Goal: Task Accomplishment & Management: Manage account settings

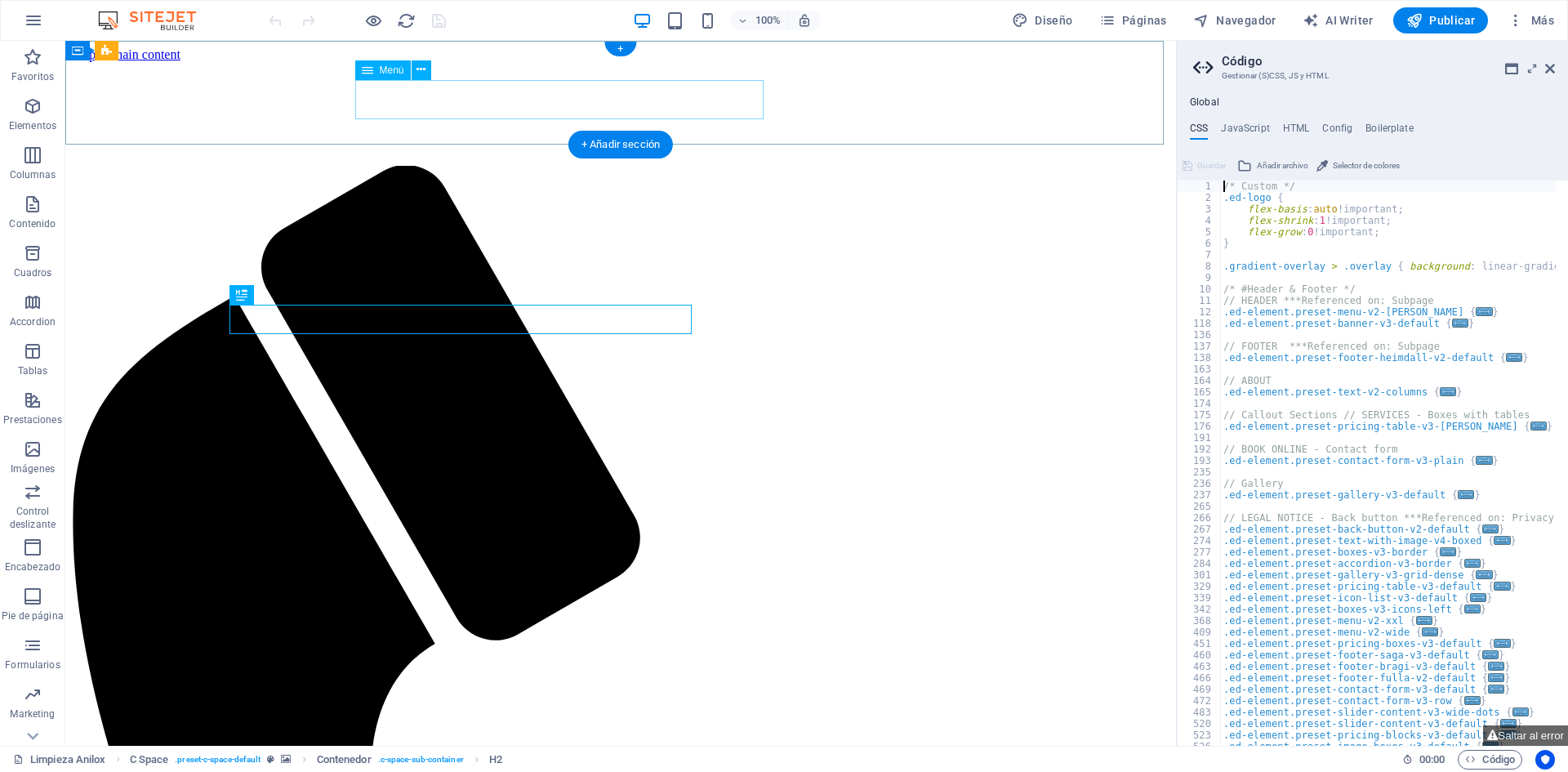
select select
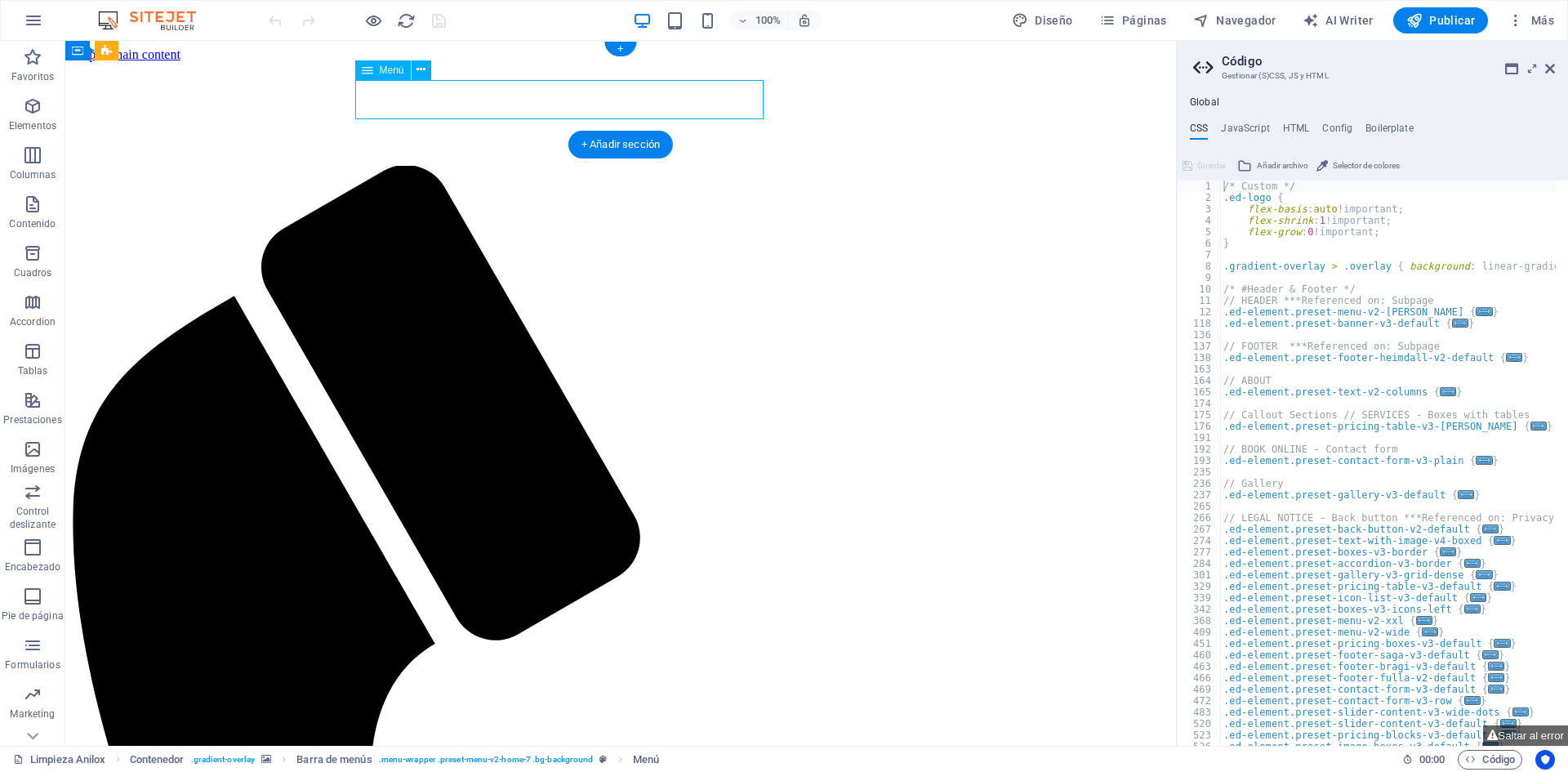
select select
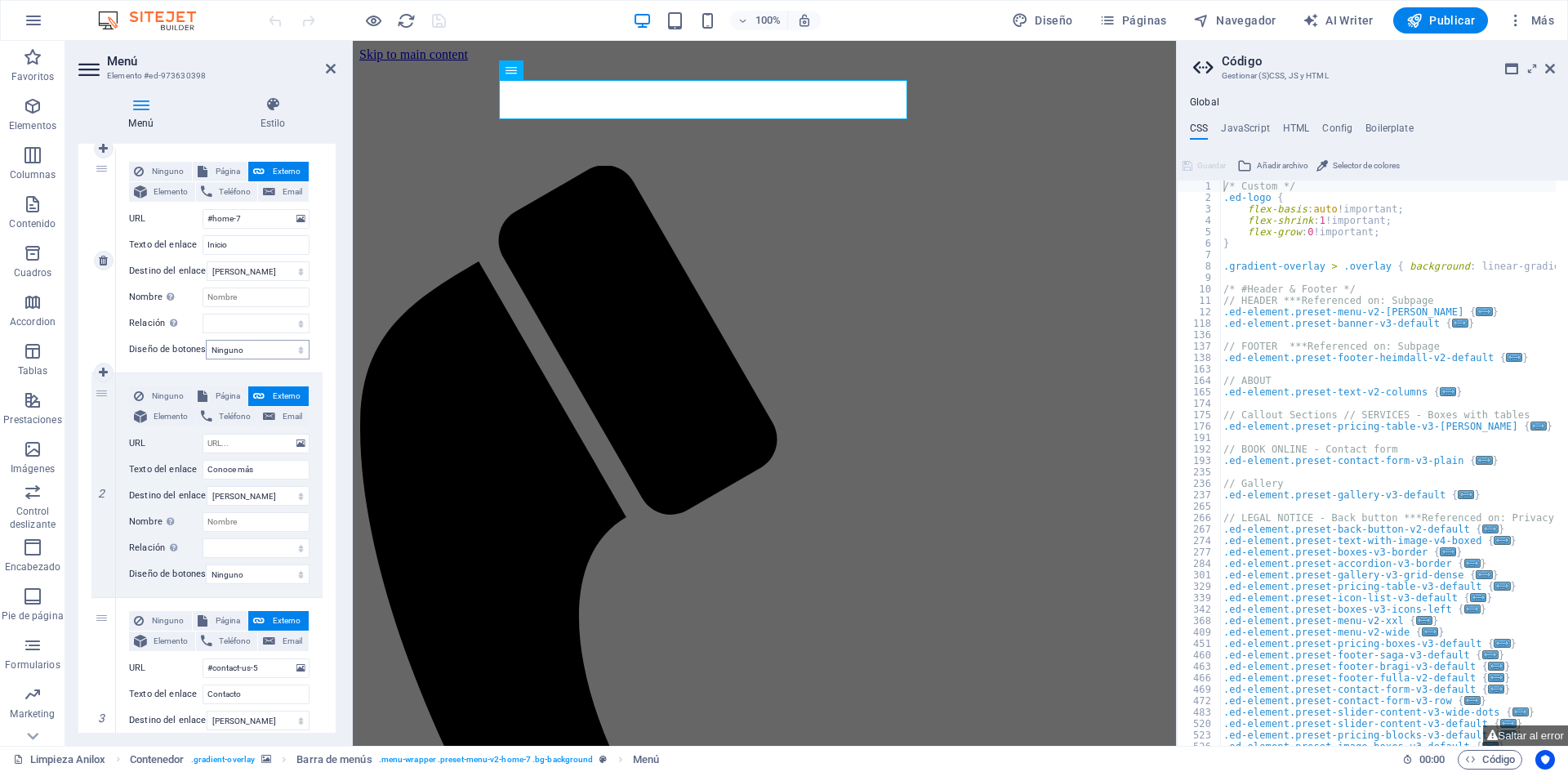
scroll to position [81, 0]
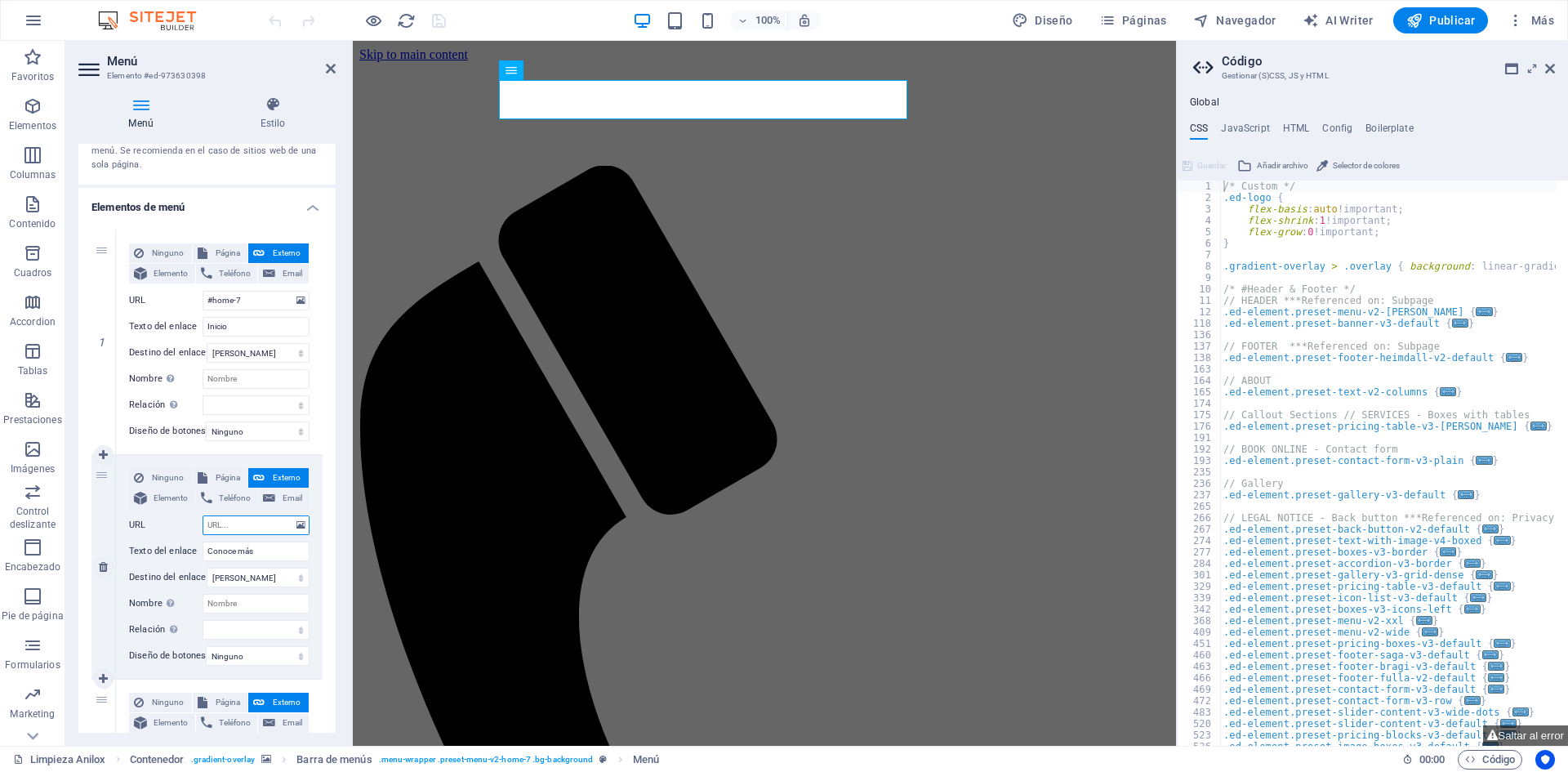
click at [237, 527] on input "URL" at bounding box center [255, 526] width 107 height 20
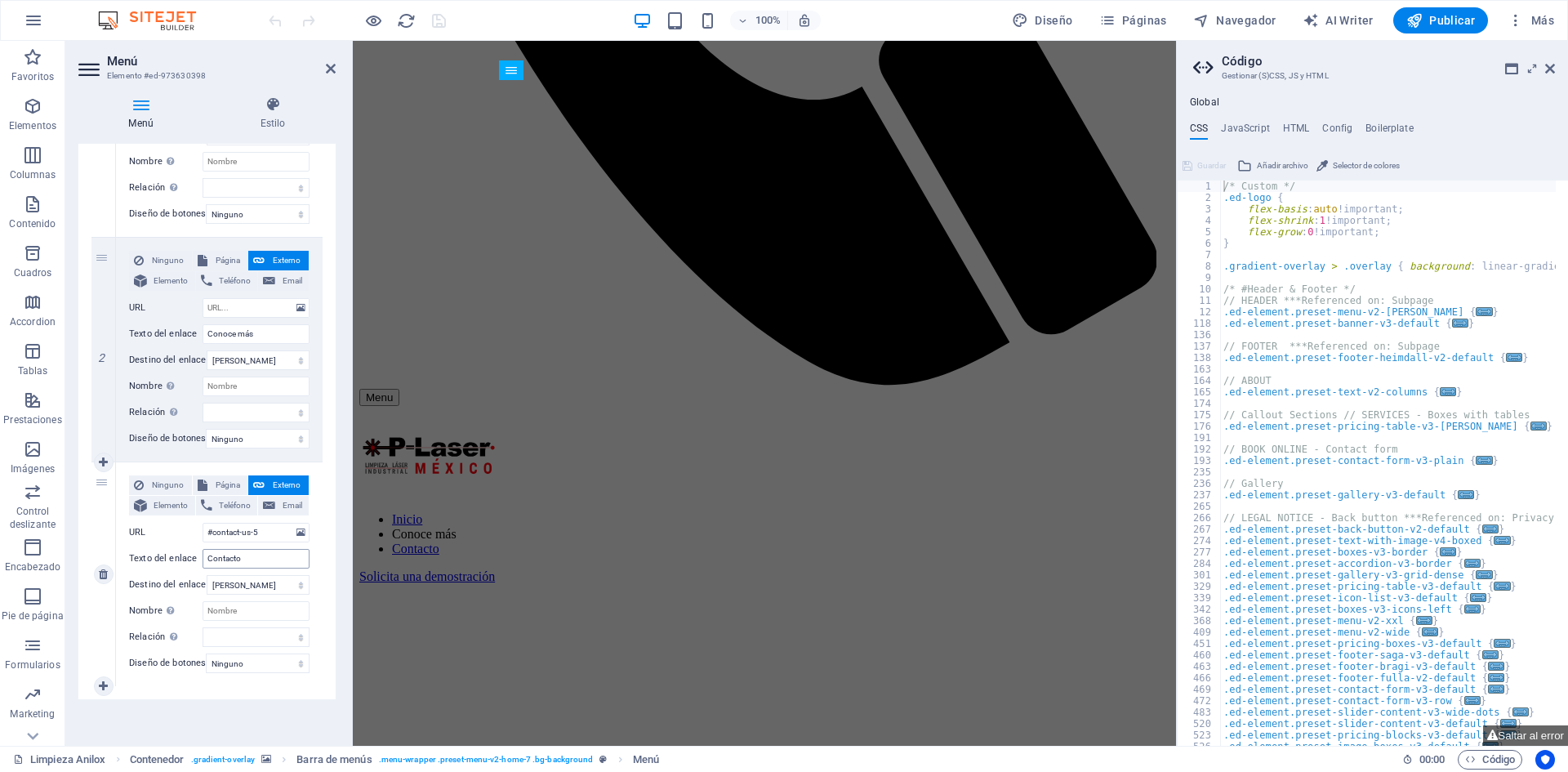
scroll to position [309, 0]
drag, startPoint x: 275, startPoint y: 524, endPoint x: 190, endPoint y: 518, distance: 85.2
click at [190, 523] on div "URL #contact-us-5" at bounding box center [219, 533] width 181 height 20
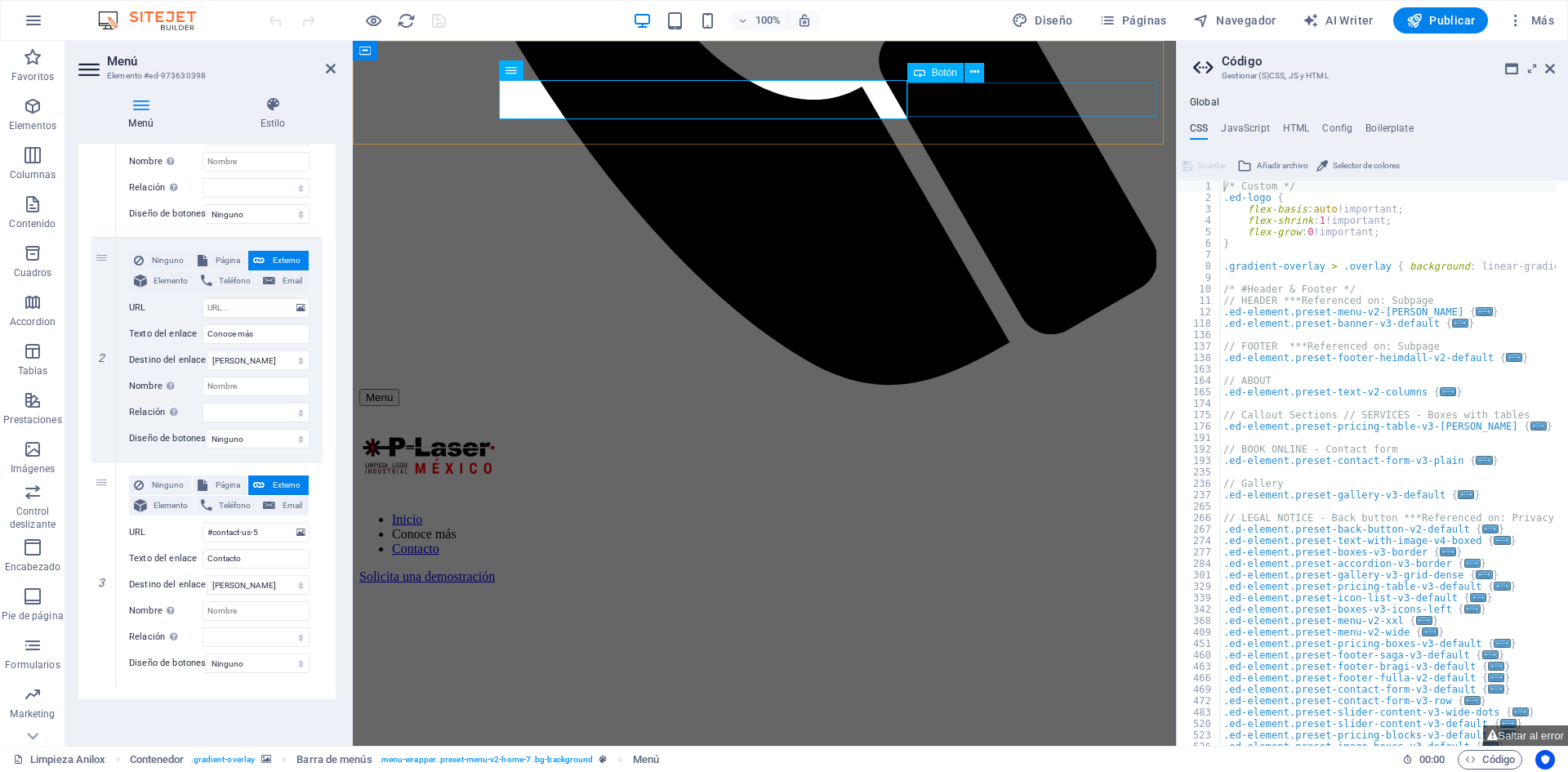
click at [1006, 569] on div "Solicita una demostración" at bounding box center [764, 576] width 810 height 14
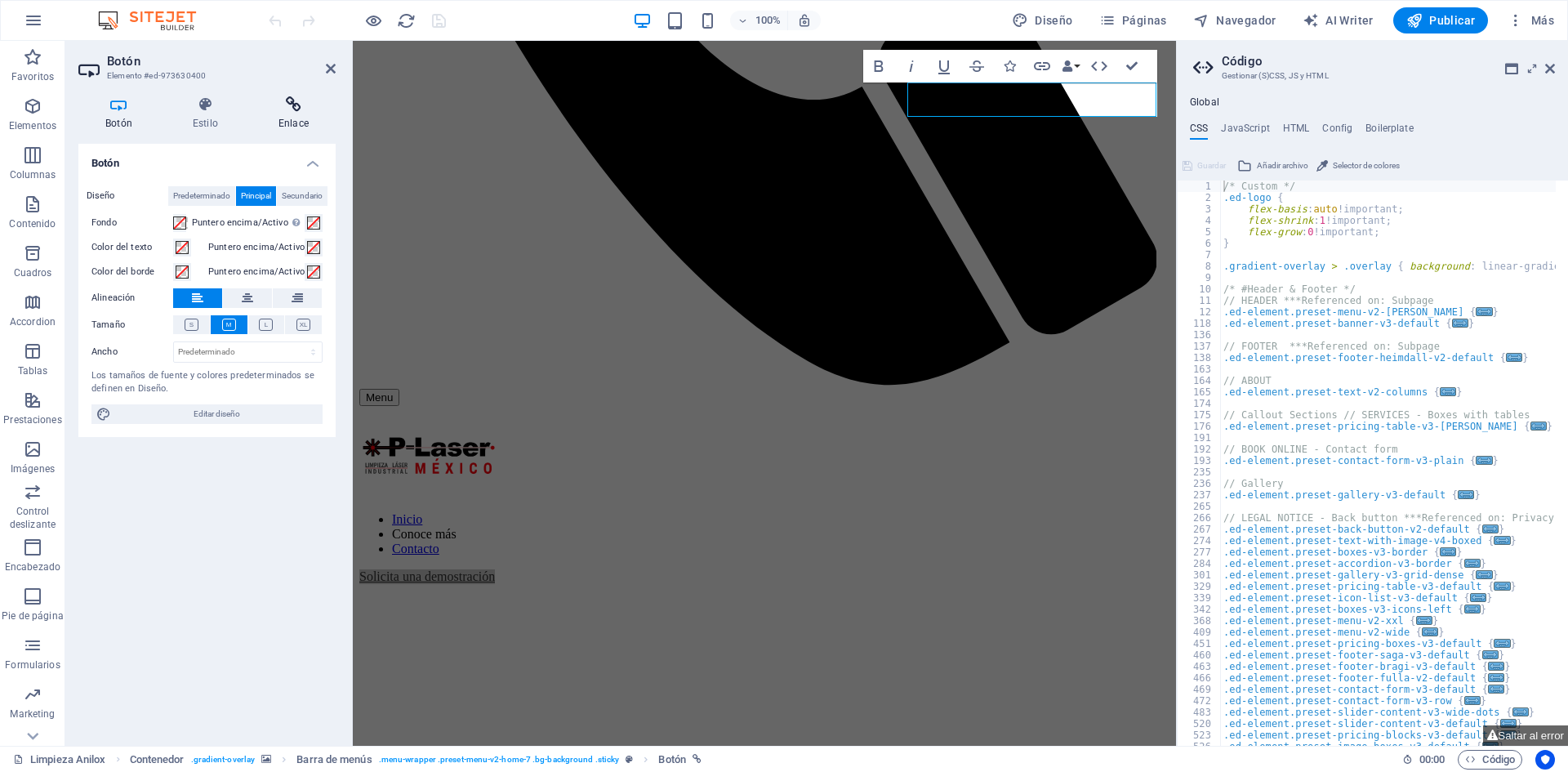
click at [300, 106] on icon at bounding box center [293, 105] width 84 height 16
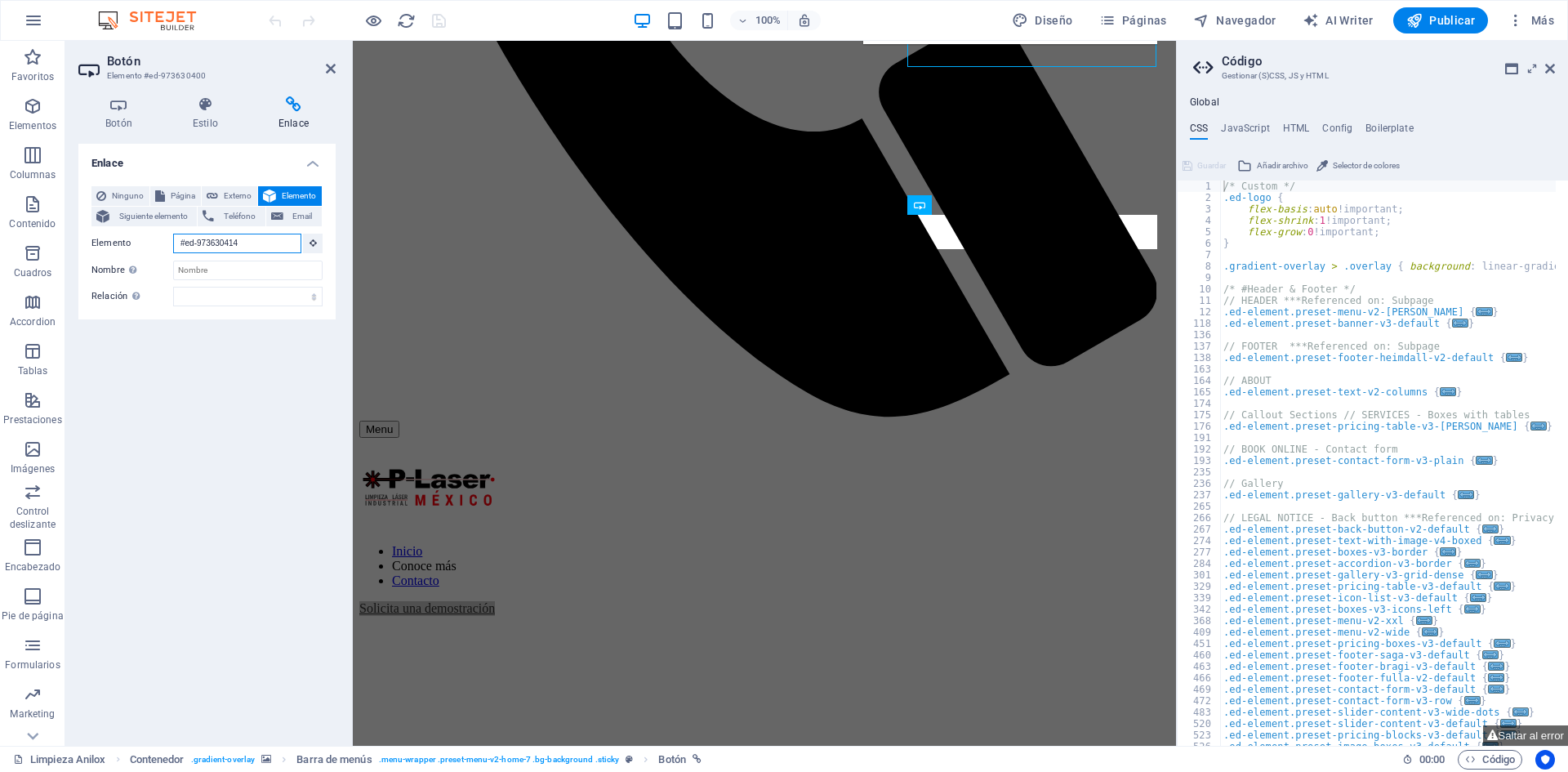
drag, startPoint x: 266, startPoint y: 244, endPoint x: 98, endPoint y: 228, distance: 168.8
click at [103, 228] on div "Ninguno Página Externo Elemento Siguiente elemento Teléfono Email Página Limpie…" at bounding box center [207, 246] width 231 height 120
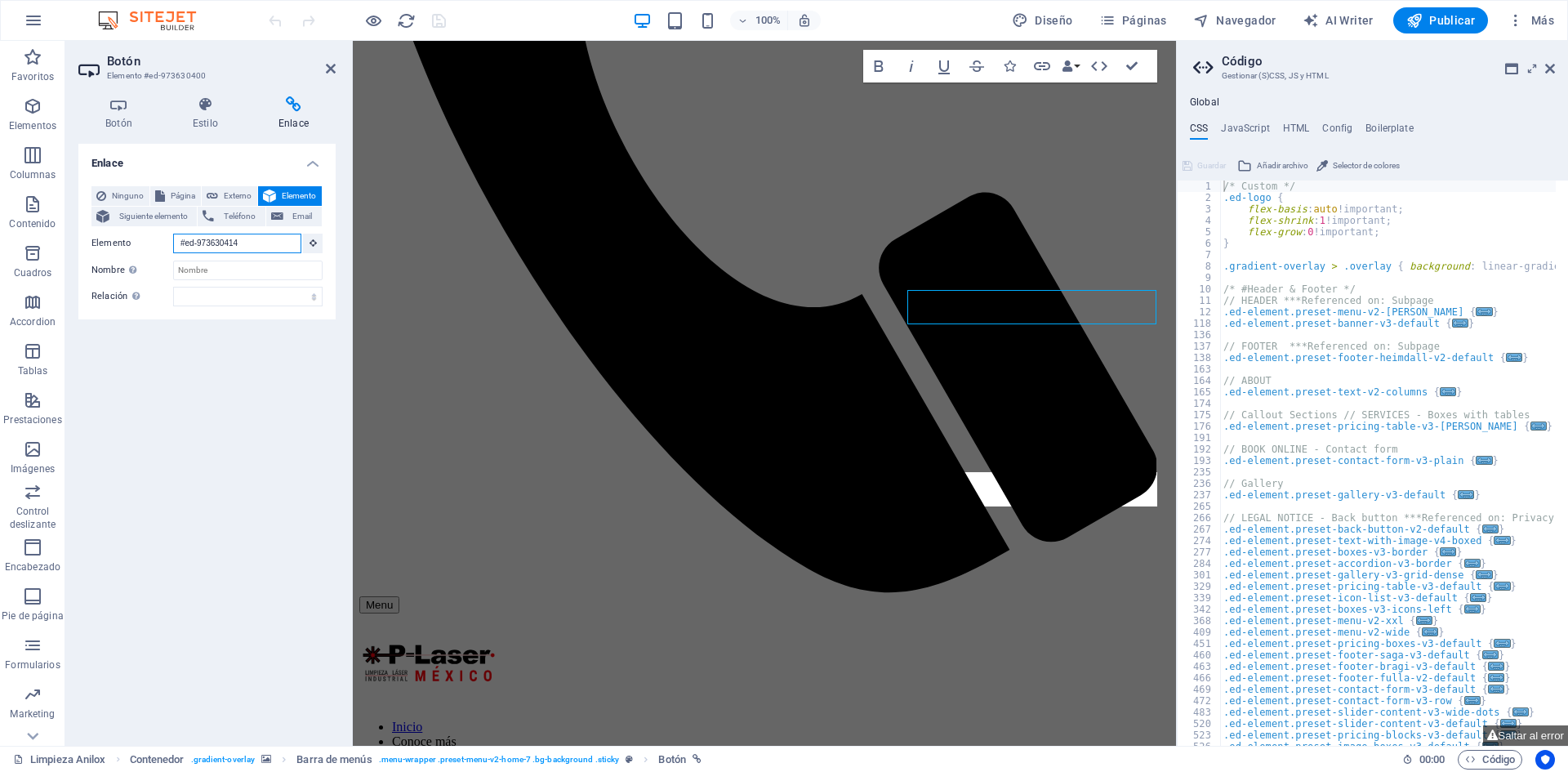
paste input "contact-us-5"
type input "#contact-us-5"
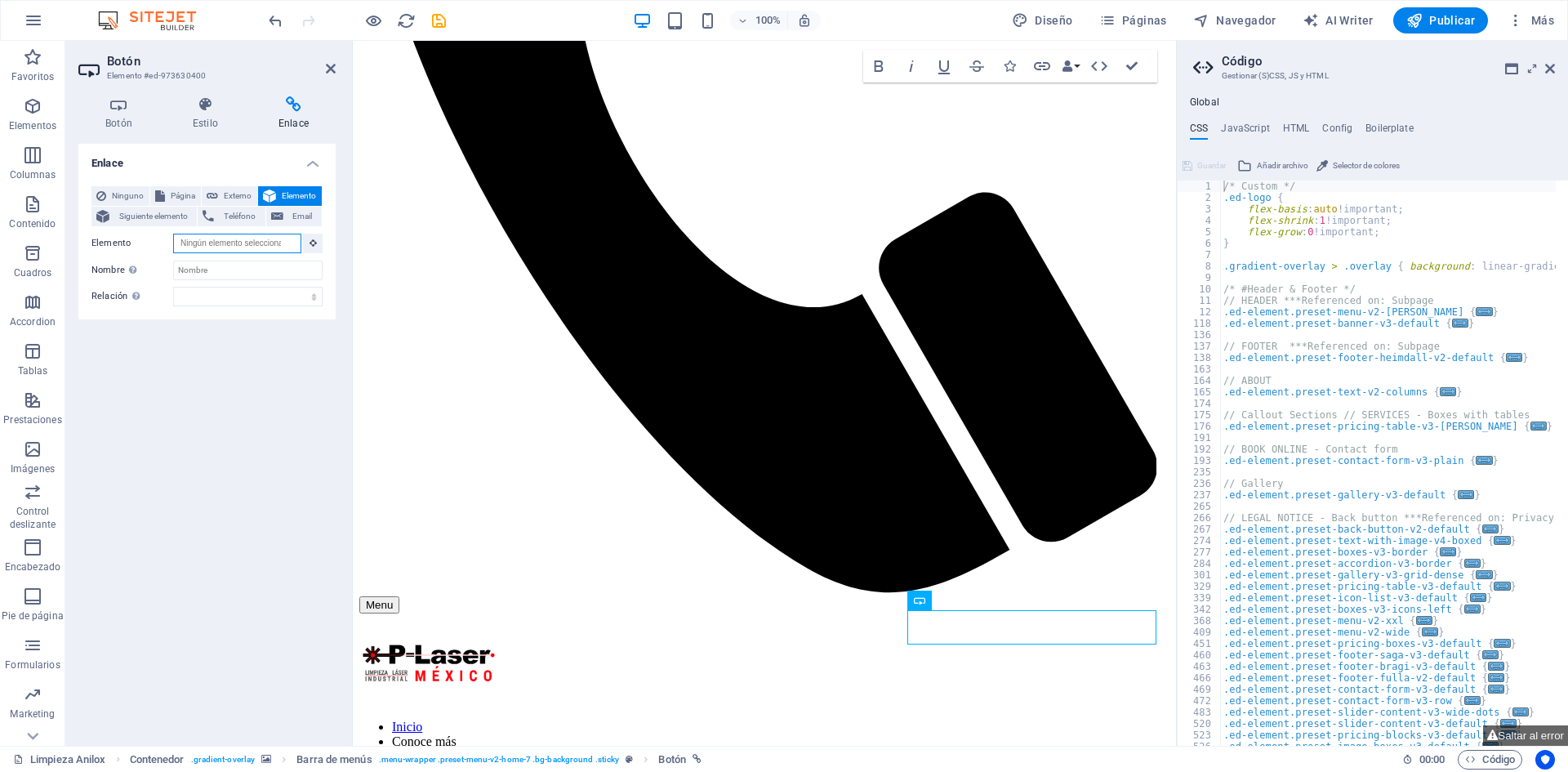
scroll to position [0, 0]
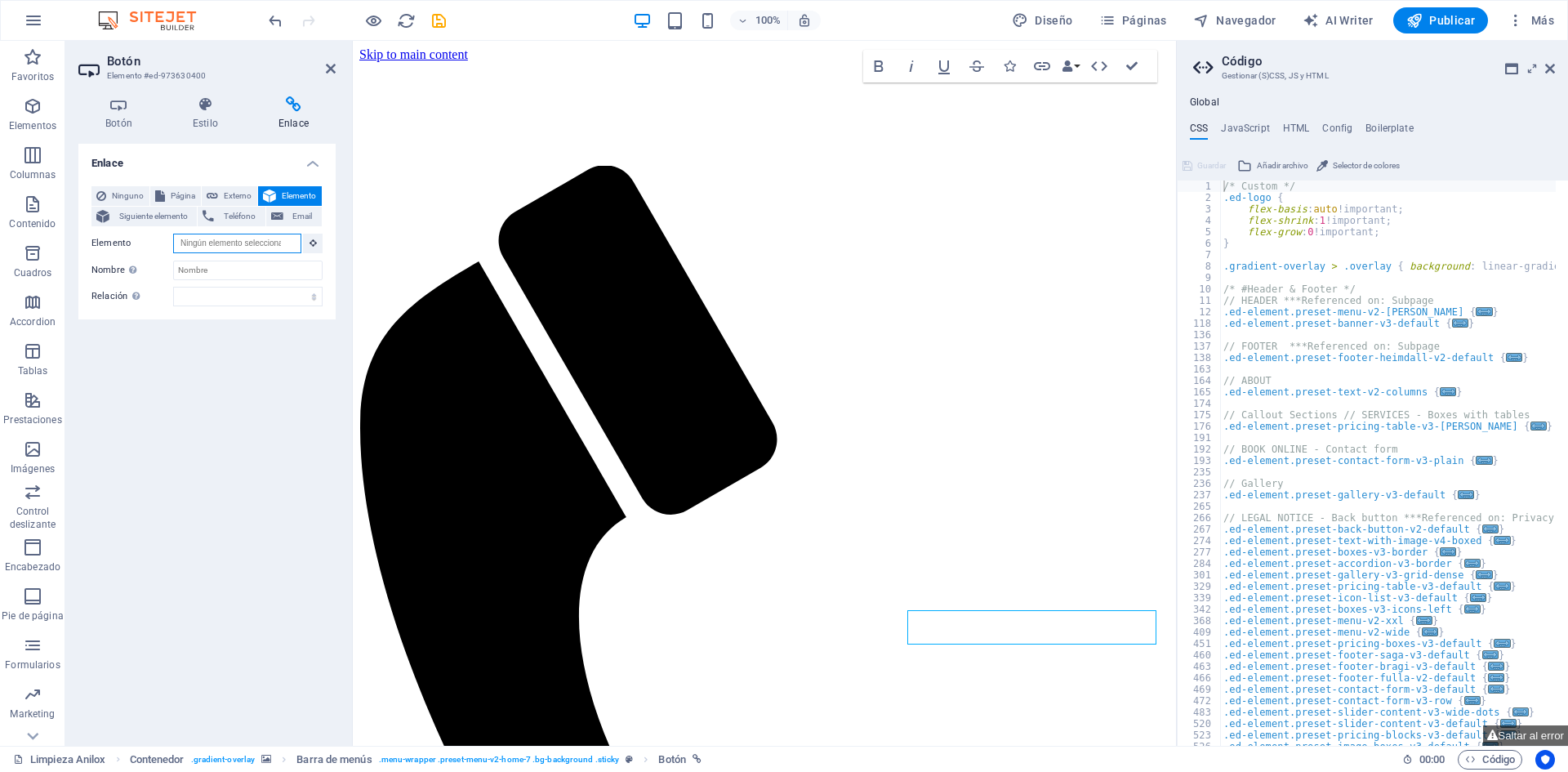
click at [257, 245] on input "Elemento" at bounding box center [237, 244] width 128 height 20
paste input "#contact-us-5"
type input "#contact-us-5"
paste input "#contact-us-5"
type input "#contact-us-5"
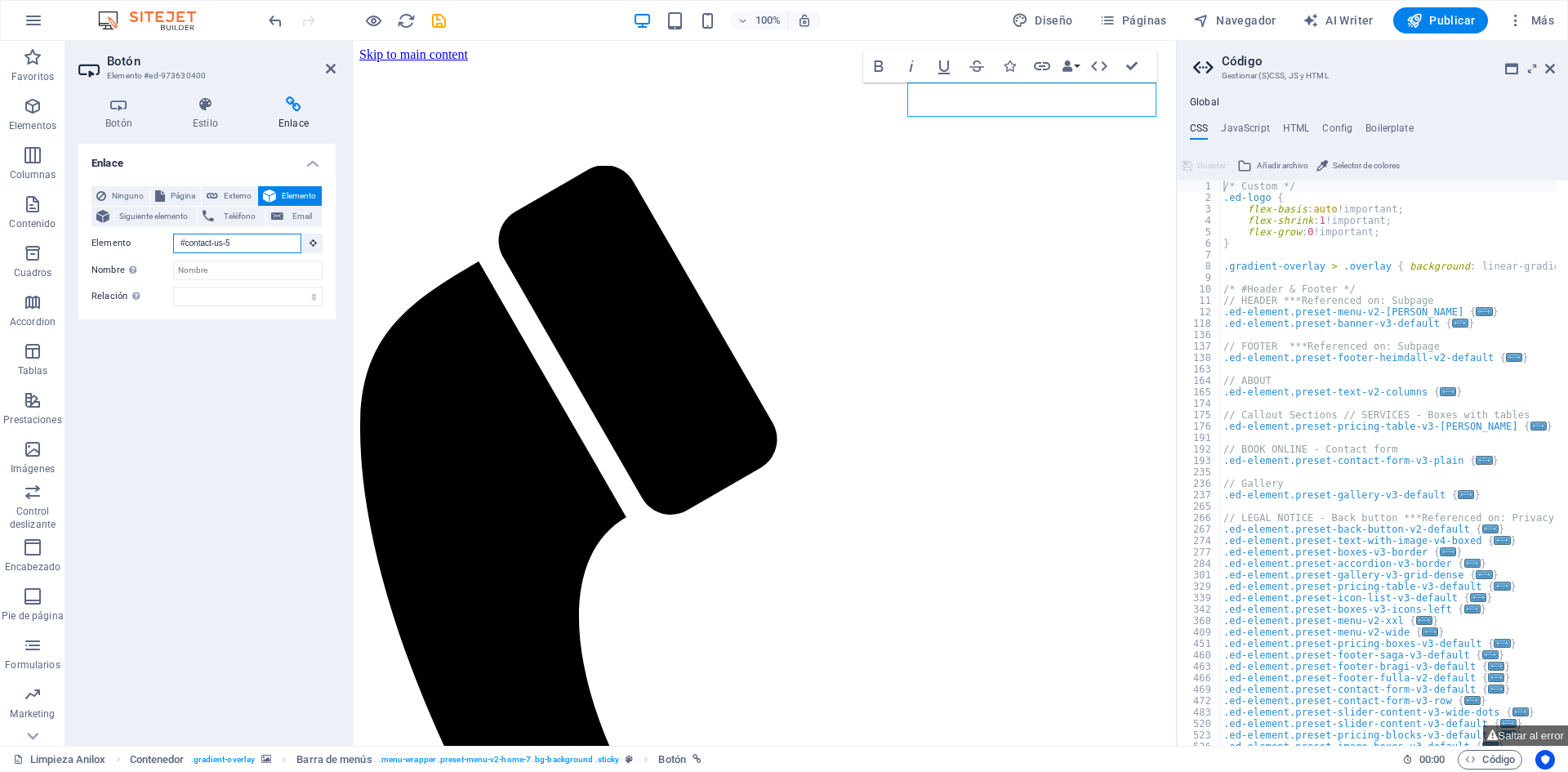
paste input "text"
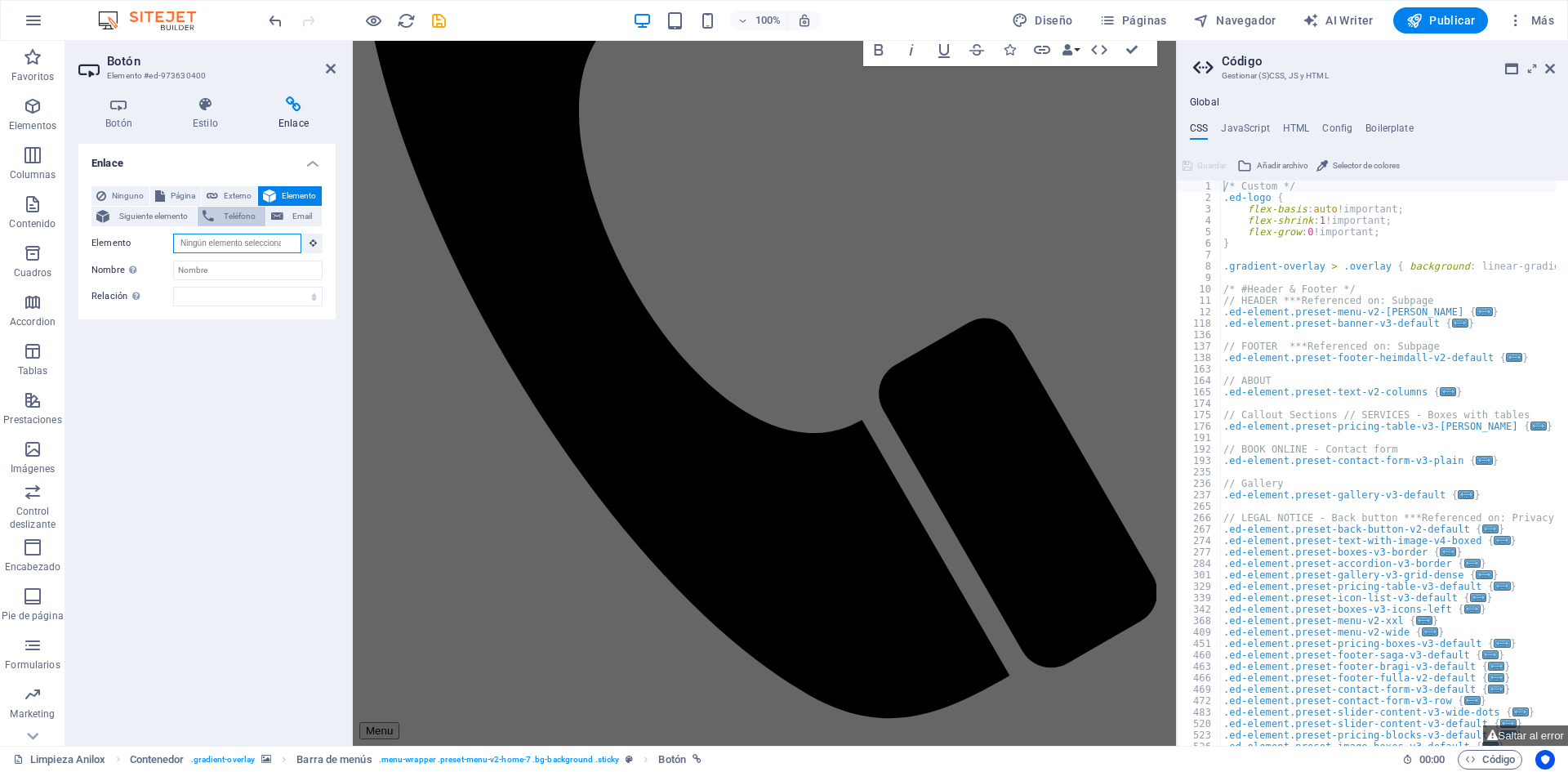
scroll to position [423, 0]
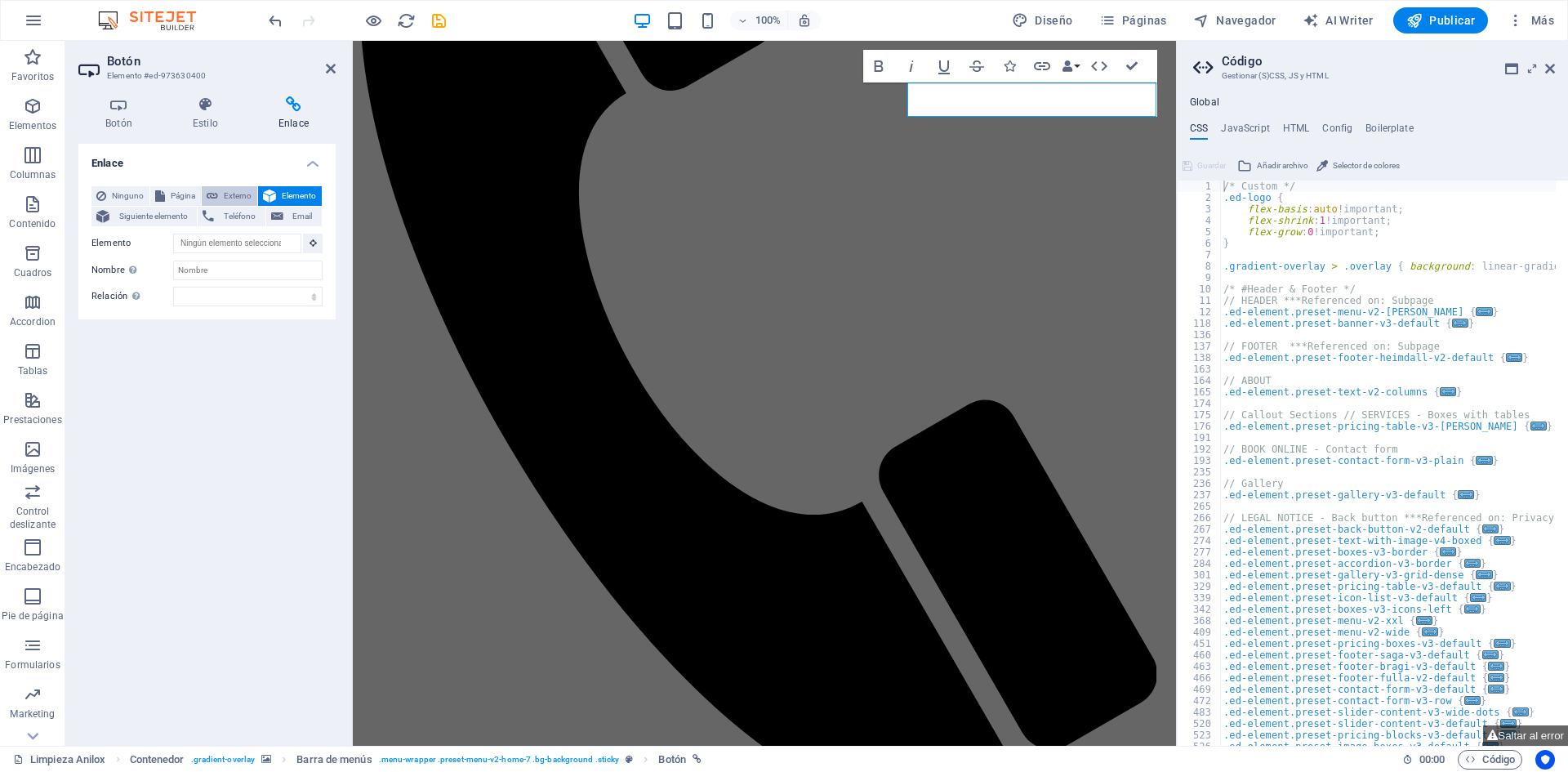
click at [221, 197] on button "Externo" at bounding box center [229, 196] width 56 height 20
select select "blank"
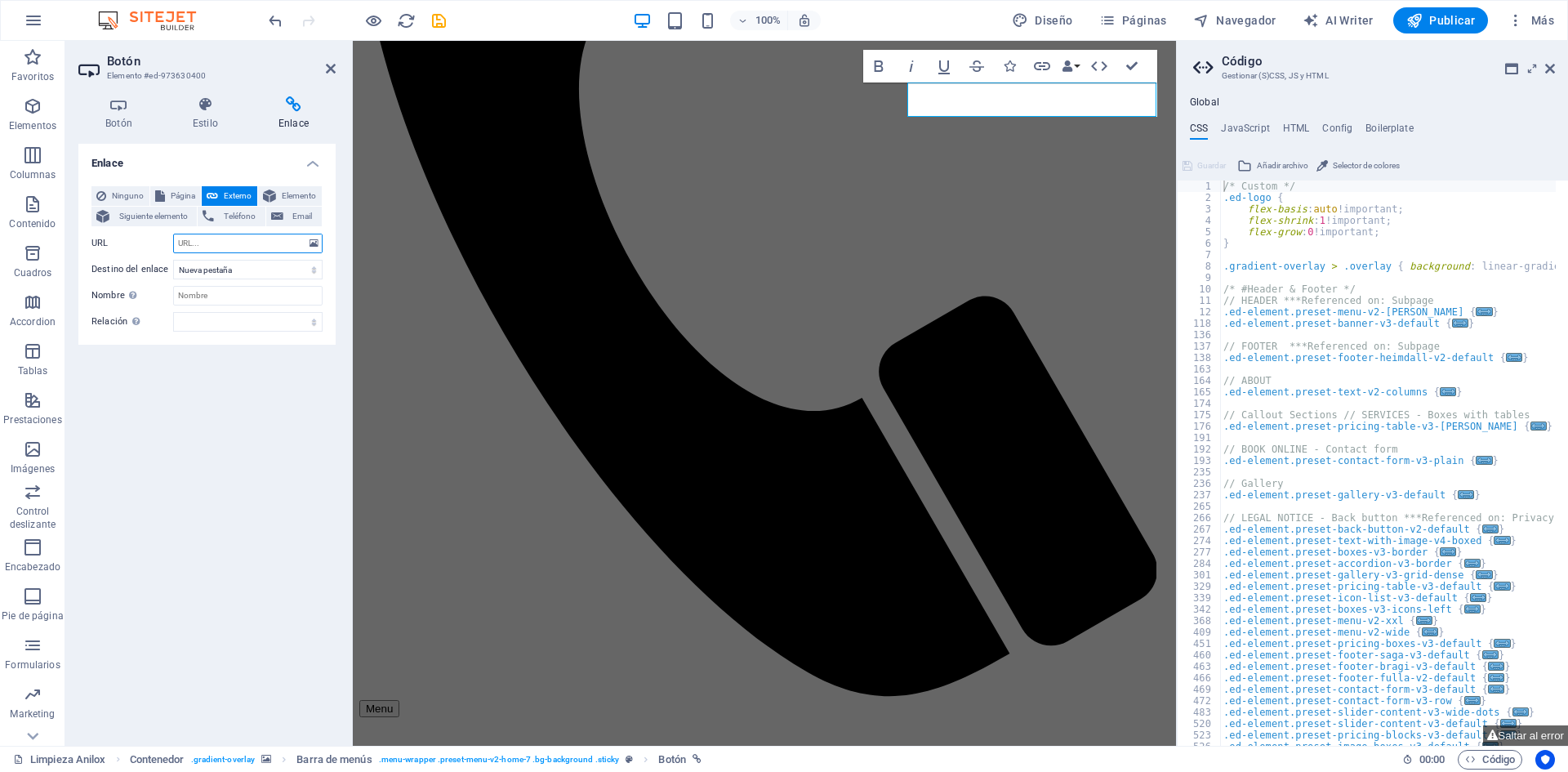
paste input "#contact-us-5"
type input "#contact-us-5"
click at [172, 199] on span "Página" at bounding box center [182, 196] width 26 height 20
select select
click at [209, 236] on select "Limpieza Anilox P-Laser Mexico Subpage Legal Notice Privacy" at bounding box center [248, 244] width 150 height 20
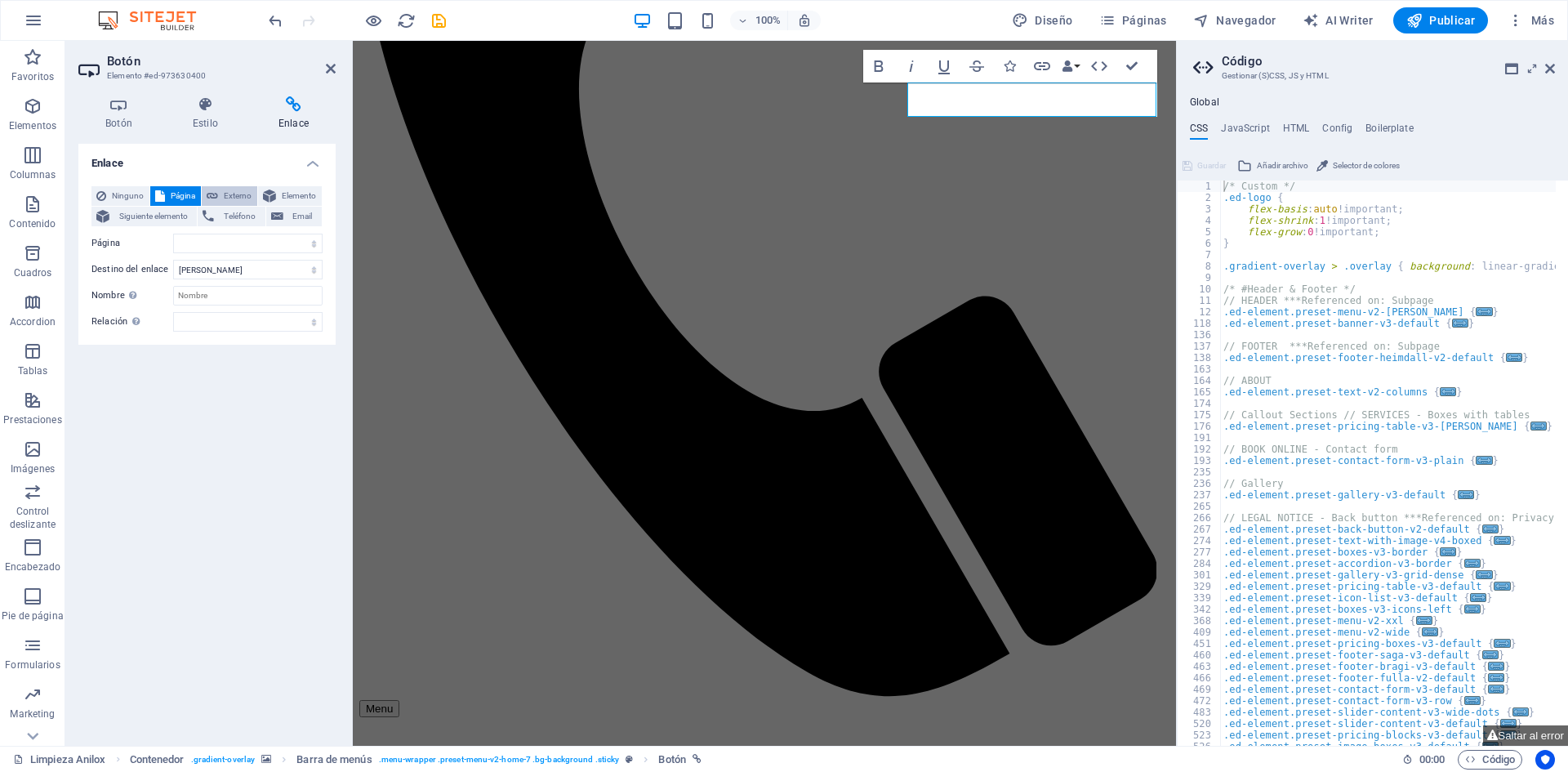
click at [228, 192] on span "Externo" at bounding box center [237, 196] width 30 height 20
select select "blank"
click at [329, 70] on icon at bounding box center [330, 69] width 10 height 13
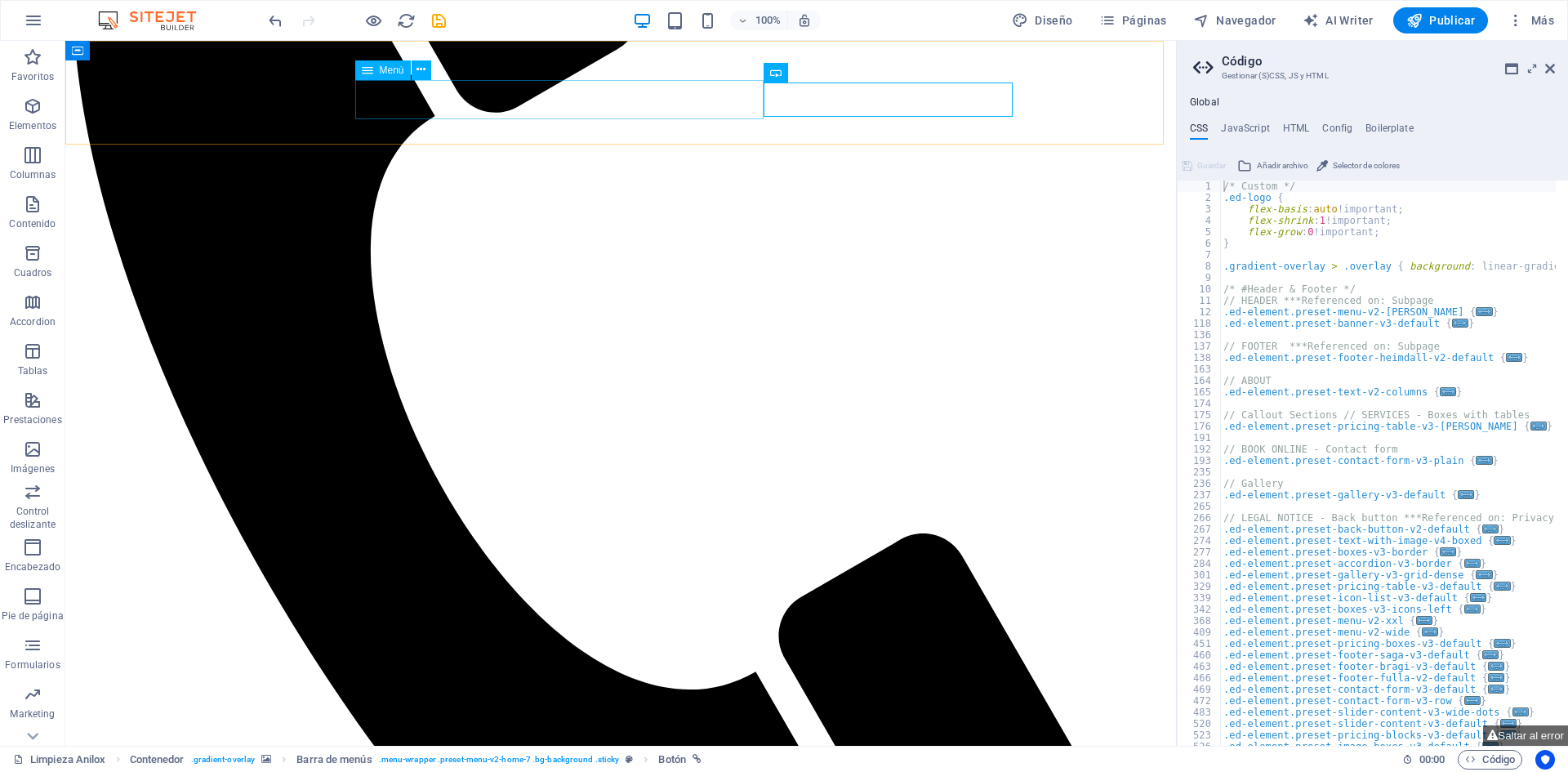
select select
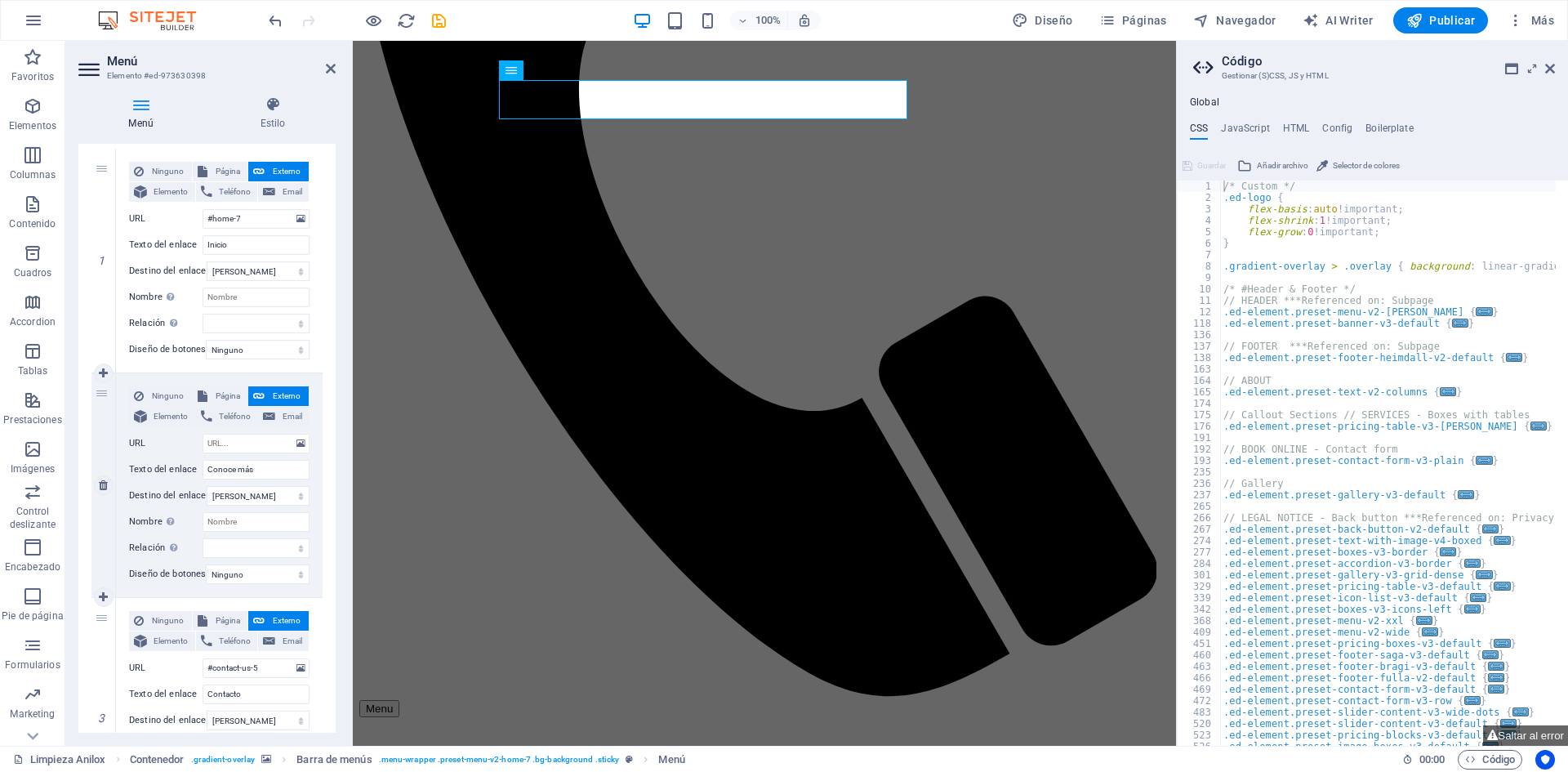
scroll to position [245, 0]
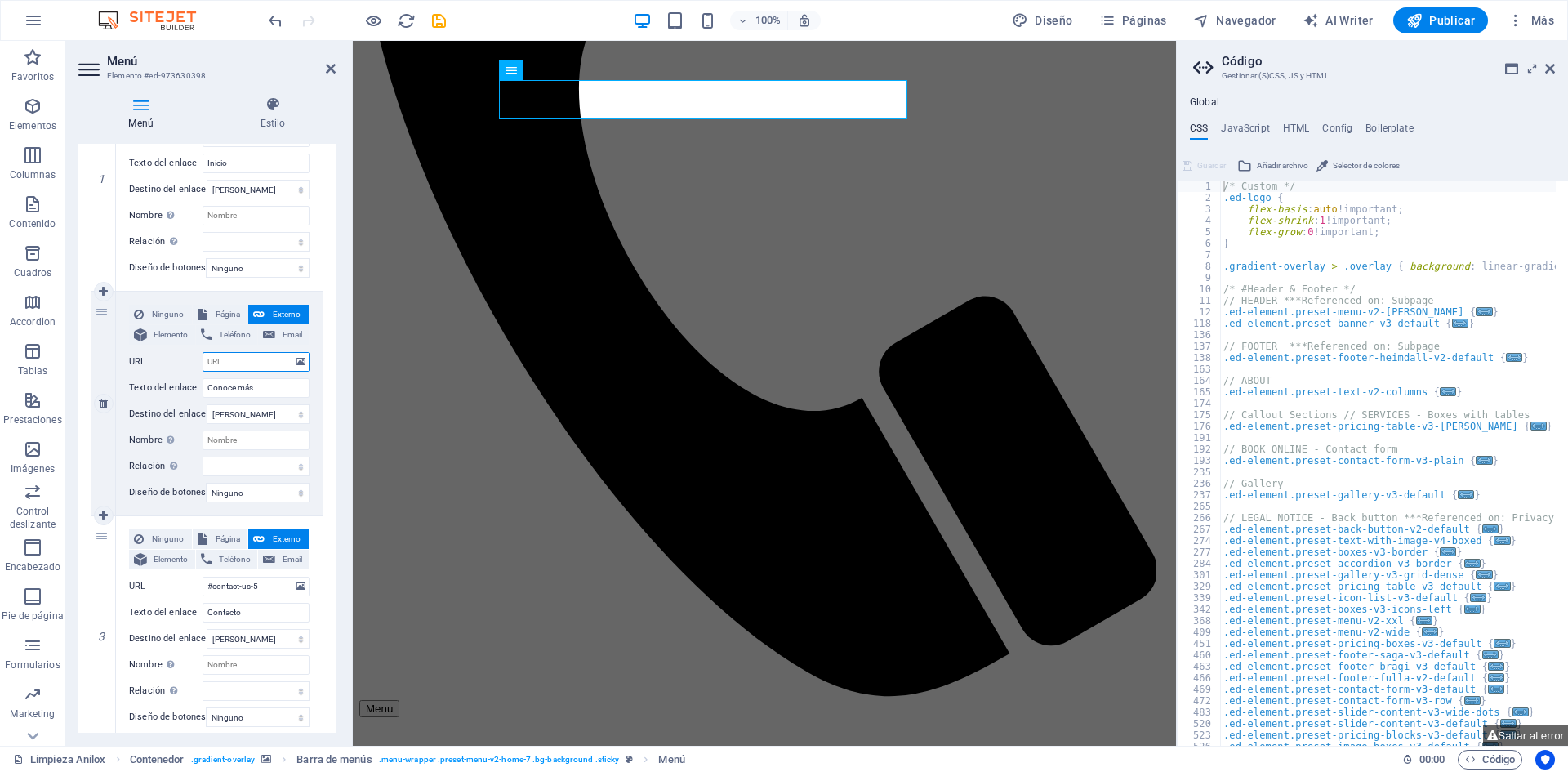
click at [224, 364] on input "URL" at bounding box center [255, 362] width 107 height 20
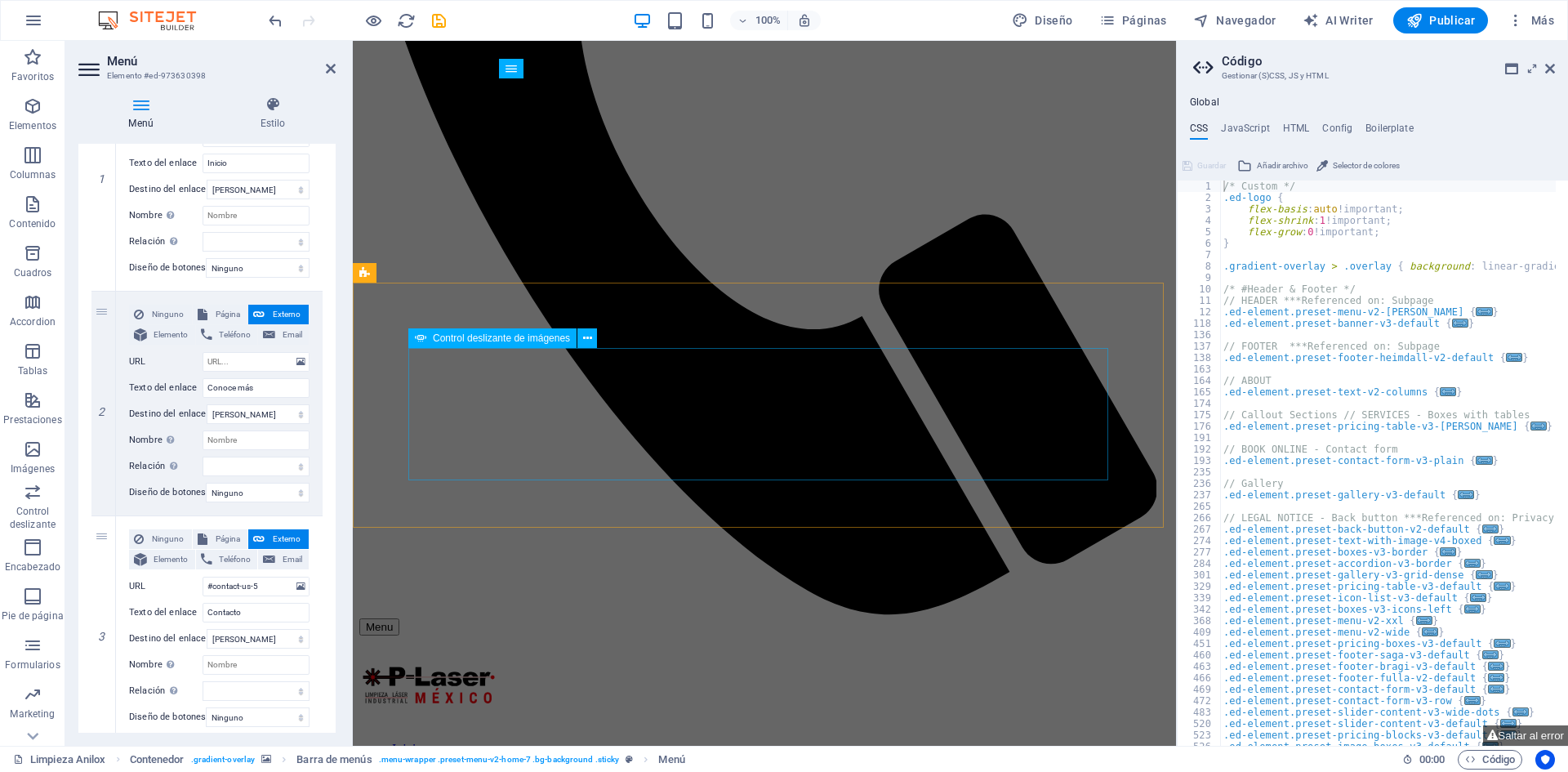
scroll to position [914, 0]
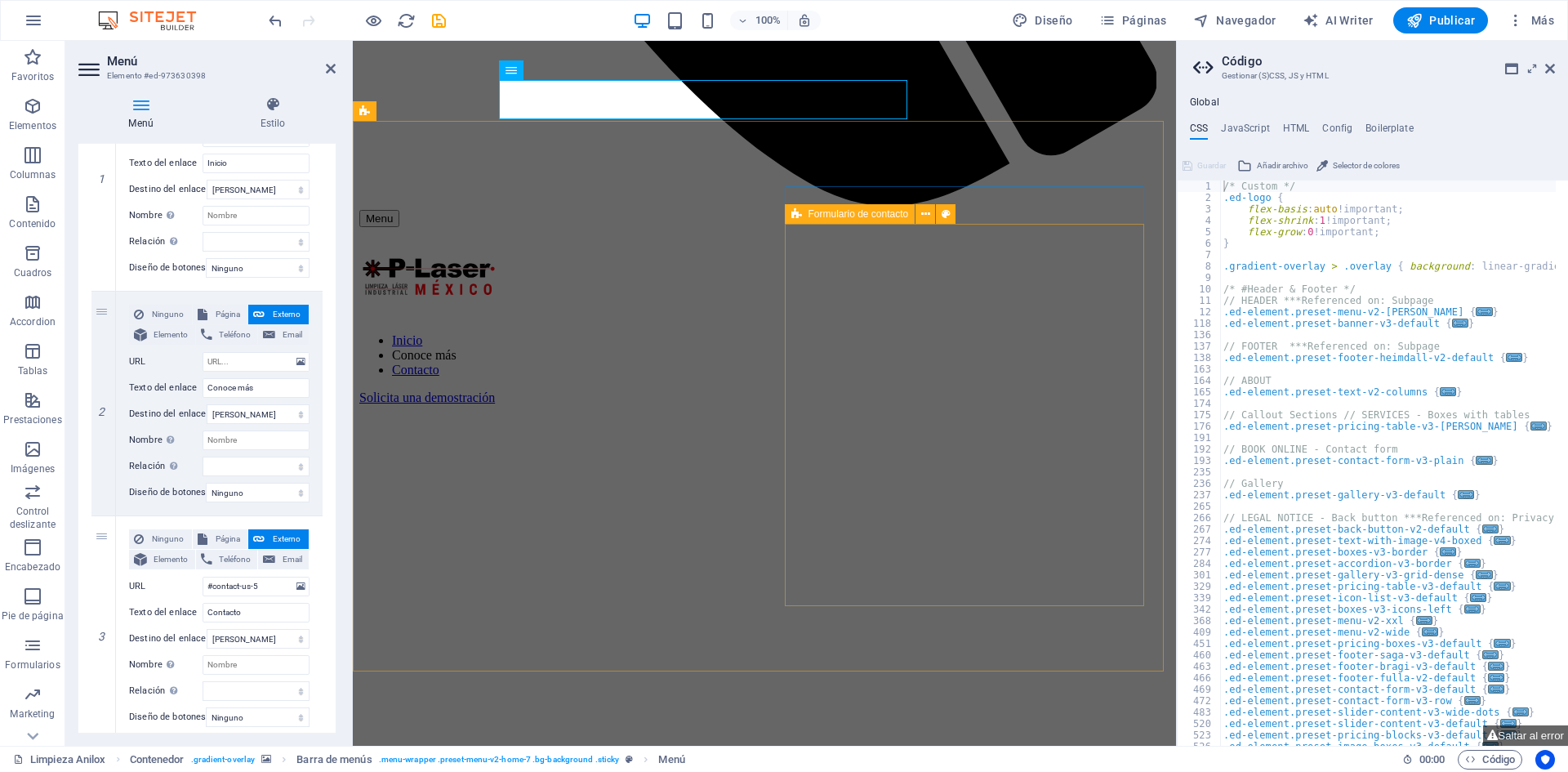
click at [795, 215] on icon at bounding box center [797, 214] width 11 height 20
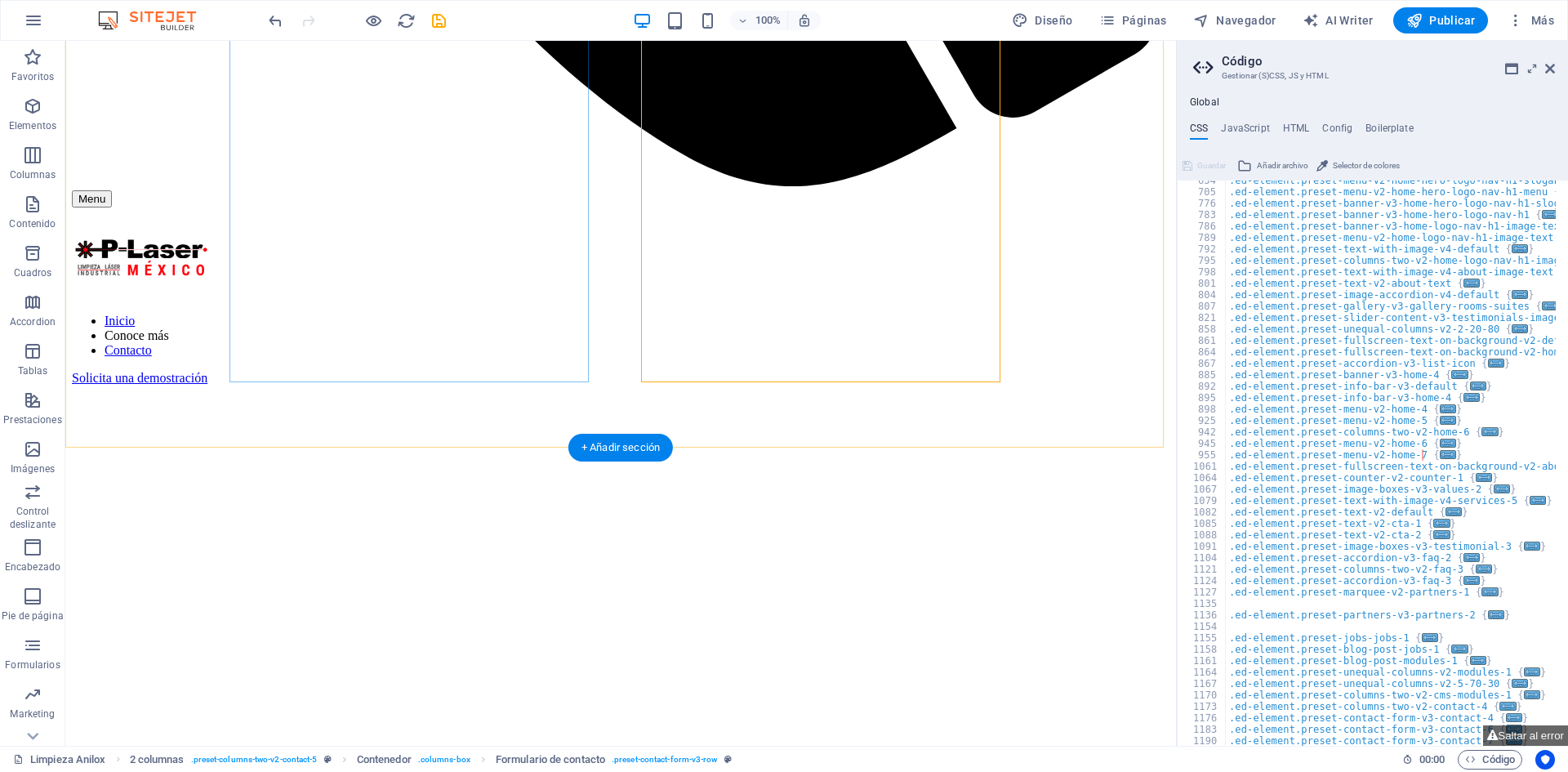
scroll to position [1323, 0]
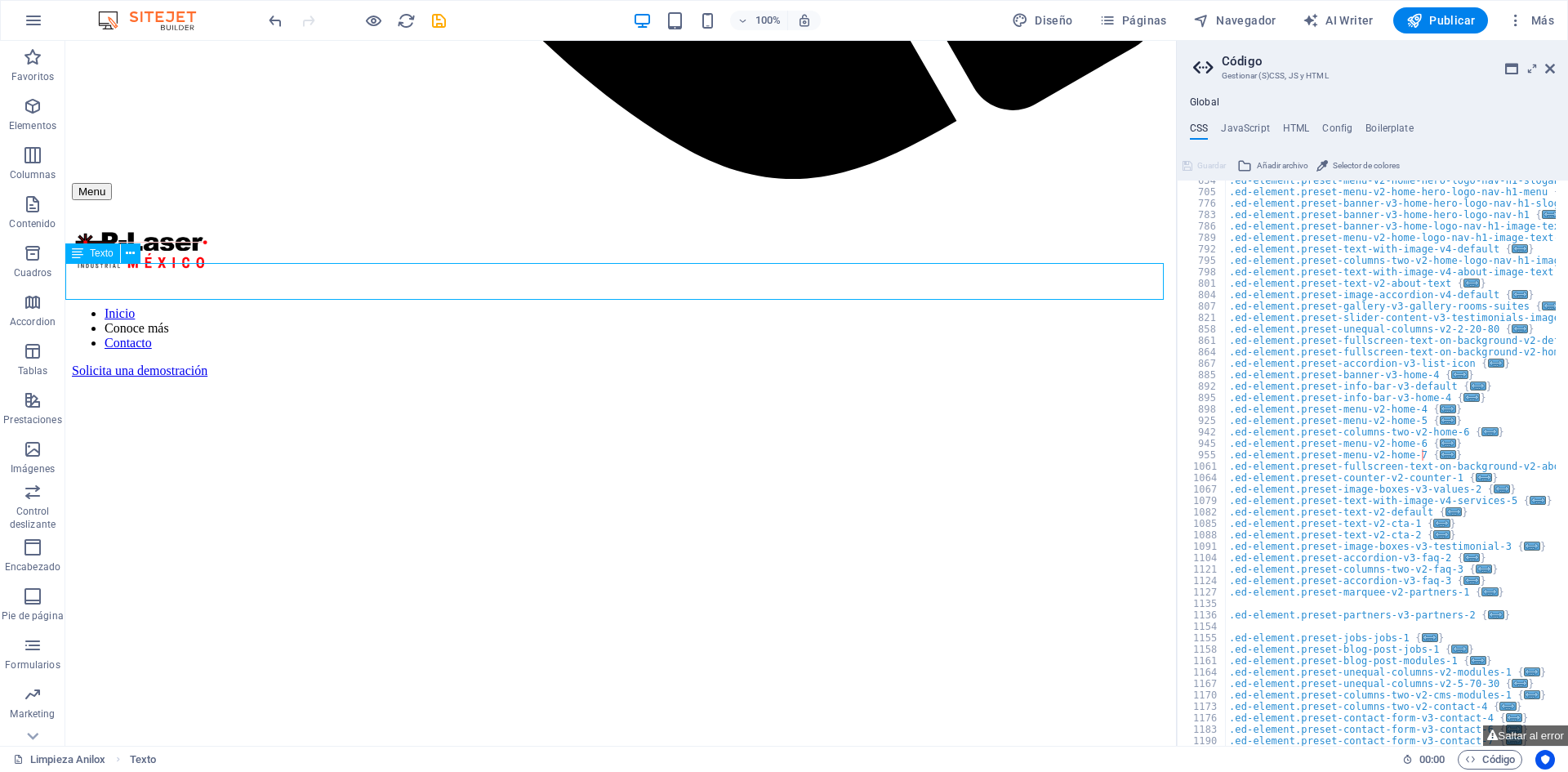
click at [144, 253] on div "Texto" at bounding box center [107, 254] width 86 height 21
click at [136, 254] on button at bounding box center [131, 254] width 20 height 20
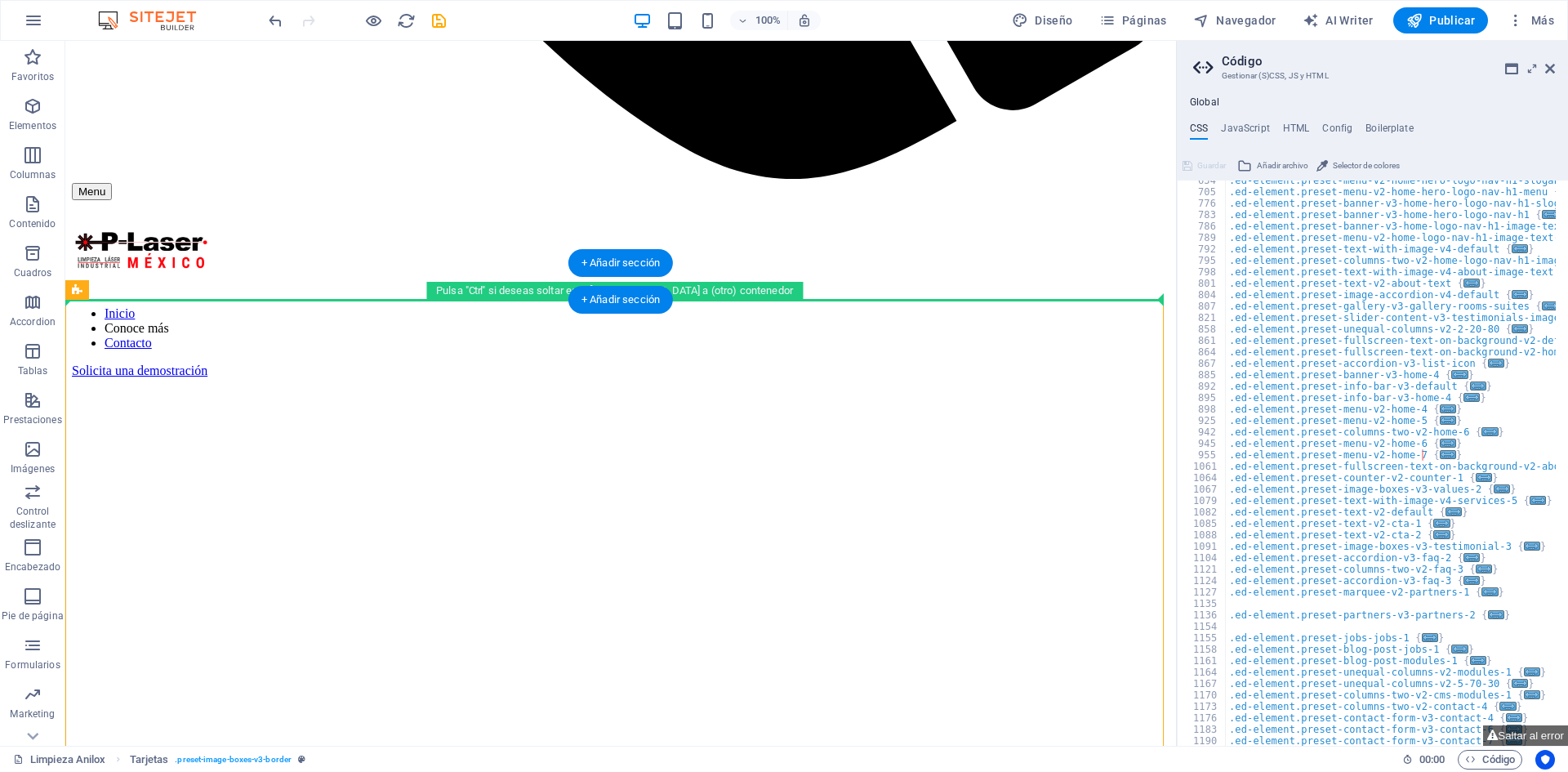
drag, startPoint x: 162, startPoint y: 331, endPoint x: 135, endPoint y: 291, distance: 48.3
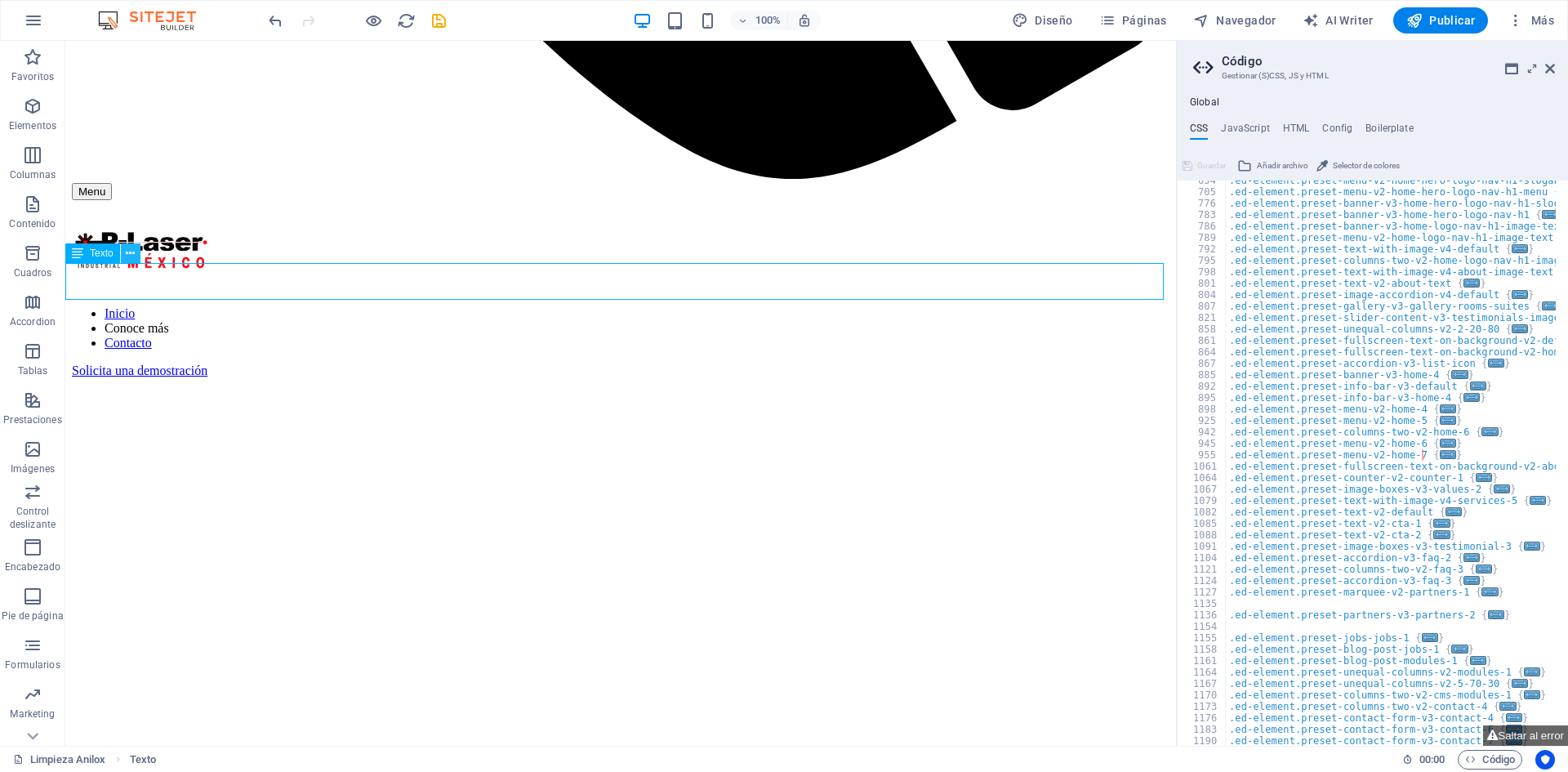
click at [131, 254] on icon at bounding box center [130, 253] width 9 height 17
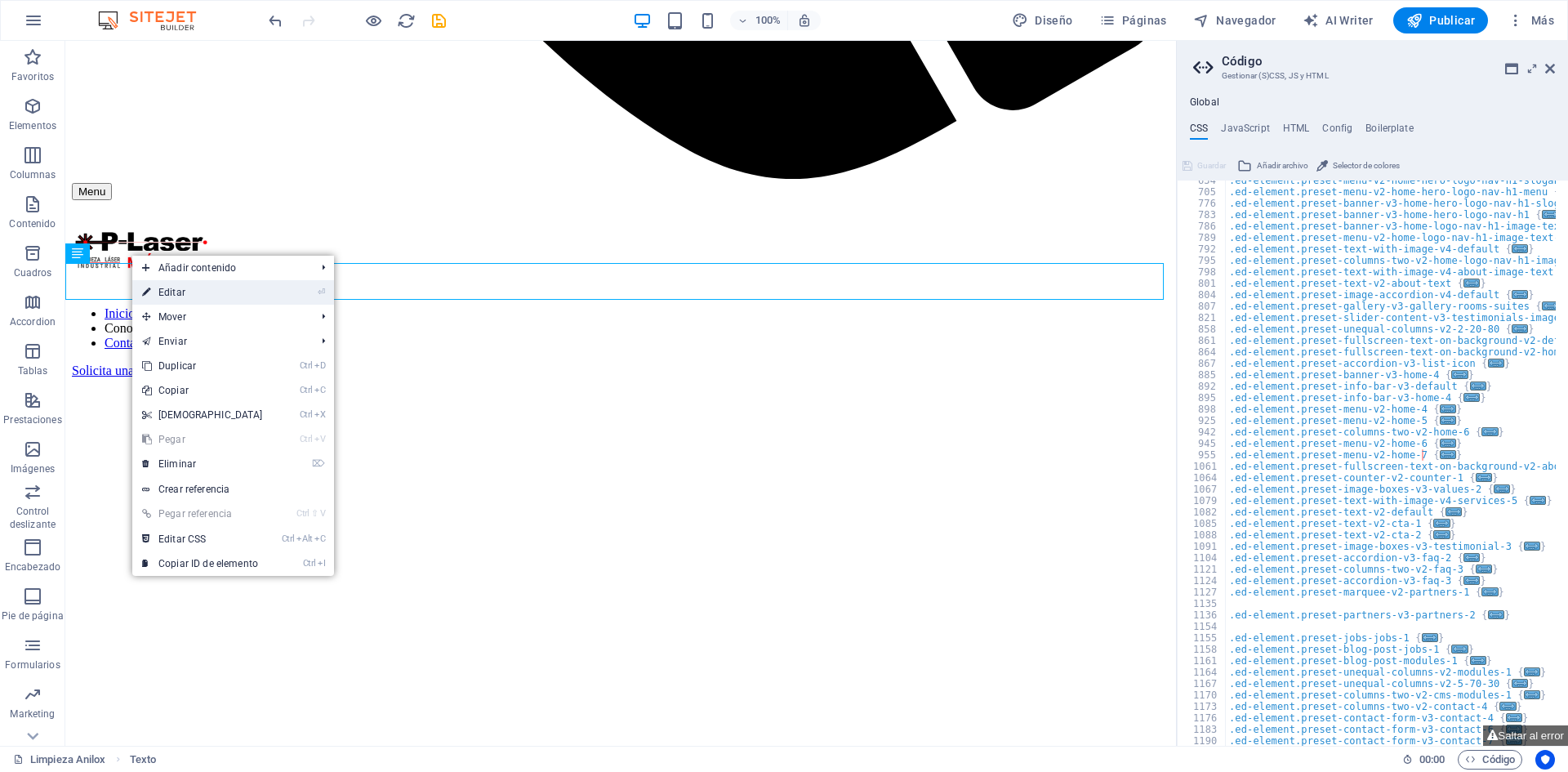
click at [169, 286] on link "⏎ Editar" at bounding box center [203, 292] width 141 height 24
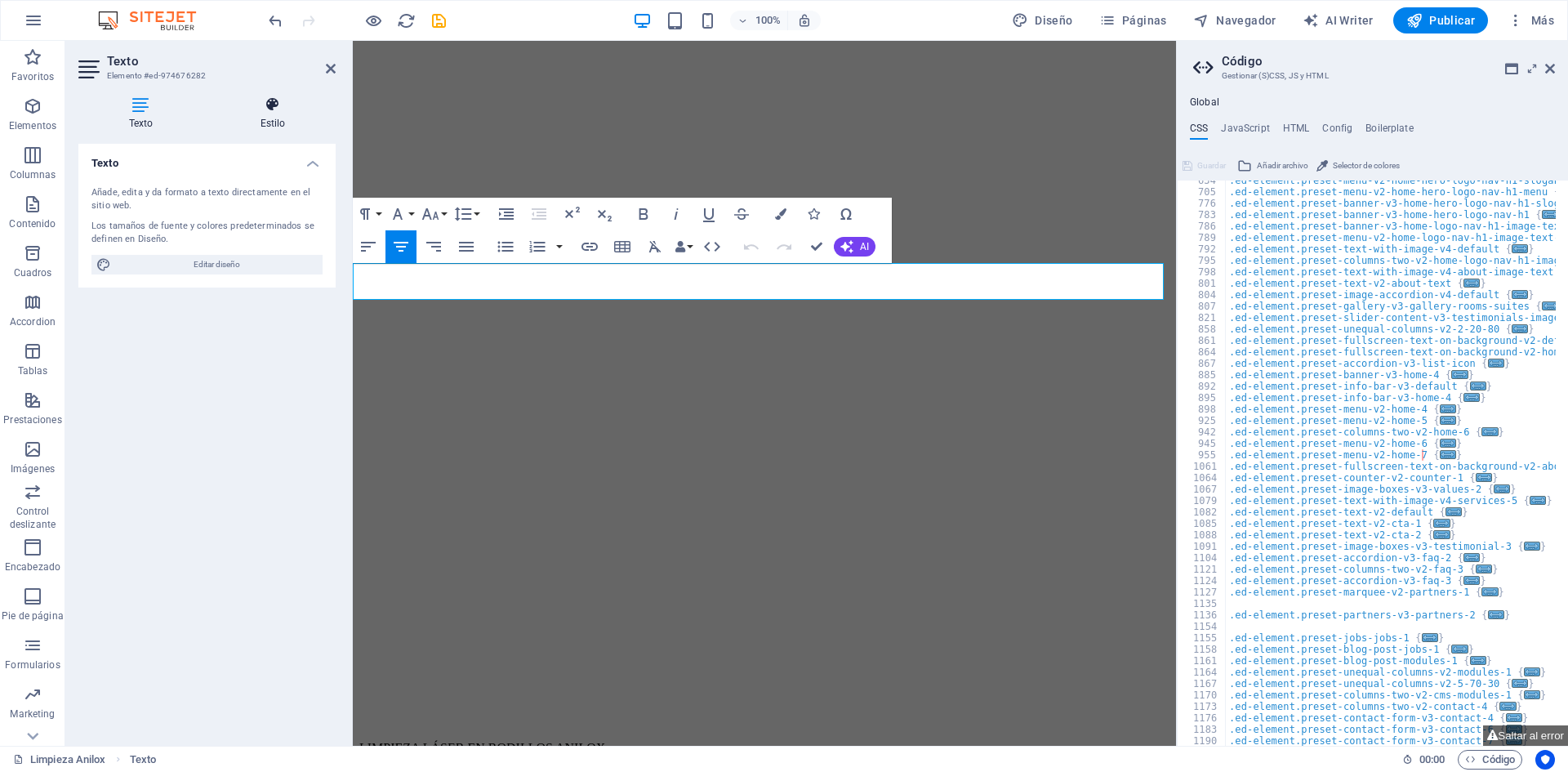
click at [264, 116] on h4 "Estilo" at bounding box center [272, 114] width 125 height 34
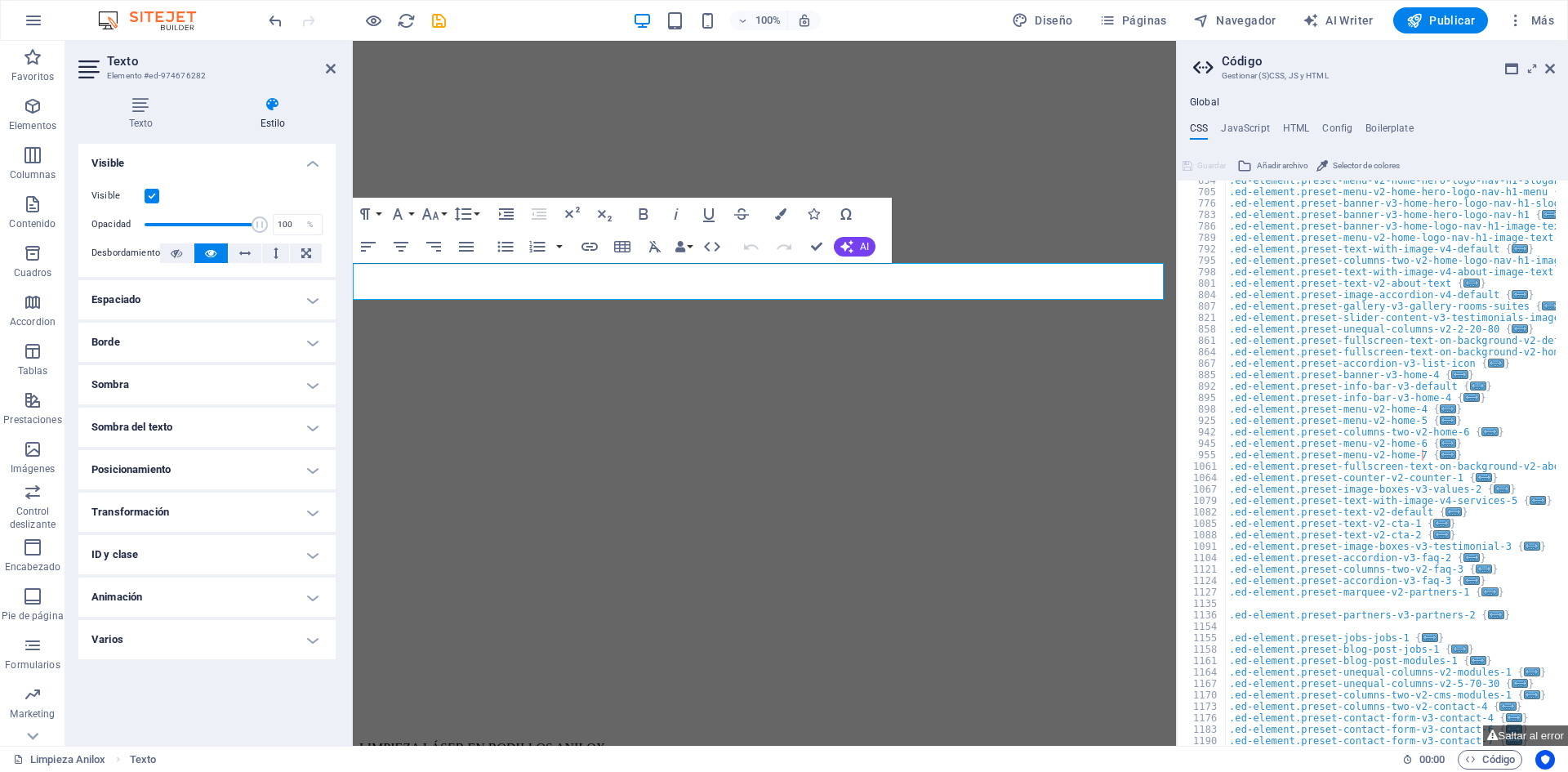
click at [228, 562] on h4 "ID y clase" at bounding box center [207, 553] width 257 height 39
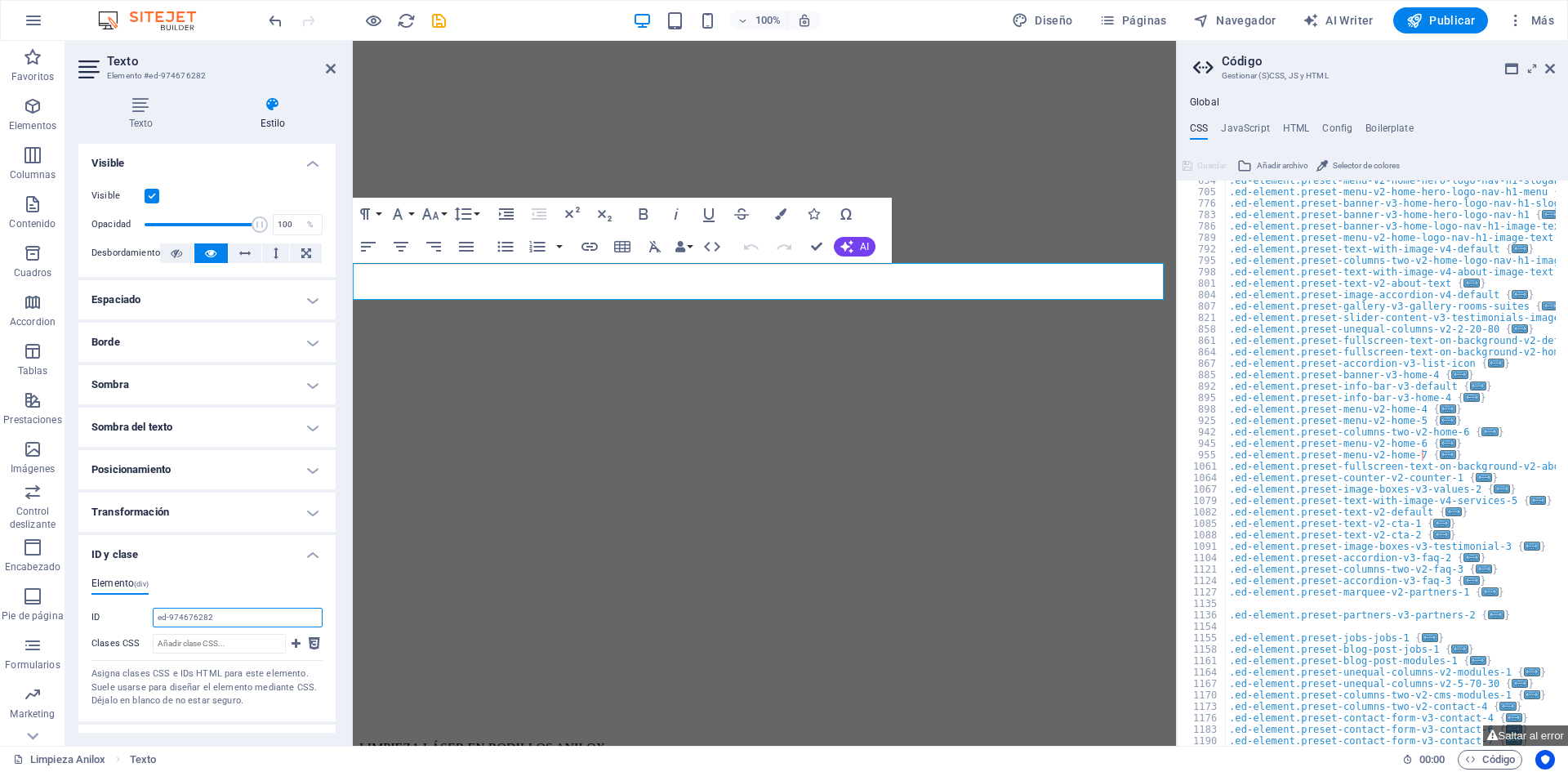
drag, startPoint x: 250, startPoint y: 612, endPoint x: 74, endPoint y: 595, distance: 176.8
click at [76, 597] on div "Texto Estilo Texto Añade, edita y da formato a texto directamente en el sitio w…" at bounding box center [207, 414] width 283 height 663
click at [245, 615] on input "ed-974676282" at bounding box center [237, 618] width 170 height 20
drag, startPoint x: 244, startPoint y: 619, endPoint x: 75, endPoint y: 619, distance: 169.0
click at [75, 619] on div "Texto Estilo Texto Añade, edita y da formato a texto directamente en el sitio w…" at bounding box center [207, 414] width 283 height 663
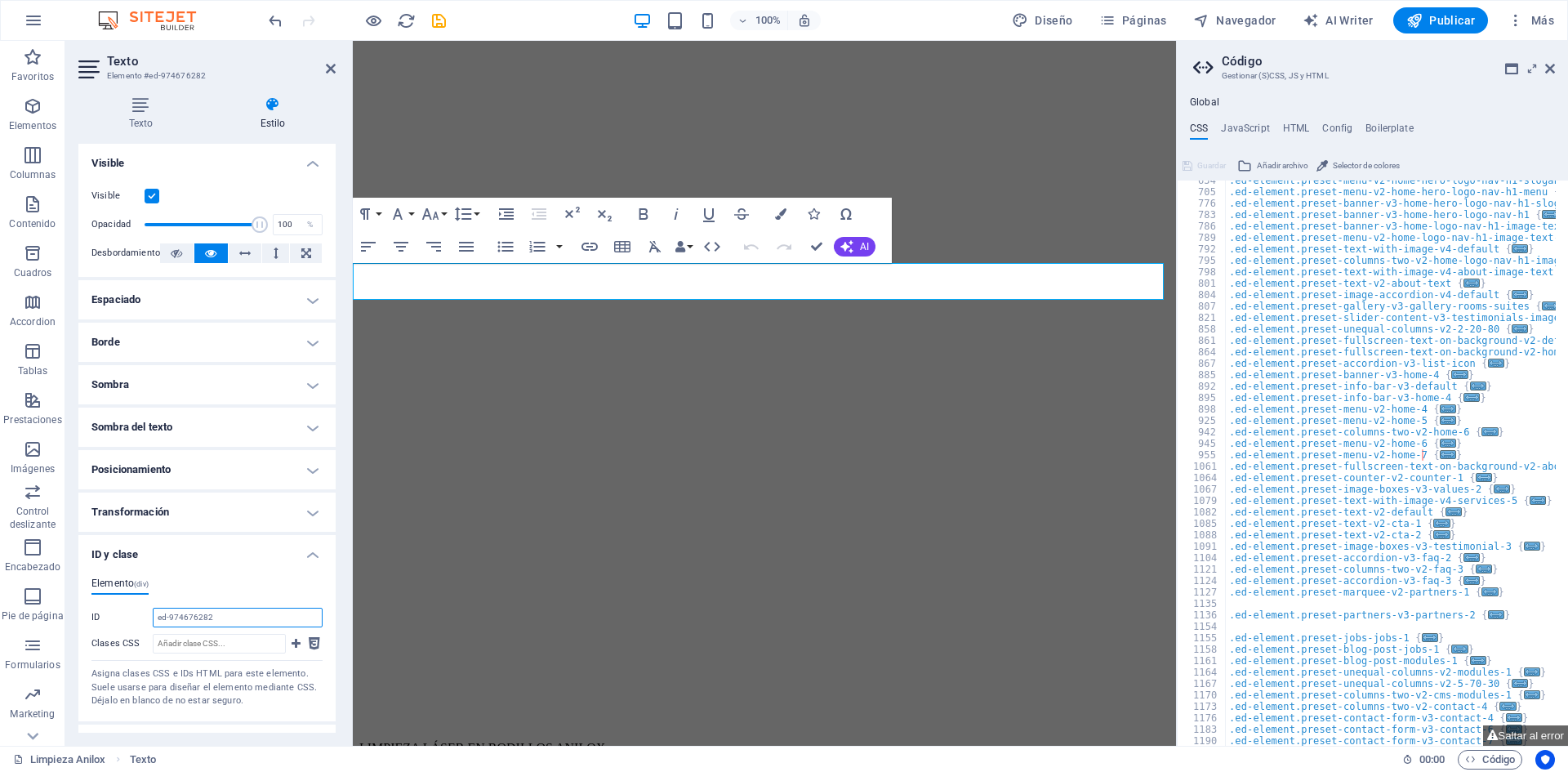
scroll to position [73, 0]
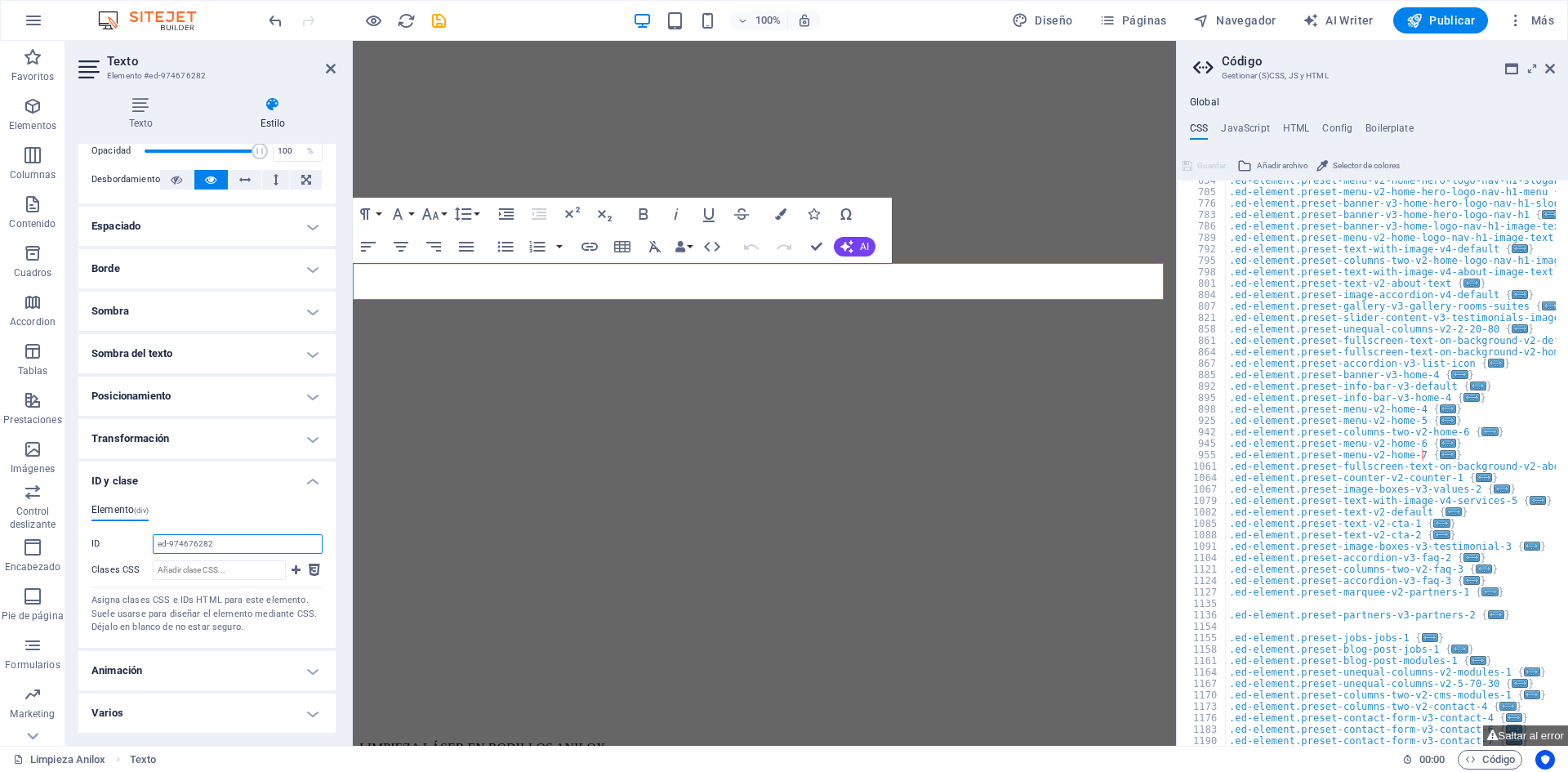
click at [233, 545] on input "ed-974676282" at bounding box center [237, 544] width 170 height 20
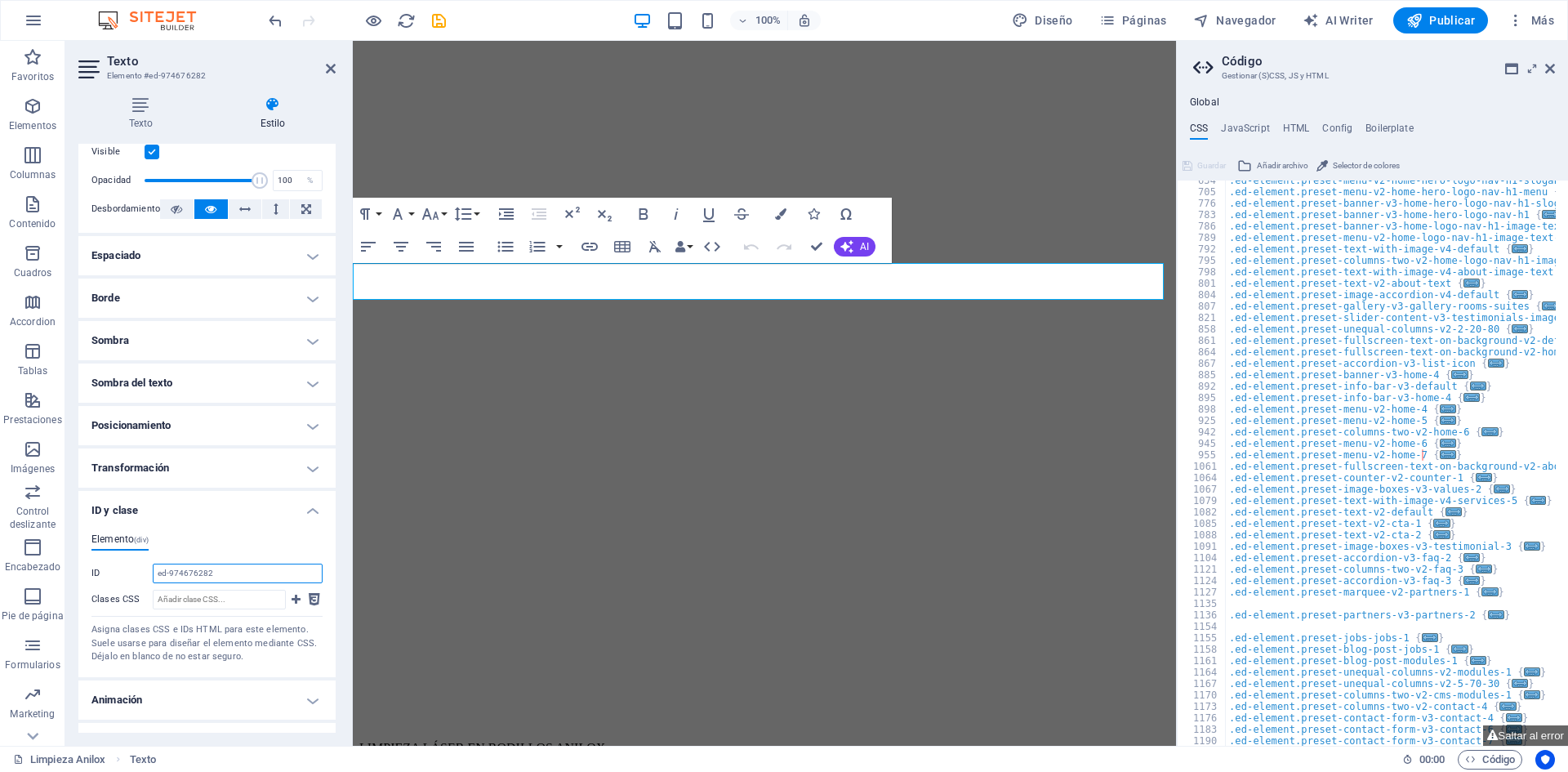
scroll to position [0, 0]
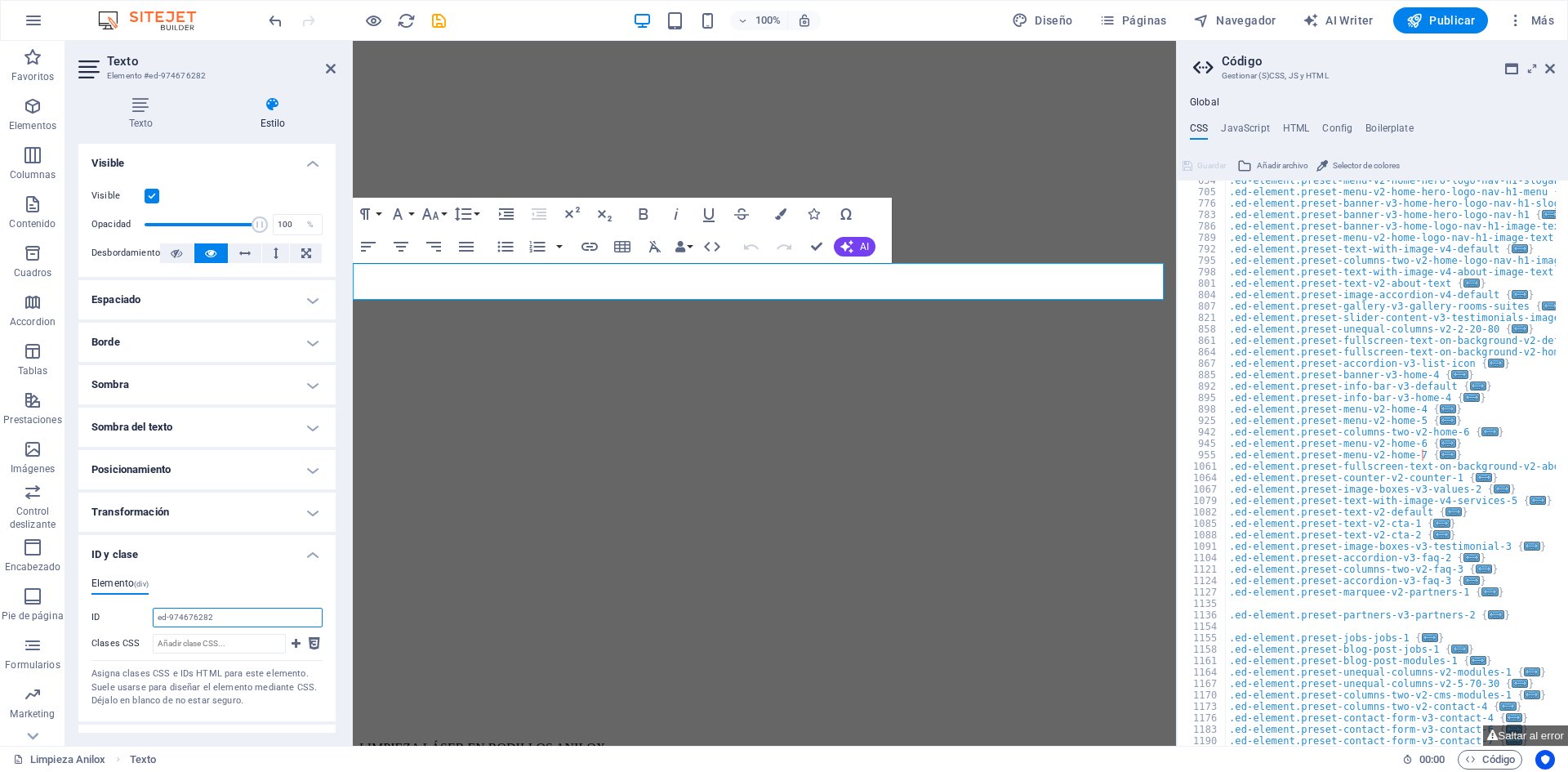
click at [225, 615] on input "ed-974676282" at bounding box center [237, 618] width 170 height 20
drag, startPoint x: 224, startPoint y: 619, endPoint x: 91, endPoint y: 606, distance: 133.6
click at [92, 608] on div "ID ed-974676282" at bounding box center [207, 618] width 231 height 20
click at [196, 614] on input "ed-974676282" at bounding box center [237, 618] width 170 height 20
click at [134, 610] on label "ID" at bounding box center [122, 618] width 61 height 20
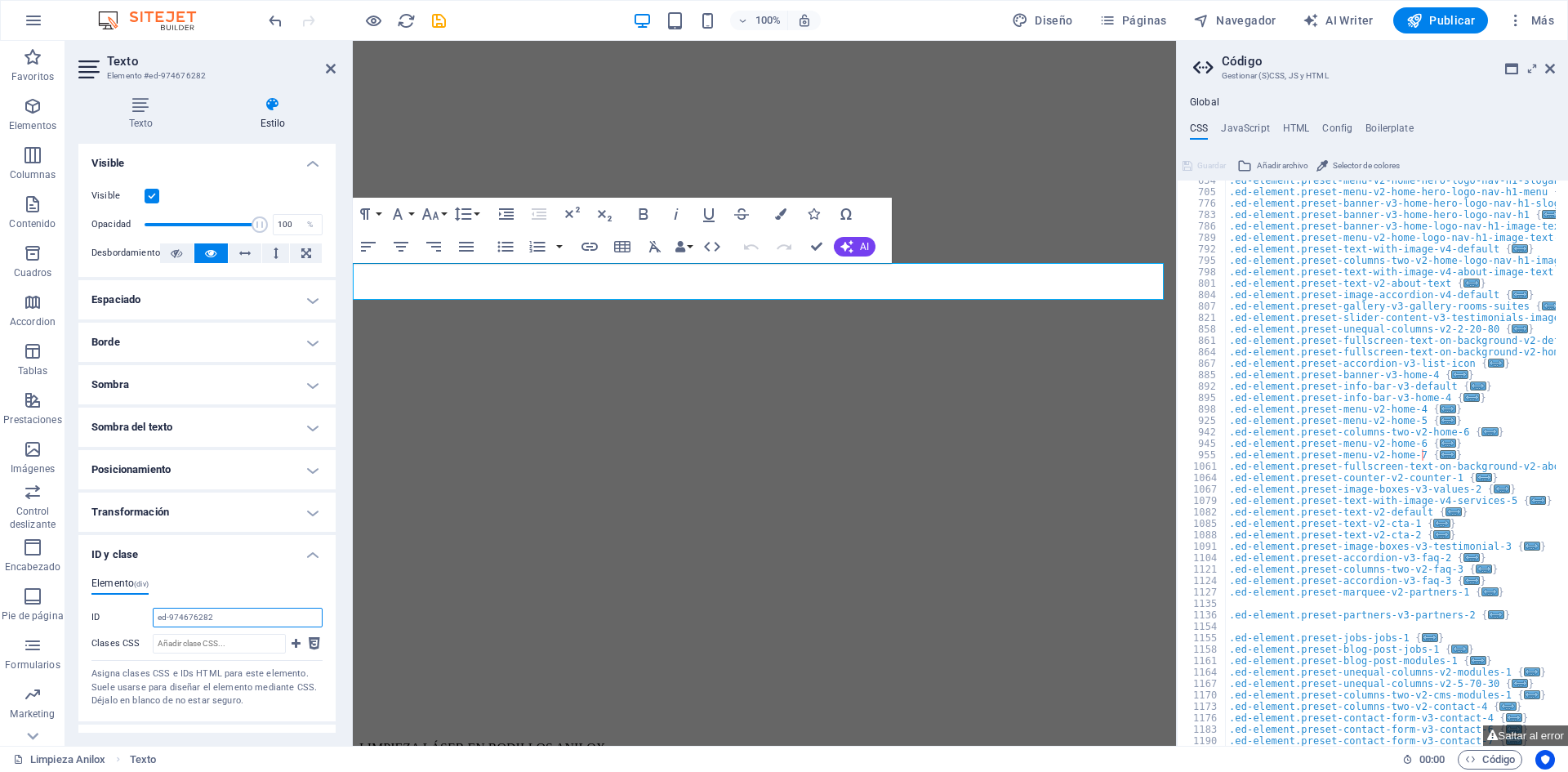
click at [153, 610] on input "ed-974676282" at bounding box center [237, 618] width 170 height 20
click at [134, 610] on label "ID" at bounding box center [122, 618] width 61 height 20
click at [153, 610] on input "ed-974676282" at bounding box center [237, 618] width 170 height 20
click at [186, 619] on input "ed-974676282" at bounding box center [237, 618] width 170 height 20
click at [194, 619] on input "ed-974676282" at bounding box center [237, 618] width 170 height 20
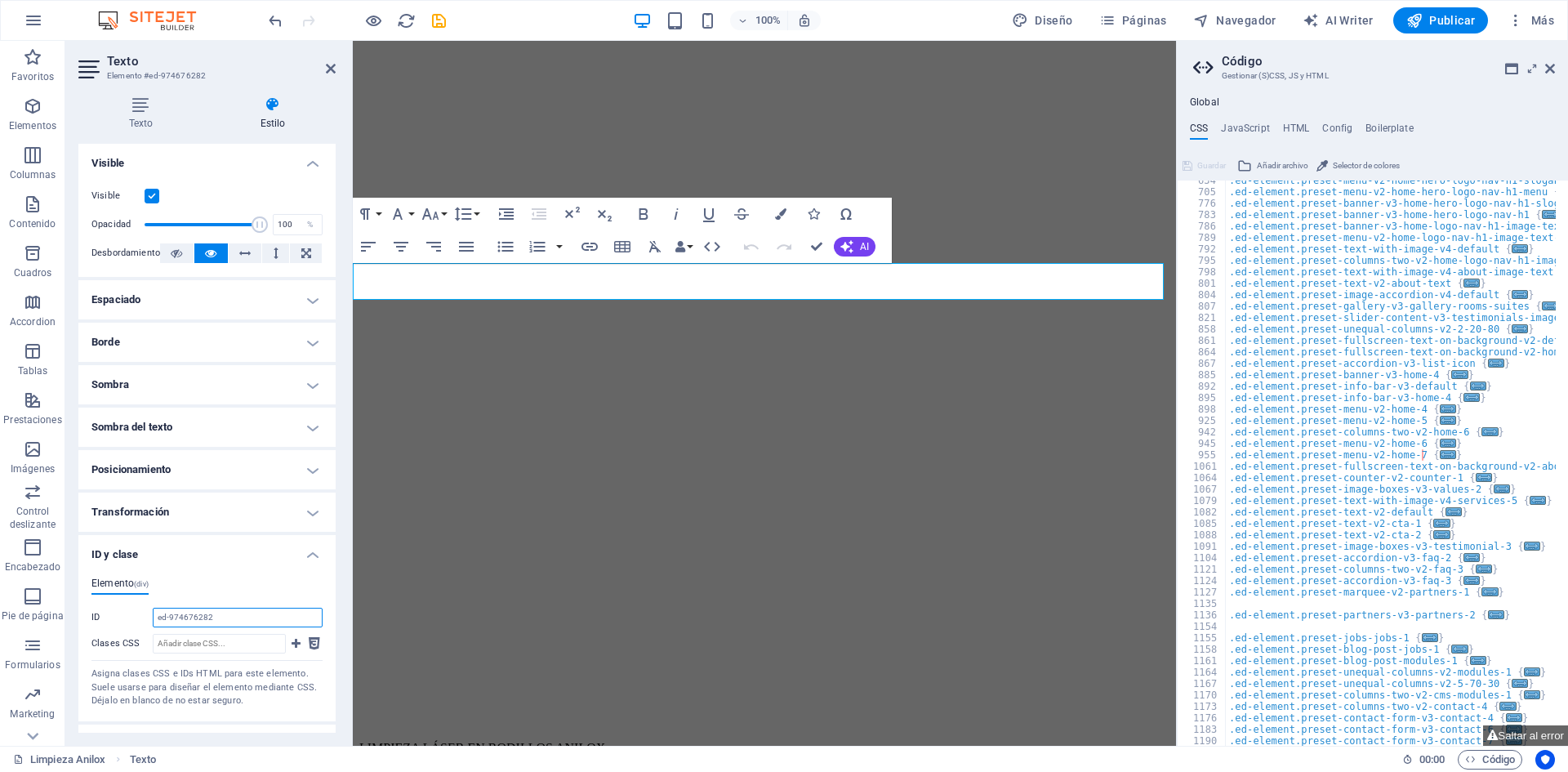
click at [194, 619] on input "ed-974676282" at bounding box center [237, 618] width 170 height 20
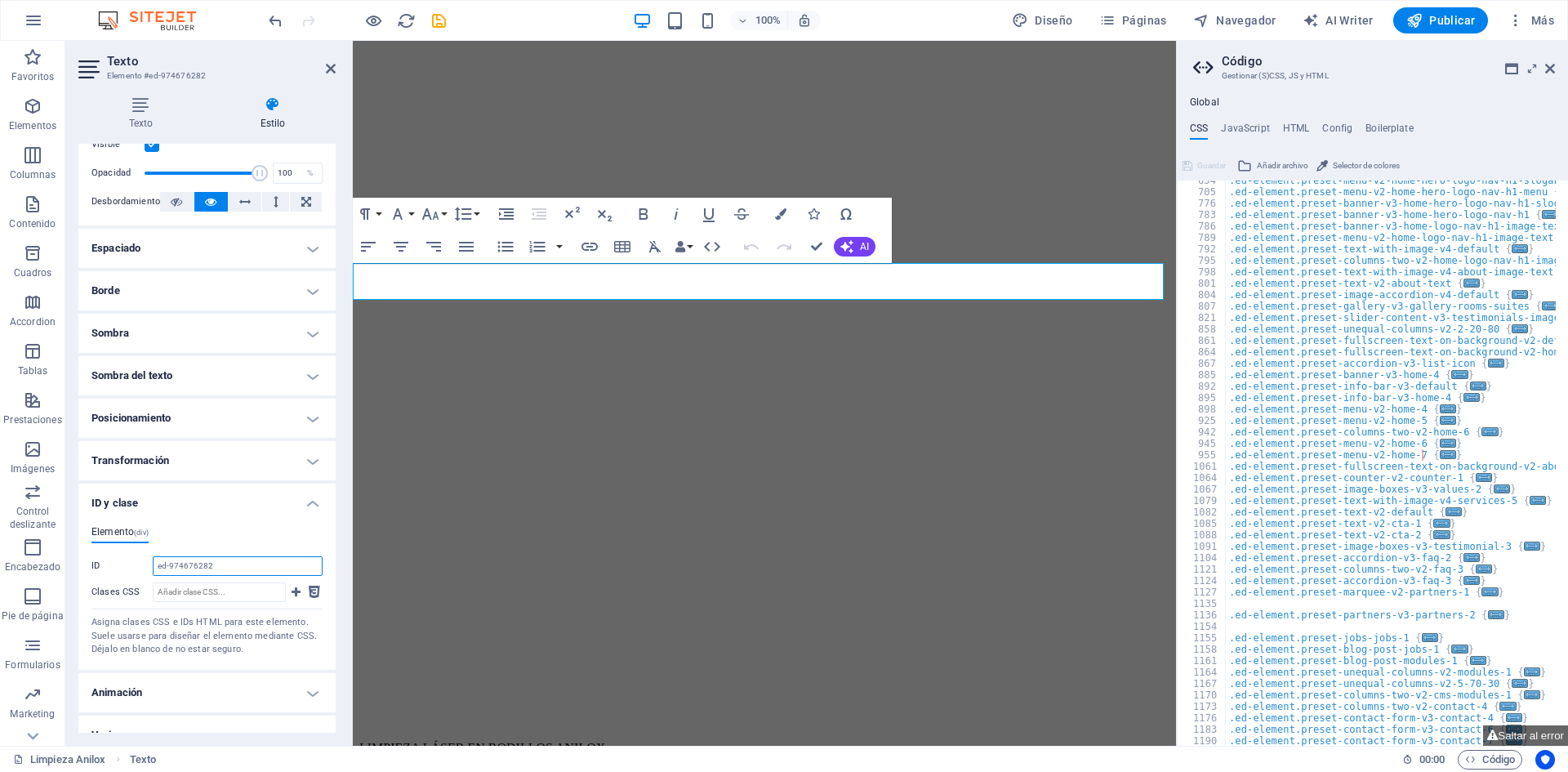
scroll to position [73, 0]
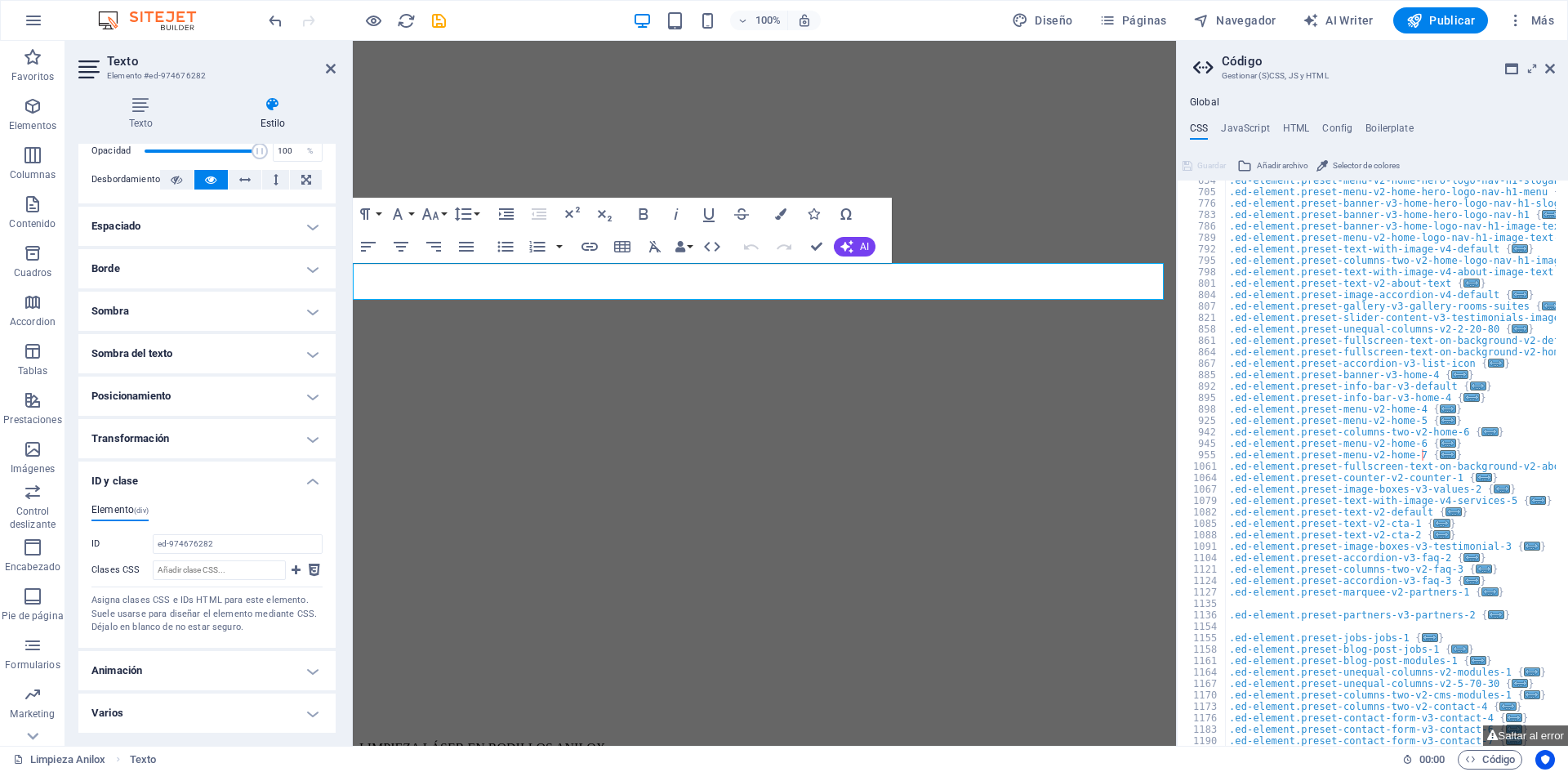
click at [303, 672] on h4 "Animación" at bounding box center [207, 670] width 257 height 39
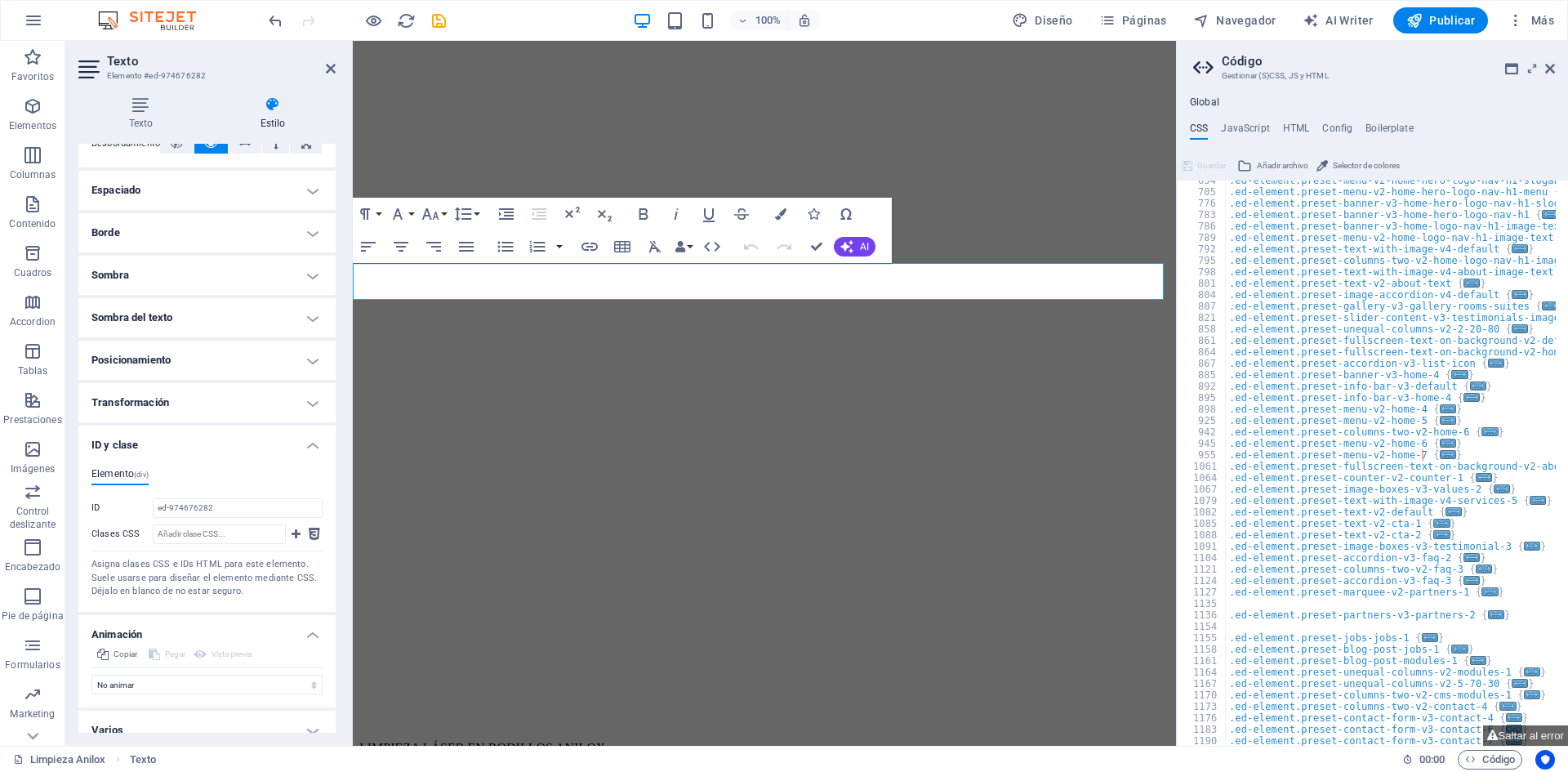
scroll to position [126, 0]
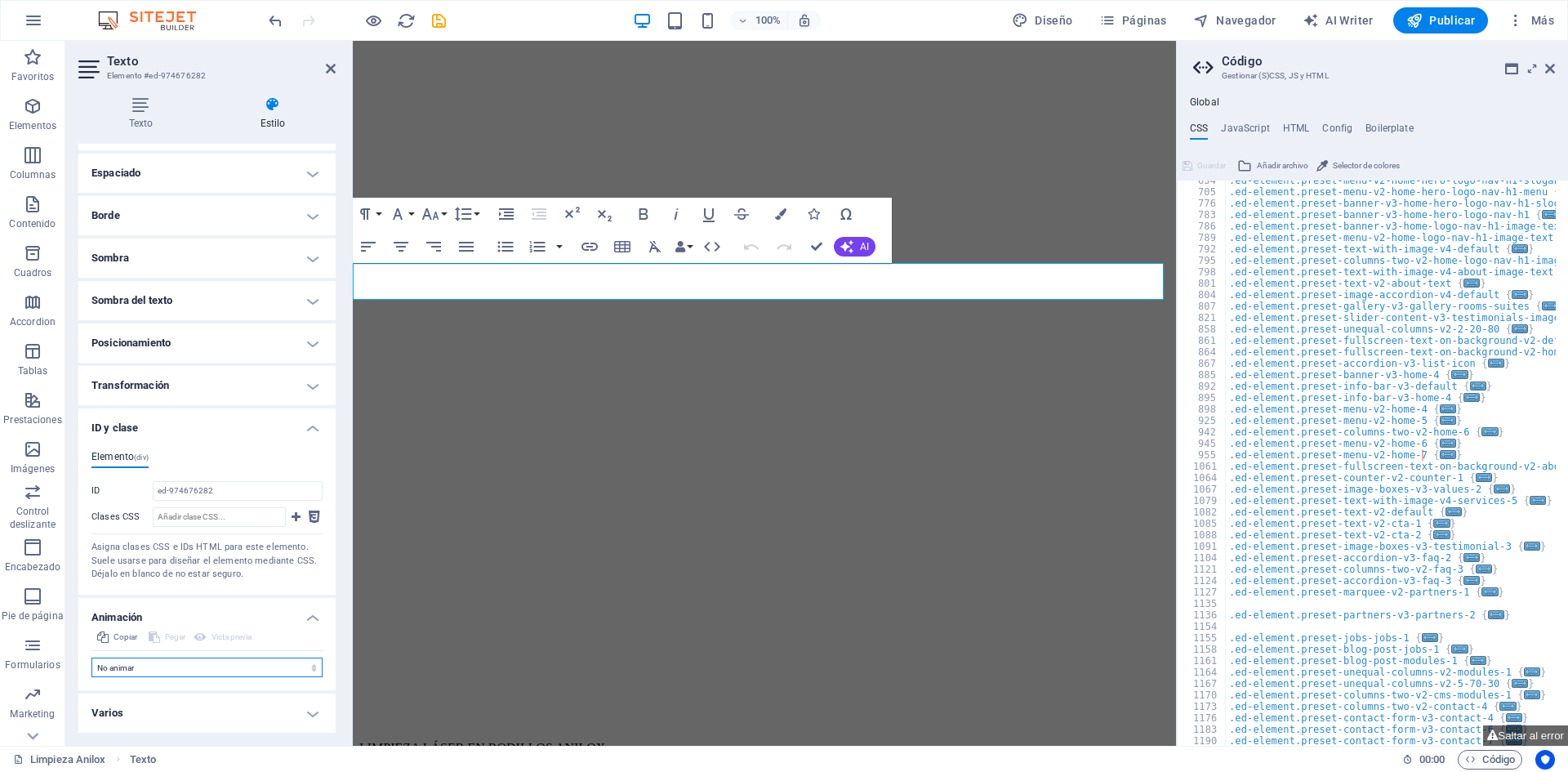
click at [300, 672] on select "No animar Mostrar / Ocultar Subir/bajar Acercar/alejar Deslizar de izquierda a …" at bounding box center [207, 667] width 231 height 20
click at [190, 490] on input "ed-974676282" at bounding box center [237, 491] width 170 height 20
click at [198, 516] on input "Clases CSS" at bounding box center [218, 517] width 133 height 20
click at [209, 516] on input "Clases CSS" at bounding box center [218, 517] width 133 height 20
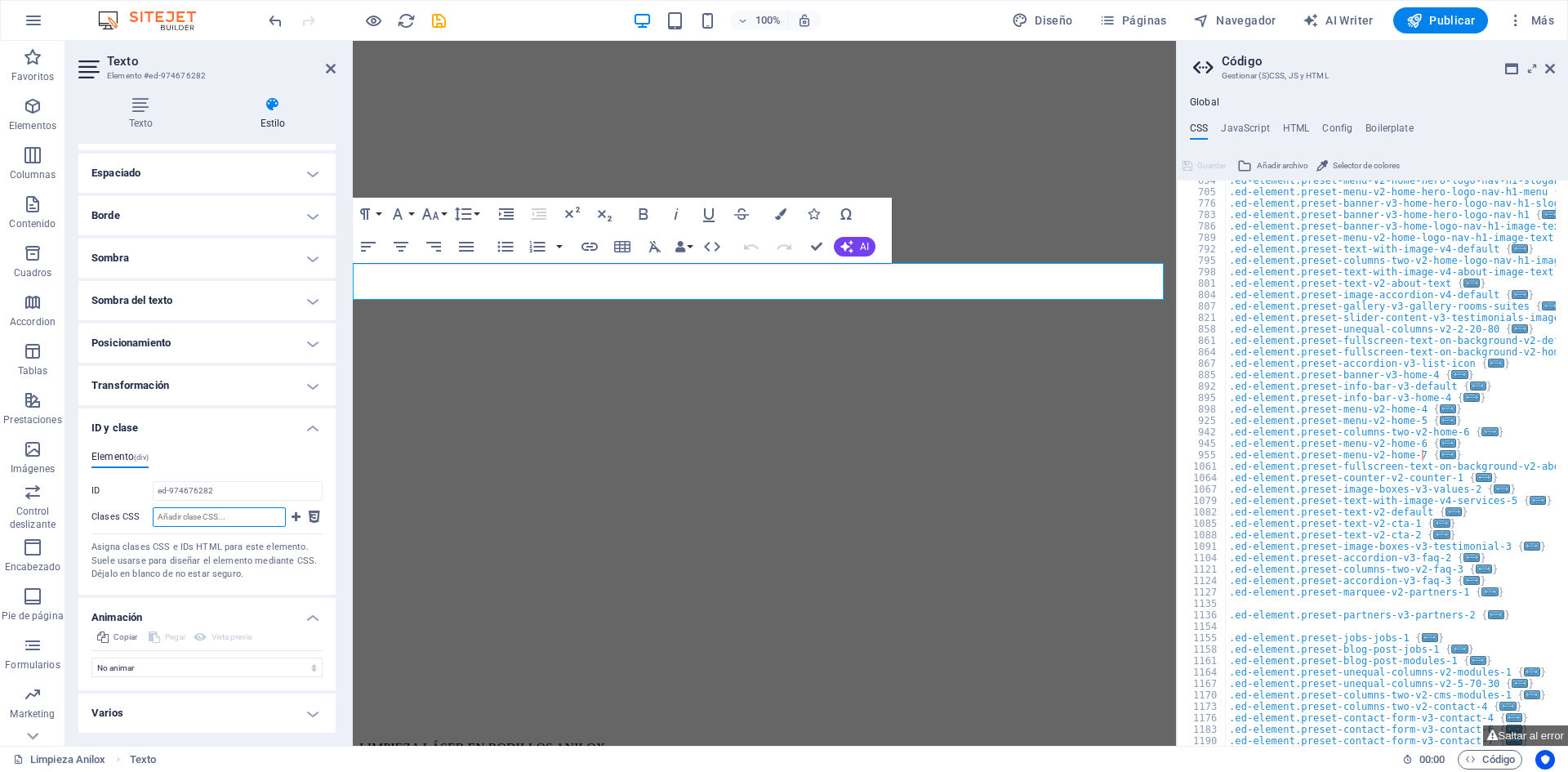
drag, startPoint x: 209, startPoint y: 516, endPoint x: 219, endPoint y: 516, distance: 10.0
click at [212, 516] on input "Clases CSS" at bounding box center [218, 517] width 133 height 20
click at [311, 516] on icon at bounding box center [314, 517] width 12 height 20
click at [292, 518] on icon at bounding box center [296, 517] width 9 height 20
click at [309, 518] on icon at bounding box center [314, 517] width 12 height 20
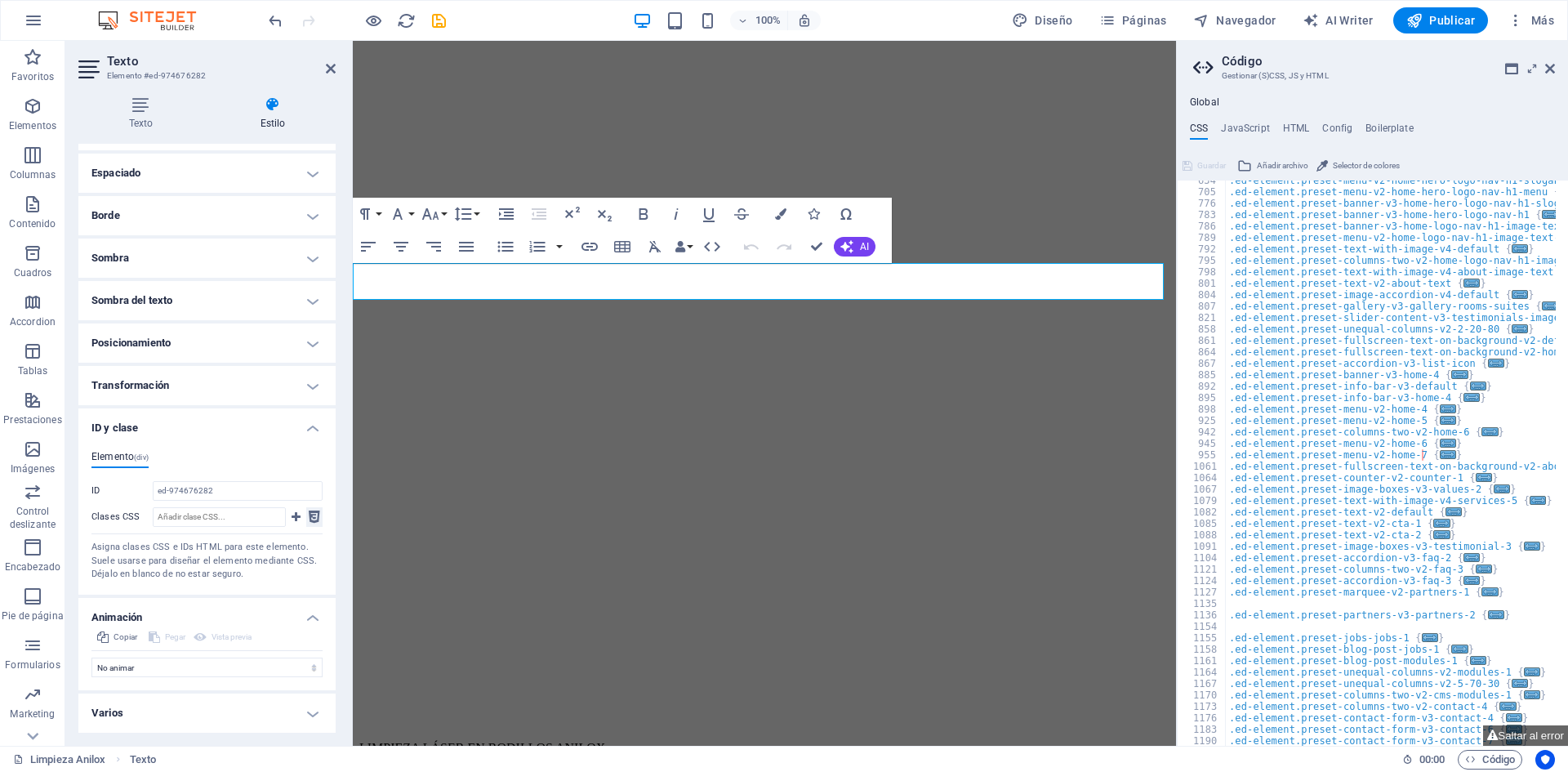
click at [309, 518] on icon at bounding box center [314, 517] width 12 height 20
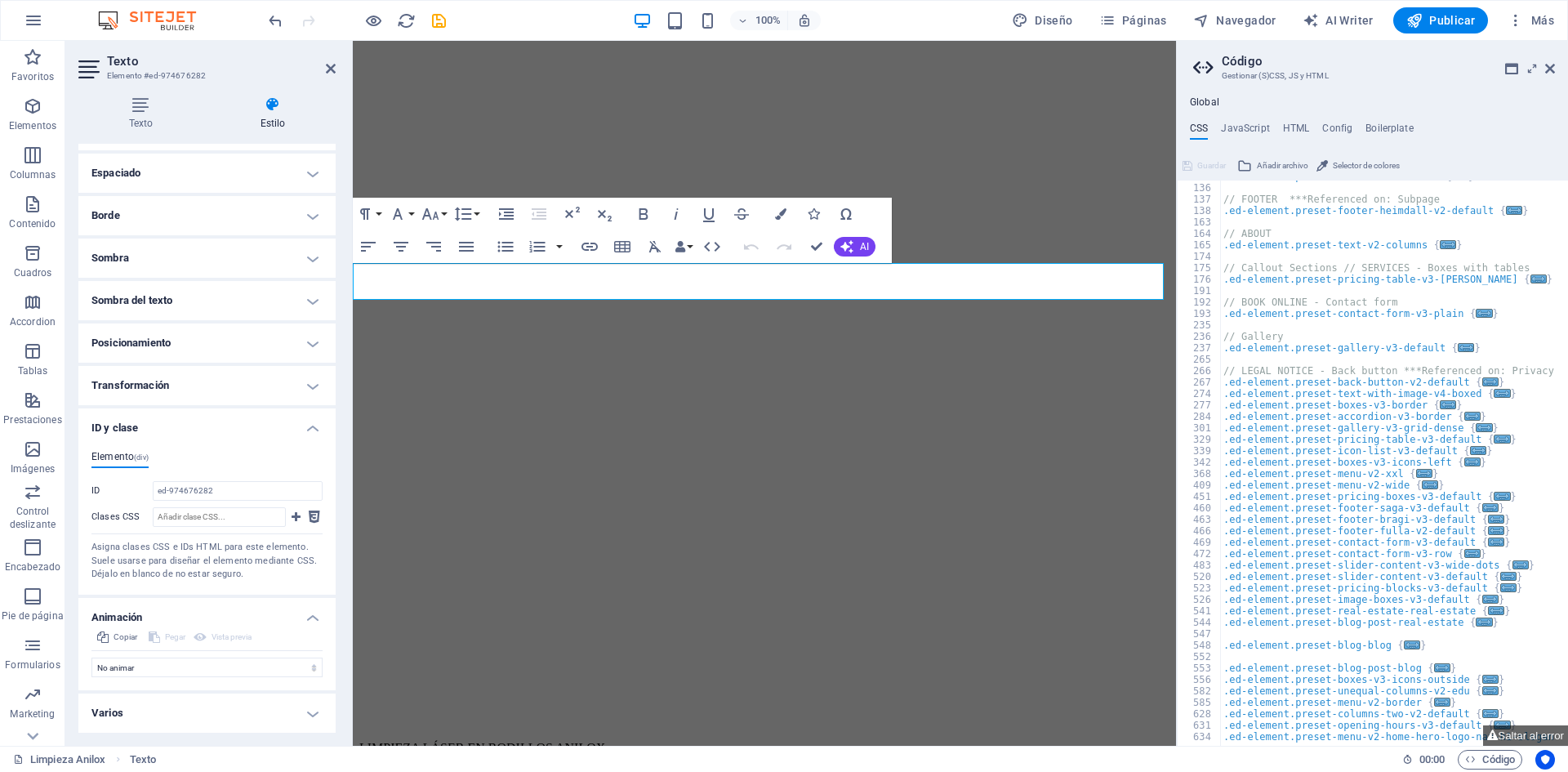
scroll to position [245, 0]
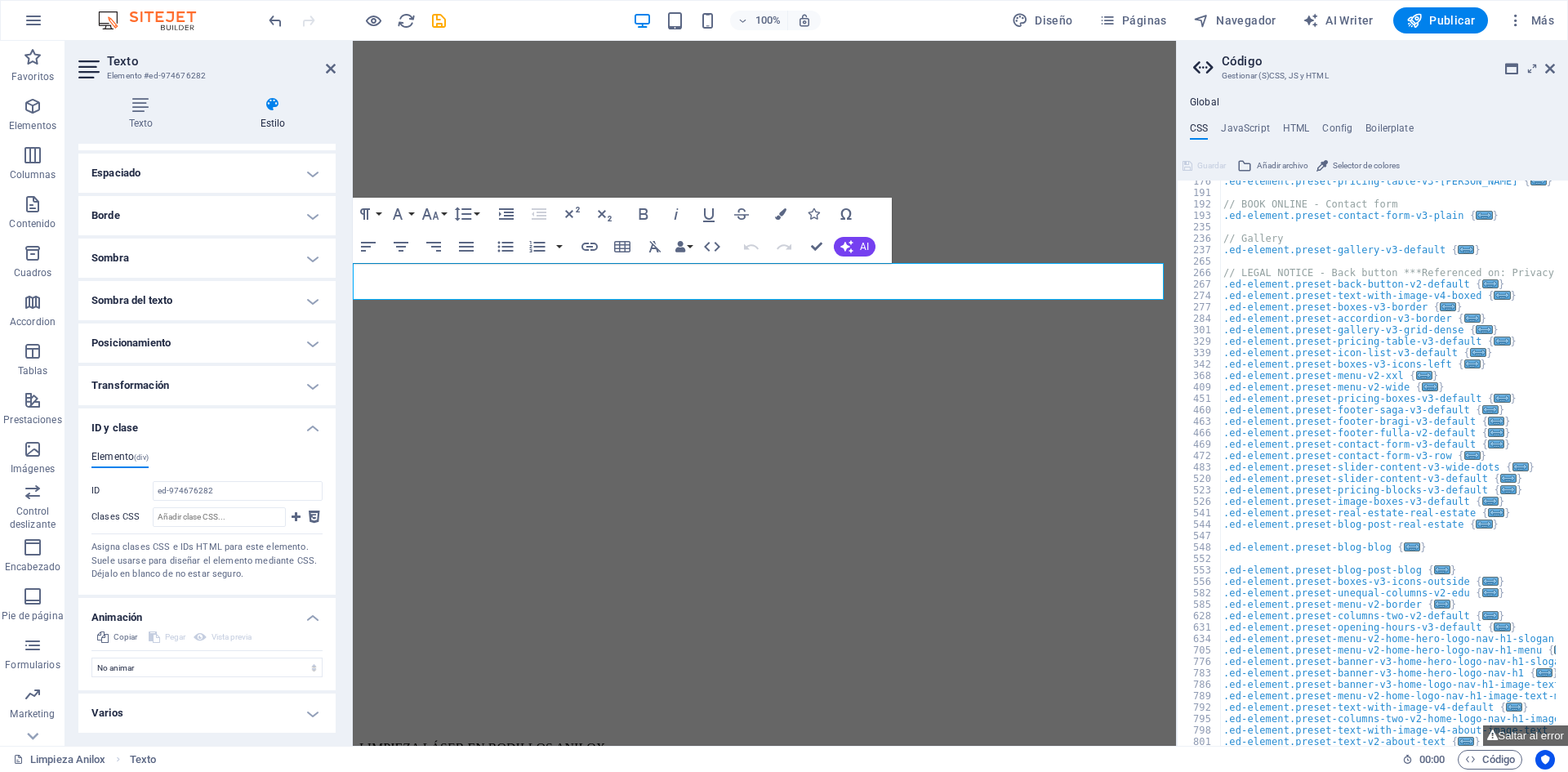
click at [1339, 389] on div ".ed-element.preset-pricing-table-v3-[PERSON_NAME] { ... } // BOOK ONLINE - Cont…" at bounding box center [1555, 463] width 672 height 576
type textarea ".ed-element.preset-menu-v2-wide {"
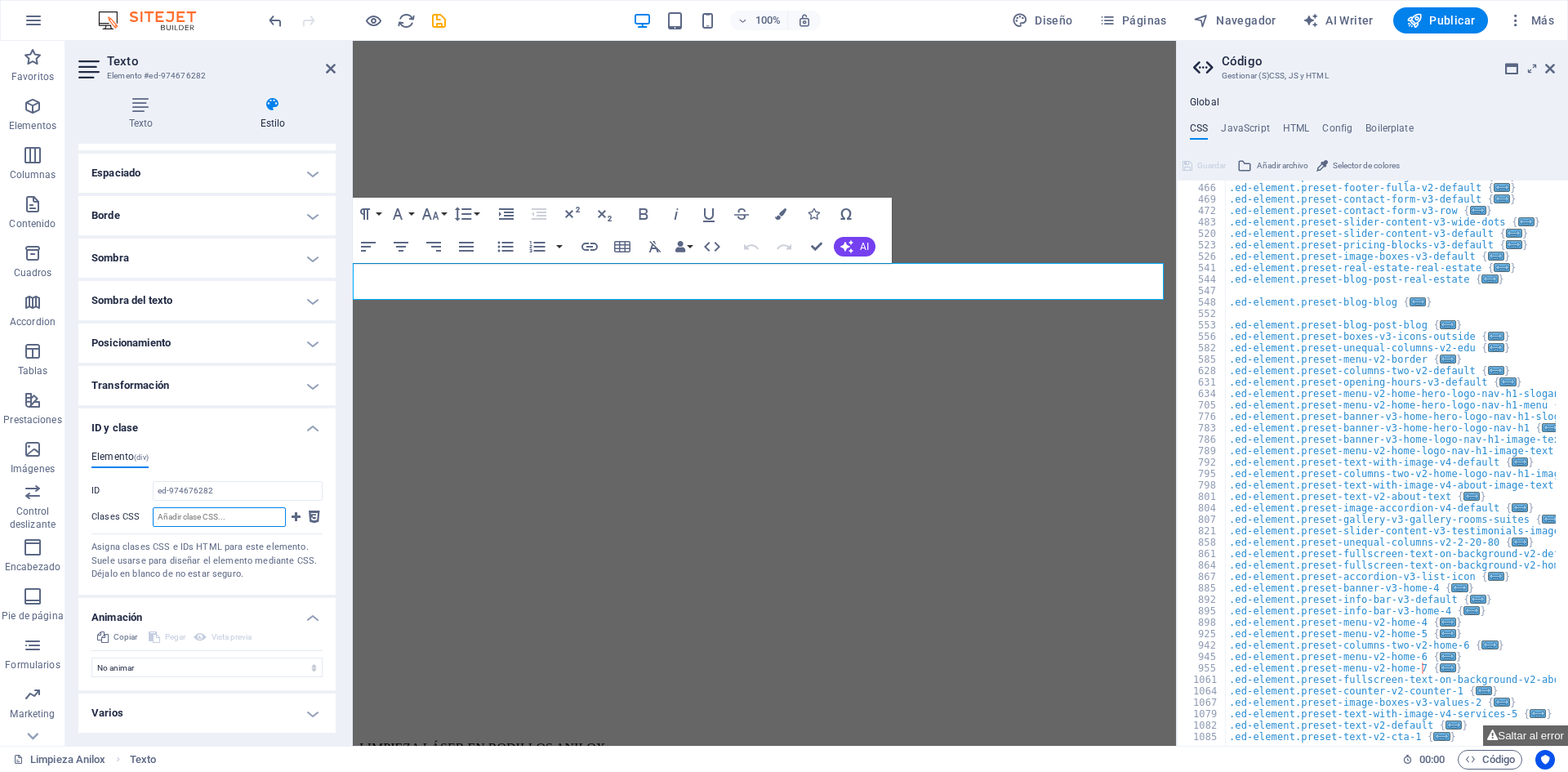
click at [240, 520] on input "Clases CSS" at bounding box center [218, 517] width 133 height 20
click at [216, 498] on input "ed-974676282" at bounding box center [237, 491] width 170 height 20
click at [235, 488] on input "ed-974676282" at bounding box center [237, 491] width 170 height 20
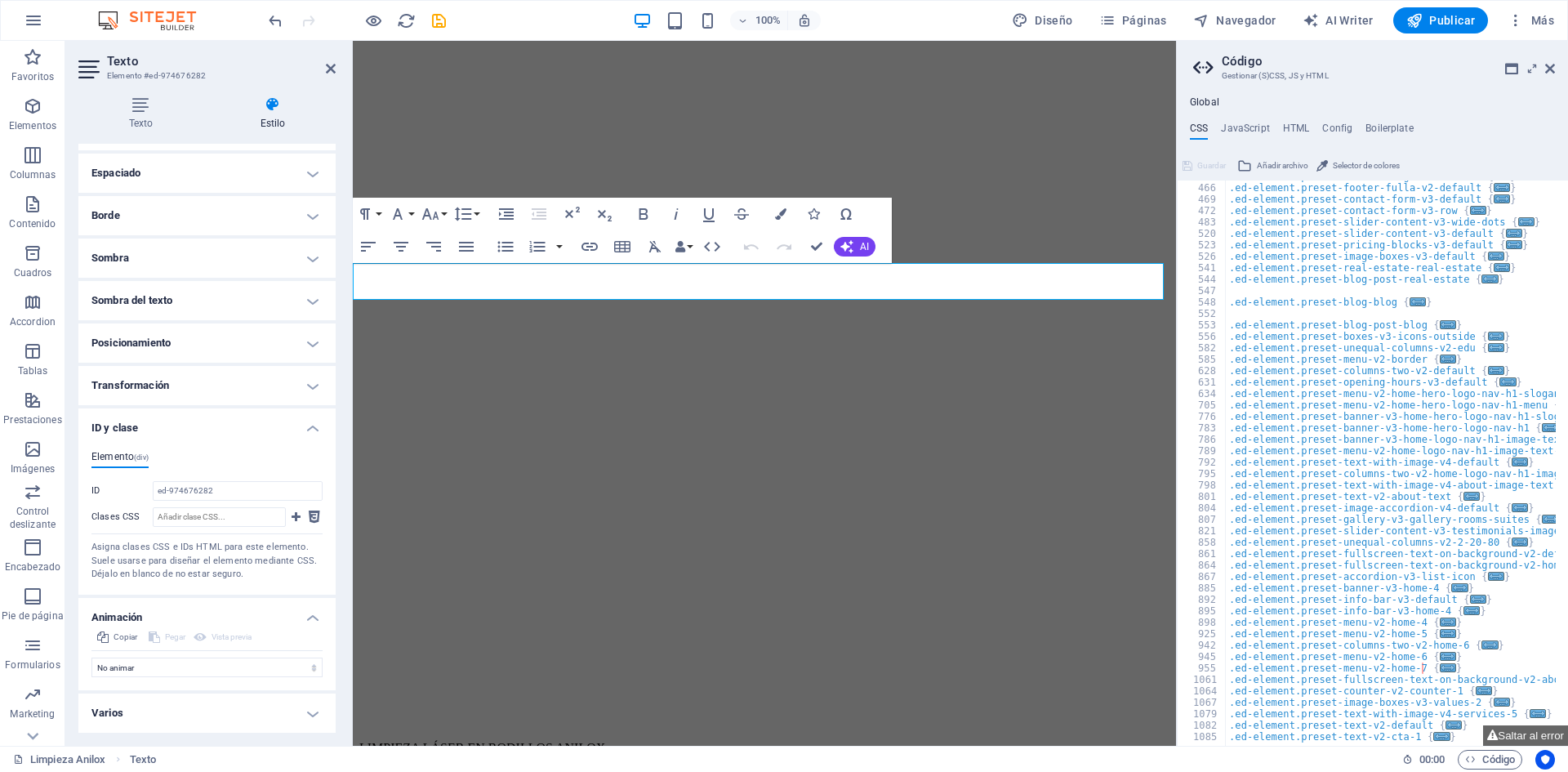
drag, startPoint x: 96, startPoint y: 488, endPoint x: 137, endPoint y: 488, distance: 41.0
click at [133, 488] on label "ID" at bounding box center [122, 491] width 61 height 20
click at [153, 488] on input "ed-974676282" at bounding box center [237, 491] width 170 height 20
click at [191, 488] on input "ed-974676282" at bounding box center [237, 491] width 170 height 20
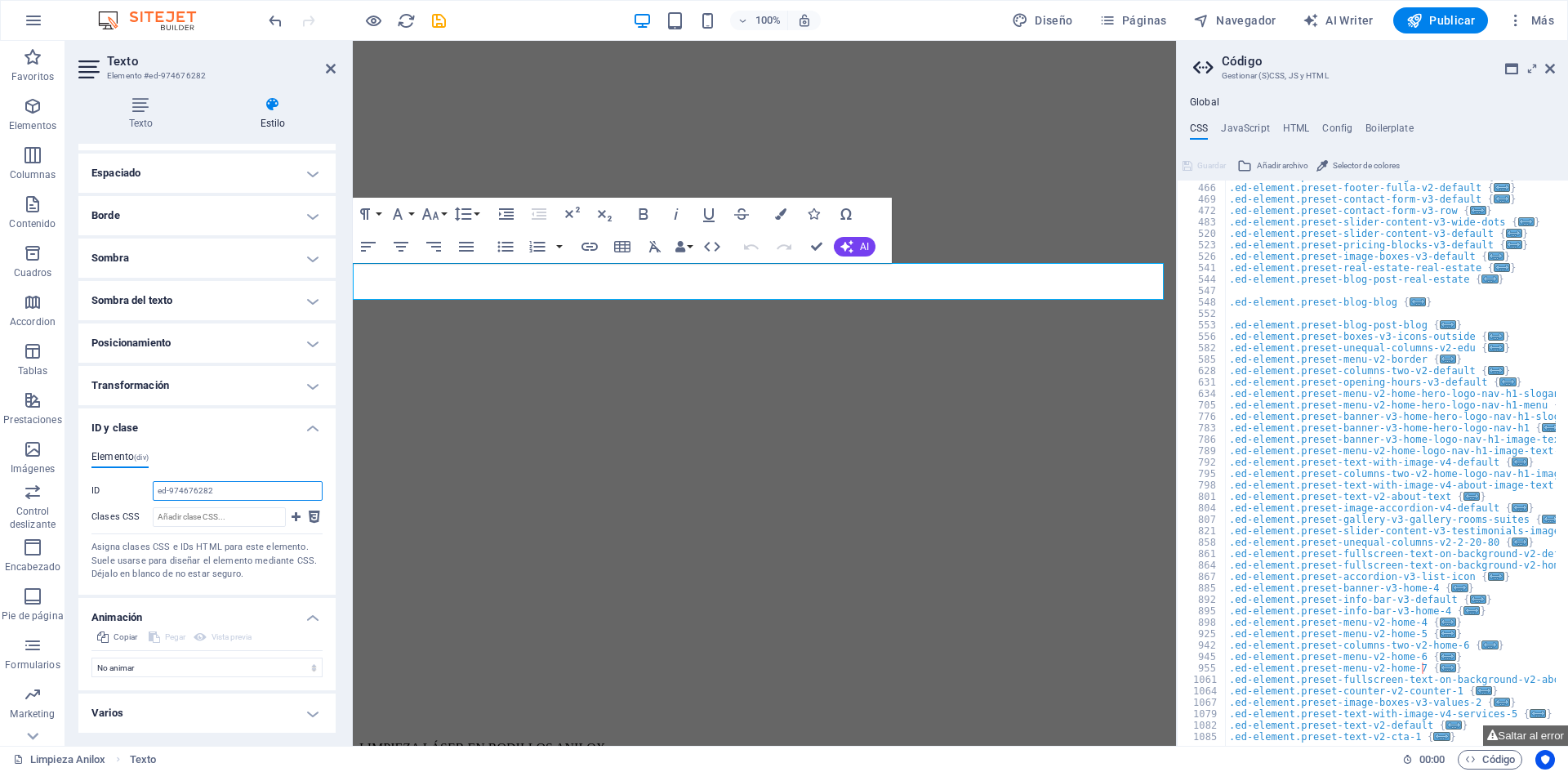
click at [191, 488] on input "ed-974676282" at bounding box center [237, 491] width 170 height 20
click at [244, 488] on input "ed-974676282" at bounding box center [237, 491] width 170 height 20
click at [116, 479] on div "Elemento (div) ID ed-974676282 Clases CSS Asigna clases CSS e IDs HTML para est…" at bounding box center [207, 516] width 231 height 131
click at [256, 433] on h4 "ID y clase" at bounding box center [207, 423] width 257 height 30
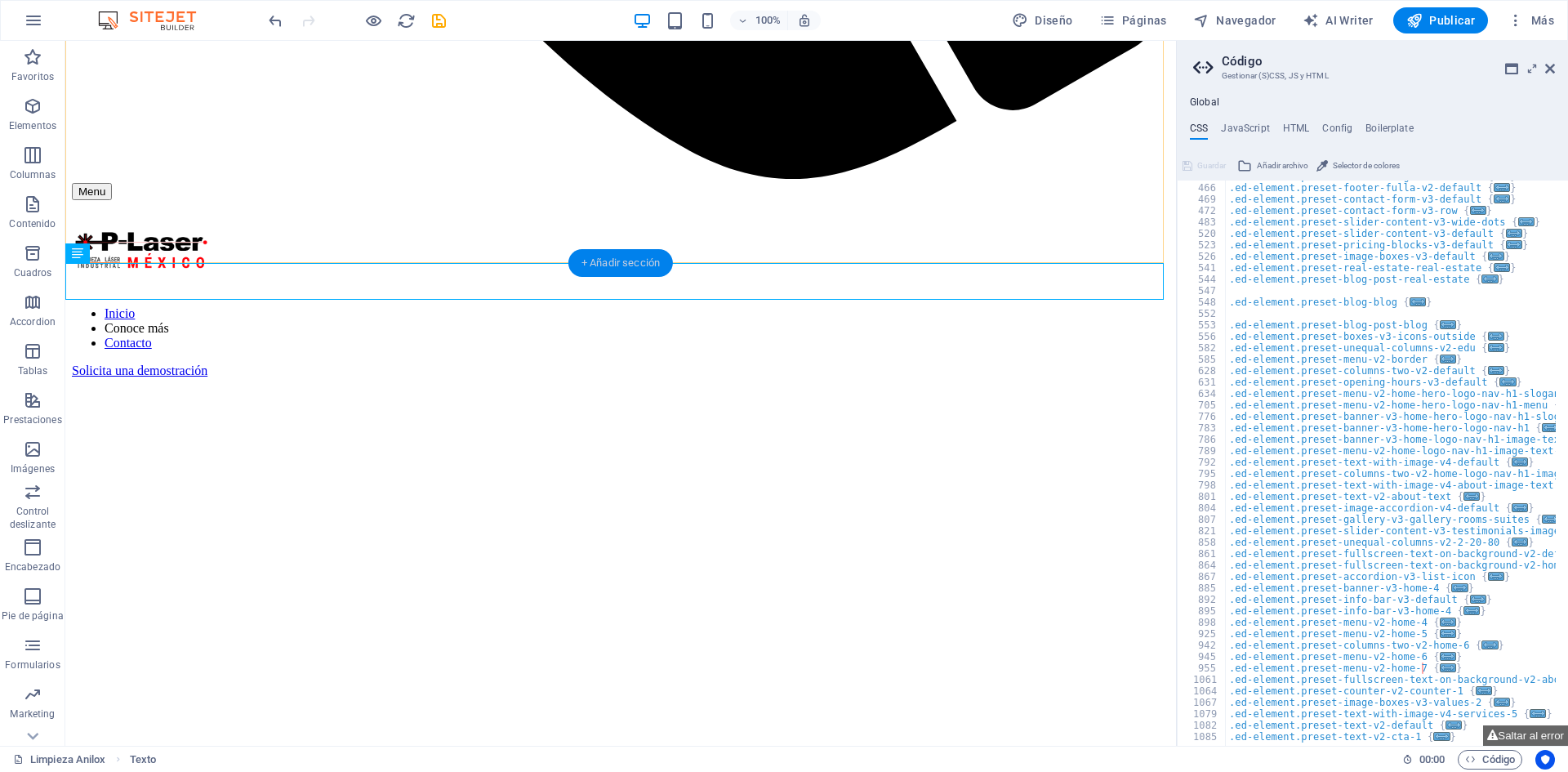
click at [601, 262] on div "+ Añadir sección" at bounding box center [621, 263] width 105 height 28
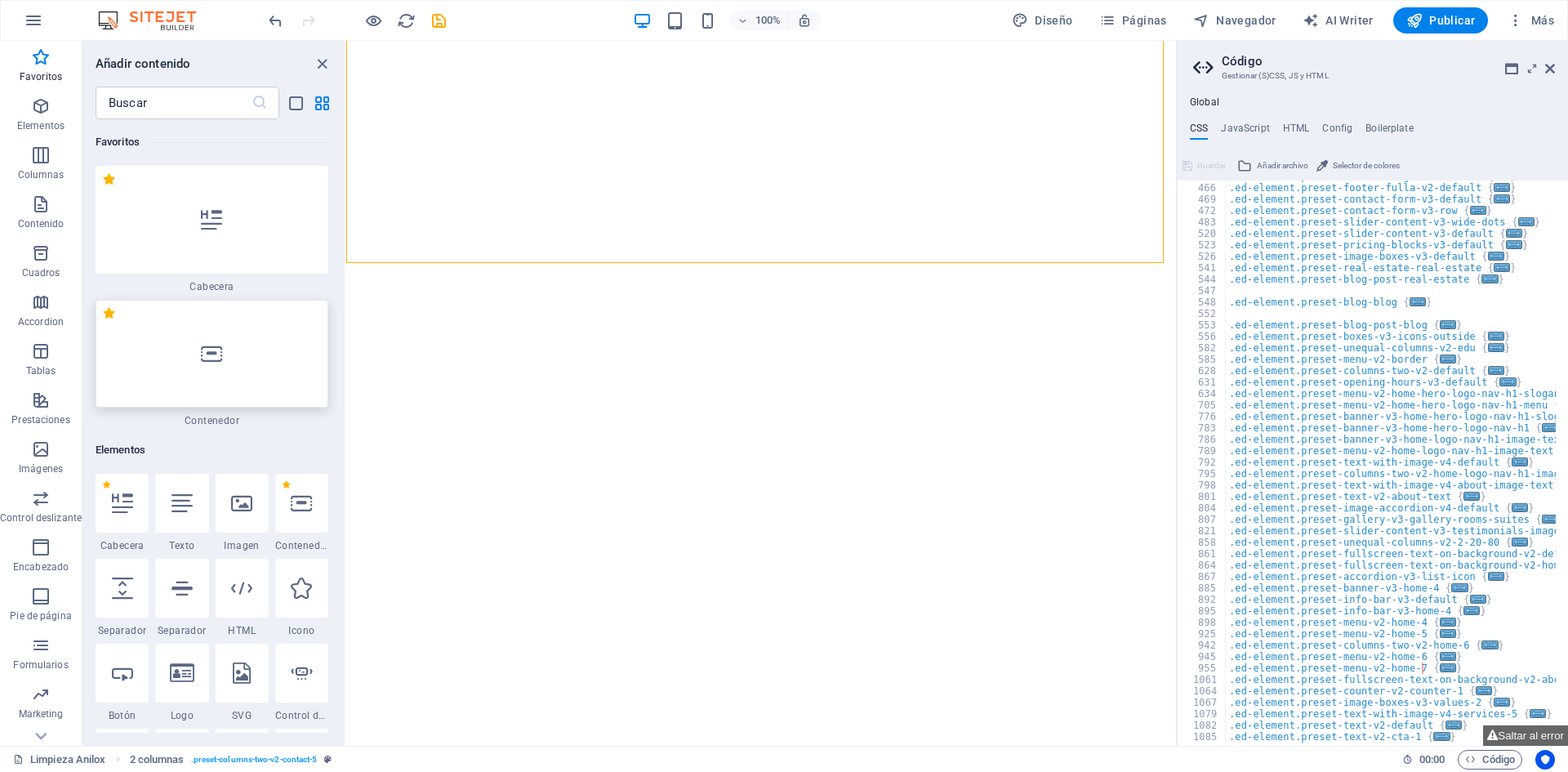
click at [211, 381] on div at bounding box center [212, 353] width 233 height 107
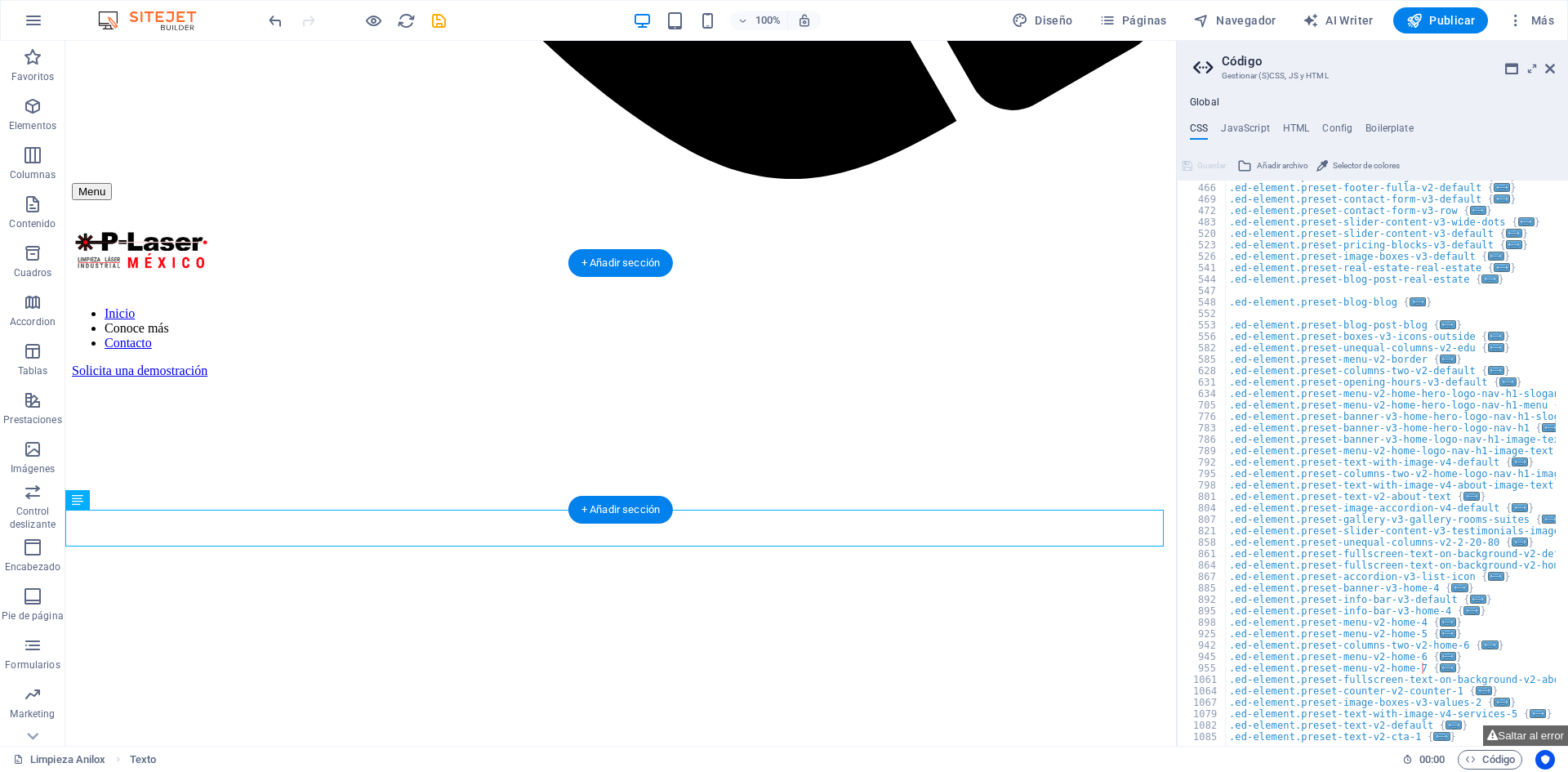
drag, startPoint x: 451, startPoint y: 544, endPoint x: 301, endPoint y: 348, distance: 246.8
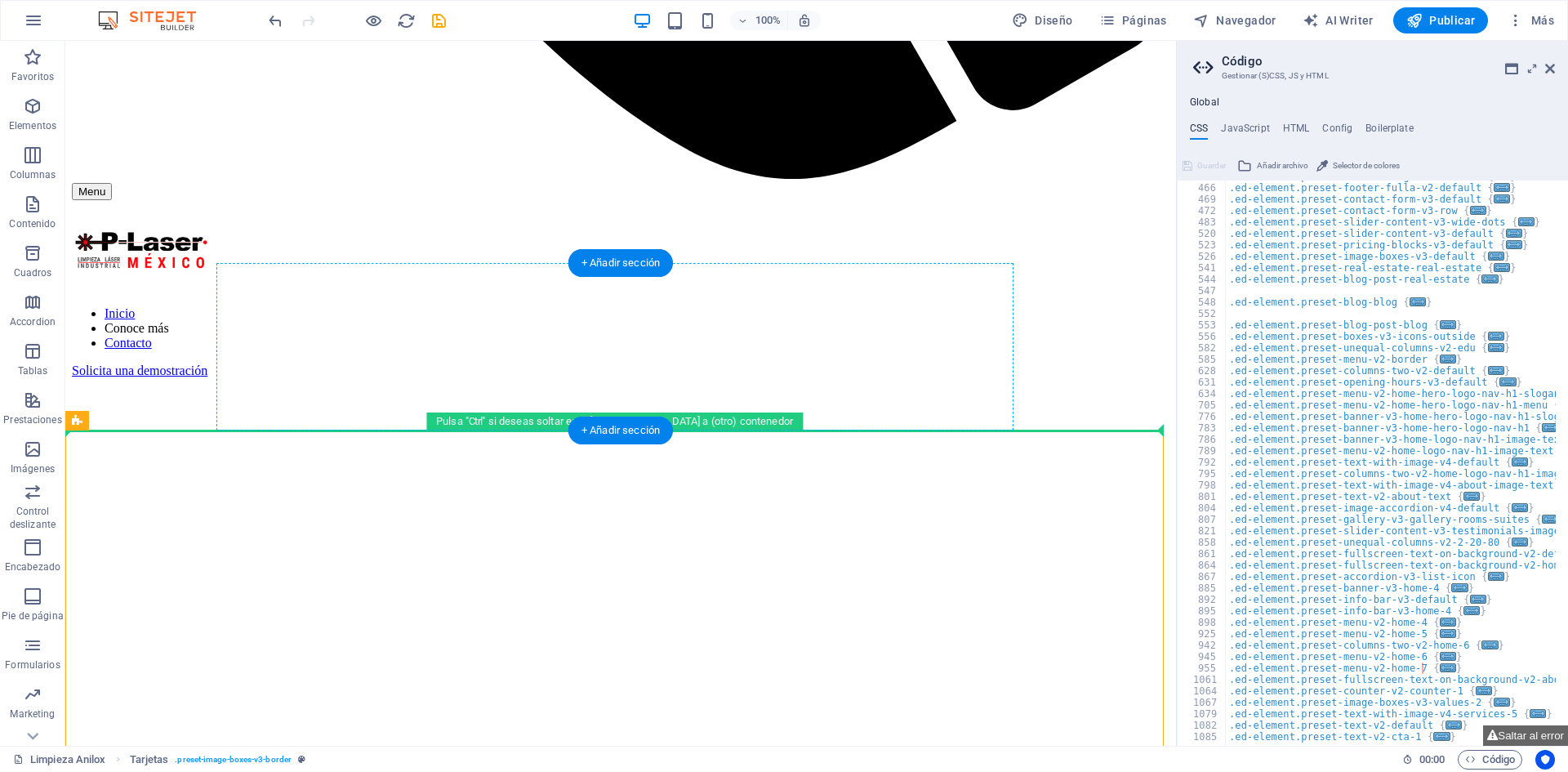
drag, startPoint x: 155, startPoint y: 458, endPoint x: 285, endPoint y: 348, distance: 170.3
drag, startPoint x: 152, startPoint y: 466, endPoint x: 496, endPoint y: 365, distance: 358.5
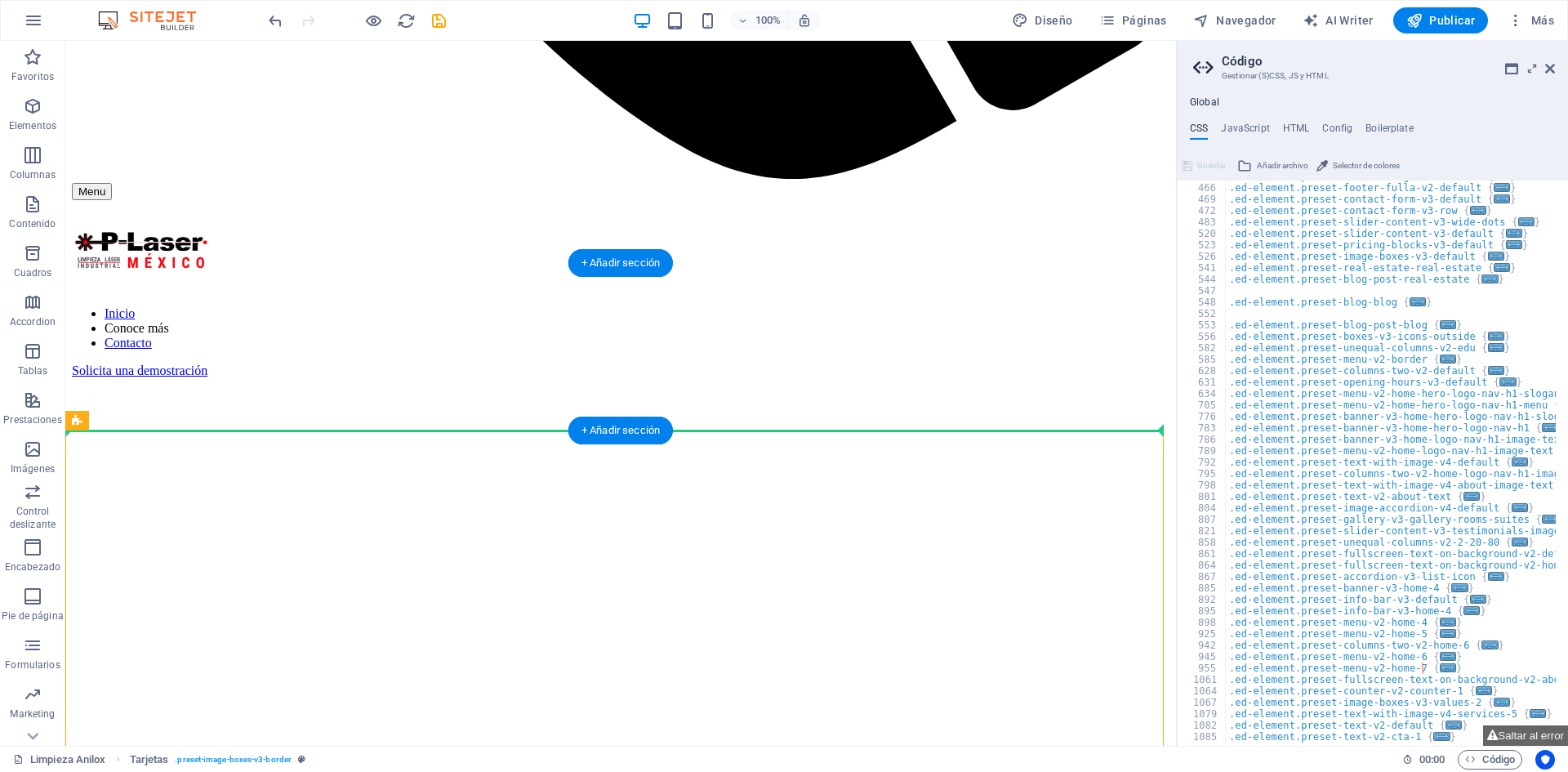
drag, startPoint x: 163, startPoint y: 461, endPoint x: 453, endPoint y: 381, distance: 300.8
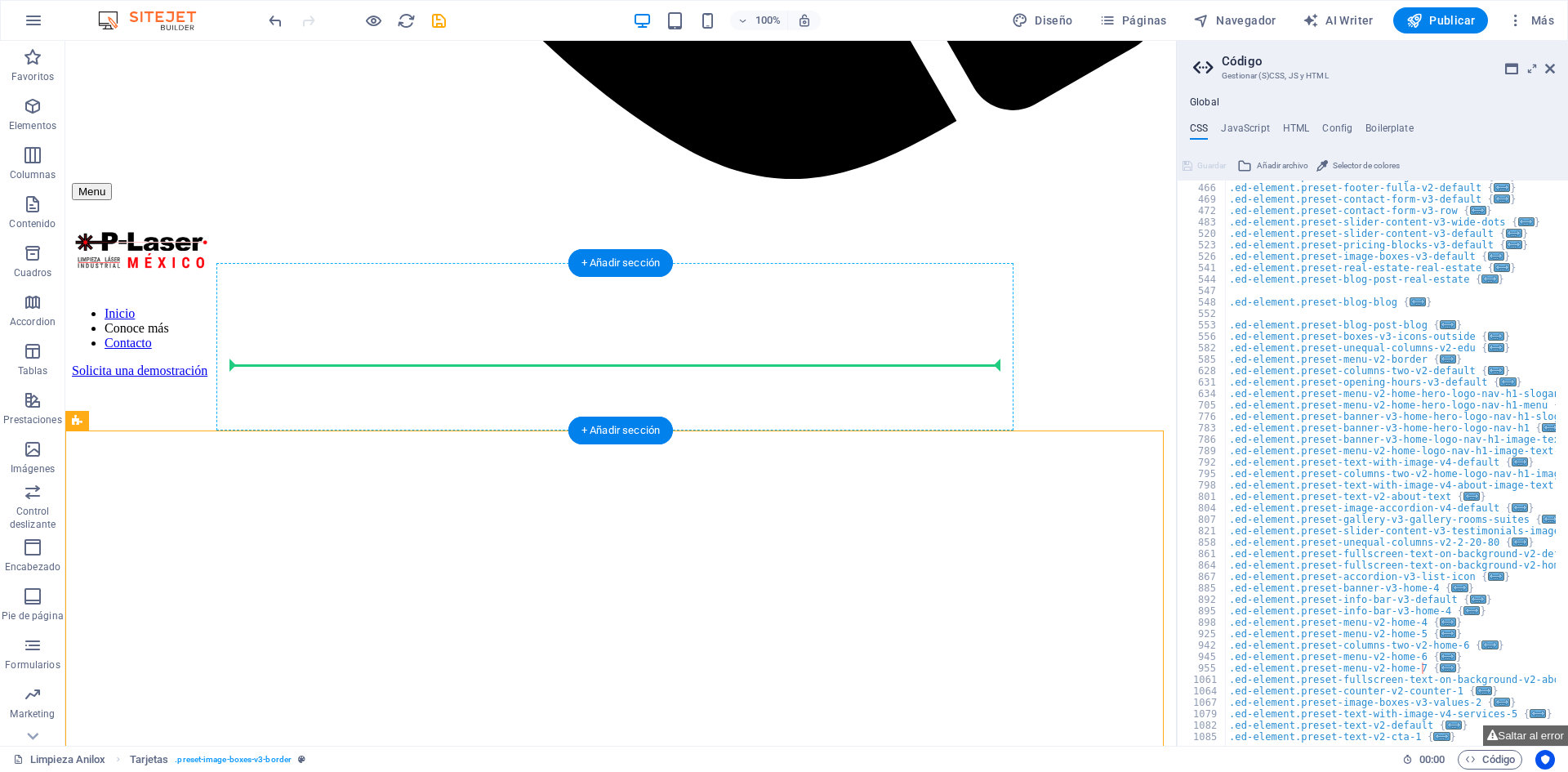
drag, startPoint x: 142, startPoint y: 460, endPoint x: 417, endPoint y: 349, distance: 296.6
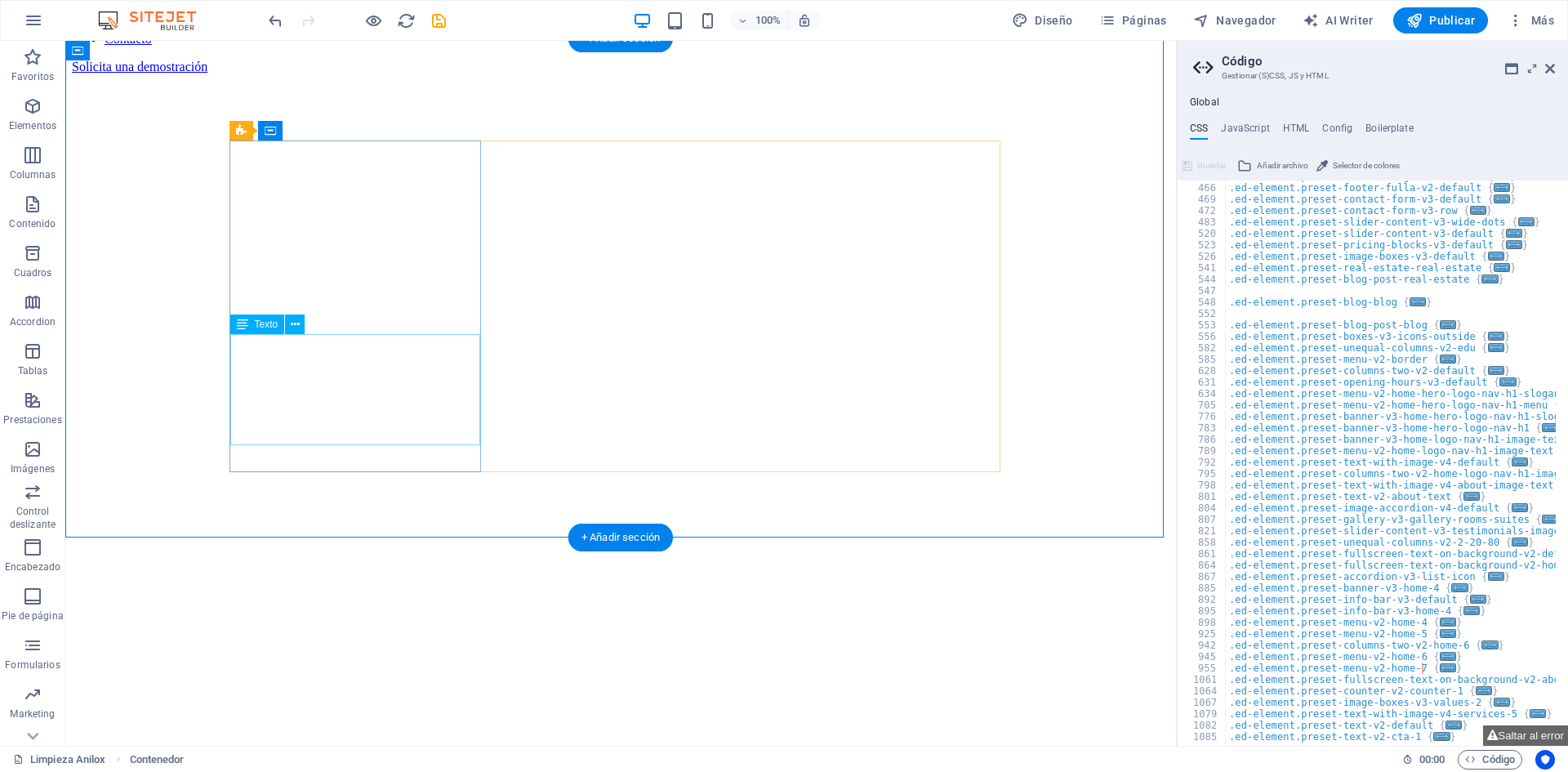
scroll to position [1404, 0]
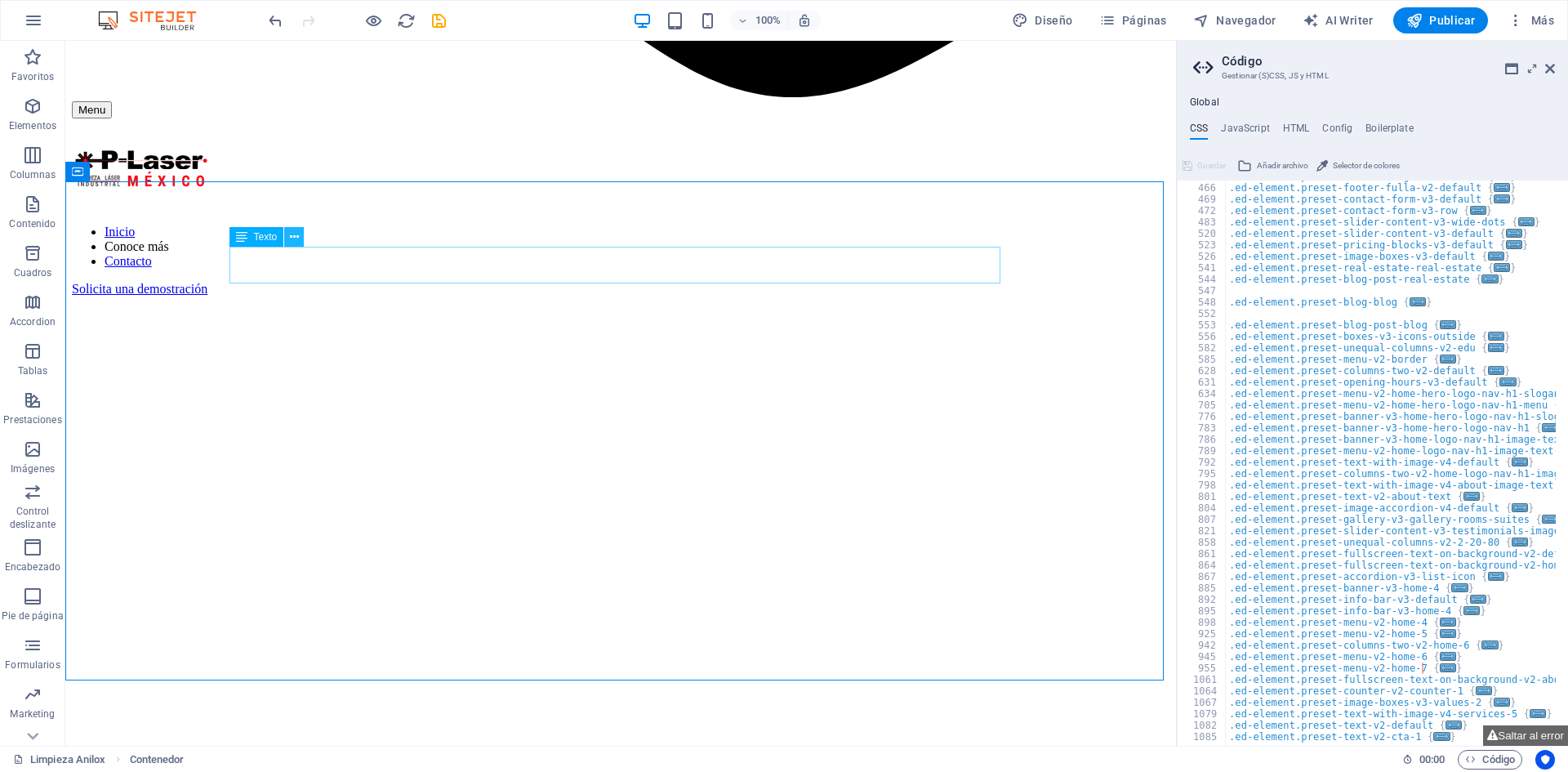
click at [299, 238] on button at bounding box center [294, 237] width 20 height 20
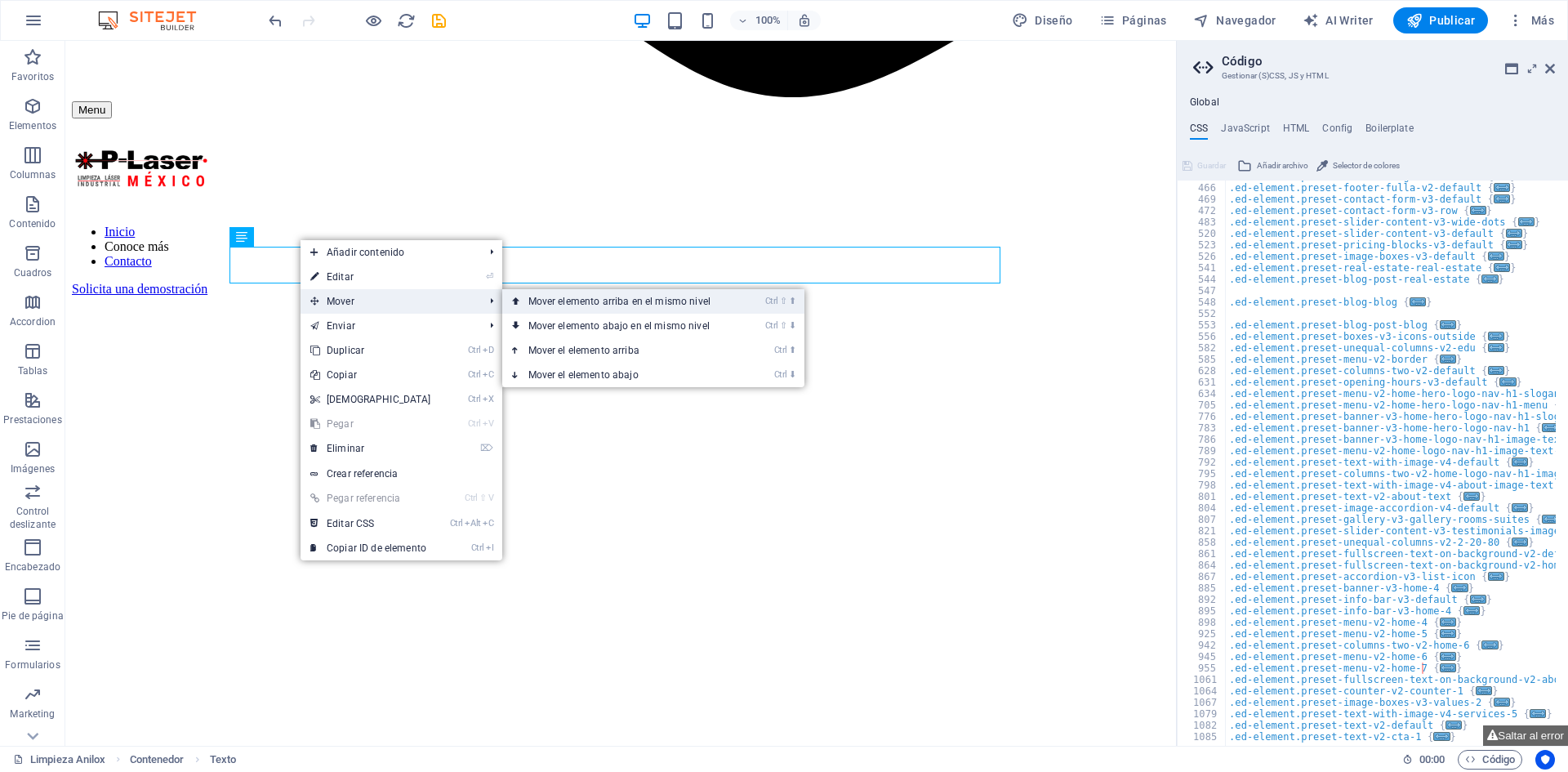
click at [561, 300] on link "Ctrl ⇧ ⬆ Mover elemento arriba en el mismo nivel" at bounding box center [622, 301] width 241 height 24
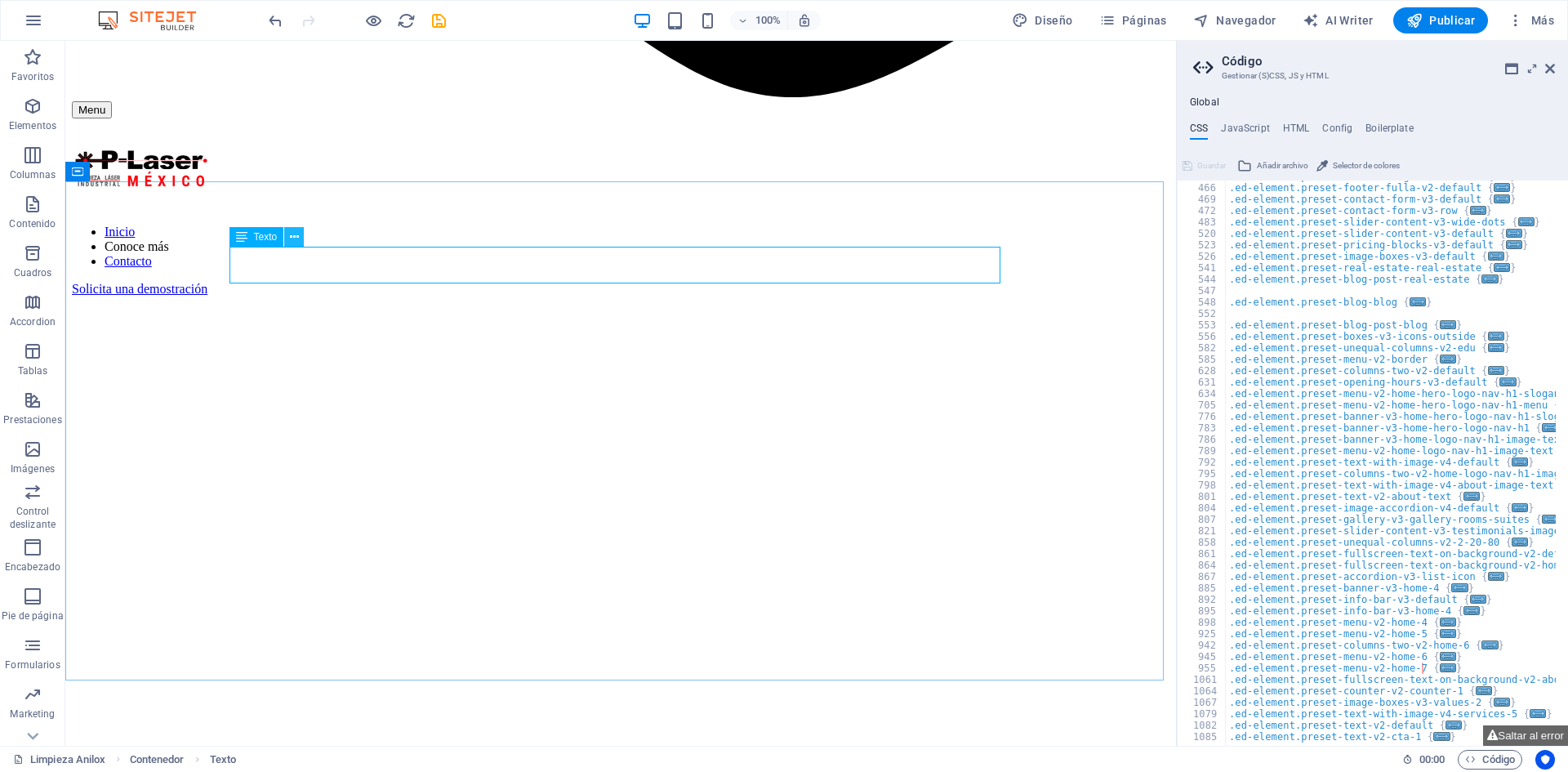
click at [298, 238] on icon at bounding box center [294, 237] width 9 height 17
click at [301, 238] on button at bounding box center [294, 237] width 20 height 20
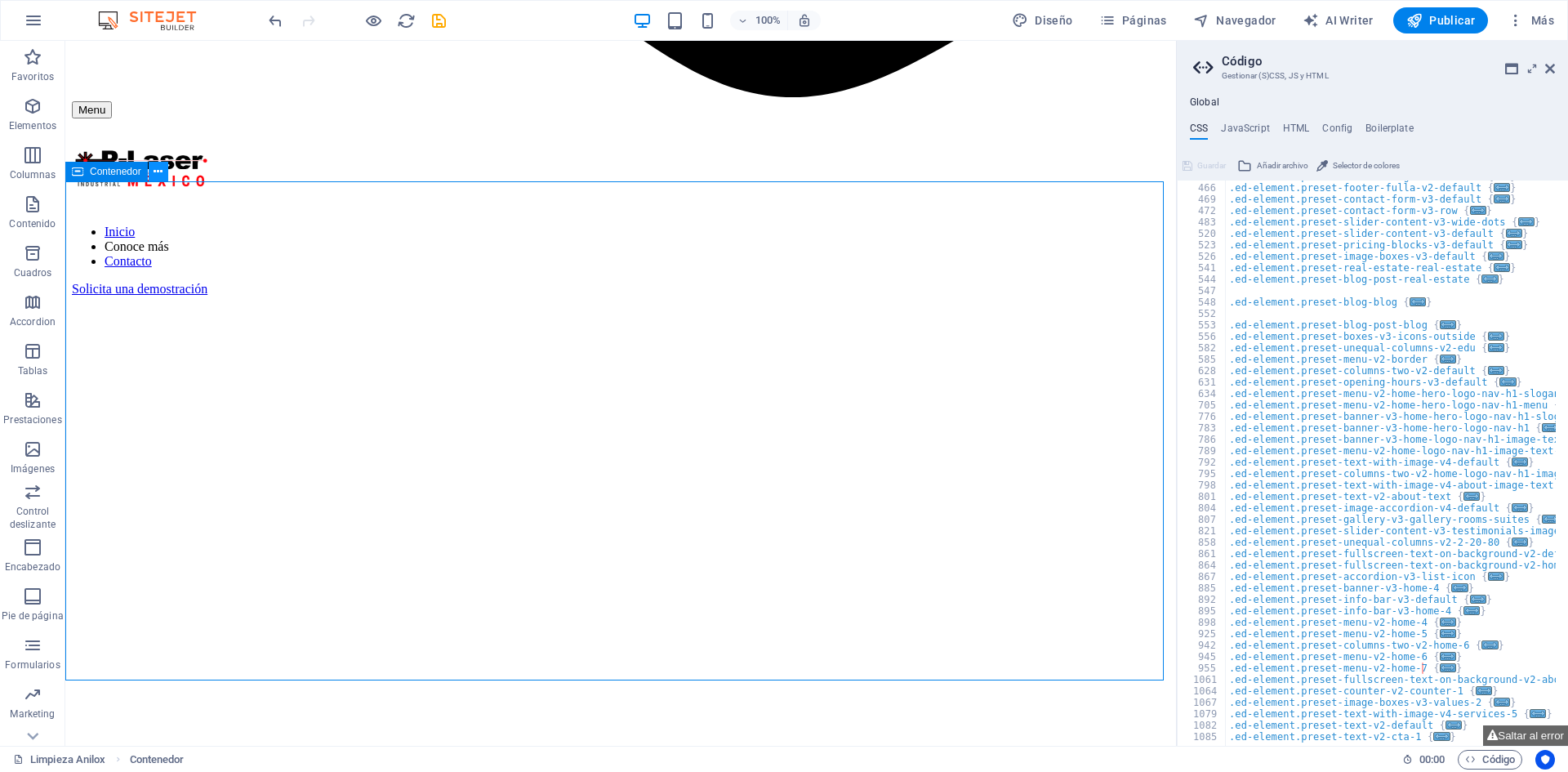
click at [161, 175] on icon at bounding box center [158, 172] width 9 height 17
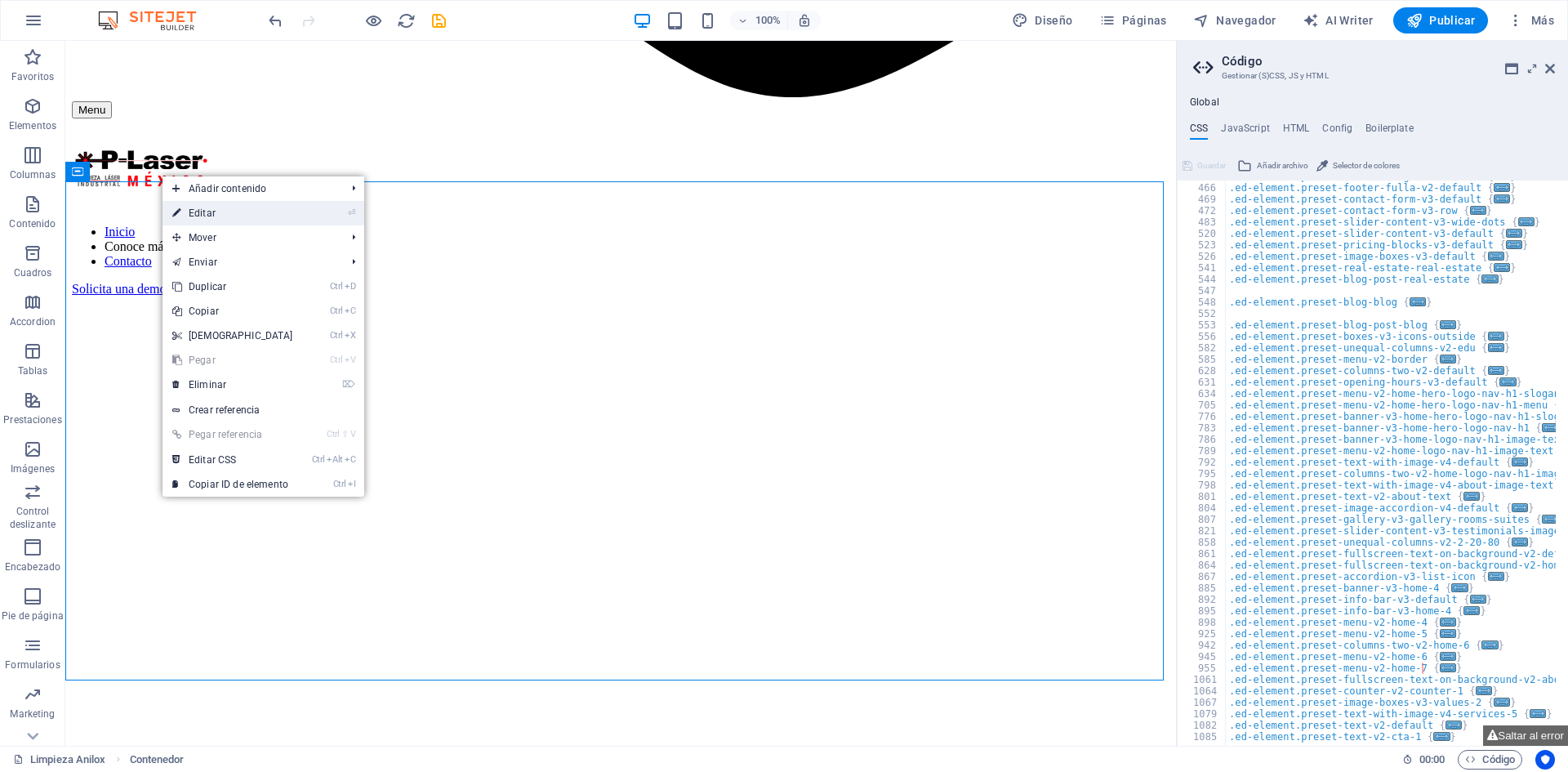
click at [273, 224] on link "⏎ Editar" at bounding box center [233, 213] width 141 height 24
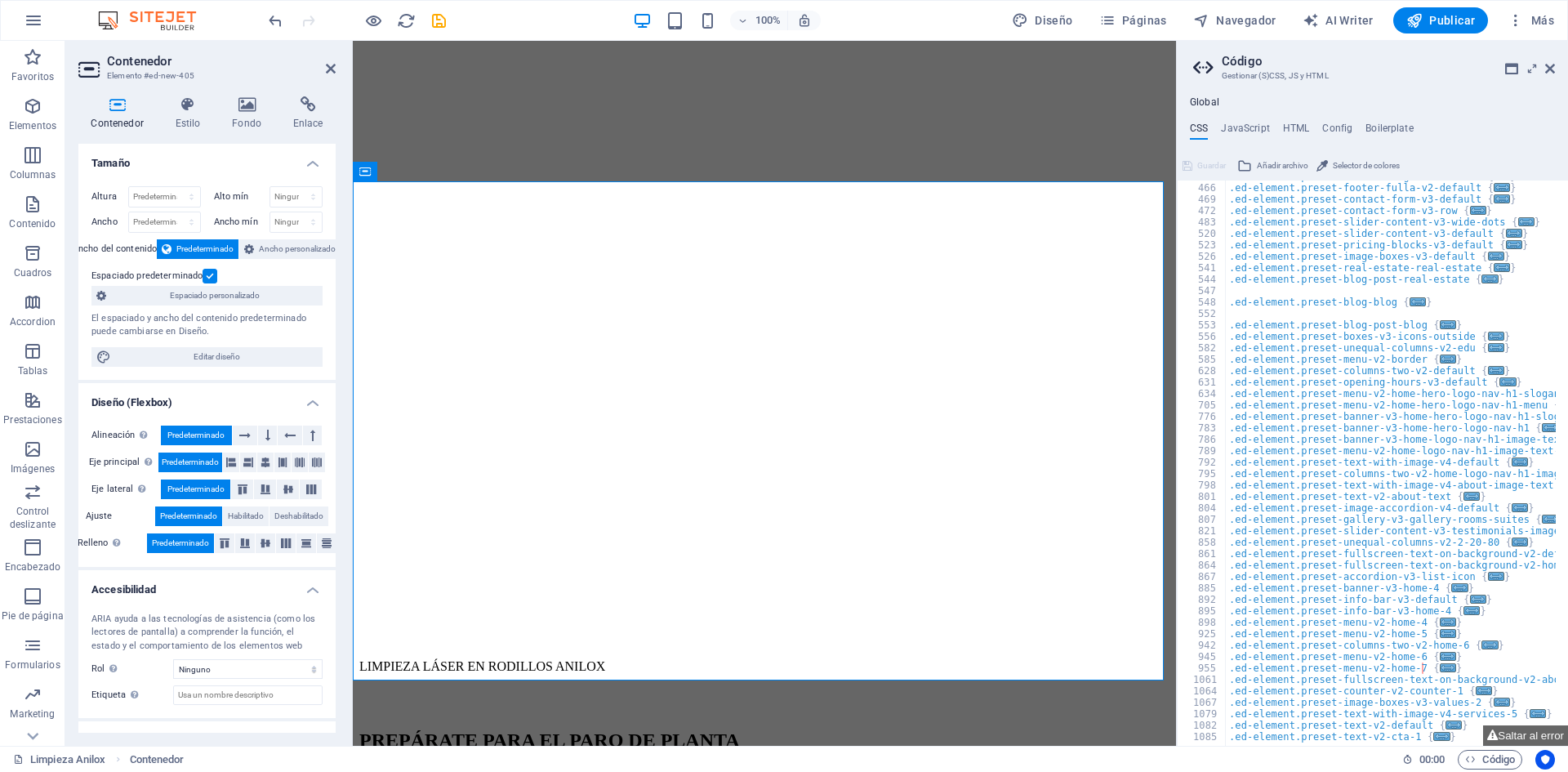
click at [214, 271] on label at bounding box center [209, 276] width 14 height 14
click at [0, 0] on input "Espaciado predeterminado" at bounding box center [0, 0] width 0 height 0
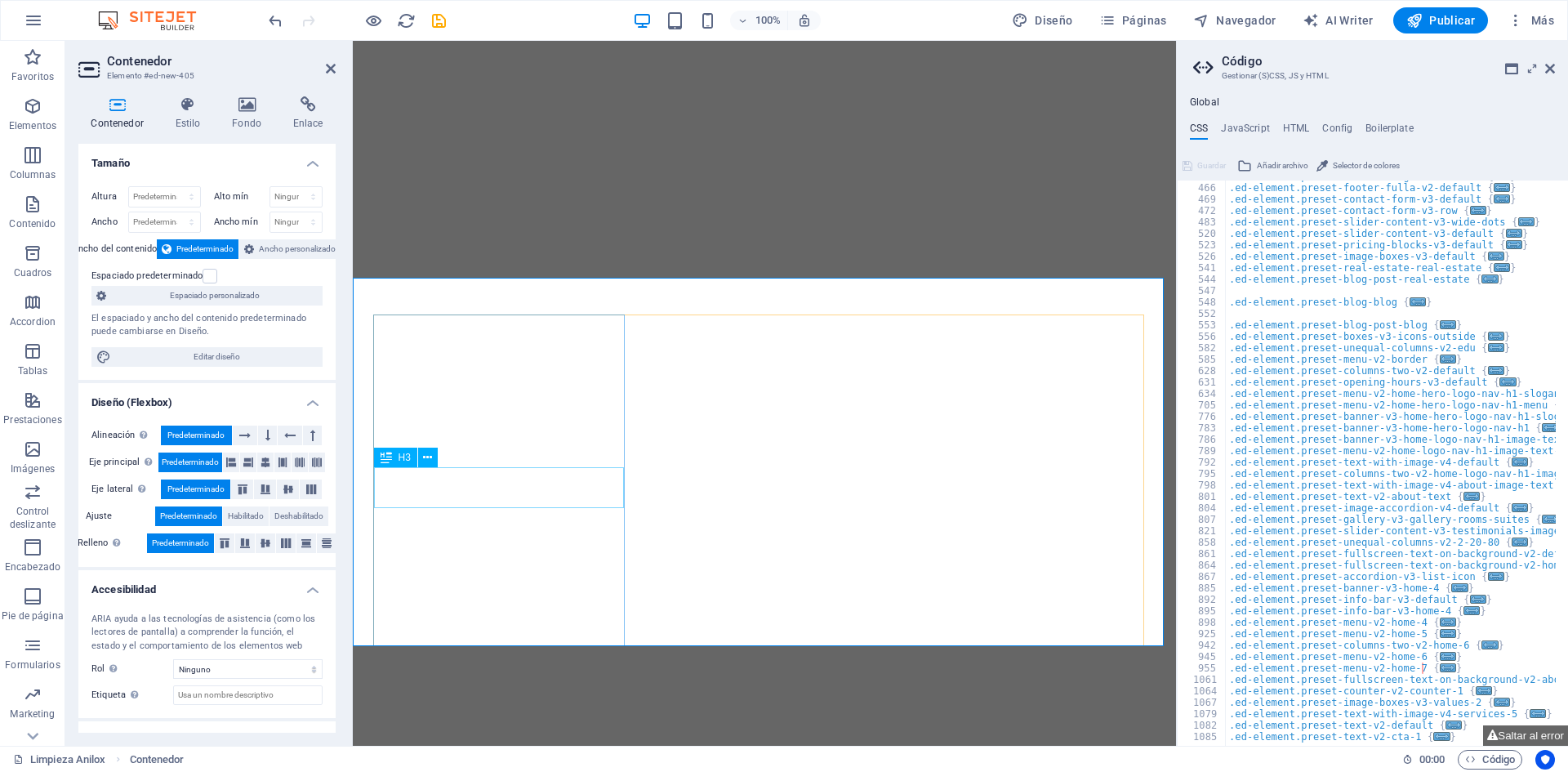
scroll to position [1323, 0]
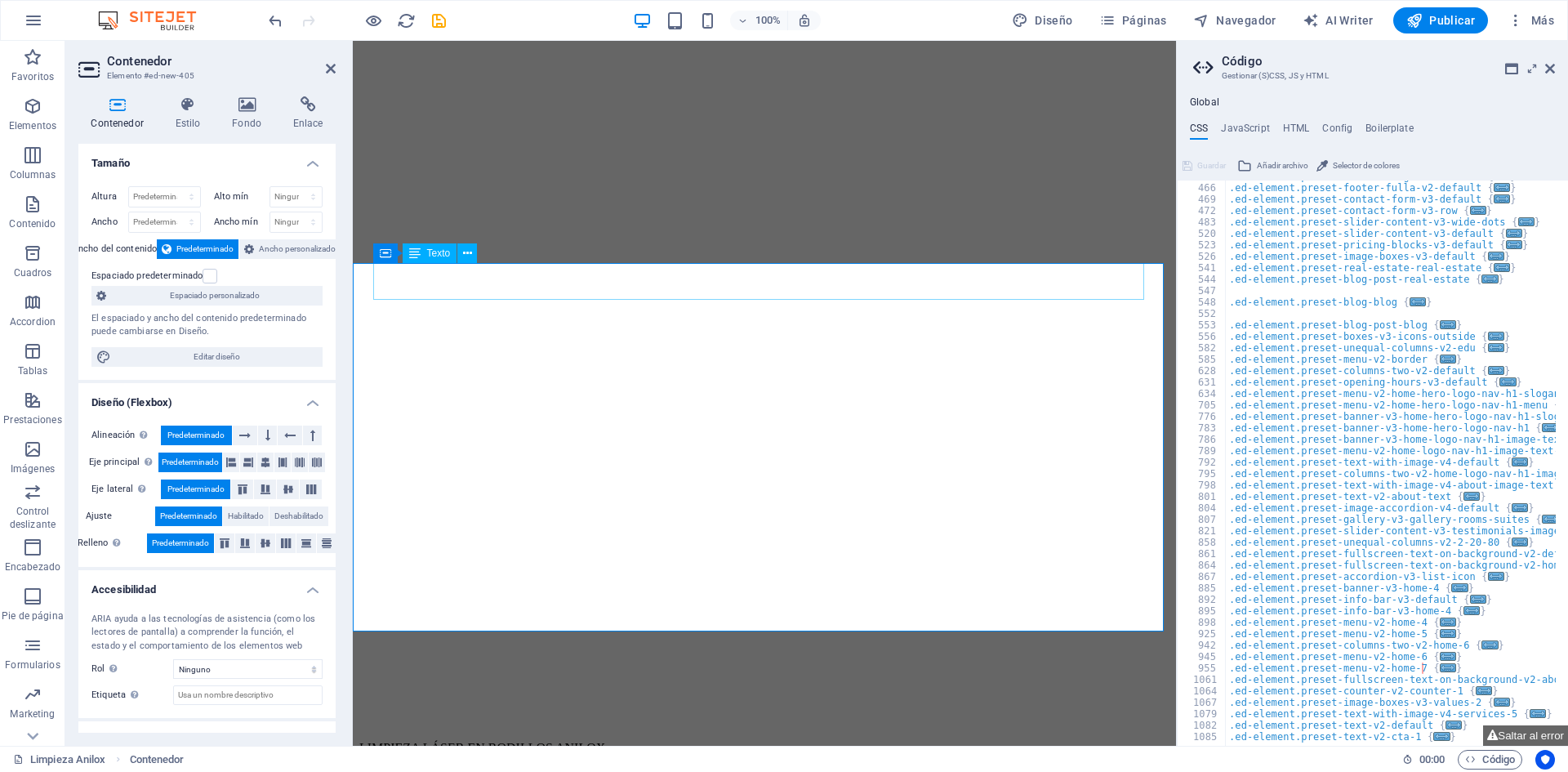
click at [209, 278] on label at bounding box center [209, 276] width 14 height 14
click at [0, 0] on input "Espaciado predeterminado" at bounding box center [0, 0] width 0 height 0
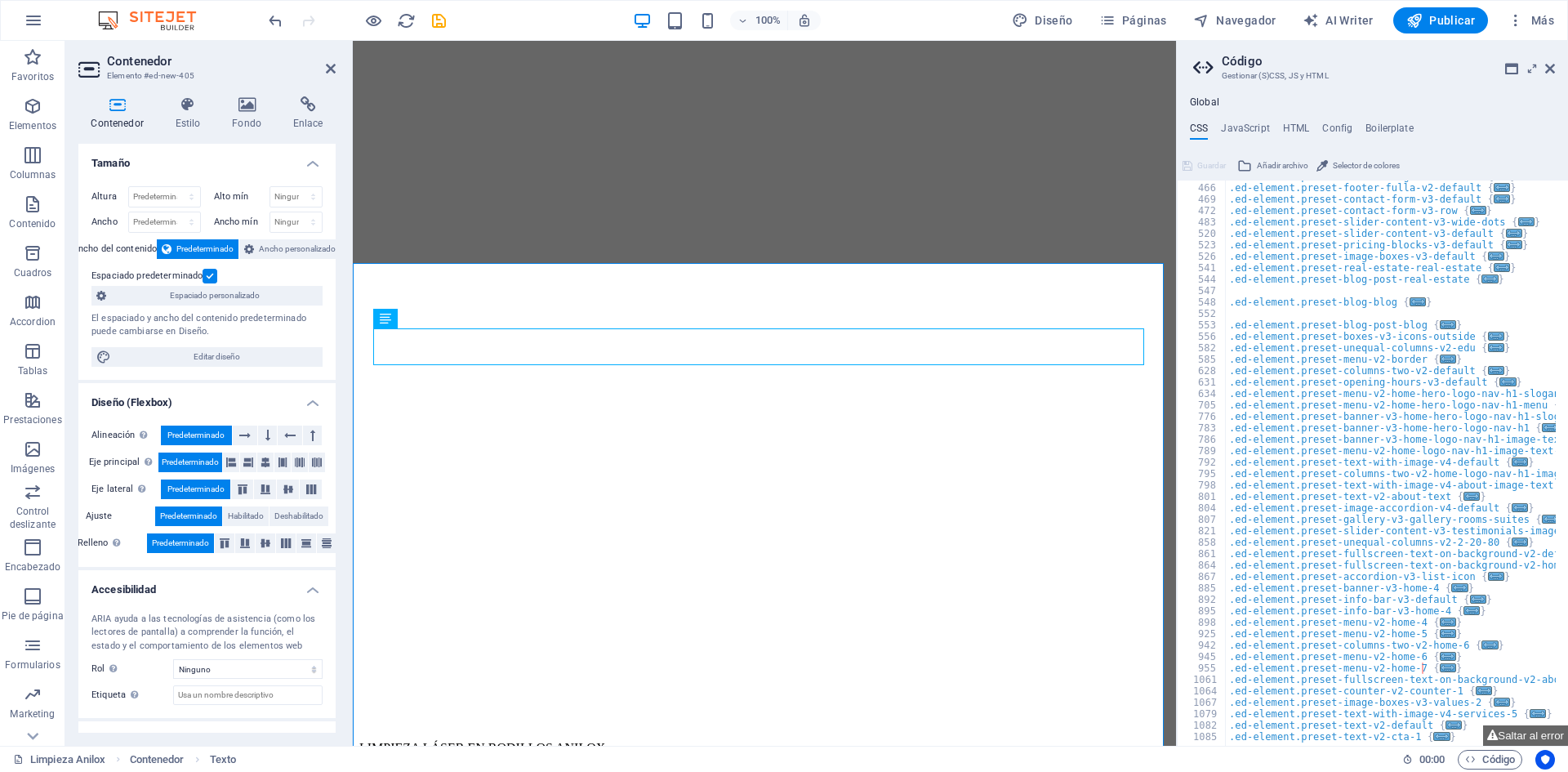
click at [209, 278] on label at bounding box center [209, 276] width 14 height 14
click at [0, 0] on input "Espaciado predeterminado" at bounding box center [0, 0] width 0 height 0
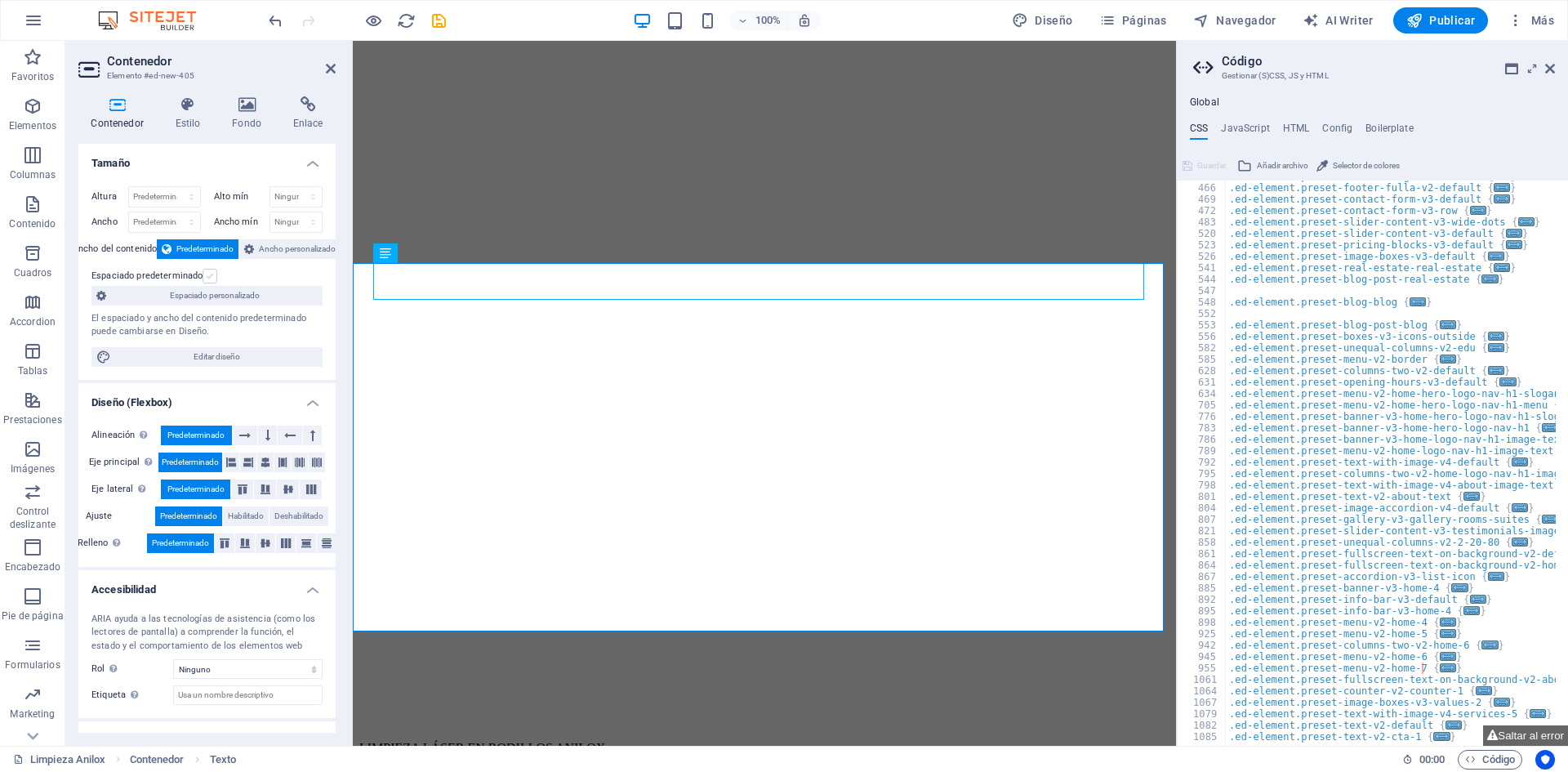
click at [209, 278] on label at bounding box center [209, 276] width 14 height 14
click at [0, 0] on input "Espaciado predeterminado" at bounding box center [0, 0] width 0 height 0
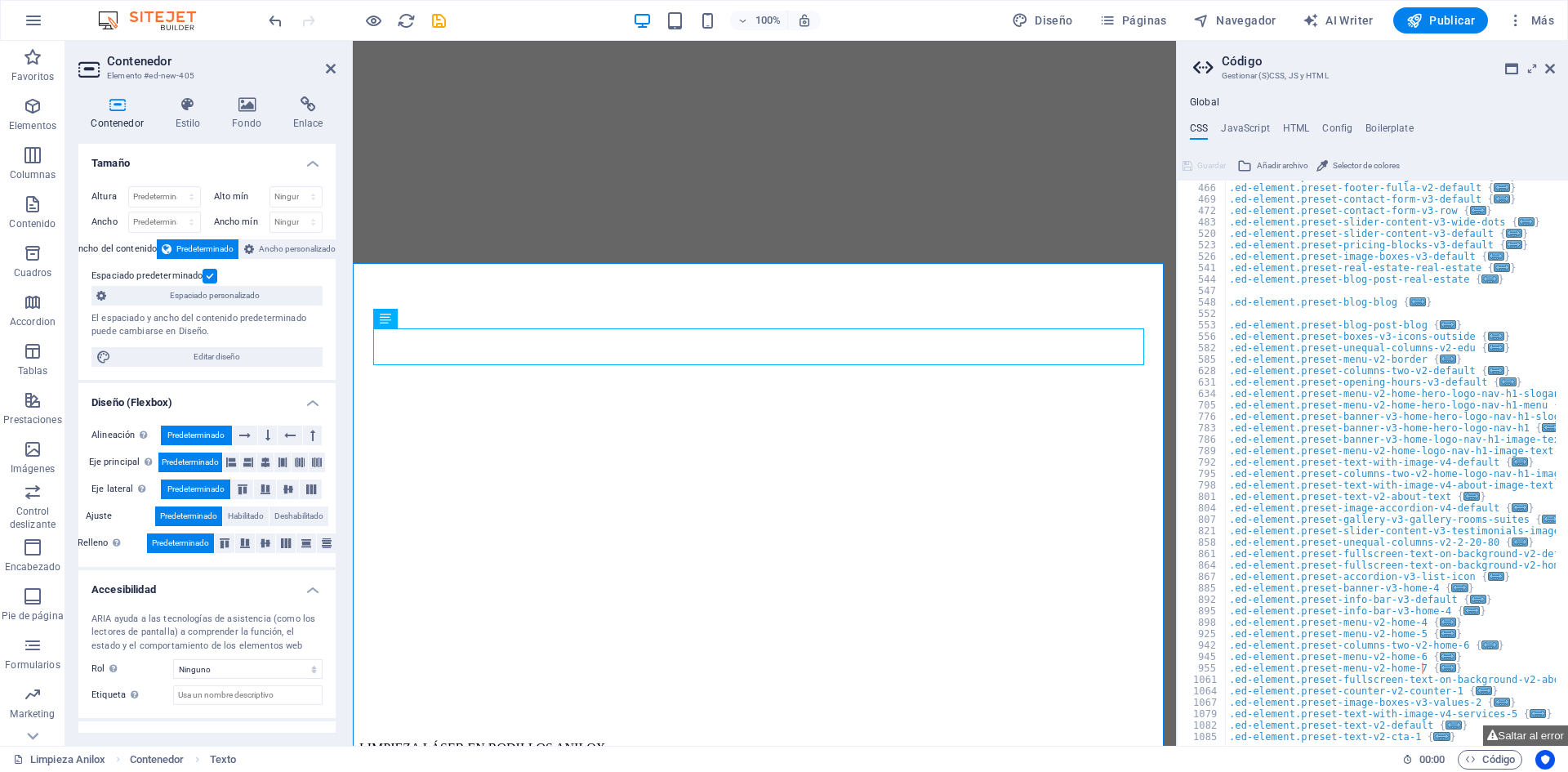
click at [209, 278] on label at bounding box center [209, 276] width 14 height 14
click at [0, 0] on input "Espaciado predeterminado" at bounding box center [0, 0] width 0 height 0
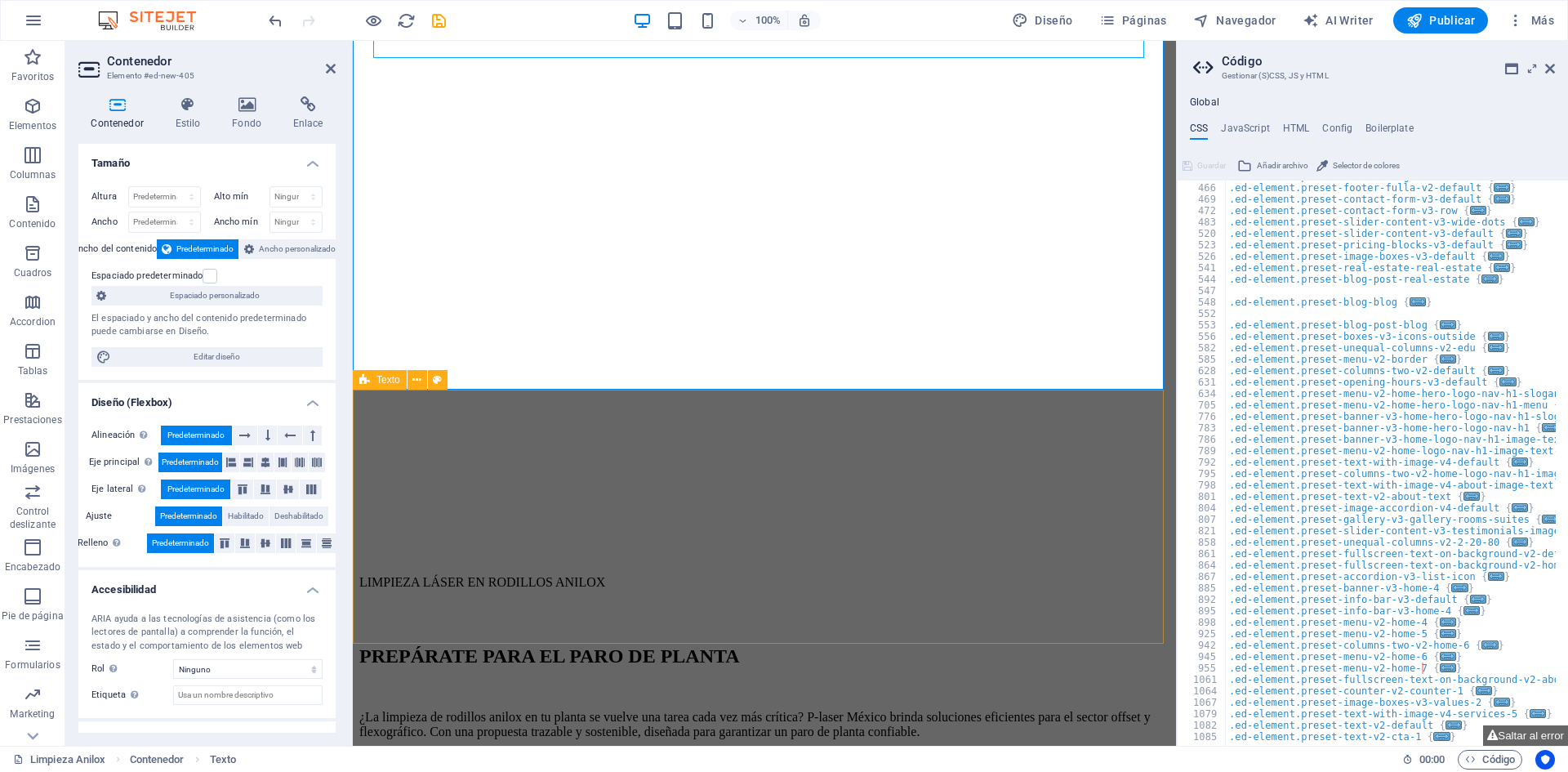
scroll to position [1404, 0]
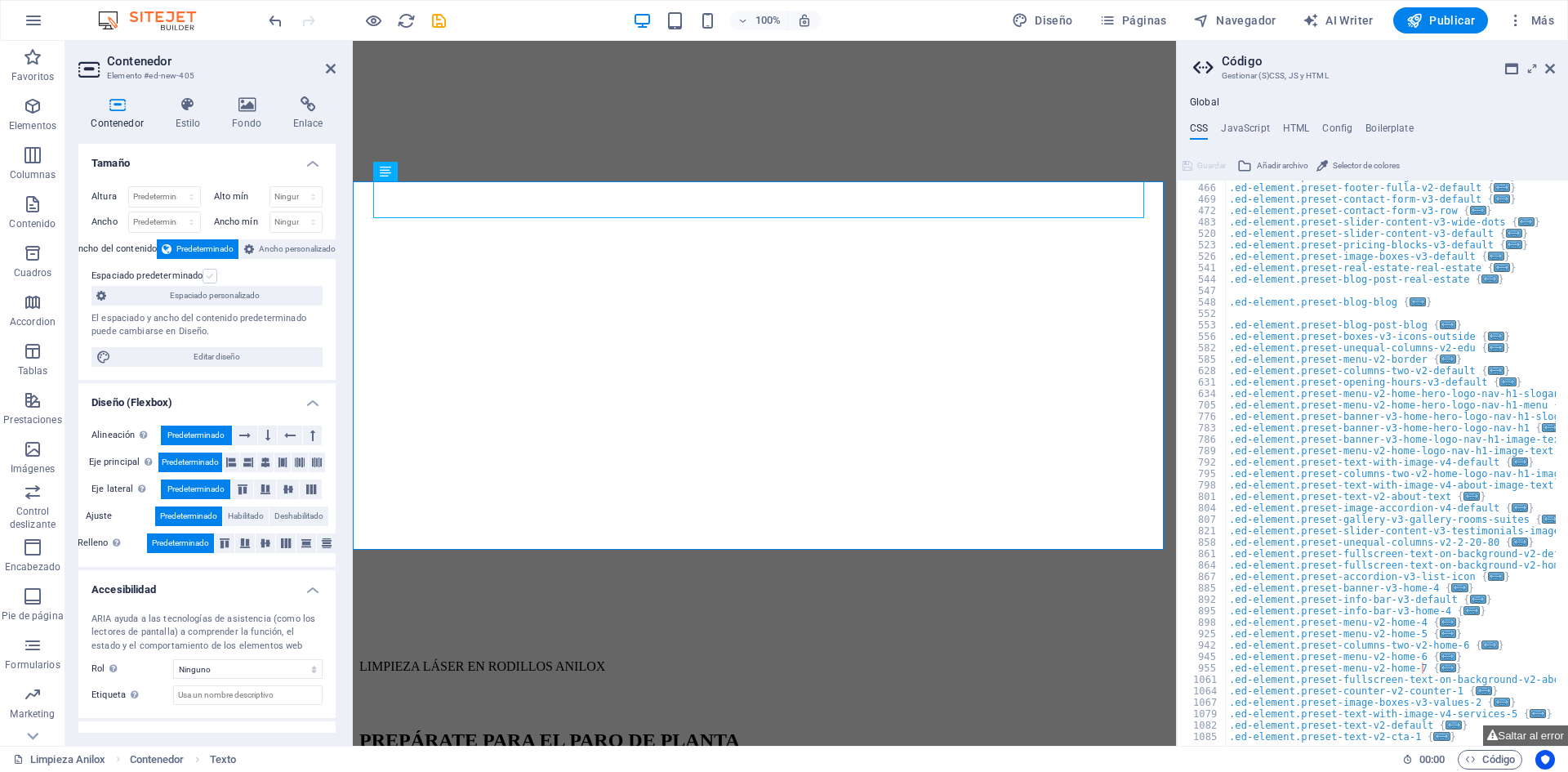
click at [208, 271] on label at bounding box center [209, 276] width 14 height 14
click at [0, 0] on input "Espaciado predeterminado" at bounding box center [0, 0] width 0 height 0
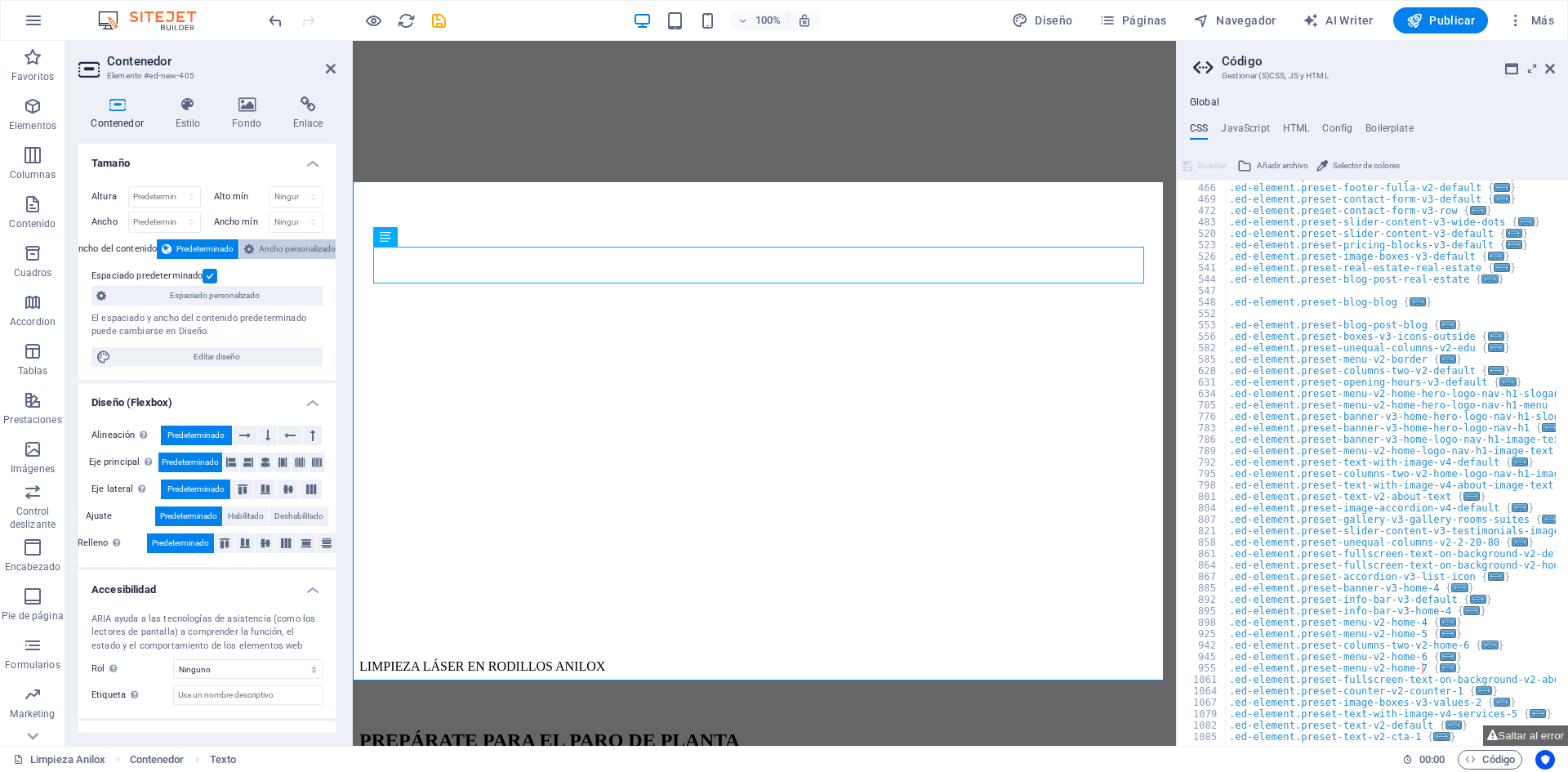
click at [270, 250] on span "Ancho personalizado" at bounding box center [297, 249] width 77 height 20
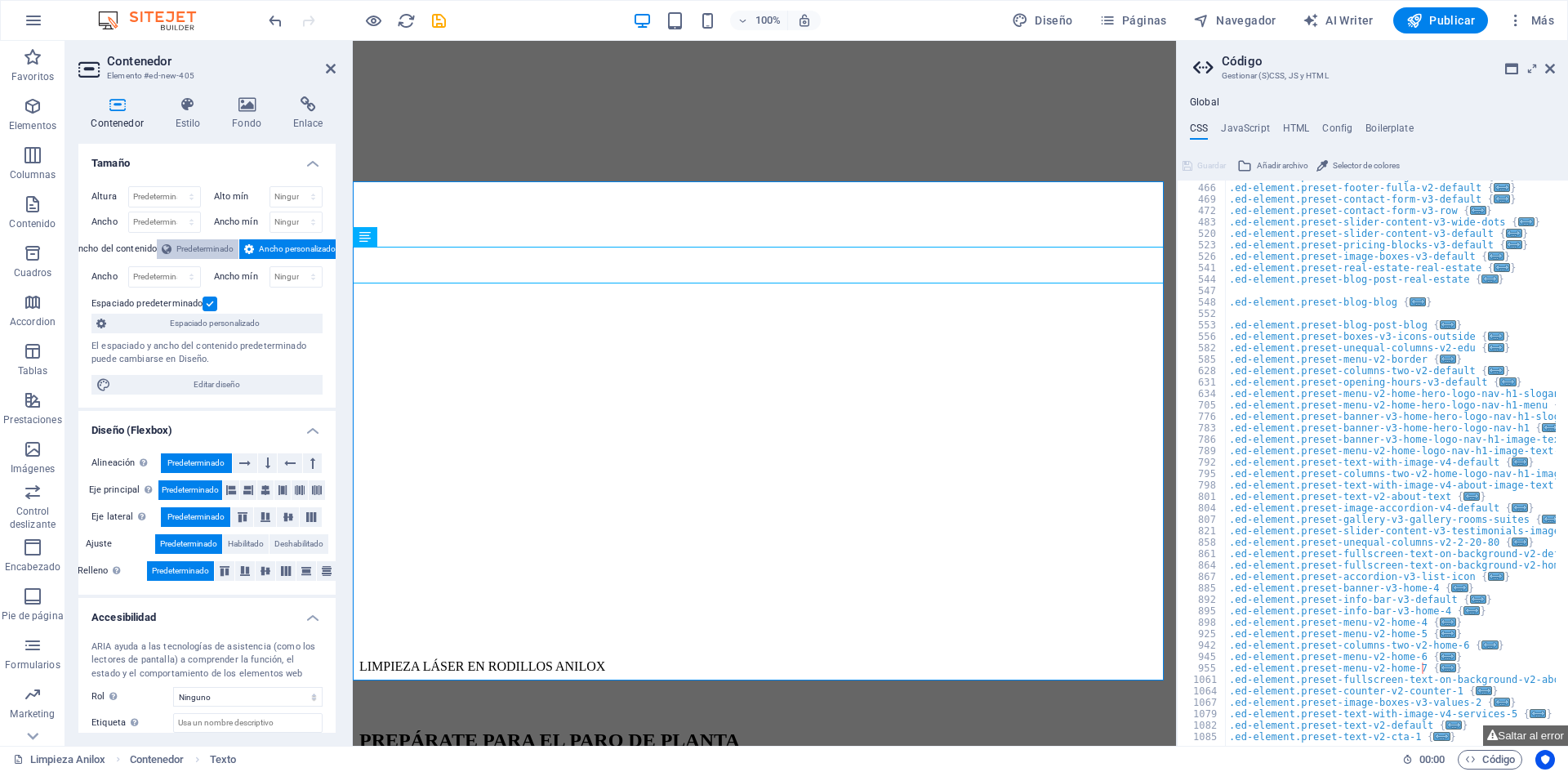
click at [206, 255] on span "Predeterminado" at bounding box center [204, 249] width 57 height 20
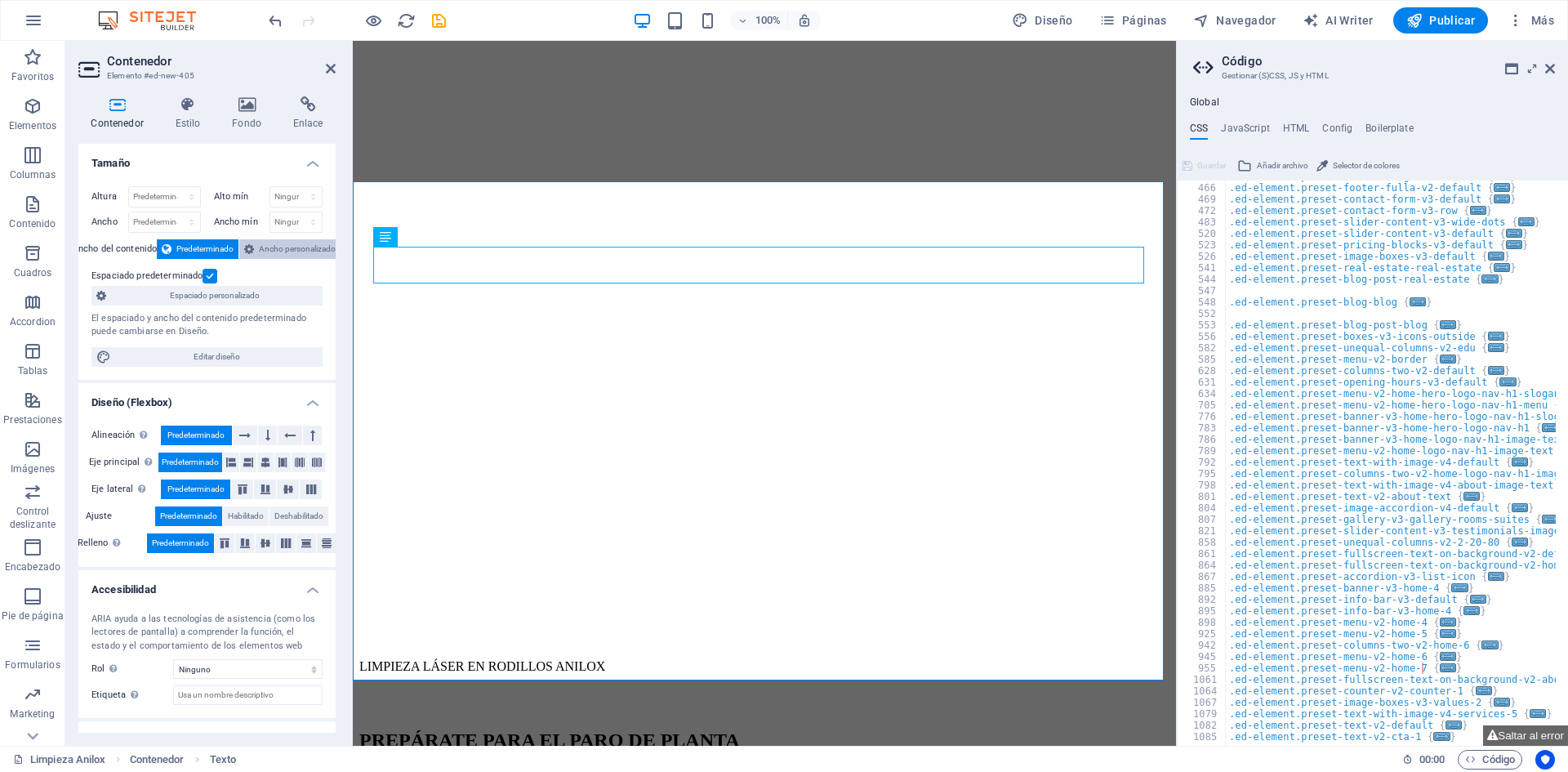
click at [268, 245] on span "Ancho personalizado" at bounding box center [297, 249] width 77 height 20
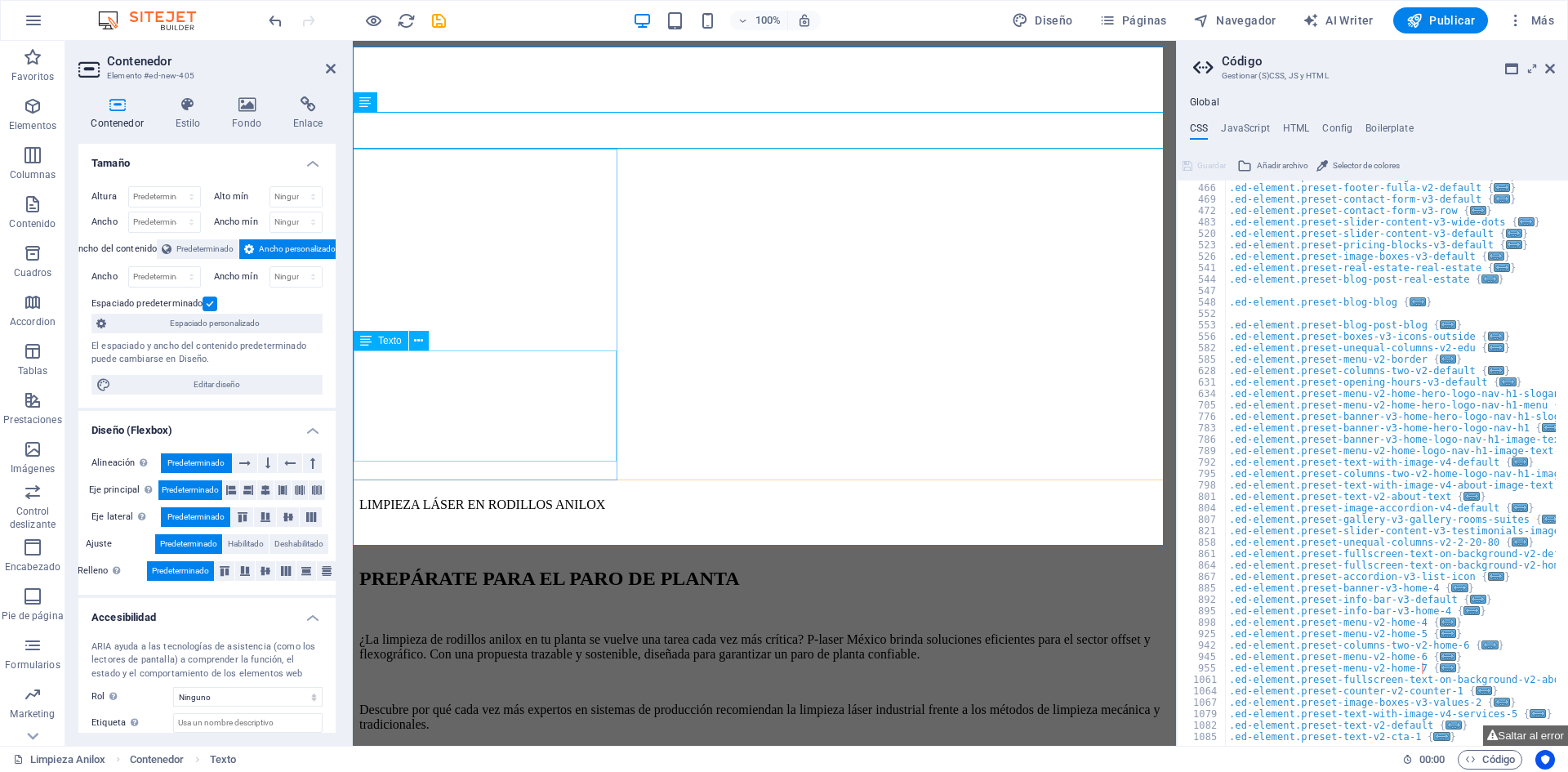
scroll to position [1567, 0]
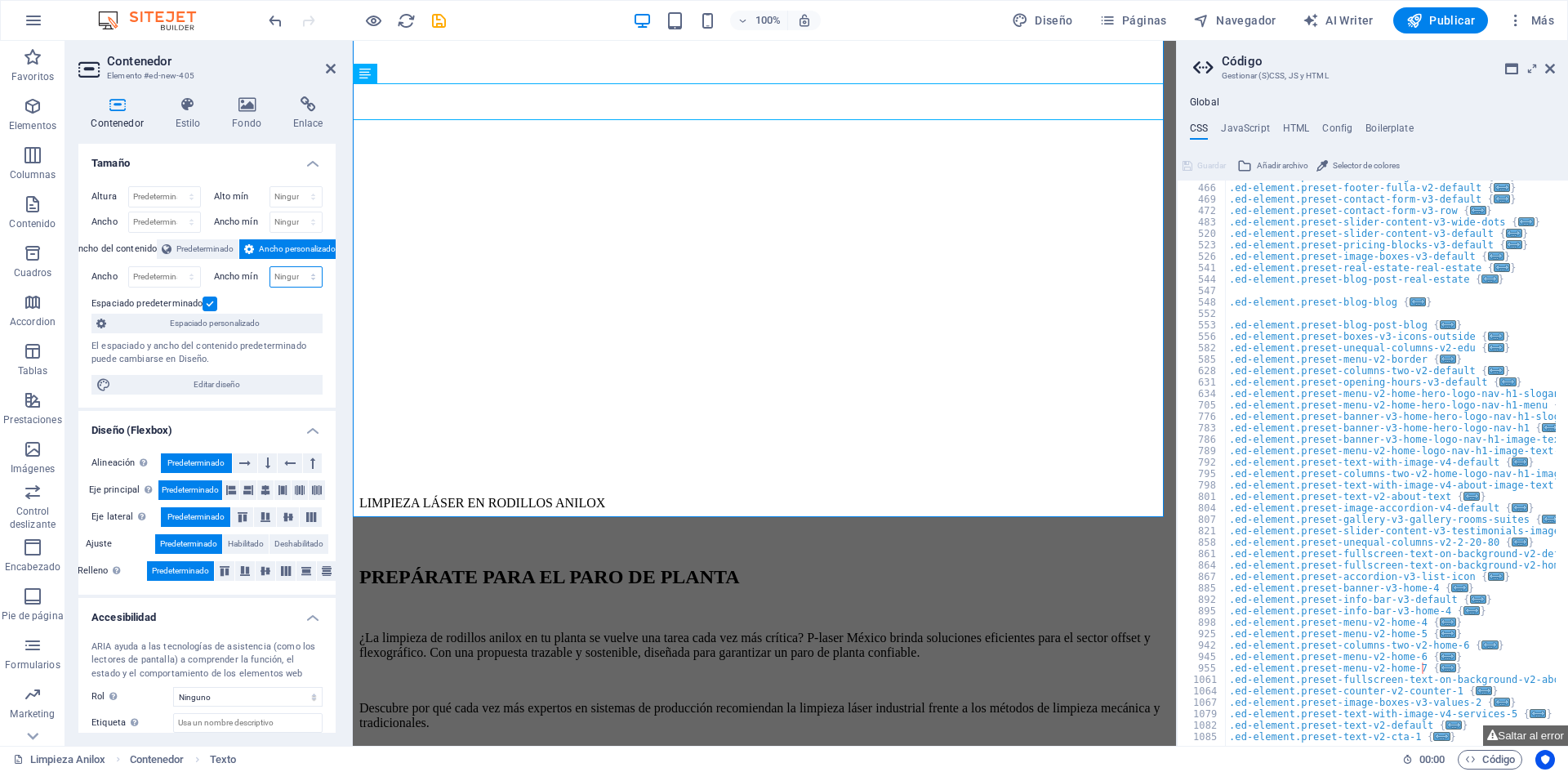
click at [301, 273] on select "Ninguno px rem % vh vw" at bounding box center [296, 277] width 52 height 20
select select "%"
click at [295, 267] on select "Ninguno px rem % vh vw" at bounding box center [296, 277] width 52 height 20
type input "95"
click at [169, 279] on select "Predeterminado px rem % em vh vw" at bounding box center [164, 277] width 71 height 20
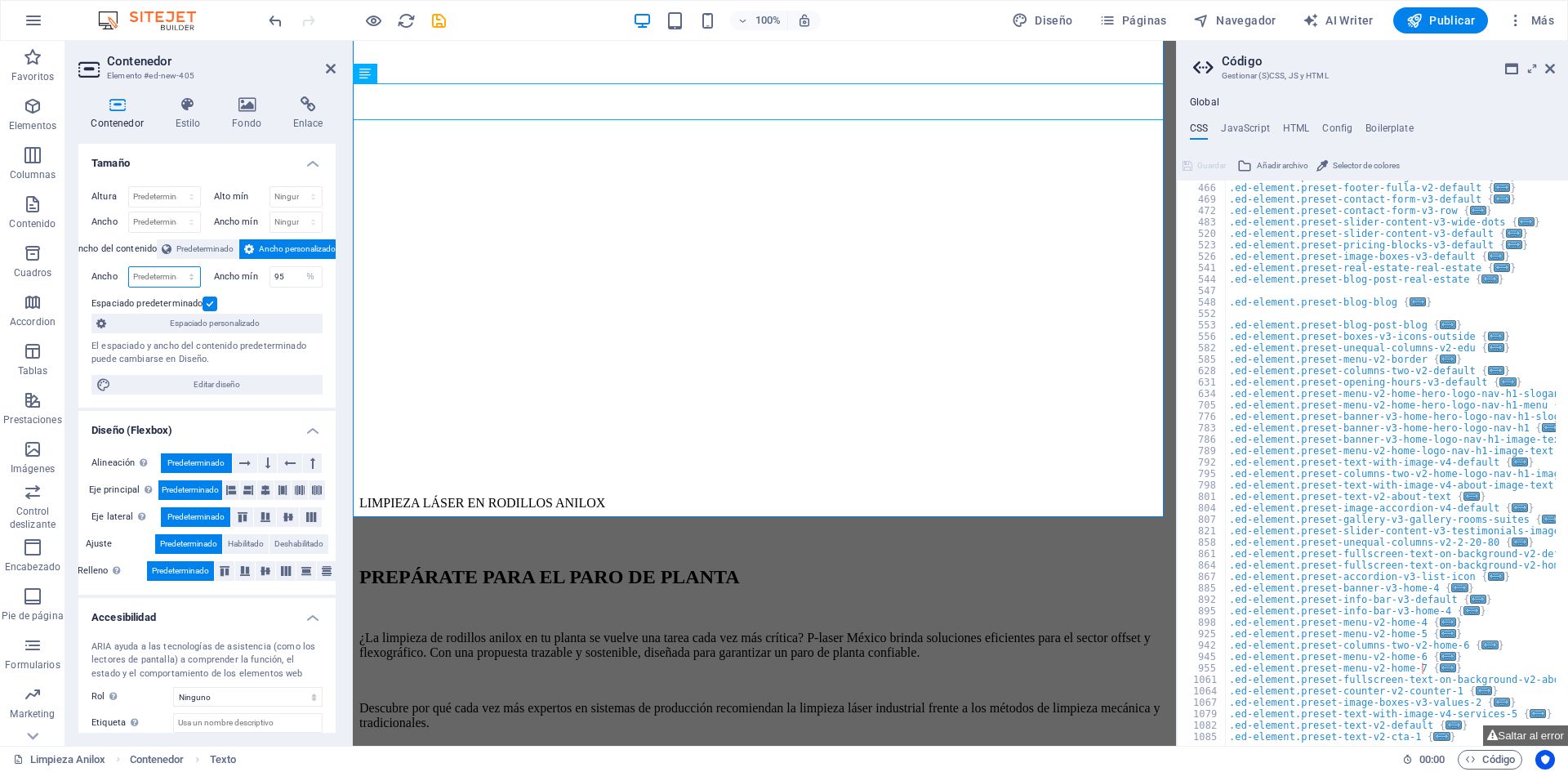
select select "%"
click at [175, 267] on select "Predeterminado px rem % em vh vw" at bounding box center [164, 277] width 71 height 20
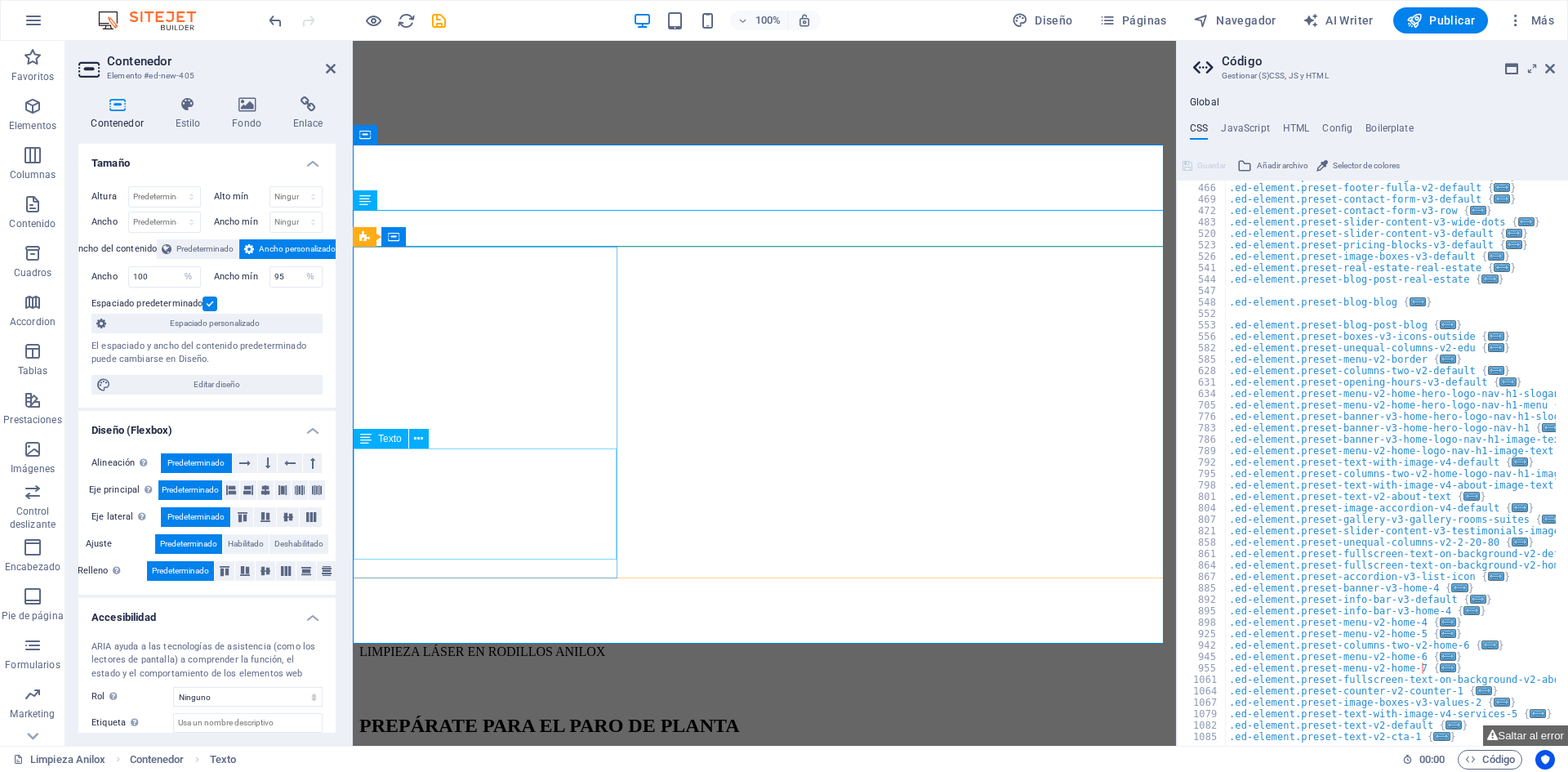
scroll to position [1404, 0]
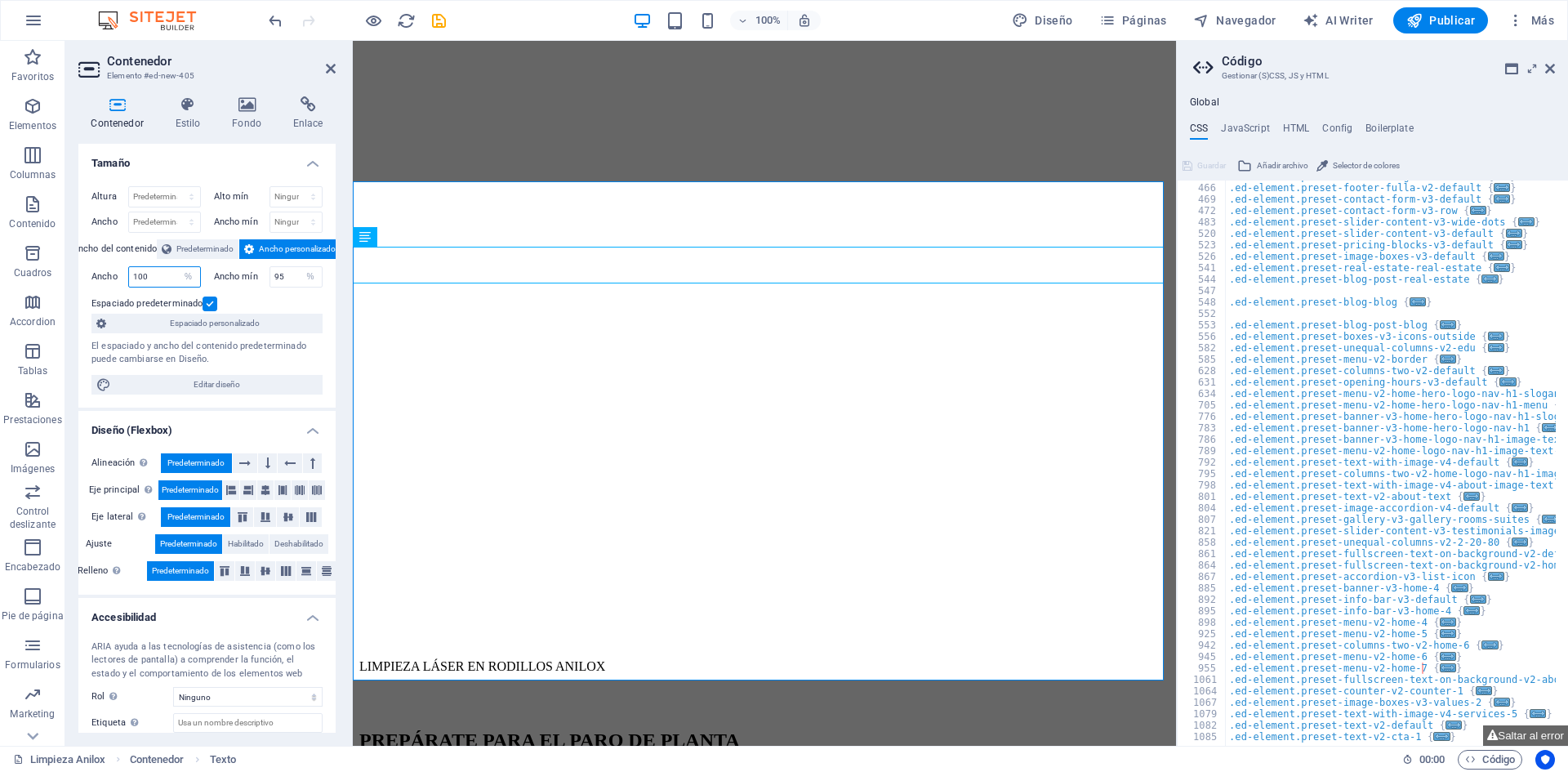
click at [160, 279] on input "100" at bounding box center [164, 277] width 71 height 20
drag, startPoint x: 160, startPoint y: 278, endPoint x: 91, endPoint y: 278, distance: 69.0
click at [91, 278] on div "Ancho 100 Predeterminado px rem % em vh vw" at bounding box center [145, 277] width 109 height 22
type input "95"
drag, startPoint x: 280, startPoint y: 275, endPoint x: 258, endPoint y: 274, distance: 22.0
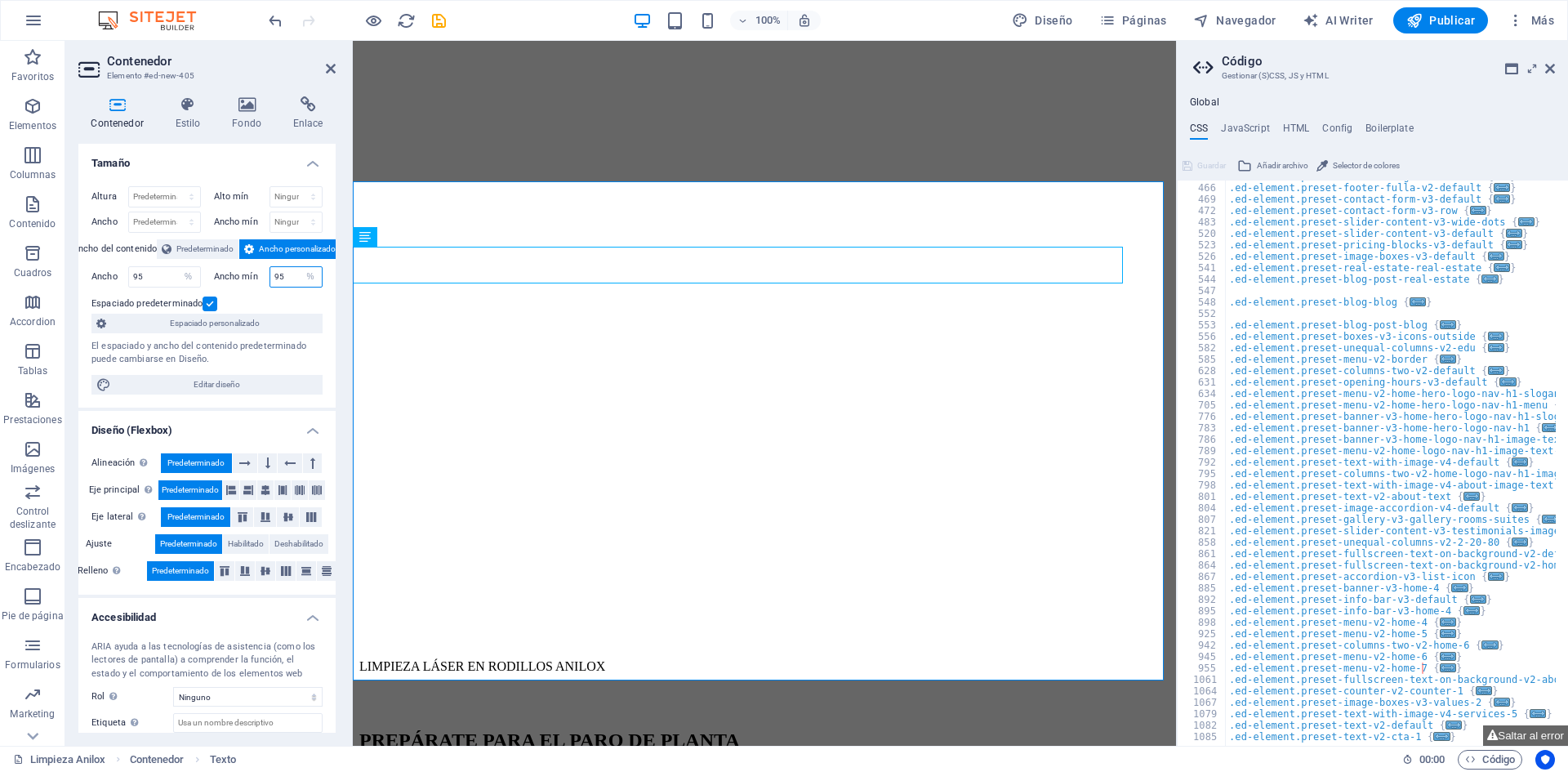
click at [258, 274] on div "Ancho mín 95 Ninguno px rem % vh vw" at bounding box center [268, 277] width 109 height 22
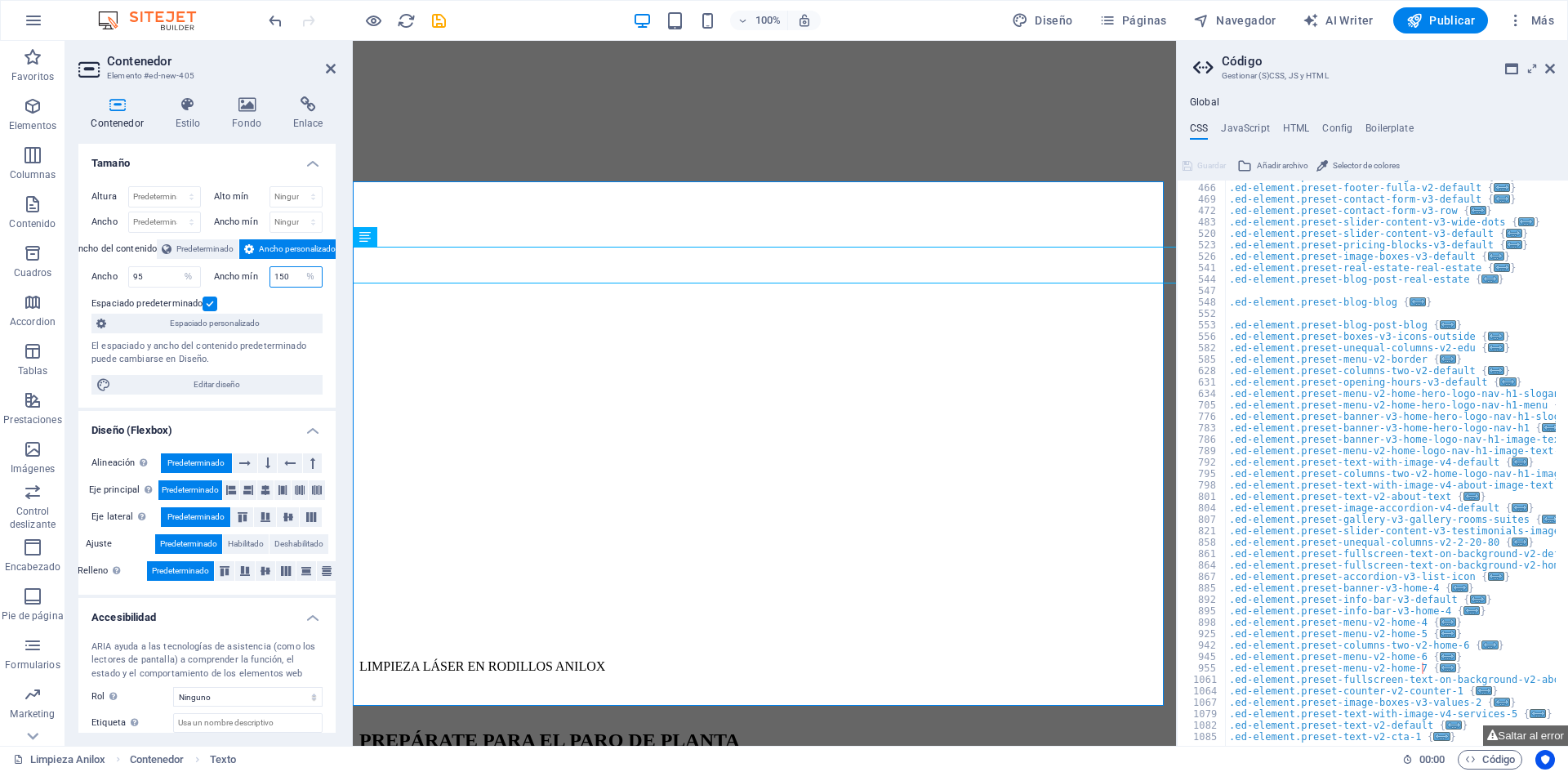
drag, startPoint x: 284, startPoint y: 275, endPoint x: 257, endPoint y: 275, distance: 27.0
click at [257, 275] on div "Ancho mín 150 Ninguno px rem % vh vw" at bounding box center [268, 277] width 109 height 22
type input "90"
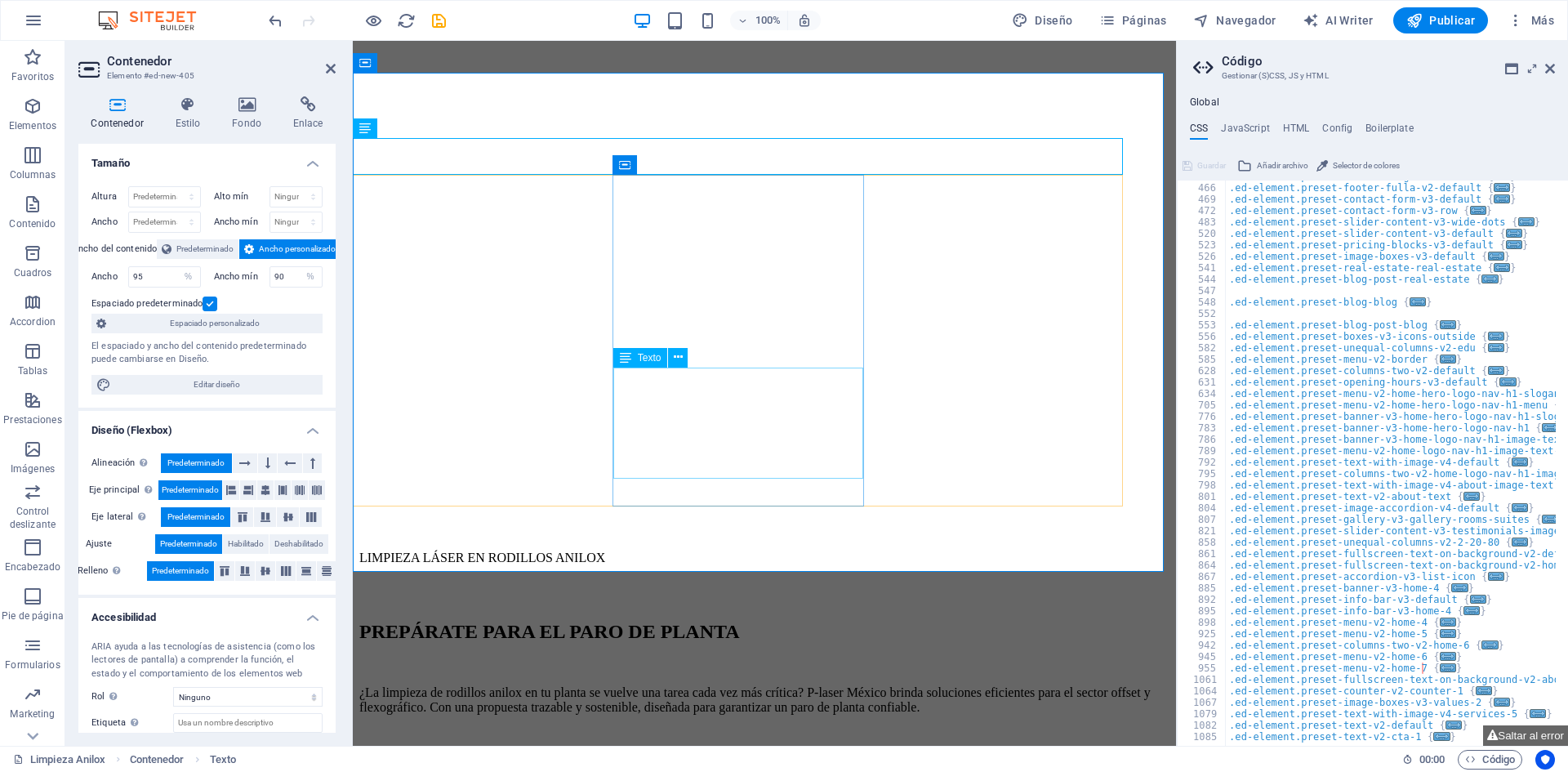
scroll to position [1485, 0]
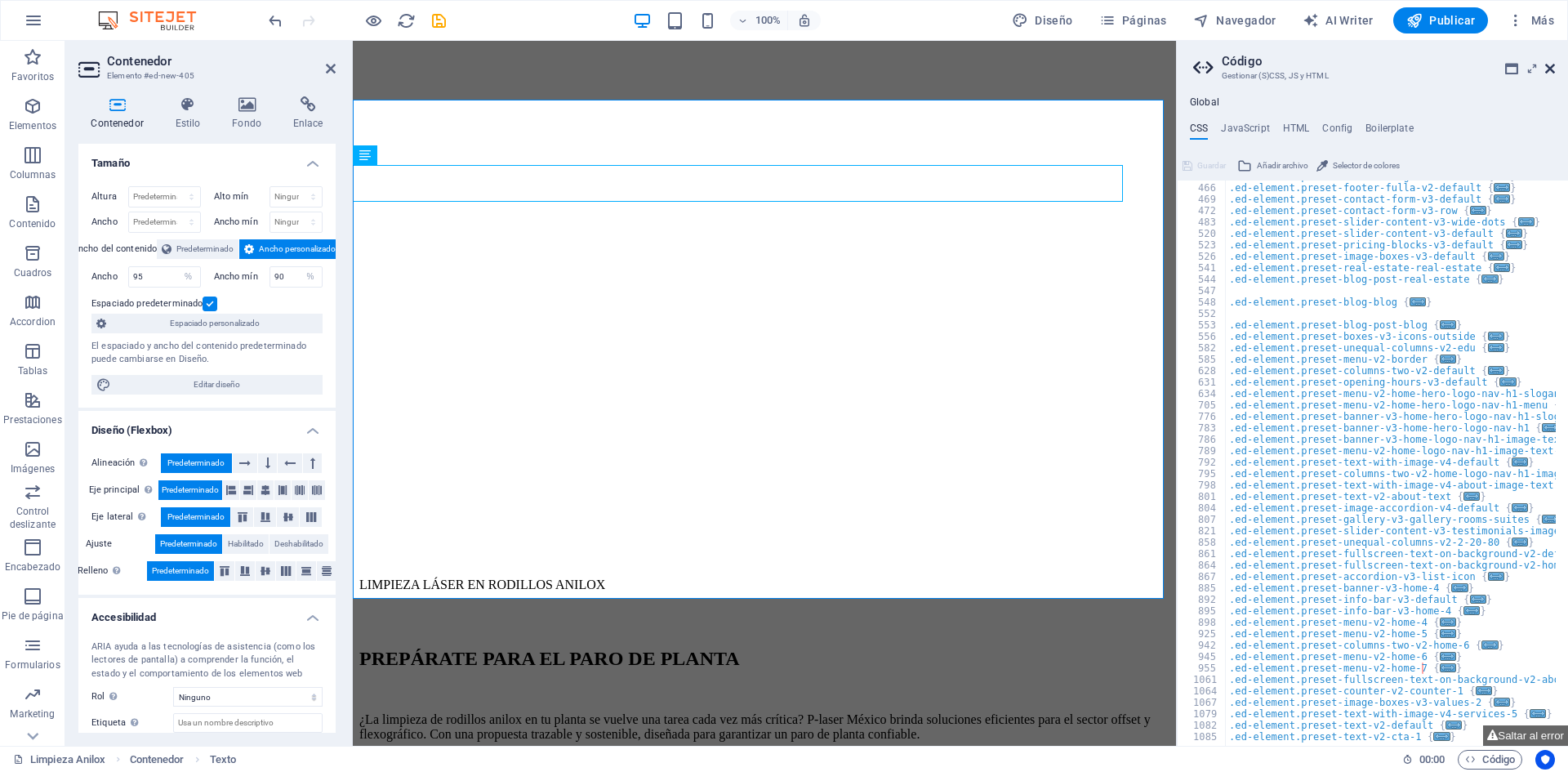
click at [1549, 70] on icon at bounding box center [1549, 69] width 10 height 13
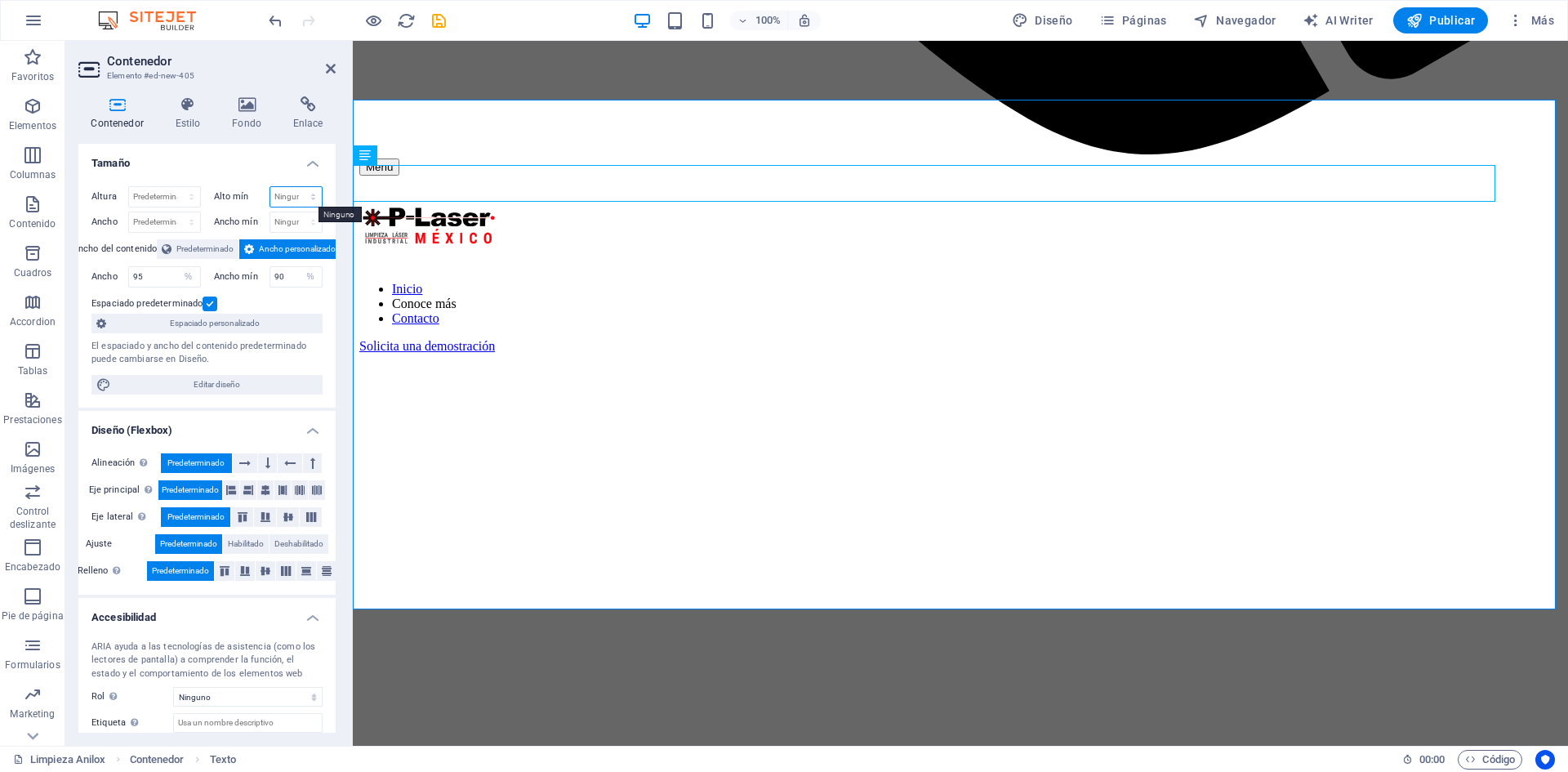
click at [298, 191] on select "Ninguno px rem % vh vw" at bounding box center [296, 197] width 52 height 20
click at [293, 200] on select "Ninguno px rem % vh vw" at bounding box center [296, 197] width 52 height 20
click at [312, 460] on button at bounding box center [312, 463] width 19 height 20
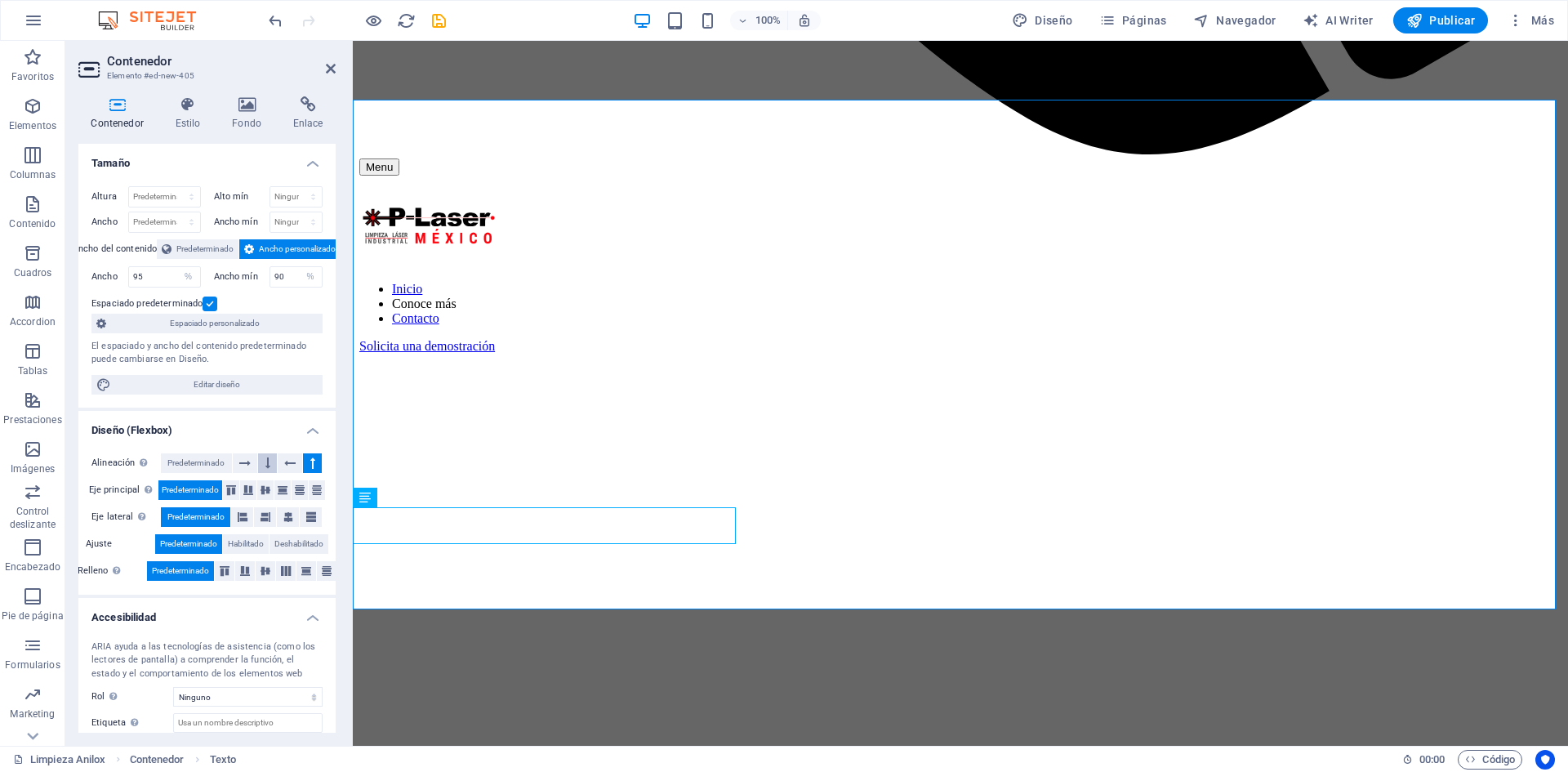
click at [258, 469] on button at bounding box center [267, 463] width 19 height 20
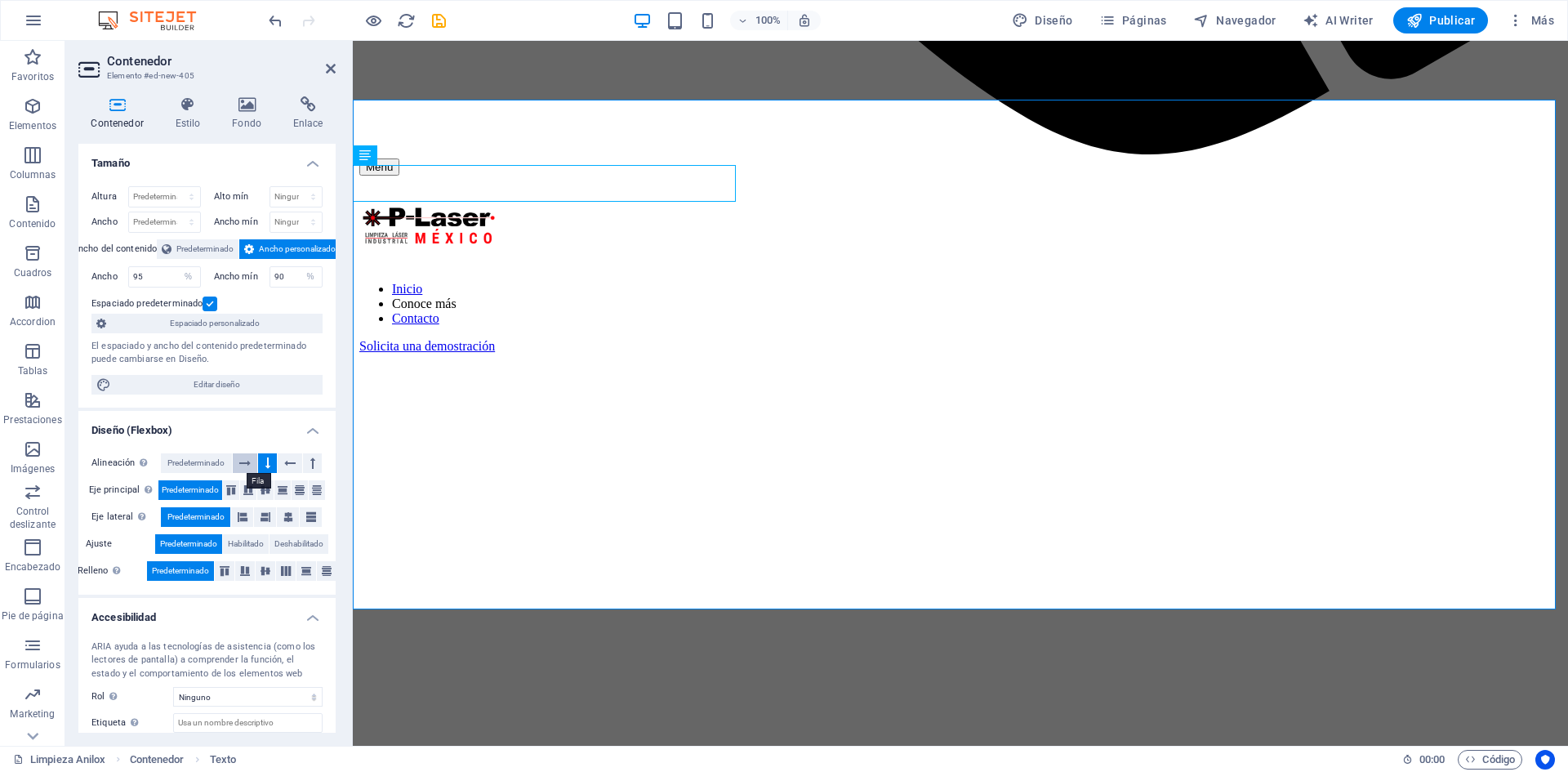
click at [237, 466] on button at bounding box center [246, 463] width 25 height 20
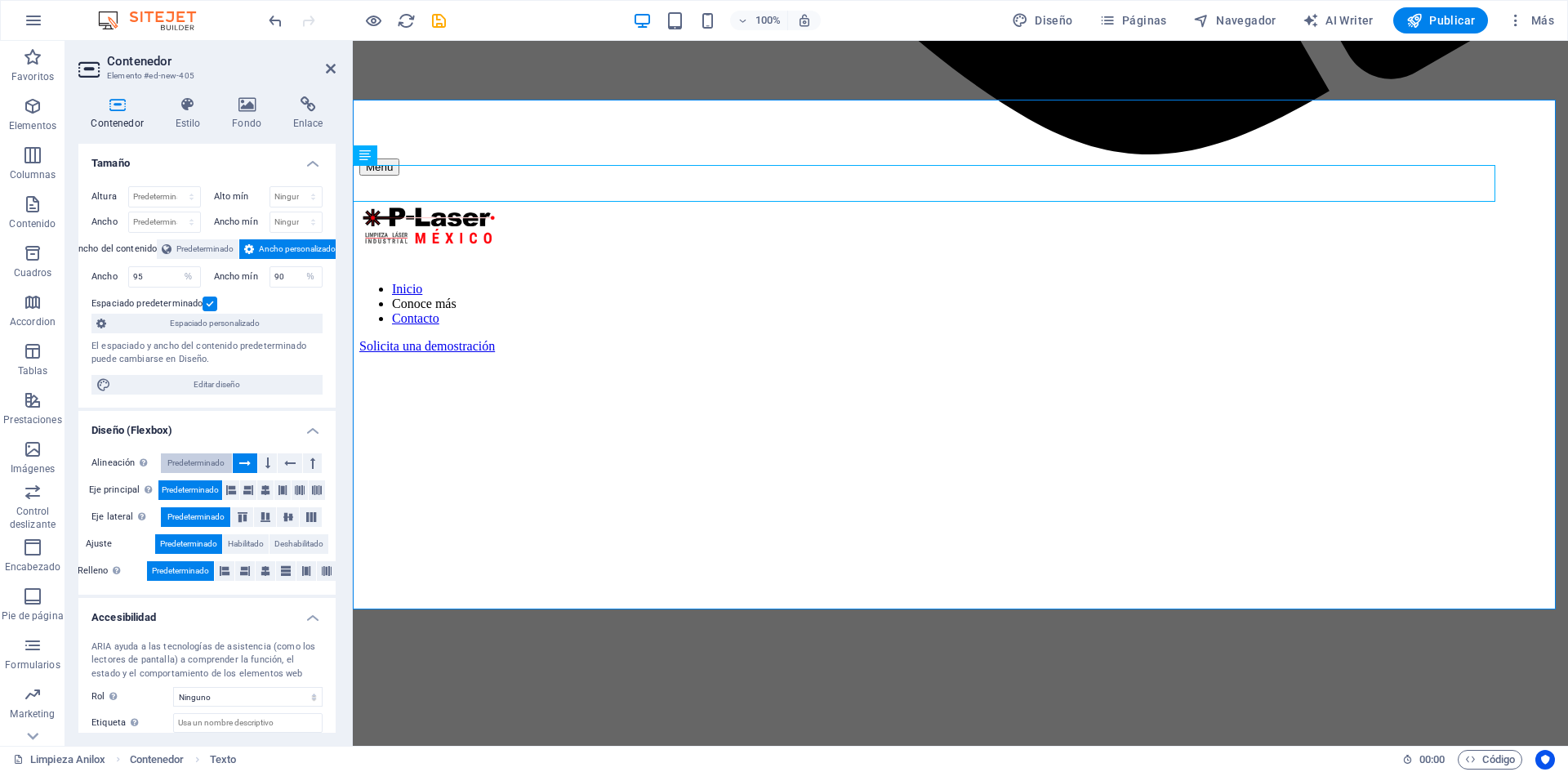
click at [198, 460] on span "Predeterminado" at bounding box center [195, 463] width 57 height 20
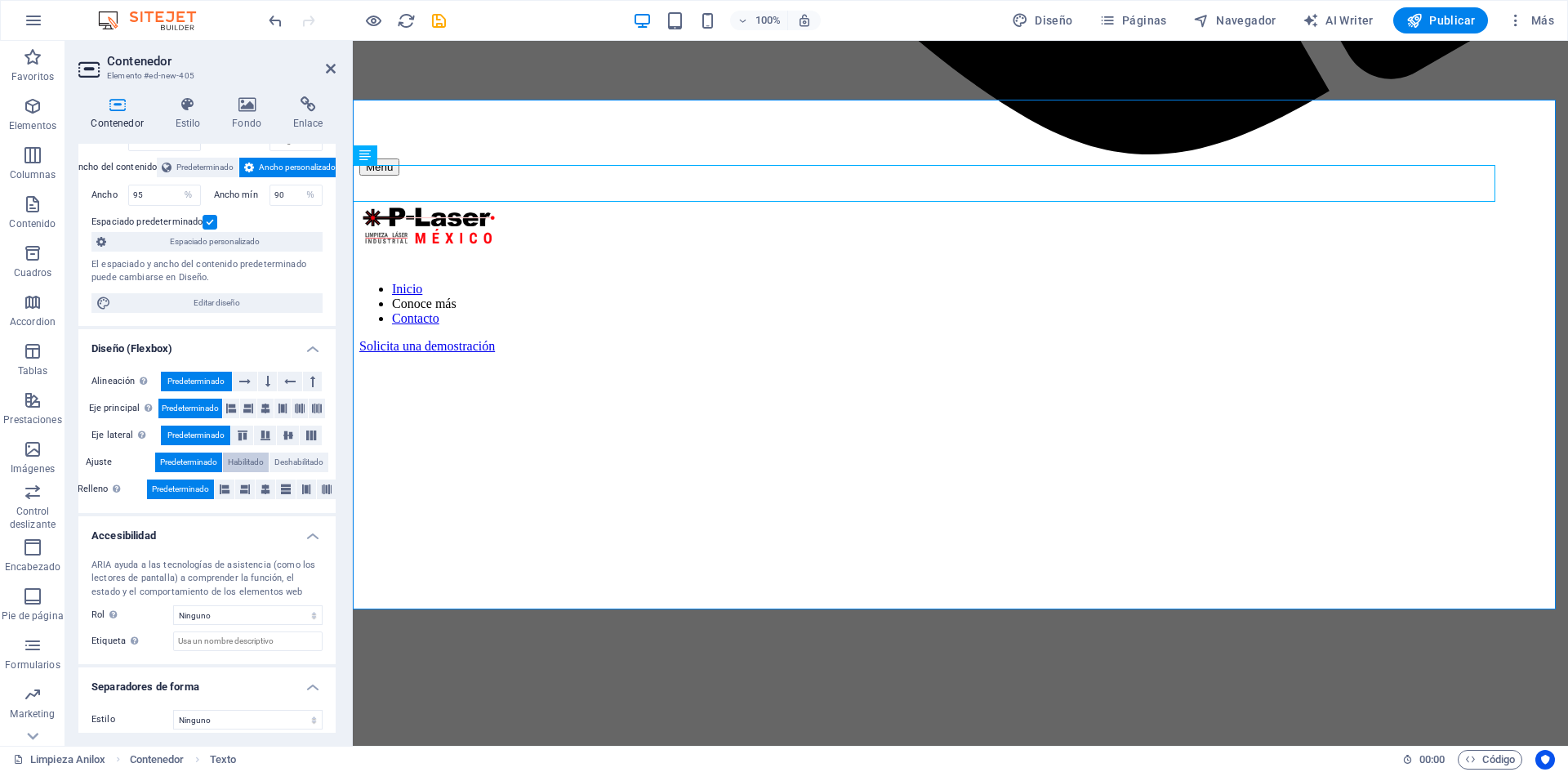
click at [234, 460] on span "Habilitado" at bounding box center [246, 462] width 36 height 20
click at [301, 462] on span "Deshabilitado" at bounding box center [299, 462] width 49 height 20
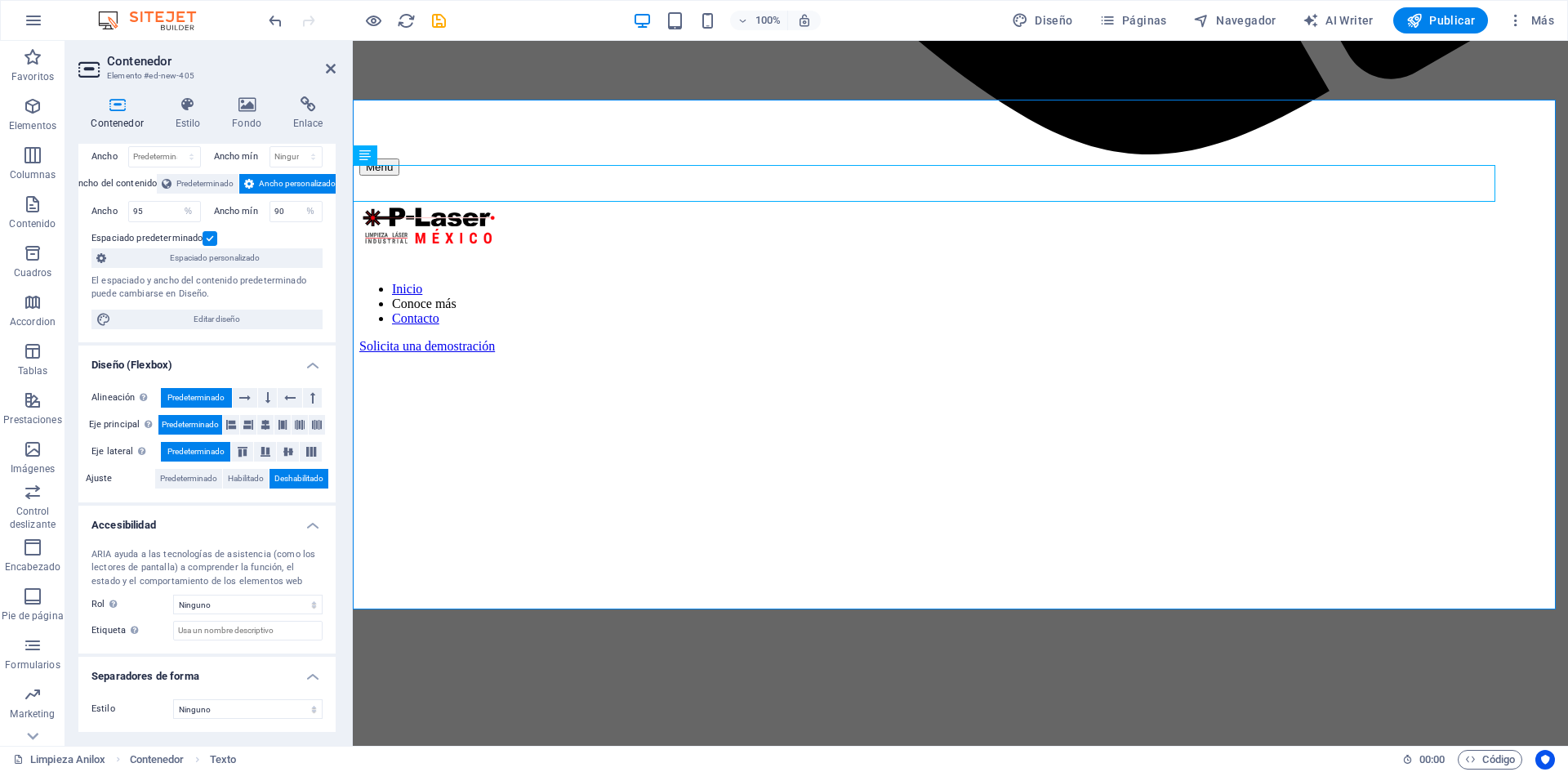
scroll to position [65, 0]
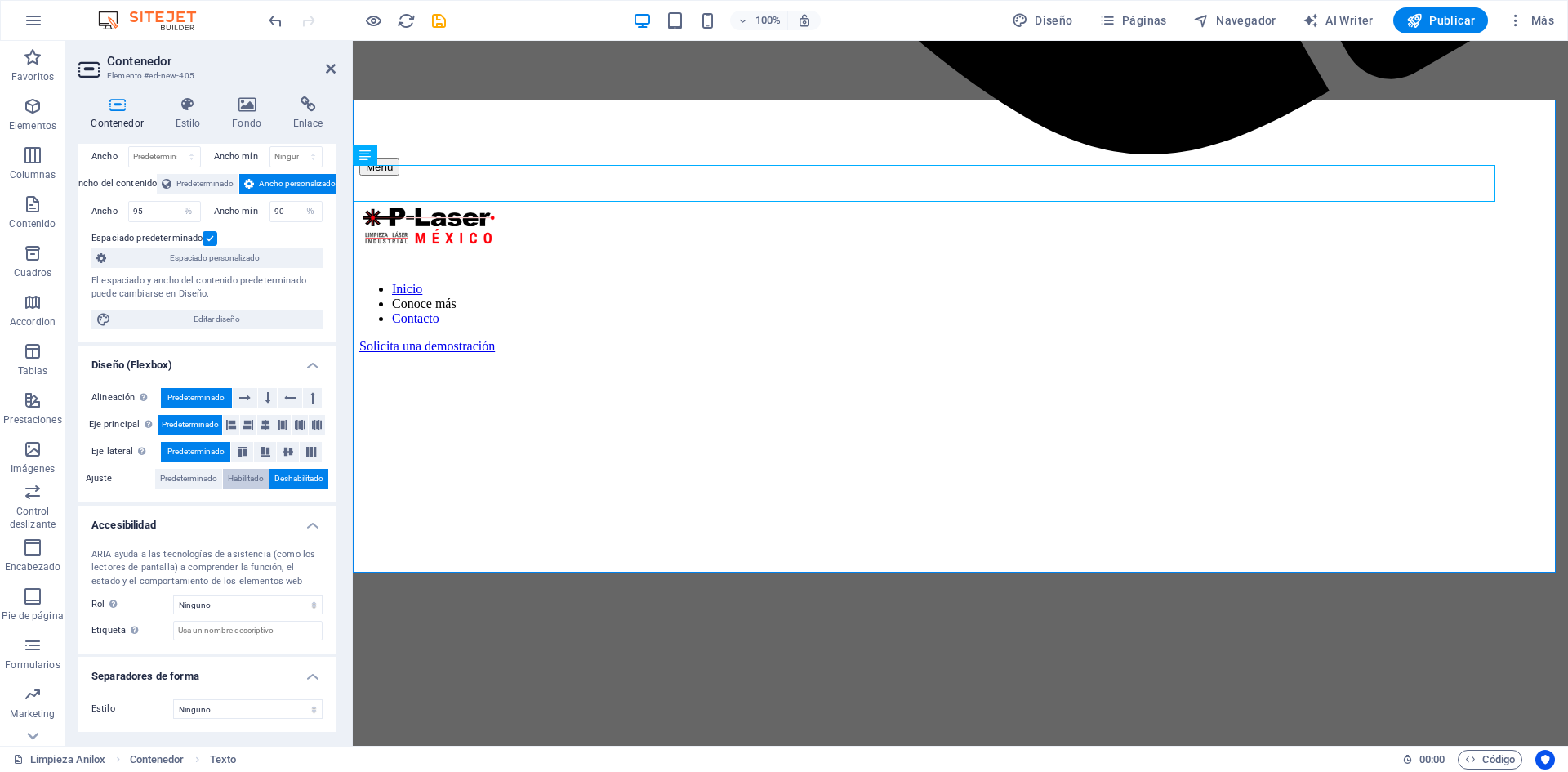
click at [237, 482] on span "Habilitado" at bounding box center [246, 479] width 36 height 20
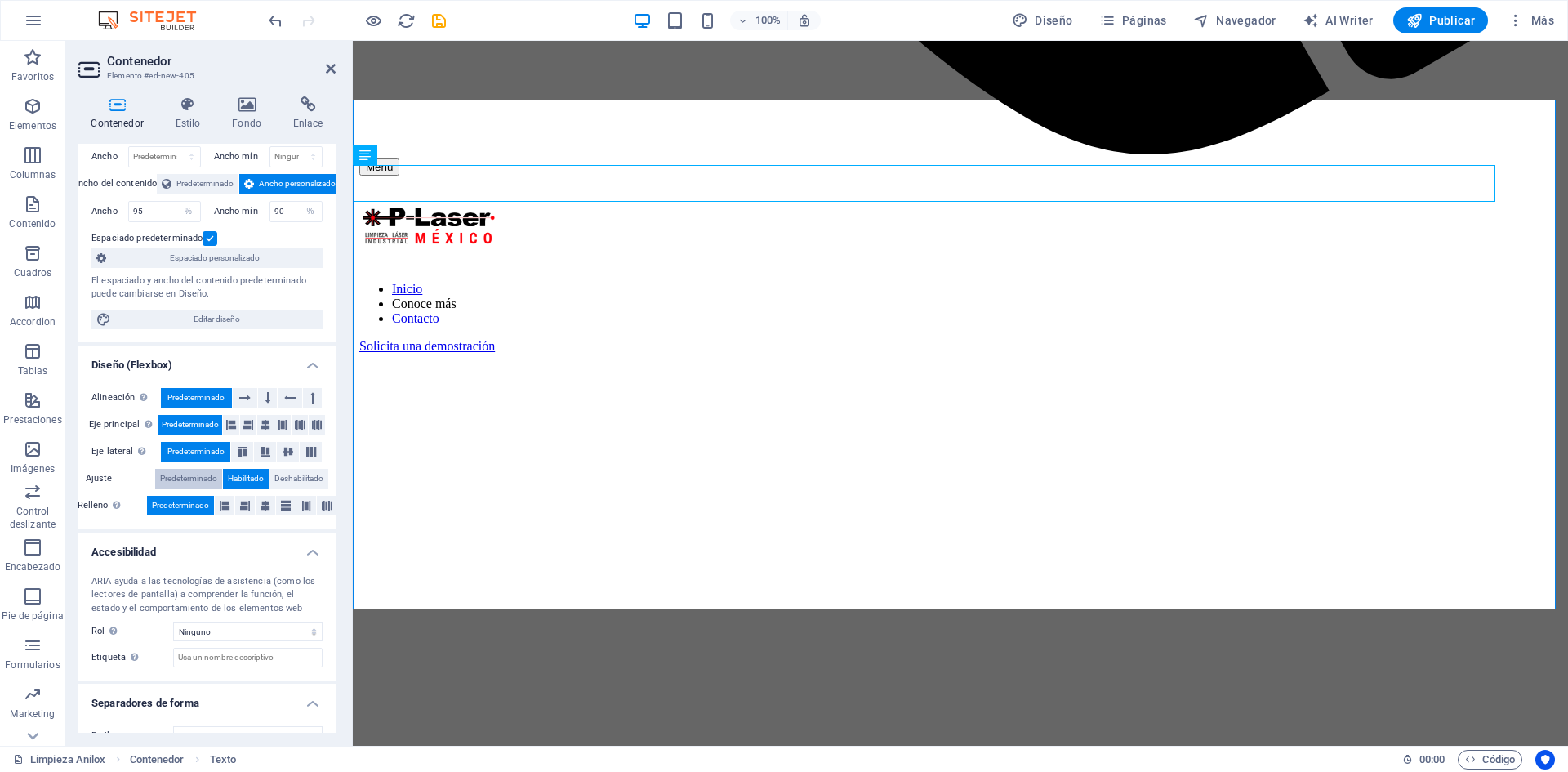
click at [173, 483] on span "Predeterminado" at bounding box center [188, 479] width 57 height 20
click at [225, 509] on icon at bounding box center [224, 506] width 10 height 20
click at [240, 509] on icon at bounding box center [245, 506] width 10 height 20
click at [278, 510] on button at bounding box center [286, 506] width 20 height 20
click at [255, 508] on button at bounding box center [265, 506] width 20 height 20
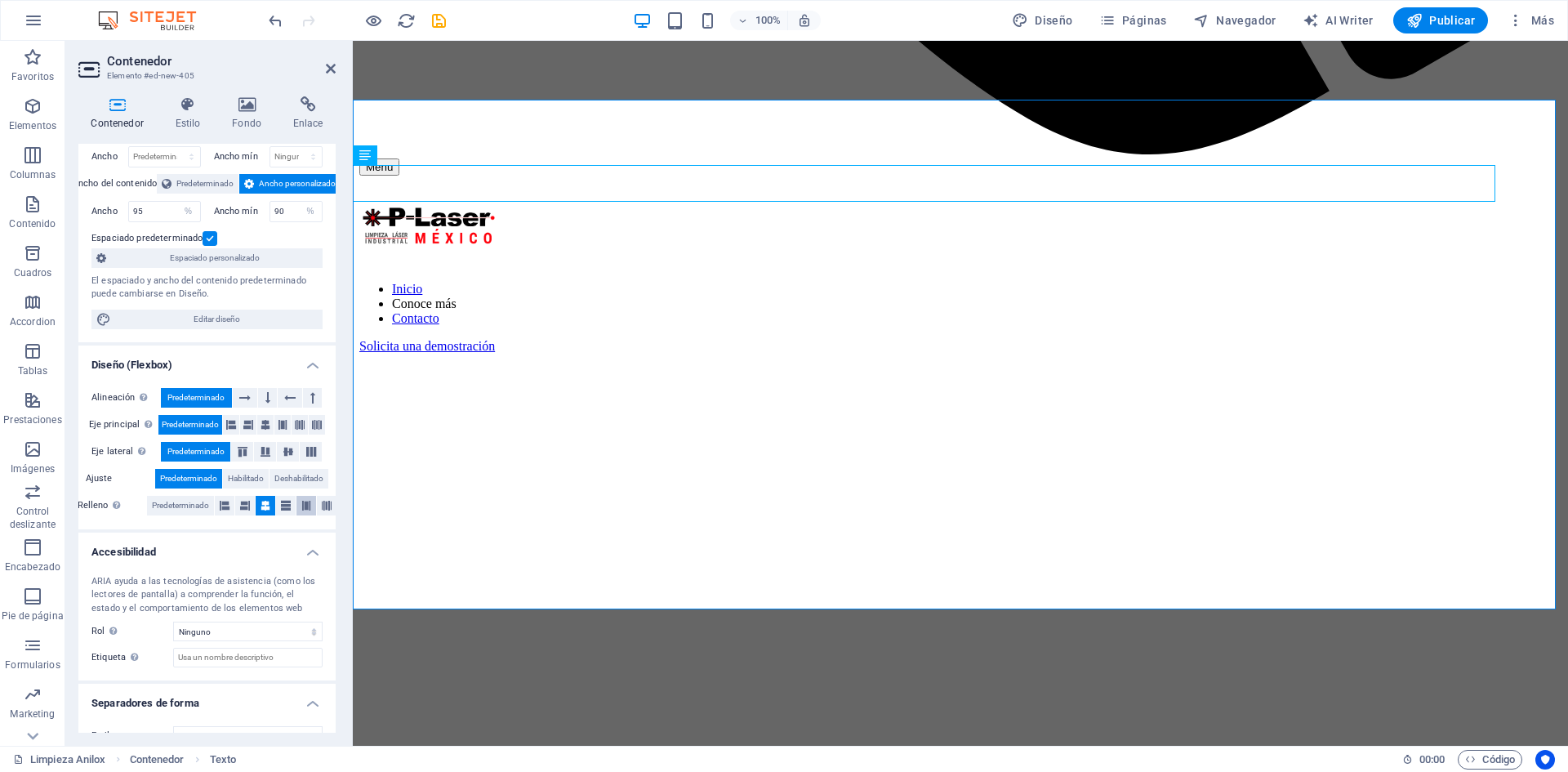
click at [302, 509] on icon at bounding box center [306, 506] width 10 height 20
click at [186, 505] on span "Predeterminado" at bounding box center [180, 506] width 57 height 20
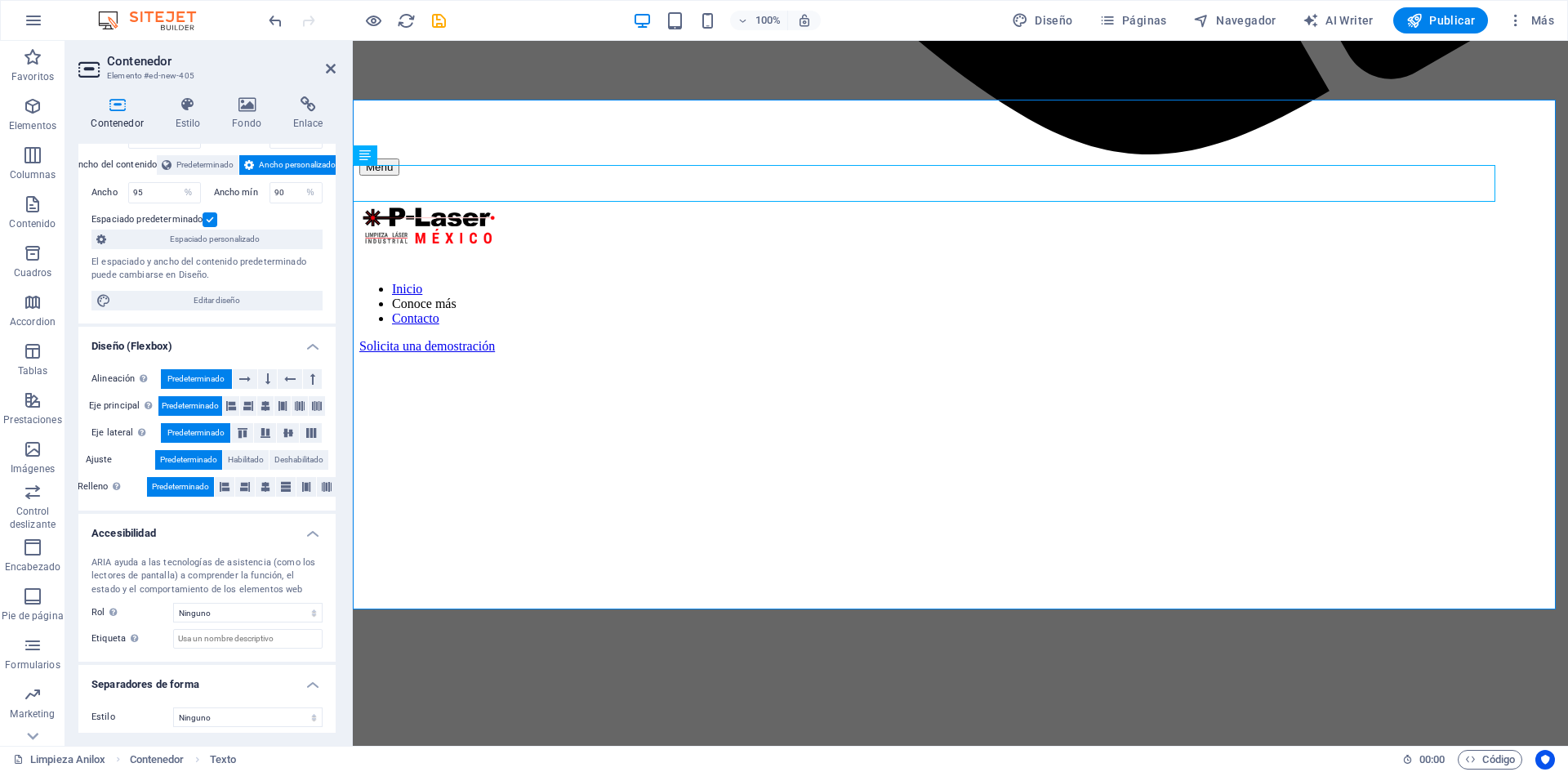
scroll to position [91, 0]
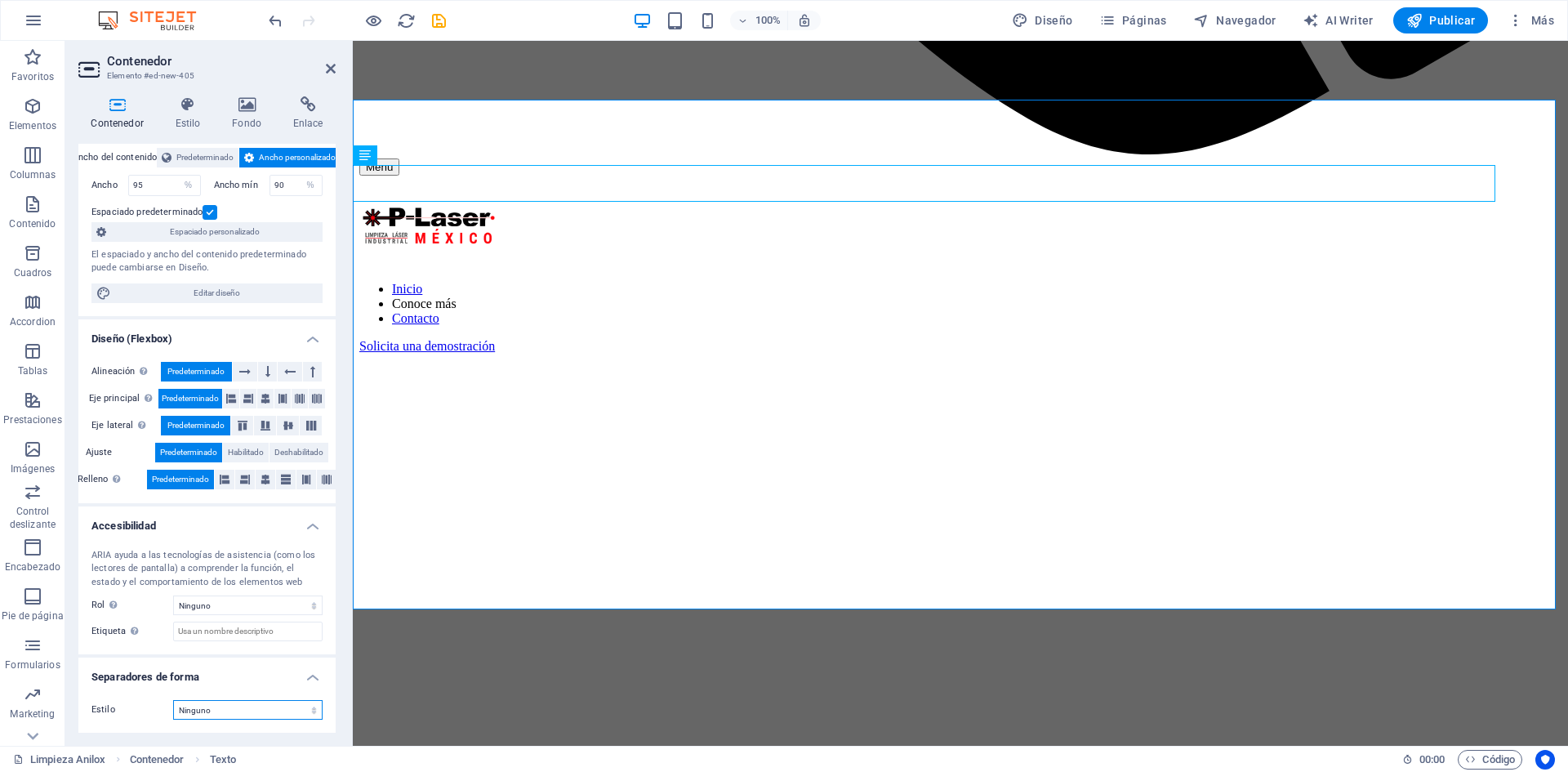
click at [290, 716] on select "Ninguno Triángulo Cuadrado Diagonal Polígono 1 Polígono 2 Zigzag Múltiples zigz…" at bounding box center [248, 710] width 150 height 20
click at [173, 700] on select "Ninguno Triángulo Cuadrado Diagonal Polígono 1 Polígono 2 Zigzag Múltiples zigz…" at bounding box center [248, 710] width 150 height 20
click at [227, 714] on select "Ninguno Triángulo Cuadrado Diagonal Polígono 1 Polígono 2 Zigzag Múltiples zigz…" at bounding box center [248, 710] width 150 height 20
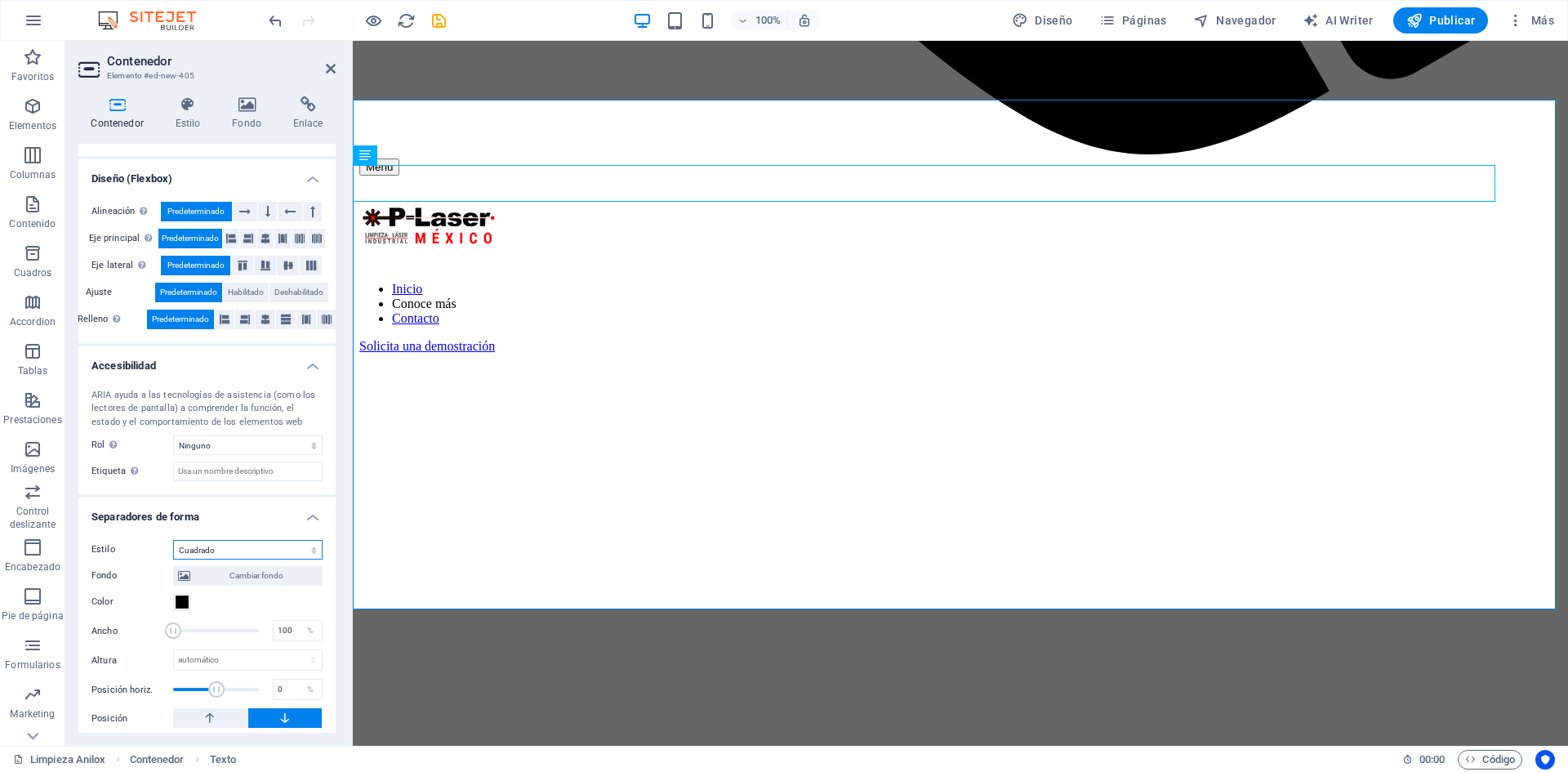
scroll to position [255, 0]
click at [236, 544] on select "Ninguno Triángulo Cuadrado Diagonal Polígono 1 Polígono 2 Zigzag Múltiples zigz…" at bounding box center [248, 546] width 150 height 20
click at [173, 536] on select "Ninguno Triángulo Cuadrado Diagonal Polígono 1 Polígono 2 Zigzag Múltiples zigz…" at bounding box center [248, 546] width 150 height 20
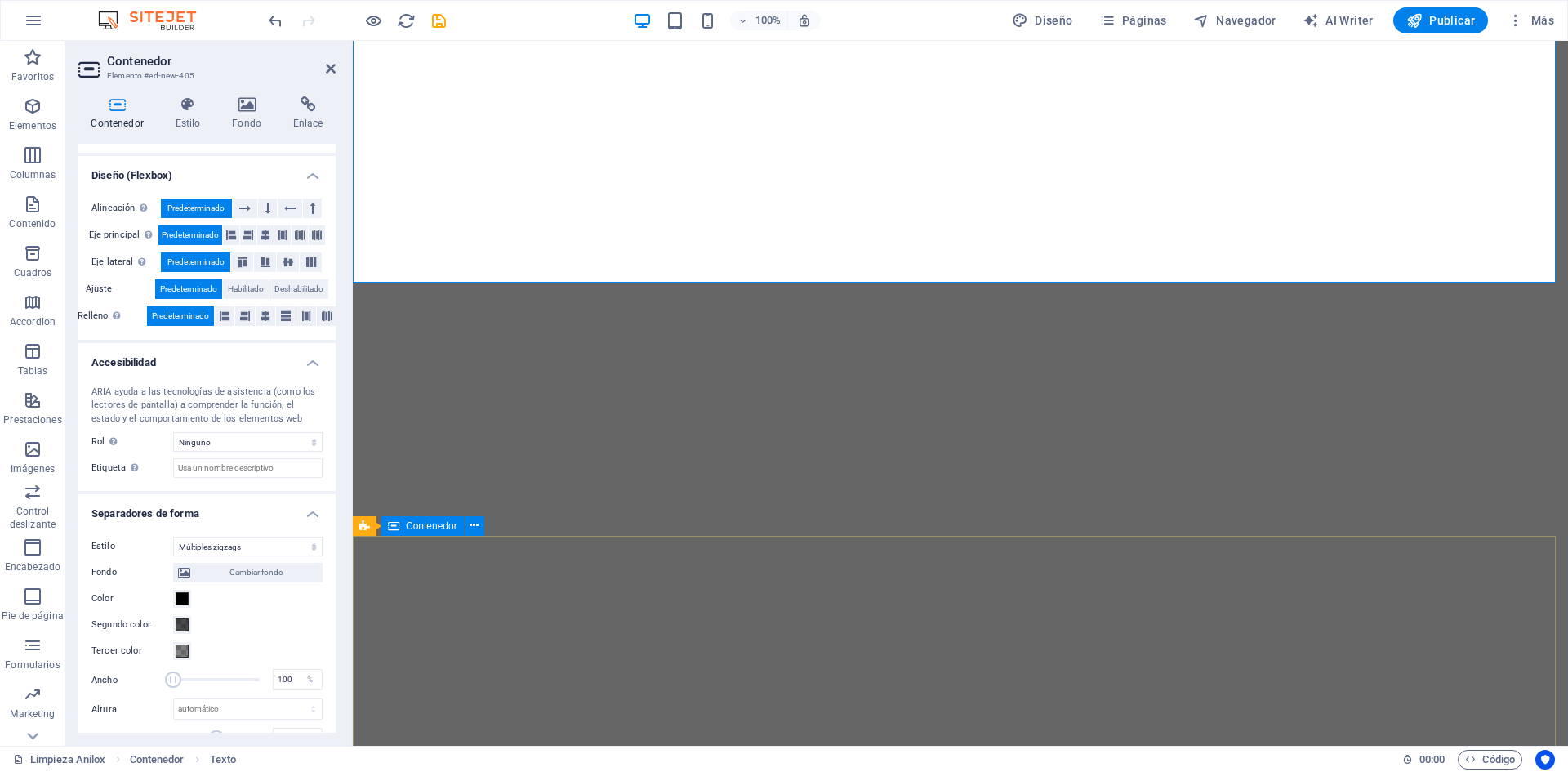
scroll to position [1567, 0]
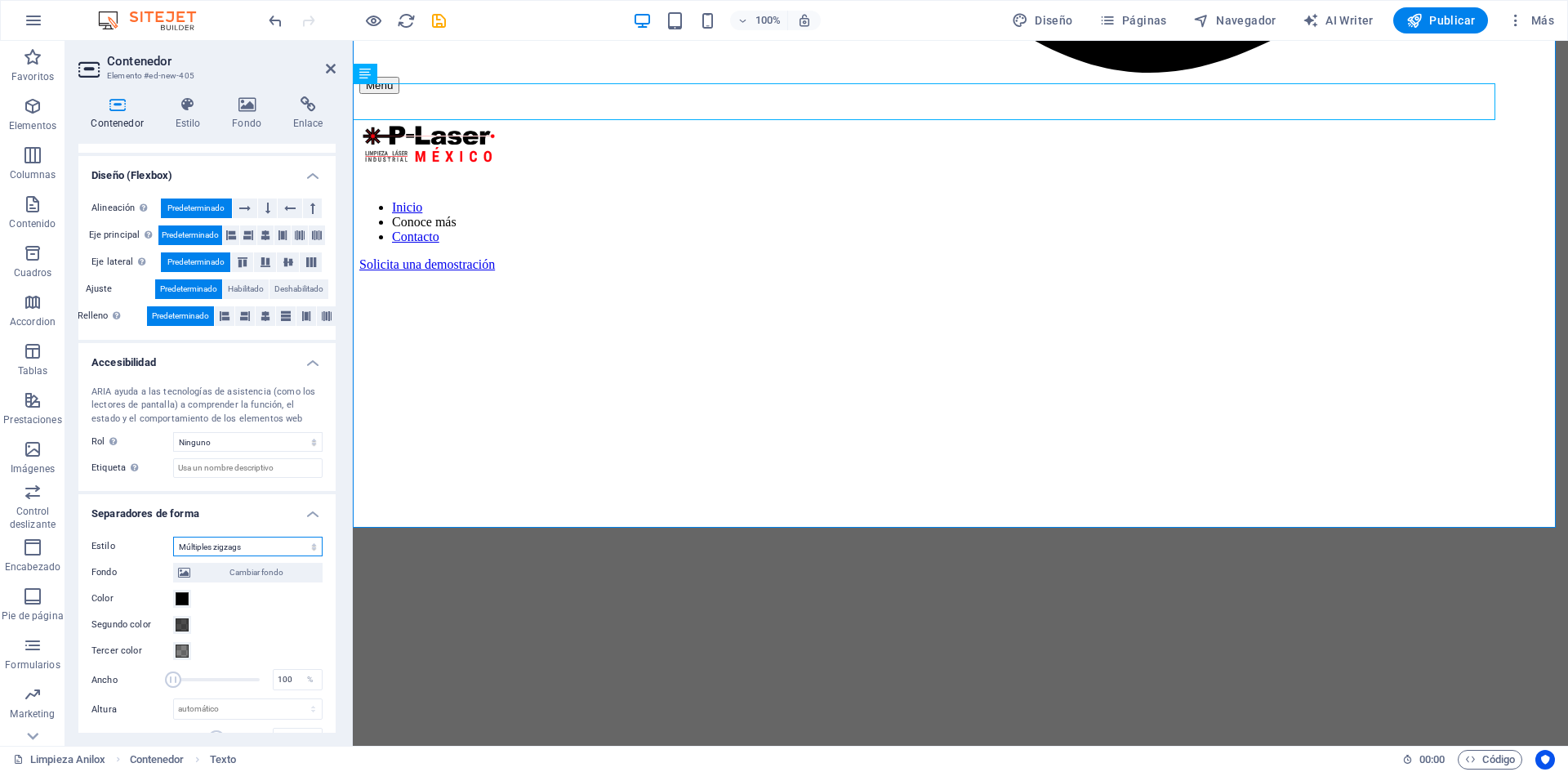
click at [264, 542] on select "Ninguno Triángulo Cuadrado Diagonal Polígono 1 Polígono 2 Zigzag Múltiples zigz…" at bounding box center [248, 546] width 150 height 20
click at [173, 536] on select "Ninguno Triángulo Cuadrado Diagonal Polígono 1 Polígono 2 Zigzag Múltiples zigz…" at bounding box center [248, 546] width 150 height 20
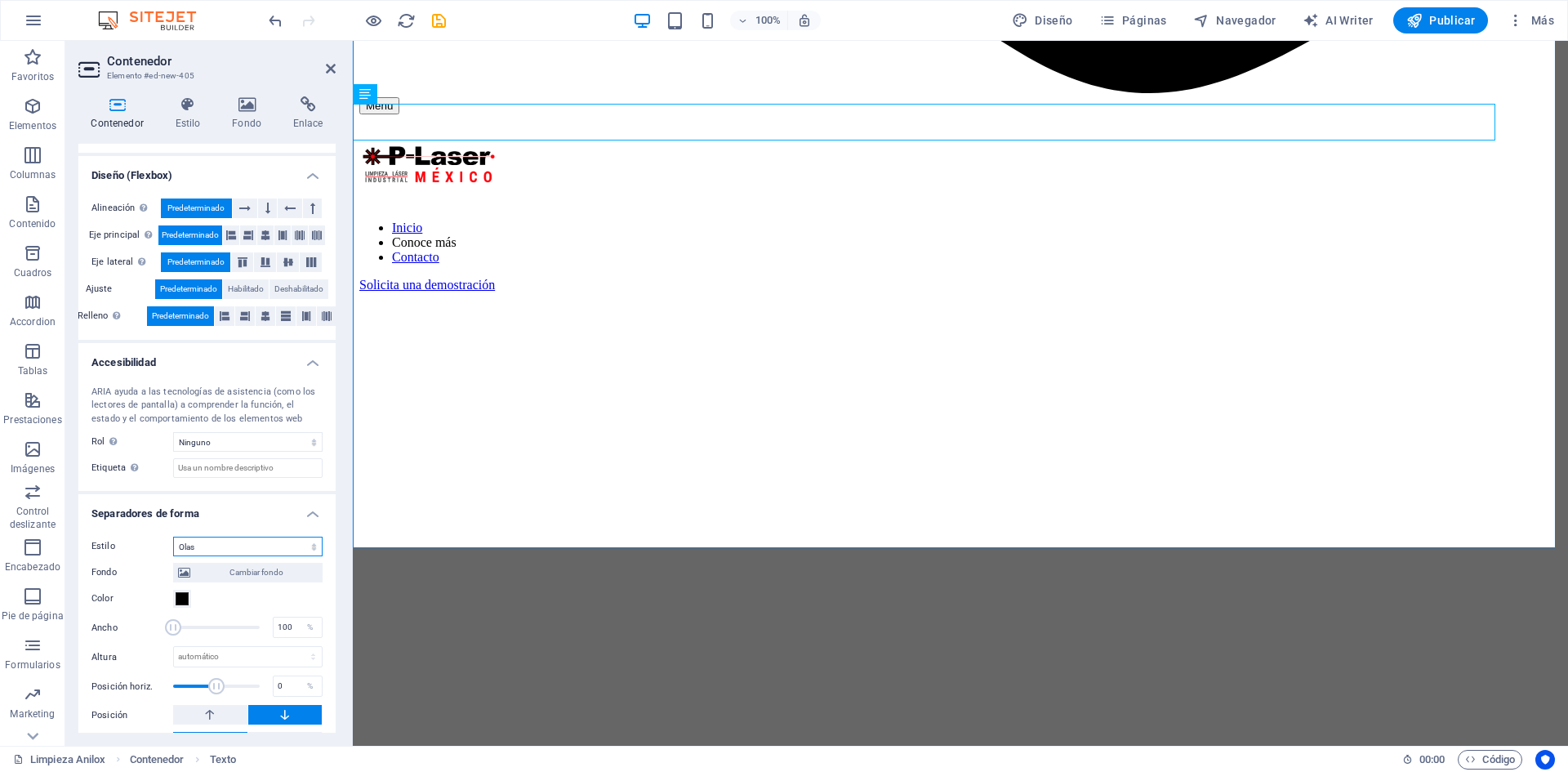
click at [209, 548] on select "Ninguno Triángulo Cuadrado Diagonal Polígono 1 Polígono 2 Zigzag Múltiples zigz…" at bounding box center [248, 546] width 150 height 20
click at [173, 536] on select "Ninguno Triángulo Cuadrado Diagonal Polígono 1 Polígono 2 Zigzag Múltiples zigz…" at bounding box center [248, 546] width 150 height 20
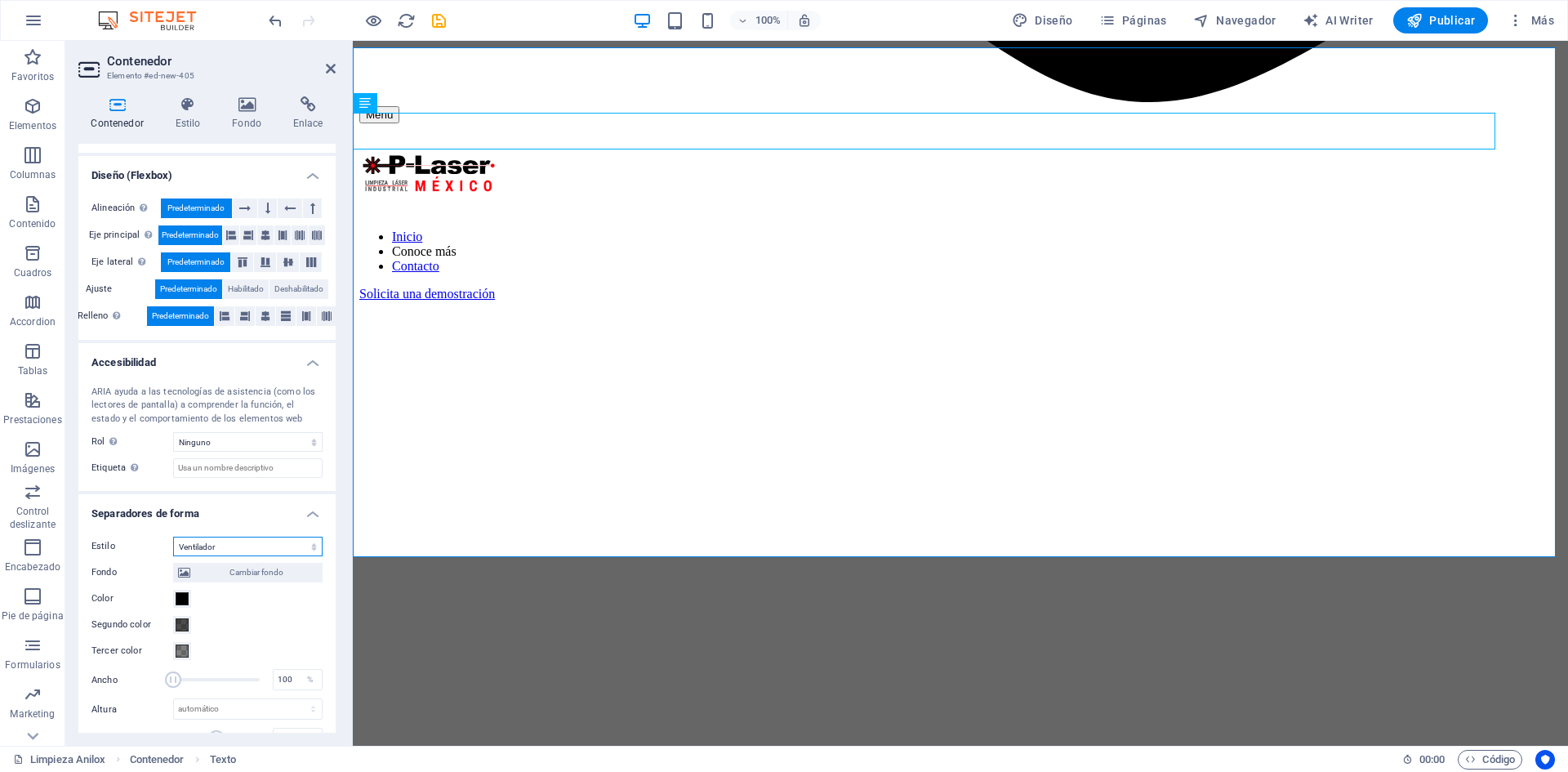
click at [230, 541] on select "Ninguno Triángulo Cuadrado Diagonal Polígono 1 Polígono 2 Zigzag Múltiples zigz…" at bounding box center [248, 546] width 150 height 20
click at [173, 536] on select "Ninguno Triángulo Cuadrado Diagonal Polígono 1 Polígono 2 Zigzag Múltiples zigz…" at bounding box center [248, 546] width 150 height 20
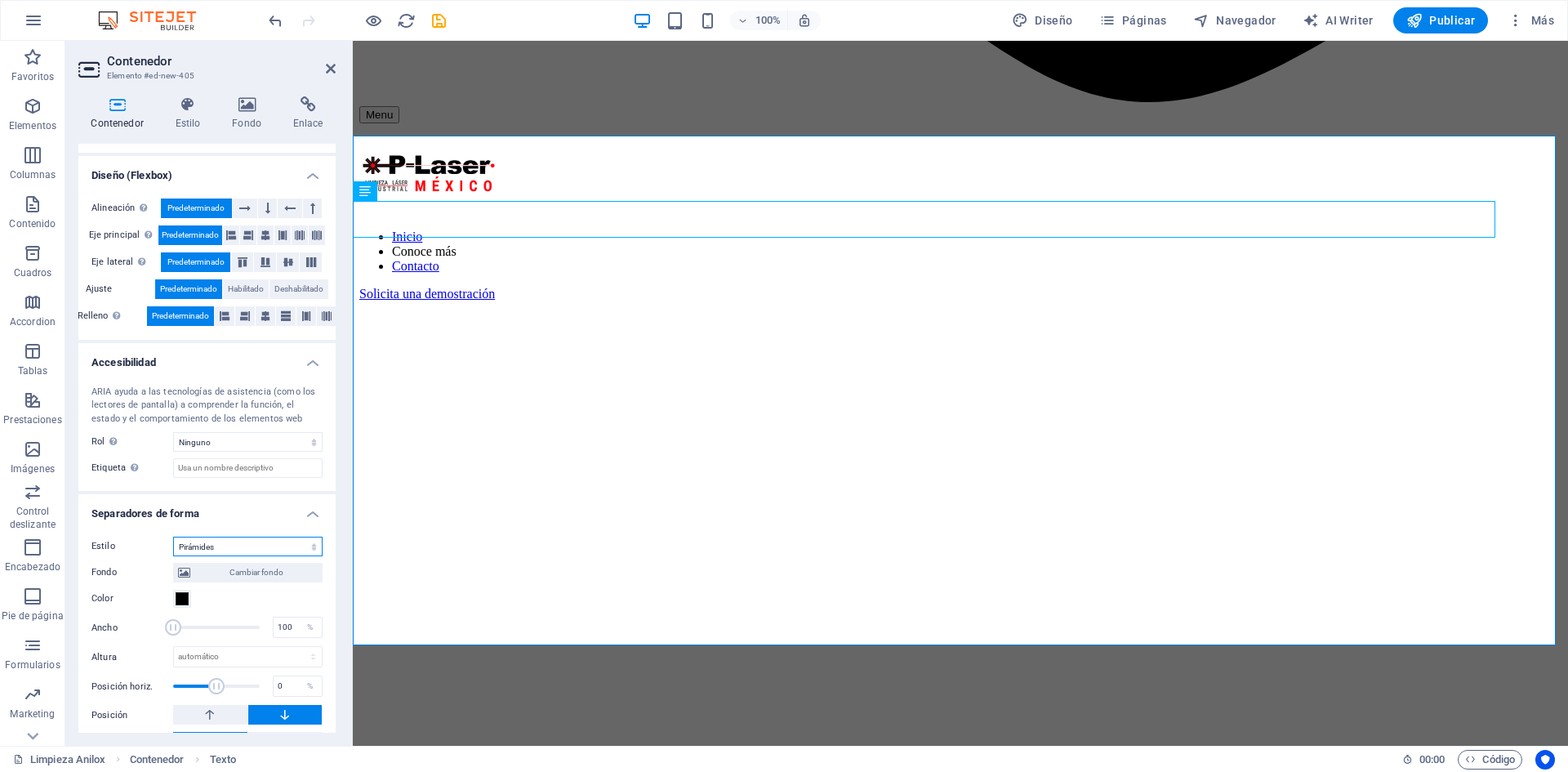
scroll to position [1450, 0]
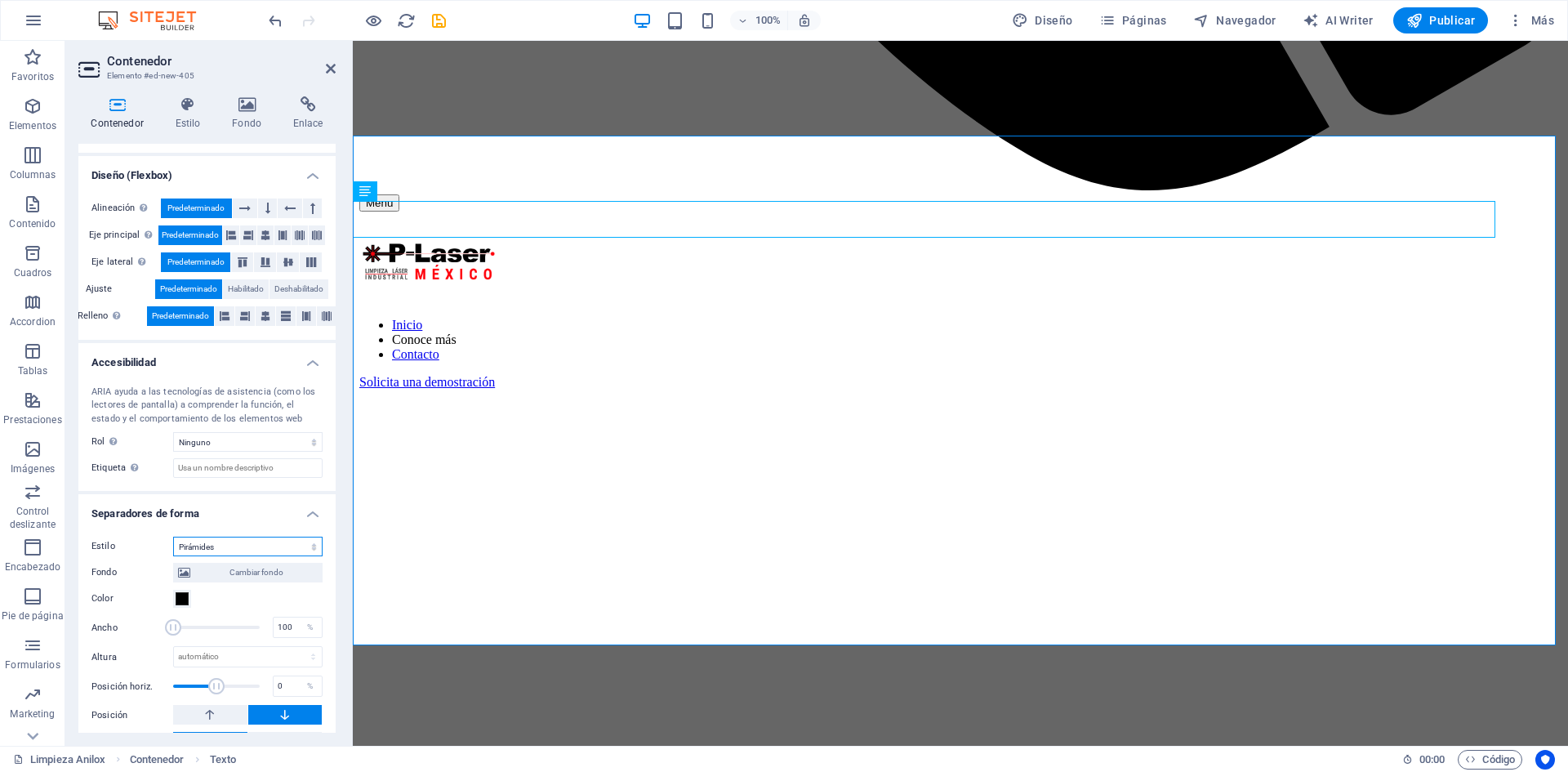
click at [244, 542] on select "Ninguno Triángulo Cuadrado Diagonal Polígono 1 Polígono 2 Zigzag Múltiples zigz…" at bounding box center [248, 546] width 150 height 20
click at [173, 536] on select "Ninguno Triángulo Cuadrado Diagonal Polígono 1 Polígono 2 Zigzag Múltiples zigz…" at bounding box center [248, 546] width 150 height 20
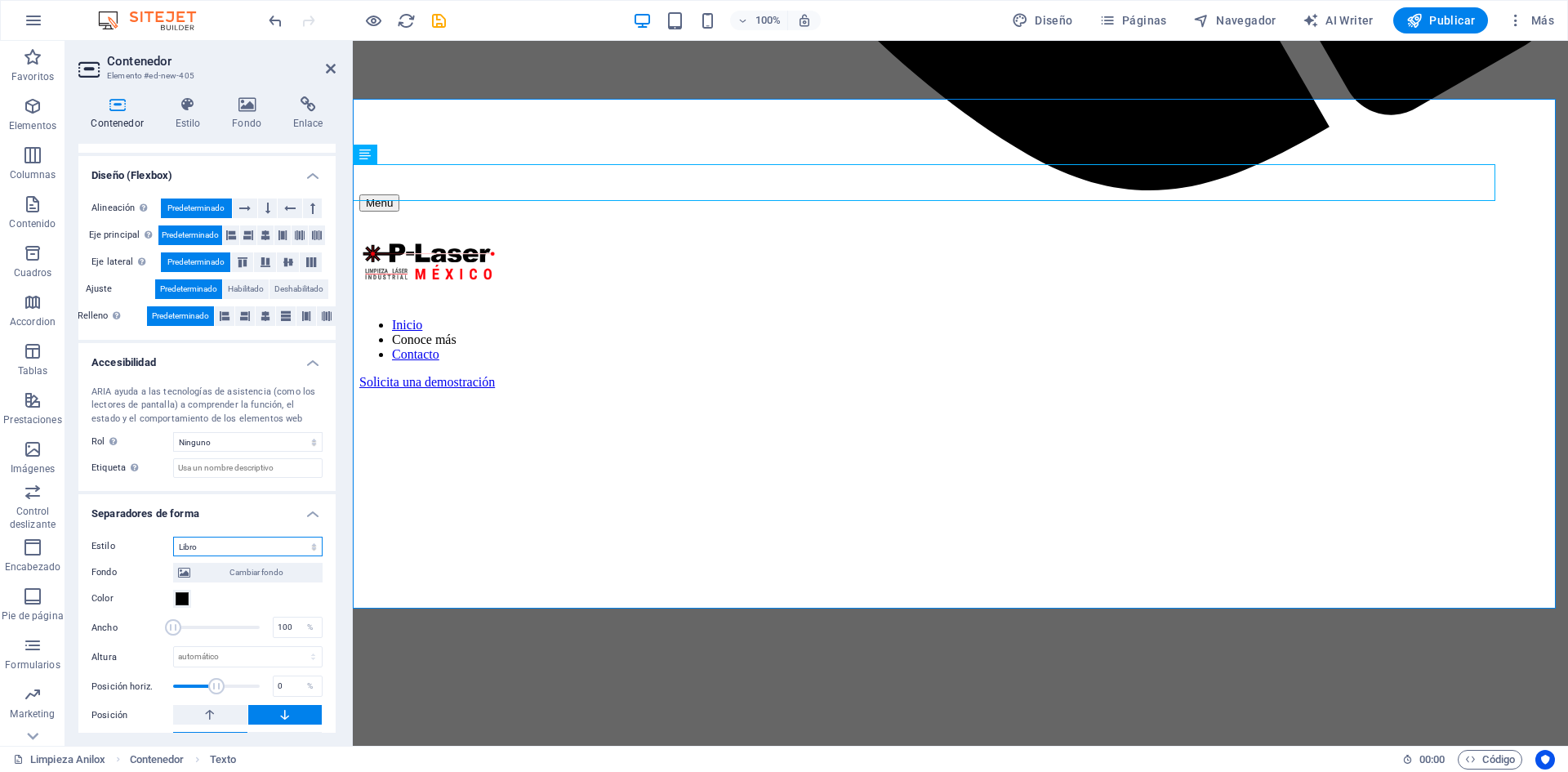
scroll to position [1486, 0]
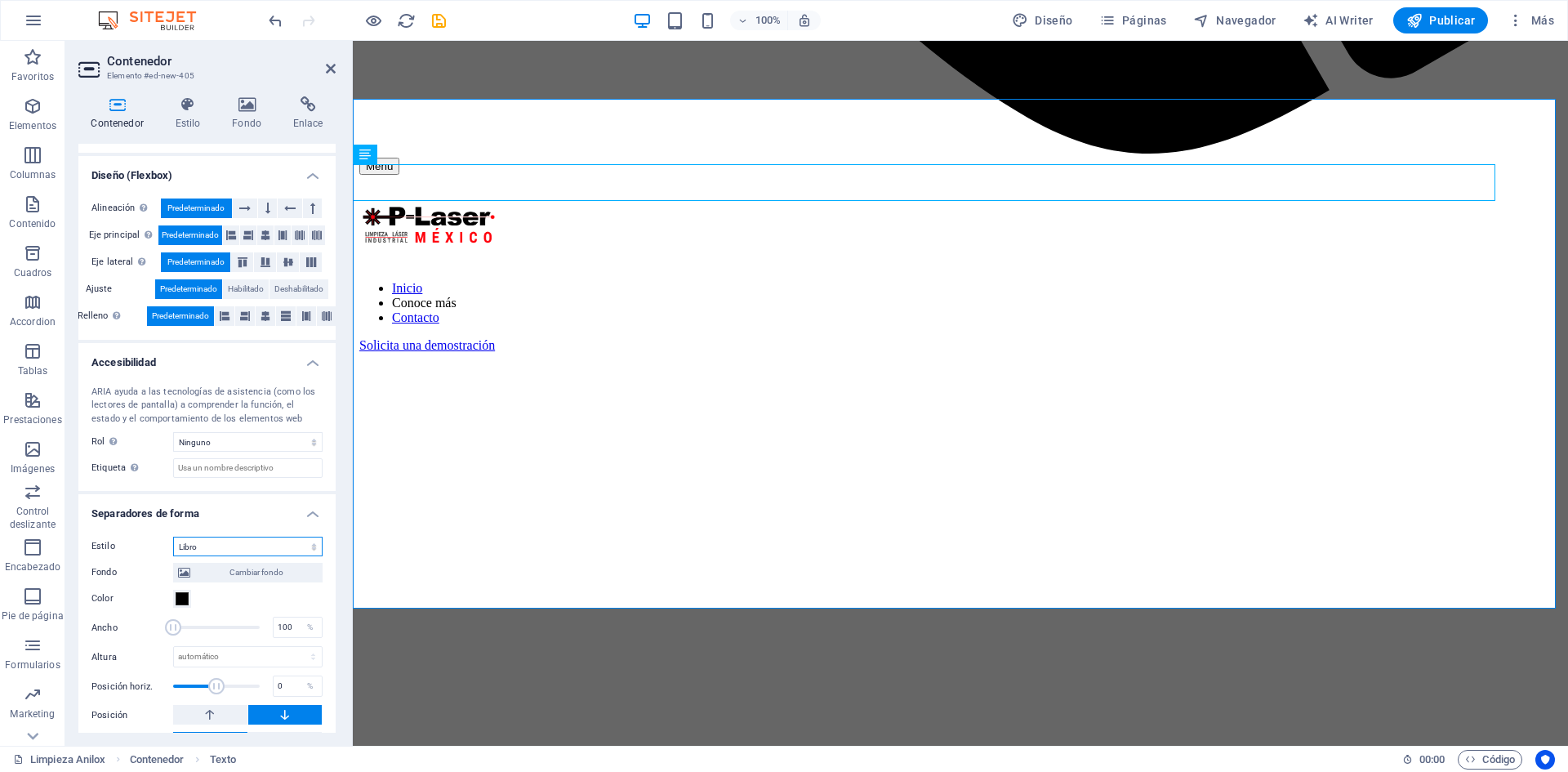
click at [257, 540] on select "Ninguno Triángulo Cuadrado Diagonal Polígono 1 Polígono 2 Zigzag Múltiples zigz…" at bounding box center [248, 546] width 150 height 20
click at [173, 536] on select "Ninguno Triángulo Cuadrado Diagonal Polígono 1 Polígono 2 Zigzag Múltiples zigz…" at bounding box center [248, 546] width 150 height 20
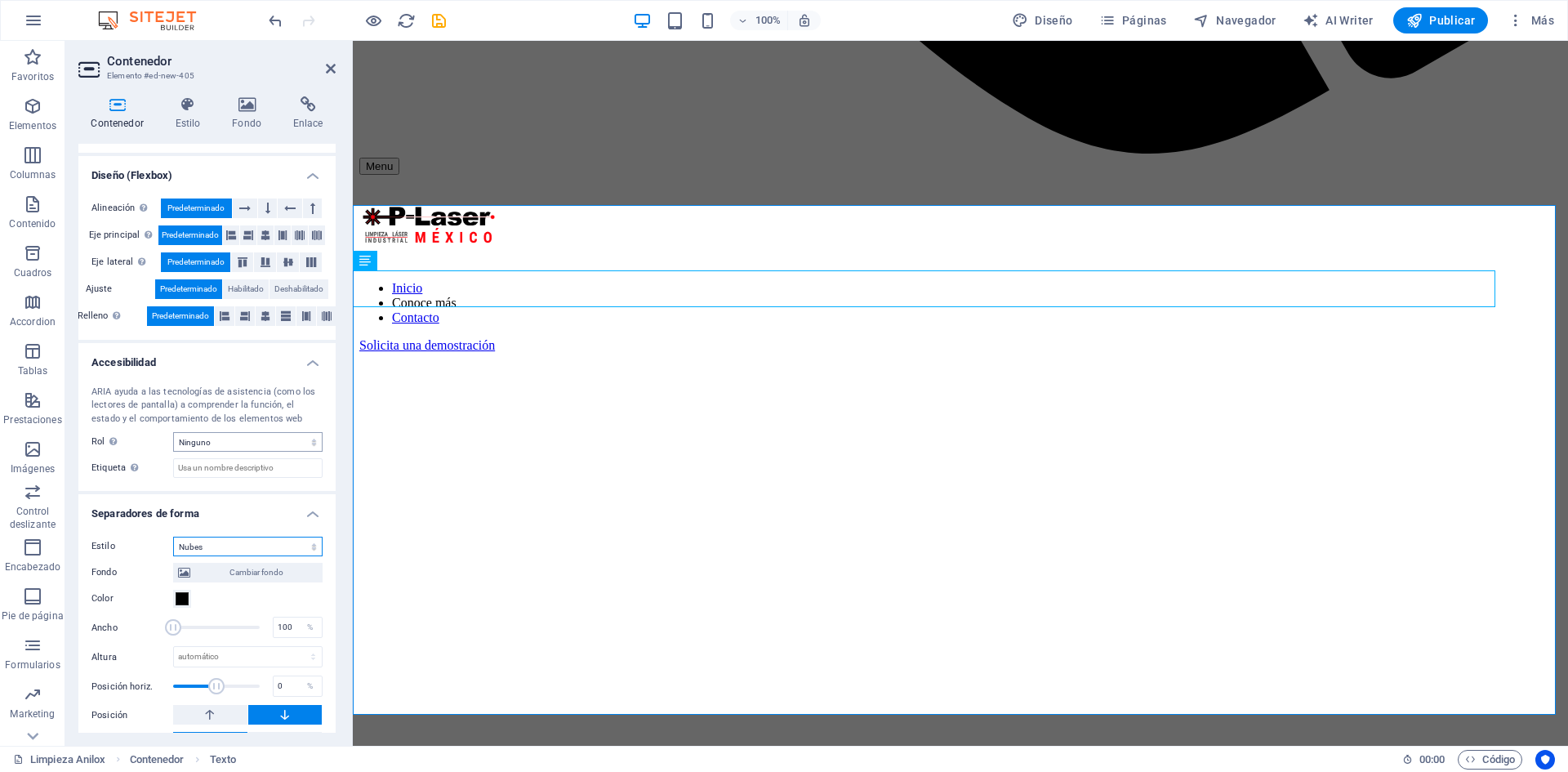
scroll to position [1381, 0]
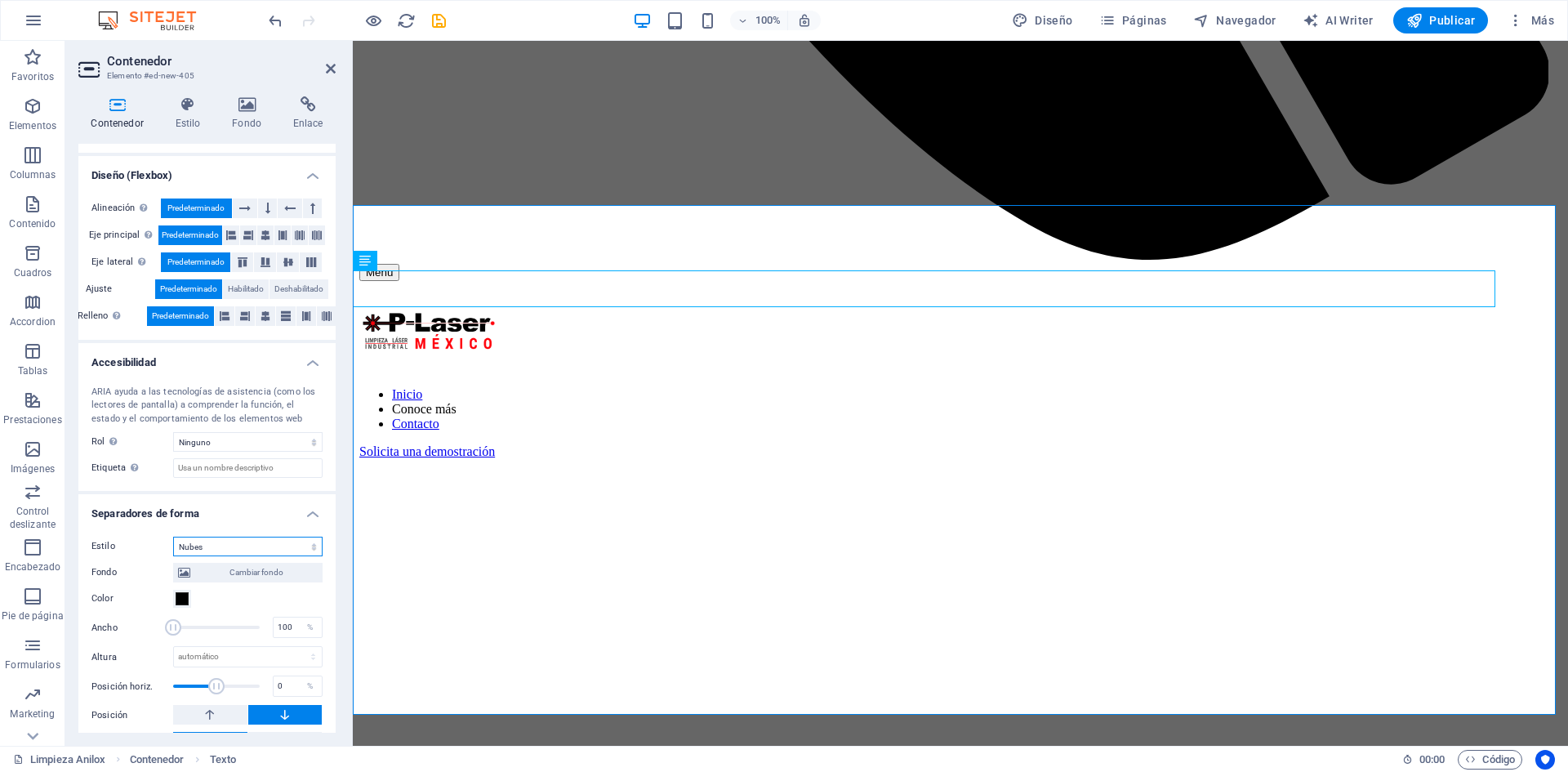
click at [253, 544] on select "Ninguno Triángulo Cuadrado Diagonal Polígono 1 Polígono 2 Zigzag Múltiples zigz…" at bounding box center [248, 546] width 150 height 20
click at [173, 536] on select "Ninguno Triángulo Cuadrado Diagonal Polígono 1 Polígono 2 Zigzag Múltiples zigz…" at bounding box center [248, 546] width 150 height 20
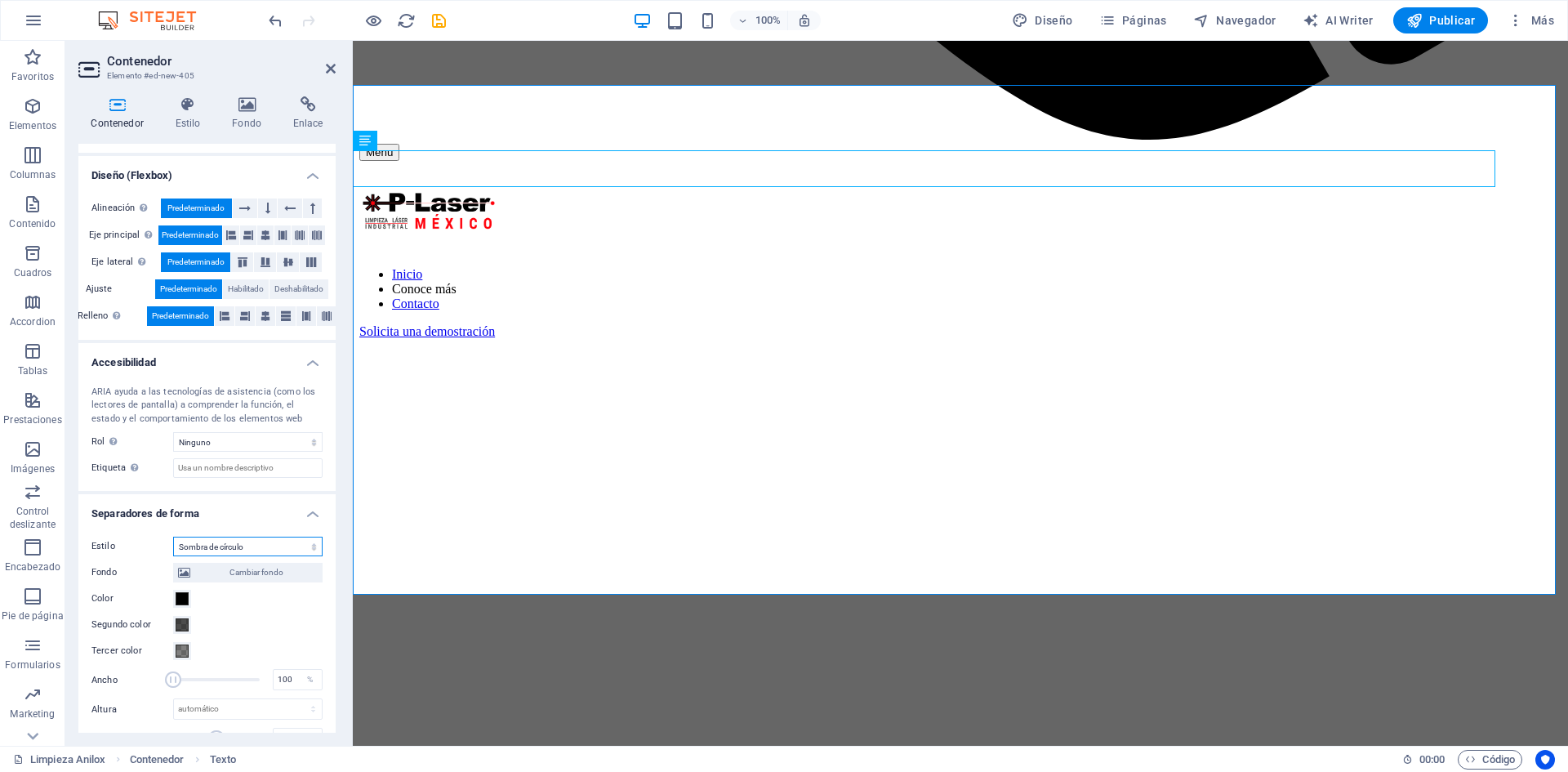
click at [249, 546] on select "Ninguno Triángulo Cuadrado Diagonal Polígono 1 Polígono 2 Zigzag Múltiples zigz…" at bounding box center [248, 546] width 150 height 20
click at [173, 536] on select "Ninguno Triángulo Cuadrado Diagonal Polígono 1 Polígono 2 Zigzag Múltiples zigz…" at bounding box center [248, 546] width 150 height 20
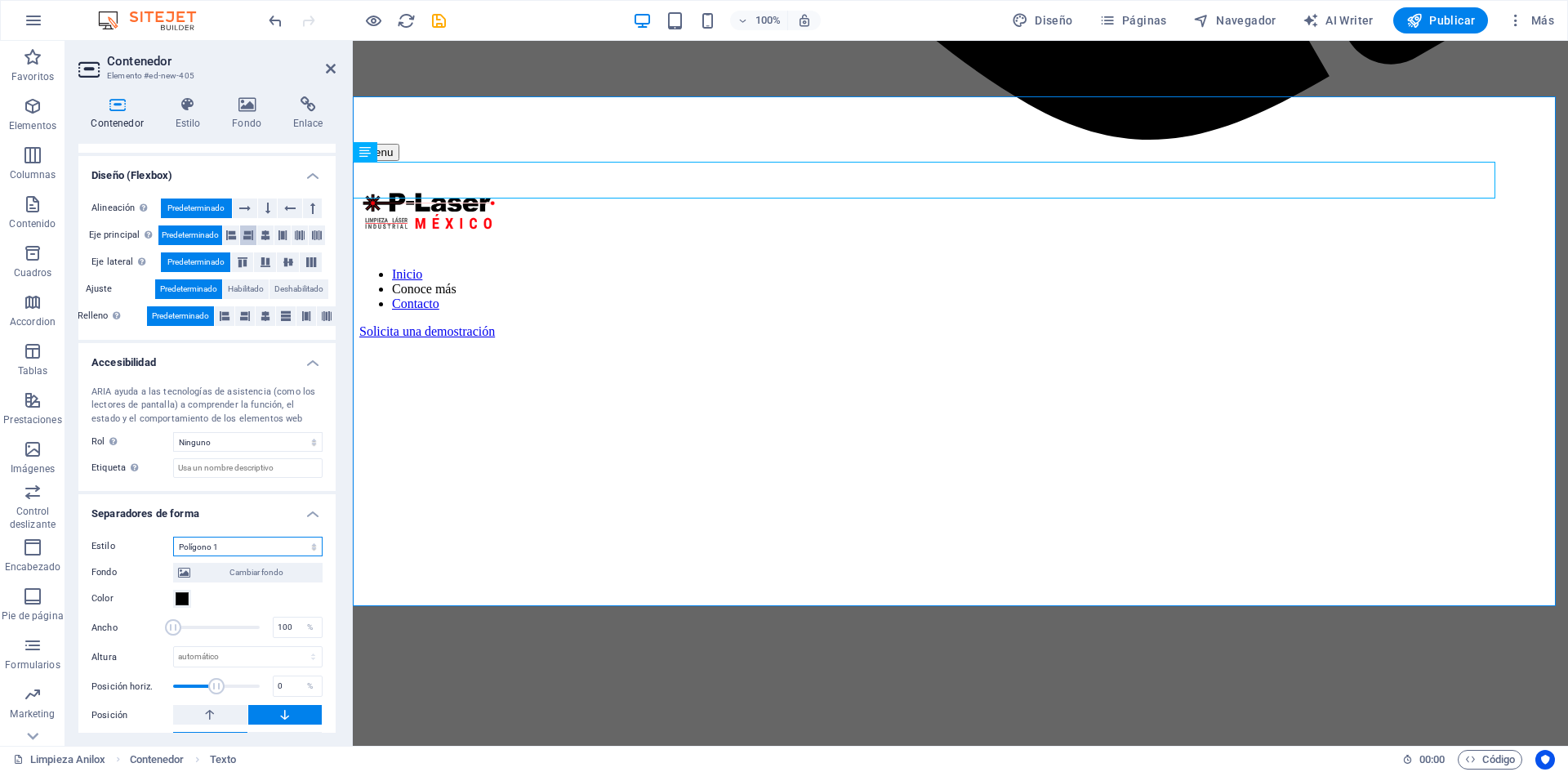
scroll to position [1489, 0]
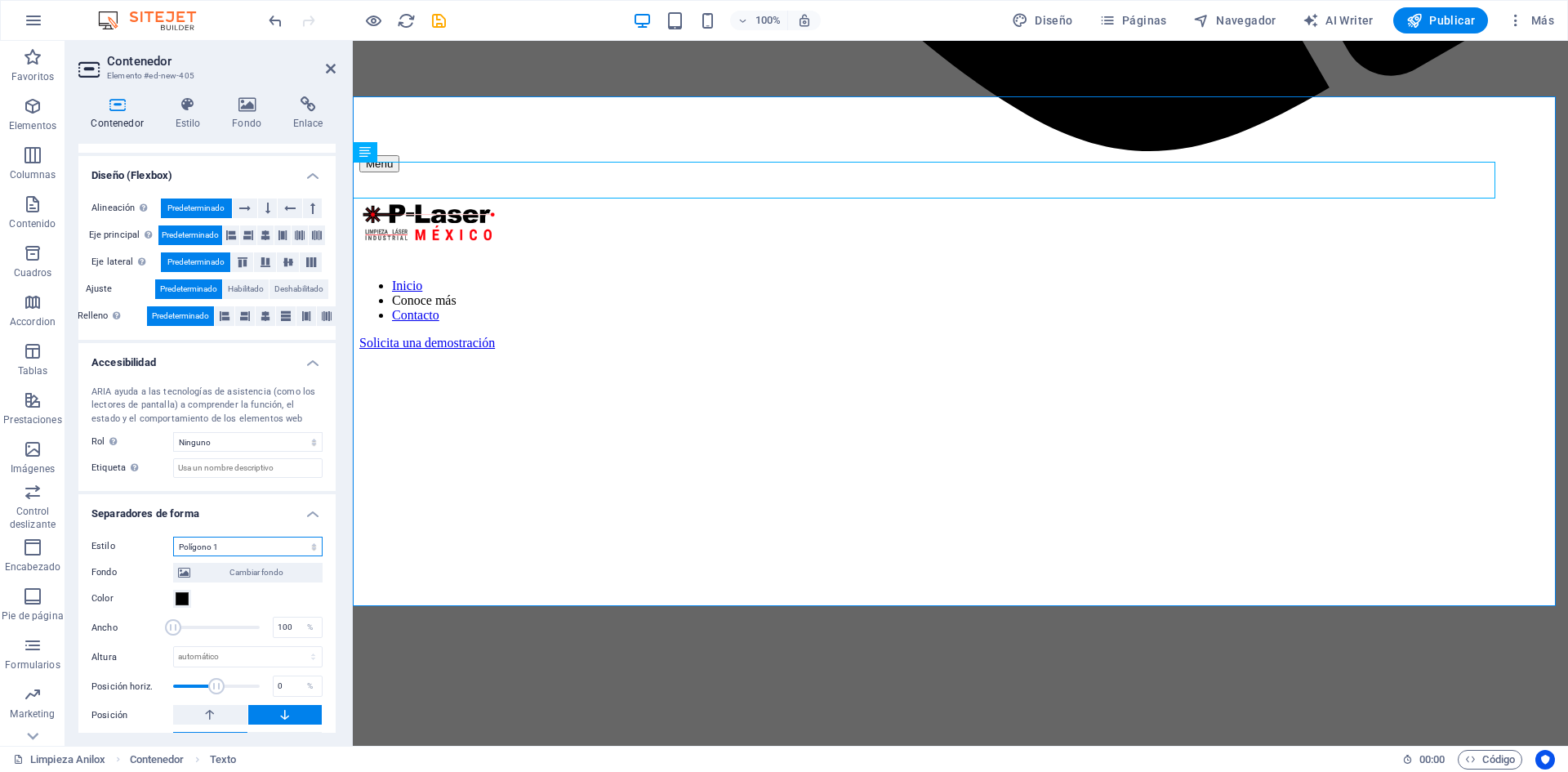
click at [229, 549] on select "Ninguno Triángulo Cuadrado Diagonal Polígono 1 Polígono 2 Zigzag Múltiples zigz…" at bounding box center [248, 546] width 150 height 20
click at [173, 536] on select "Ninguno Triángulo Cuadrado Diagonal Polígono 1 Polígono 2 Zigzag Múltiples zigz…" at bounding box center [248, 546] width 150 height 20
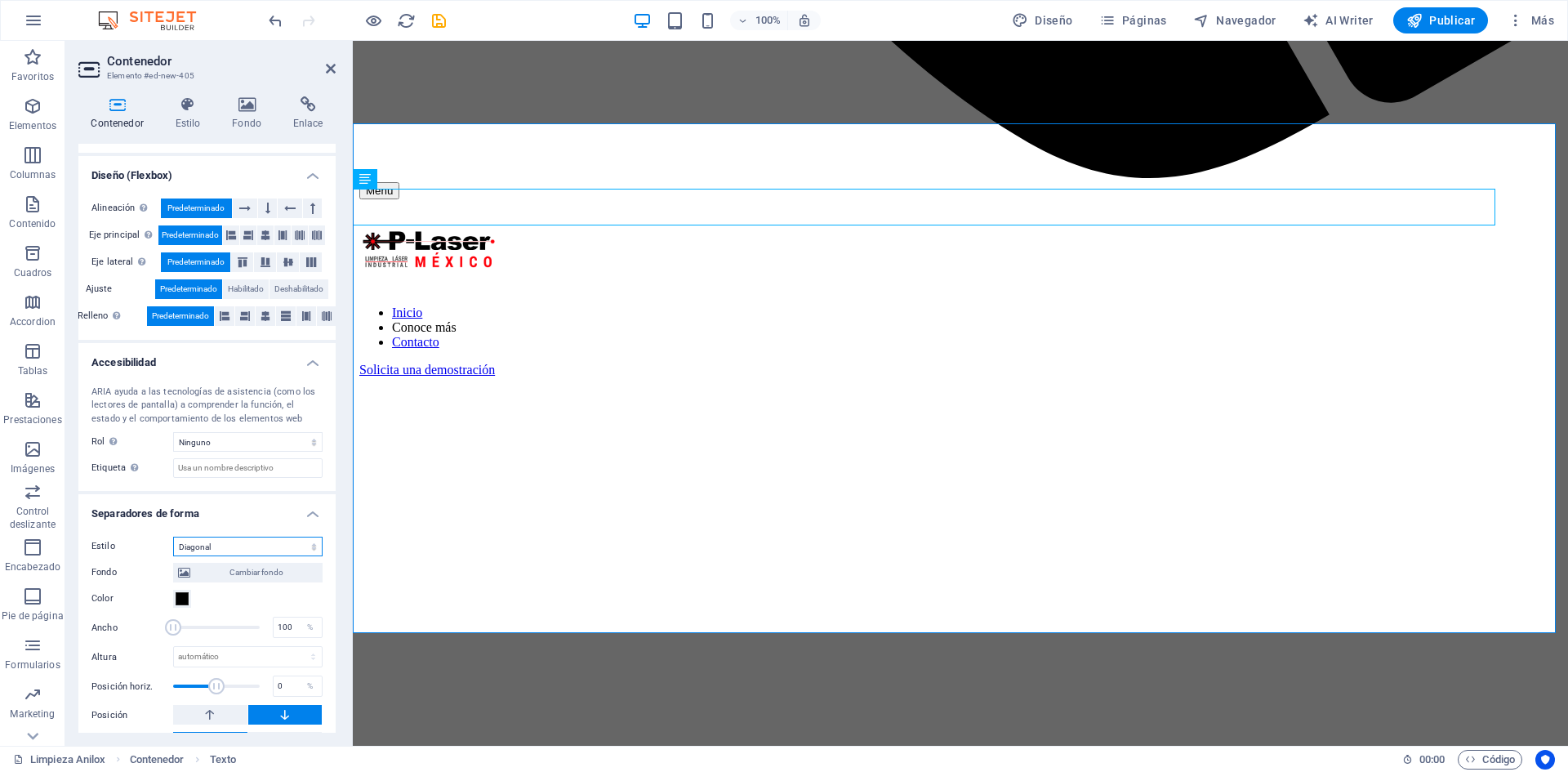
click at [252, 542] on select "Ninguno Triángulo Cuadrado Diagonal Polígono 1 Polígono 2 Zigzag Múltiples zigz…" at bounding box center [248, 546] width 150 height 20
click at [173, 536] on select "Ninguno Triángulo Cuadrado Diagonal Polígono 1 Polígono 2 Zigzag Múltiples zigz…" at bounding box center [248, 546] width 150 height 20
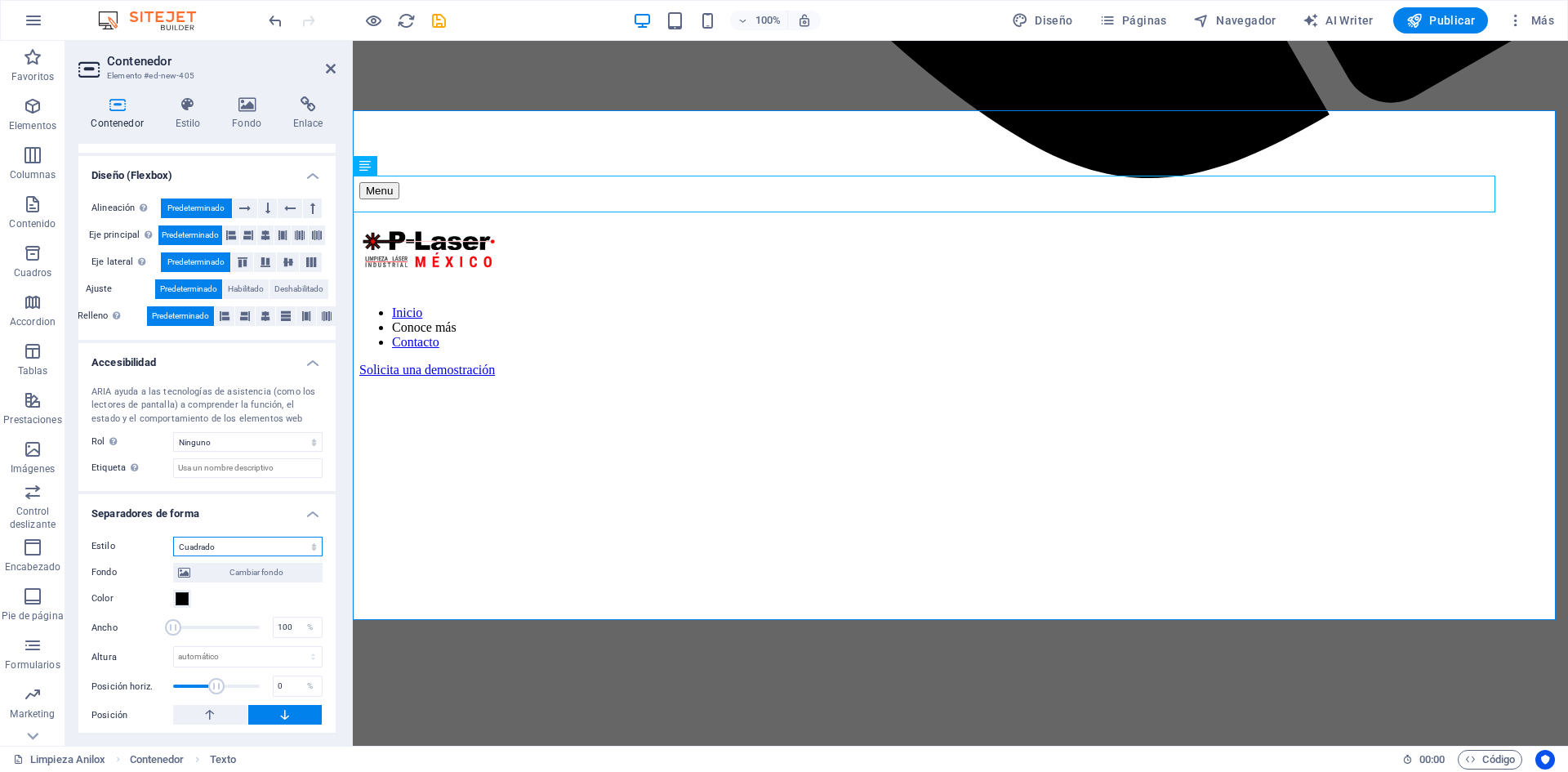
scroll to position [1475, 0]
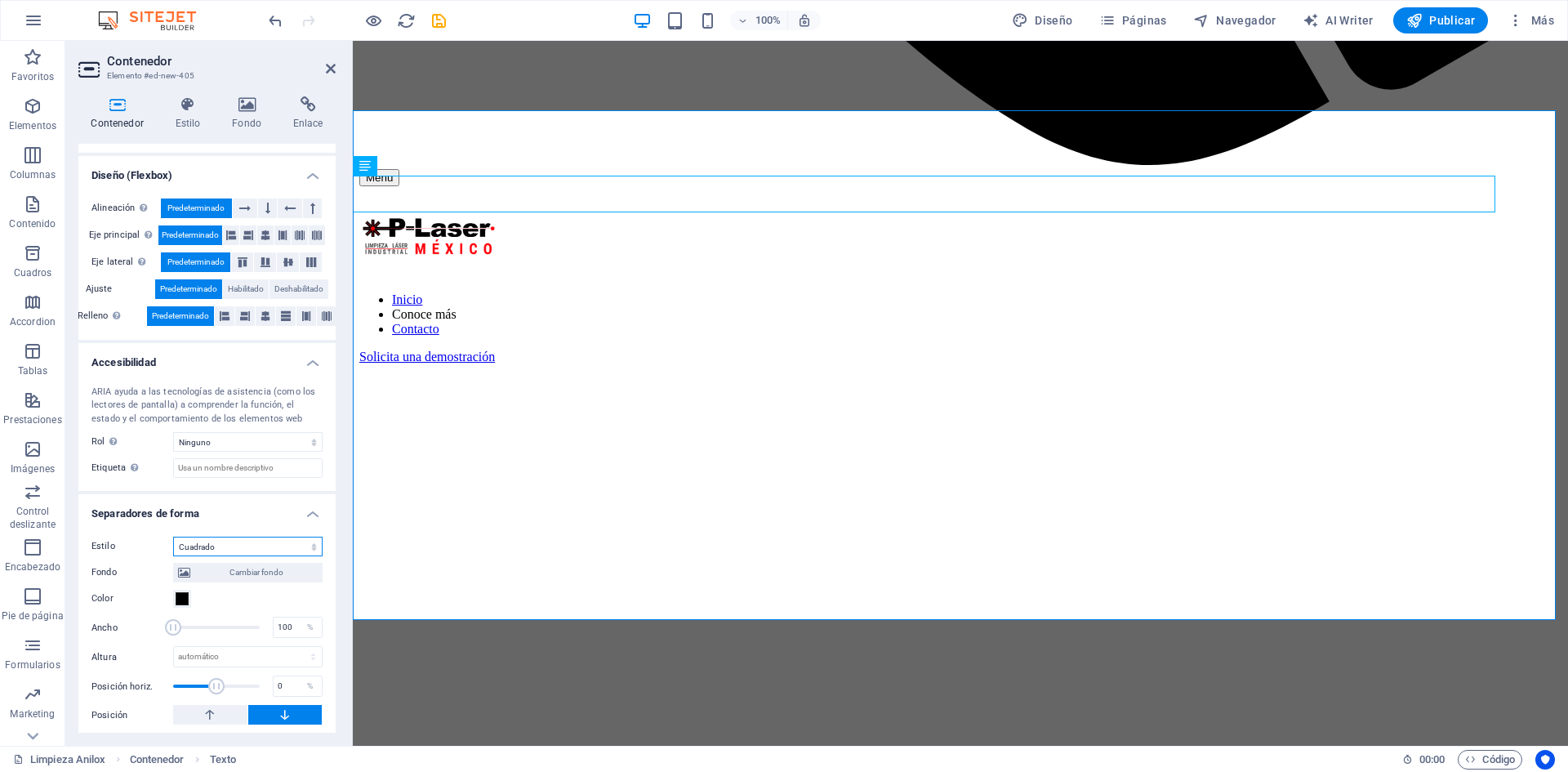
click at [252, 544] on select "Ninguno Triángulo Cuadrado Diagonal Polígono 1 Polígono 2 Zigzag Múltiples zigz…" at bounding box center [248, 546] width 150 height 20
click at [173, 536] on select "Ninguno Triángulo Cuadrado Diagonal Polígono 1 Polígono 2 Zigzag Múltiples zigz…" at bounding box center [248, 546] width 150 height 20
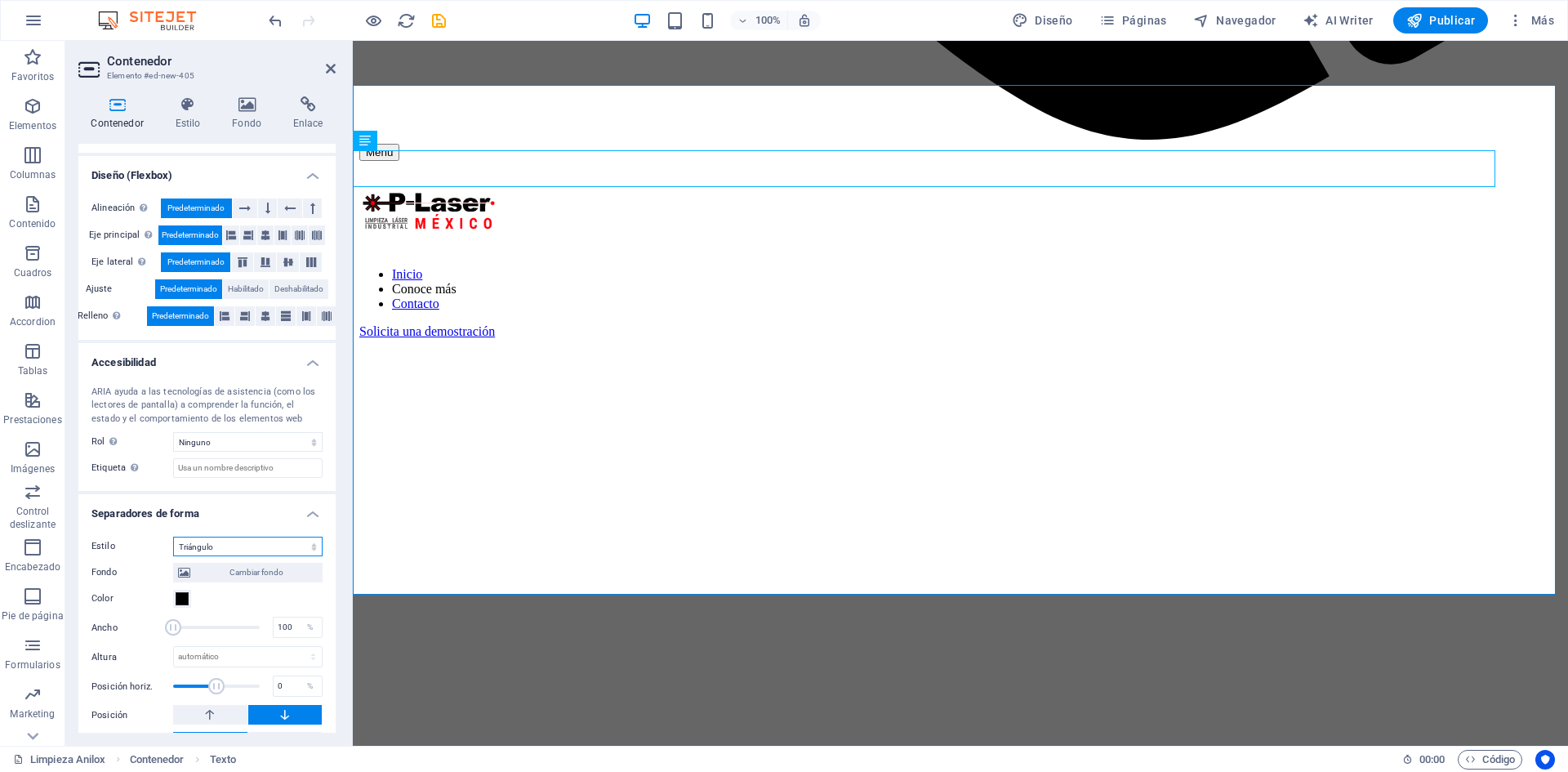
click at [232, 547] on select "Ninguno Triángulo Cuadrado Diagonal Polígono 1 Polígono 2 Zigzag Múltiples zigz…" at bounding box center [248, 546] width 150 height 20
select select "fan"
click at [173, 536] on select "Ninguno Triángulo Cuadrado Diagonal Polígono 1 Polígono 2 Zigzag Múltiples zigz…" at bounding box center [248, 546] width 150 height 20
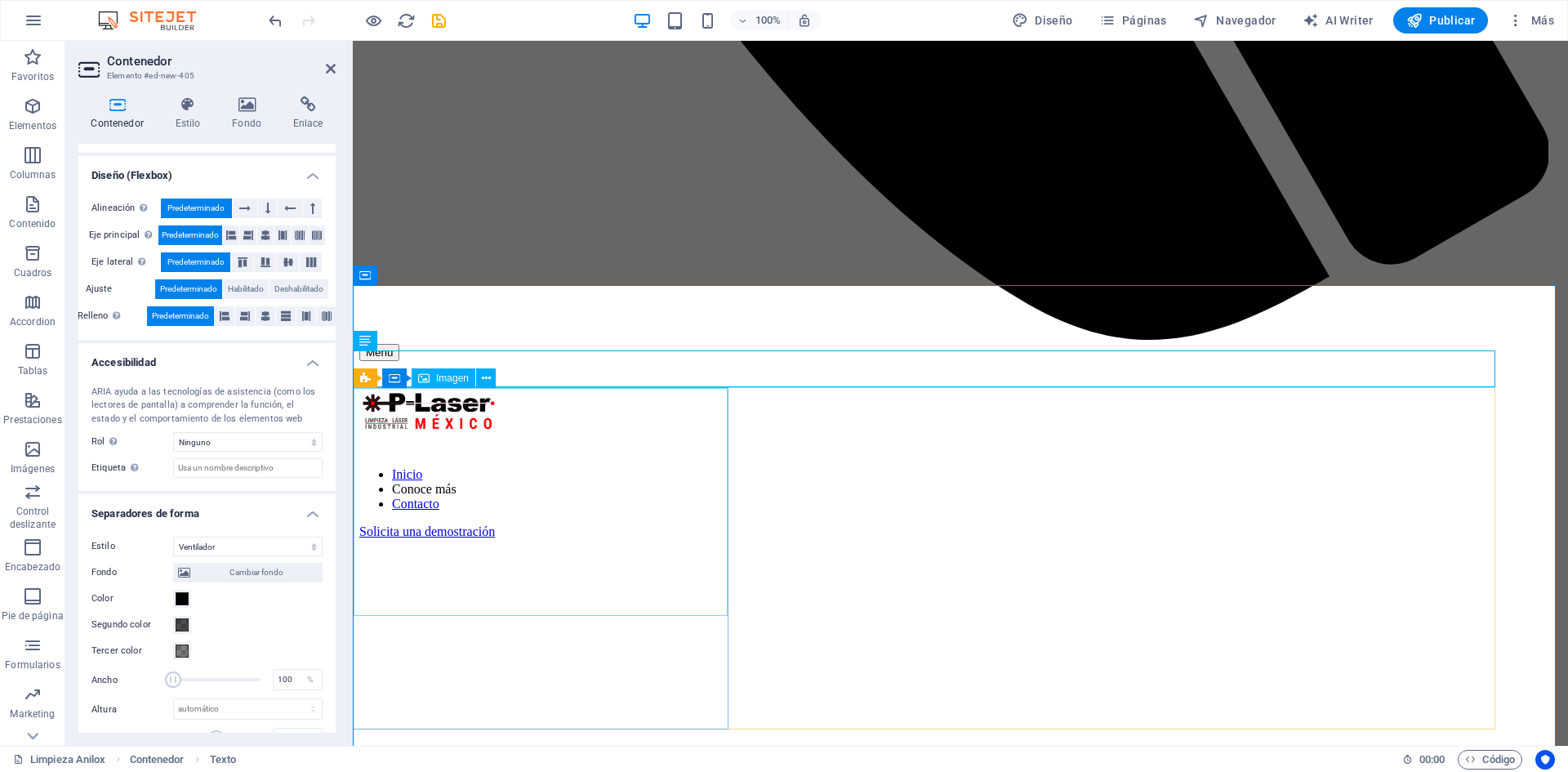
scroll to position [1382, 0]
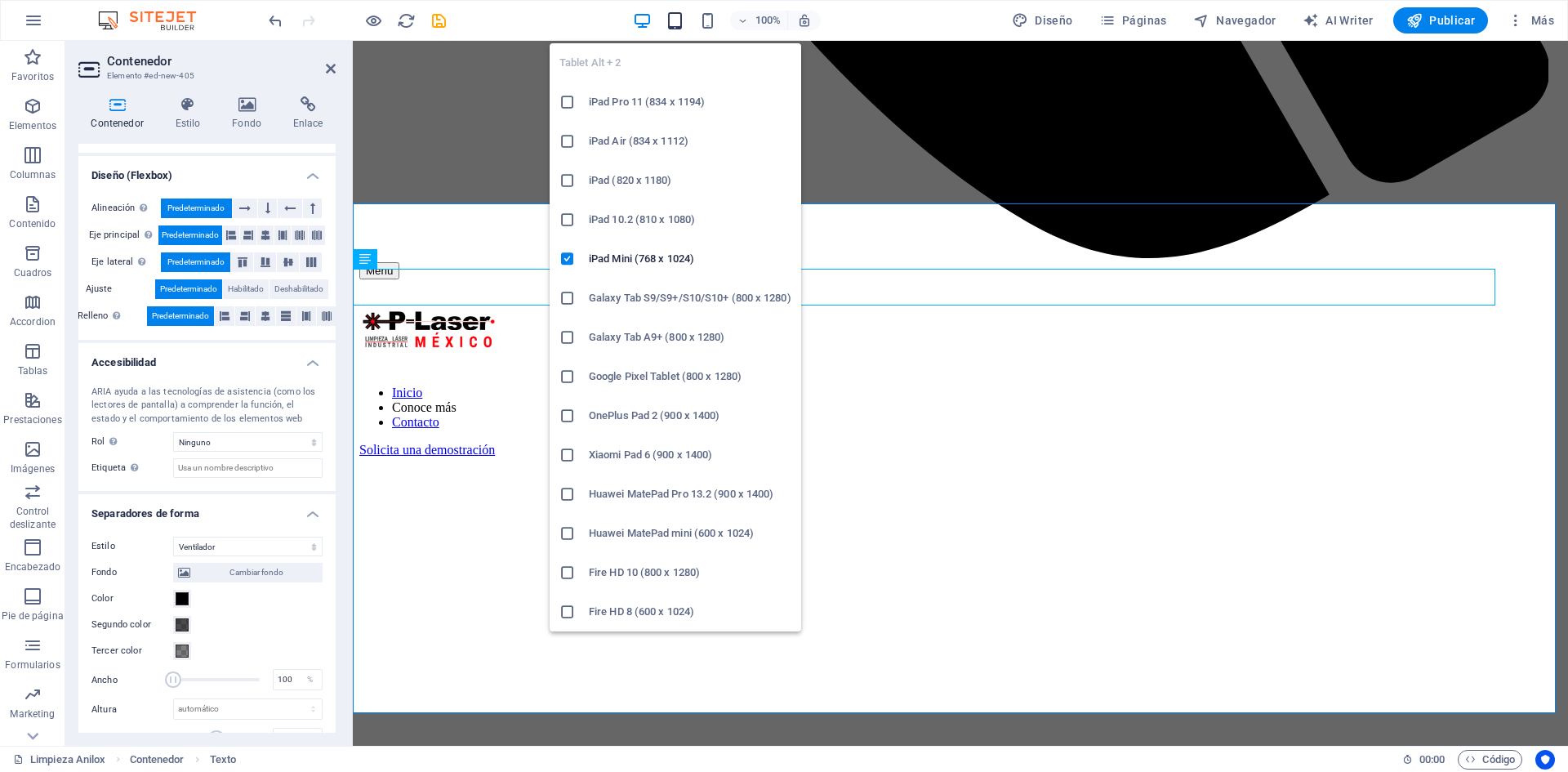
click at [676, 22] on icon "button" at bounding box center [674, 21] width 19 height 19
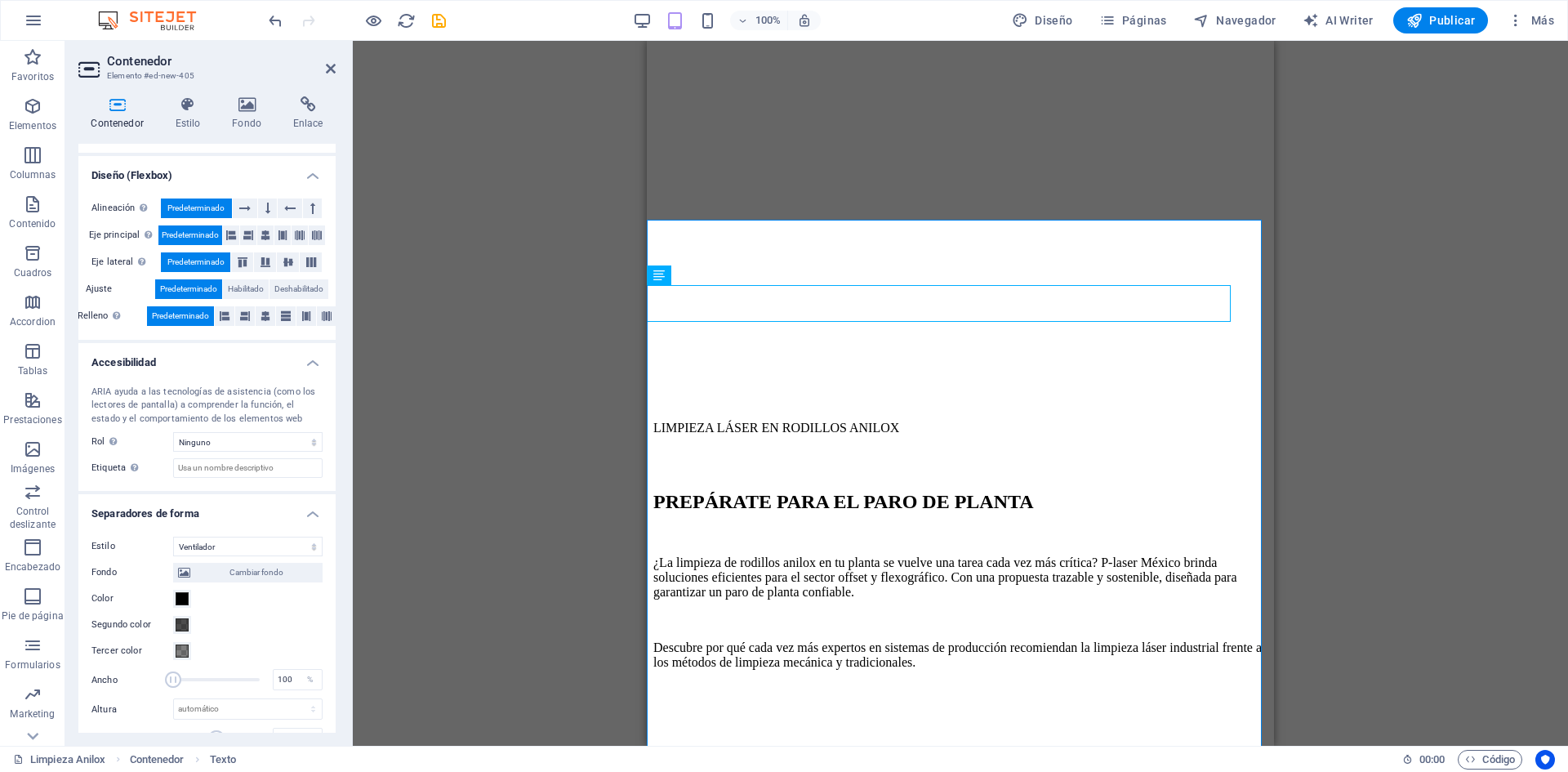
click at [461, 107] on div "H2 C Space Contenedor Contenedor Separador Barra de menús Contenedor Menú Texto…" at bounding box center [960, 393] width 1215 height 705
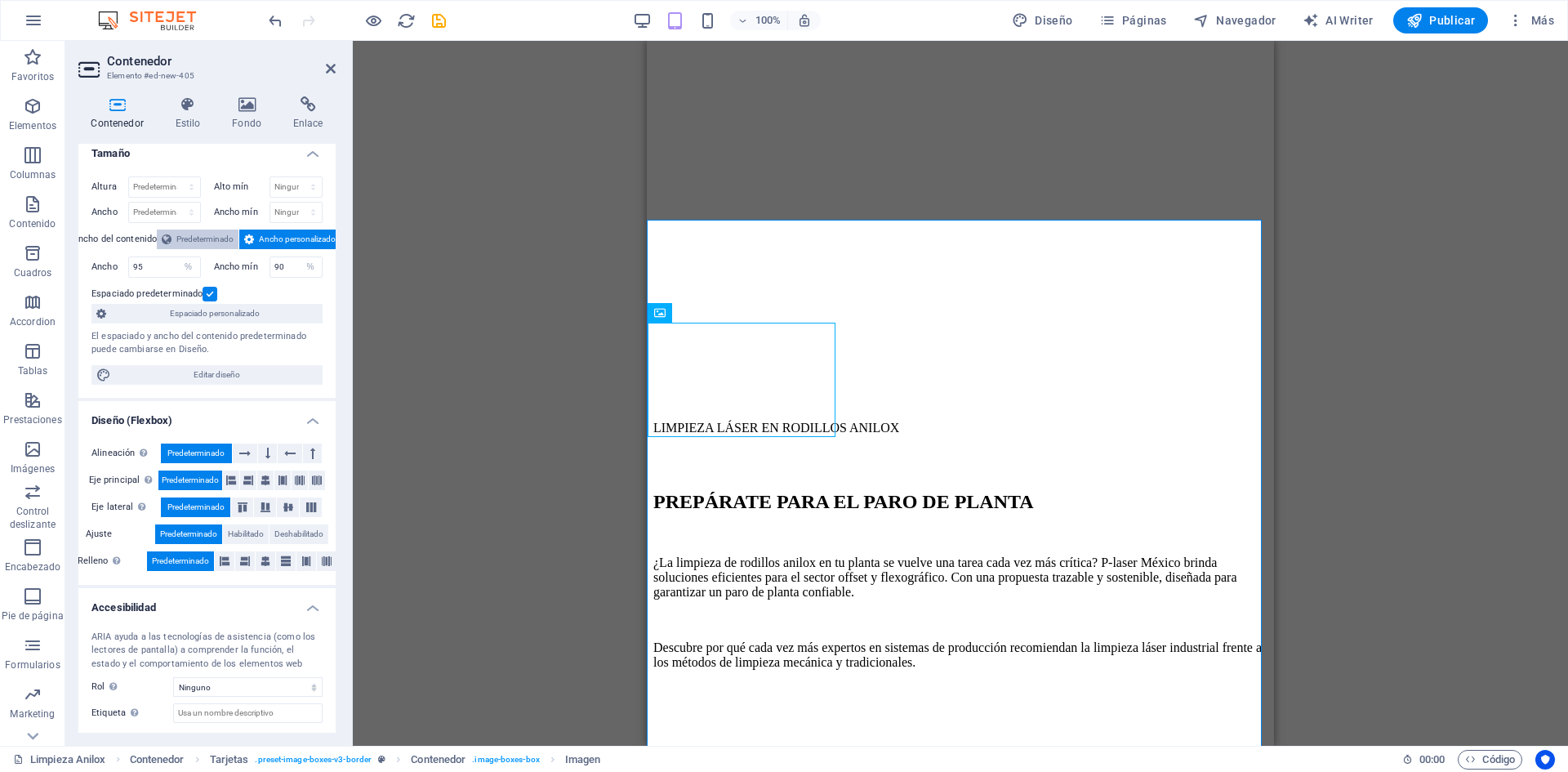
scroll to position [0, 0]
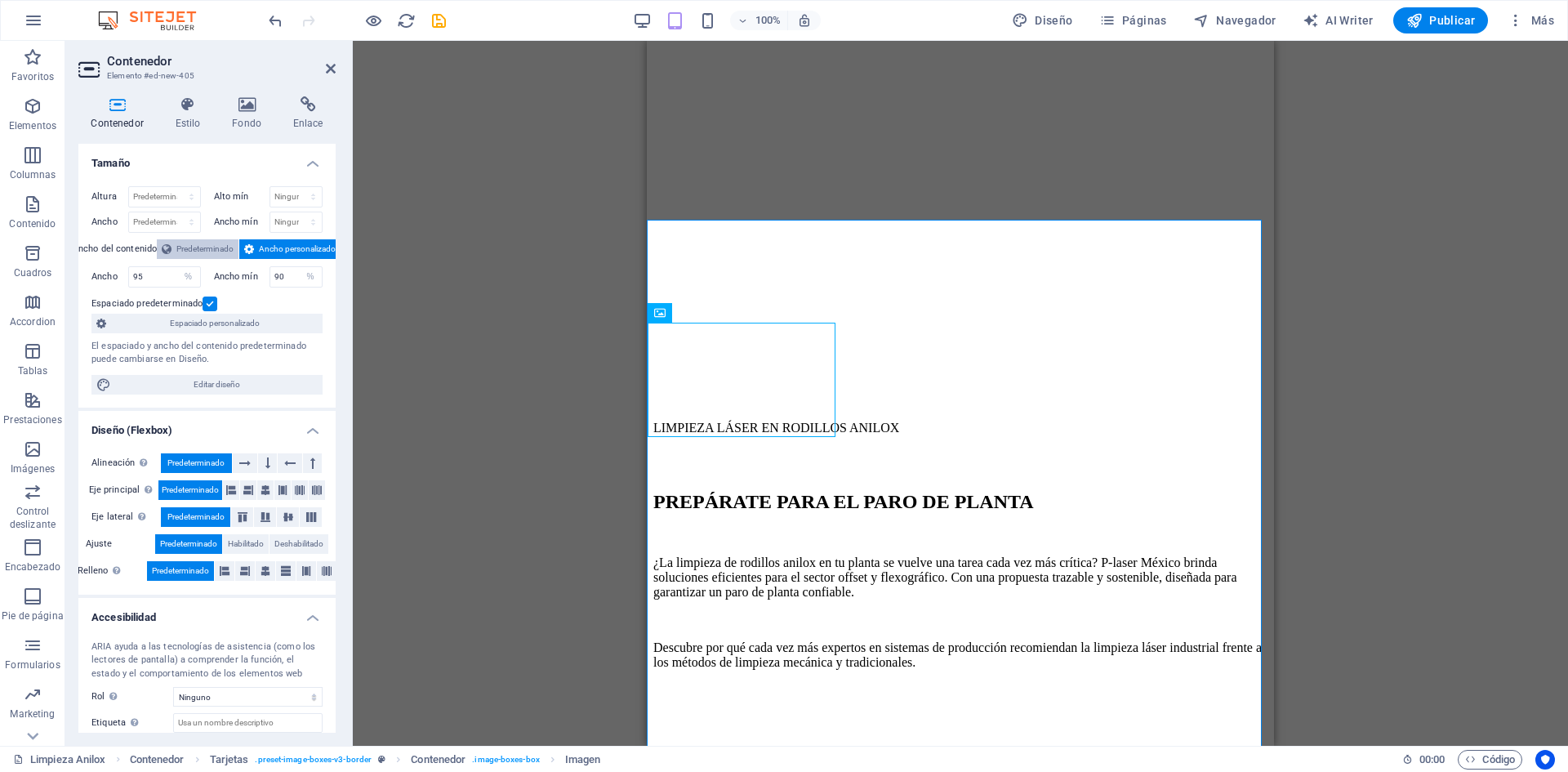
click at [217, 244] on span "Predeterminado" at bounding box center [204, 249] width 57 height 20
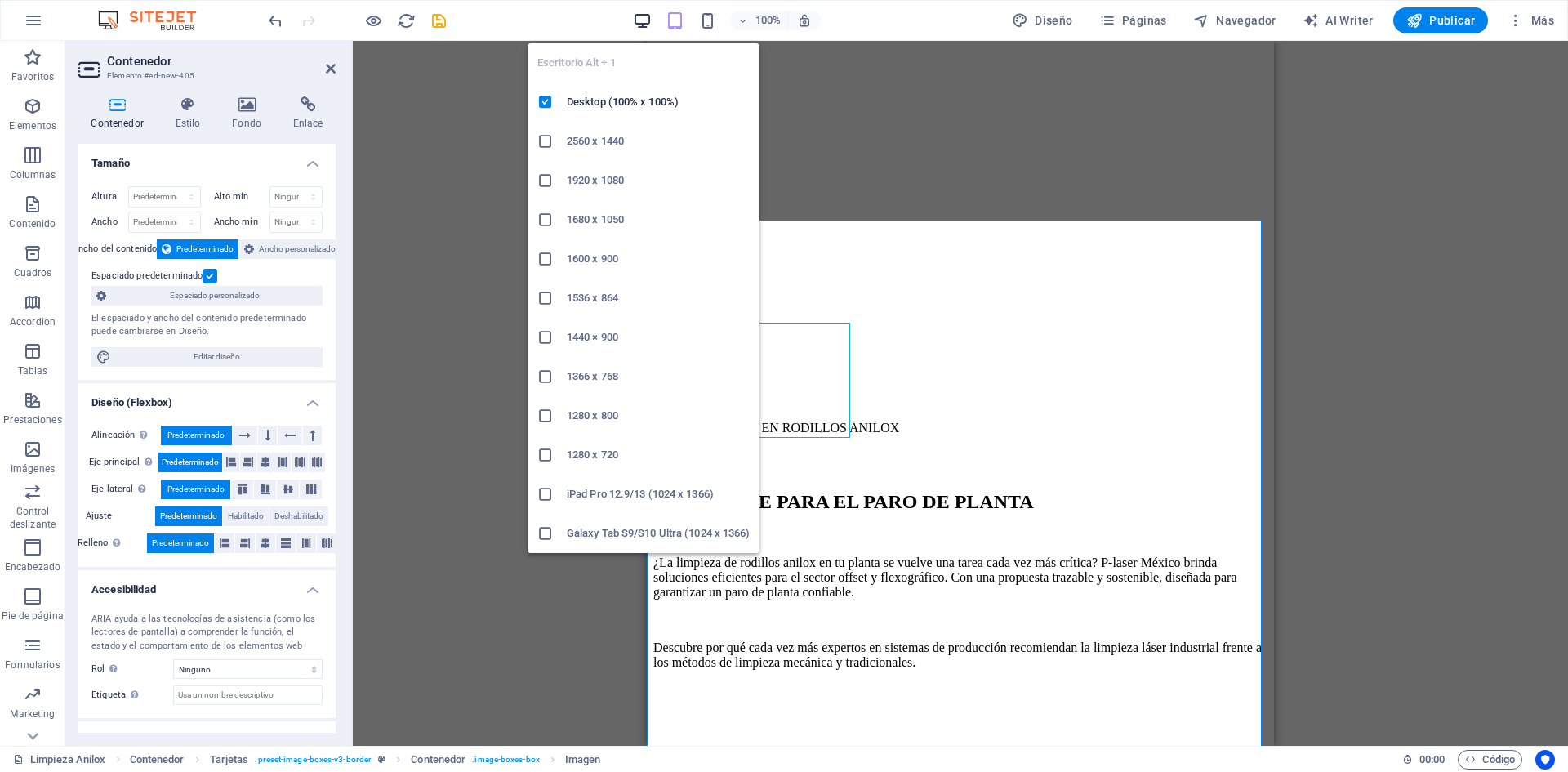
click at [644, 19] on icon "button" at bounding box center [642, 21] width 19 height 19
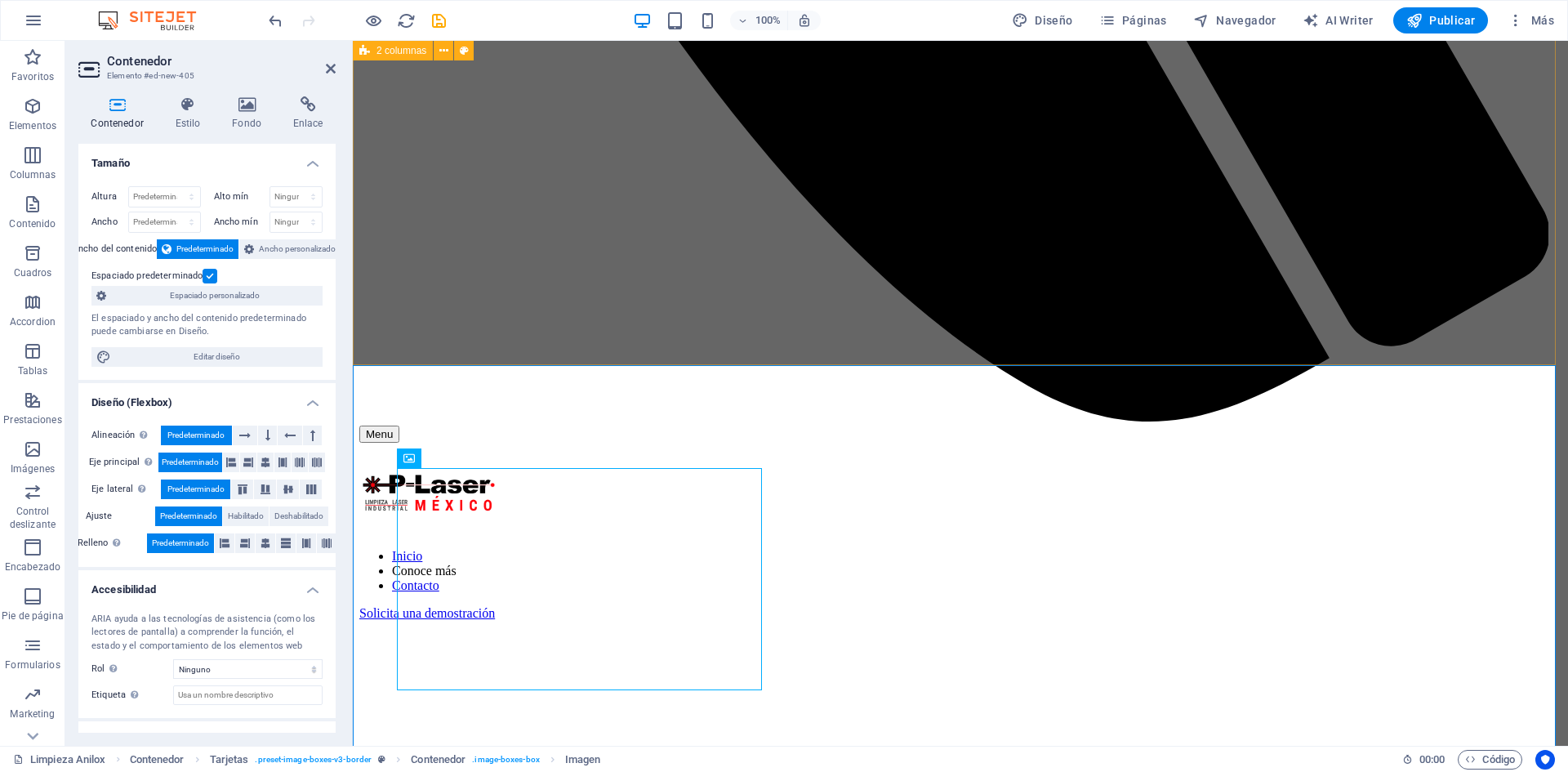
scroll to position [1300, 0]
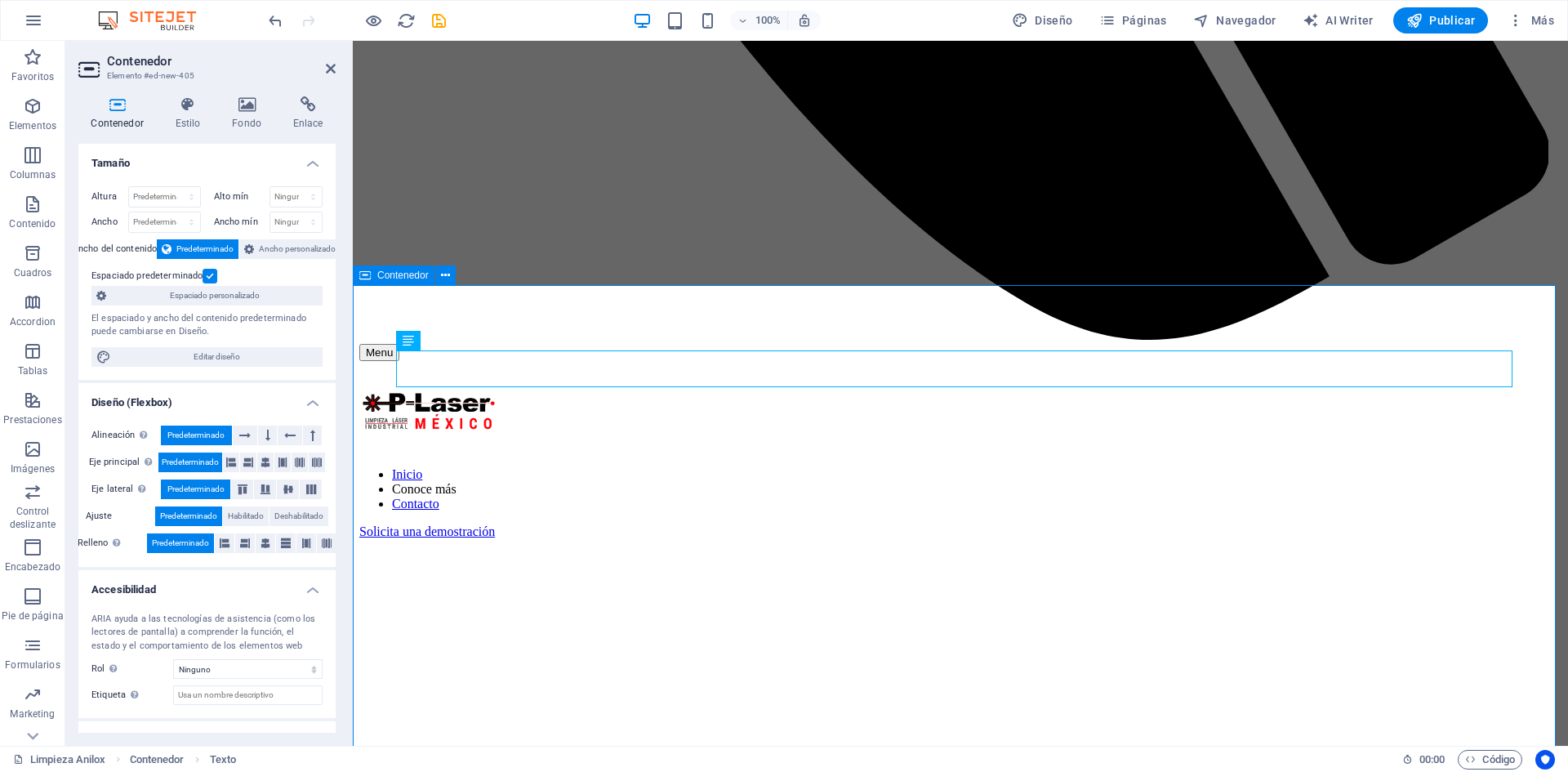
click at [457, 343] on icon at bounding box center [461, 340] width 9 height 17
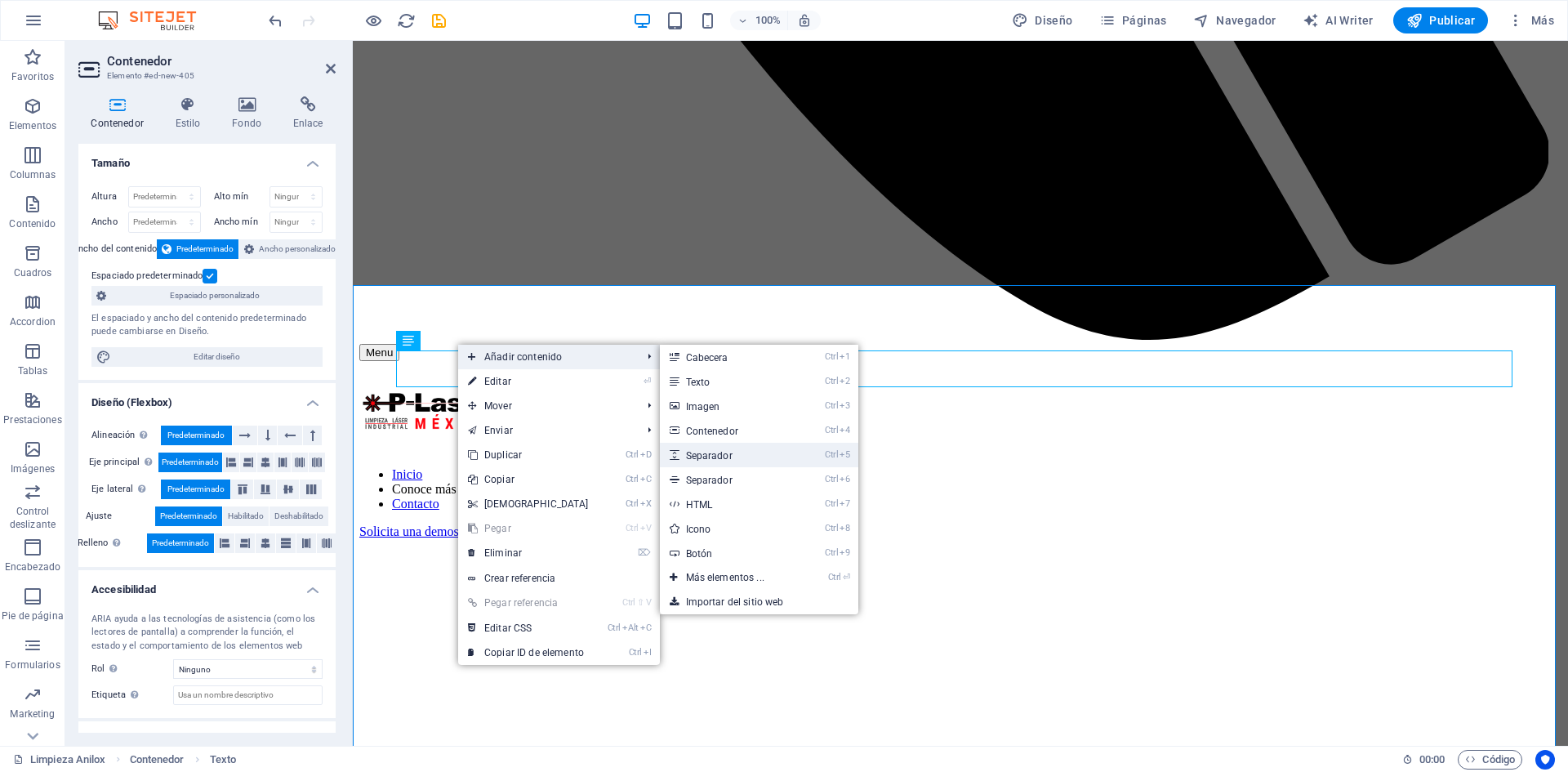
click at [787, 447] on link "Ctrl 5 Separador" at bounding box center [728, 454] width 137 height 24
select select "px"
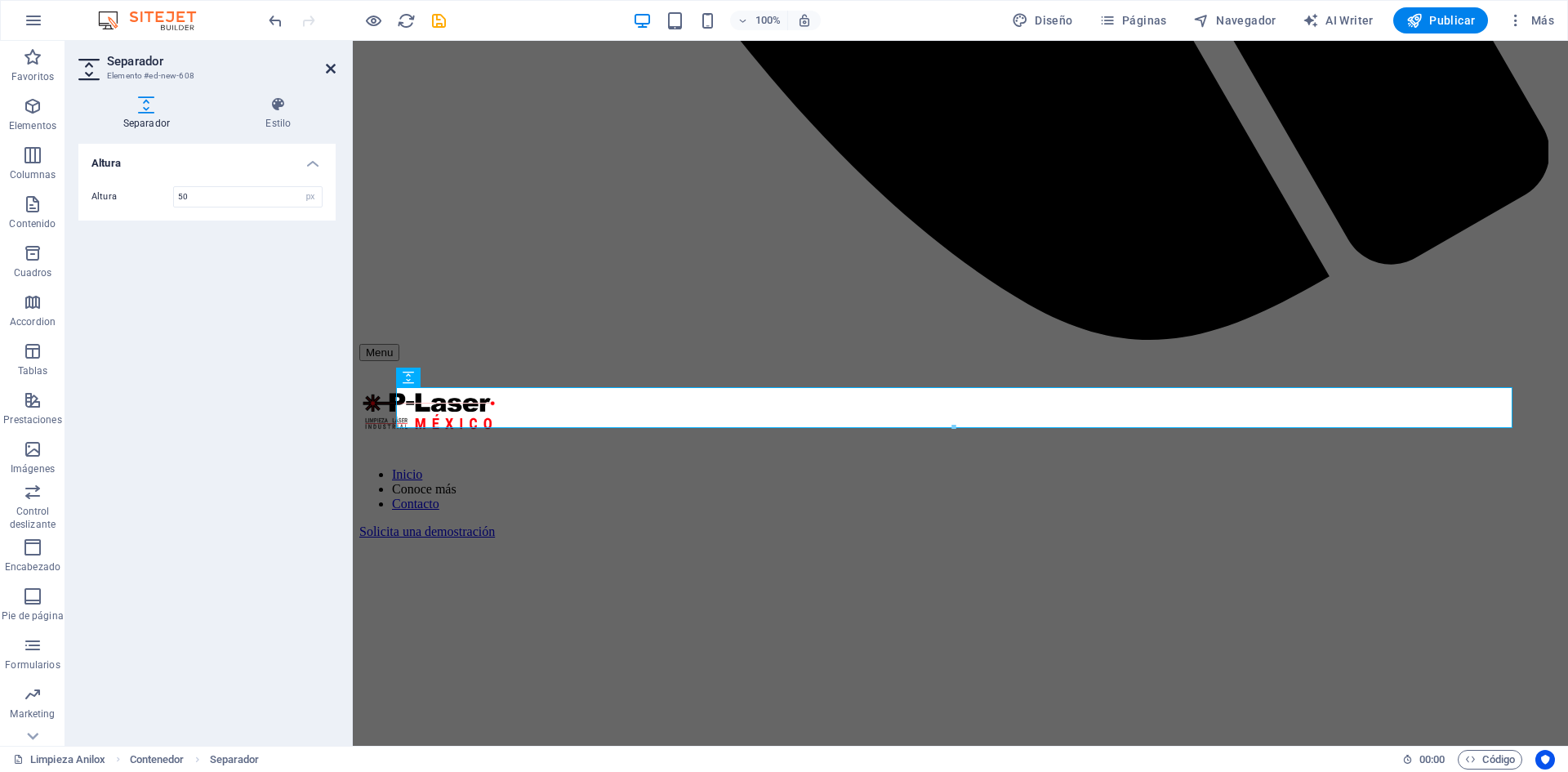
click at [330, 69] on icon at bounding box center [330, 69] width 10 height 13
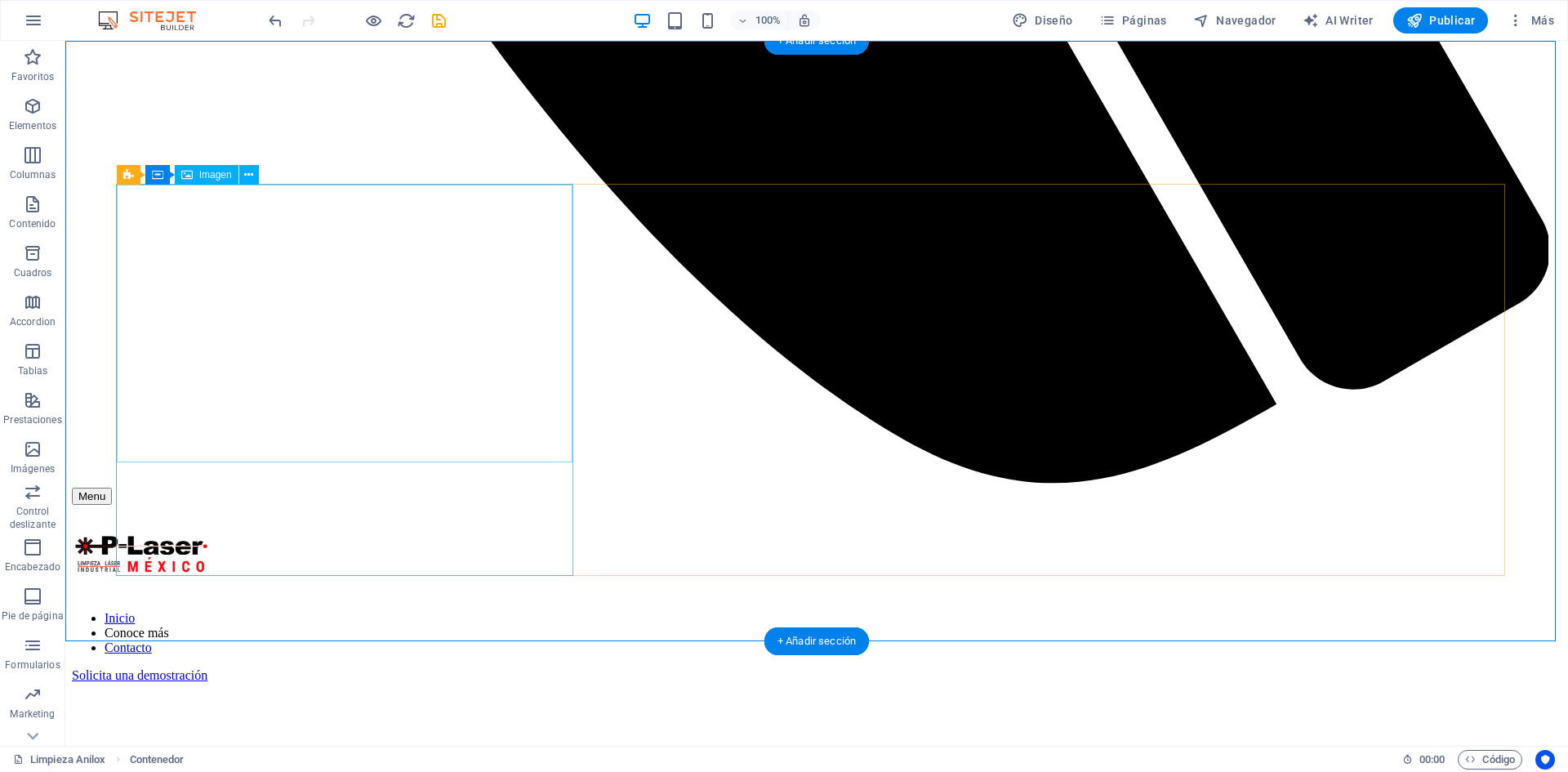
scroll to position [1545, 0]
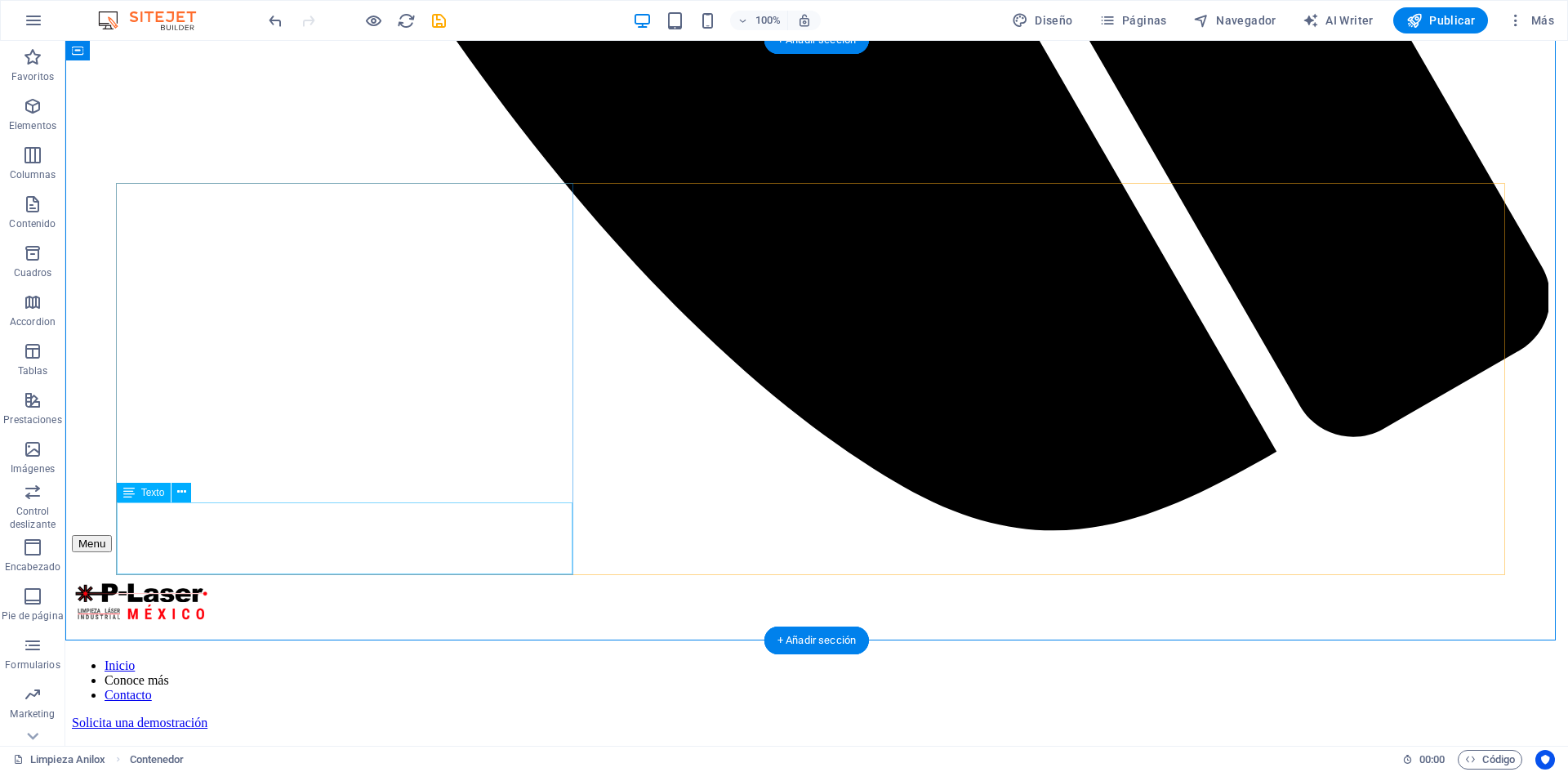
scroll to position [1464, 0]
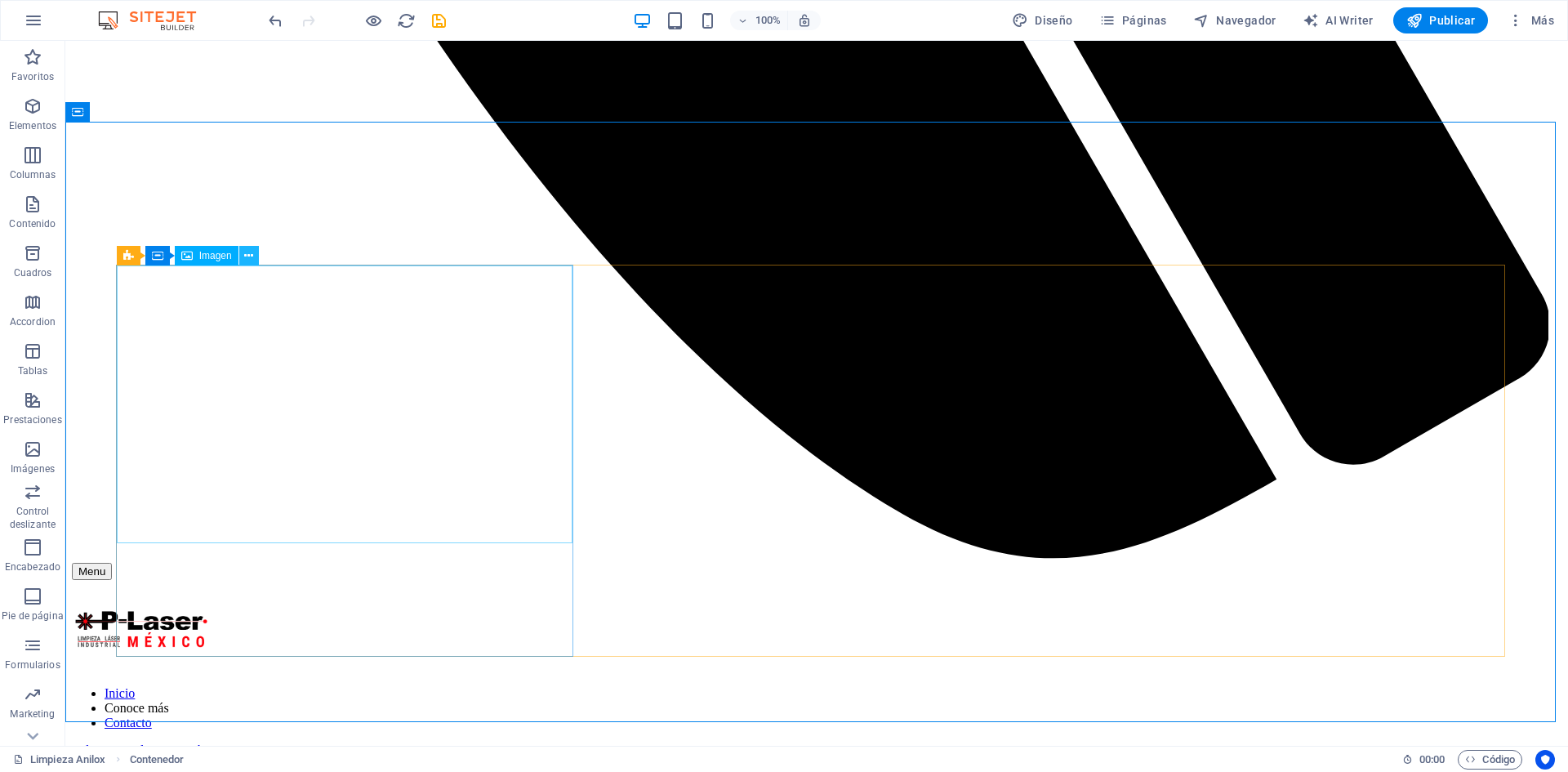
click at [252, 261] on icon at bounding box center [248, 256] width 9 height 17
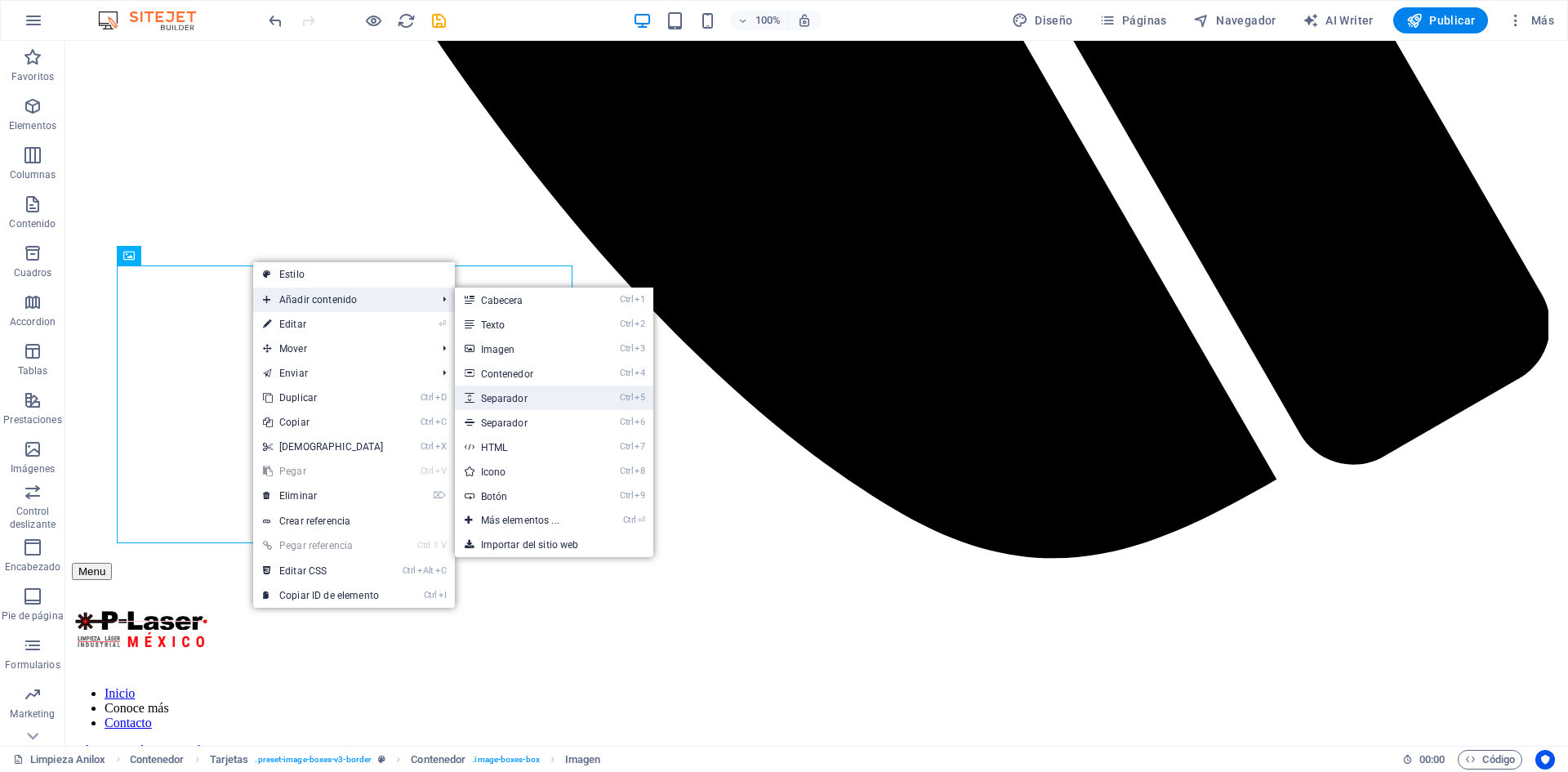
click at [586, 400] on link "Ctrl 5 Separador" at bounding box center [524, 397] width 137 height 24
select select "px"
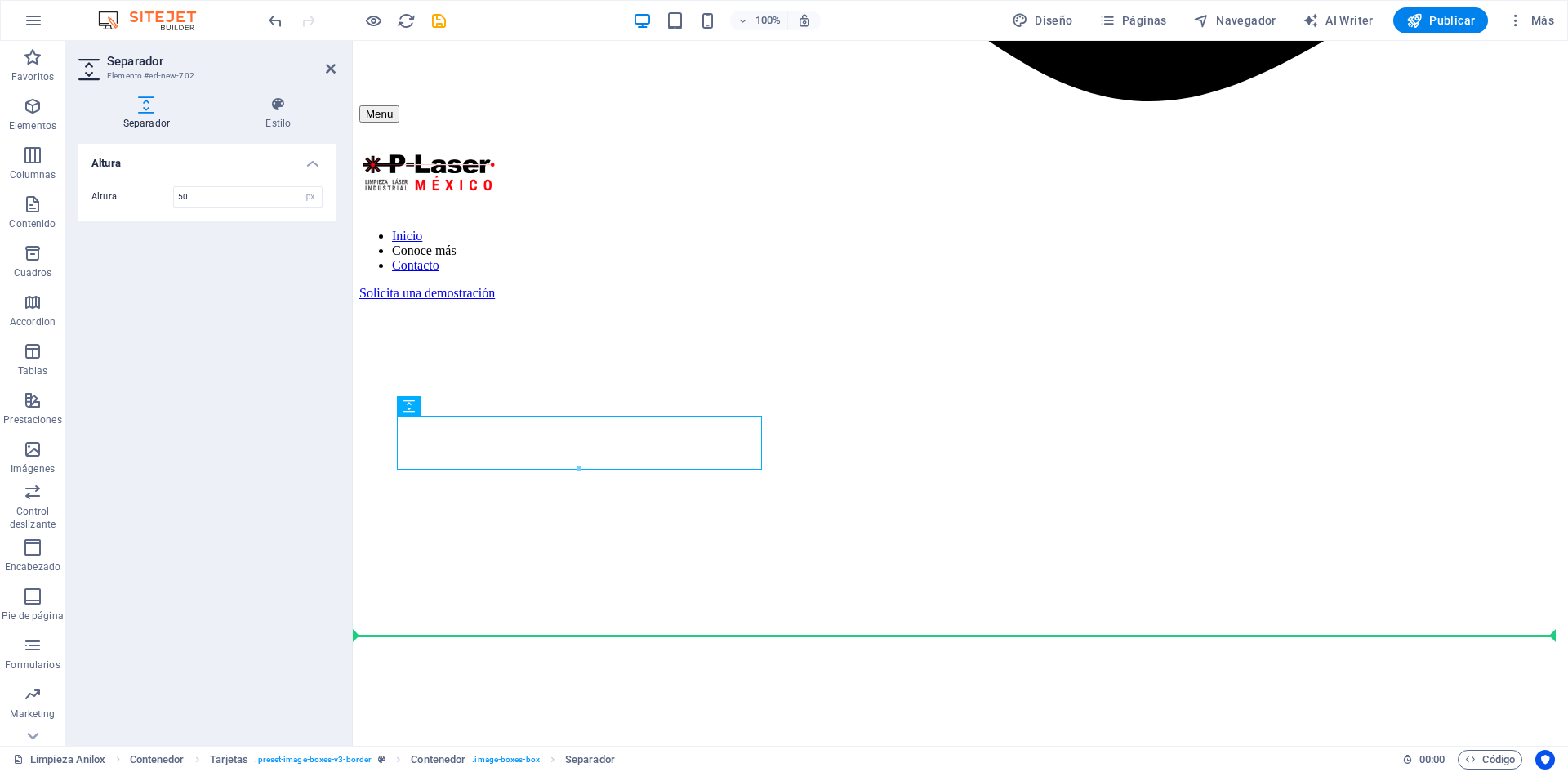
scroll to position [1547, 0]
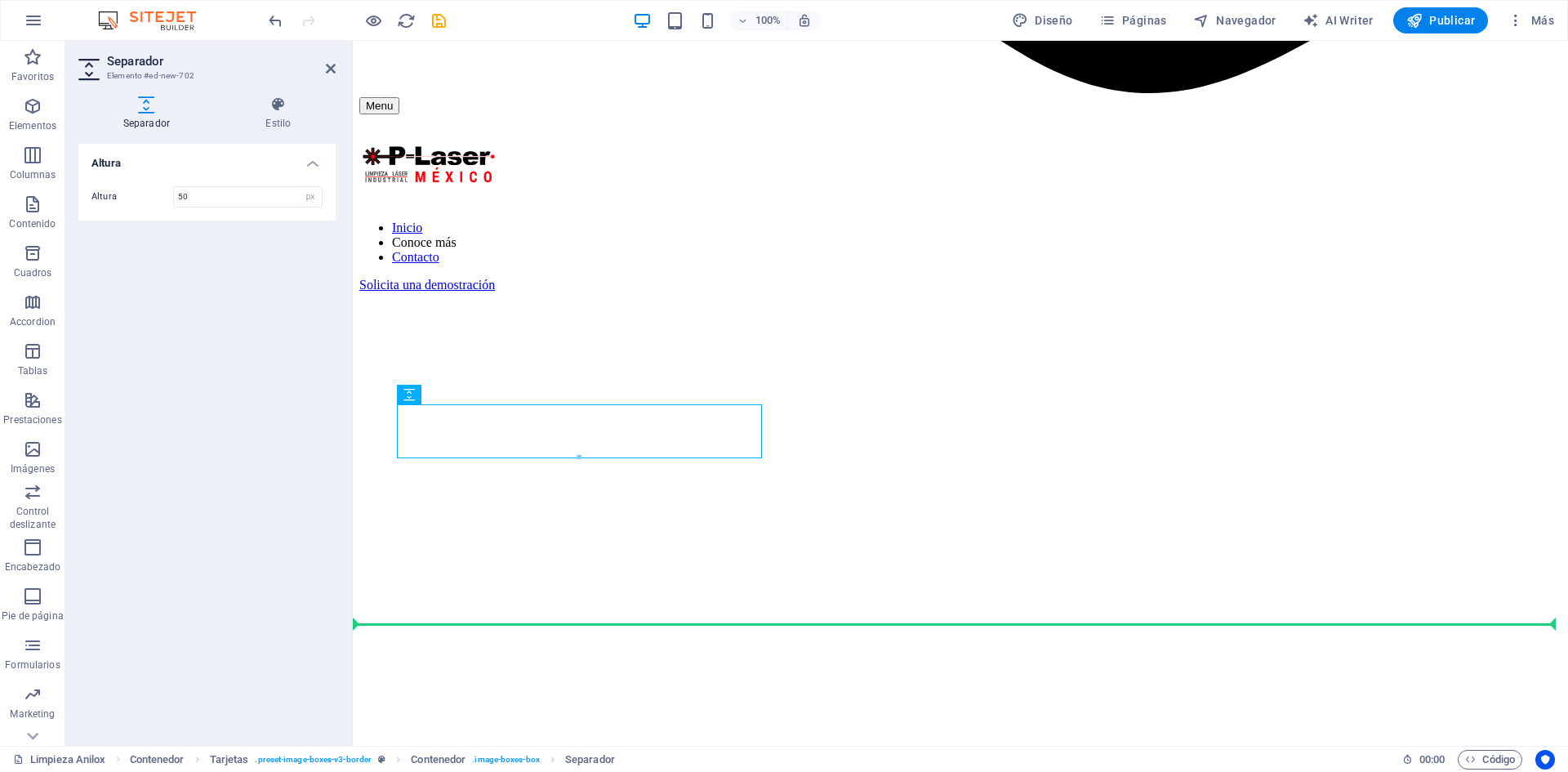
drag, startPoint x: 773, startPoint y: 520, endPoint x: 721, endPoint y: 577, distance: 77.2
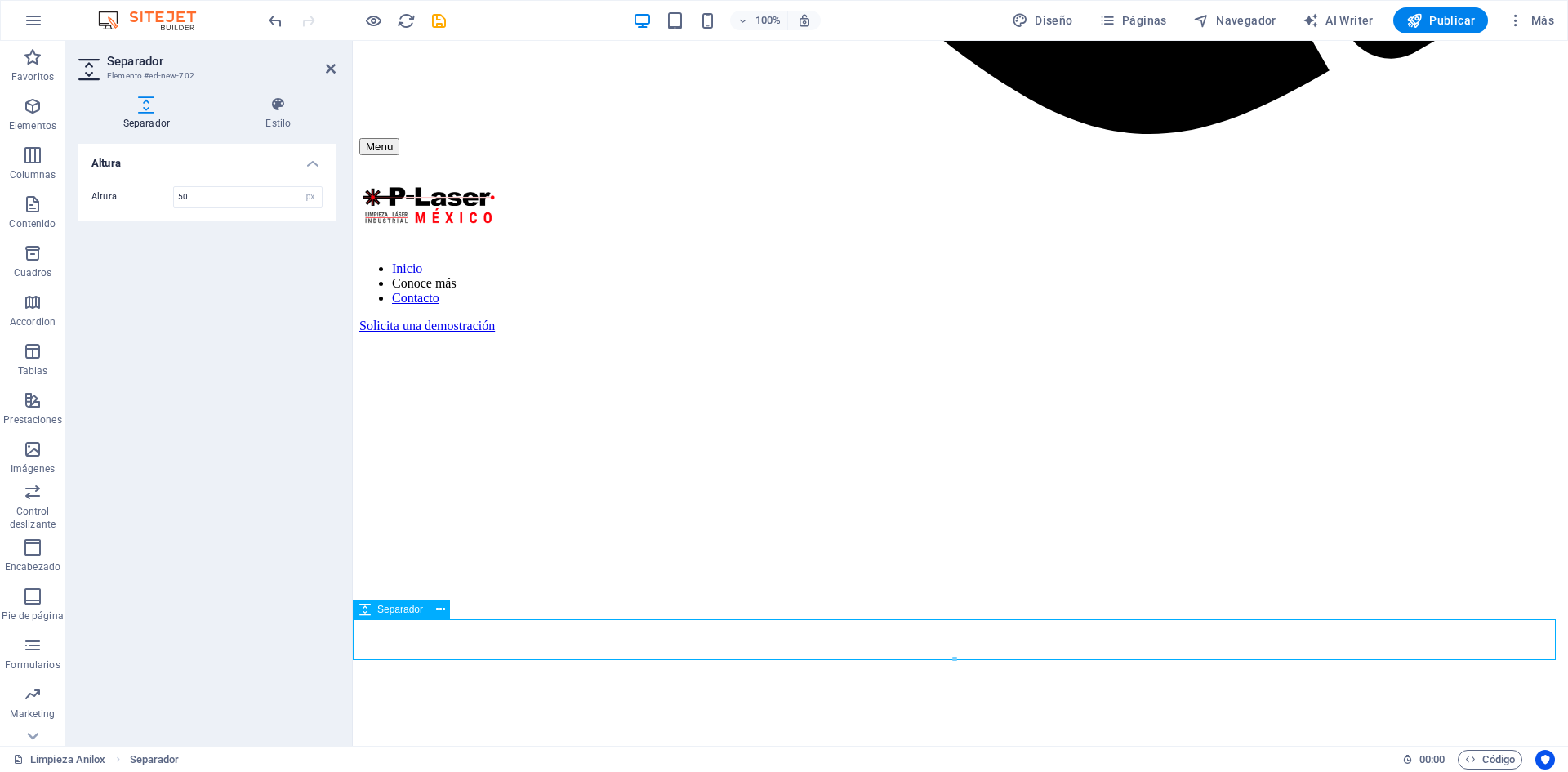
scroll to position [1526, 0]
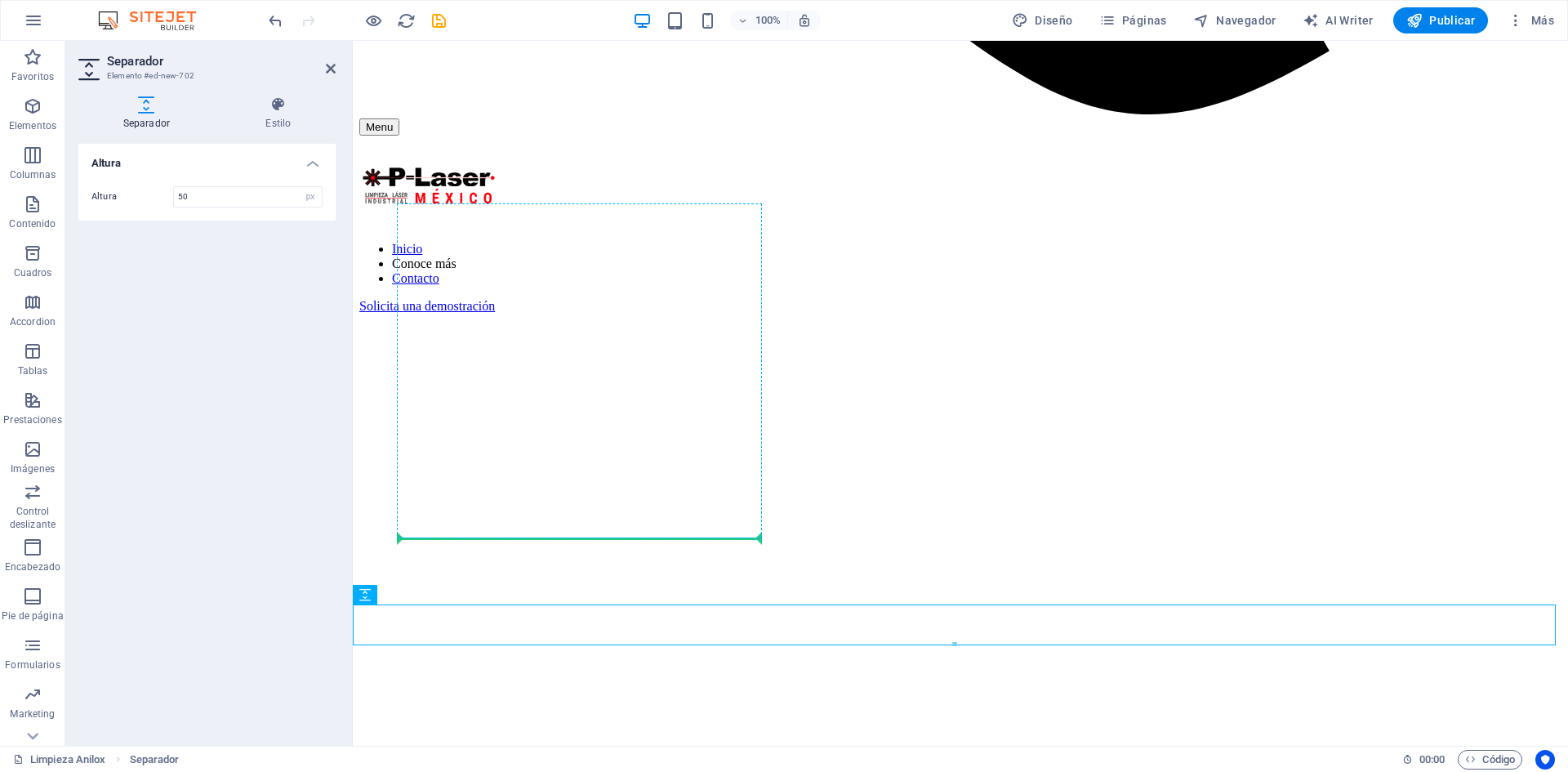
drag, startPoint x: 723, startPoint y: 660, endPoint x: 555, endPoint y: 537, distance: 208.2
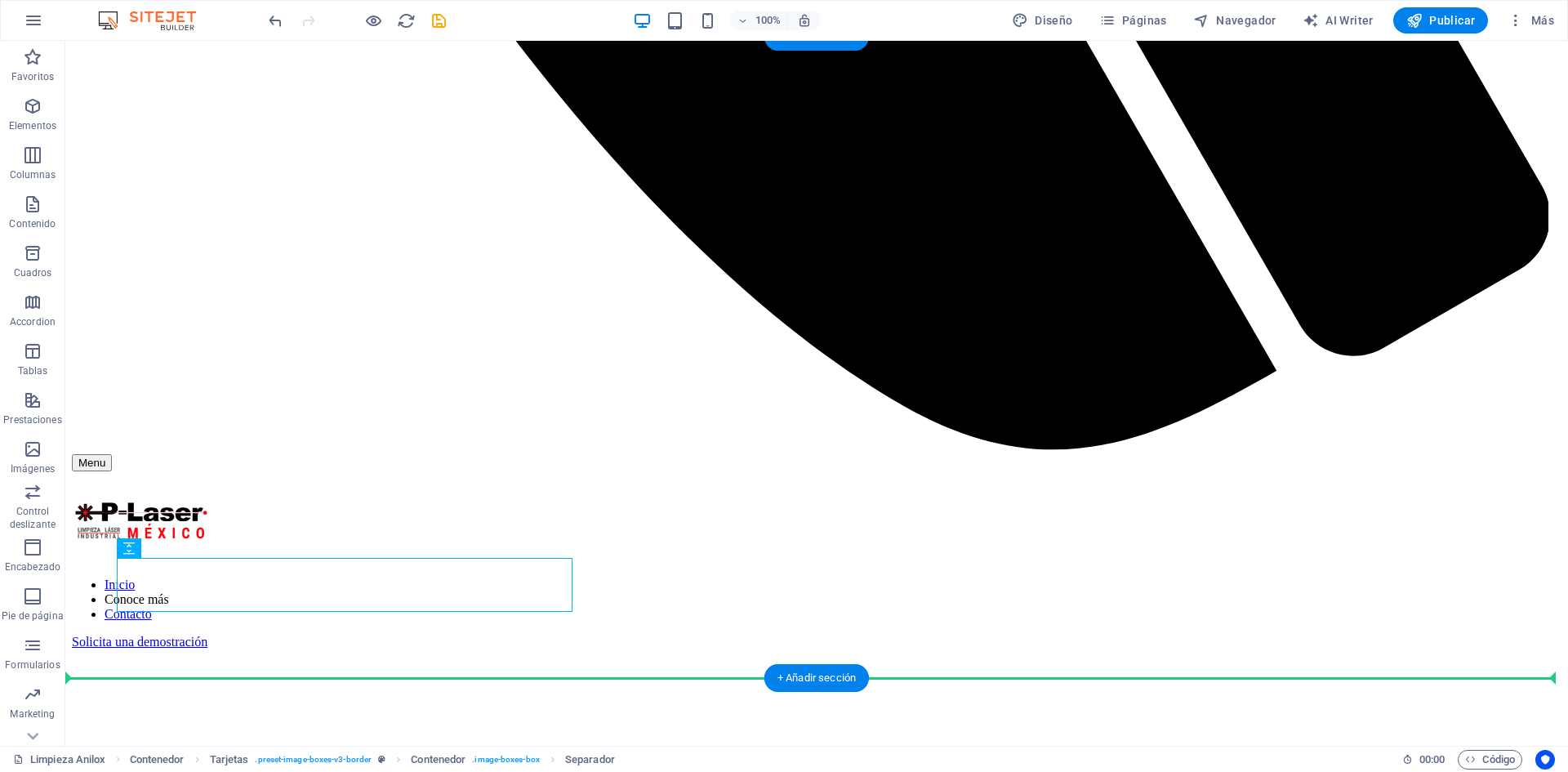
scroll to position [1599, 0]
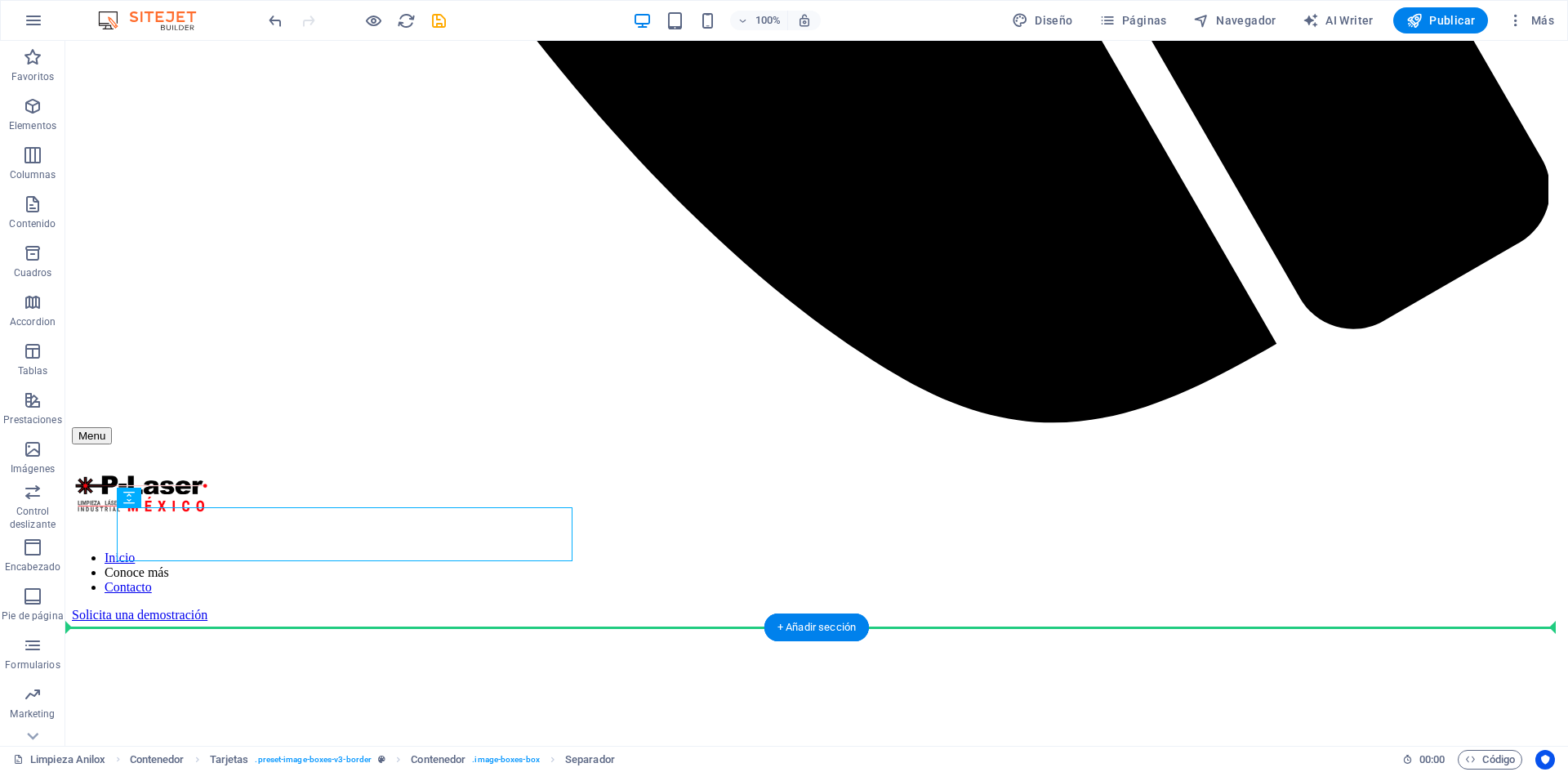
drag, startPoint x: 223, startPoint y: 613, endPoint x: 846, endPoint y: 569, distance: 624.6
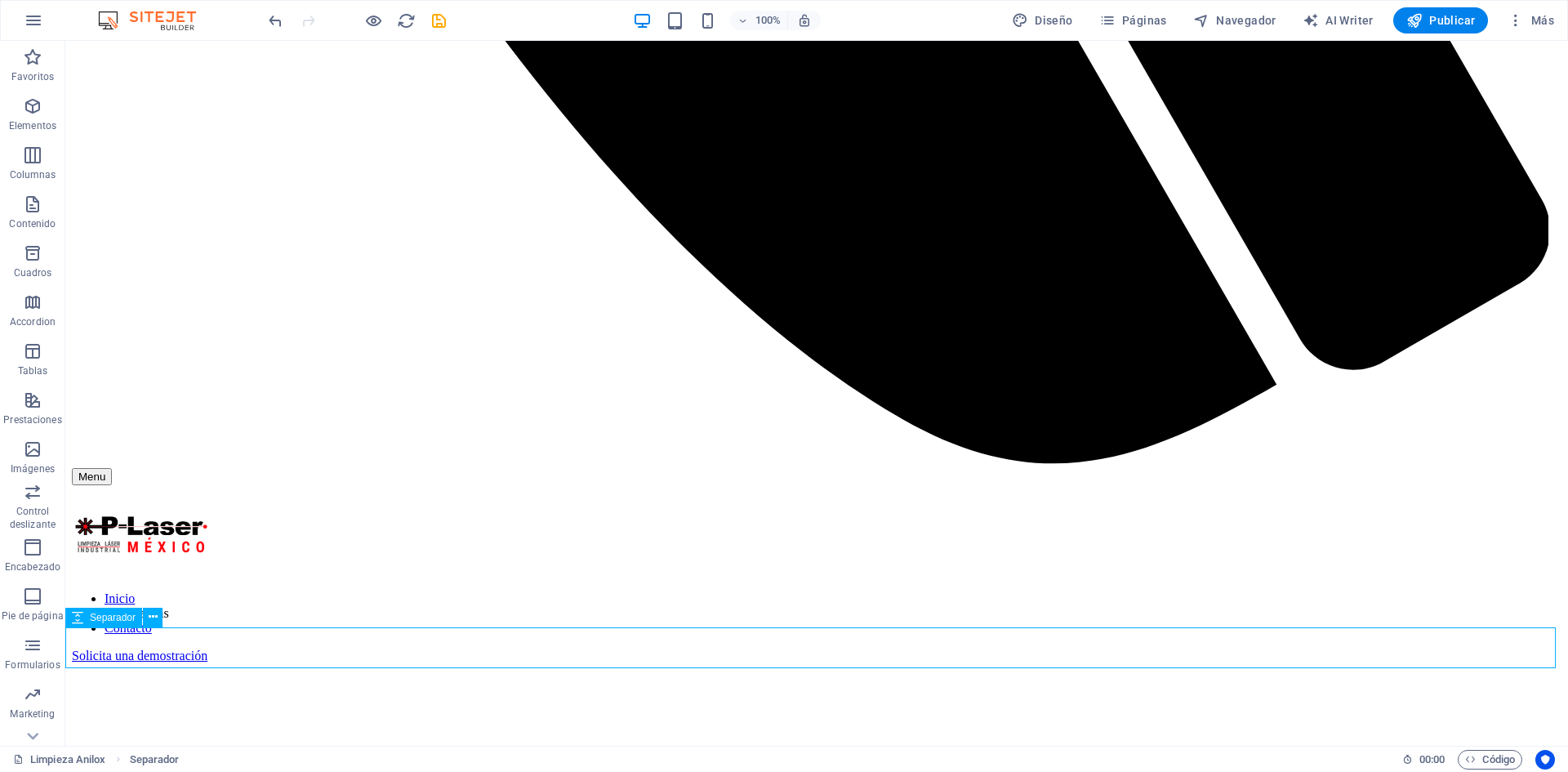
scroll to position [1575, 0]
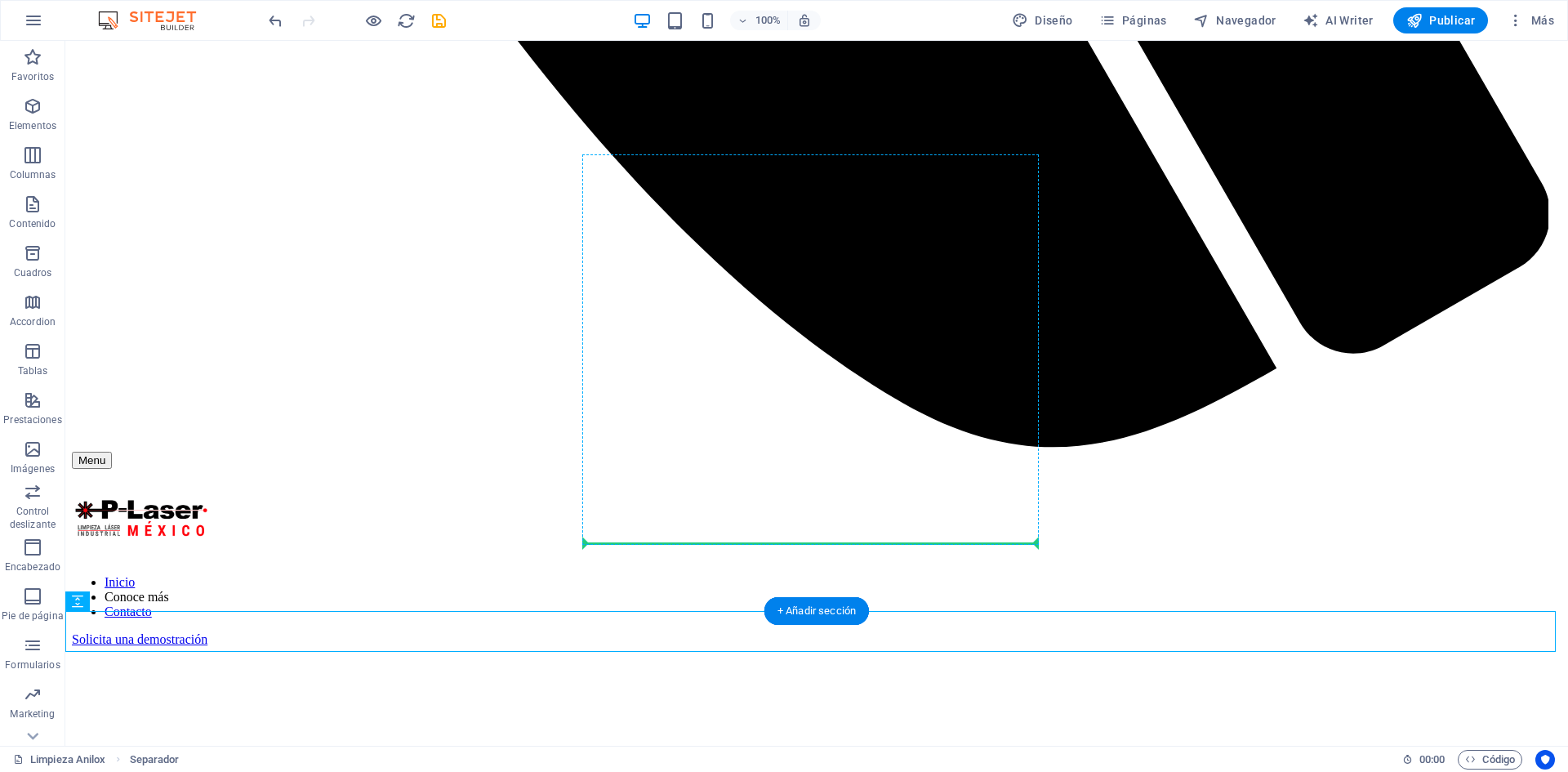
drag, startPoint x: 148, startPoint y: 657, endPoint x: 962, endPoint y: 535, distance: 823.1
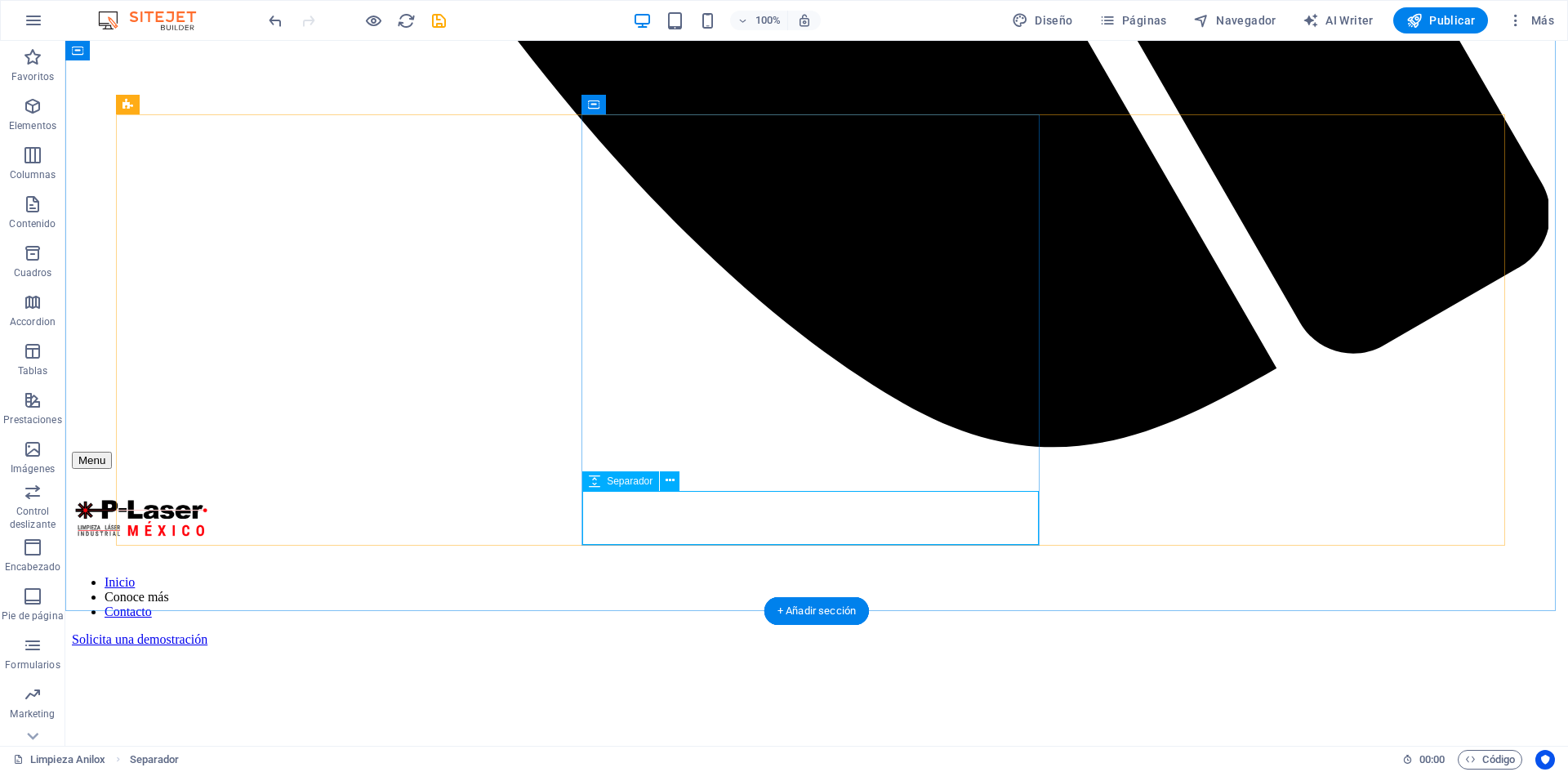
scroll to position [1614, 0]
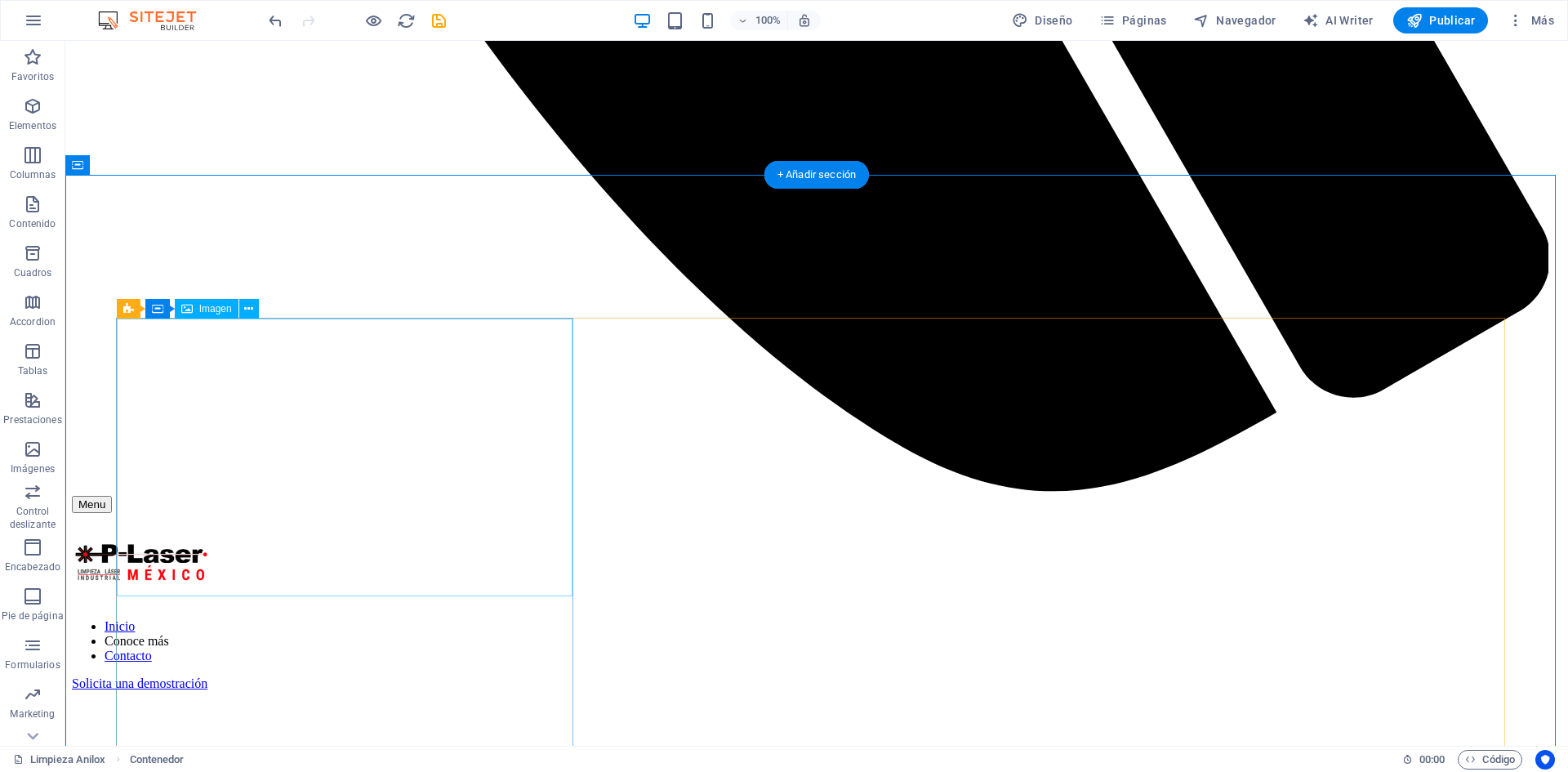
scroll to position [1532, 0]
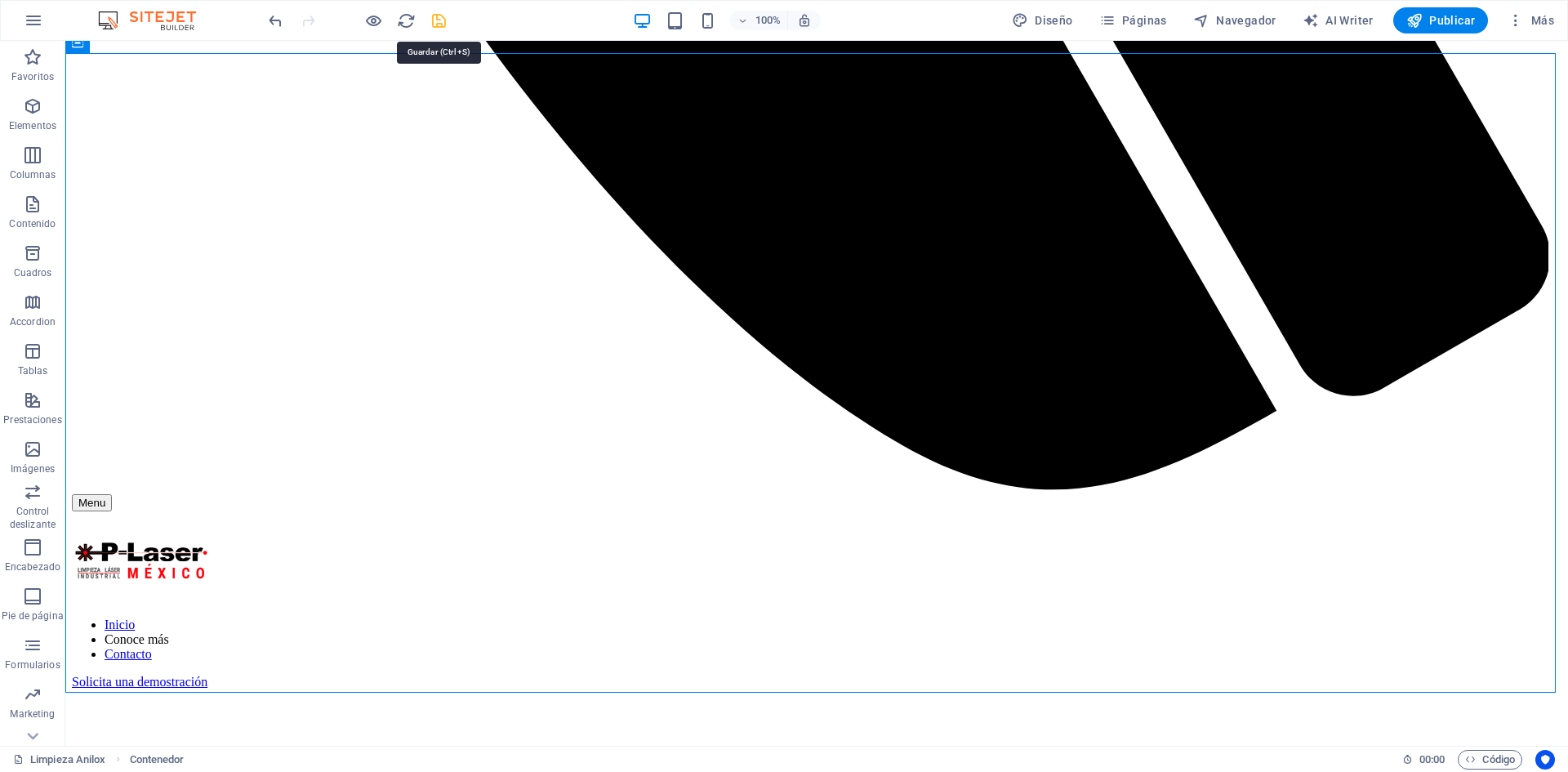
click at [441, 21] on icon "save" at bounding box center [439, 21] width 19 height 19
checkbox input "false"
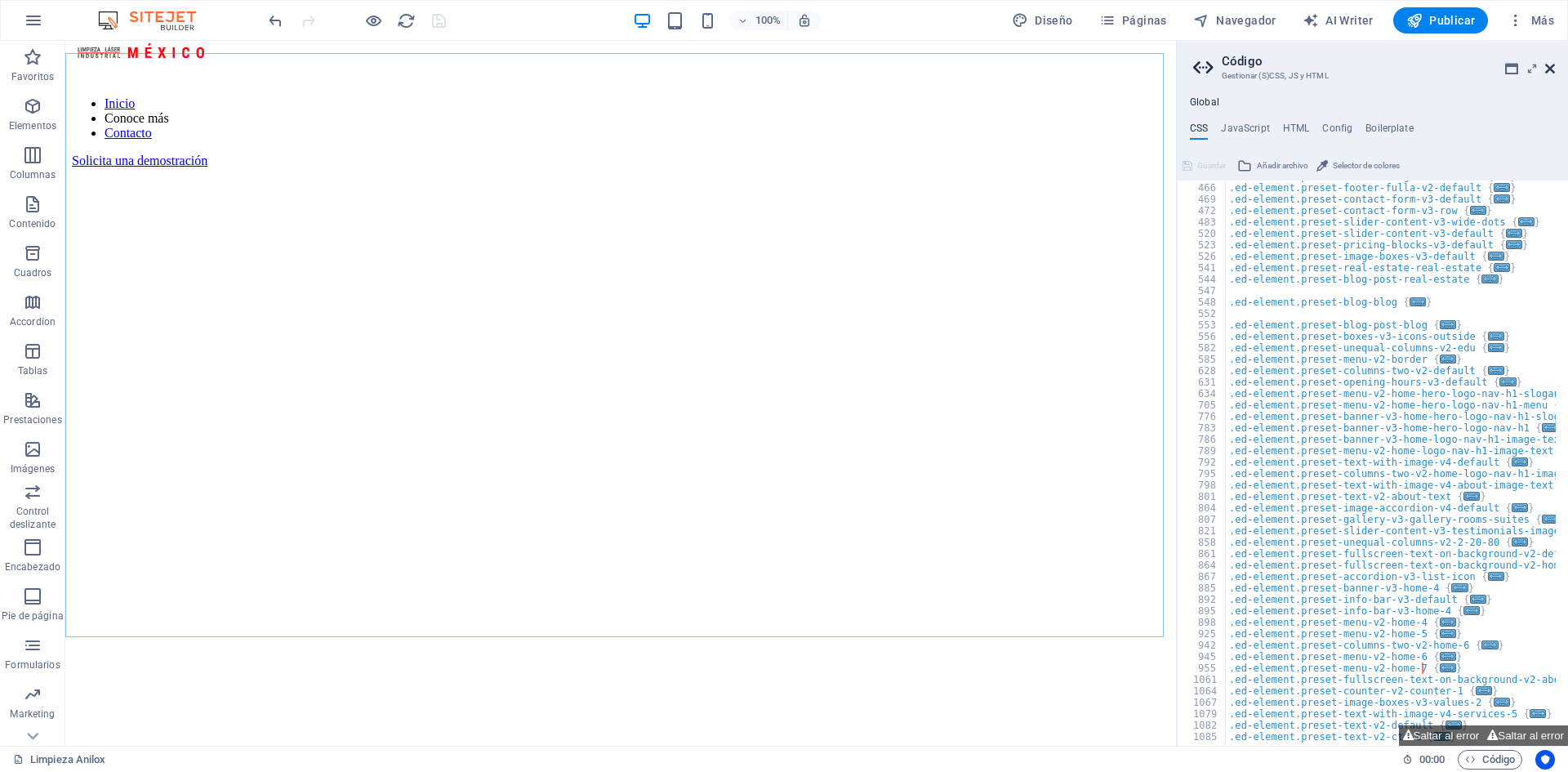
click at [1554, 64] on icon at bounding box center [1549, 69] width 10 height 13
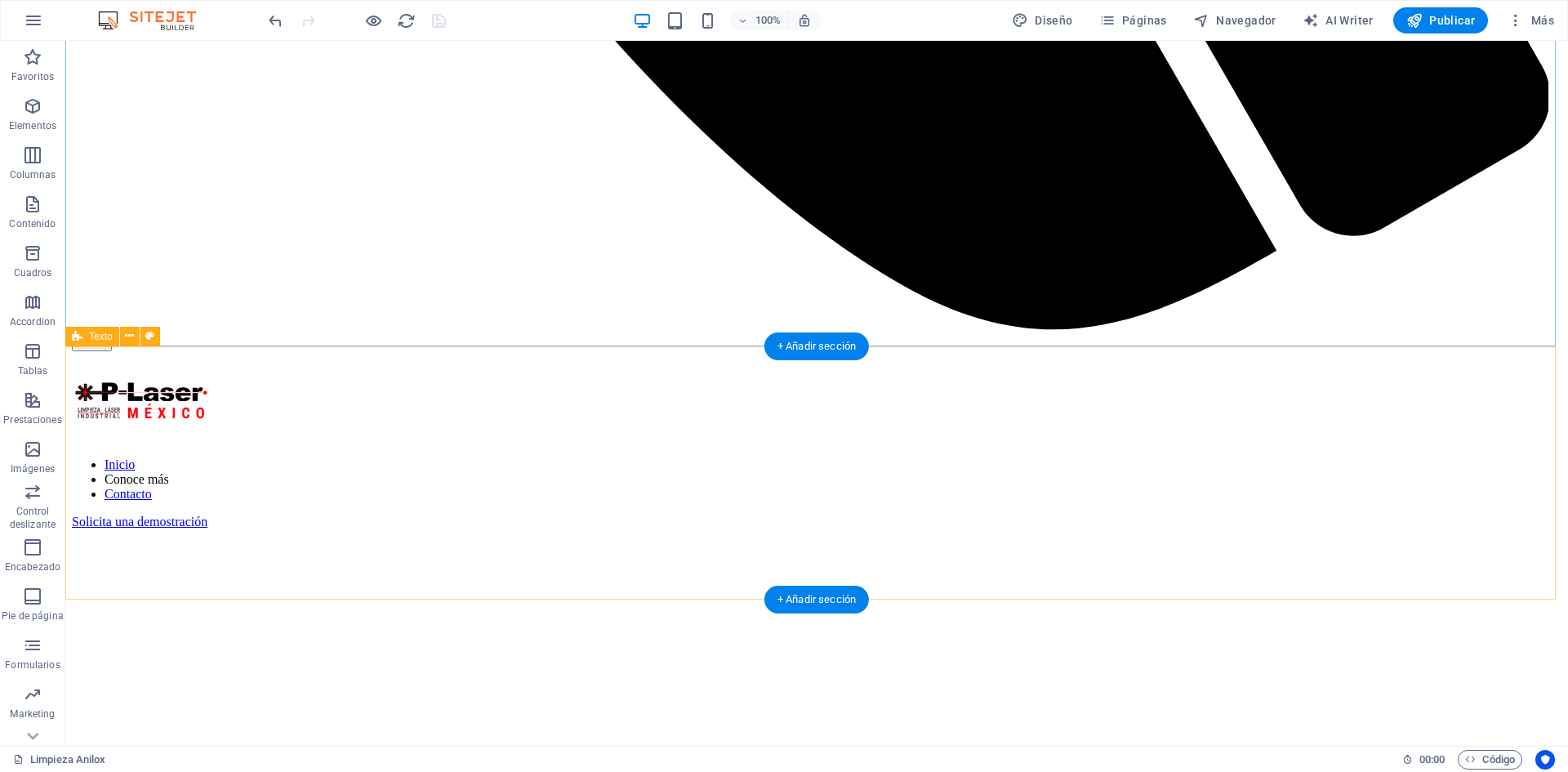
scroll to position [1879, 0]
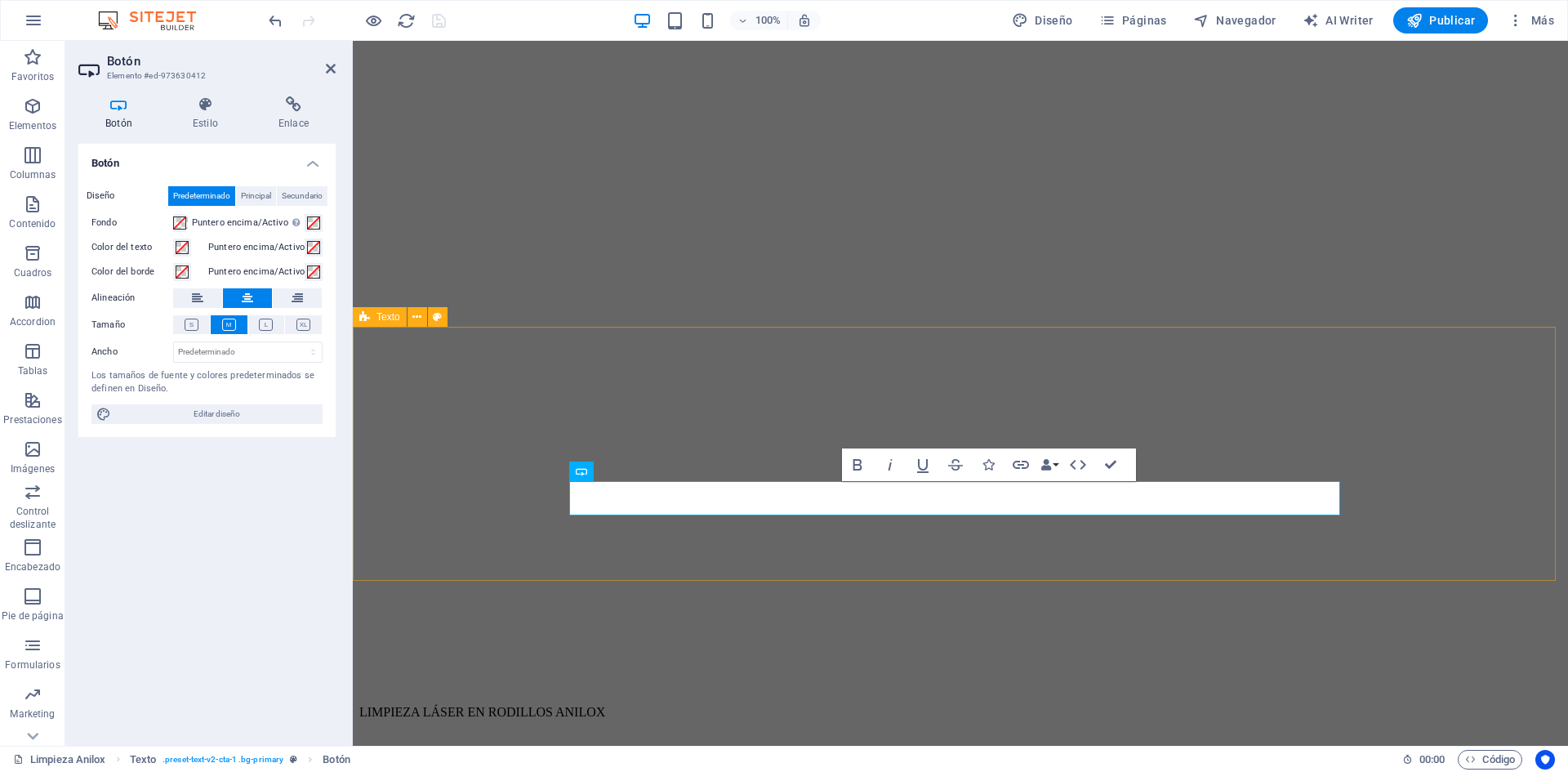
scroll to position [1843, 0]
click at [292, 98] on icon at bounding box center [293, 105] width 84 height 16
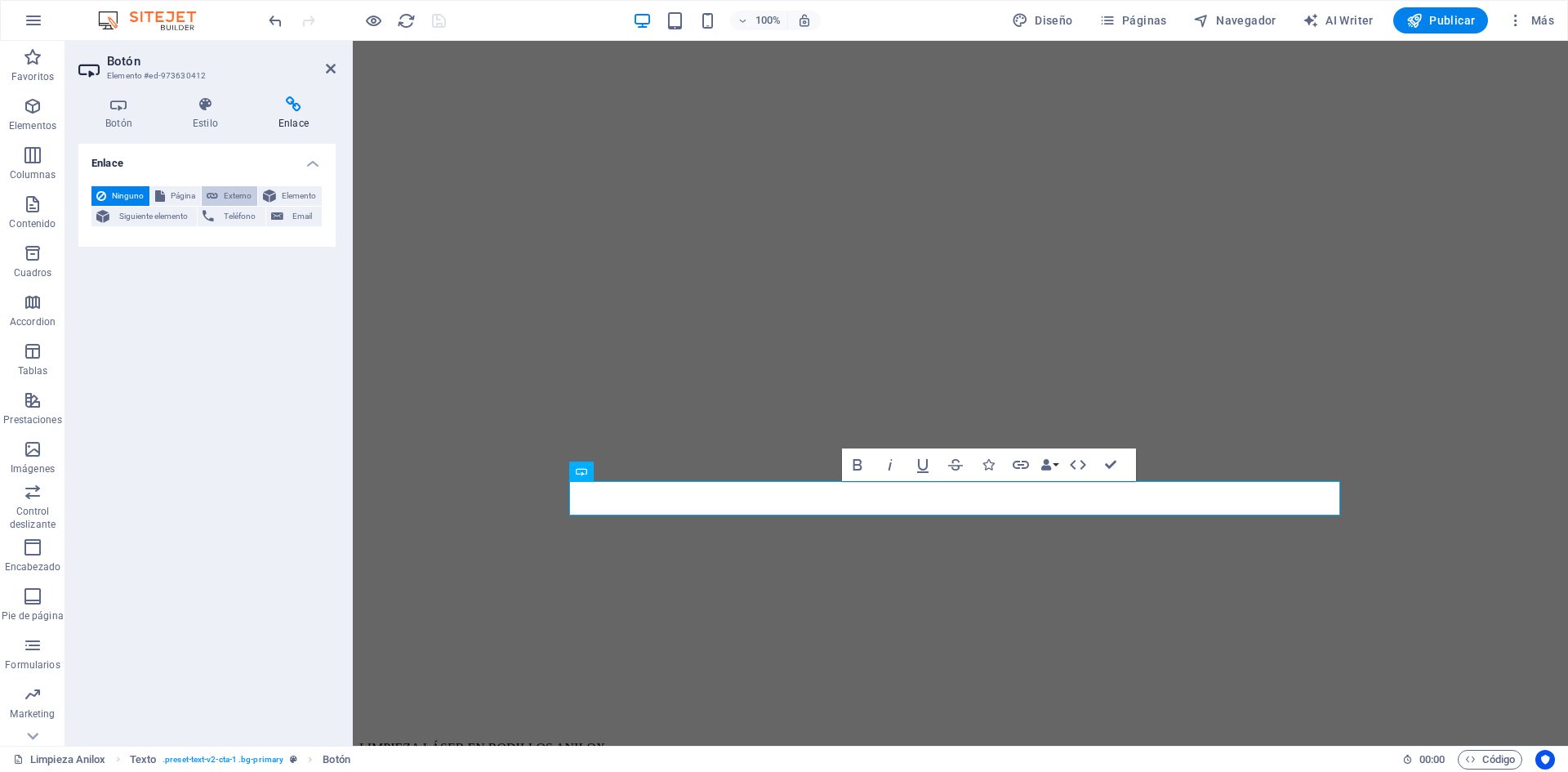
click at [218, 194] on button "Externo" at bounding box center [229, 196] width 56 height 20
select select "blank"
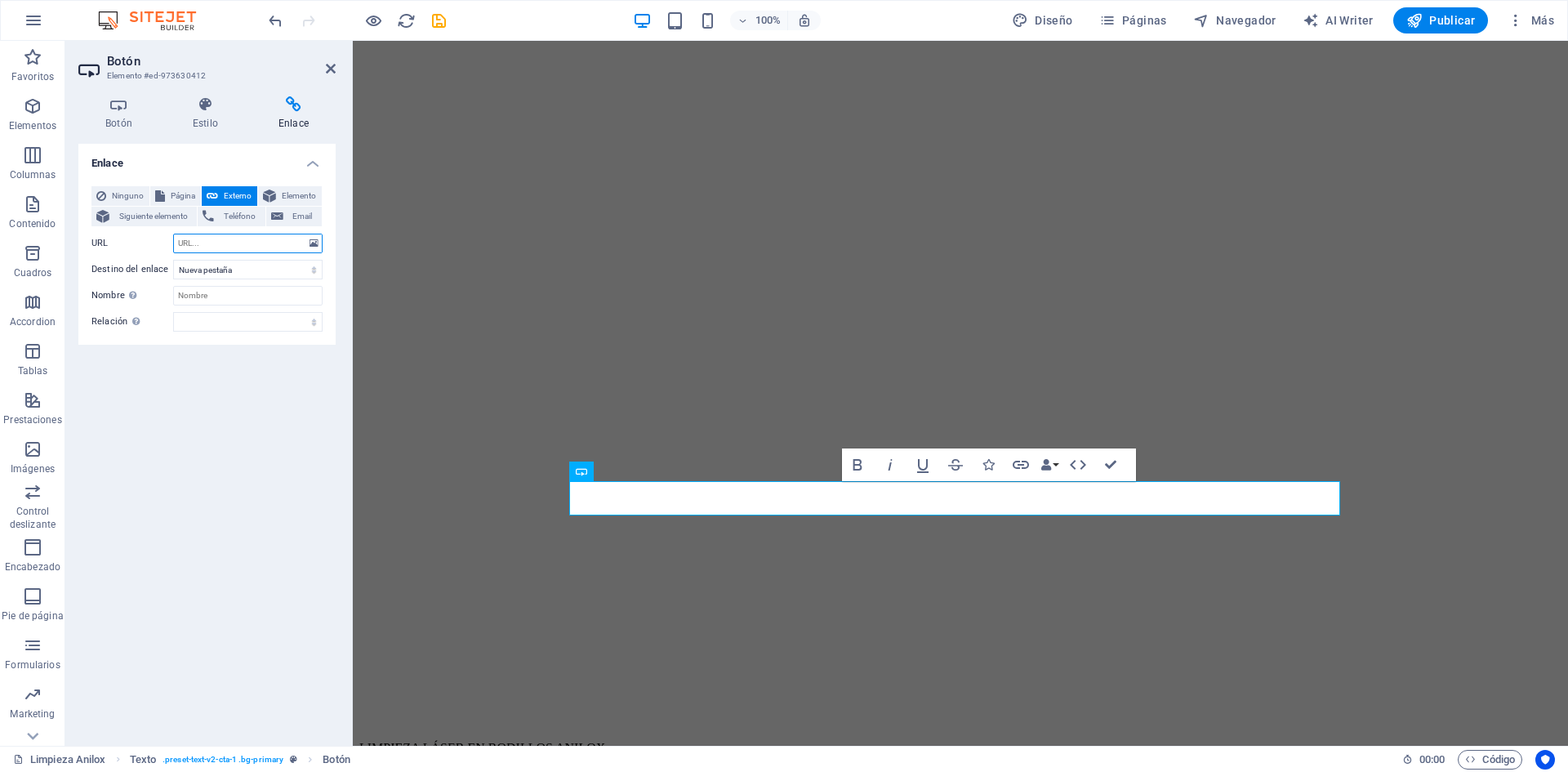
paste input "#contact-us-5"
type input "#contact-us-5"
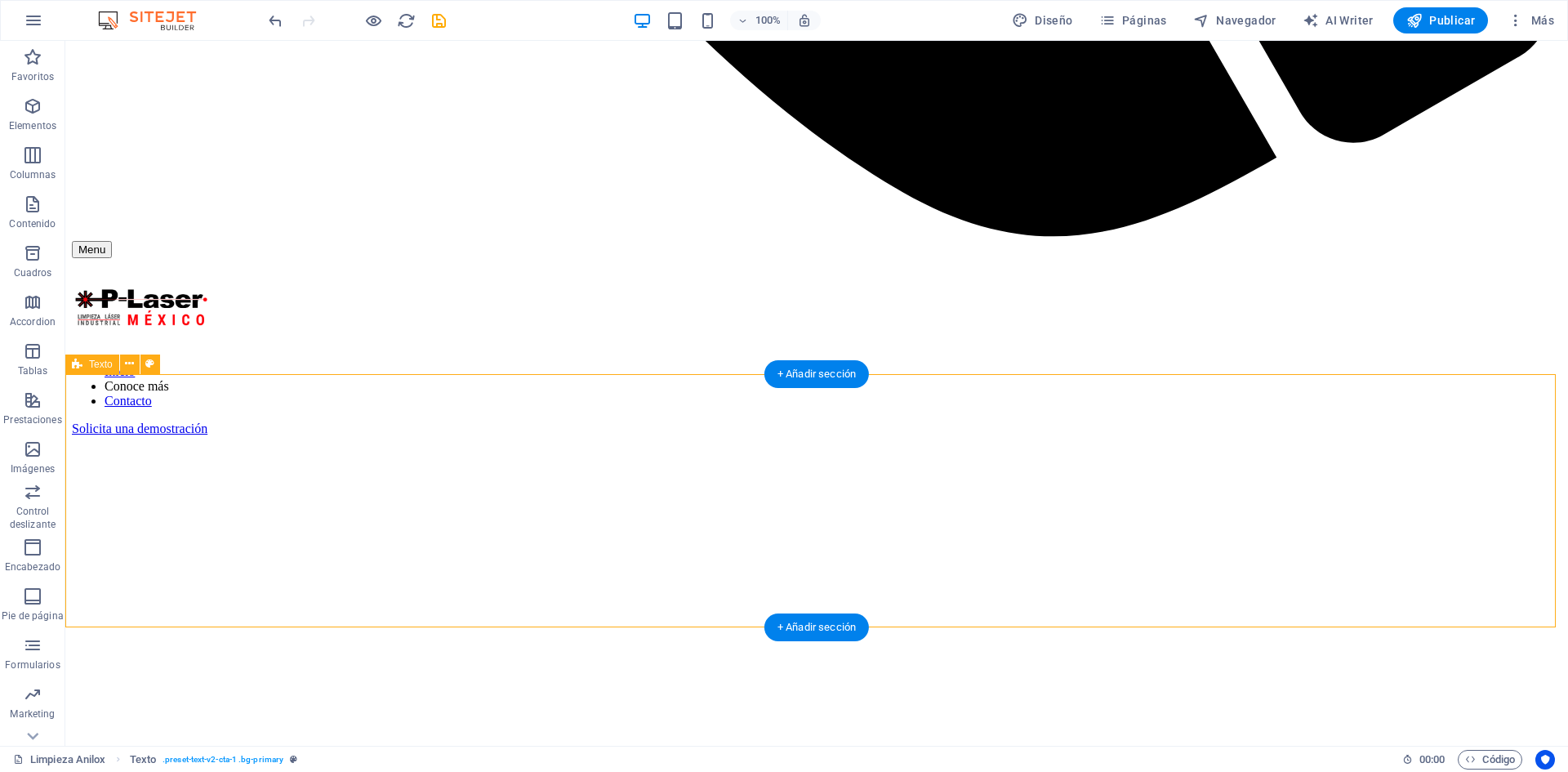
scroll to position [1716, 0]
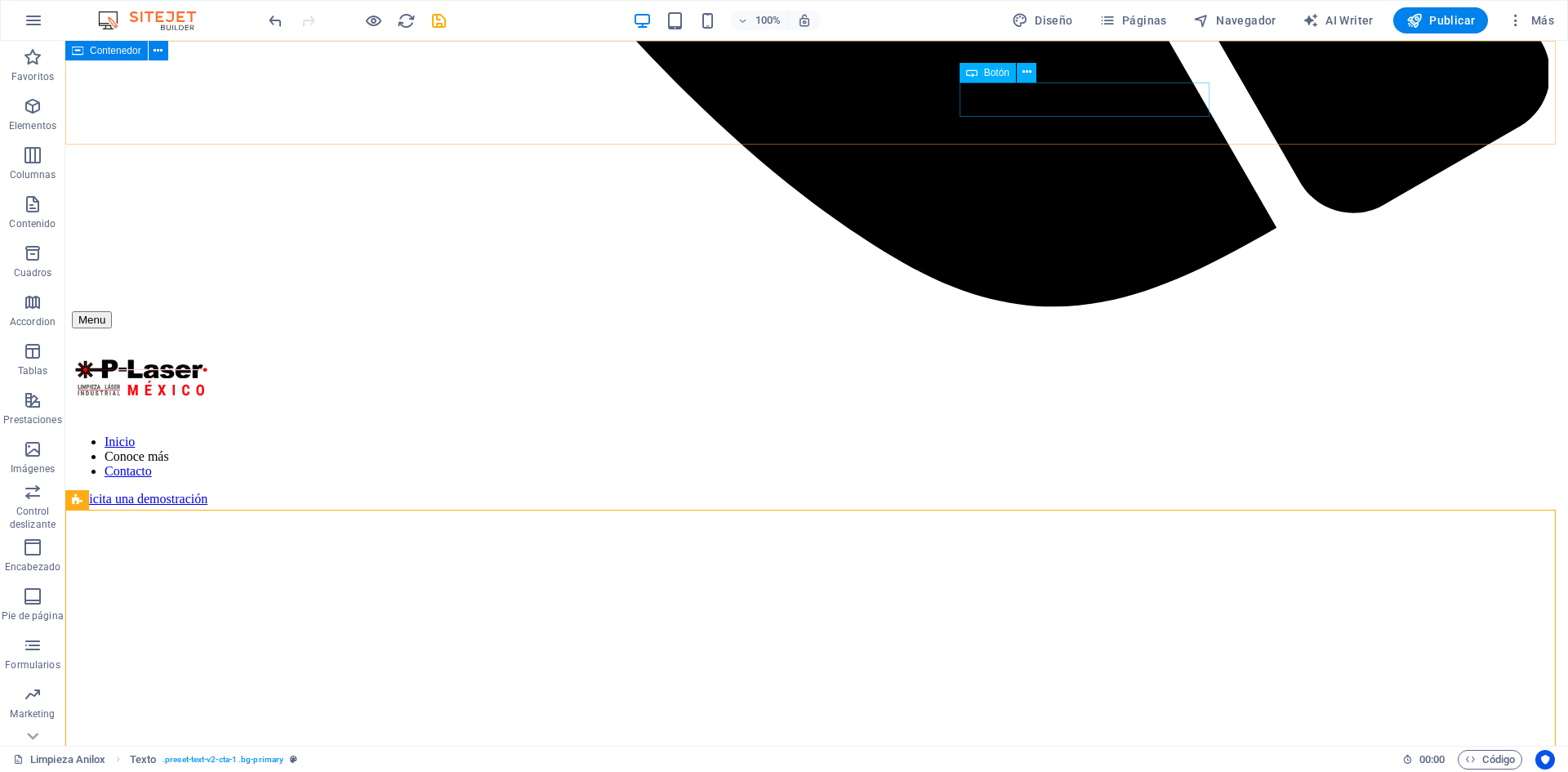
click at [998, 492] on div "Solicita una demostración" at bounding box center [817, 499] width 1489 height 14
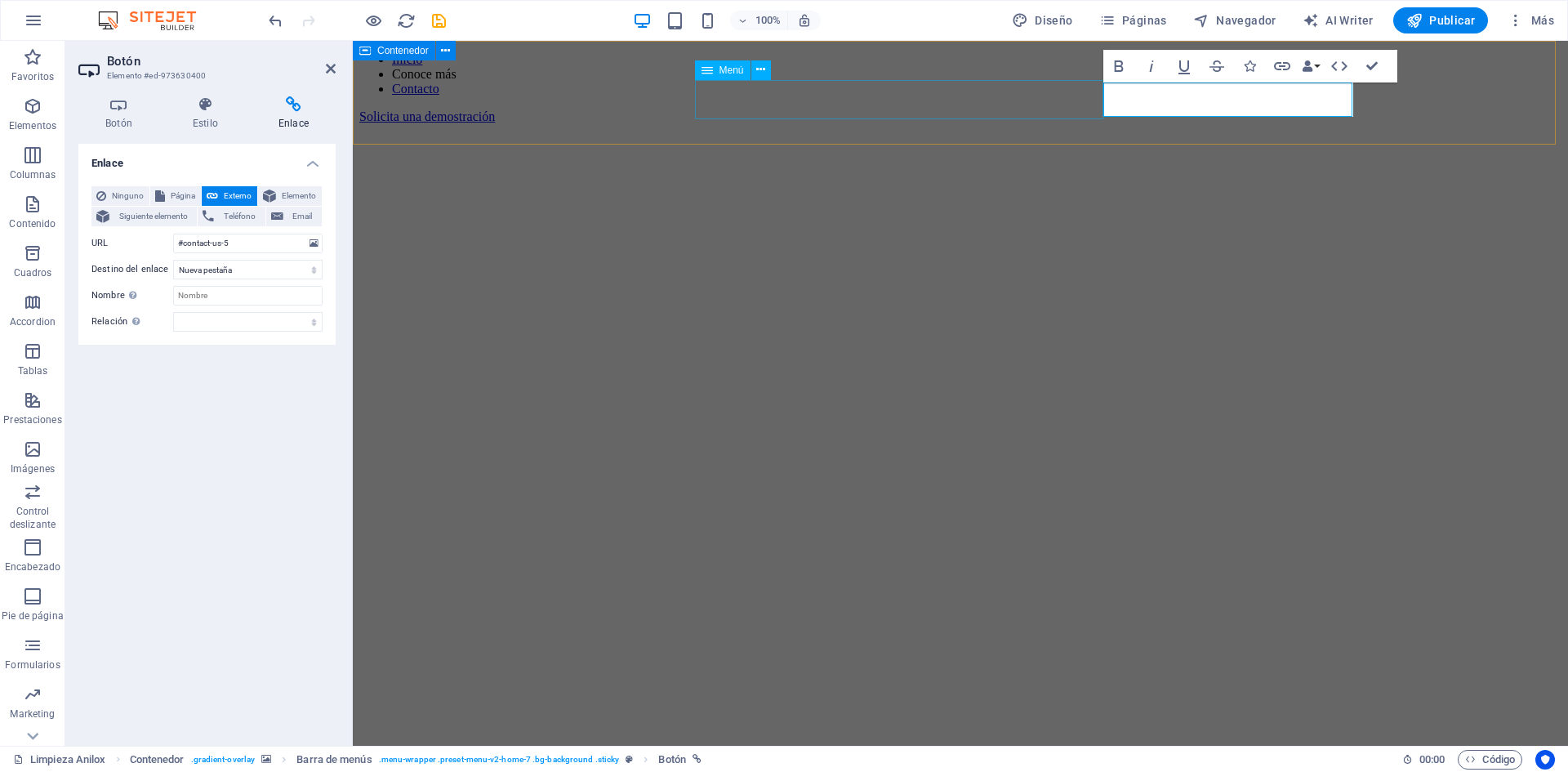
scroll to position [1679, 0]
click at [335, 69] on icon at bounding box center [330, 69] width 10 height 13
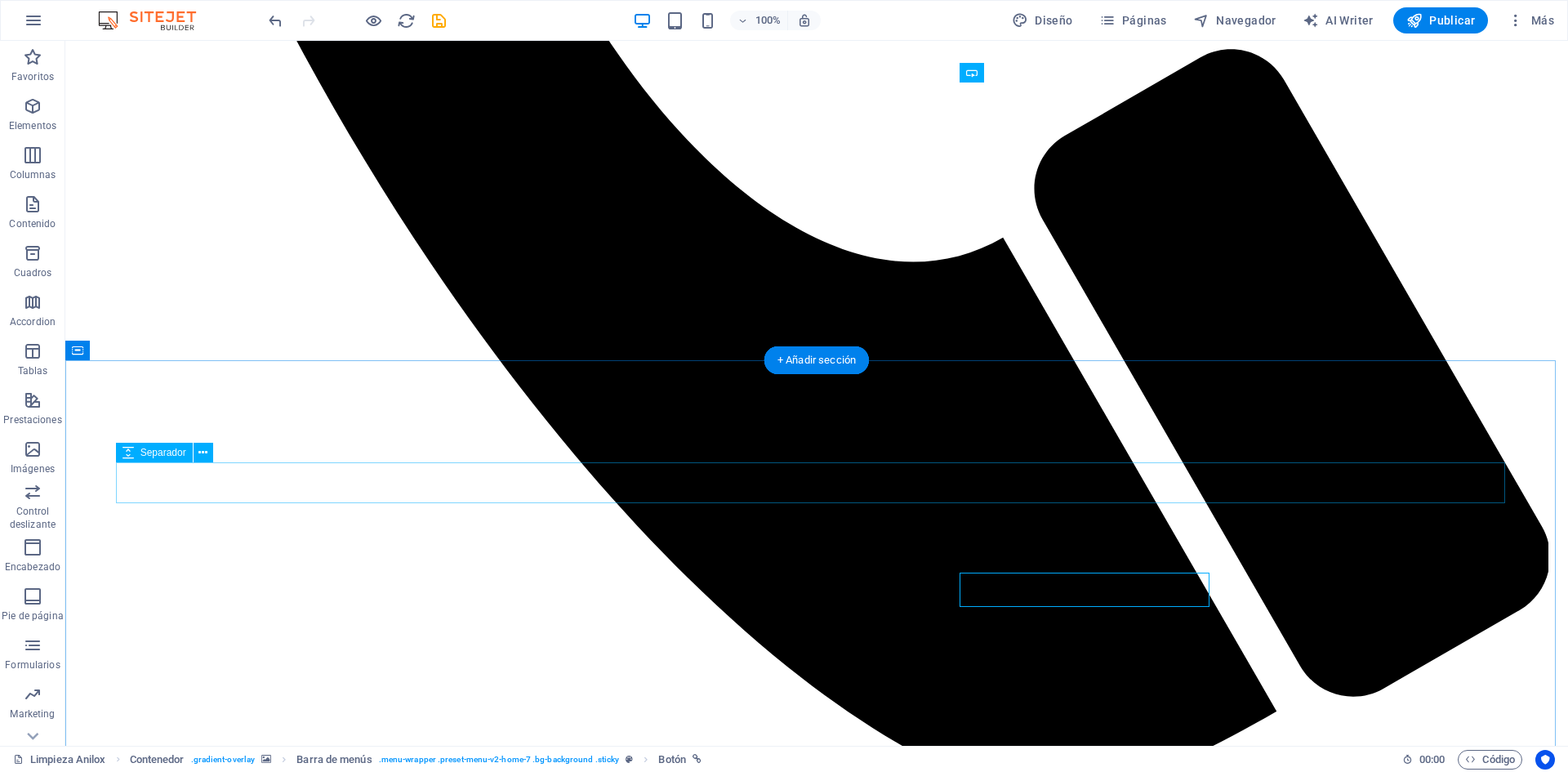
scroll to position [1225, 0]
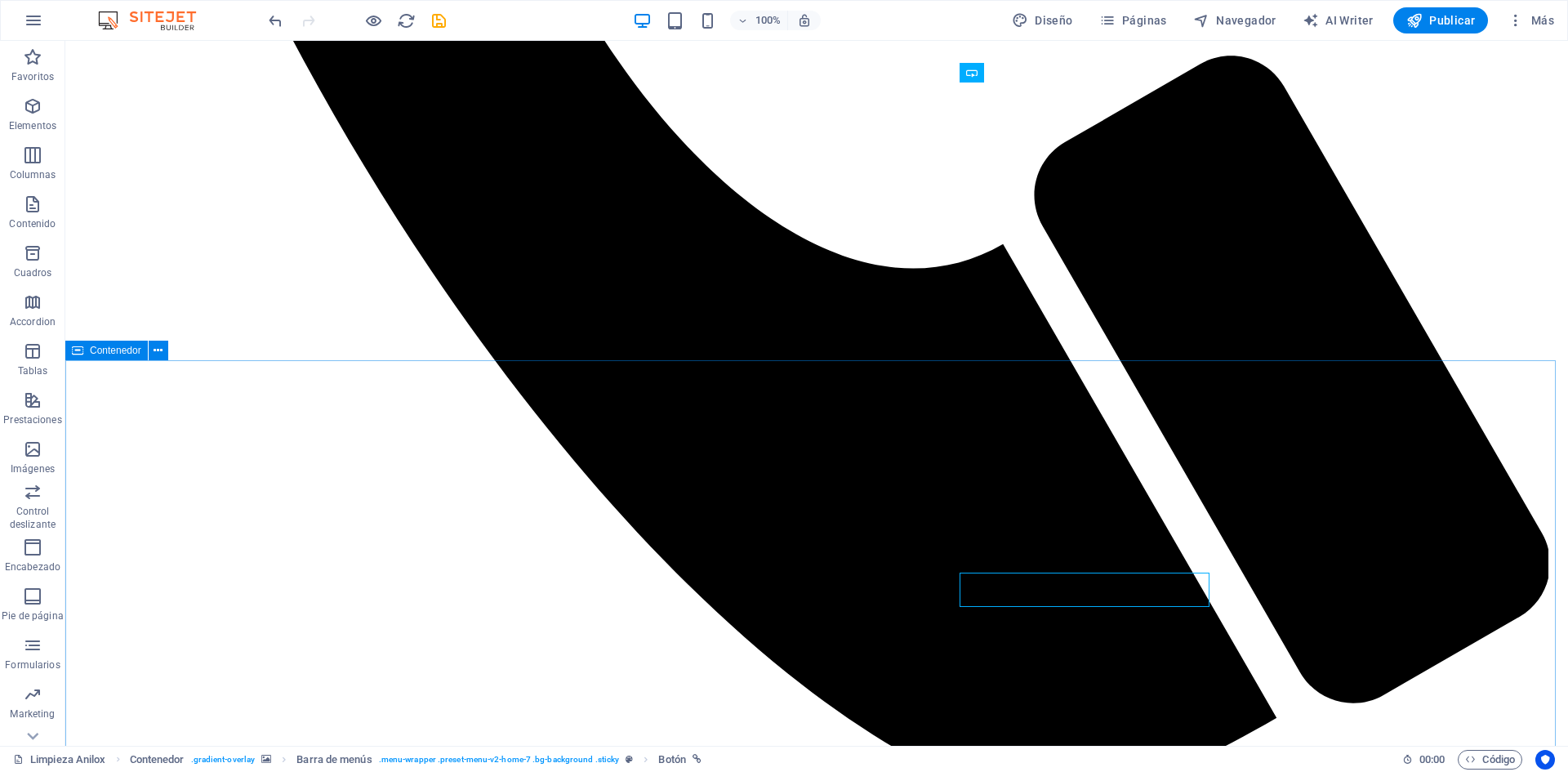
click at [101, 354] on span "Contenedor" at bounding box center [116, 350] width 51 height 10
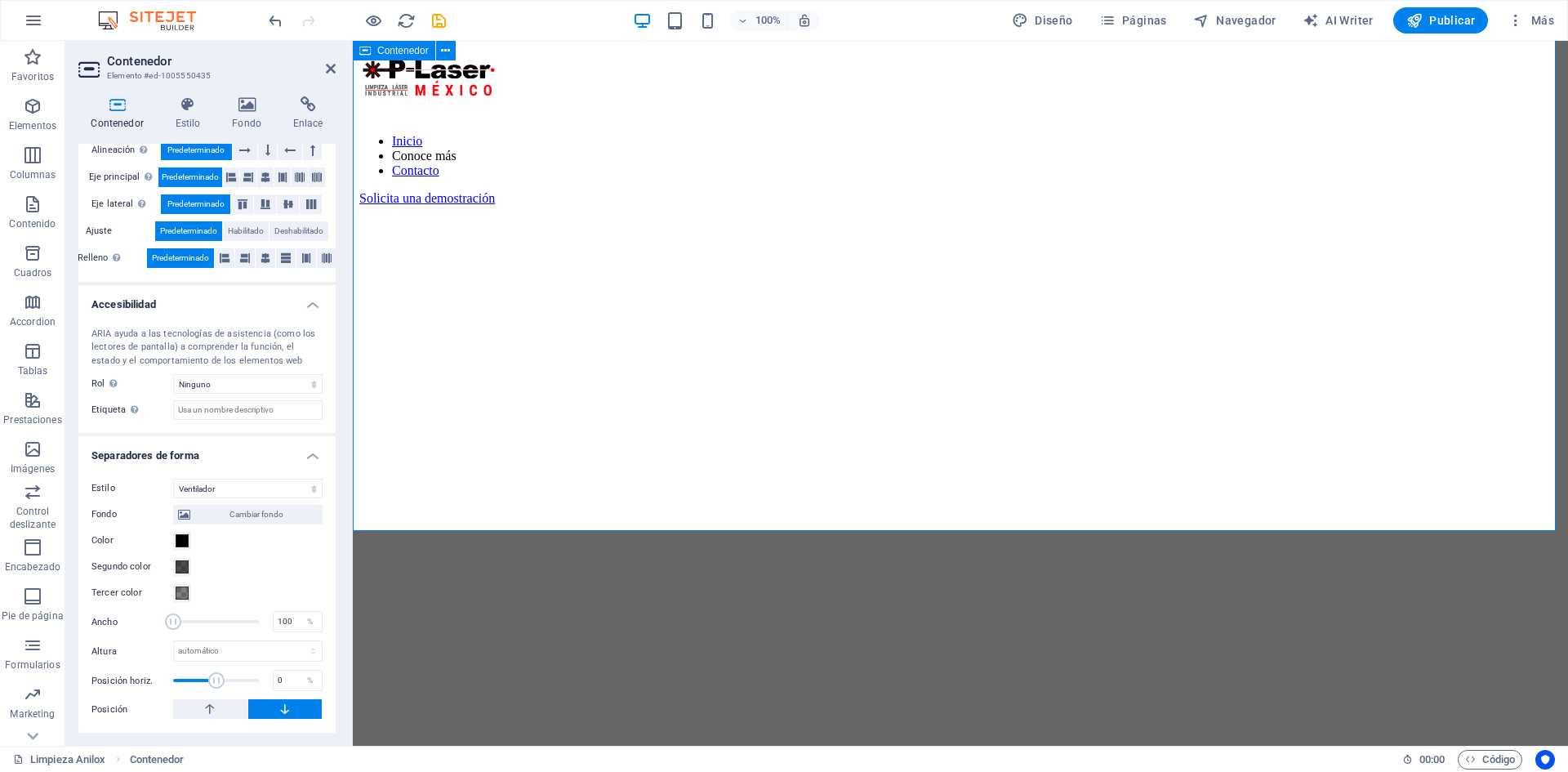
scroll to position [1716, 0]
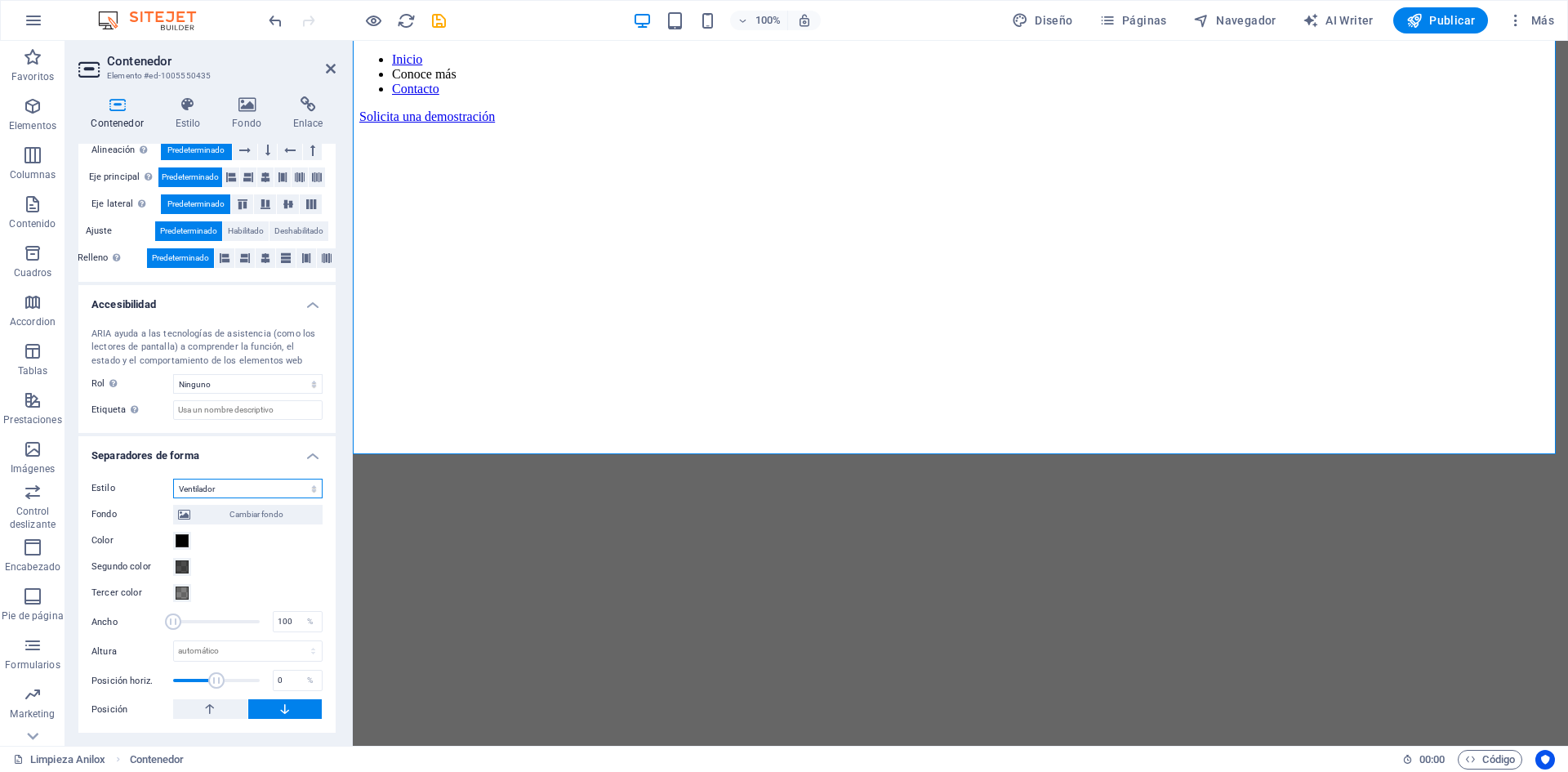
click at [261, 492] on select "Ninguno Triángulo Cuadrado Diagonal Polígono 1 Polígono 2 Zigzag Múltiples zigz…" at bounding box center [248, 488] width 150 height 20
select select "none"
click at [173, 498] on select "Ninguno Triángulo Cuadrado Diagonal Polígono 1 Polígono 2 Zigzag Múltiples zigz…" at bounding box center [248, 488] width 150 height 20
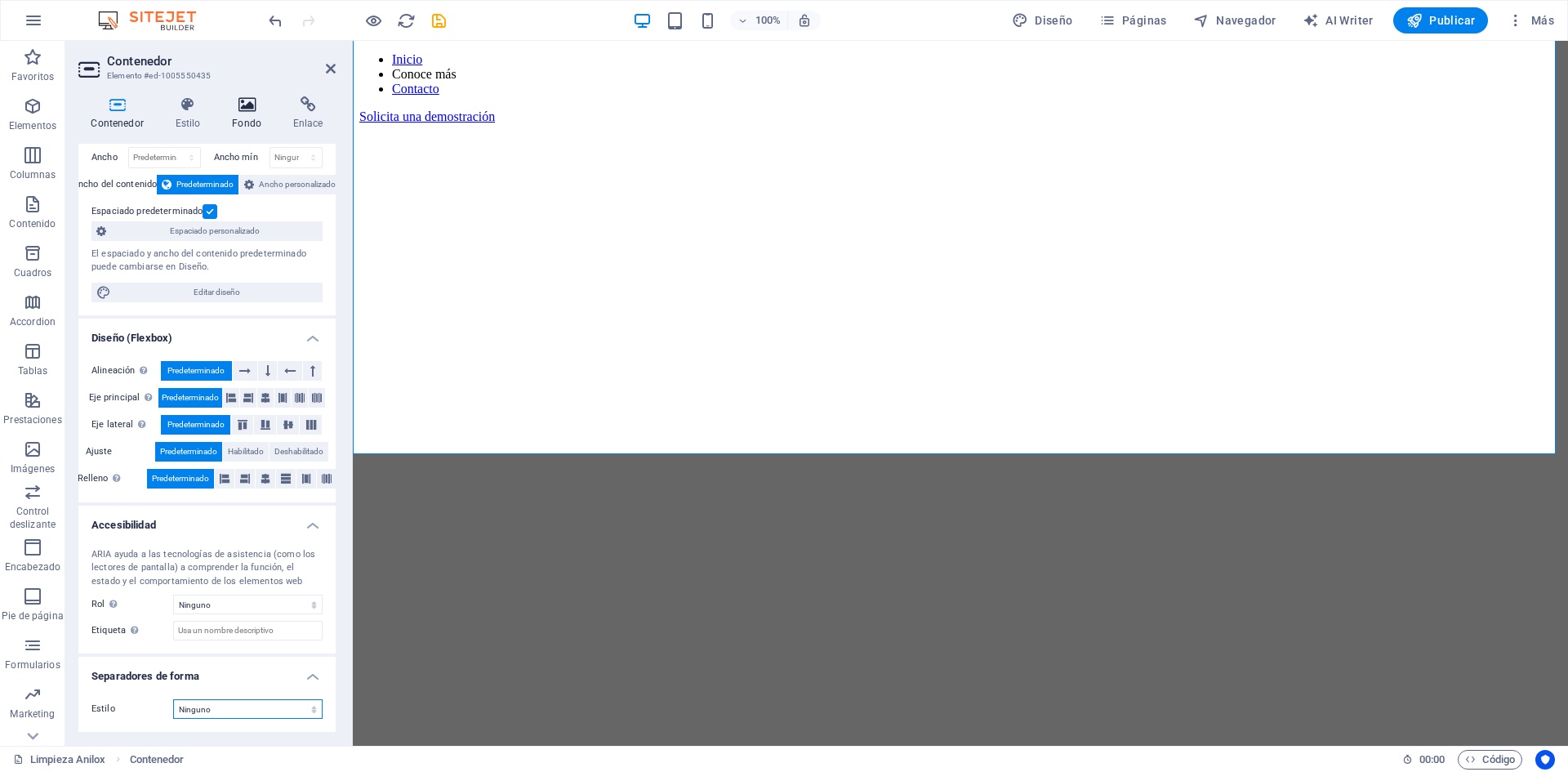
scroll to position [64, 0]
click at [270, 612] on select "Ninguno Alert Article Banner Comment Complementary Dialog Encabezado Marquee Pi…" at bounding box center [248, 605] width 150 height 20
click at [173, 595] on select "Ninguno Alert Article Banner Comment Complementary Dialog Encabezado Marquee Pi…" at bounding box center [248, 605] width 150 height 20
click at [254, 604] on select "Ninguno Alert Article Banner Comment Complementary Dialog Encabezado Marquee Pi…" at bounding box center [248, 605] width 150 height 20
select select "separator"
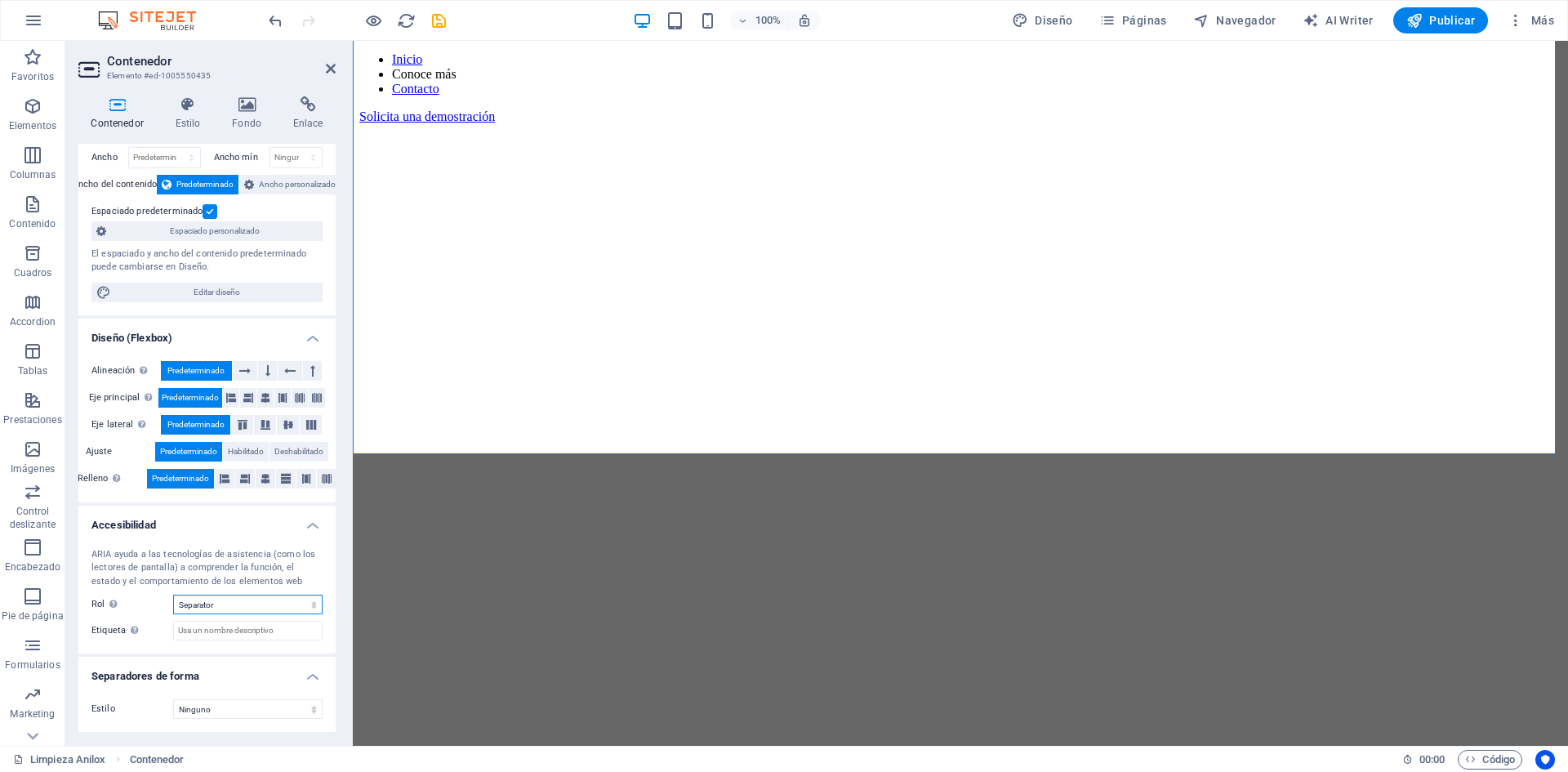
click at [173, 595] on select "Ninguno Alert Article Banner Comment Complementary Dialog Encabezado Marquee Pi…" at bounding box center [248, 605] width 150 height 20
click at [277, 707] on select "Ninguno Triángulo Cuadrado Diagonal Polígono 1 Polígono 2 Zigzag Múltiples zigz…" at bounding box center [248, 709] width 150 height 20
click at [173, 699] on select "Ninguno Triángulo Cuadrado Diagonal Polígono 1 Polígono 2 Zigzag Múltiples zigz…" at bounding box center [248, 709] width 150 height 20
click at [251, 713] on select "Ninguno Triángulo Cuadrado Diagonal Polígono 1 Polígono 2 Zigzag Múltiples zigz…" at bounding box center [248, 709] width 150 height 20
click at [173, 699] on select "Ninguno Triángulo Cuadrado Diagonal Polígono 1 Polígono 2 Zigzag Múltiples zigz…" at bounding box center [248, 709] width 150 height 20
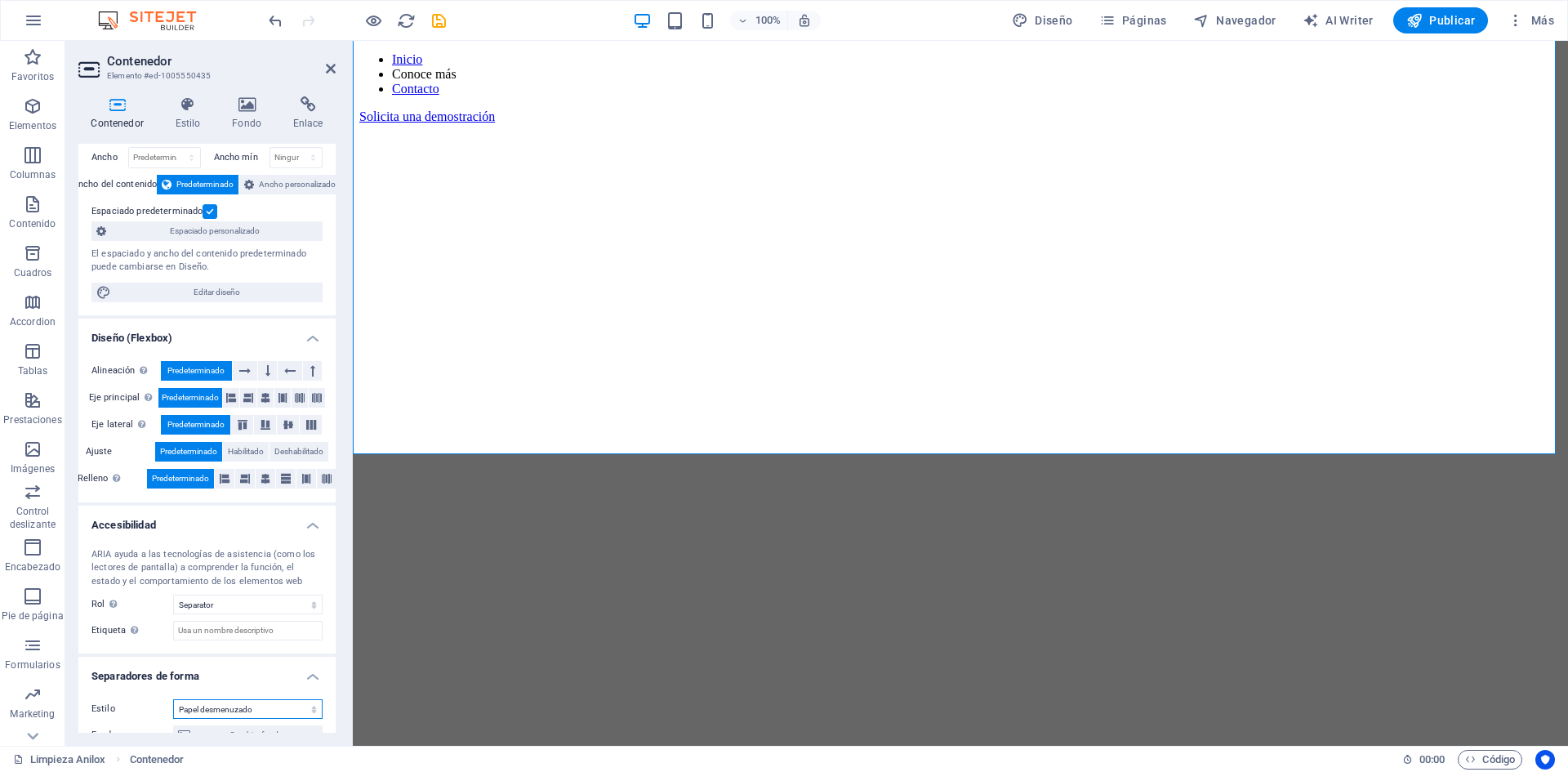
click at [260, 712] on select "Ninguno Triángulo Cuadrado Diagonal Polígono 1 Polígono 2 Zigzag Múltiples zigz…" at bounding box center [248, 709] width 150 height 20
click at [173, 699] on select "Ninguno Triángulo Cuadrado Diagonal Polígono 1 Polígono 2 Zigzag Múltiples zigz…" at bounding box center [248, 709] width 150 height 20
click at [221, 603] on select "Ninguno Alert Article Banner Comment Complementary Dialog Encabezado Marquee Pi…" at bounding box center [248, 605] width 150 height 20
click at [227, 703] on select "Ninguno Triángulo Cuadrado Diagonal Polígono 1 Polígono 2 Zigzag Múltiples zigz…" at bounding box center [248, 709] width 150 height 20
click at [173, 699] on select "Ninguno Triángulo Cuadrado Diagonal Polígono 1 Polígono 2 Zigzag Múltiples zigz…" at bounding box center [248, 709] width 150 height 20
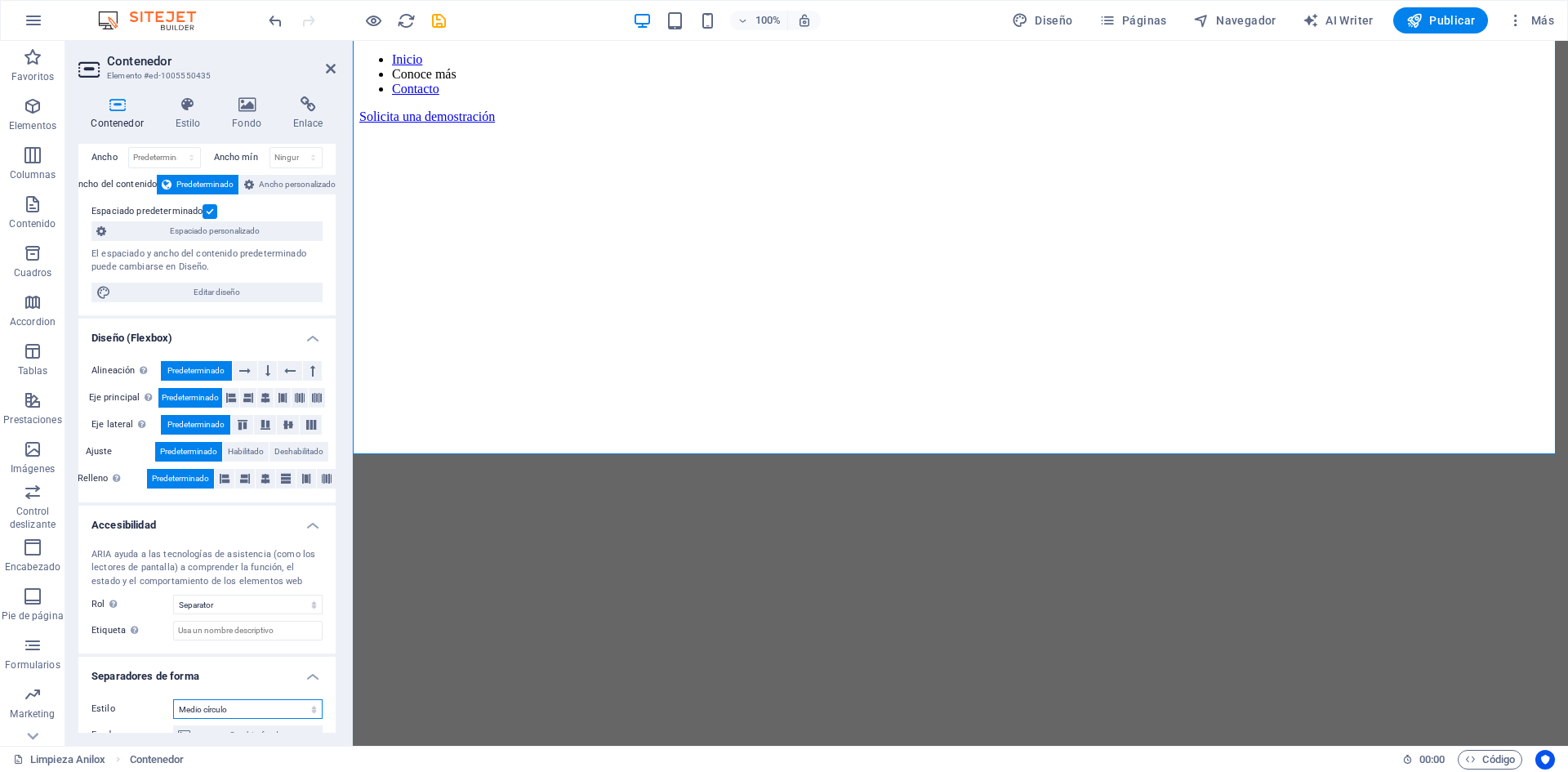
click at [239, 705] on select "Ninguno Triángulo Cuadrado Diagonal Polígono 1 Polígono 2 Zigzag Múltiples zigz…" at bounding box center [248, 709] width 150 height 20
click at [173, 699] on select "Ninguno Triángulo Cuadrado Diagonal Polígono 1 Polígono 2 Zigzag Múltiples zigz…" at bounding box center [248, 709] width 150 height 20
click at [240, 706] on select "Ninguno Triángulo Cuadrado Diagonal Polígono 1 Polígono 2 Zigzag Múltiples zigz…" at bounding box center [248, 709] width 150 height 20
select select "fan"
click at [173, 699] on select "Ninguno Triángulo Cuadrado Diagonal Polígono 1 Polígono 2 Zigzag Múltiples zigz…" at bounding box center [248, 709] width 150 height 20
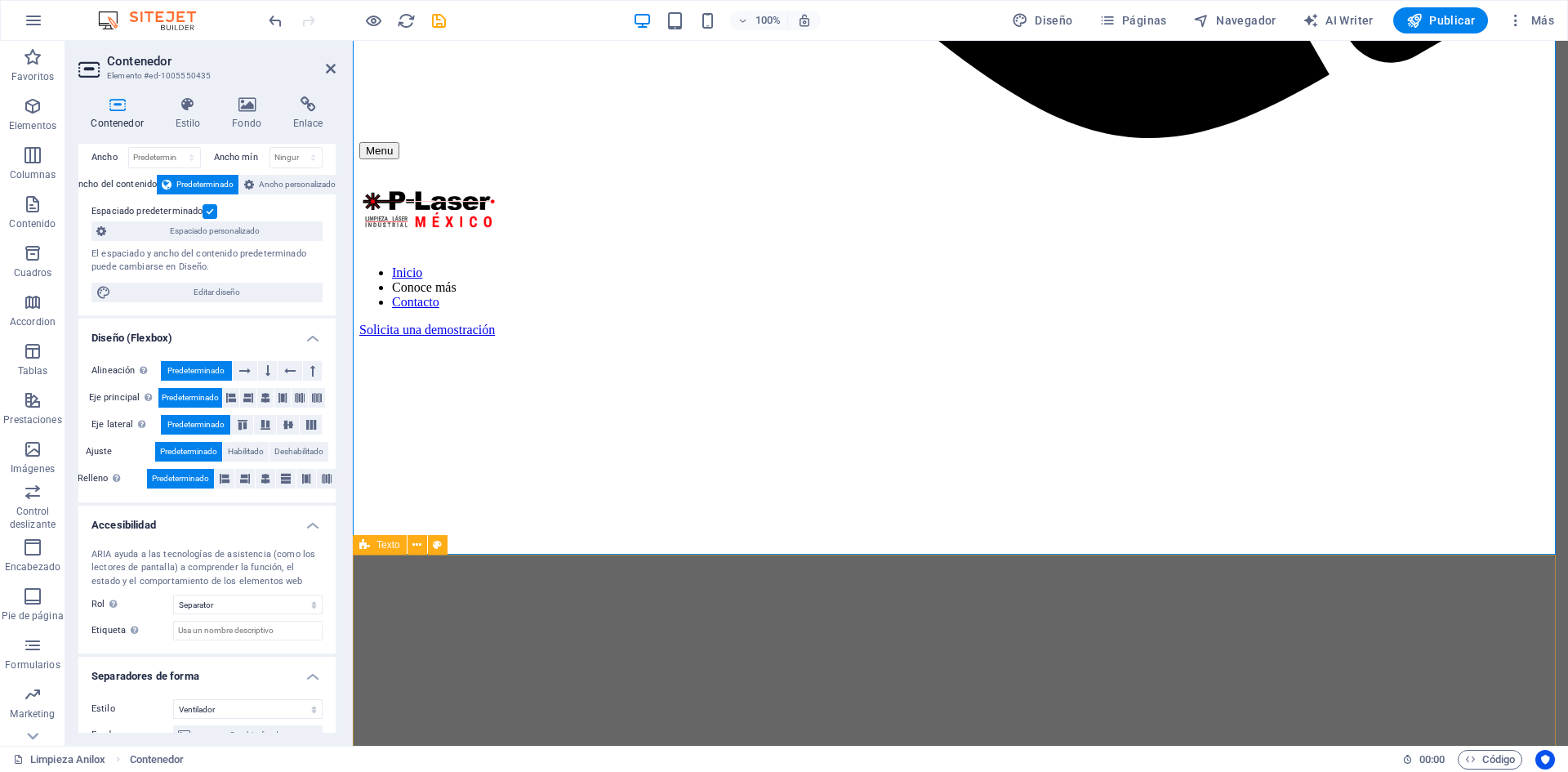
scroll to position [1633, 0]
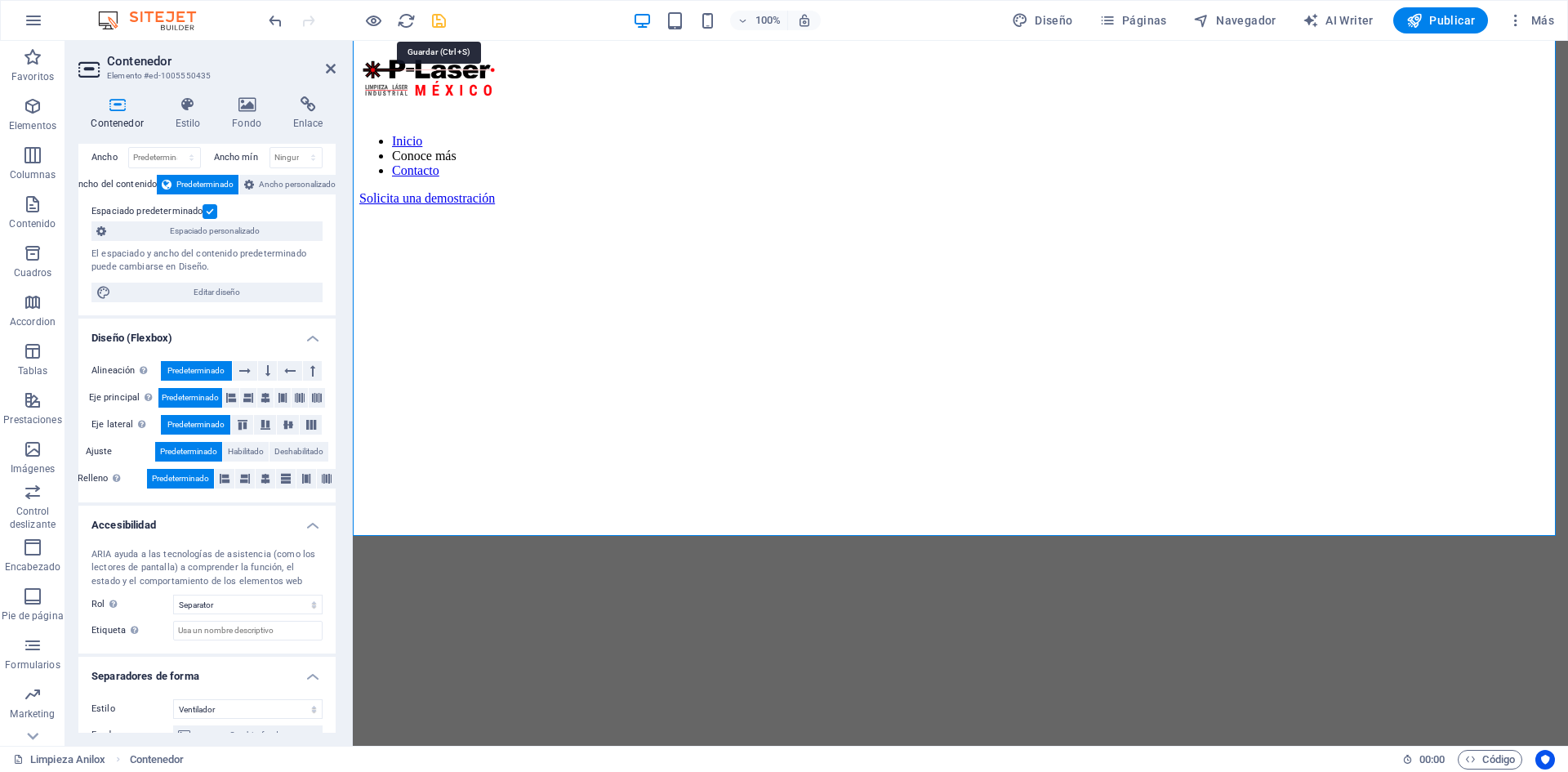
click at [432, 14] on icon "save" at bounding box center [439, 21] width 19 height 19
checkbox input "false"
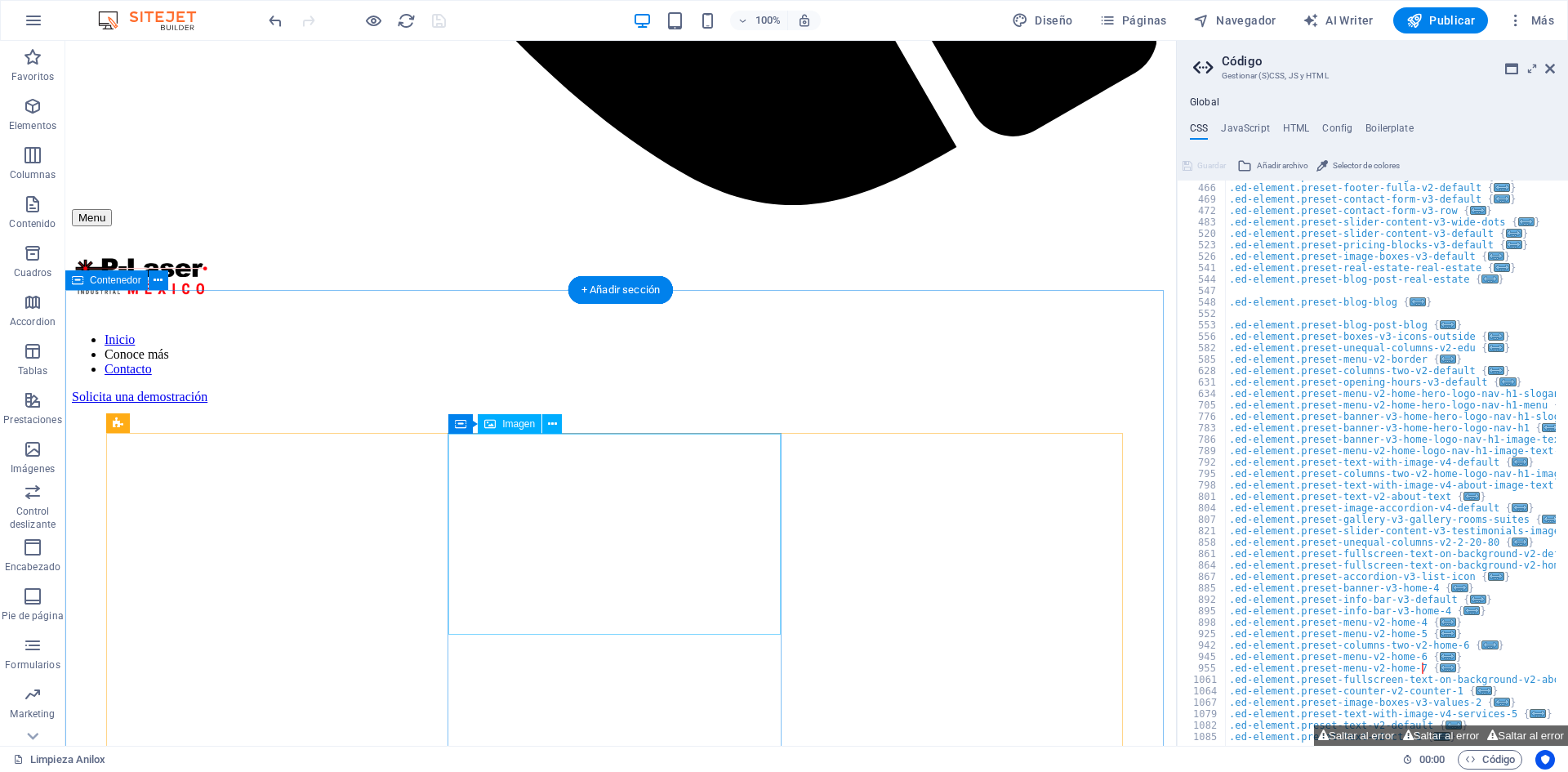
scroll to position [970, 0]
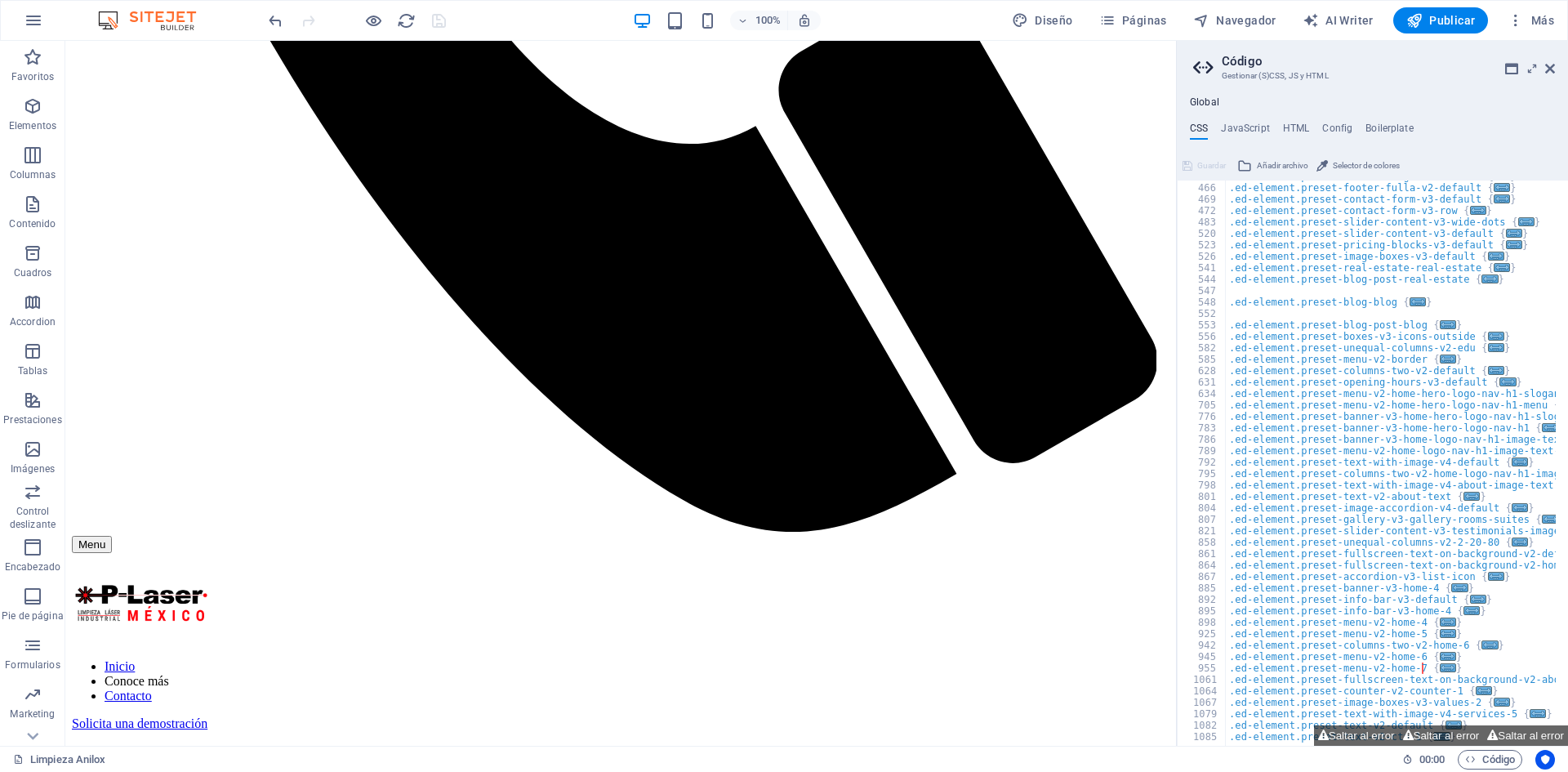
click at [1555, 67] on aside "Código Gestionar (S)CSS, JS y HTML Global CSS JavaScript HTML Config Boilerplat…" at bounding box center [1372, 393] width 392 height 705
click at [1545, 68] on icon at bounding box center [1549, 69] width 10 height 13
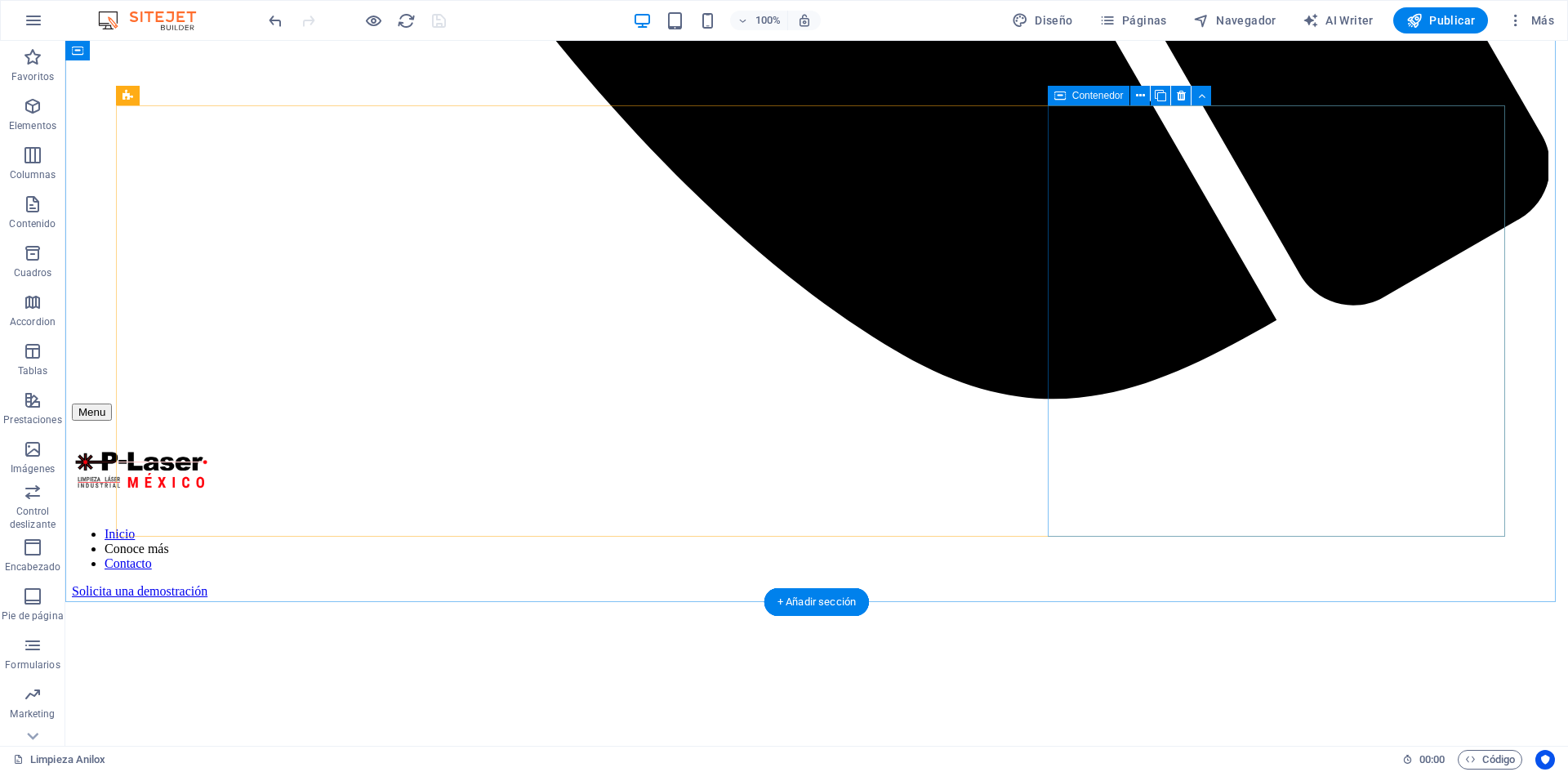
scroll to position [2002, 0]
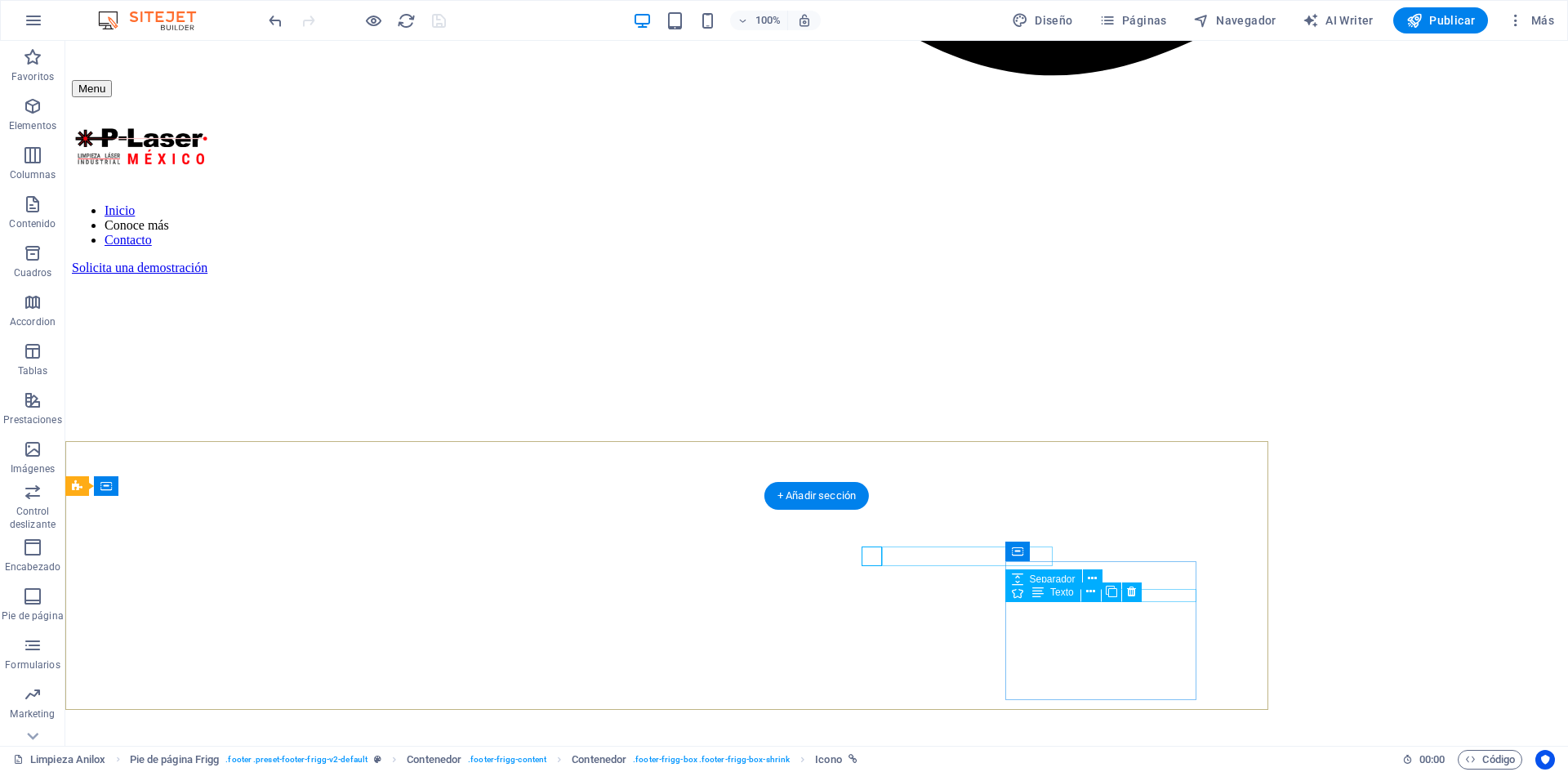
scroll to position [1982, 0]
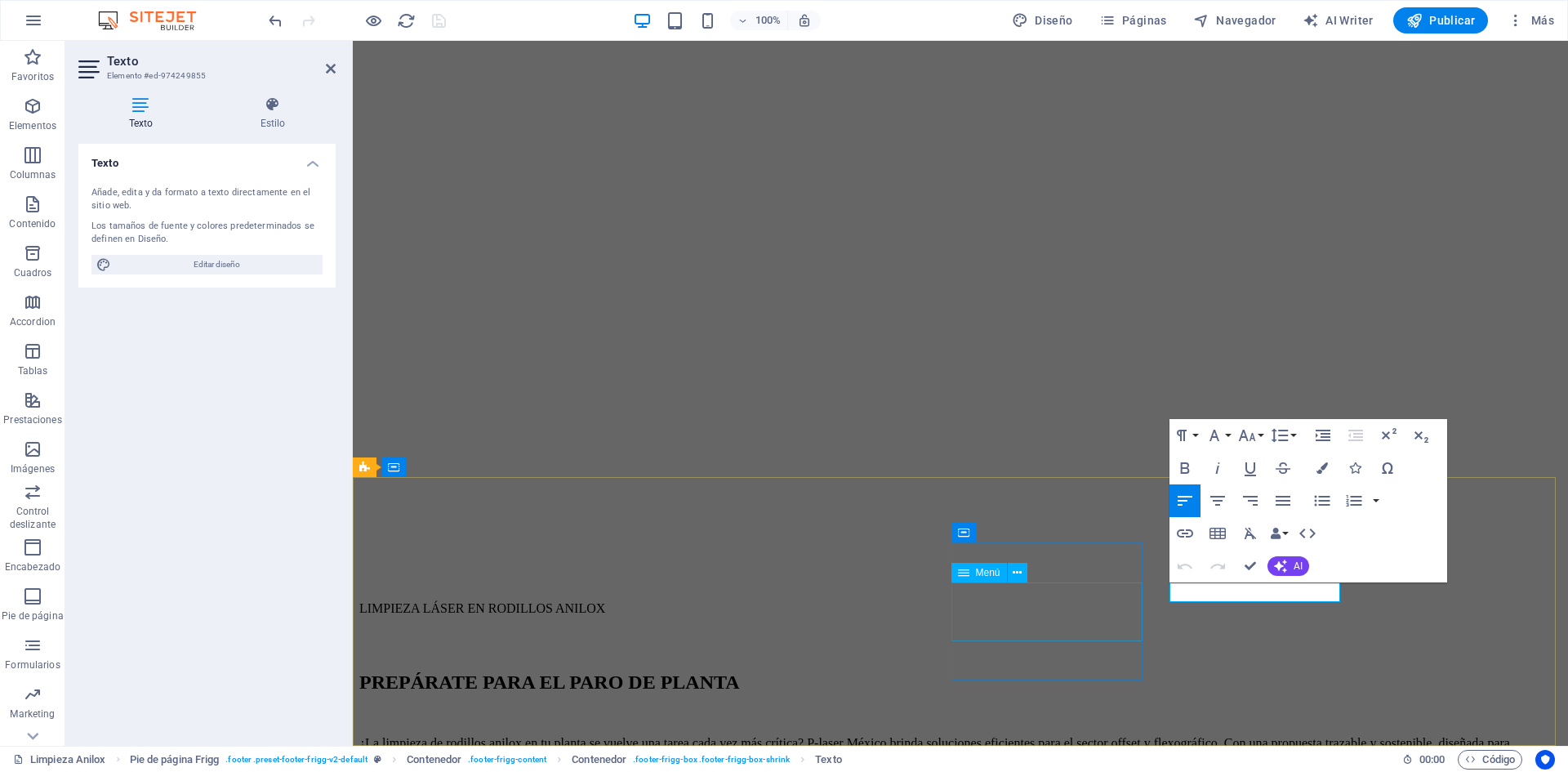
scroll to position [1947, 0]
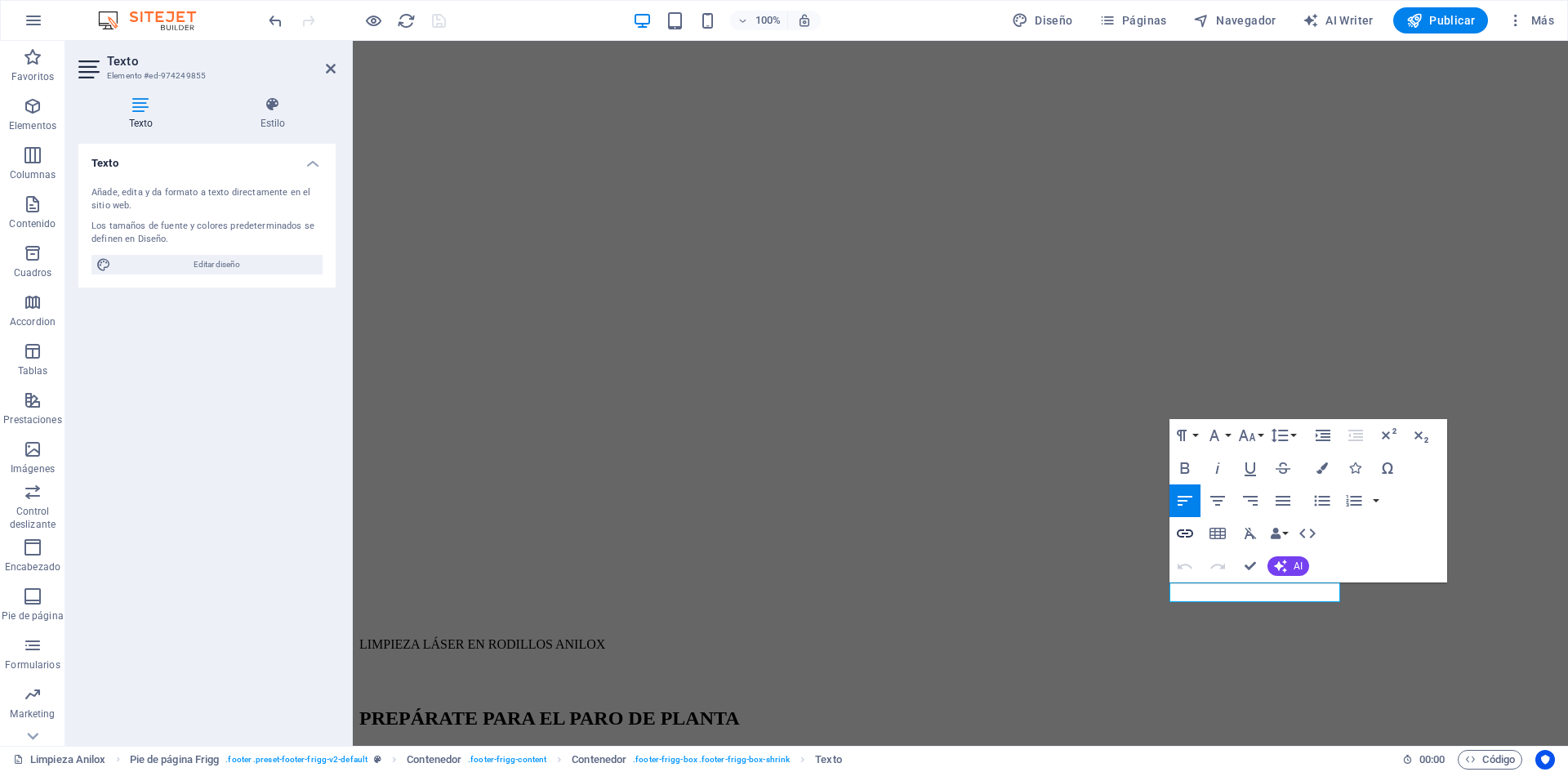
click at [1180, 534] on icon "button" at bounding box center [1185, 534] width 20 height 20
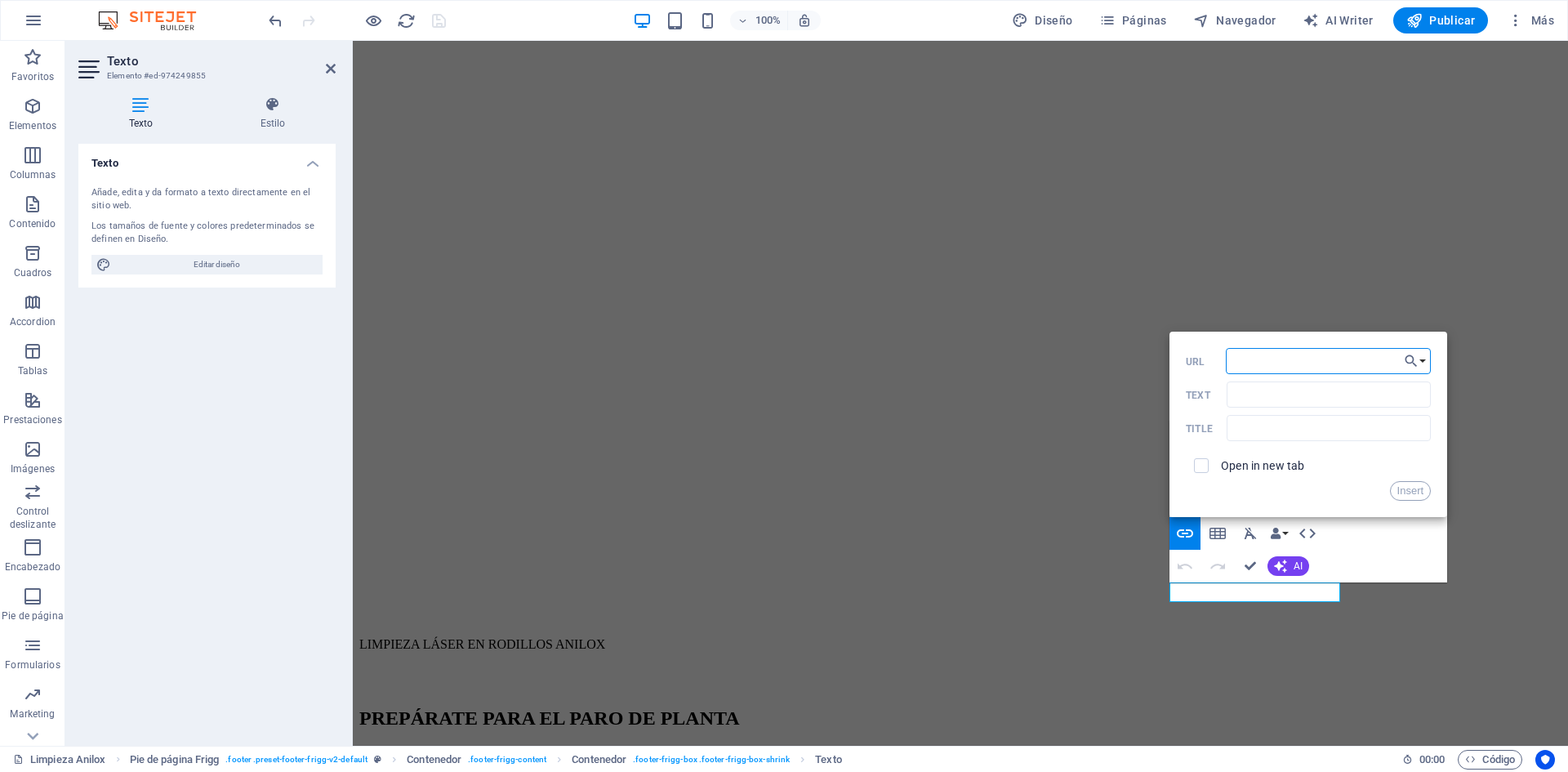
click at [1245, 367] on input "URL" at bounding box center [1329, 360] width 206 height 26
paste input "[URL][DOMAIN_NAME]"
type input "[URL][DOMAIN_NAME]"
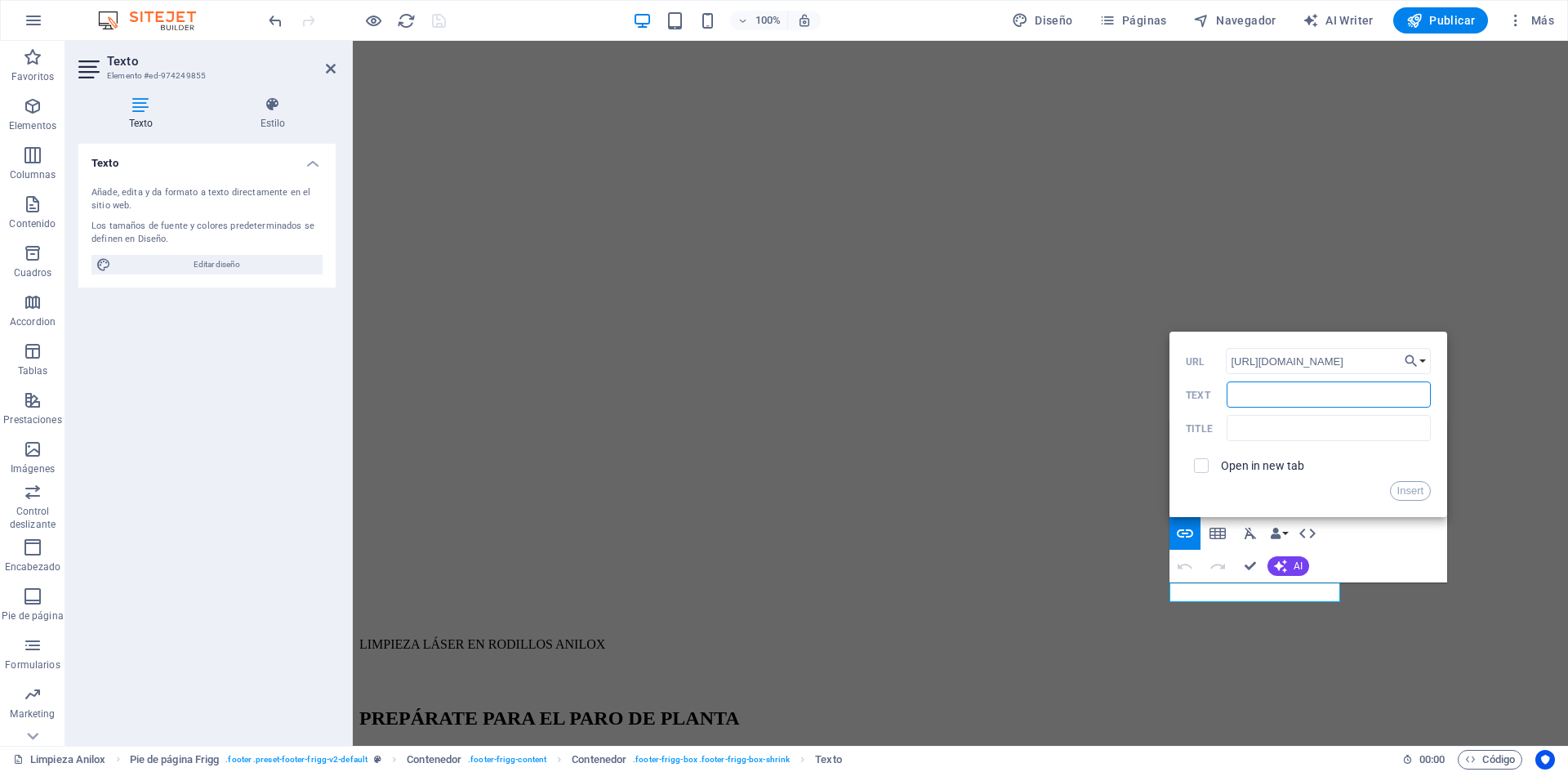
click at [1264, 393] on input "Text" at bounding box center [1329, 394] width 204 height 26
type input "P.laserMX"
click at [1249, 420] on input "text" at bounding box center [1329, 428] width 204 height 26
click at [1285, 470] on label "Open in new tab" at bounding box center [1262, 465] width 83 height 13
click at [1412, 495] on button "Insert" at bounding box center [1411, 491] width 42 height 20
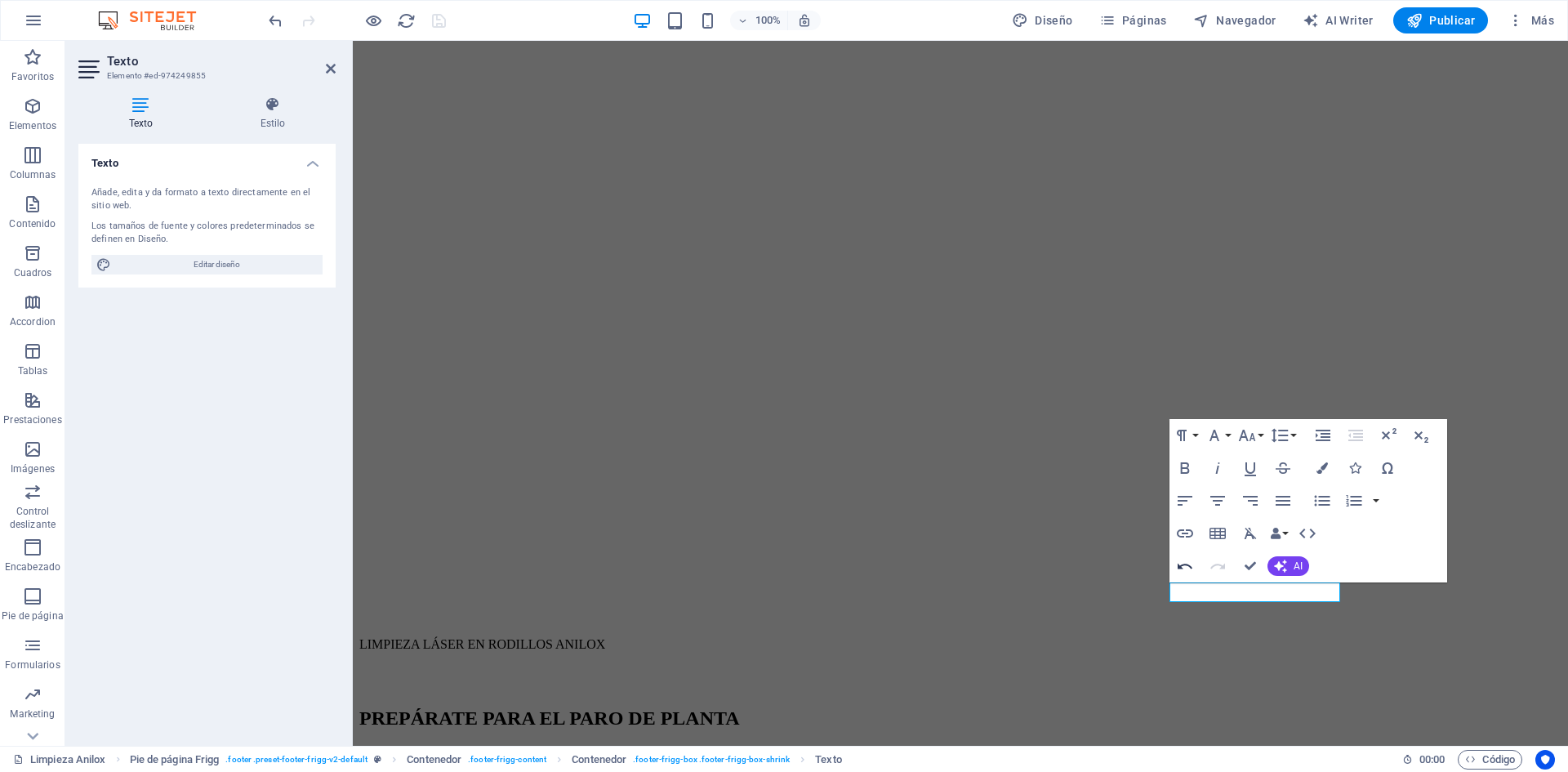
click at [1190, 569] on icon "button" at bounding box center [1185, 566] width 20 height 20
drag, startPoint x: 1230, startPoint y: 591, endPoint x: 1167, endPoint y: 592, distance: 63.0
type input "P.laserMx"
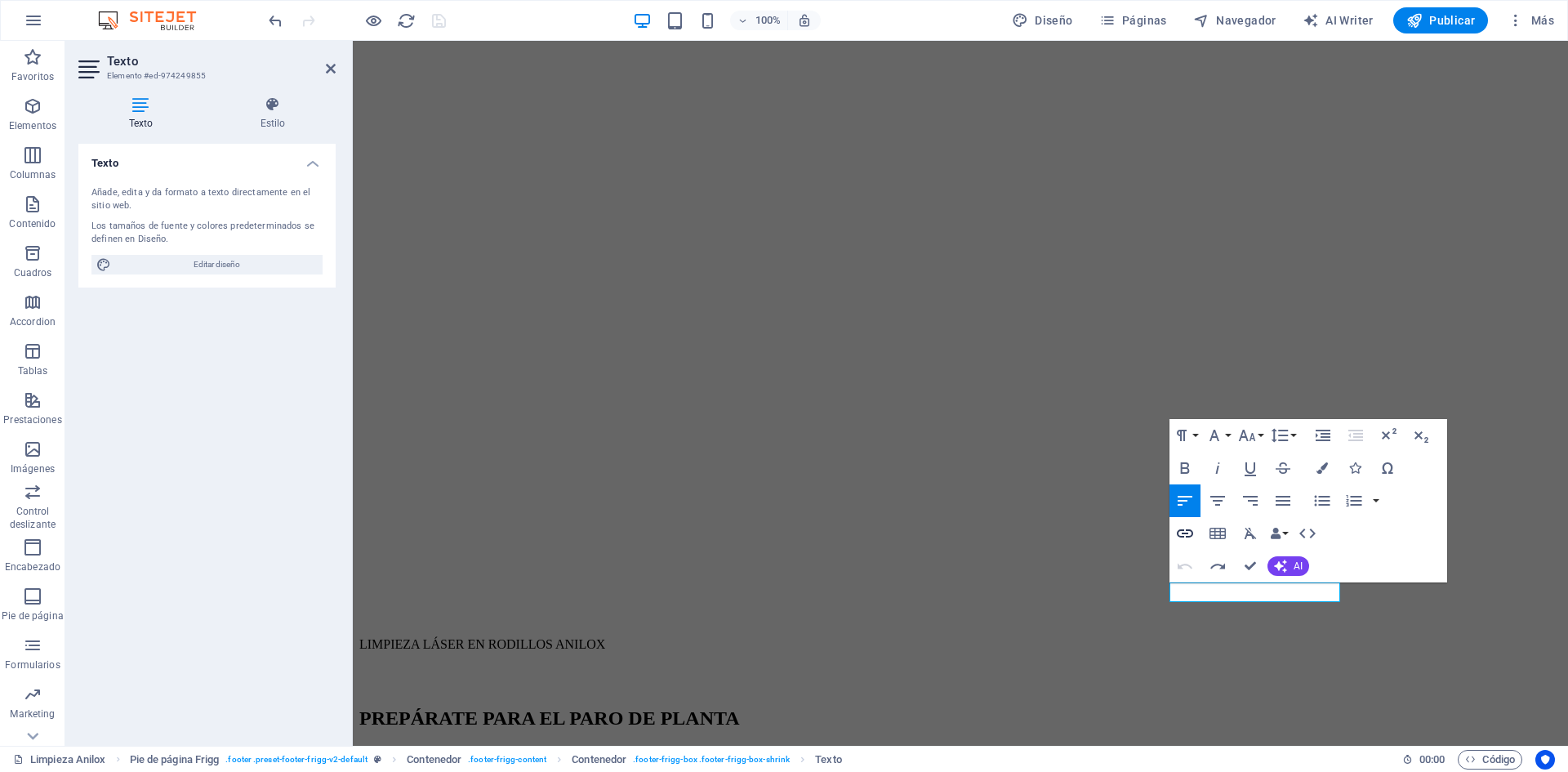
click at [1187, 534] on icon "button" at bounding box center [1184, 533] width 16 height 8
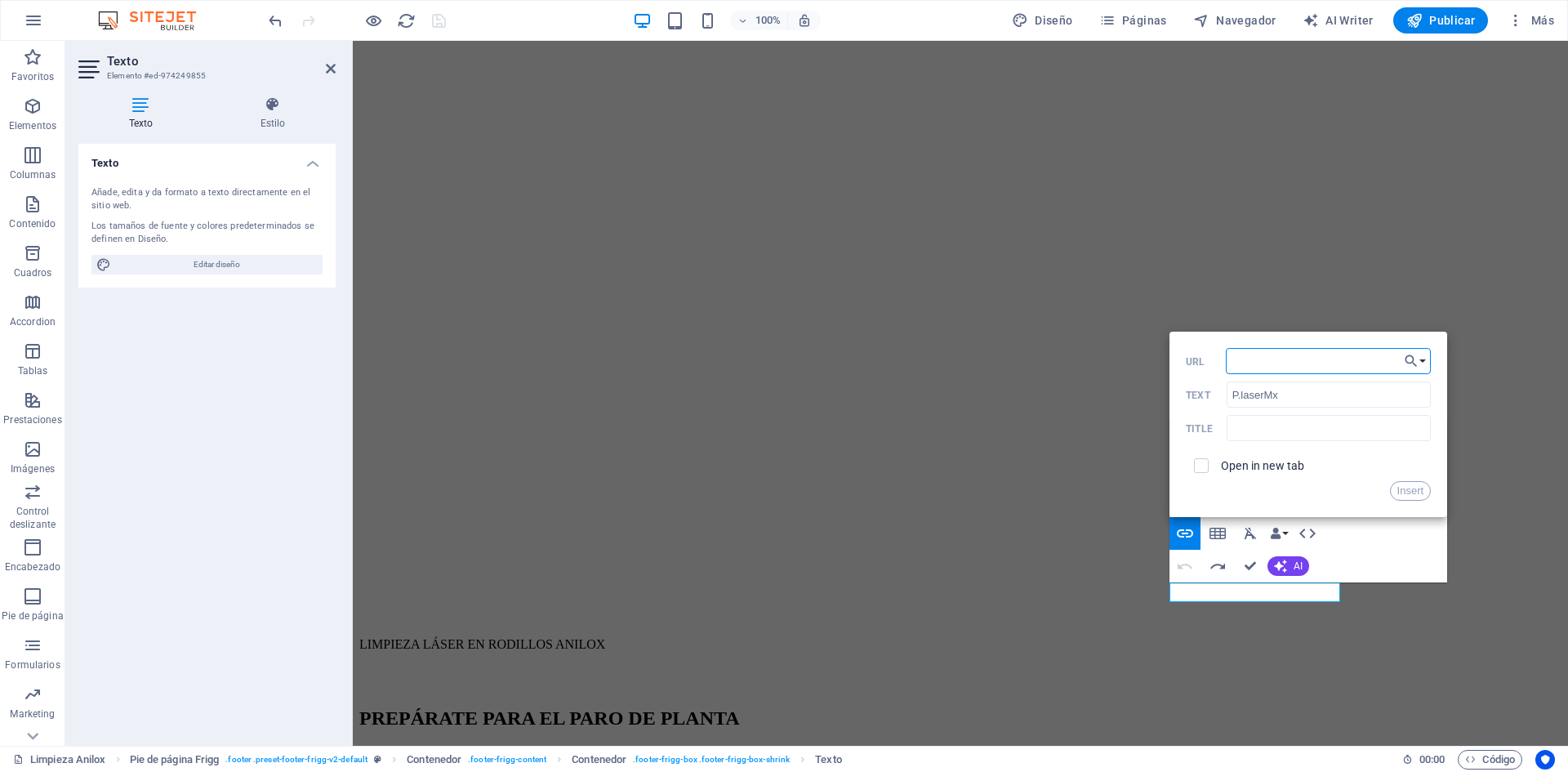
click at [1262, 364] on input "URL" at bounding box center [1329, 360] width 206 height 26
paste input "[URL][DOMAIN_NAME]"
type input "[URL][DOMAIN_NAME]"
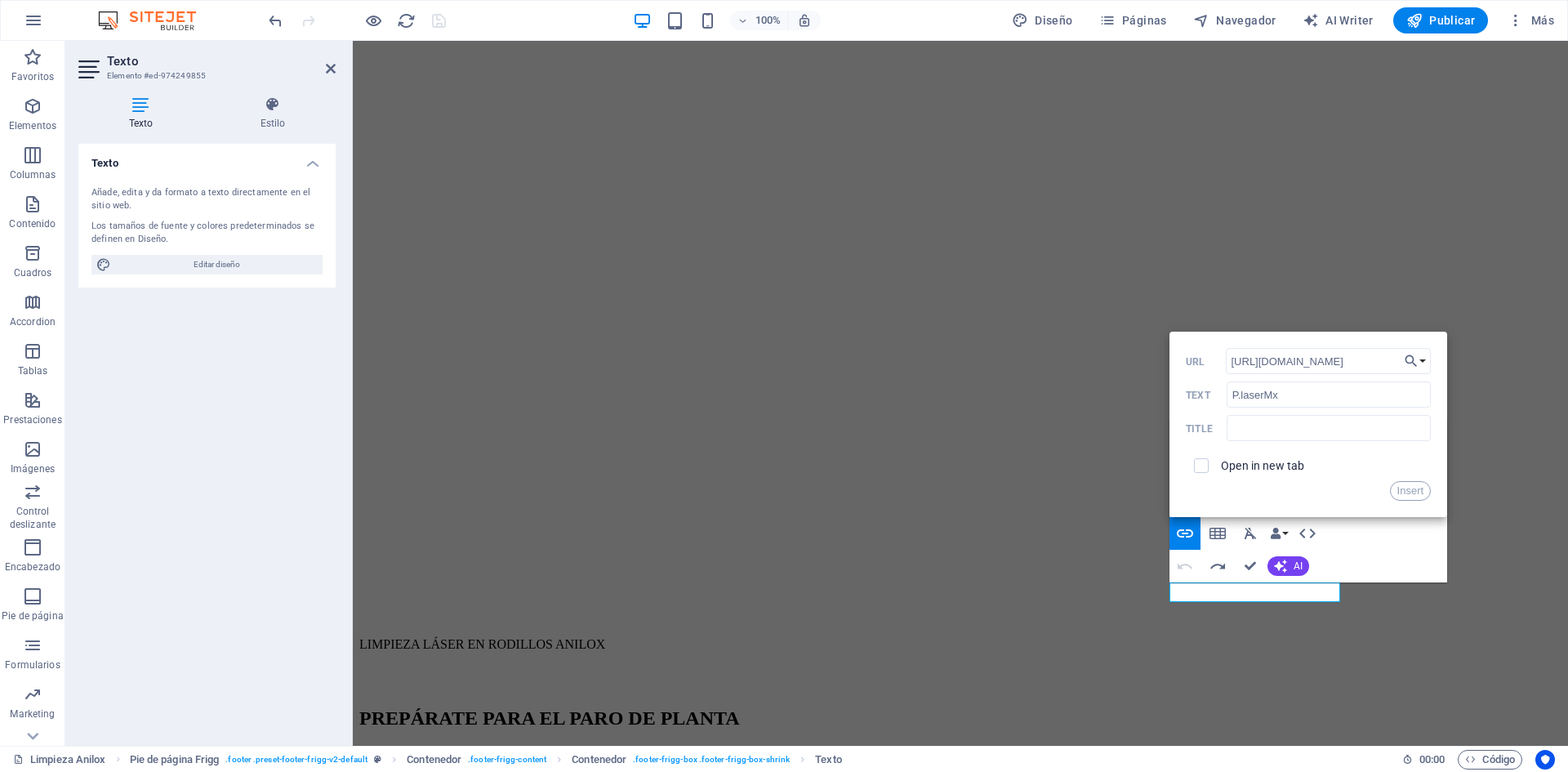
click at [1242, 459] on label "Open in new tab" at bounding box center [1262, 465] width 83 height 13
click at [1415, 488] on button "Insert" at bounding box center [1411, 491] width 42 height 20
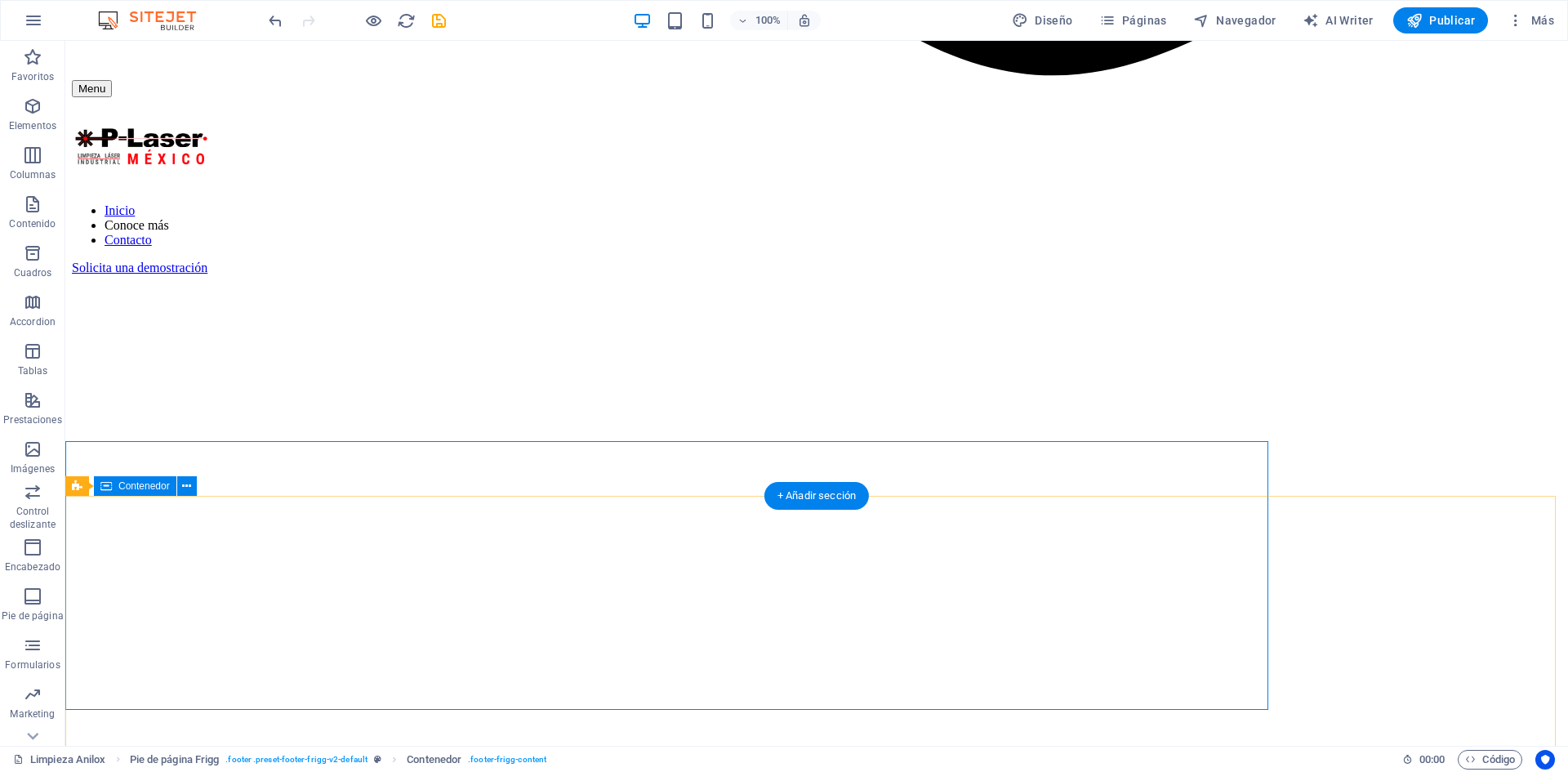
scroll to position [1982, 0]
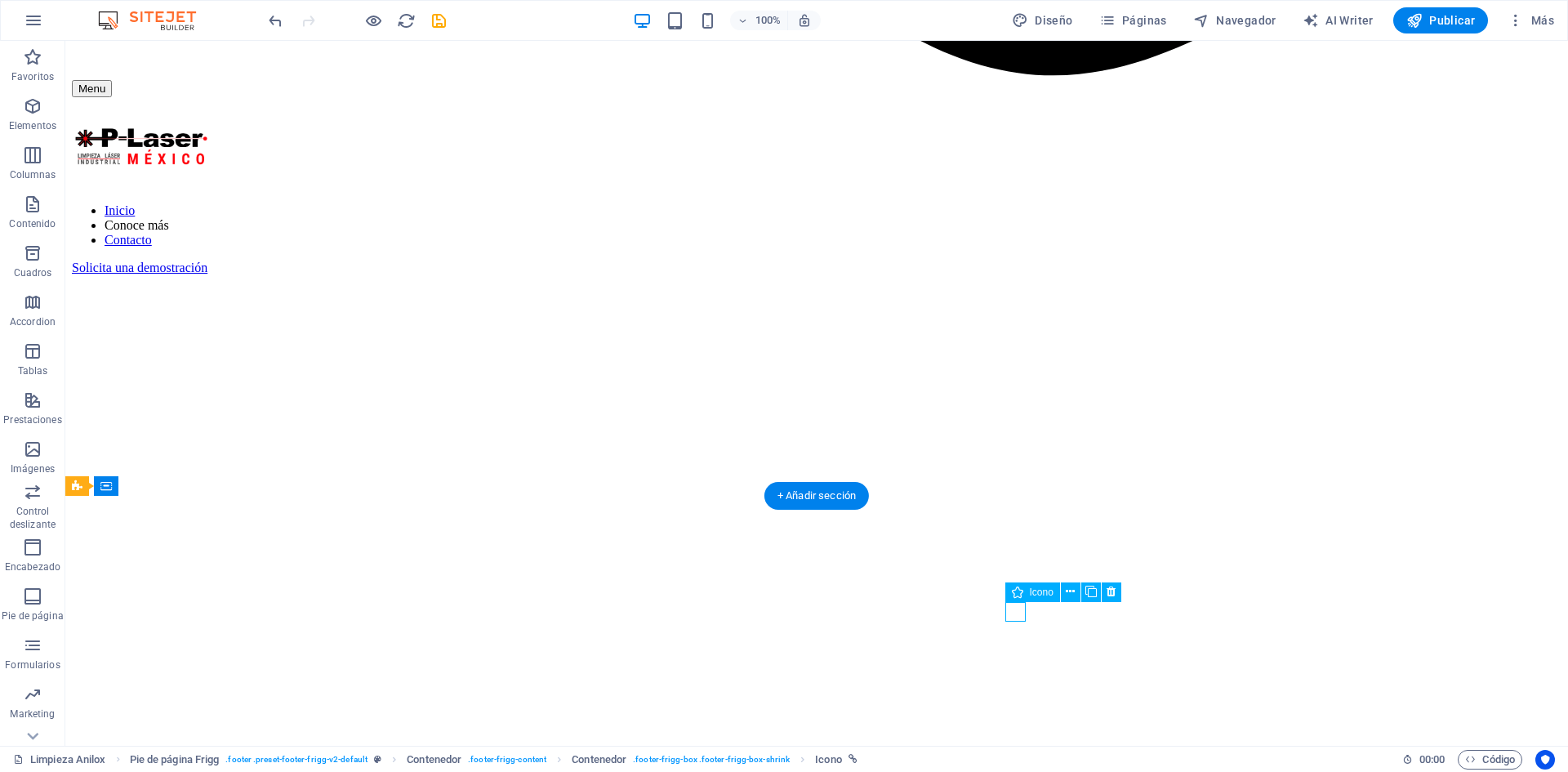
select select "xMidYMid"
select select "px"
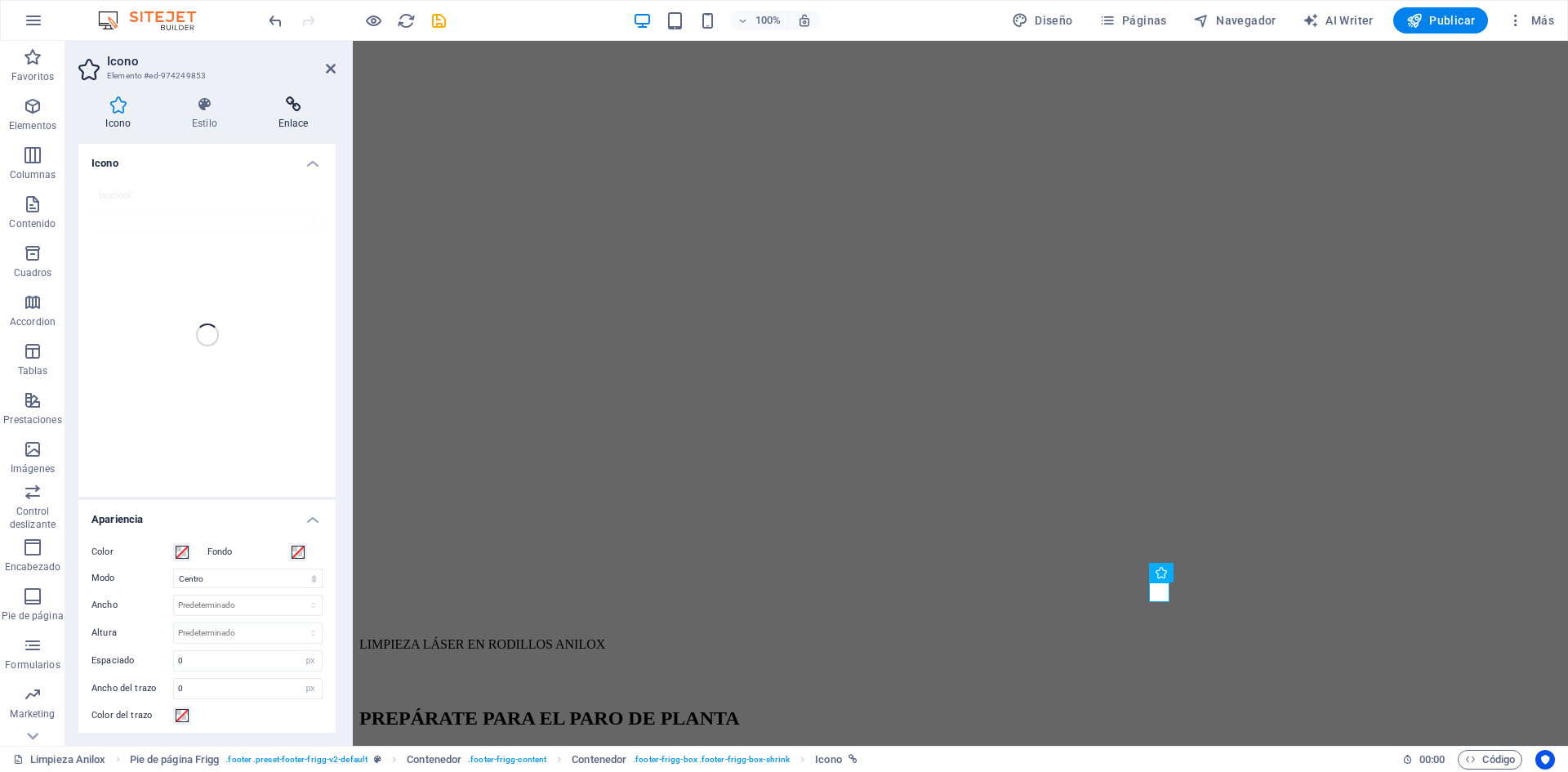
click at [294, 117] on h4 "Enlace" at bounding box center [293, 114] width 85 height 34
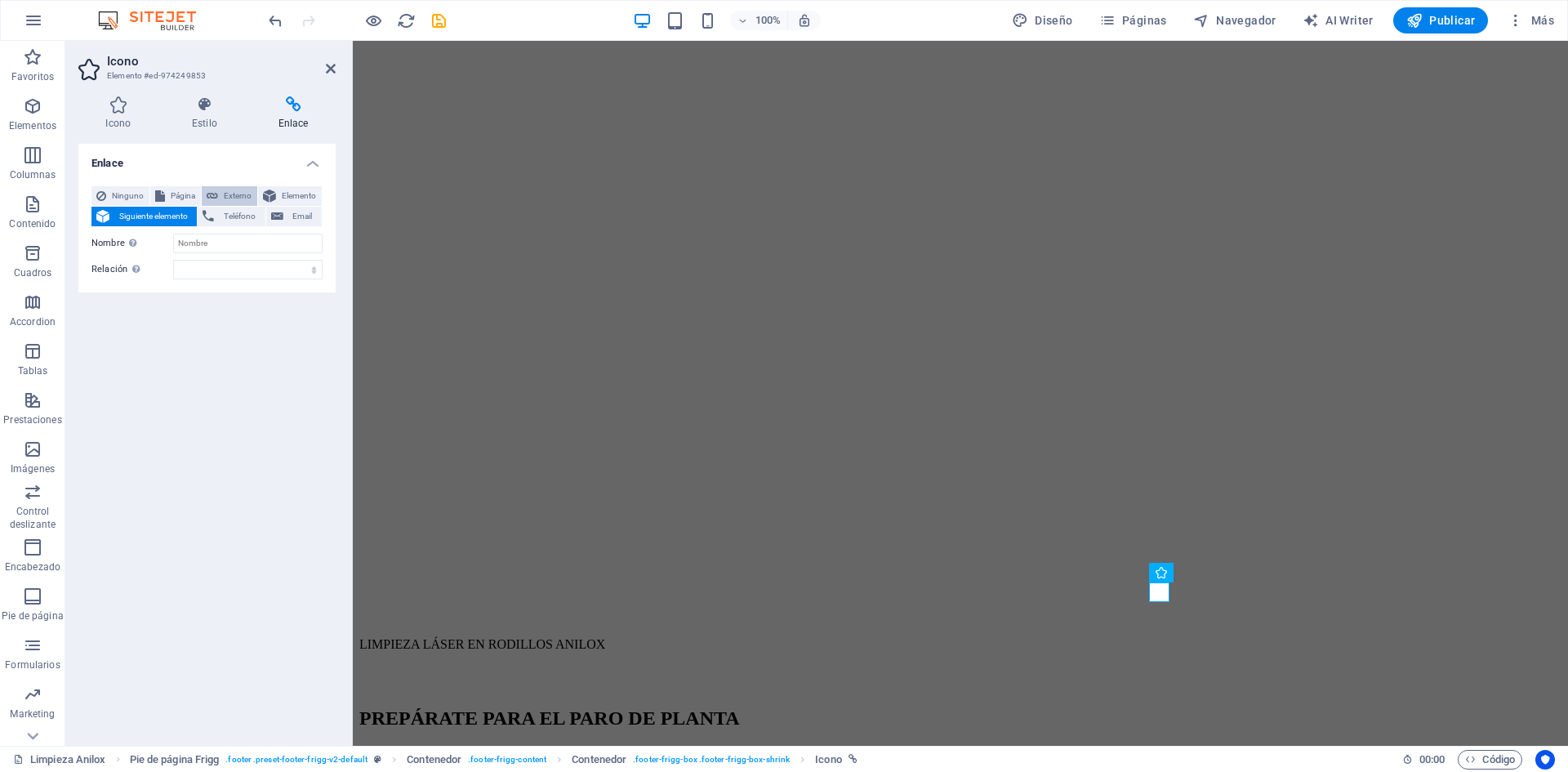
click at [215, 191] on icon at bounding box center [212, 196] width 12 height 20
select select "blank"
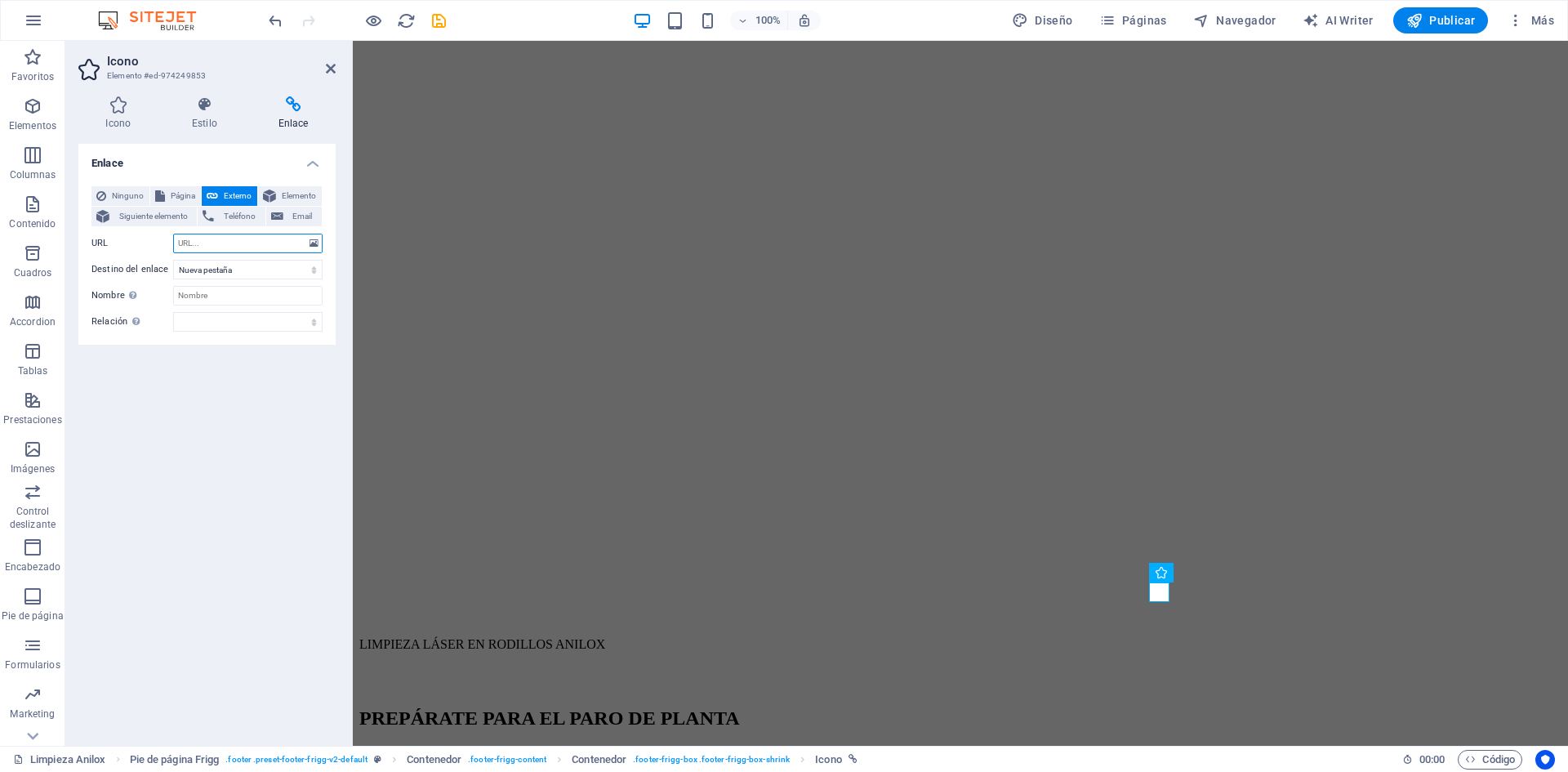
paste input "[URL][DOMAIN_NAME]"
type input "[URL][DOMAIN_NAME]"
click at [252, 269] on select "Nueva pestaña Misma pestaña Superposición" at bounding box center [248, 270] width 150 height 20
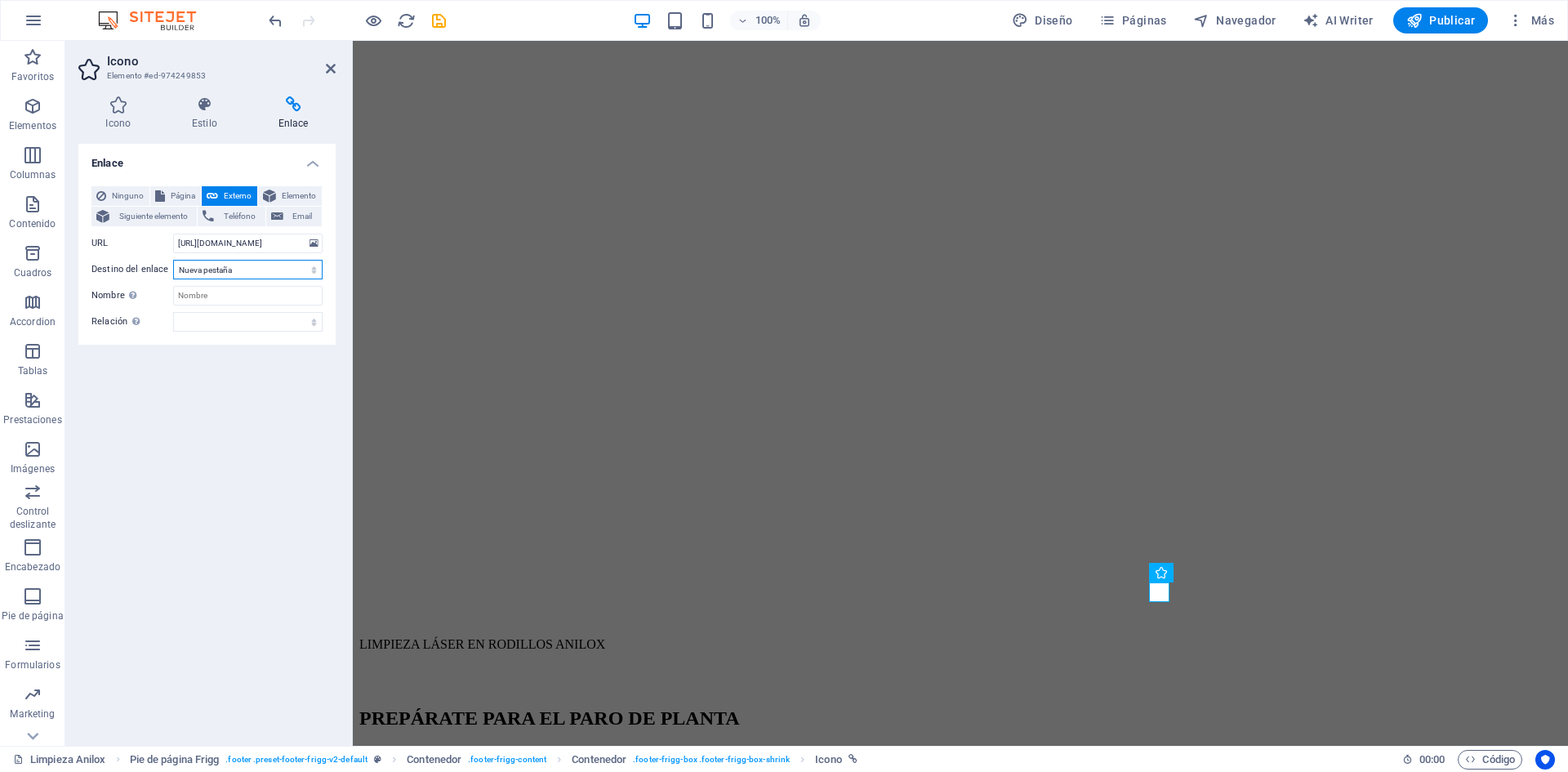
click at [252, 269] on select "Nueva pestaña Misma pestaña Superposición" at bounding box center [248, 270] width 150 height 20
click at [221, 294] on input "Nombre Una descripción adicional del enlace no debería ser igual al texto del e…" at bounding box center [248, 296] width 150 height 20
click at [327, 72] on icon at bounding box center [330, 69] width 10 height 13
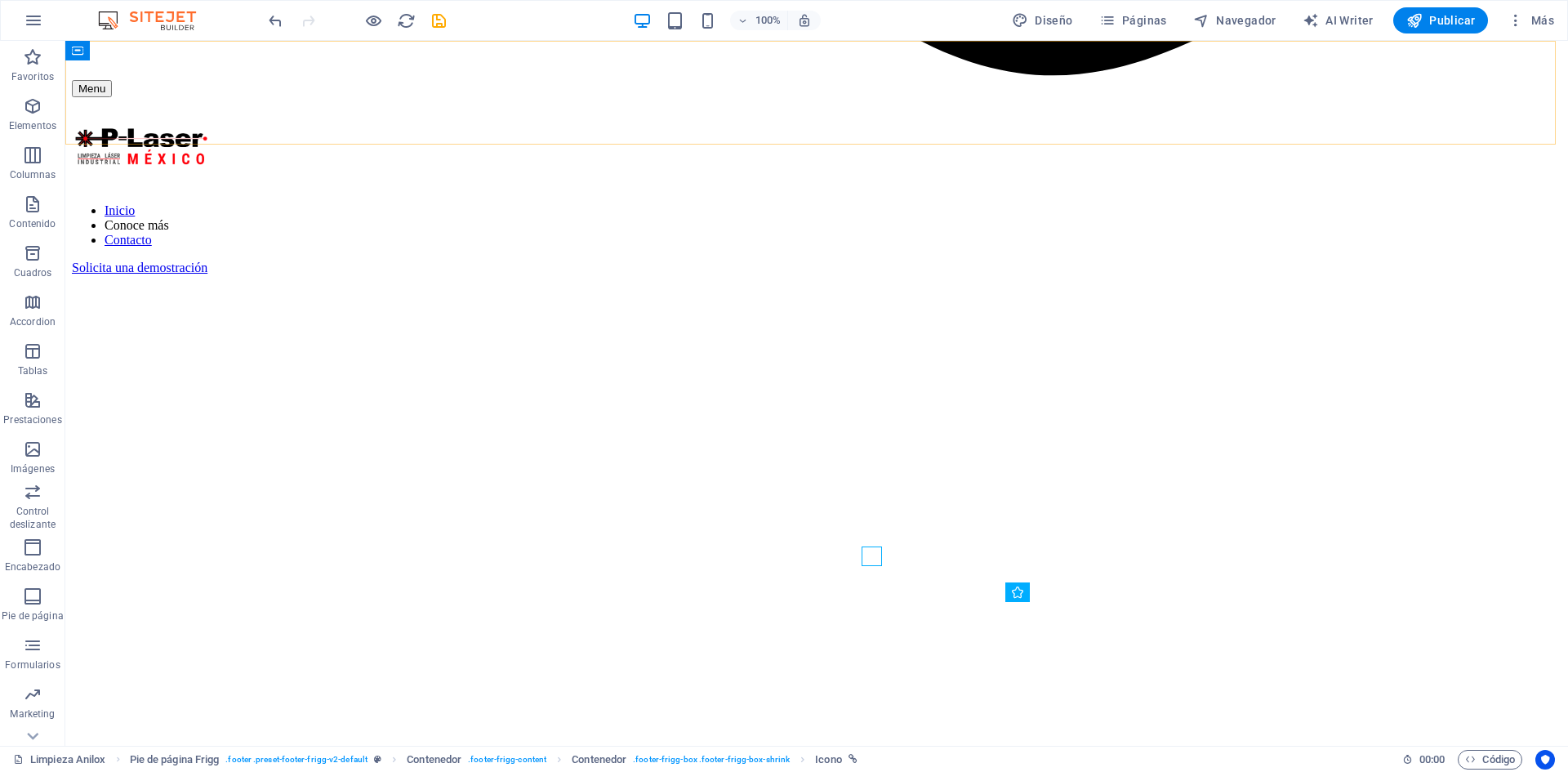
scroll to position [1982, 0]
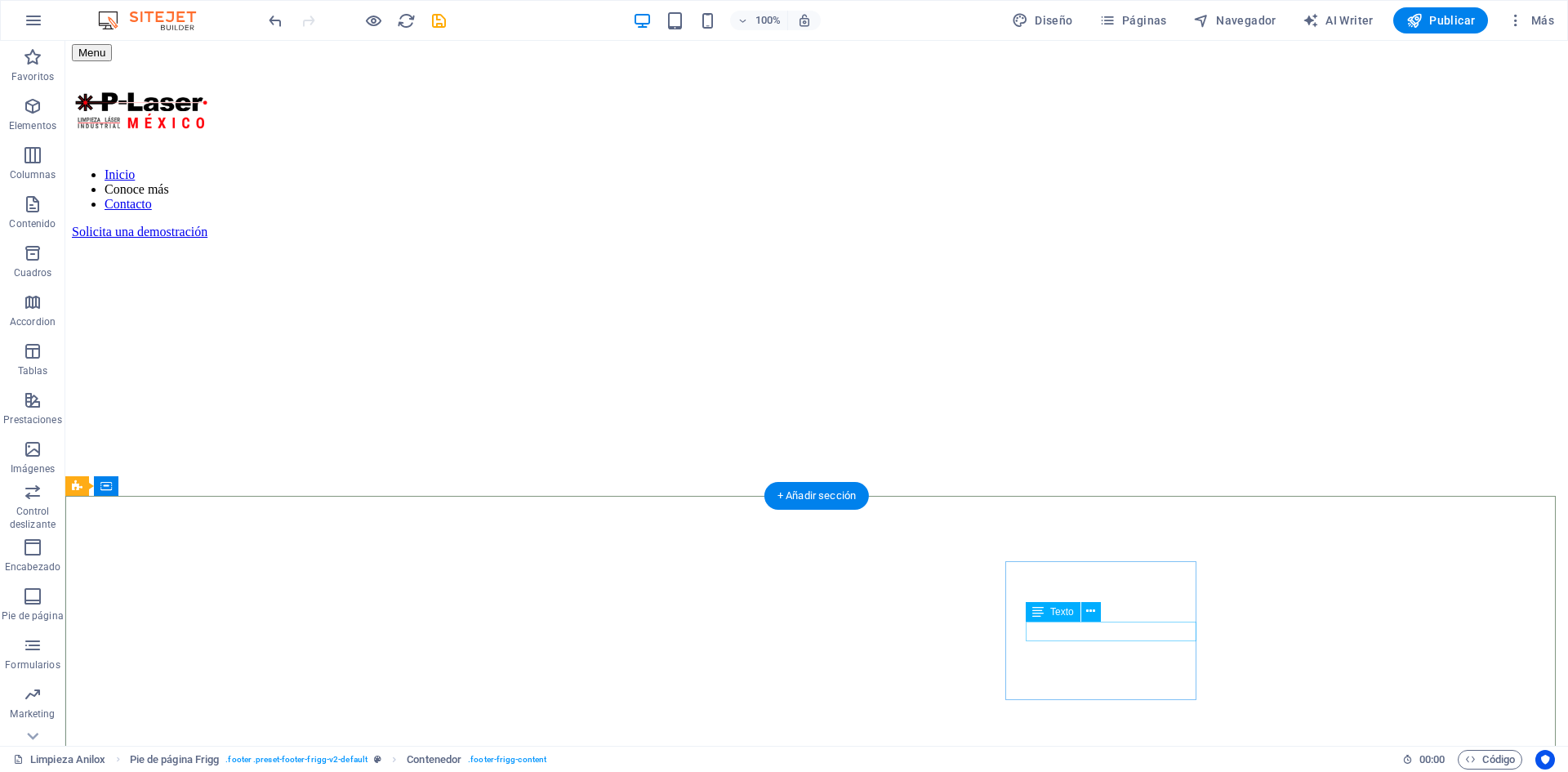
drag, startPoint x: 1097, startPoint y: 631, endPoint x: 1031, endPoint y: 630, distance: 66.0
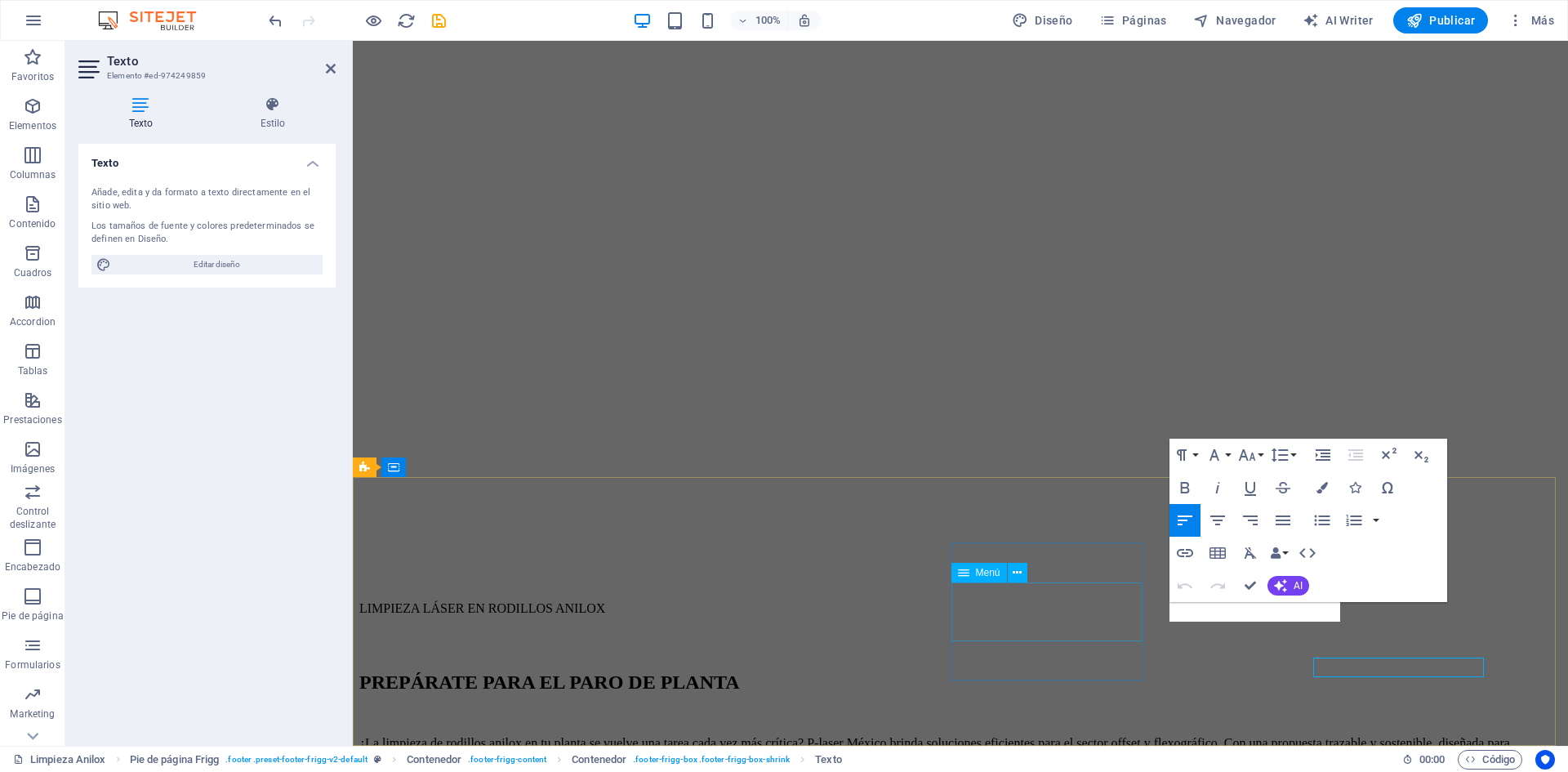
scroll to position [1947, 0]
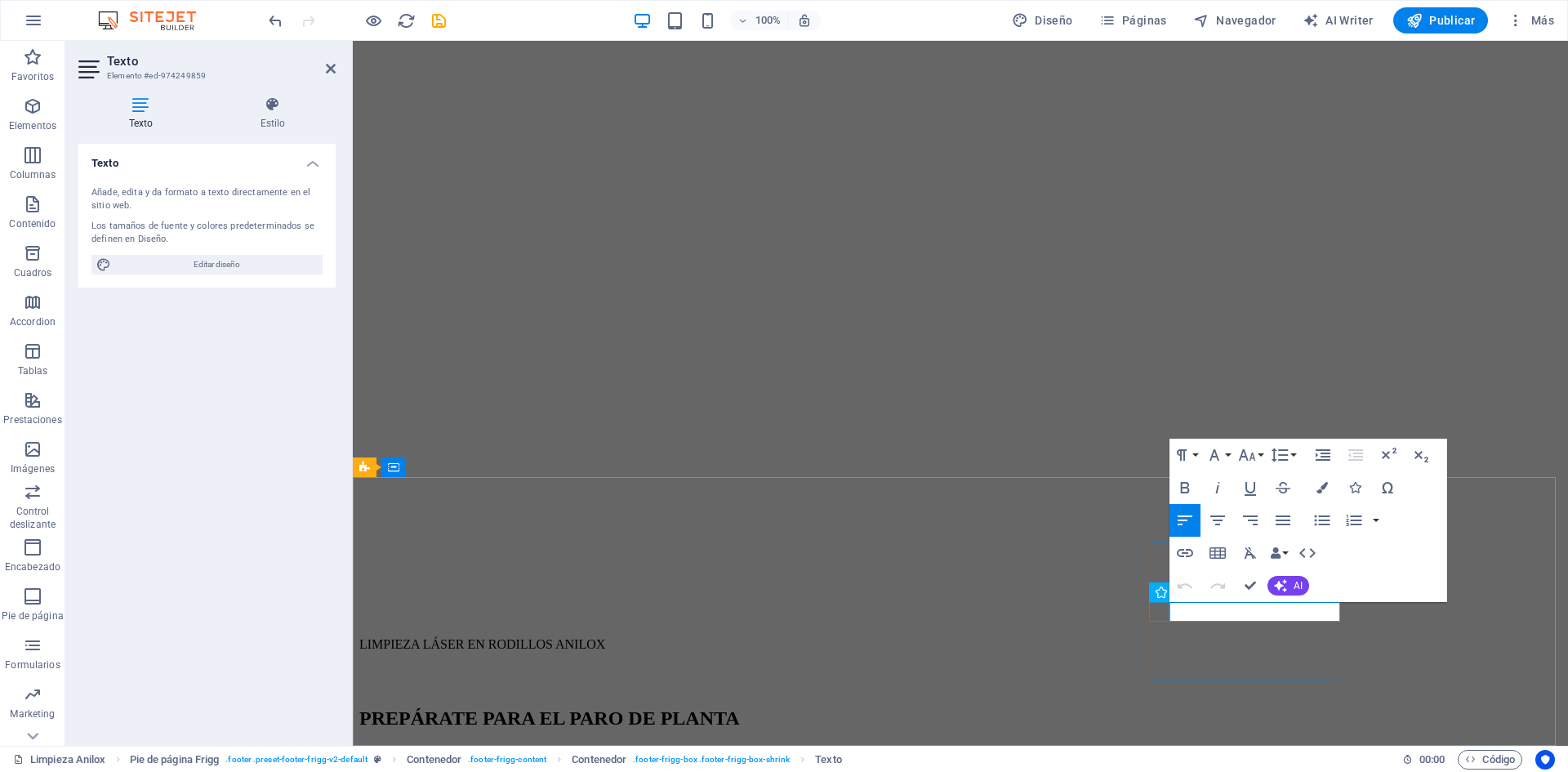
drag, startPoint x: 1264, startPoint y: 614, endPoint x: 1148, endPoint y: 615, distance: 116.0
click at [1188, 553] on icon "button" at bounding box center [1184, 553] width 16 height 8
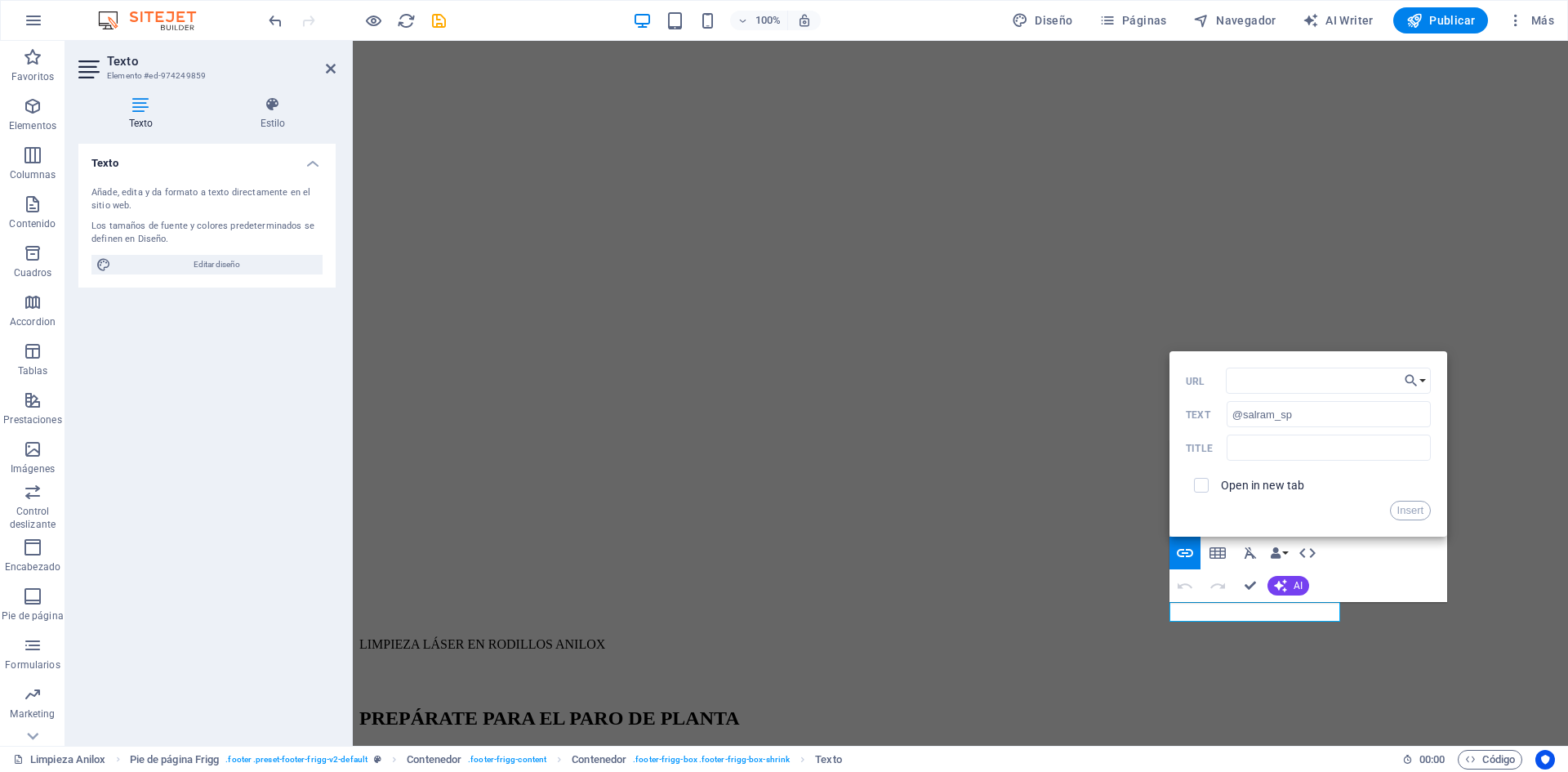
click at [1273, 396] on div "URL @salram_sp Text Title Open in new tab Insert" at bounding box center [1307, 443] width 245 height 153
click at [1269, 381] on input "URL" at bounding box center [1329, 380] width 206 height 26
paste input "[URL][DOMAIN_NAME]"
type input "[URL][DOMAIN_NAME]"
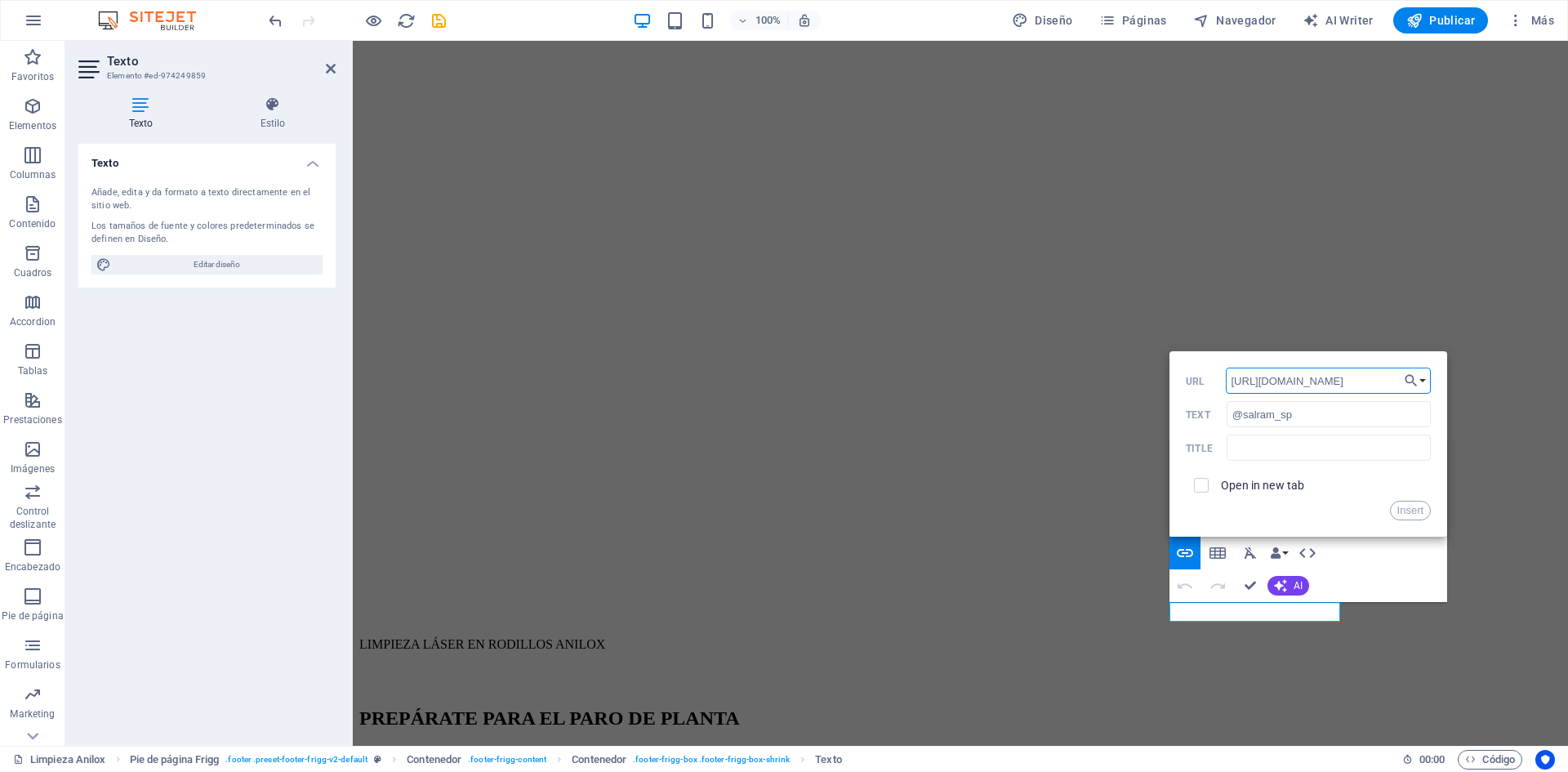
drag, startPoint x: 1586, startPoint y: 423, endPoint x: 1567, endPoint y: 373, distance: 53.5
paste input "[URL][DOMAIN_NAME]"
type input "[URL][DOMAIN_NAME]"
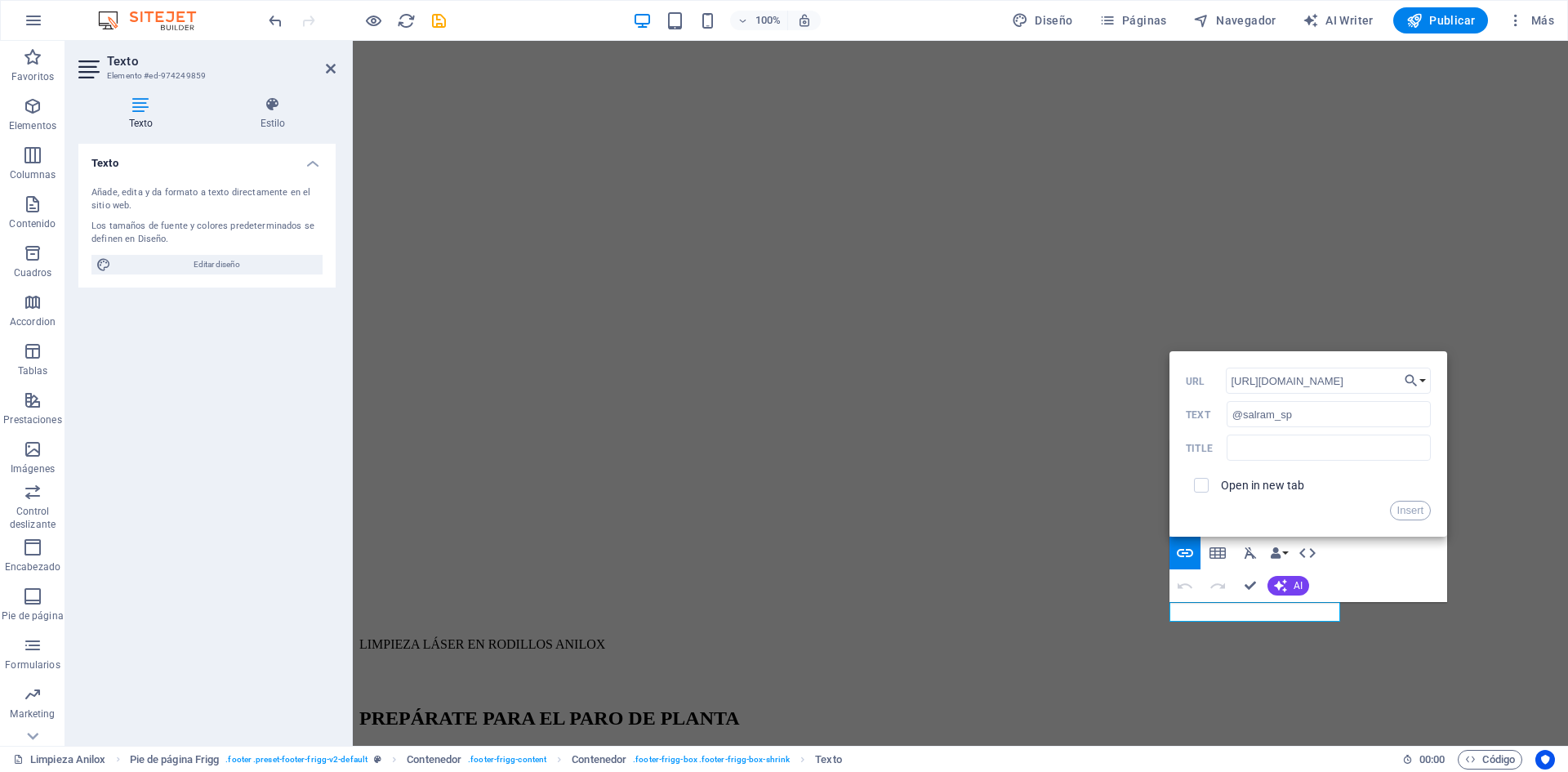
click at [1248, 488] on label "Open in new tab" at bounding box center [1262, 485] width 83 height 13
click at [1419, 509] on button "Insert" at bounding box center [1411, 511] width 42 height 20
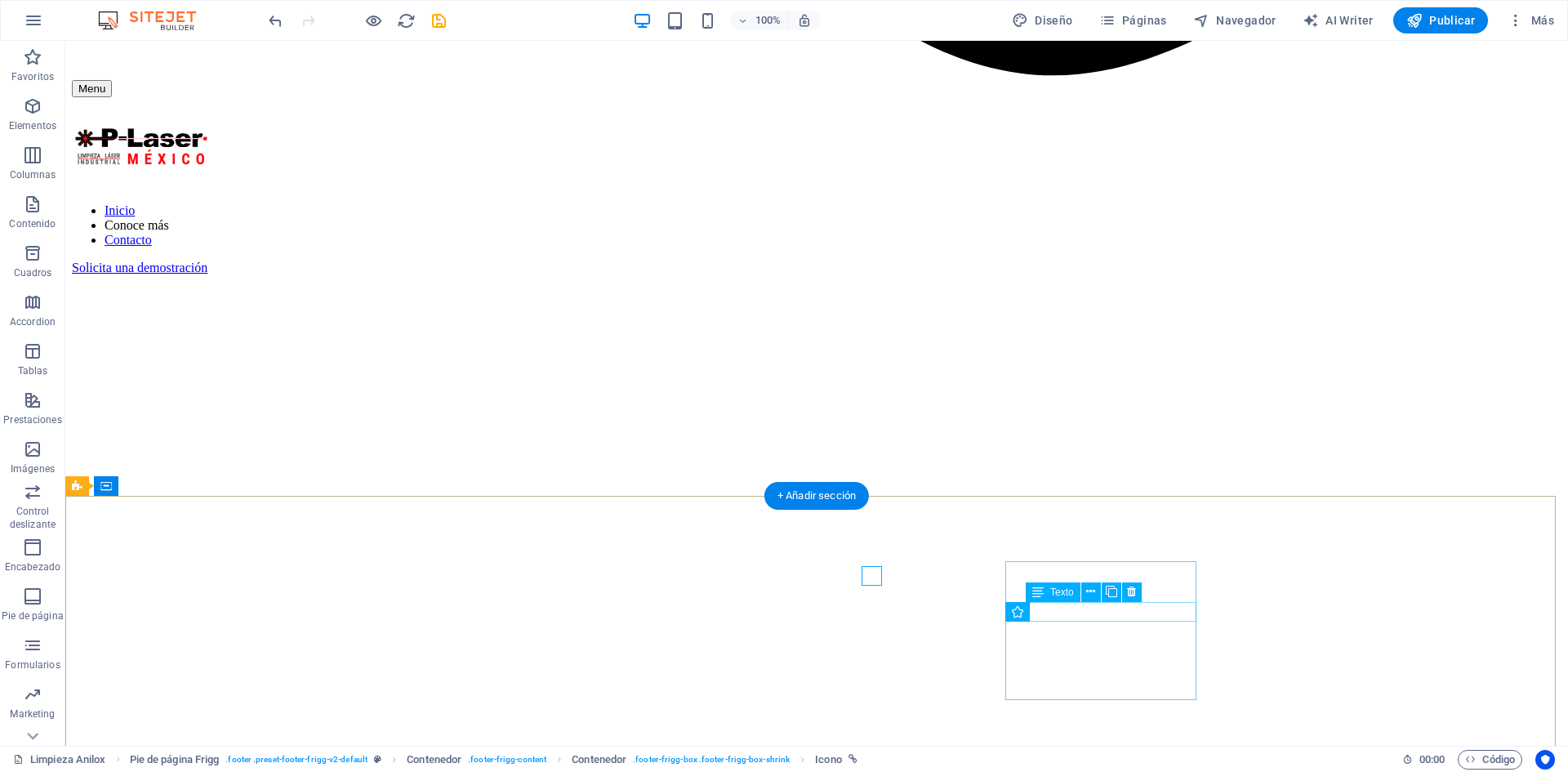
scroll to position [1982, 0]
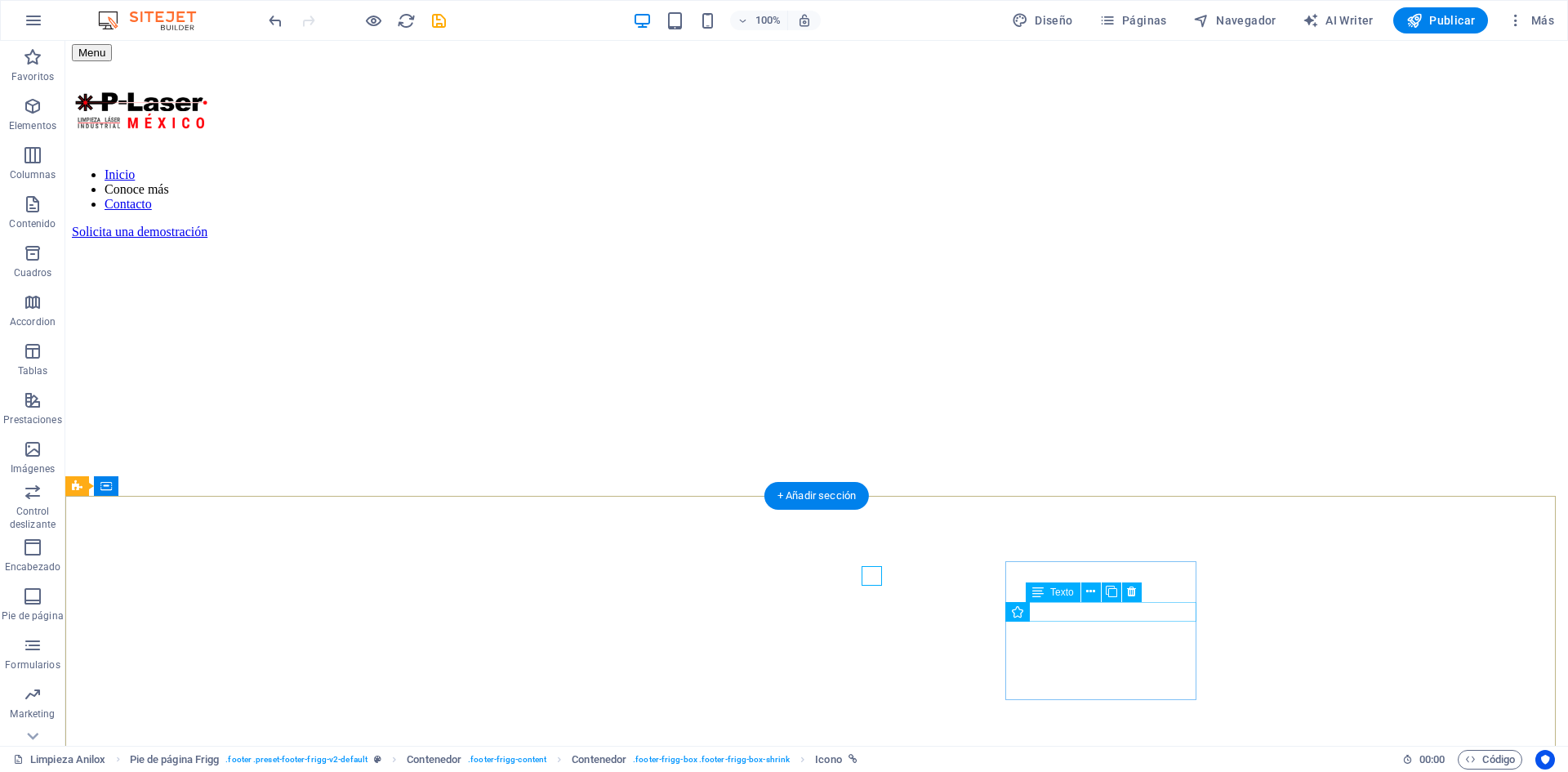
select select "xMidYMid"
select select "px"
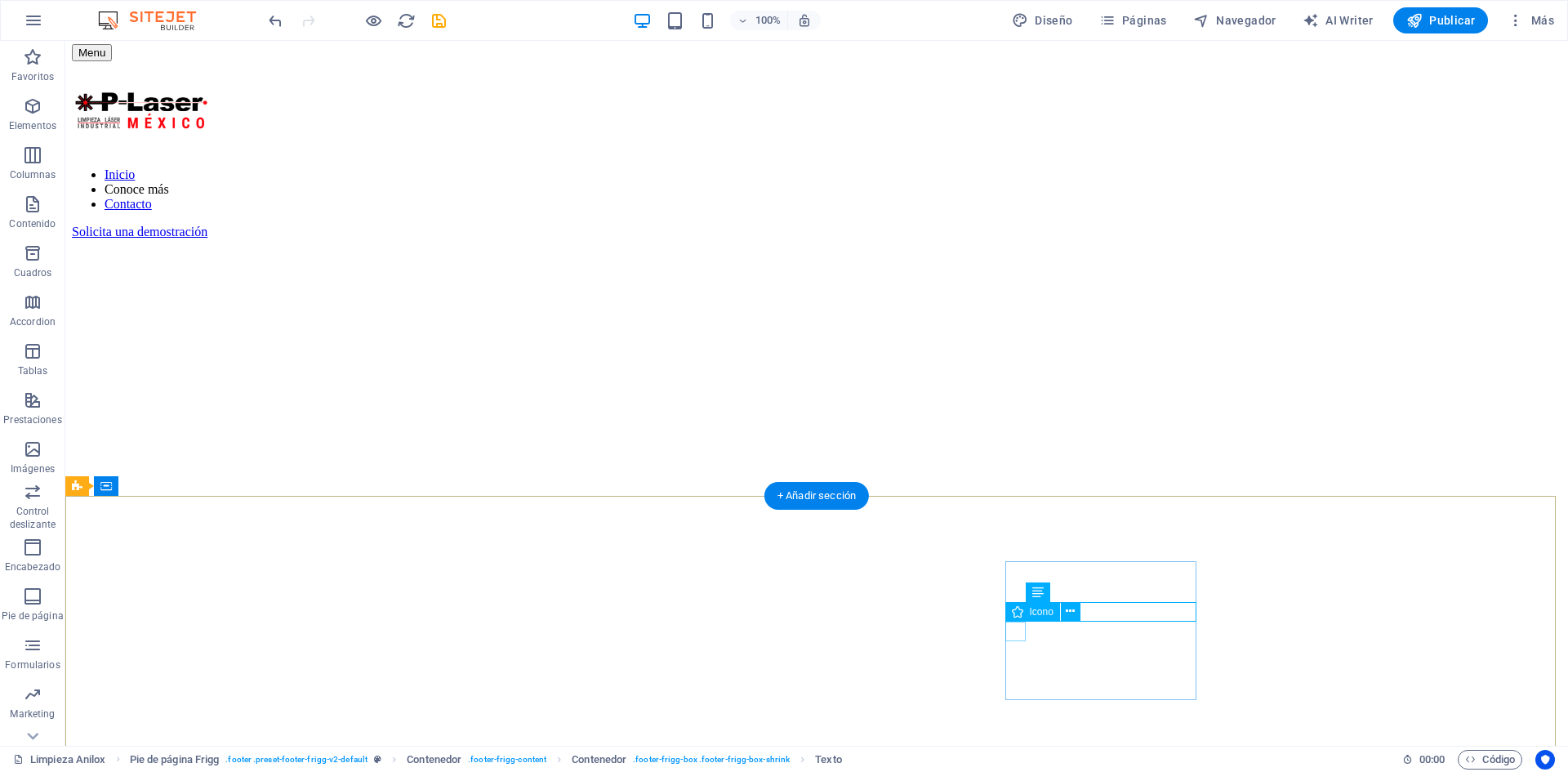
select select "px"
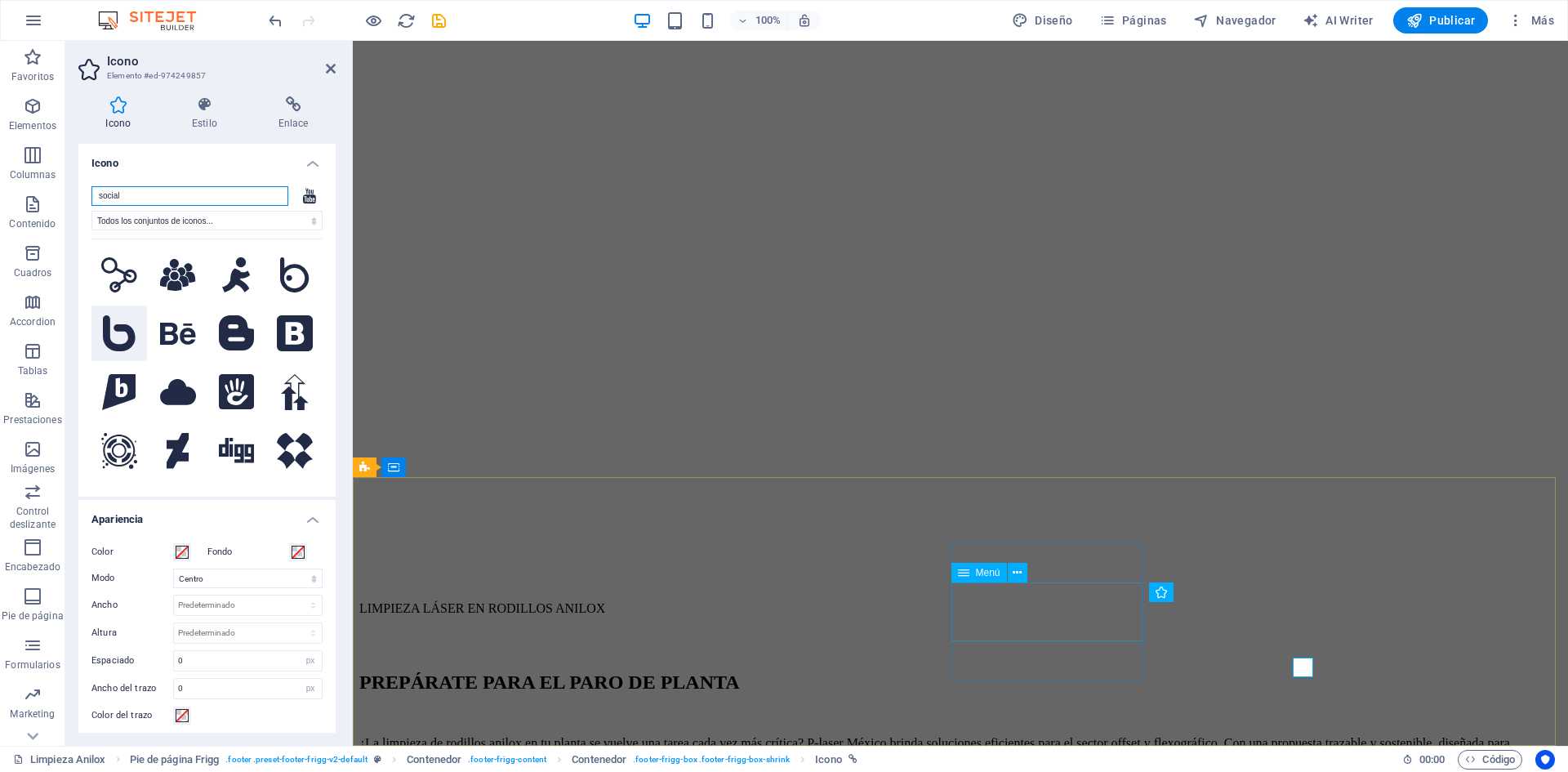
scroll to position [1947, 0]
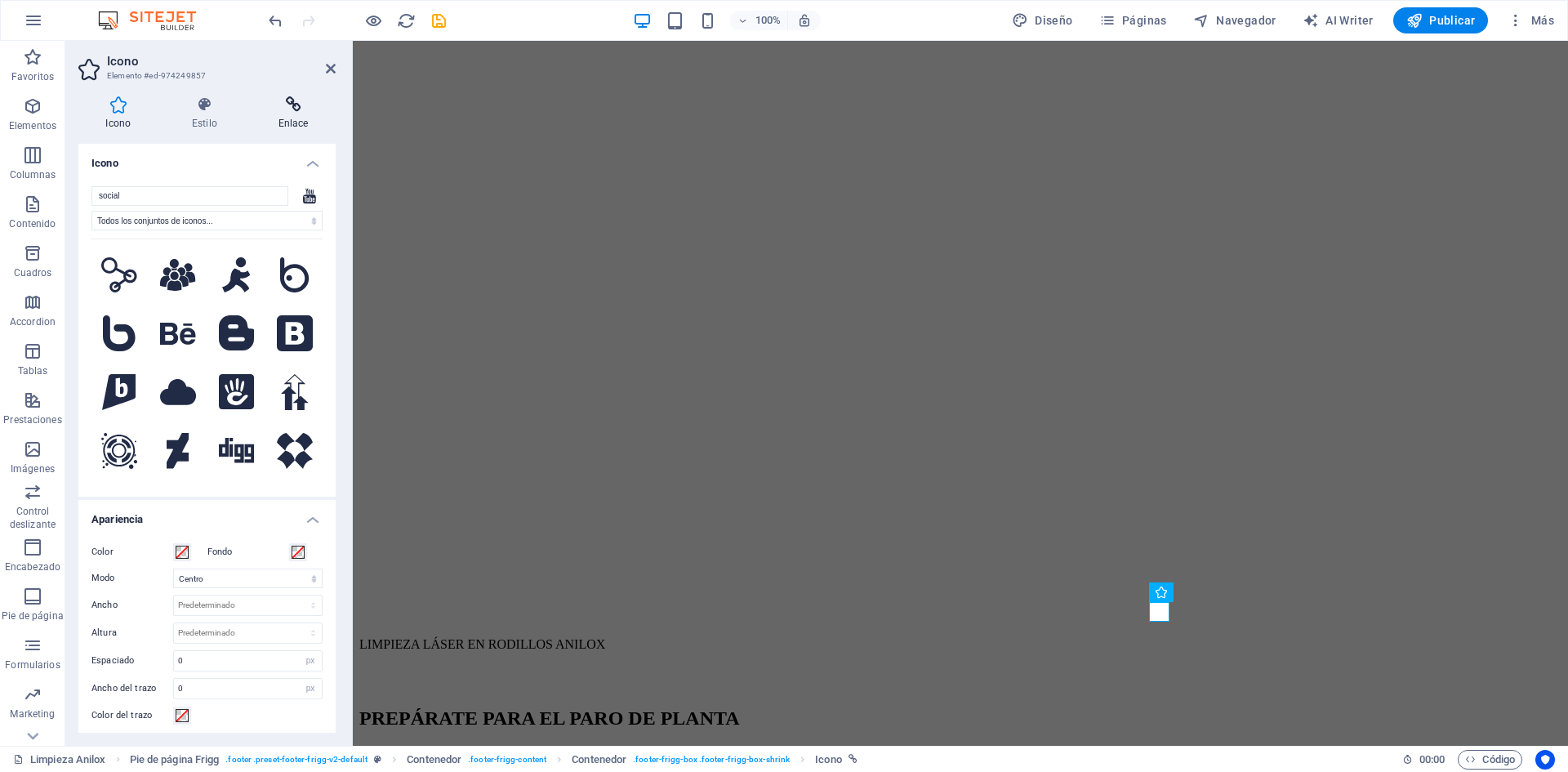
click at [306, 108] on icon at bounding box center [293, 105] width 85 height 16
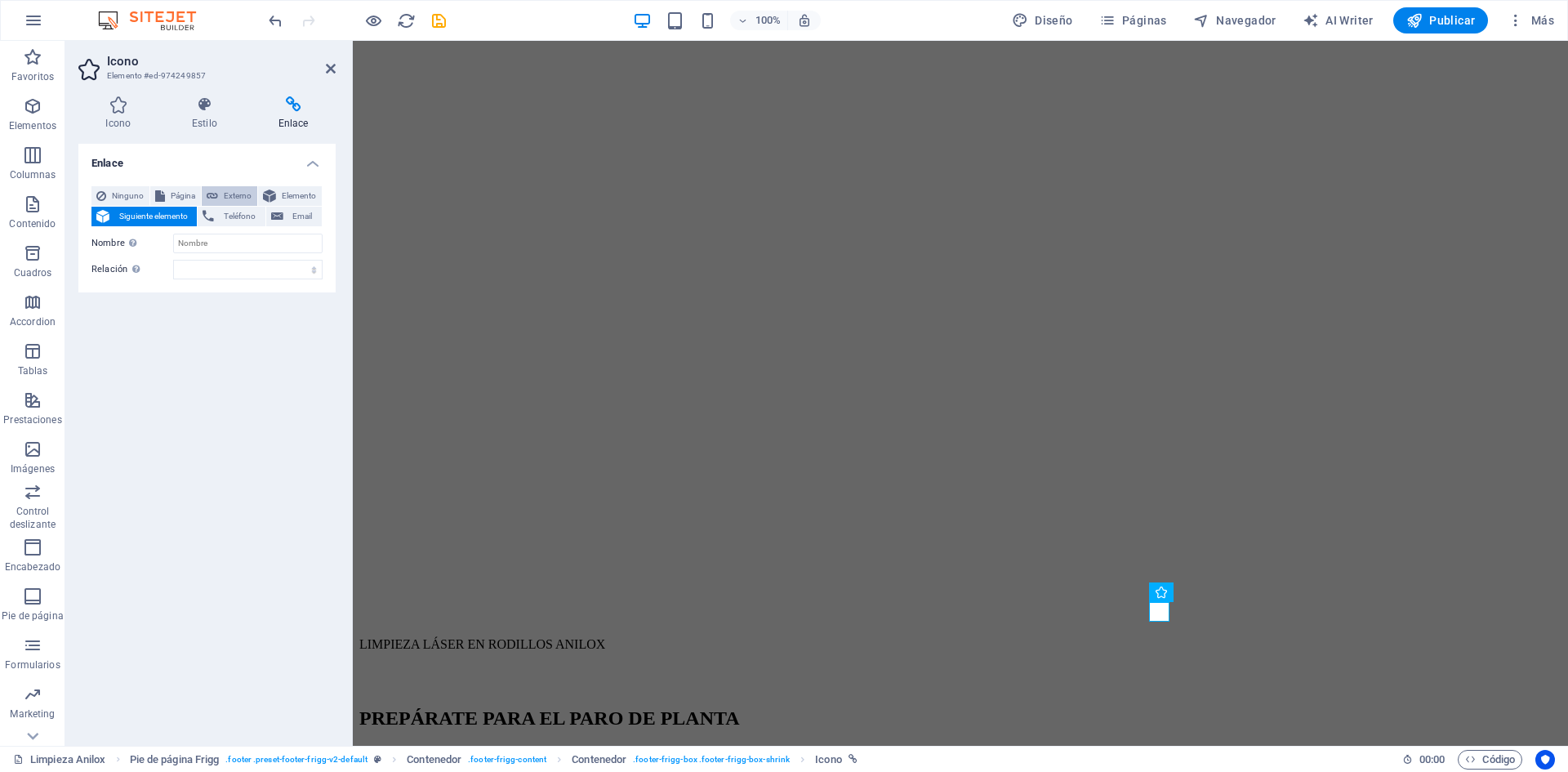
click at [220, 191] on button "Externo" at bounding box center [229, 196] width 56 height 20
select select "blank"
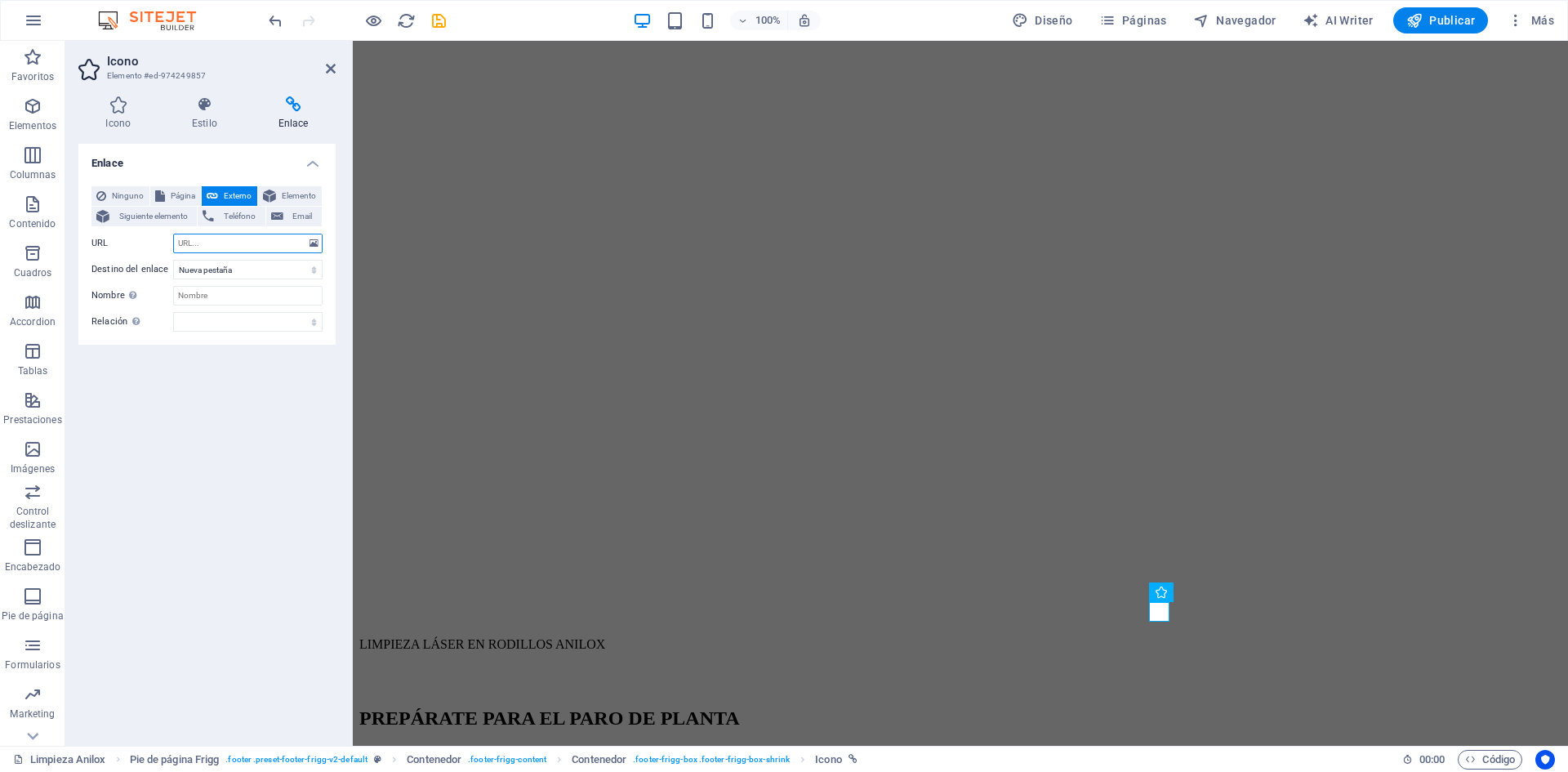
paste input "[URL][DOMAIN_NAME]"
type input "[URL][DOMAIN_NAME]"
click at [329, 69] on icon at bounding box center [330, 69] width 10 height 13
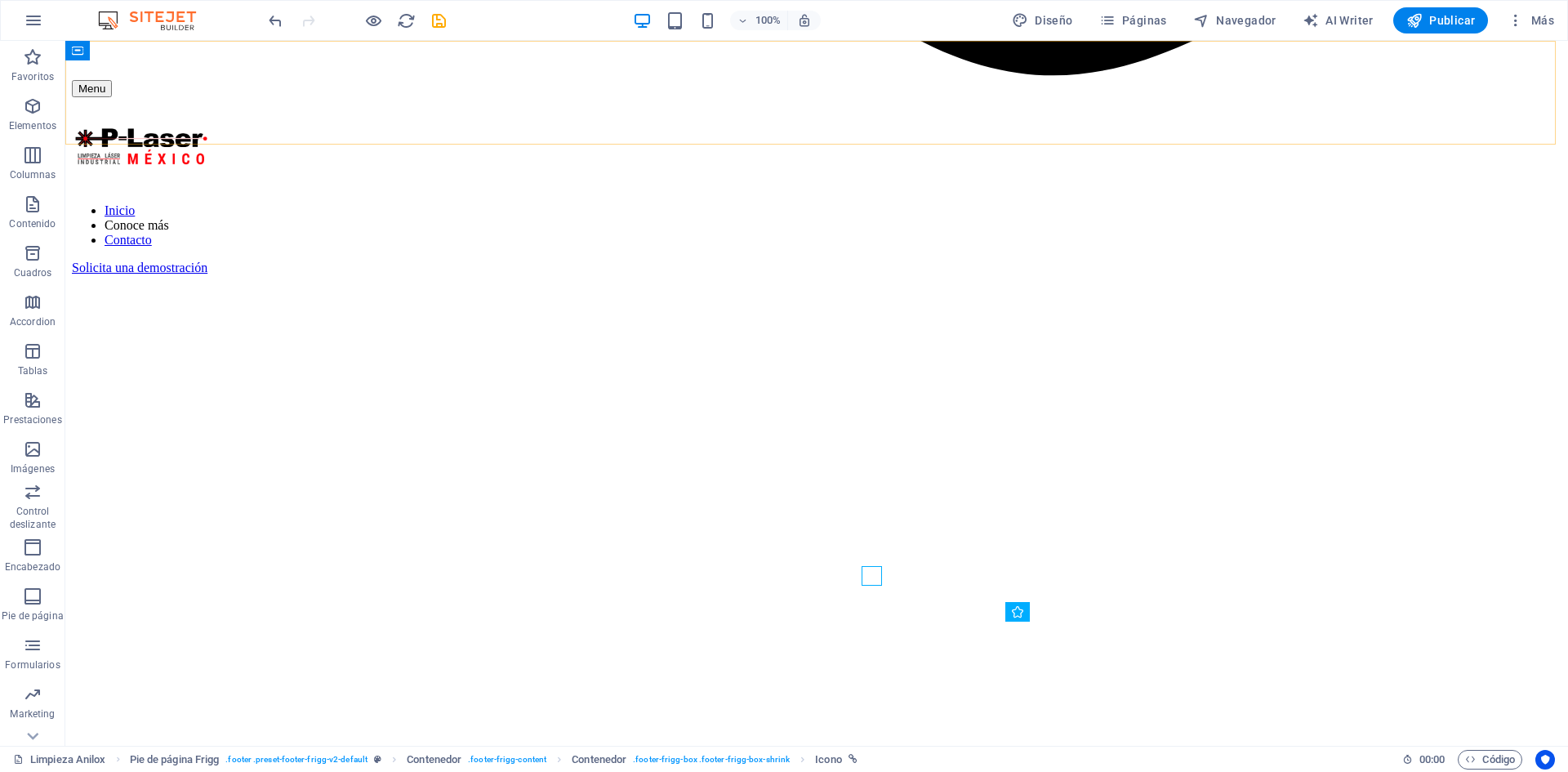
scroll to position [1982, 0]
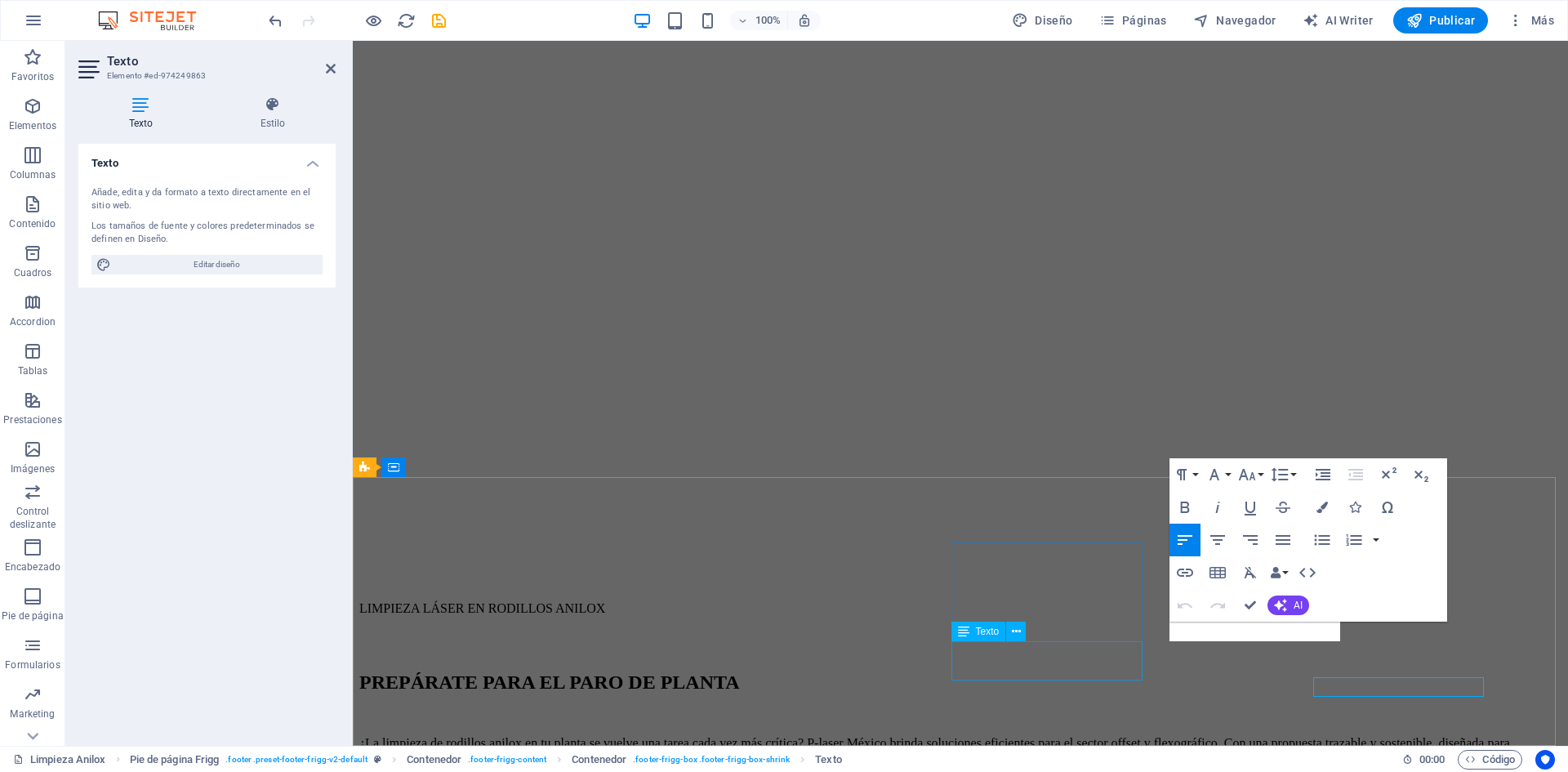
scroll to position [1947, 0]
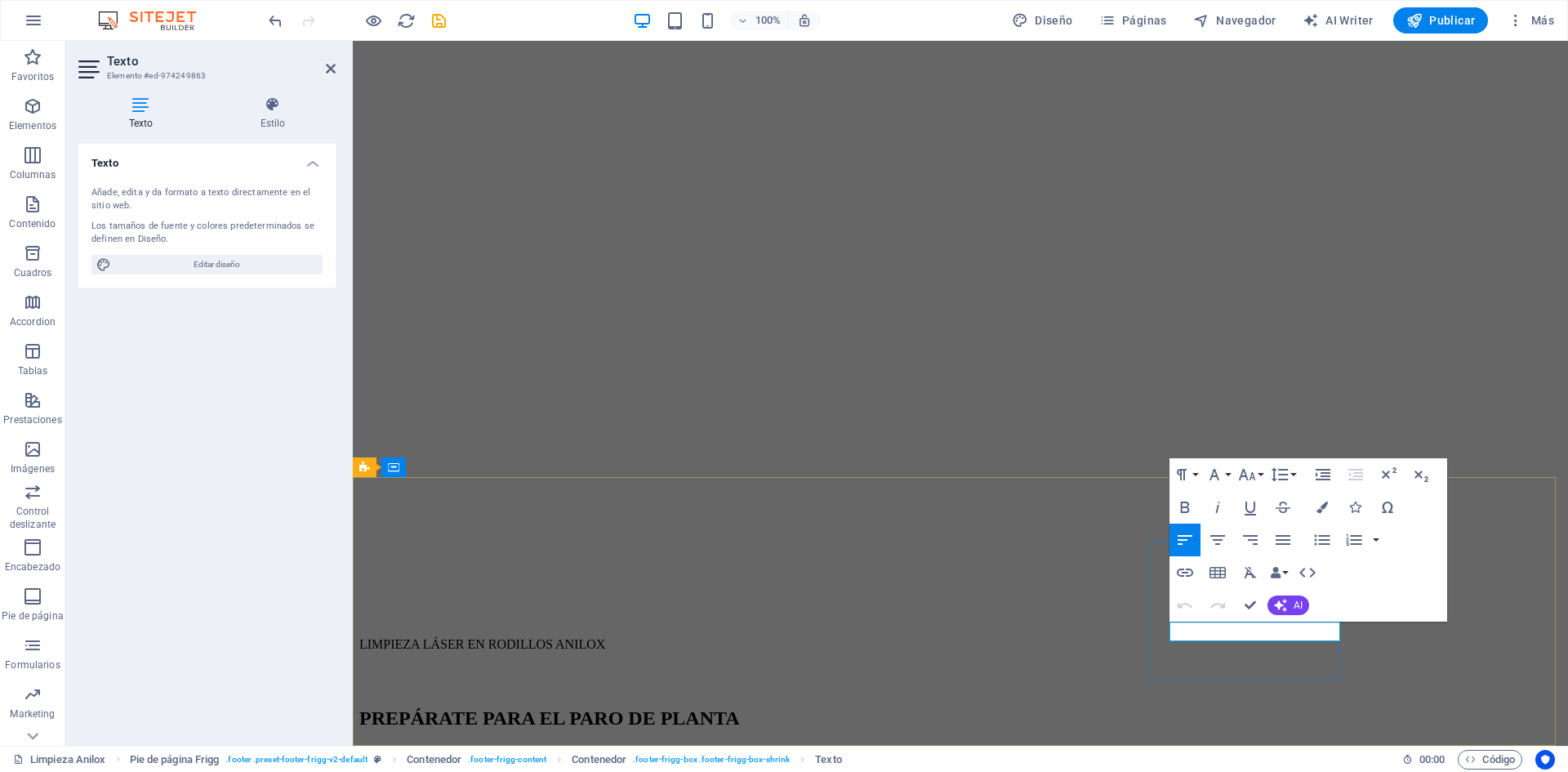
drag, startPoint x: 1257, startPoint y: 630, endPoint x: 1154, endPoint y: 629, distance: 103.0
click at [1192, 572] on icon "button" at bounding box center [1184, 572] width 16 height 8
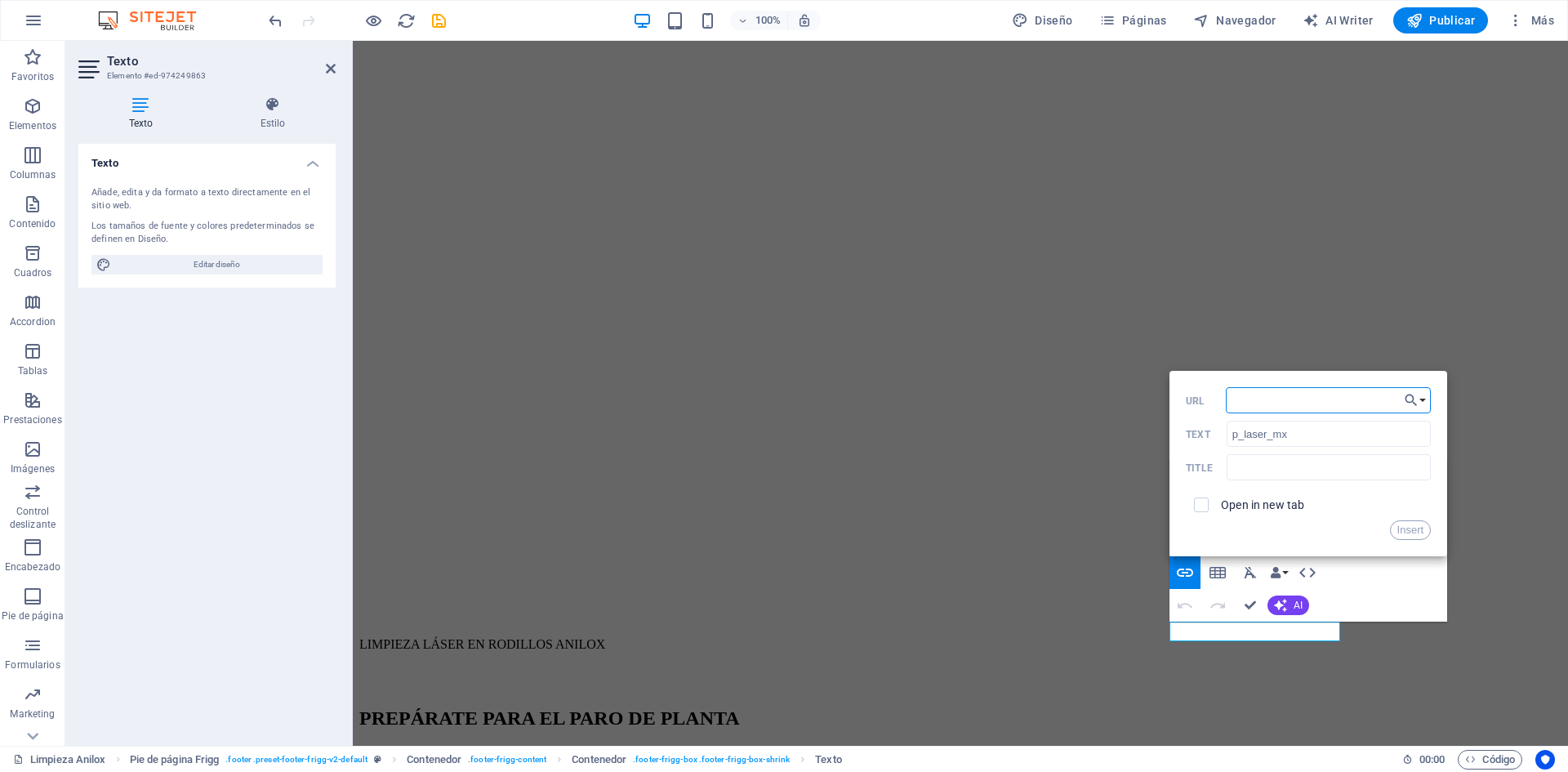
click at [1296, 402] on input "URL" at bounding box center [1329, 400] width 206 height 26
paste input "[URL][DOMAIN_NAME]"
type input "[URL][DOMAIN_NAME]"
click at [1263, 511] on label "Open in new tab" at bounding box center [1262, 505] width 83 height 13
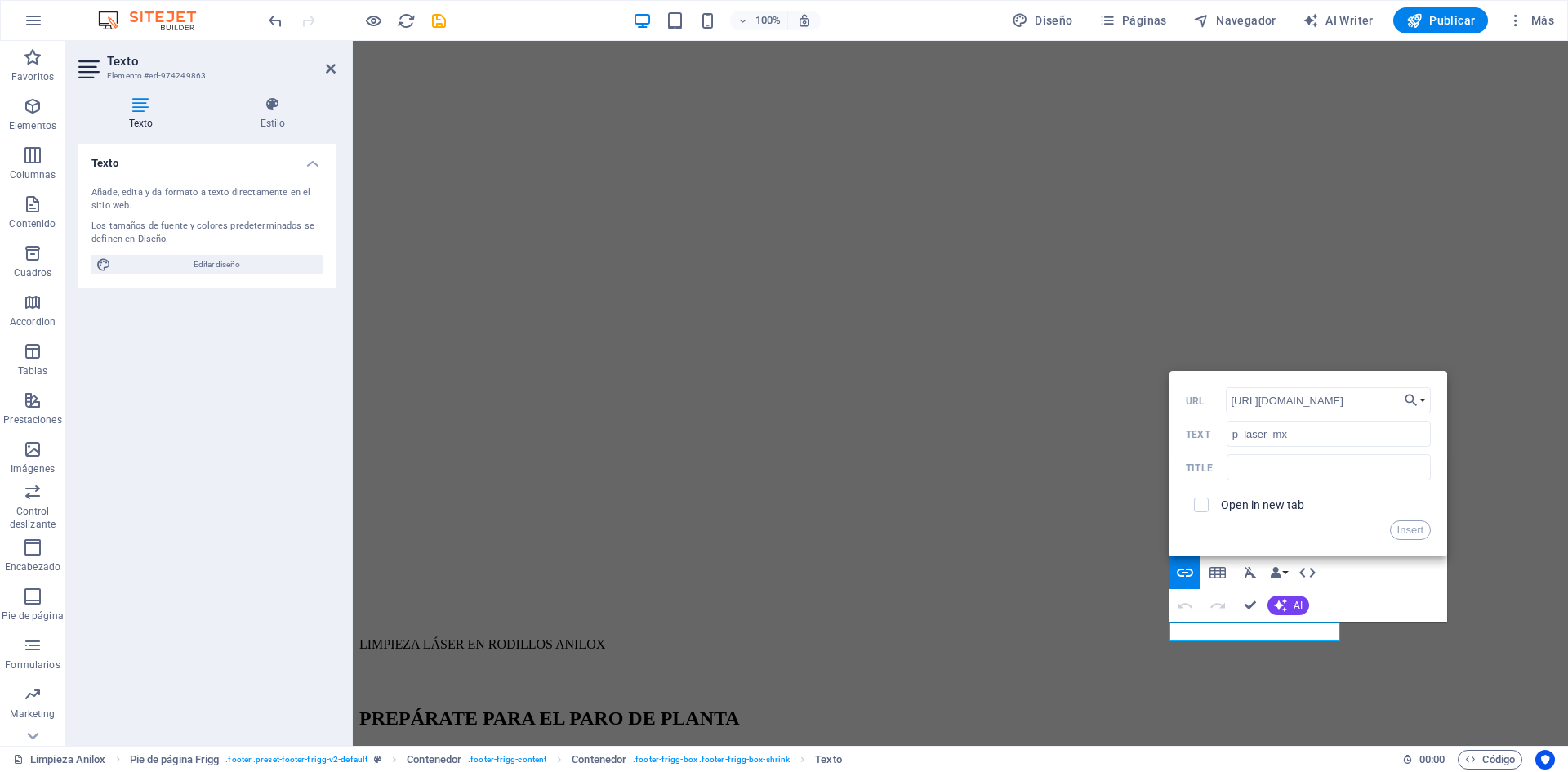
scroll to position [0, 0]
click at [1410, 533] on button "Insert" at bounding box center [1411, 530] width 42 height 20
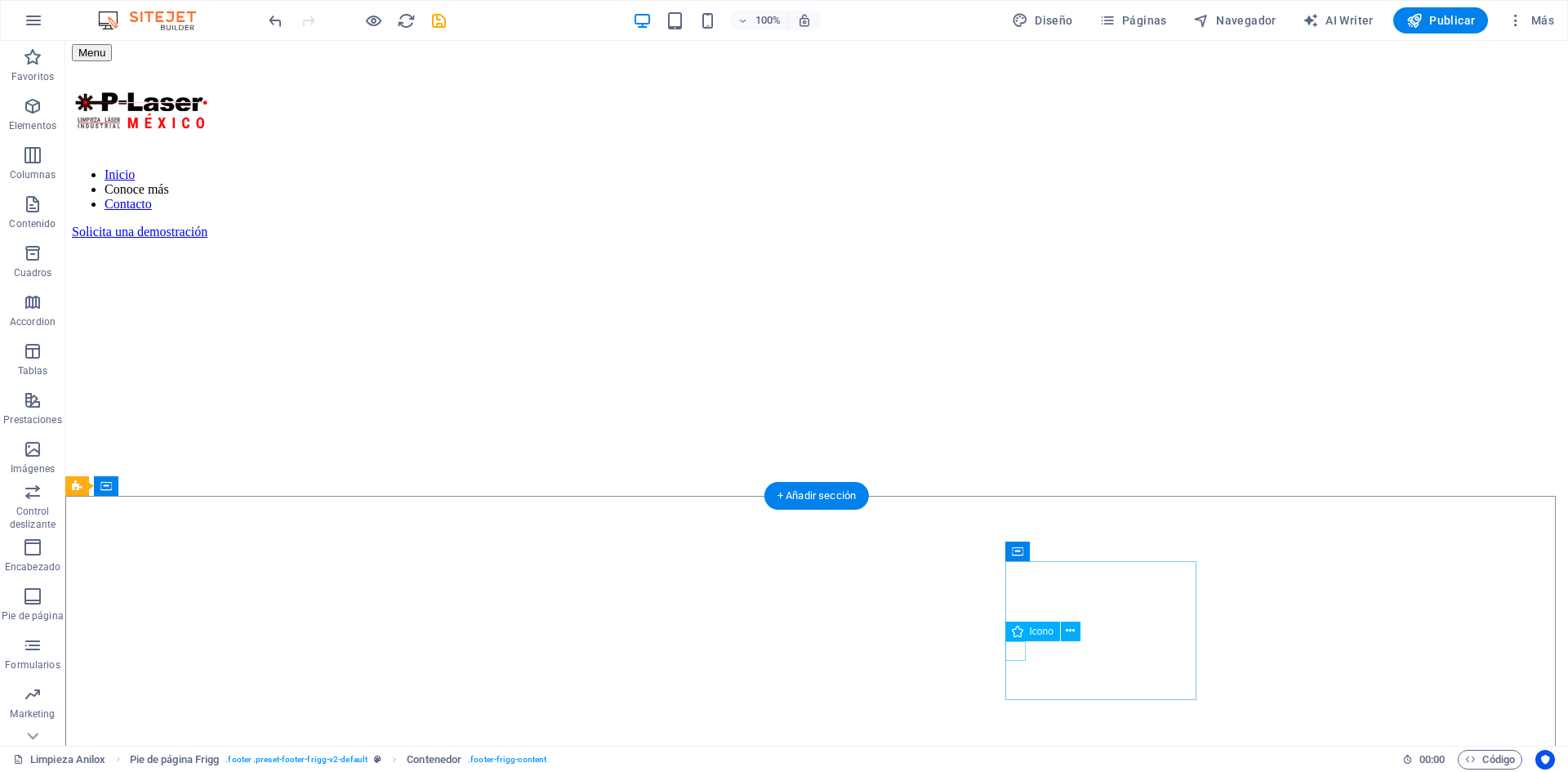
select select "xMidYMid"
select select "px"
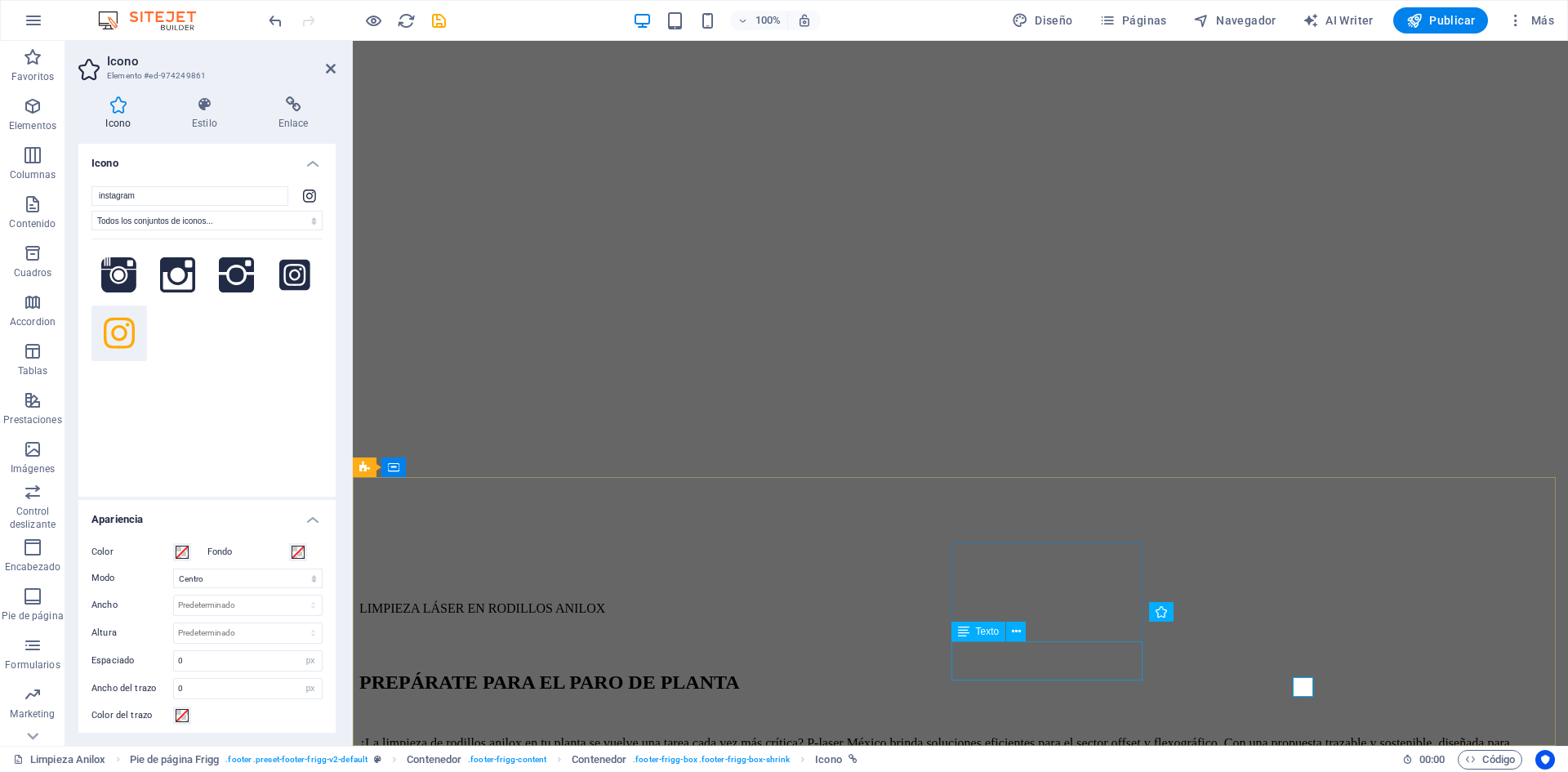
scroll to position [1947, 0]
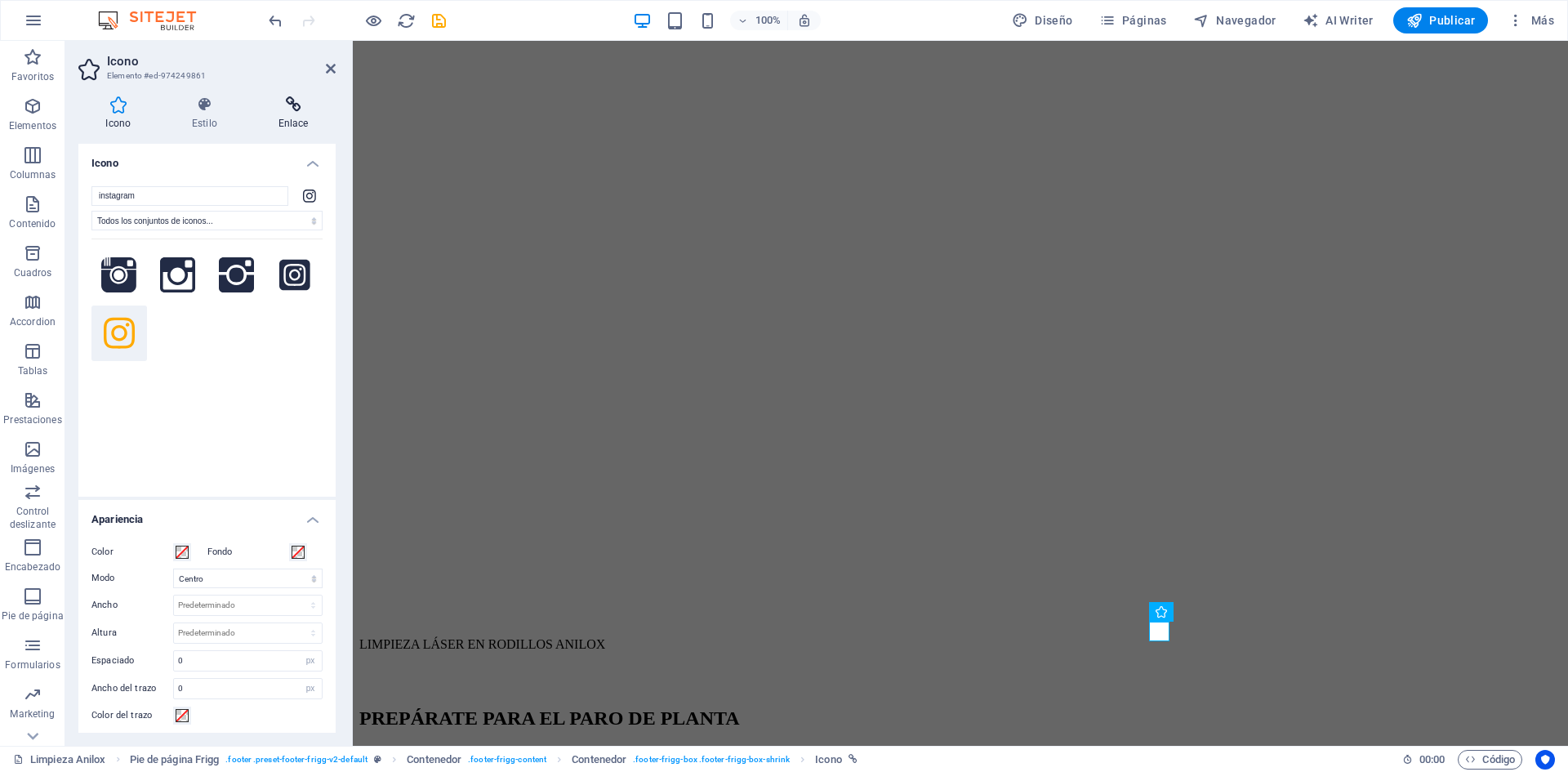
click at [311, 112] on h4 "Enlace" at bounding box center [293, 114] width 85 height 34
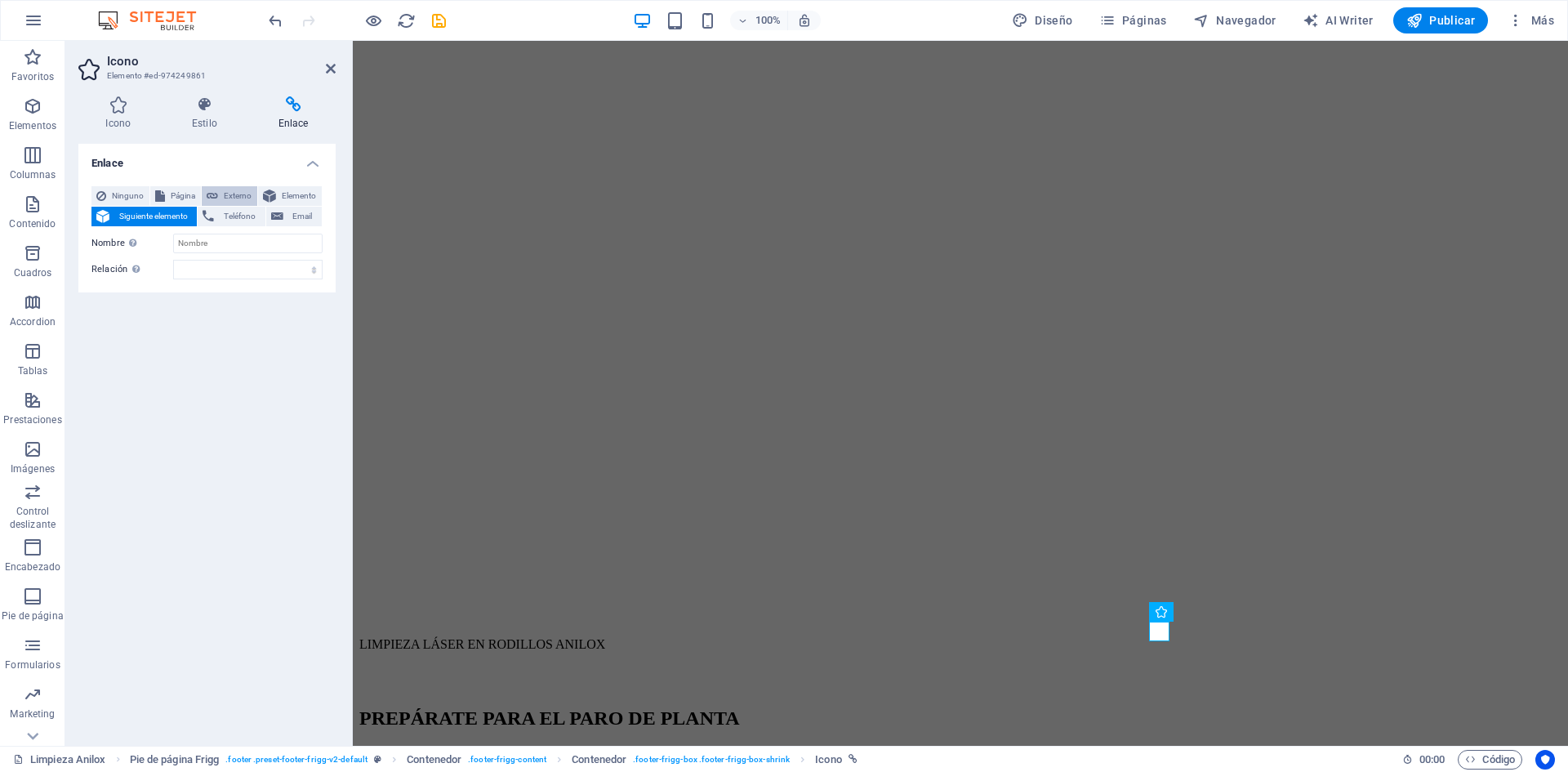
click at [227, 194] on span "Externo" at bounding box center [237, 196] width 30 height 20
select select "blank"
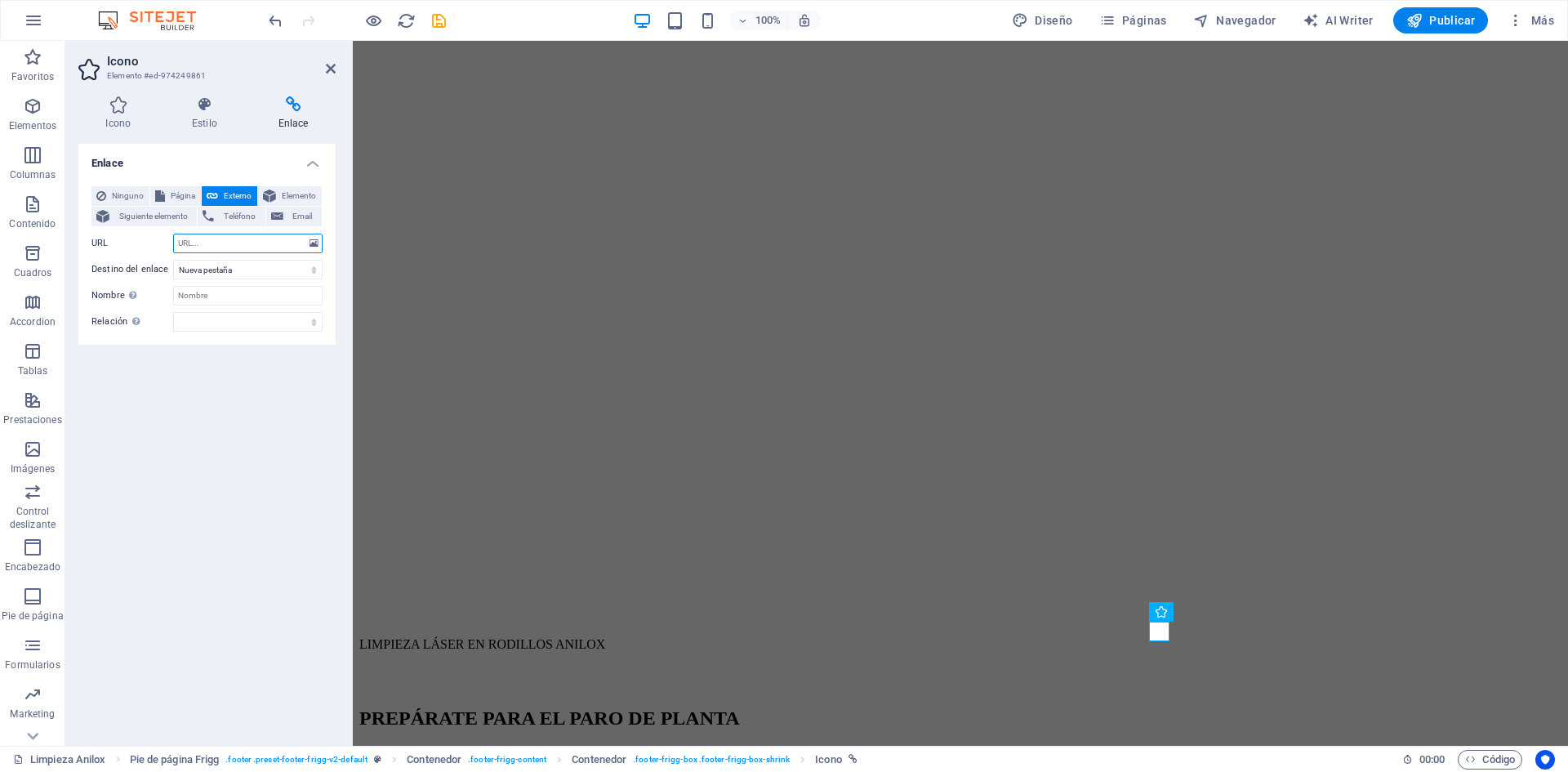
paste input "[URL][DOMAIN_NAME]"
type input "[URL][DOMAIN_NAME]"
click at [343, 442] on div "Icono Estilo Enlace Icono instagram Todos los conjuntos de iconos... IcoFont Io…" at bounding box center [207, 414] width 283 height 663
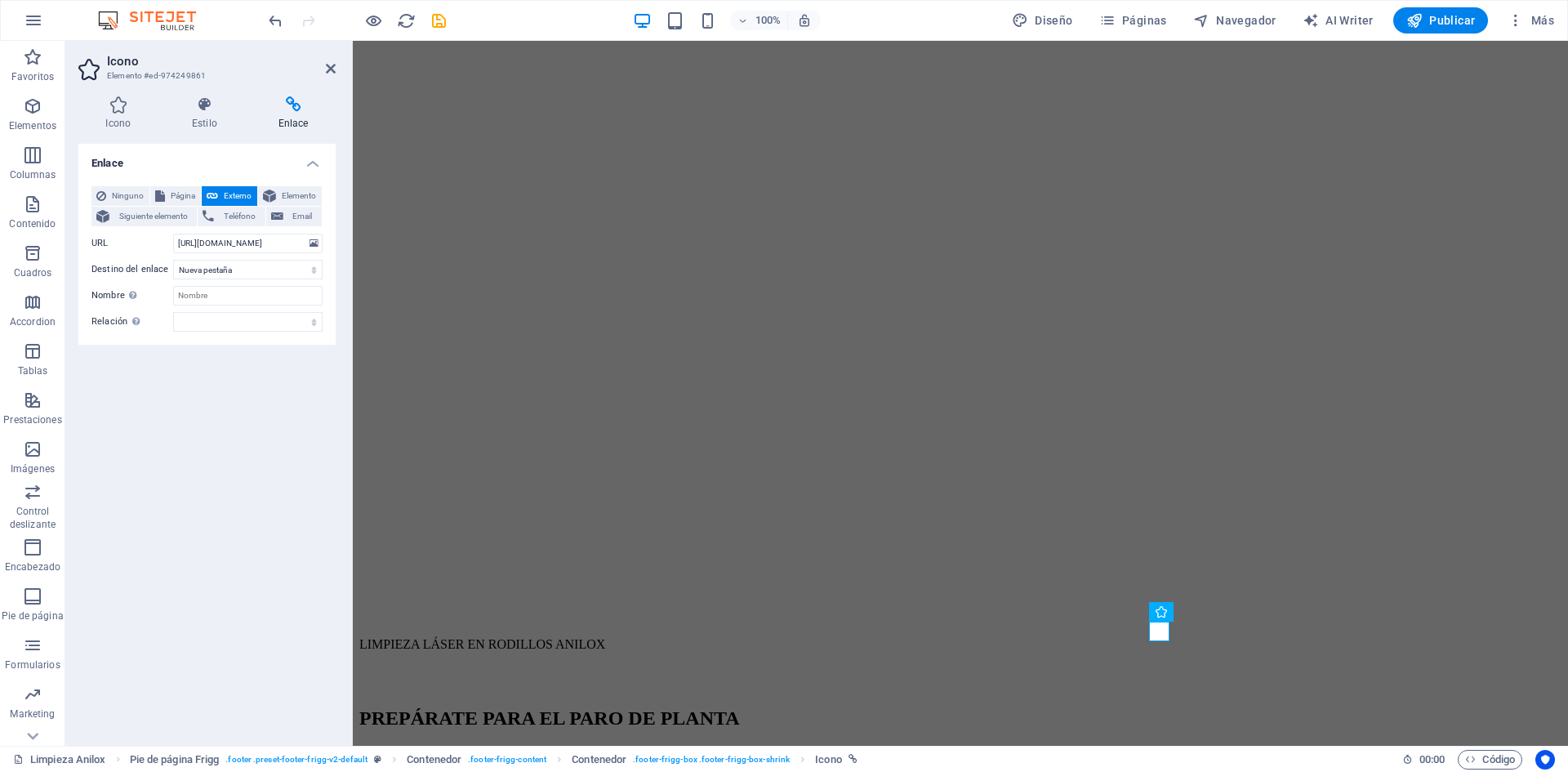
click at [336, 73] on aside "Icono Elemento #ed-974249861 Icono Estilo Enlace Icono instagram Todos los conj…" at bounding box center [209, 393] width 287 height 705
click at [329, 67] on icon at bounding box center [330, 69] width 10 height 13
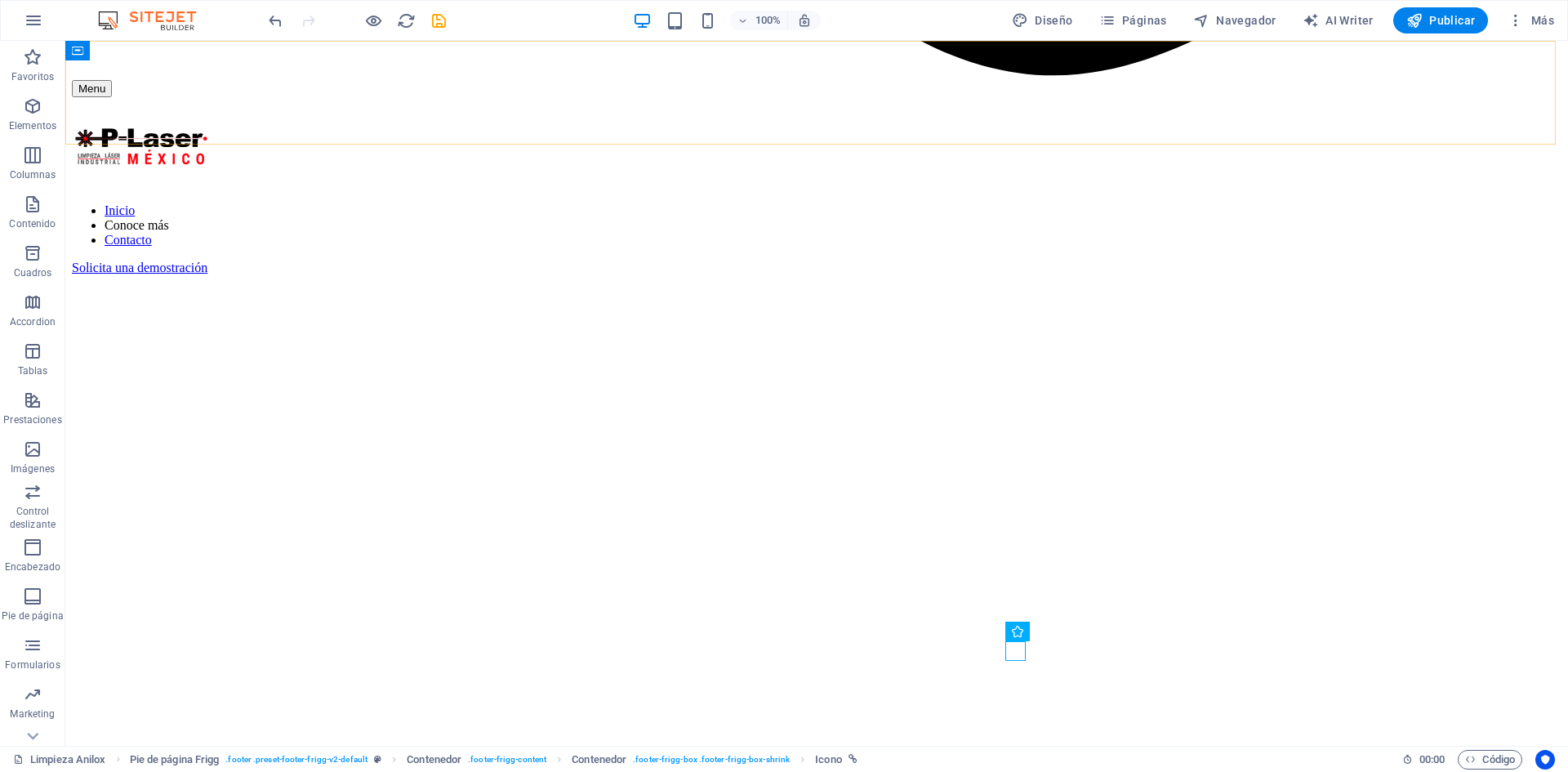
scroll to position [1982, 0]
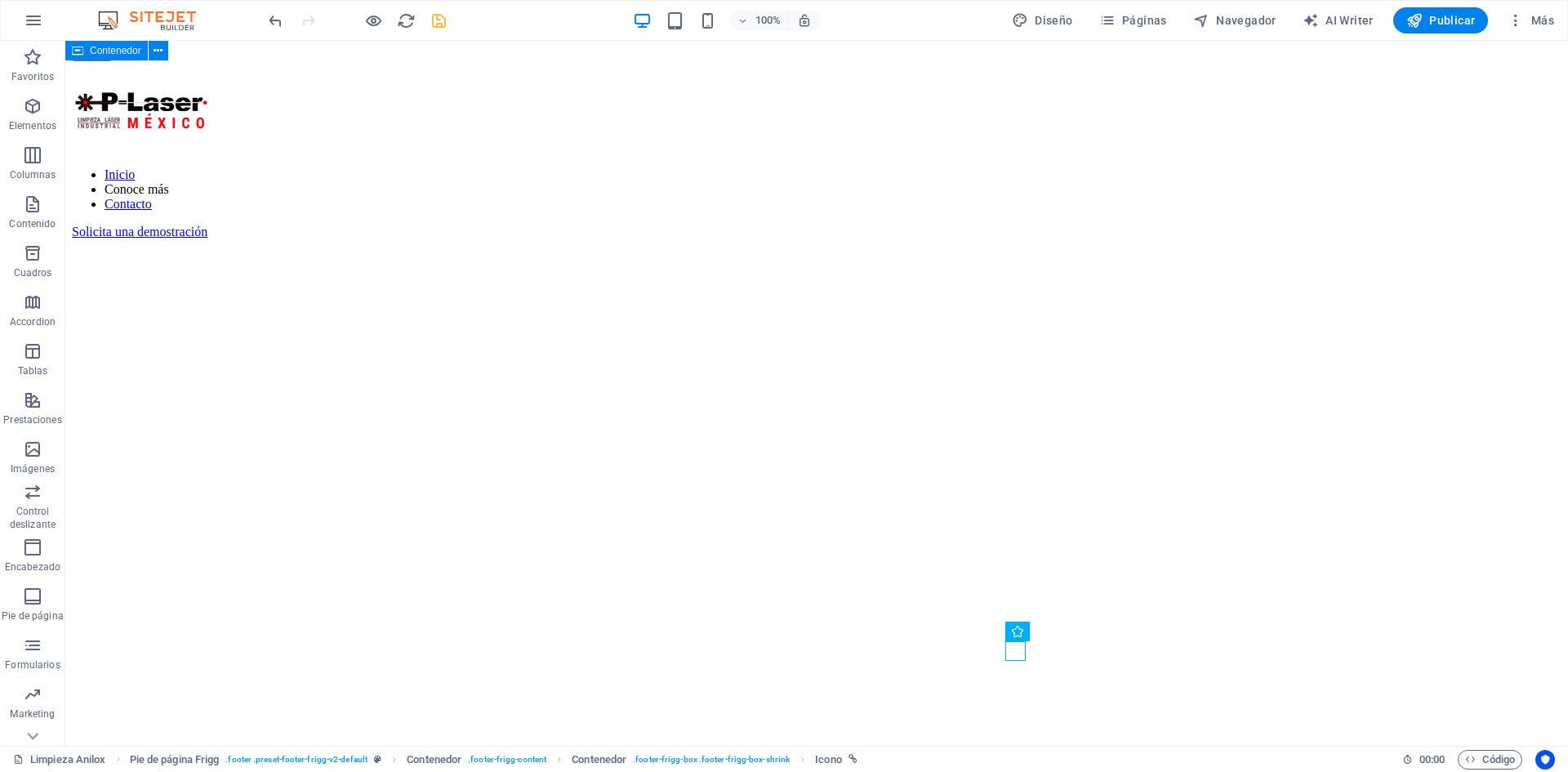
click at [437, 14] on icon "save" at bounding box center [439, 21] width 19 height 19
checkbox input "false"
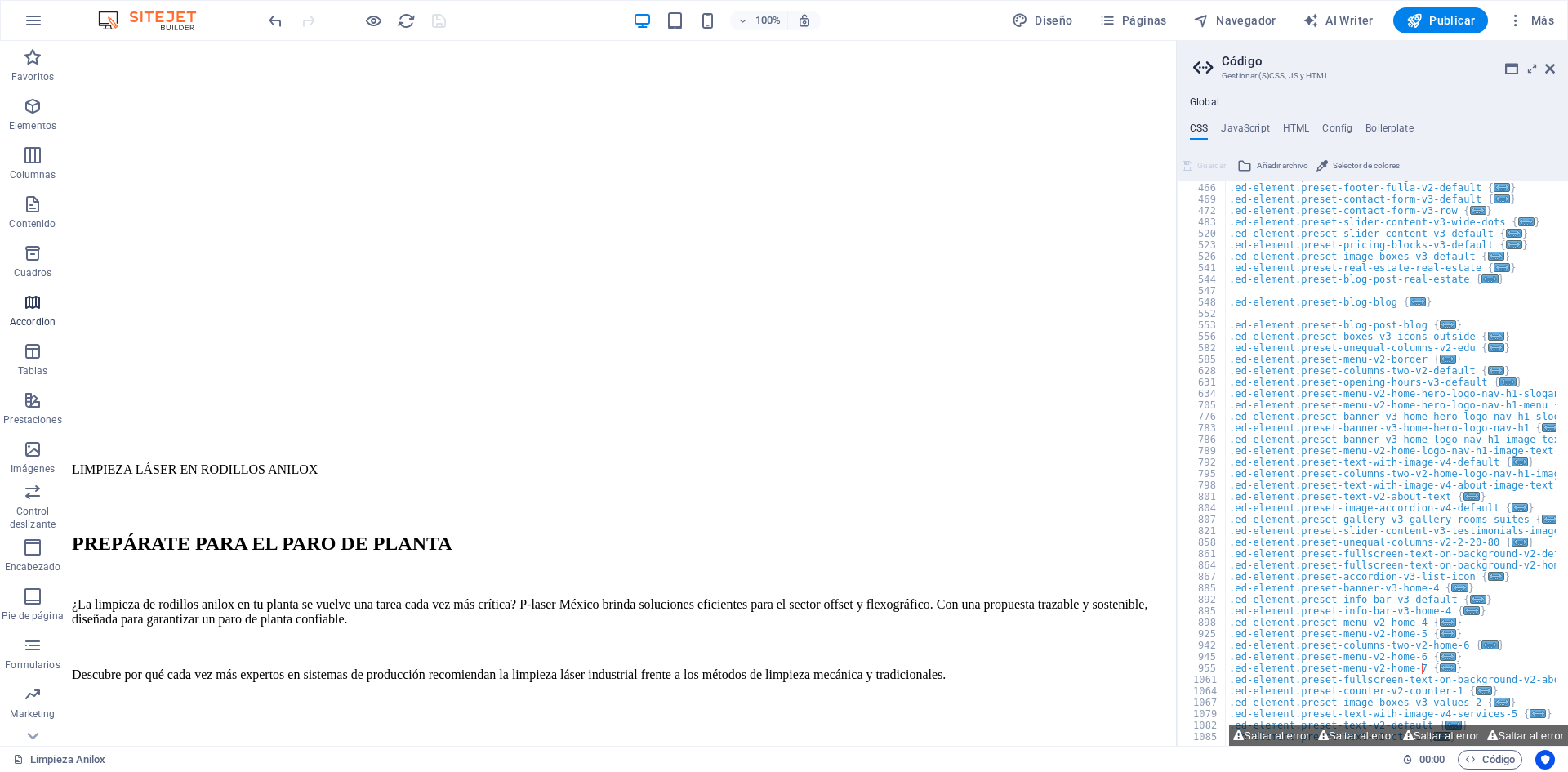
scroll to position [1947, 0]
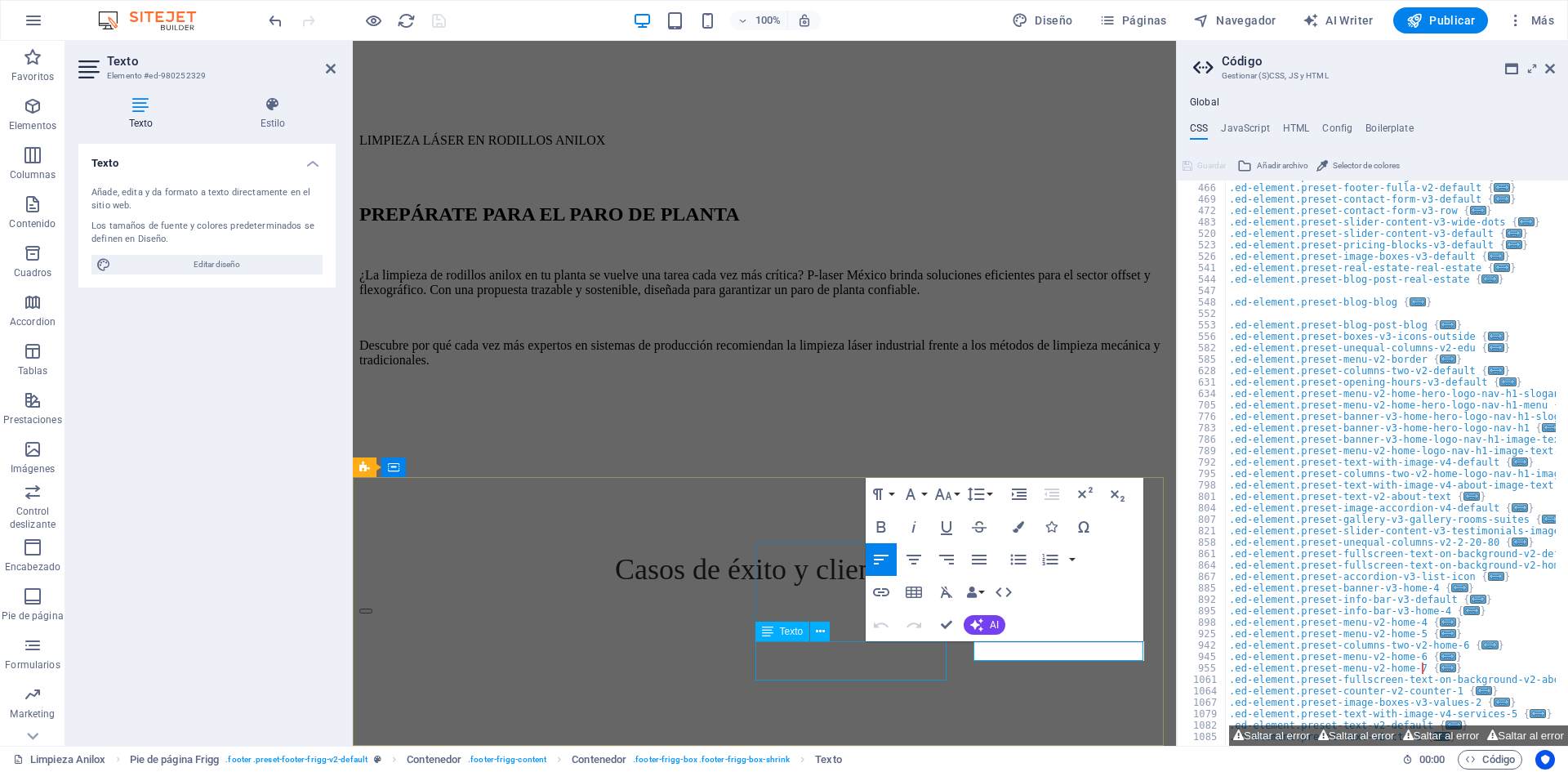
drag, startPoint x: 1065, startPoint y: 654, endPoint x: 919, endPoint y: 648, distance: 146.1
click at [887, 593] on icon "button" at bounding box center [881, 592] width 20 height 20
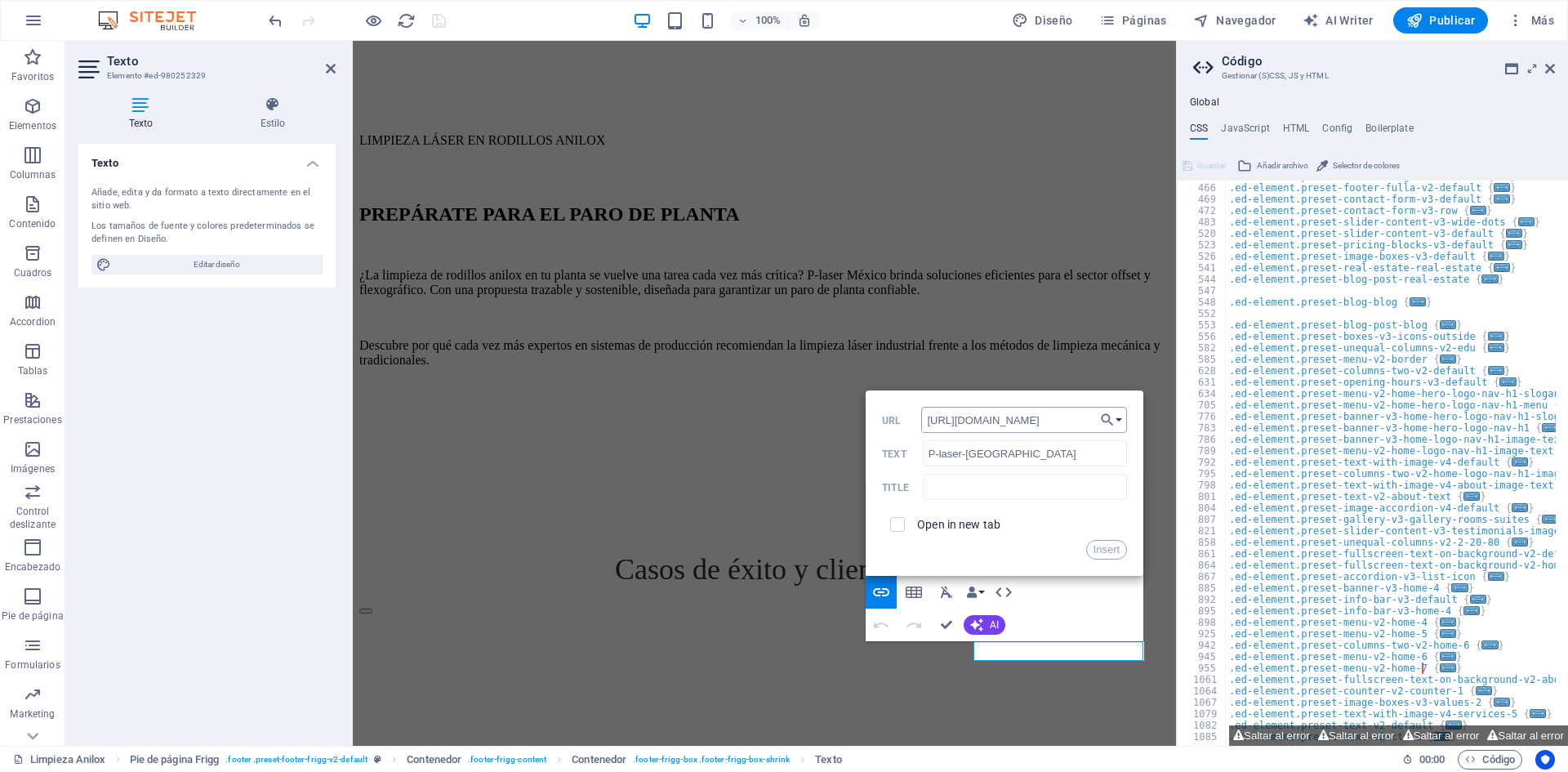
scroll to position [0, 77]
type input "[URL][DOMAIN_NAME]"
click at [965, 523] on label "Open in new tab" at bounding box center [959, 525] width 83 height 13
click at [1099, 540] on button "Insert" at bounding box center [1107, 550] width 42 height 20
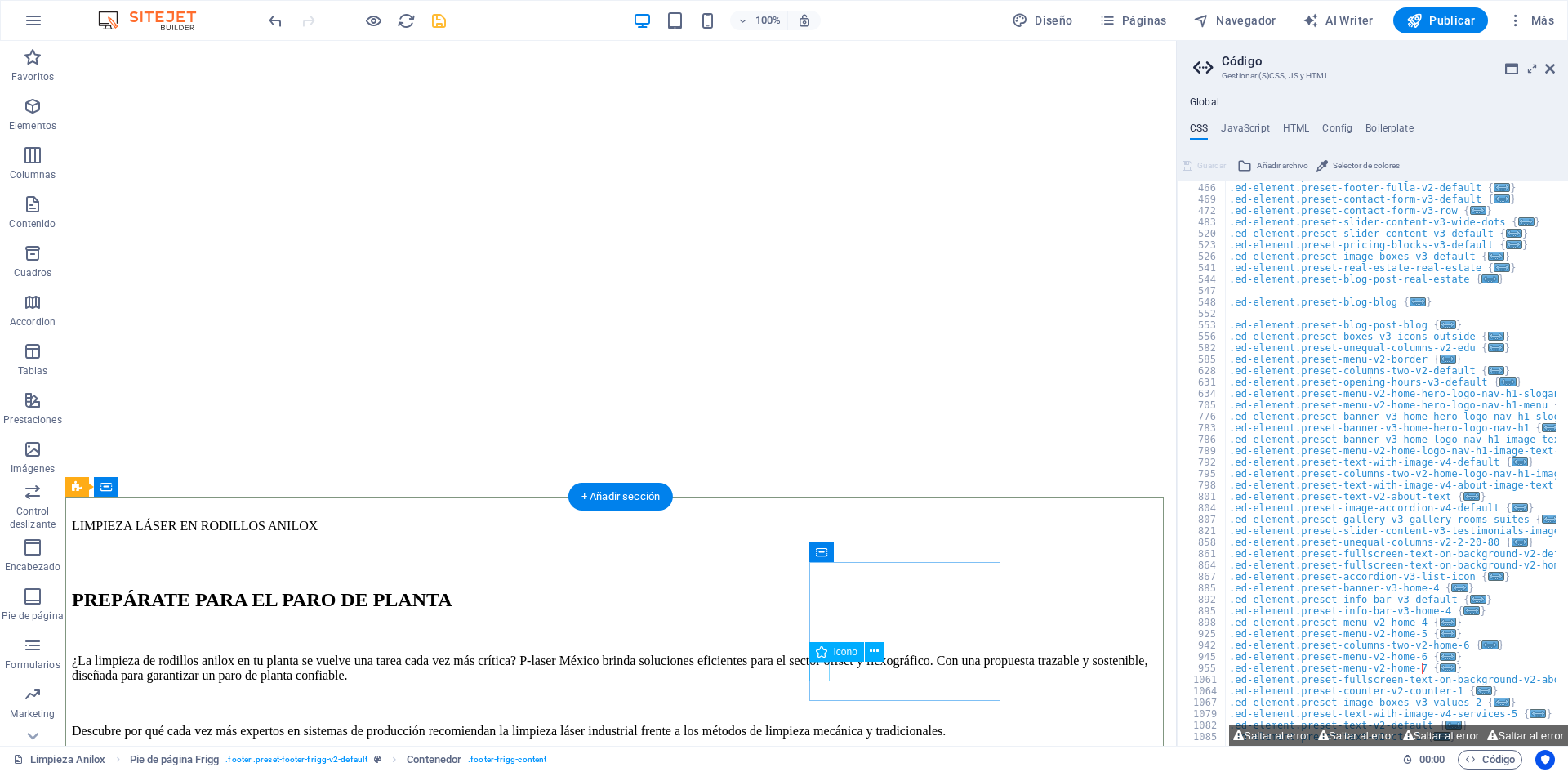
select select "xMidYMid"
select select "px"
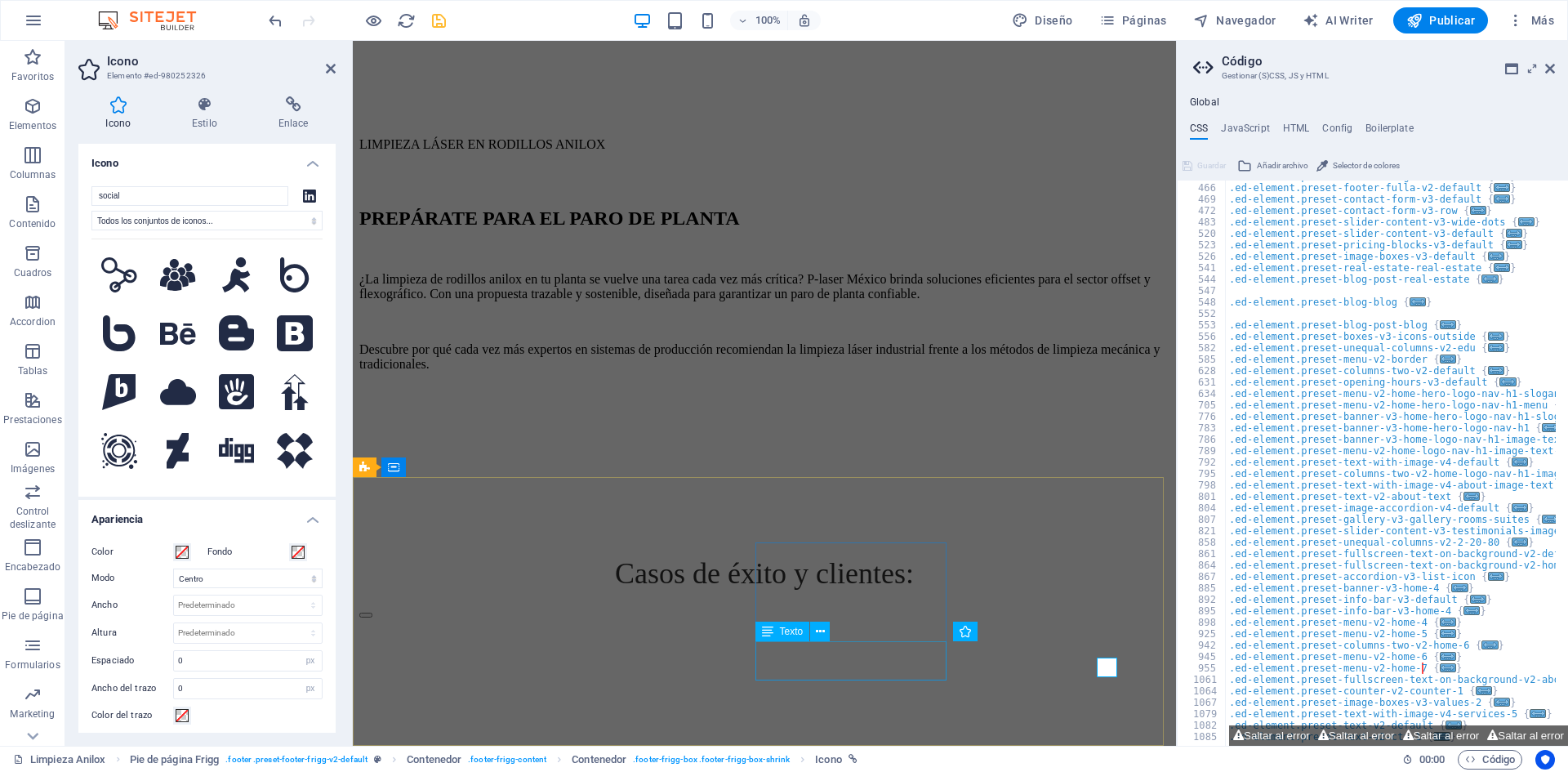
scroll to position [1930, 0]
click at [292, 115] on h4 "Enlace" at bounding box center [293, 114] width 85 height 34
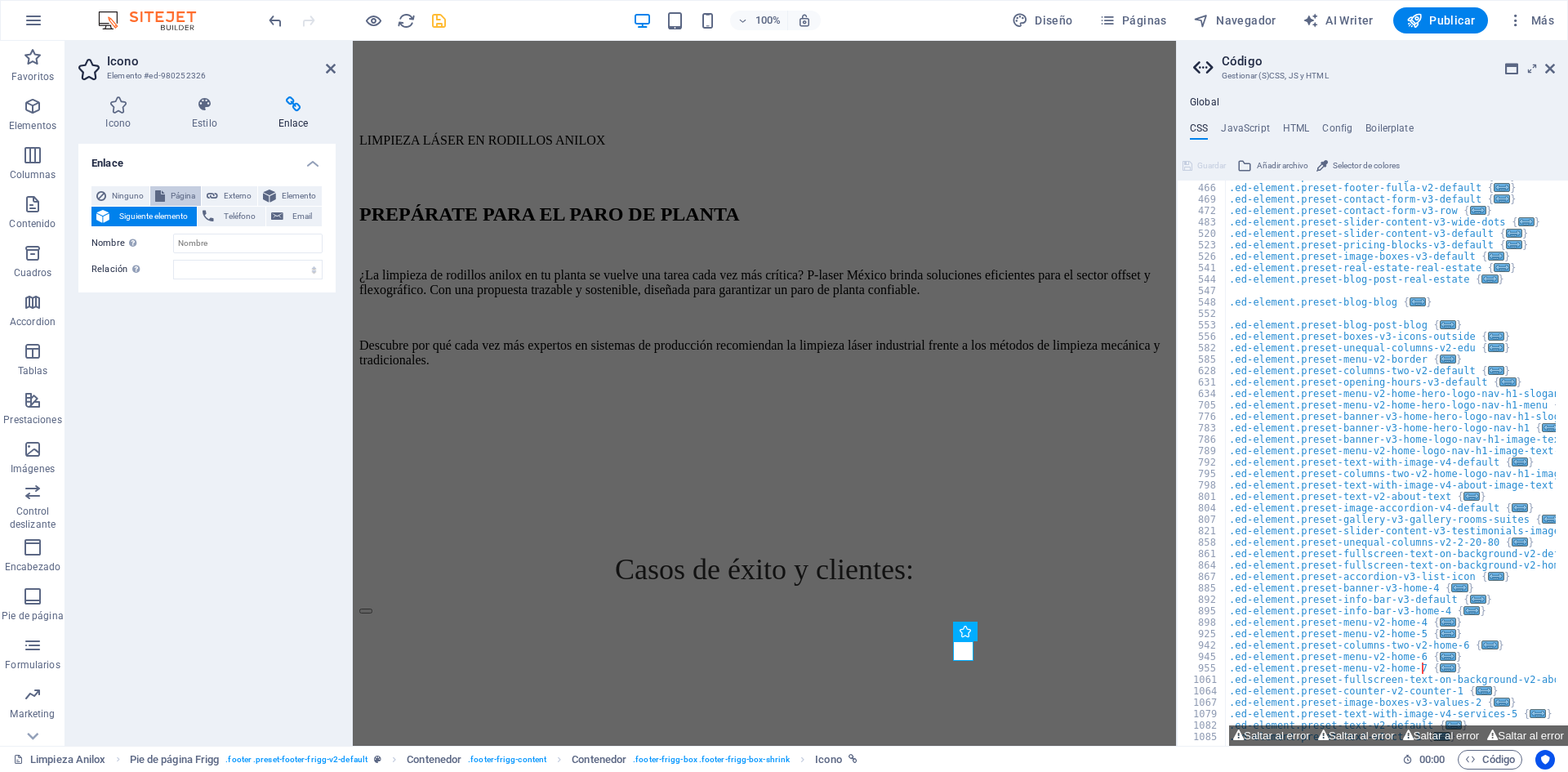
click at [196, 191] on span "Página" at bounding box center [182, 196] width 26 height 20
select select
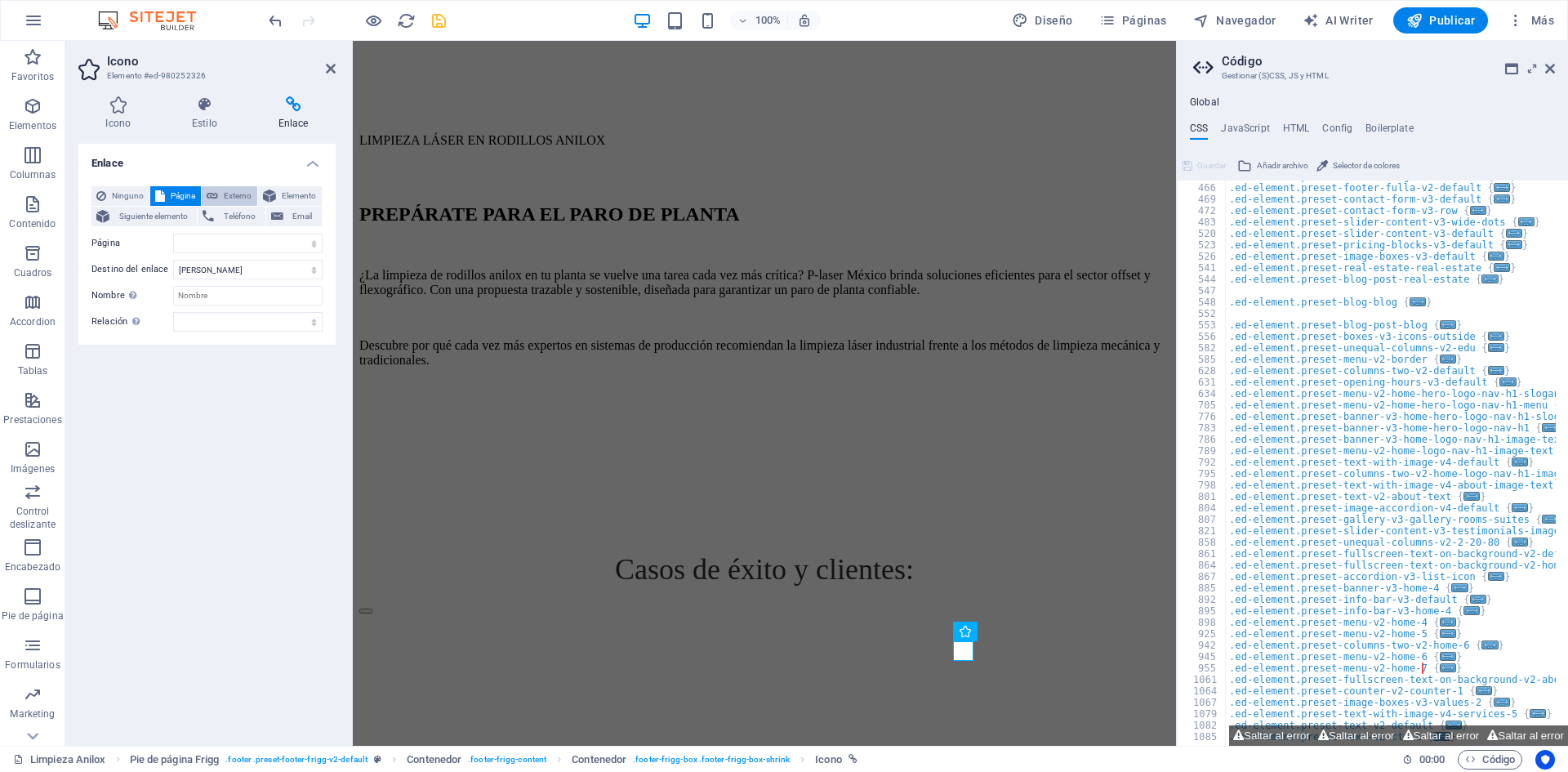
click at [235, 197] on span "Externo" at bounding box center [237, 196] width 30 height 20
select select "blank"
paste input "[URL][DOMAIN_NAME]"
type input "[URL][DOMAIN_NAME]"
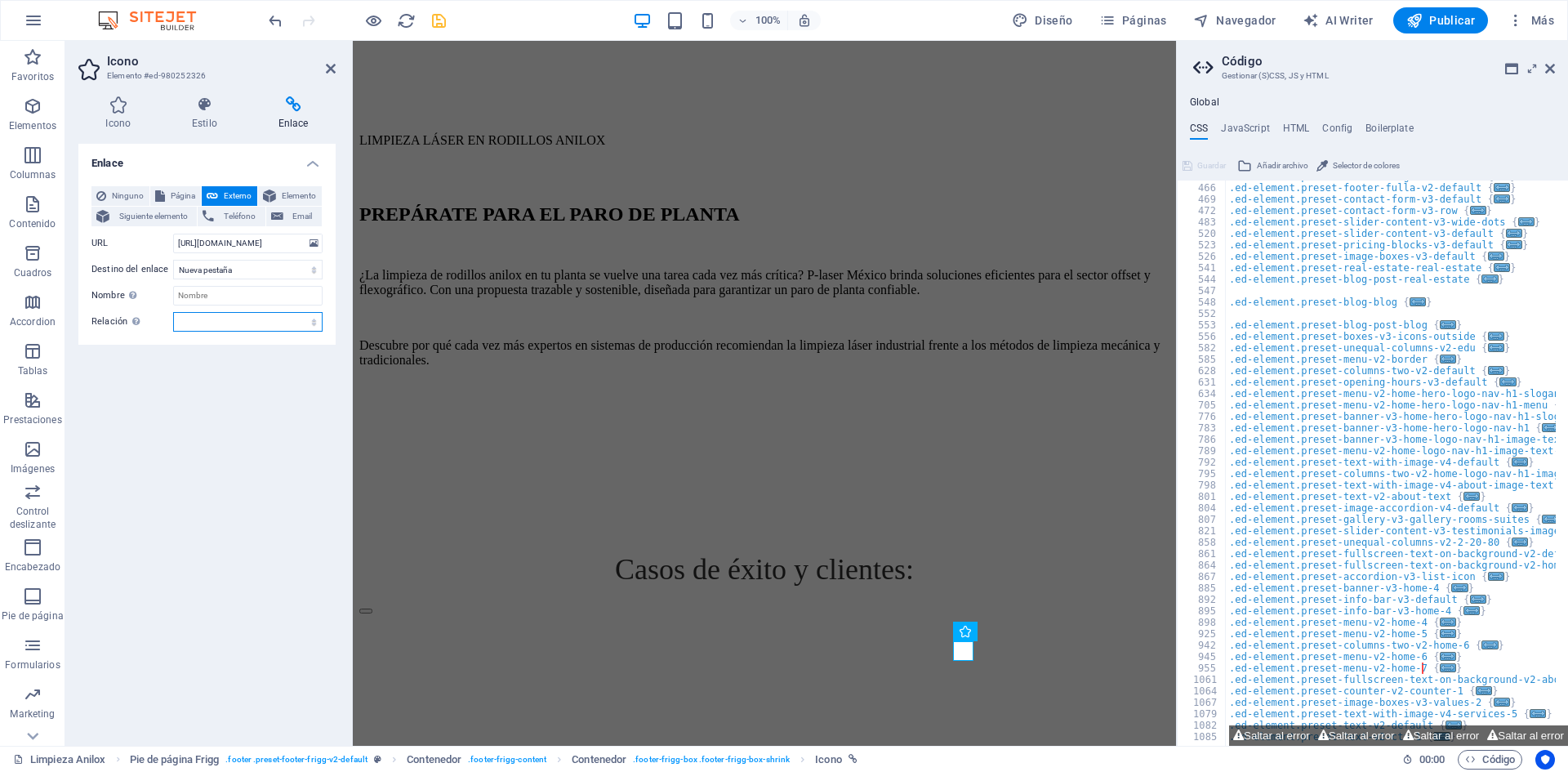
click at [255, 316] on select "alternativo autor marcador externo ayuda licencia siguiente nofollow noreferrer…" at bounding box center [248, 322] width 150 height 20
click at [100, 396] on div "Enlace Ninguno Página Externo Elemento Siguiente elemento Teléfono Email Página…" at bounding box center [207, 438] width 257 height 589
click at [328, 64] on icon at bounding box center [330, 69] width 10 height 13
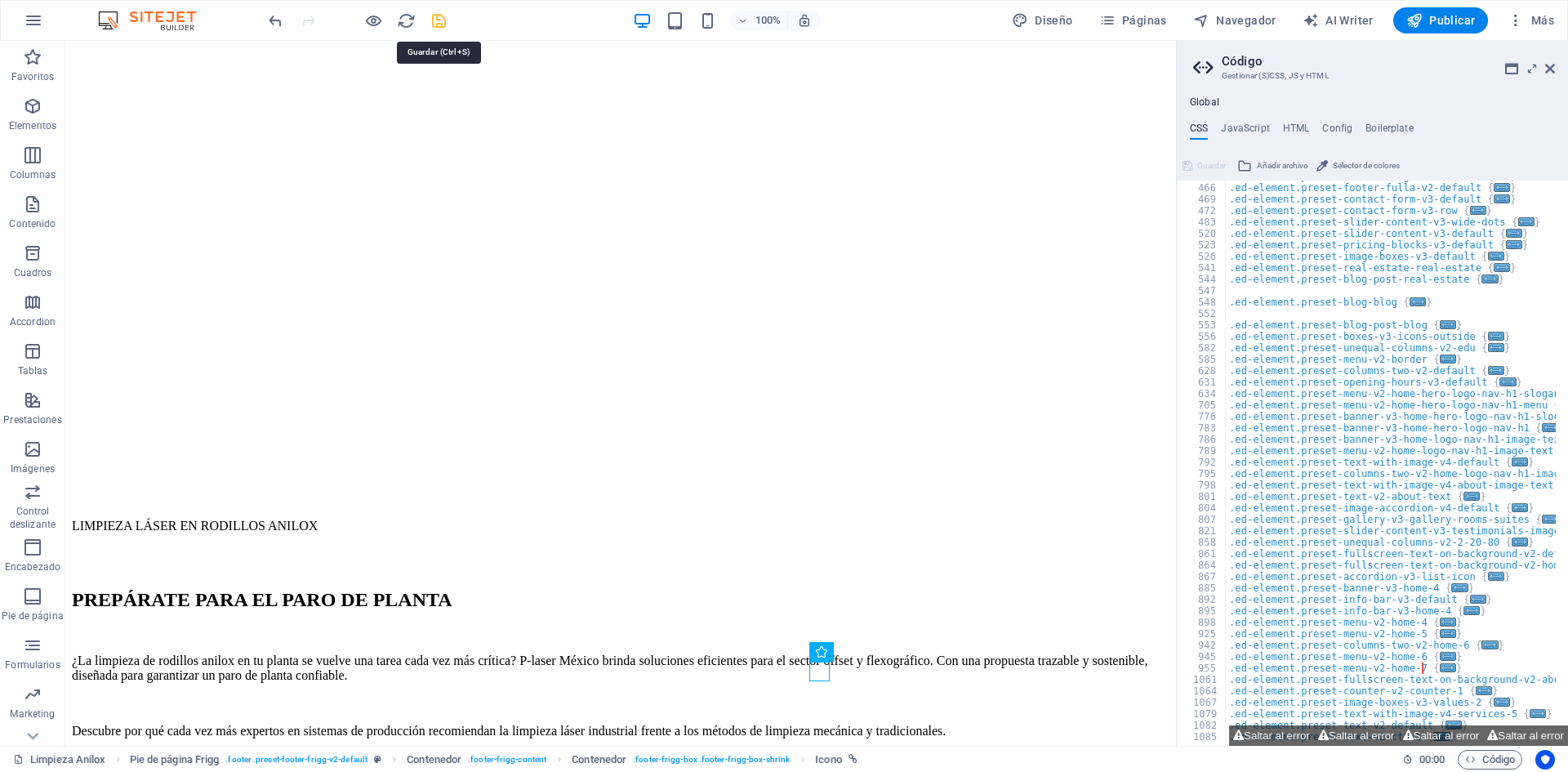
click at [438, 20] on icon "save" at bounding box center [439, 21] width 19 height 19
checkbox input "false"
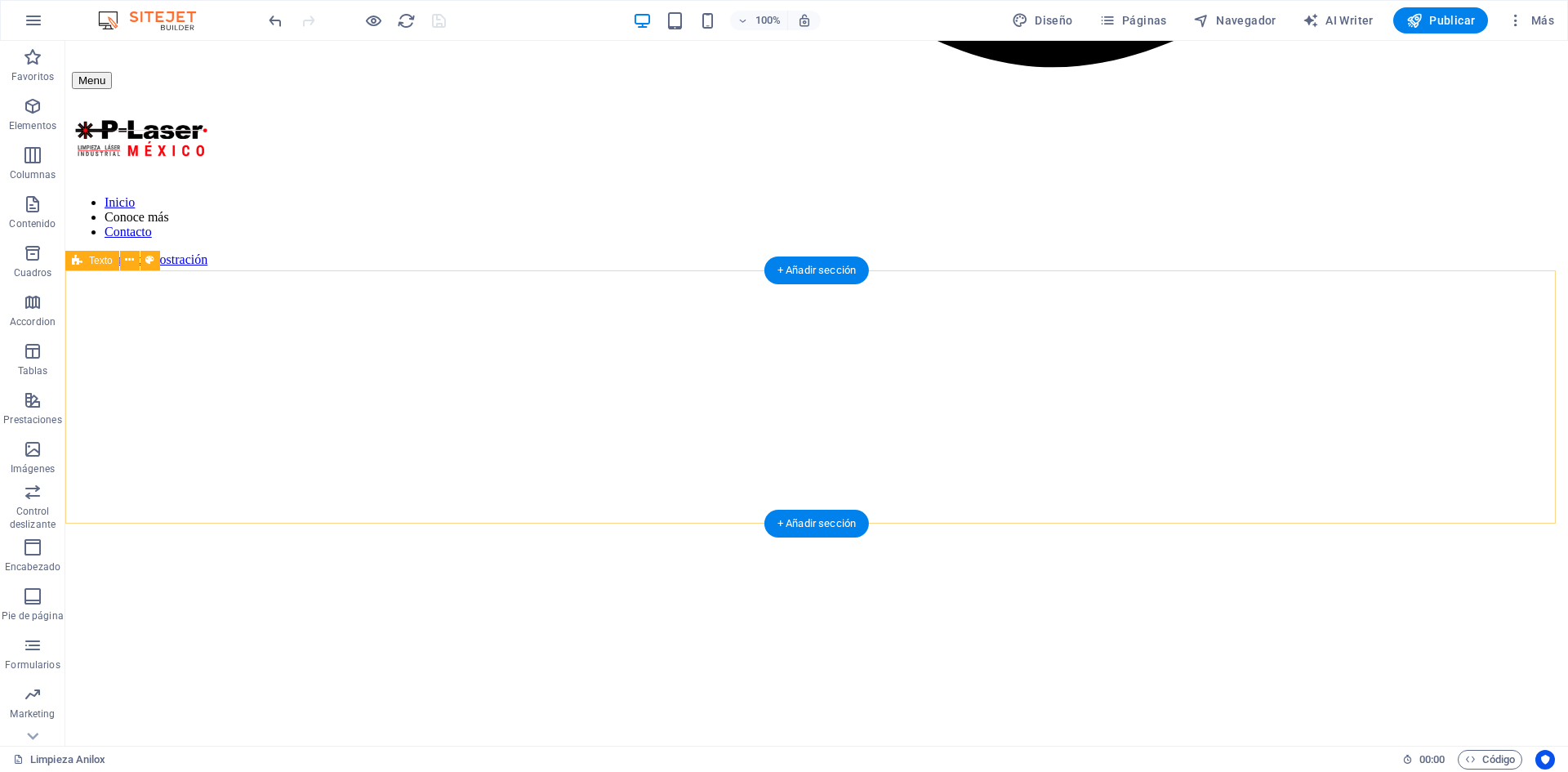
scroll to position [1926, 0]
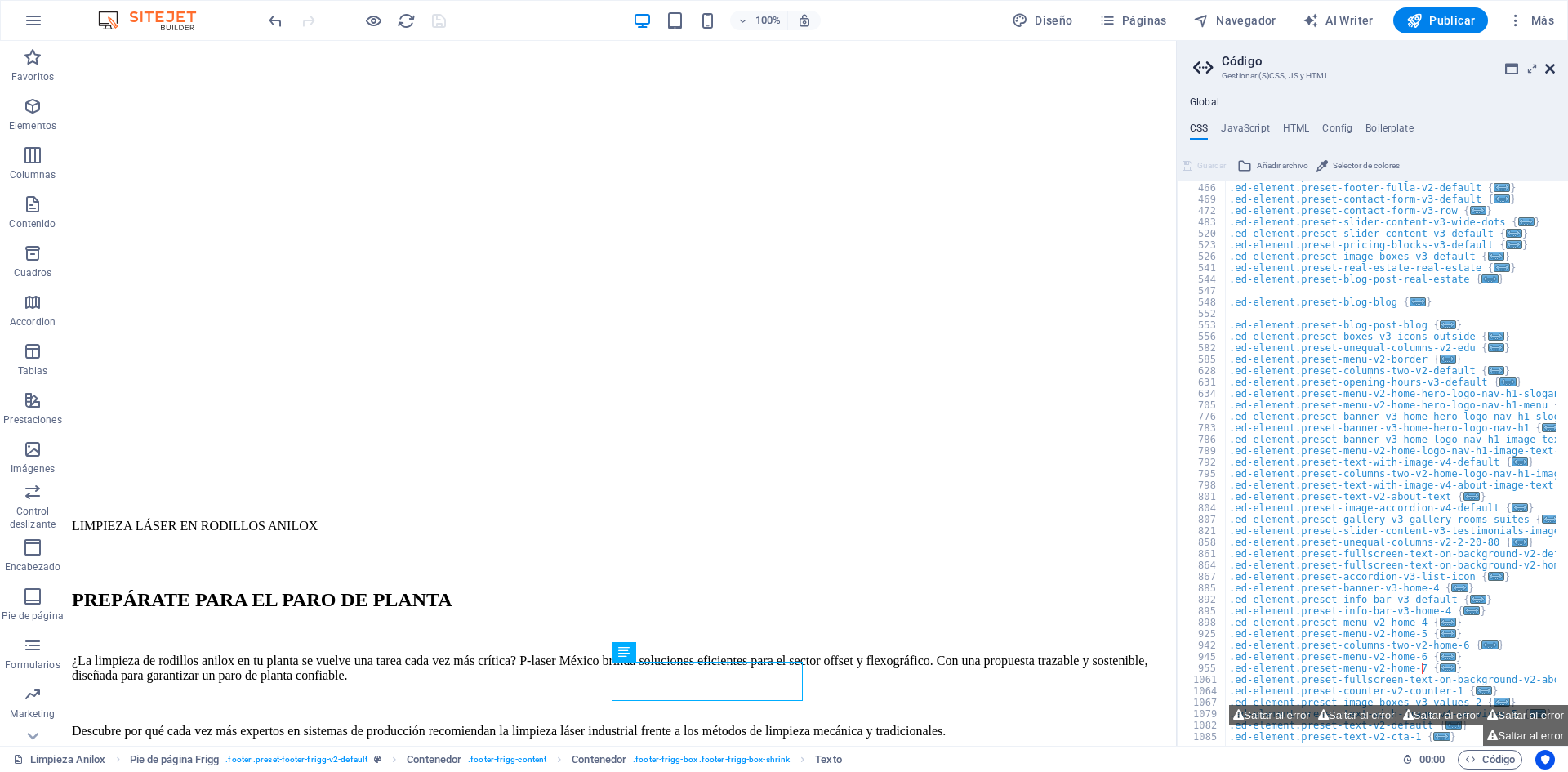
click at [1553, 64] on icon at bounding box center [1549, 69] width 10 height 13
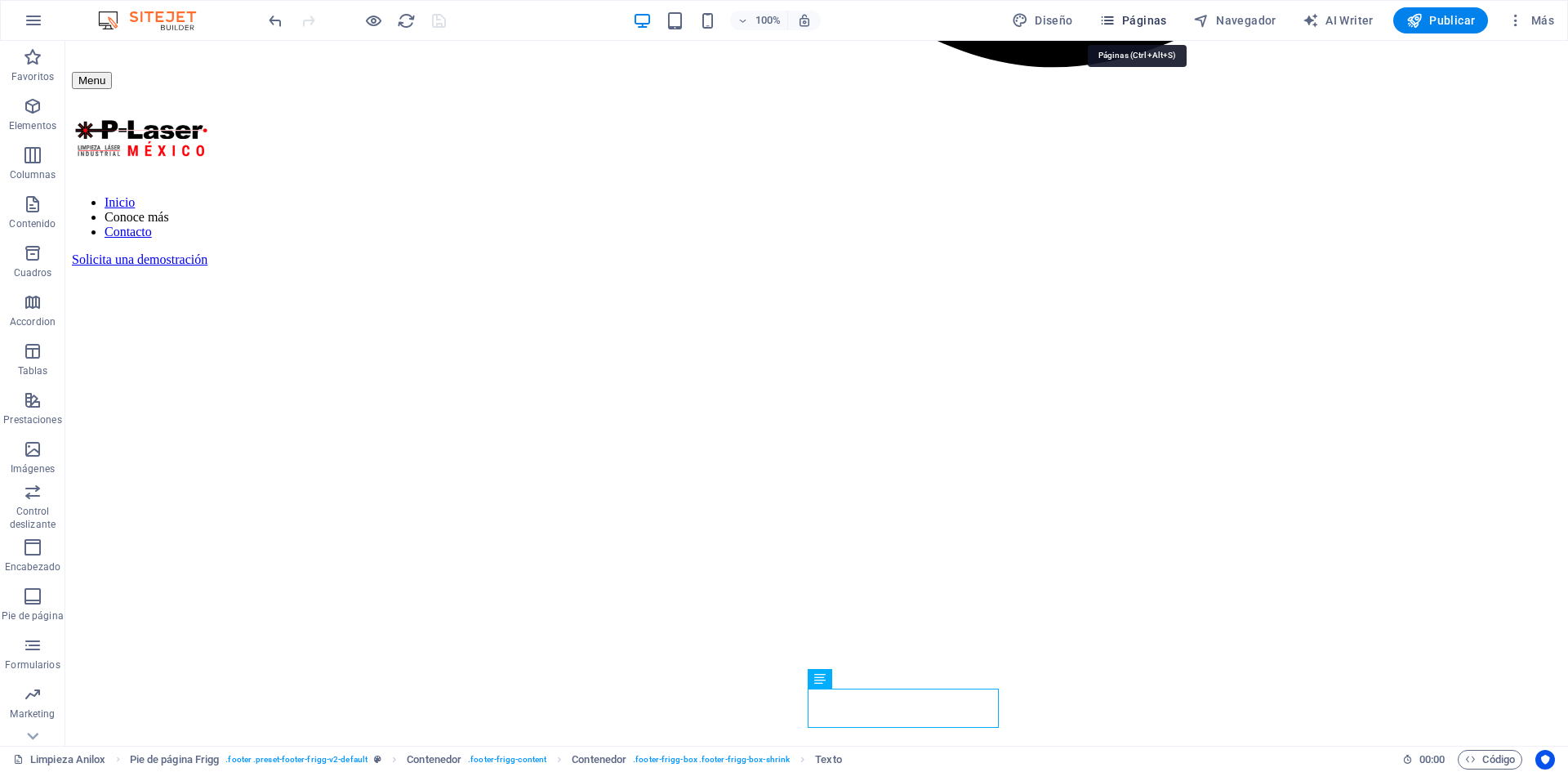
click at [1159, 25] on span "Páginas" at bounding box center [1133, 21] width 68 height 16
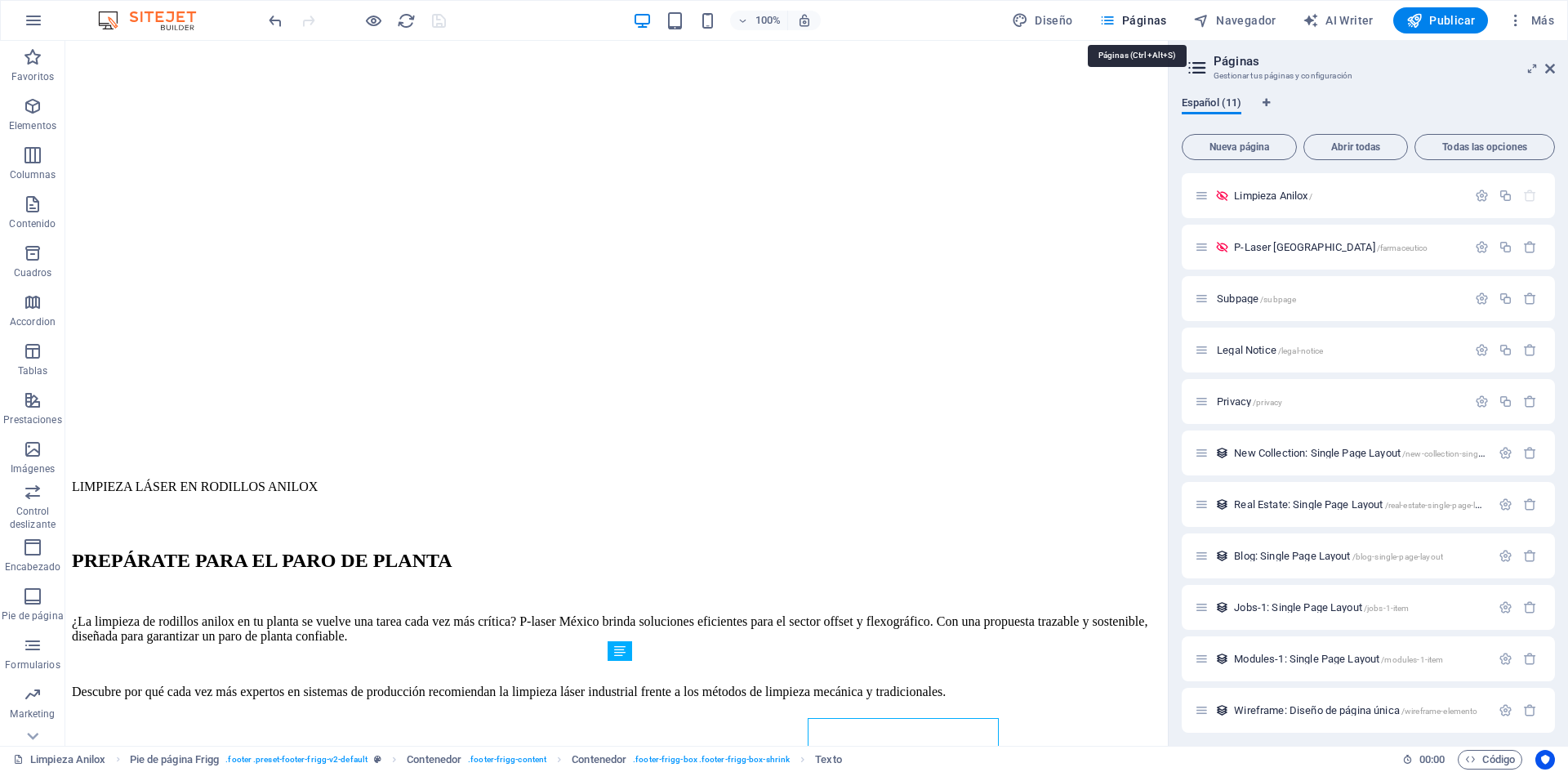
scroll to position [1925, 0]
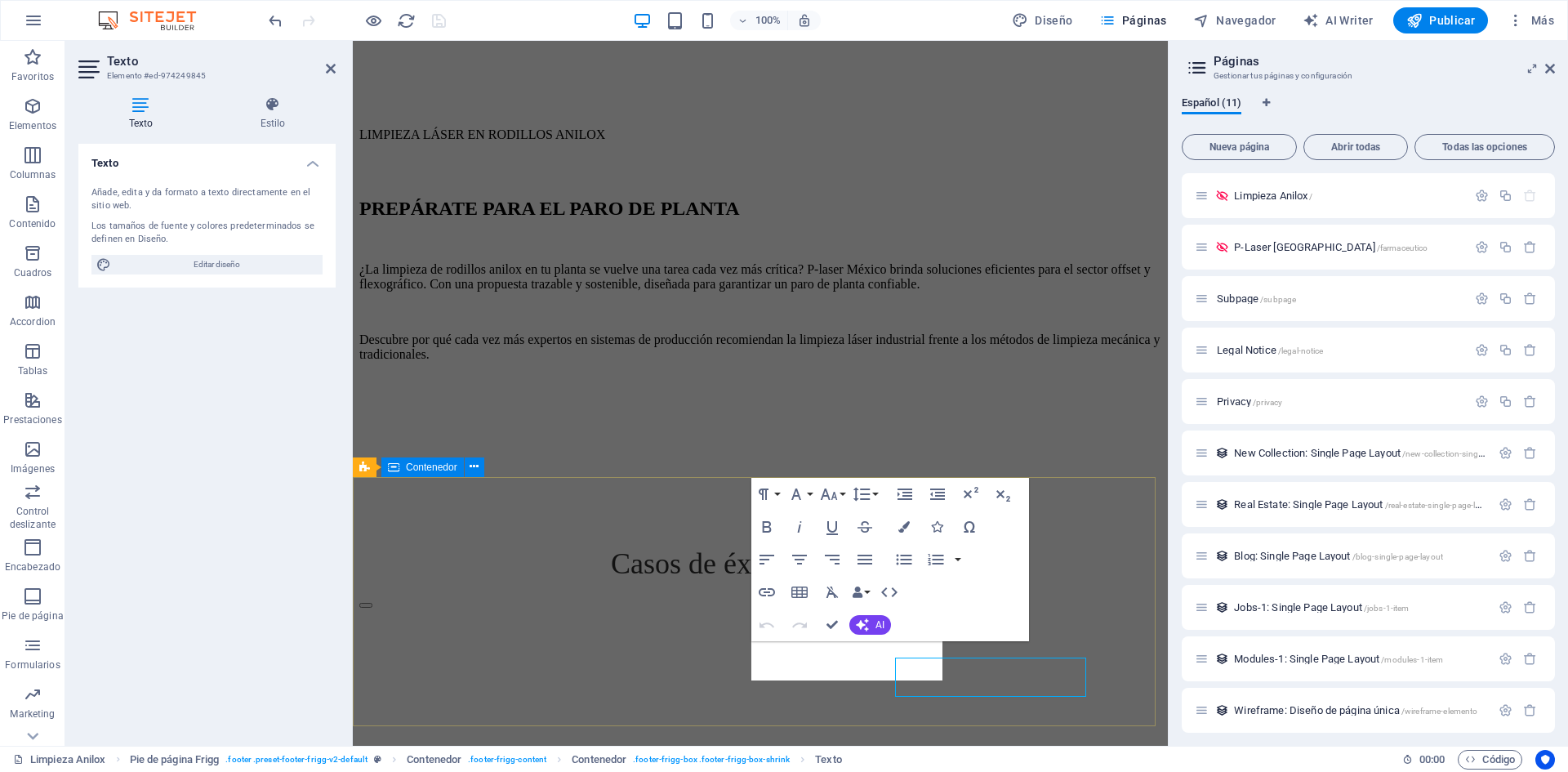
scroll to position [1929, 0]
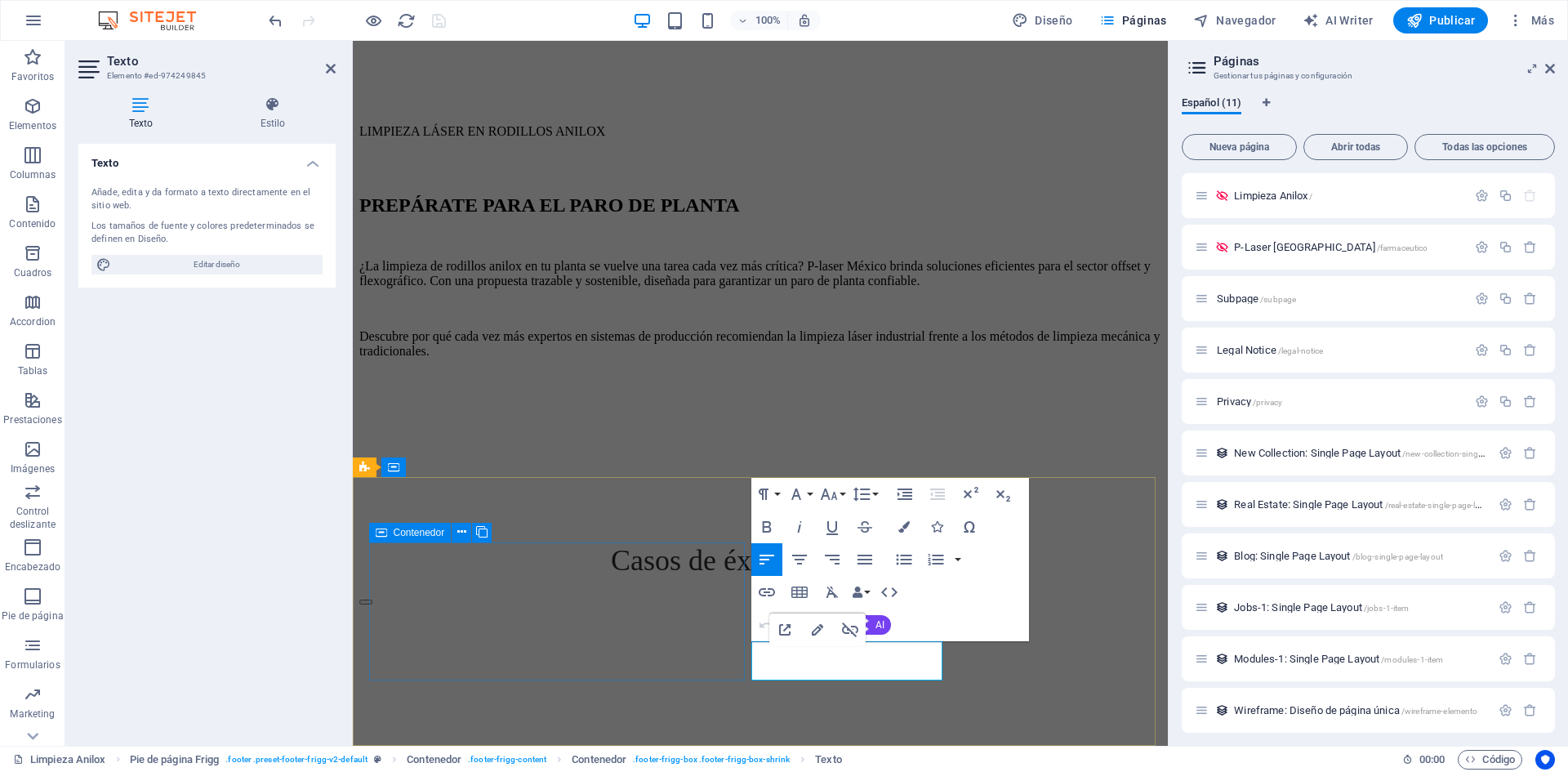
drag, startPoint x: 886, startPoint y: 672, endPoint x: 739, endPoint y: 670, distance: 147.0
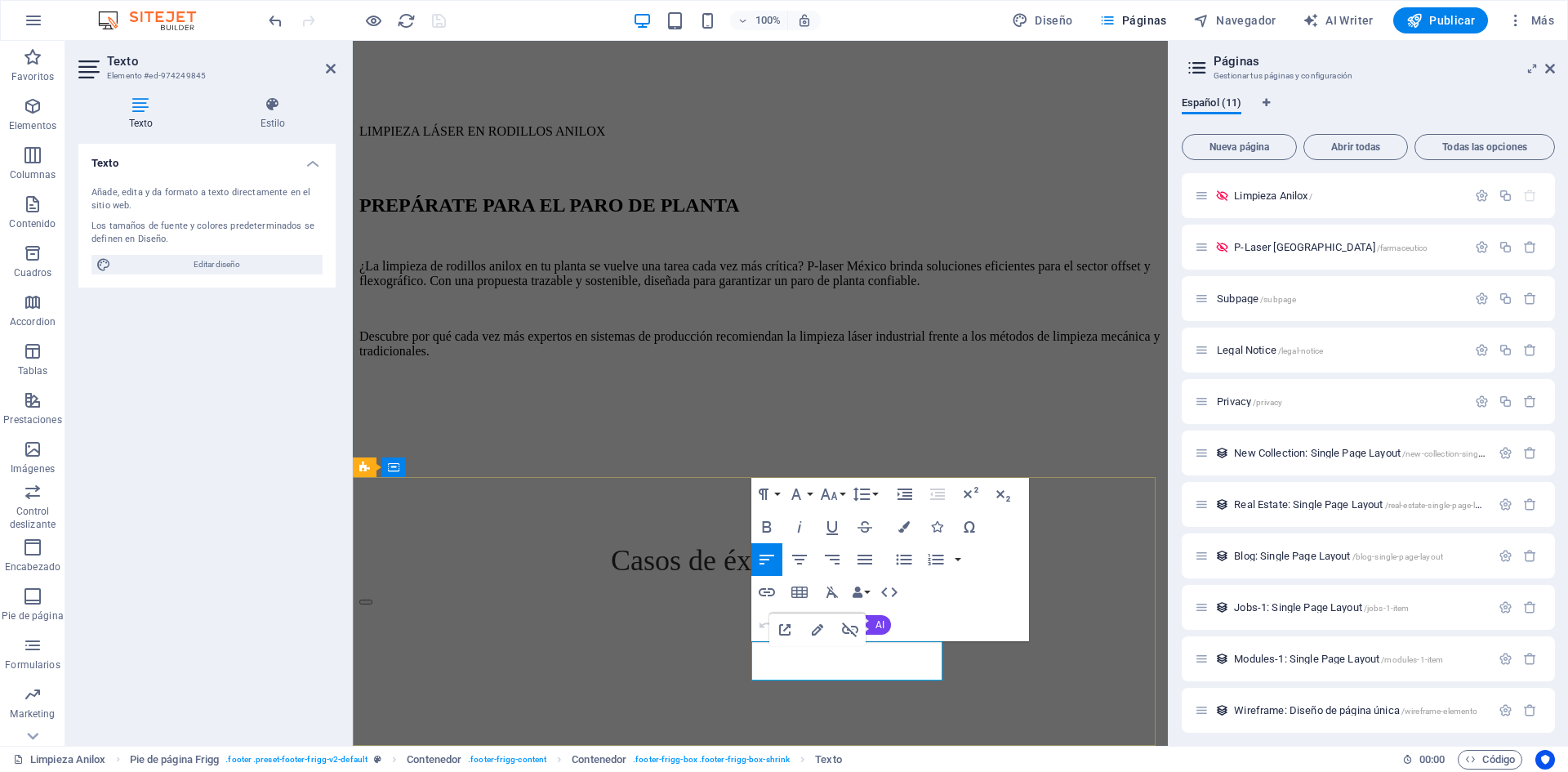
click at [245, 110] on icon at bounding box center [272, 105] width 125 height 16
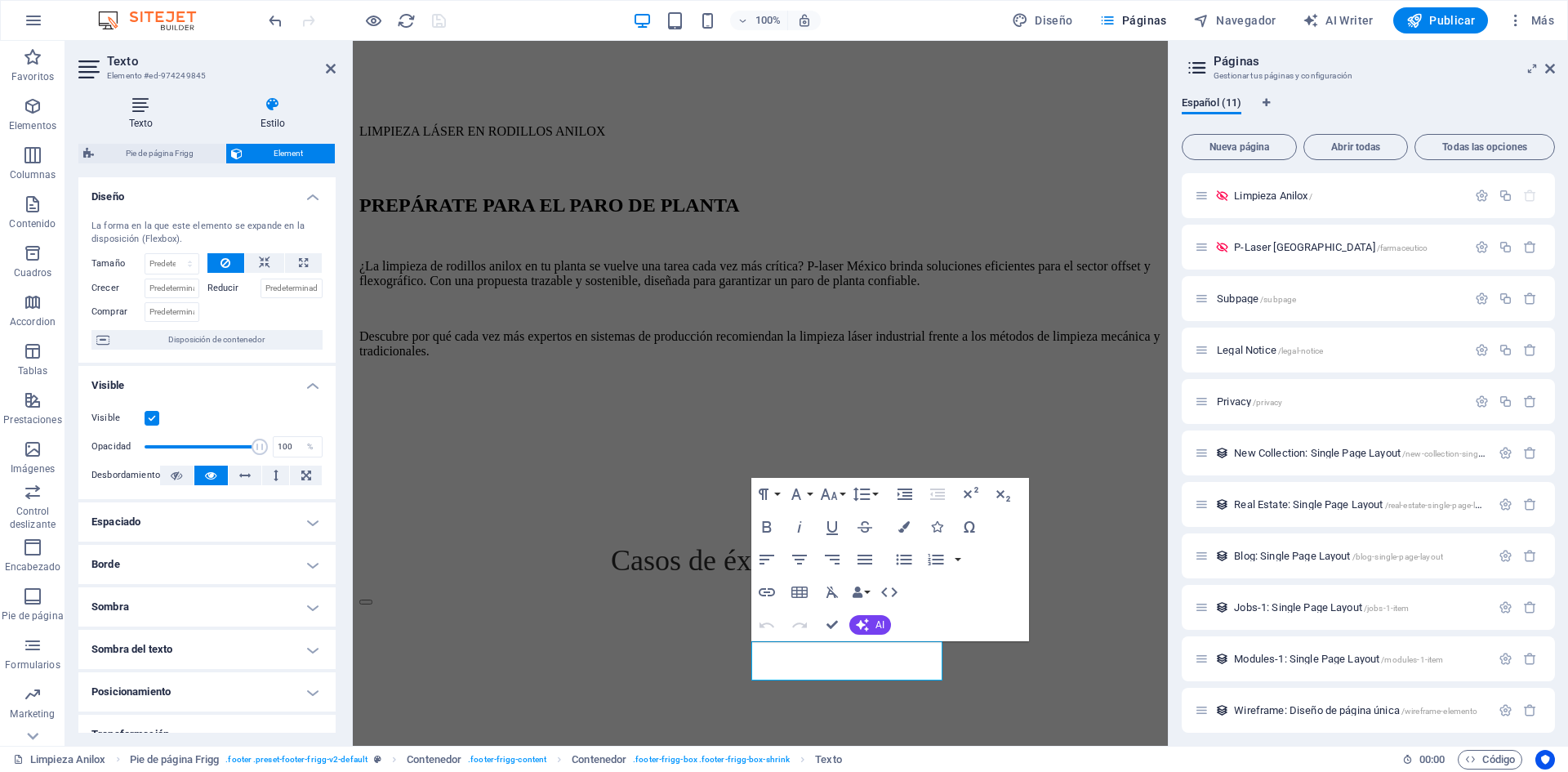
click at [135, 102] on icon at bounding box center [141, 105] width 125 height 16
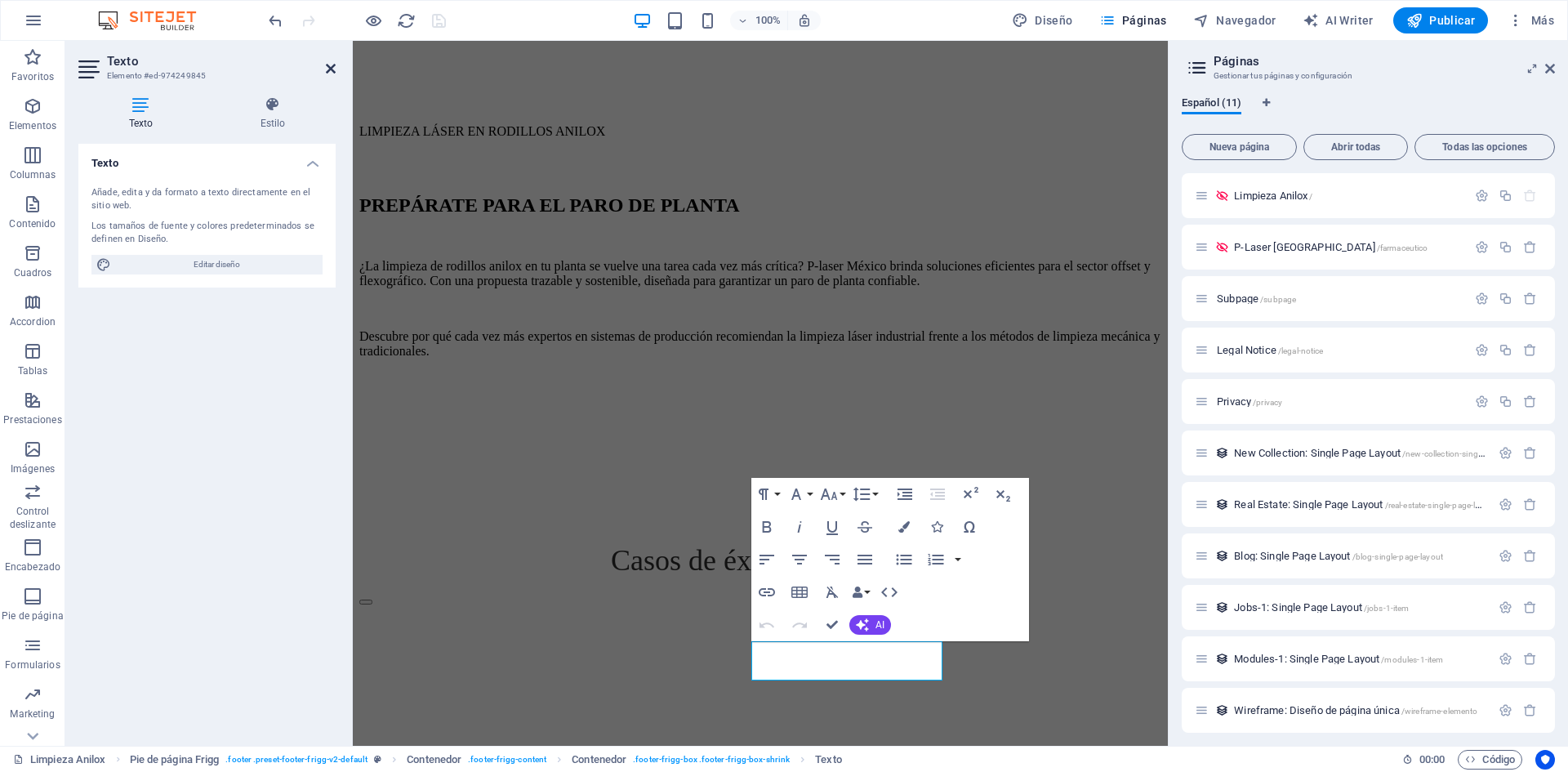
click at [329, 66] on icon at bounding box center [330, 69] width 10 height 13
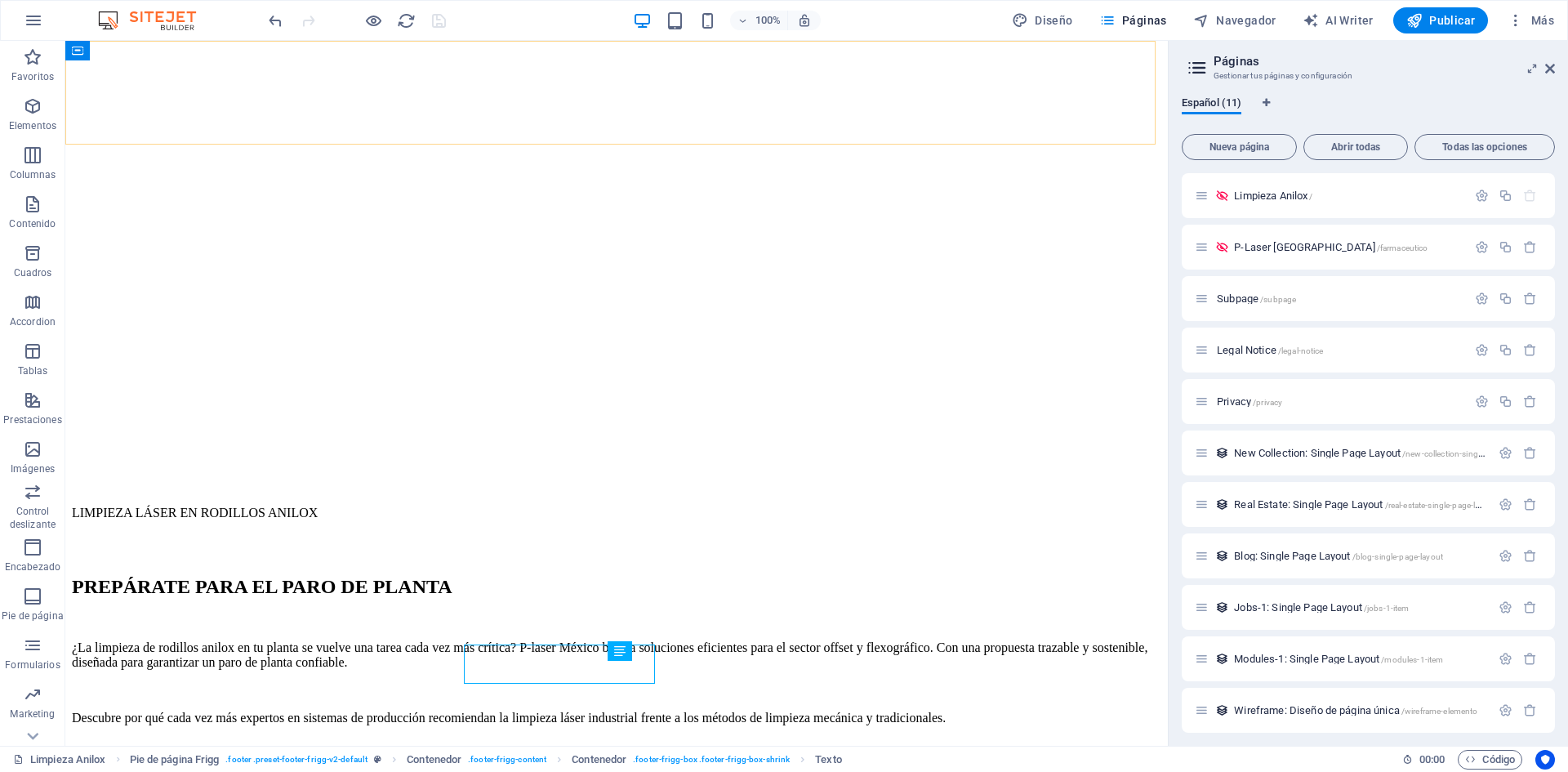
scroll to position [1925, 0]
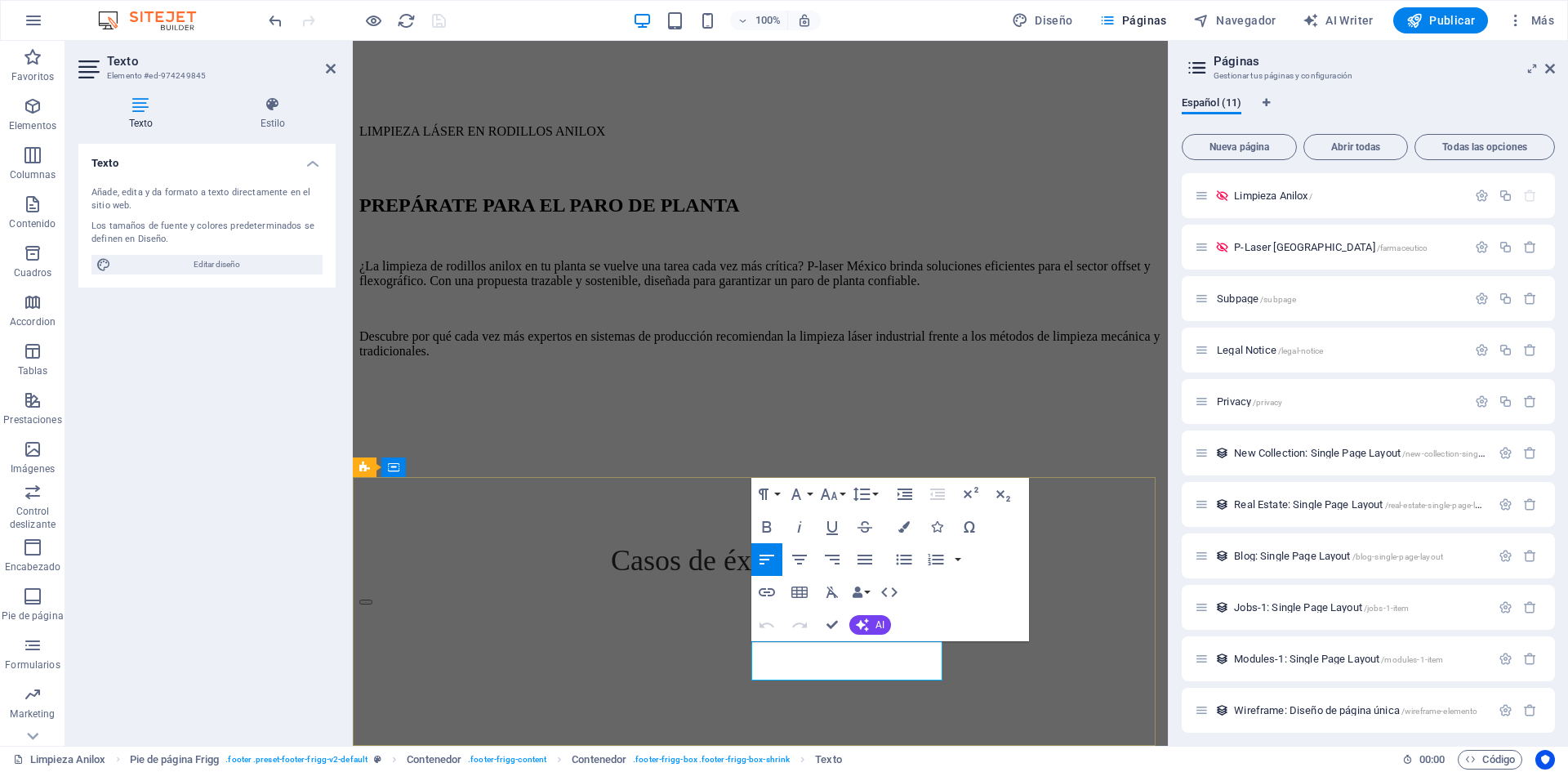
click at [815, 631] on icon "button" at bounding box center [818, 630] width 20 height 20
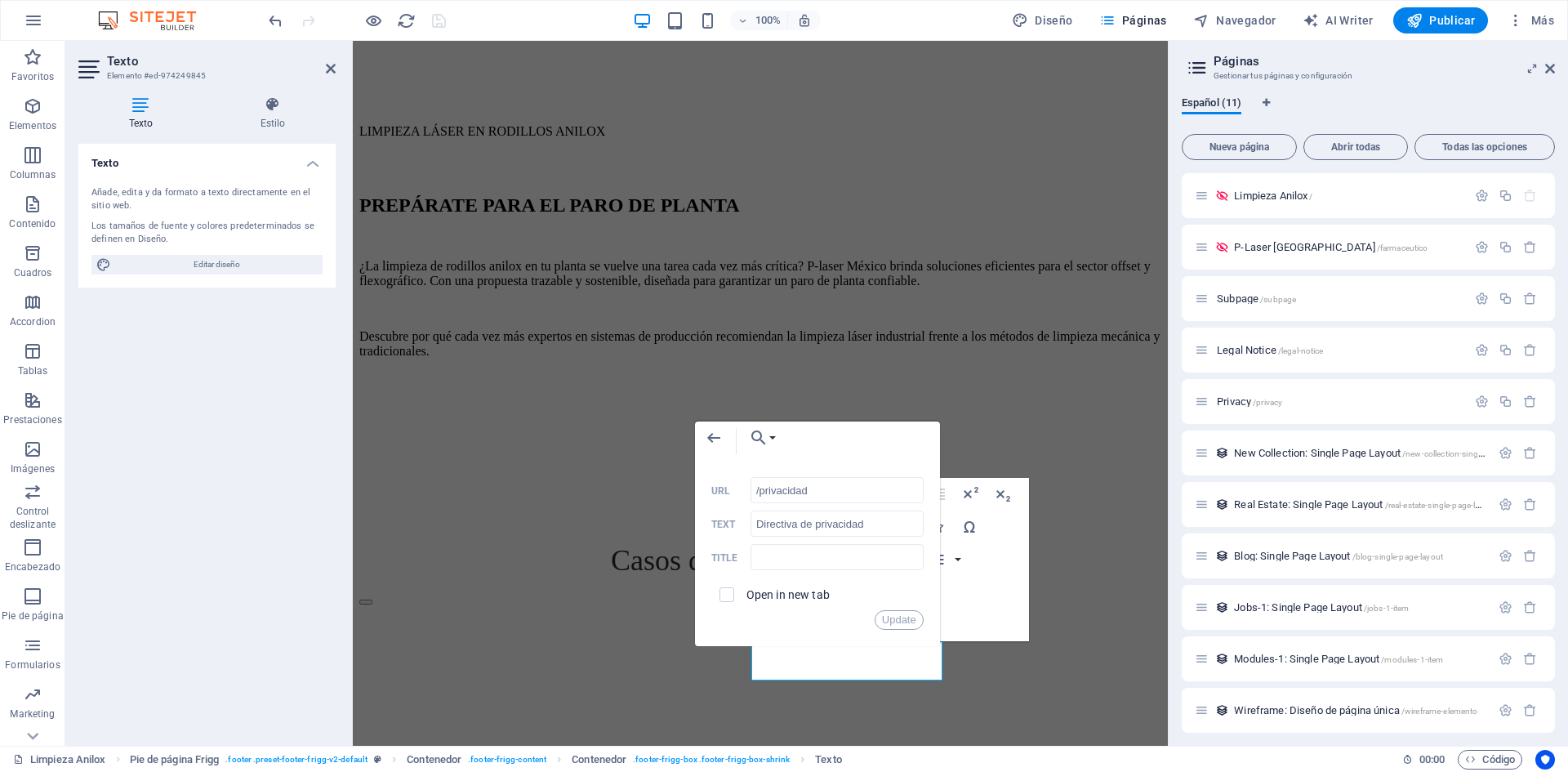
click at [794, 646] on div "Back Choose Link Limpieza Anilox P-Laser [GEOGRAPHIC_DATA] Subpage Legal Notice…" at bounding box center [817, 534] width 245 height 225
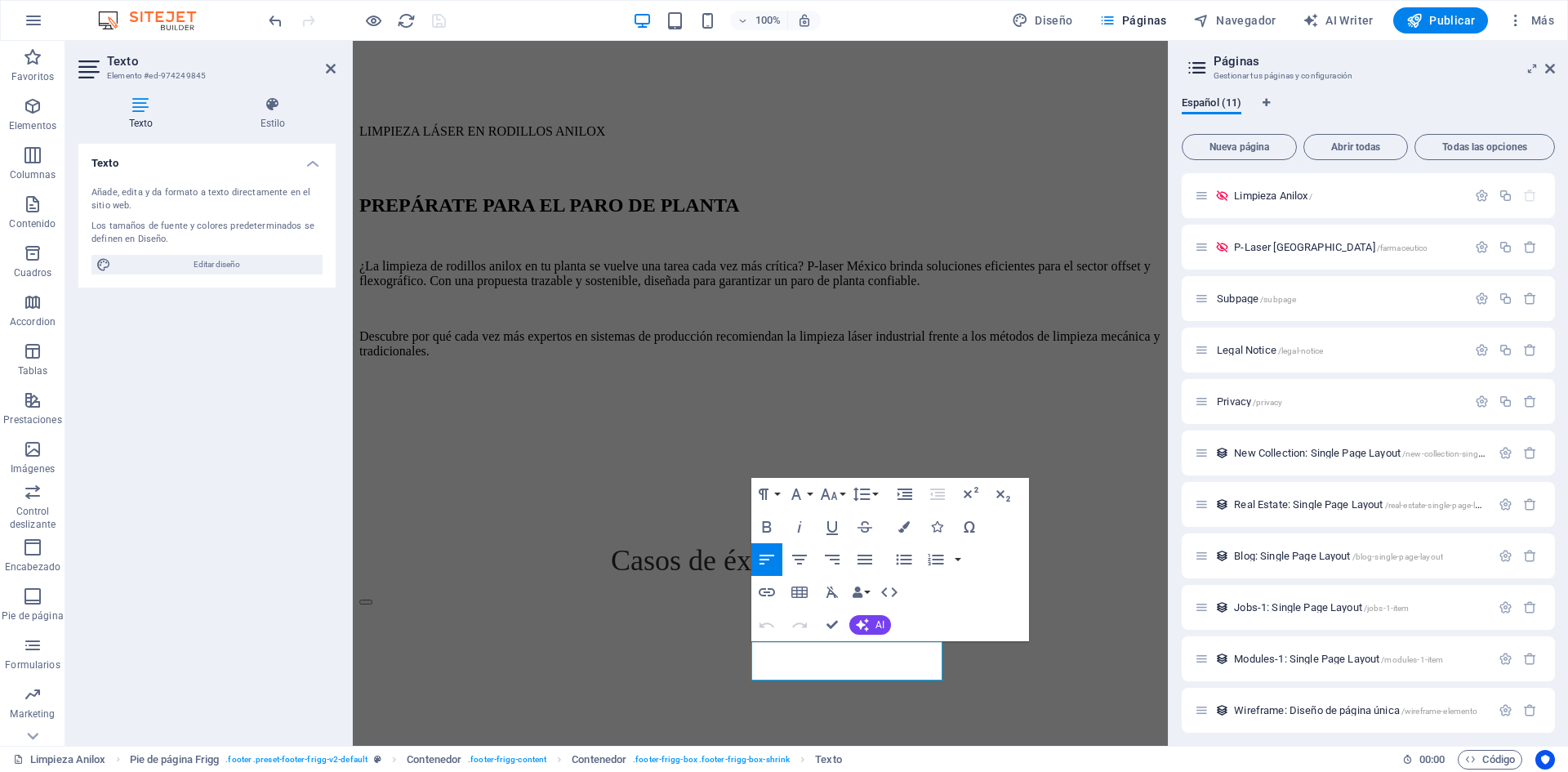
type input "/aviso-legal"
type input "Aviso legal"
click at [784, 611] on icon "button" at bounding box center [782, 610] width 20 height 20
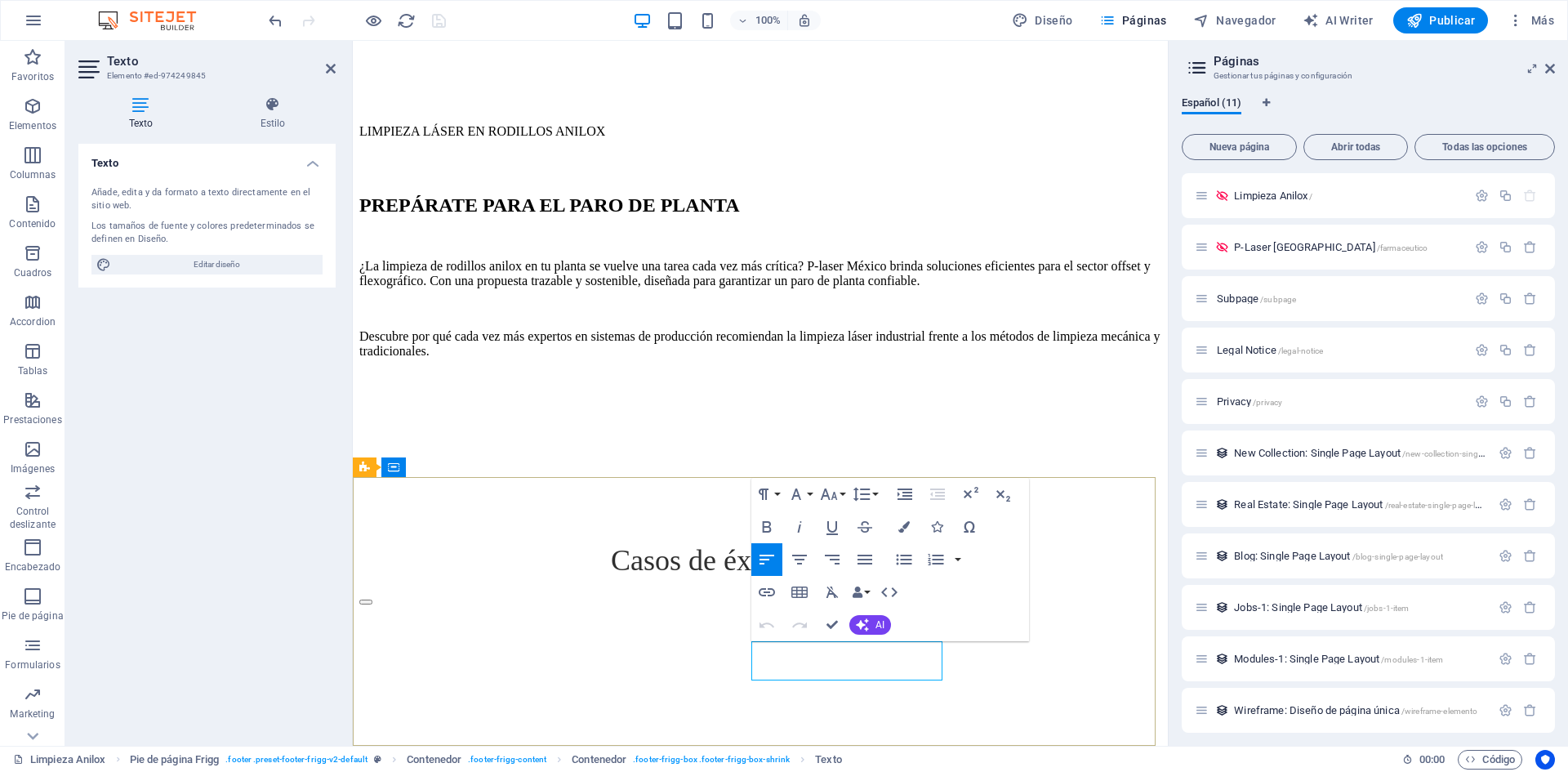
drag, startPoint x: 821, startPoint y: 651, endPoint x: 740, endPoint y: 647, distance: 81.1
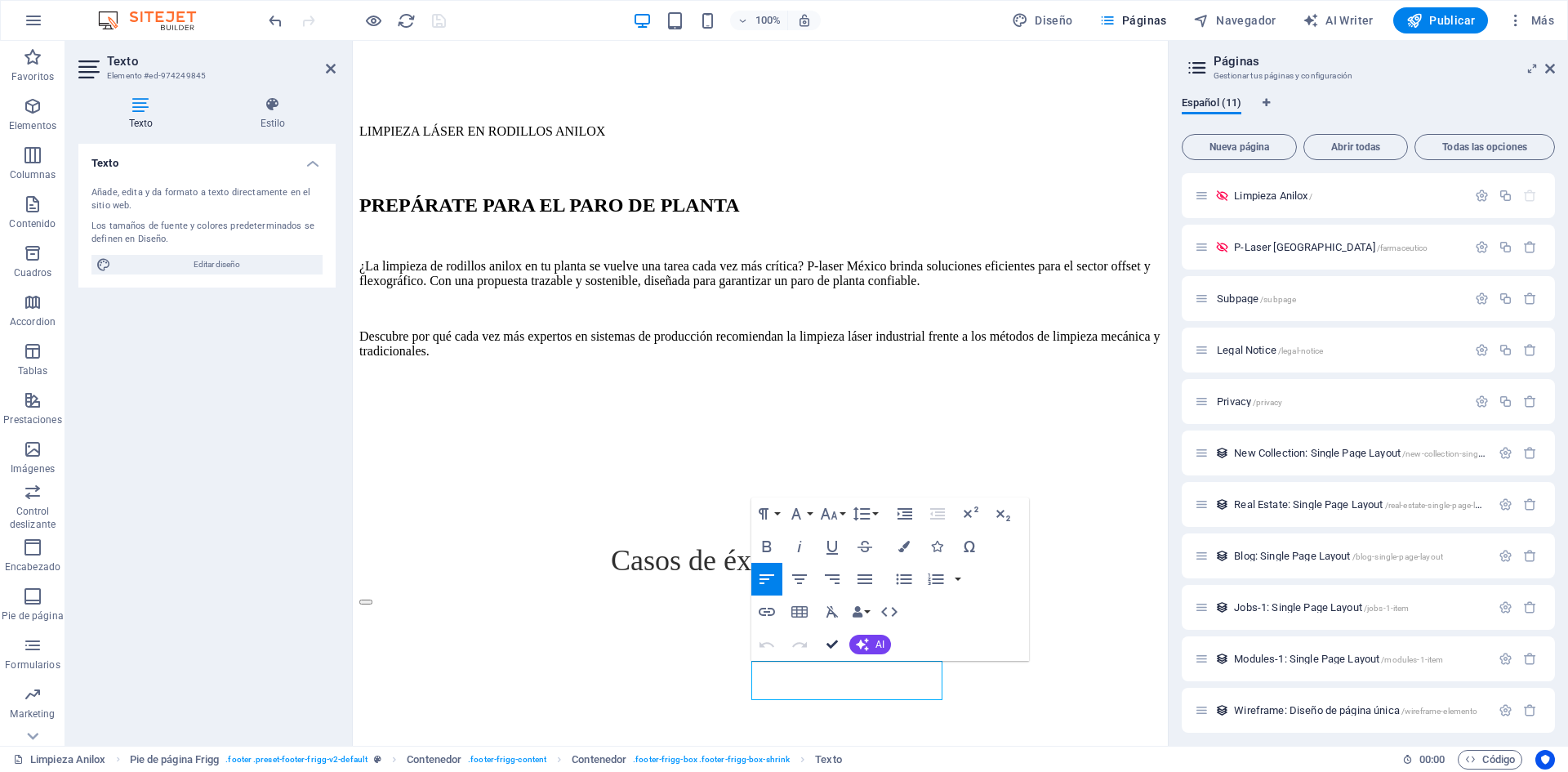
scroll to position [1909, 0]
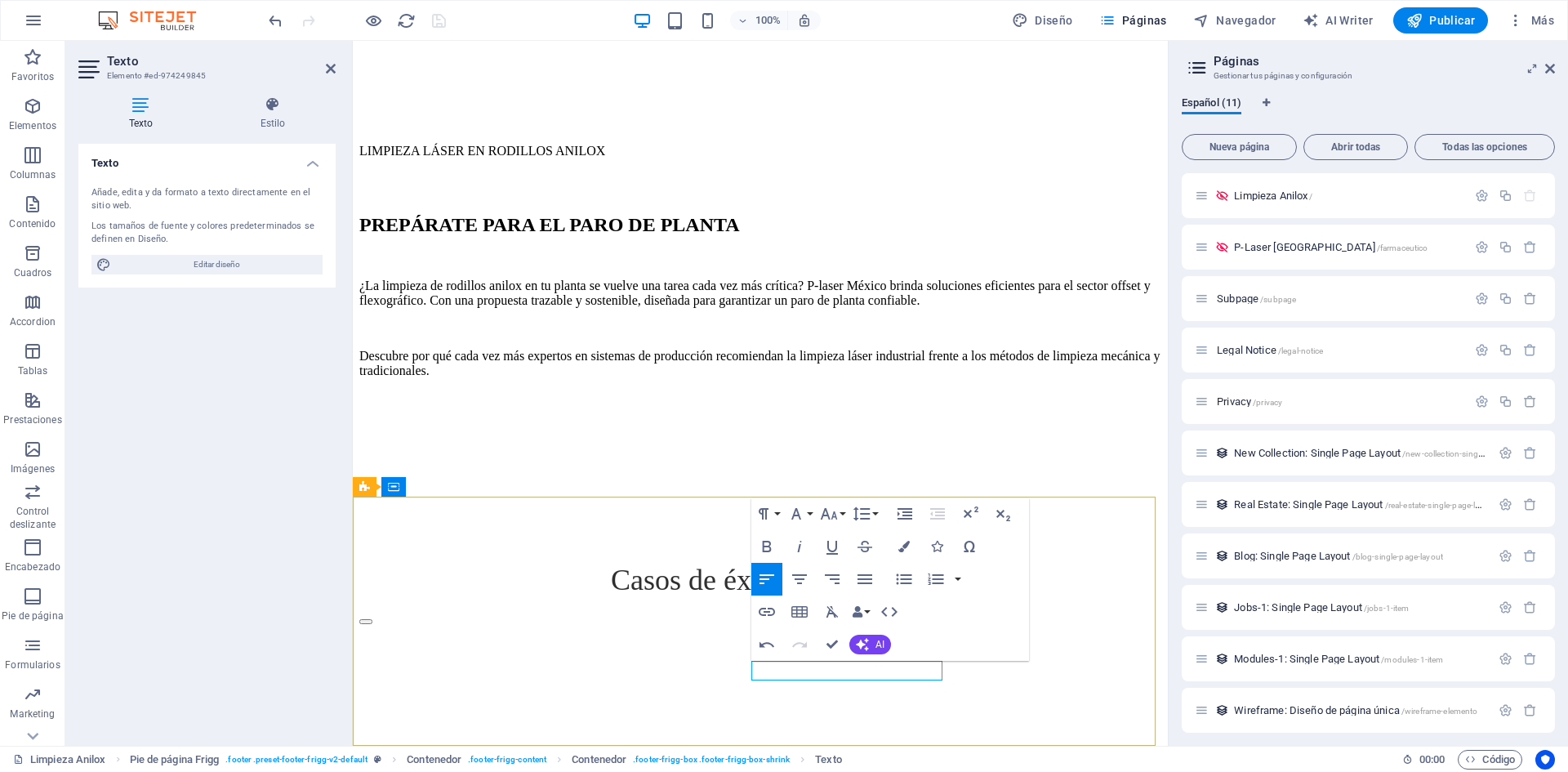
type input "/privacidad"
type input "Directiva de privacidad"
click at [823, 637] on icon "button" at bounding box center [818, 630] width 20 height 20
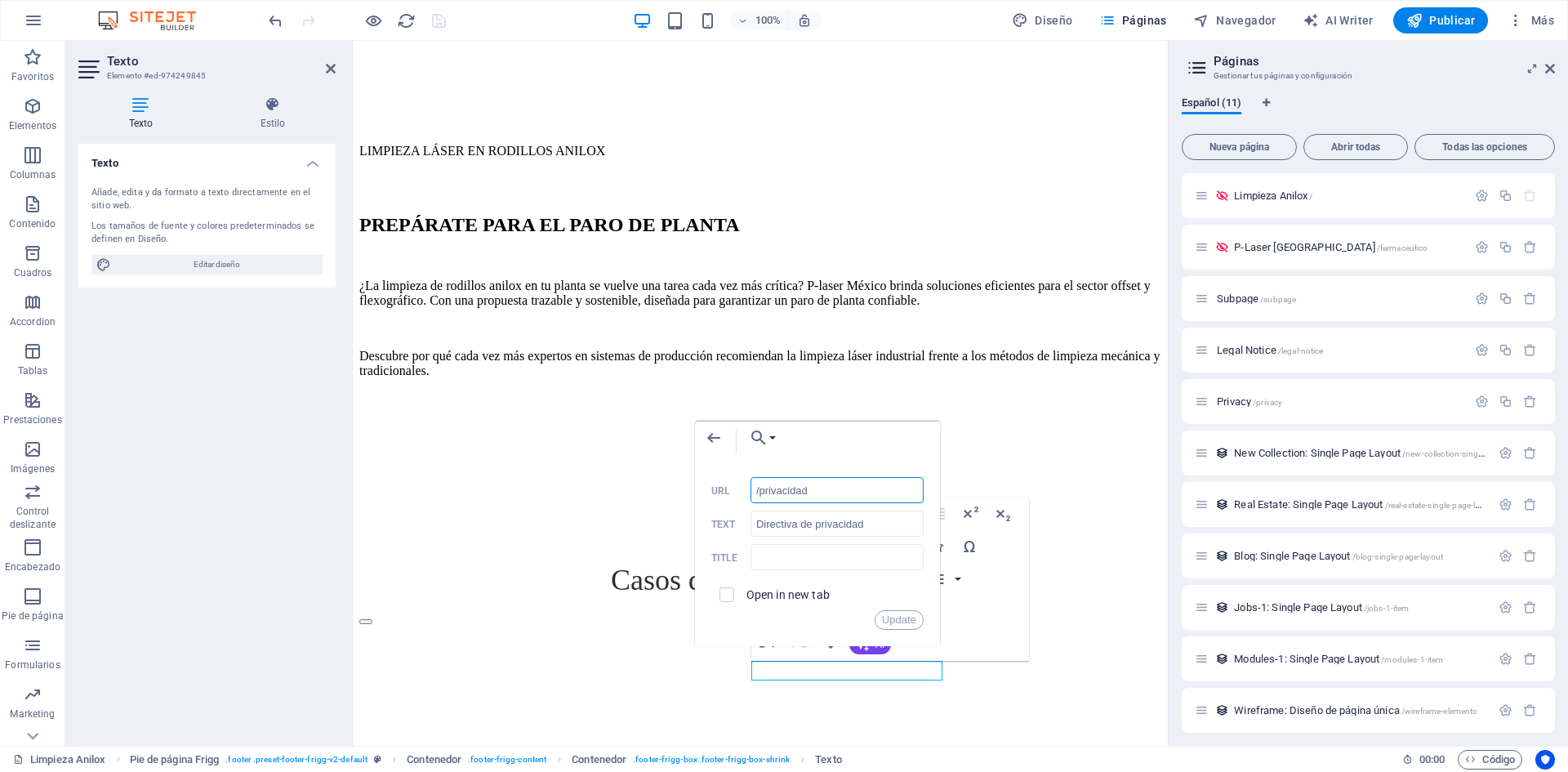
drag, startPoint x: 838, startPoint y: 485, endPoint x: 787, endPoint y: 505, distance: 54.8
click at [787, 505] on div "/privacidad URL Directiva de privacidad Text Title Open in new tab Update" at bounding box center [817, 553] width 212 height 153
type input "/privacy"
click at [909, 611] on button "Update" at bounding box center [899, 620] width 49 height 20
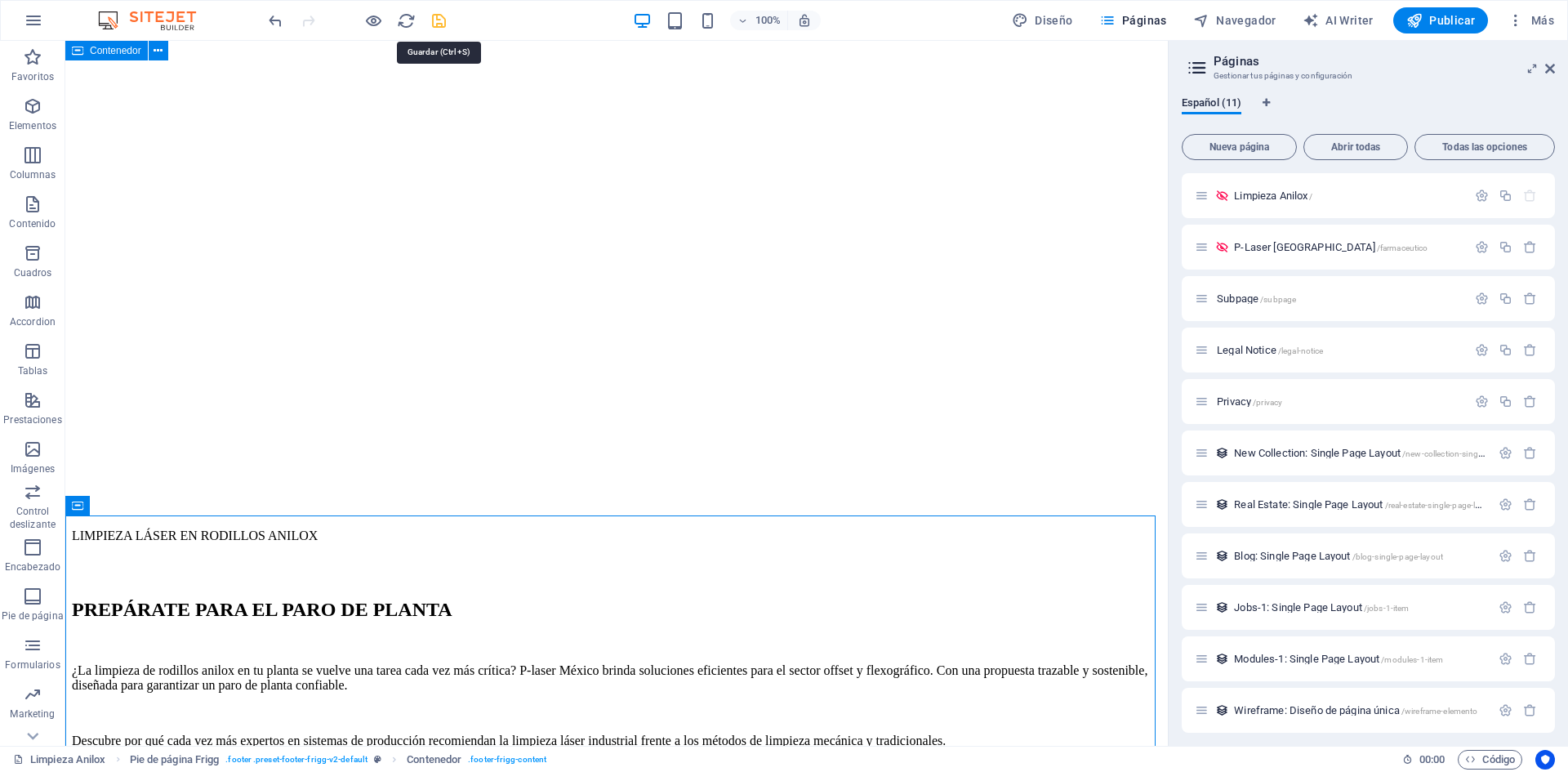
click at [431, 21] on icon "save" at bounding box center [439, 21] width 19 height 19
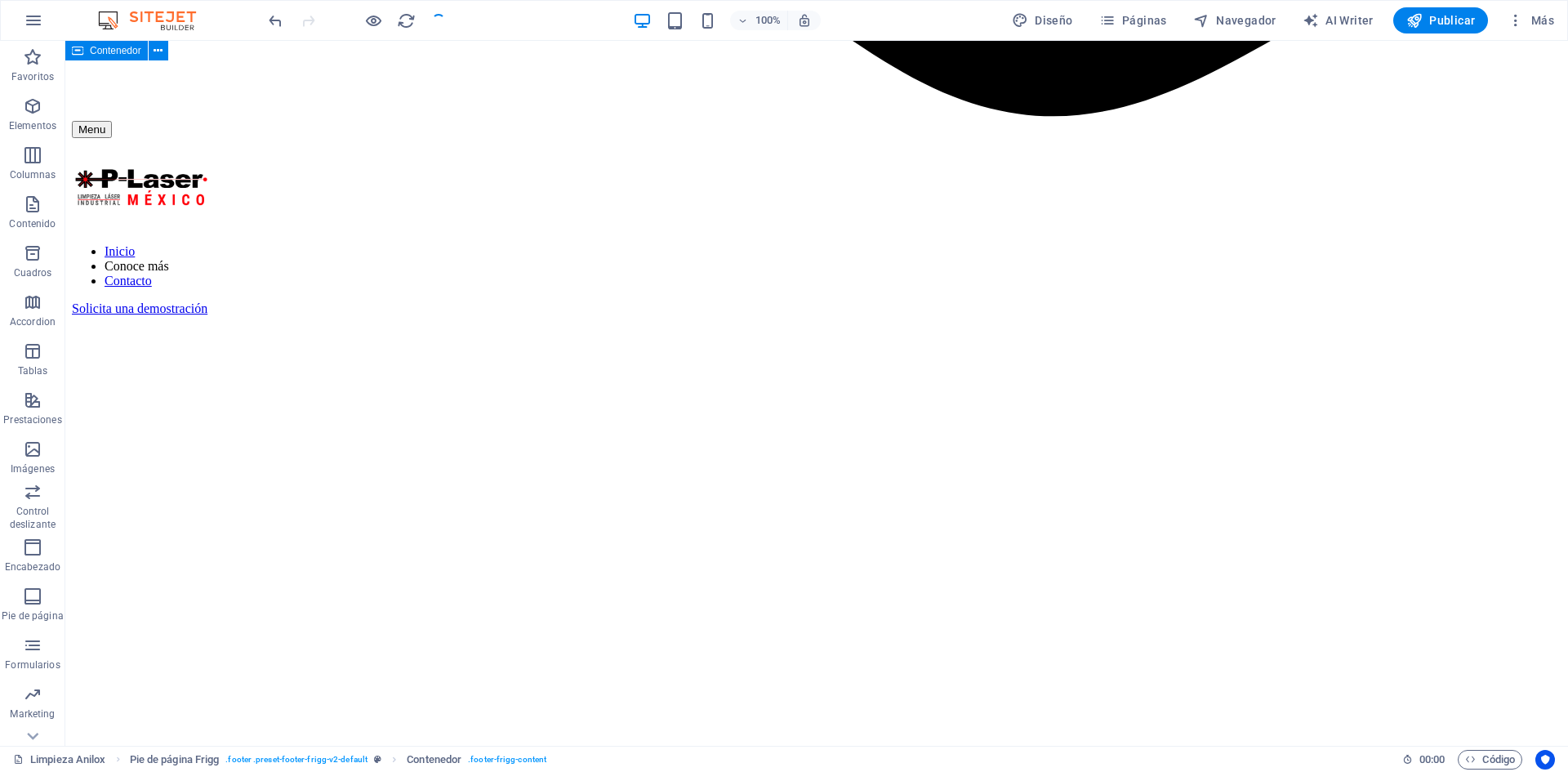
checkbox input "false"
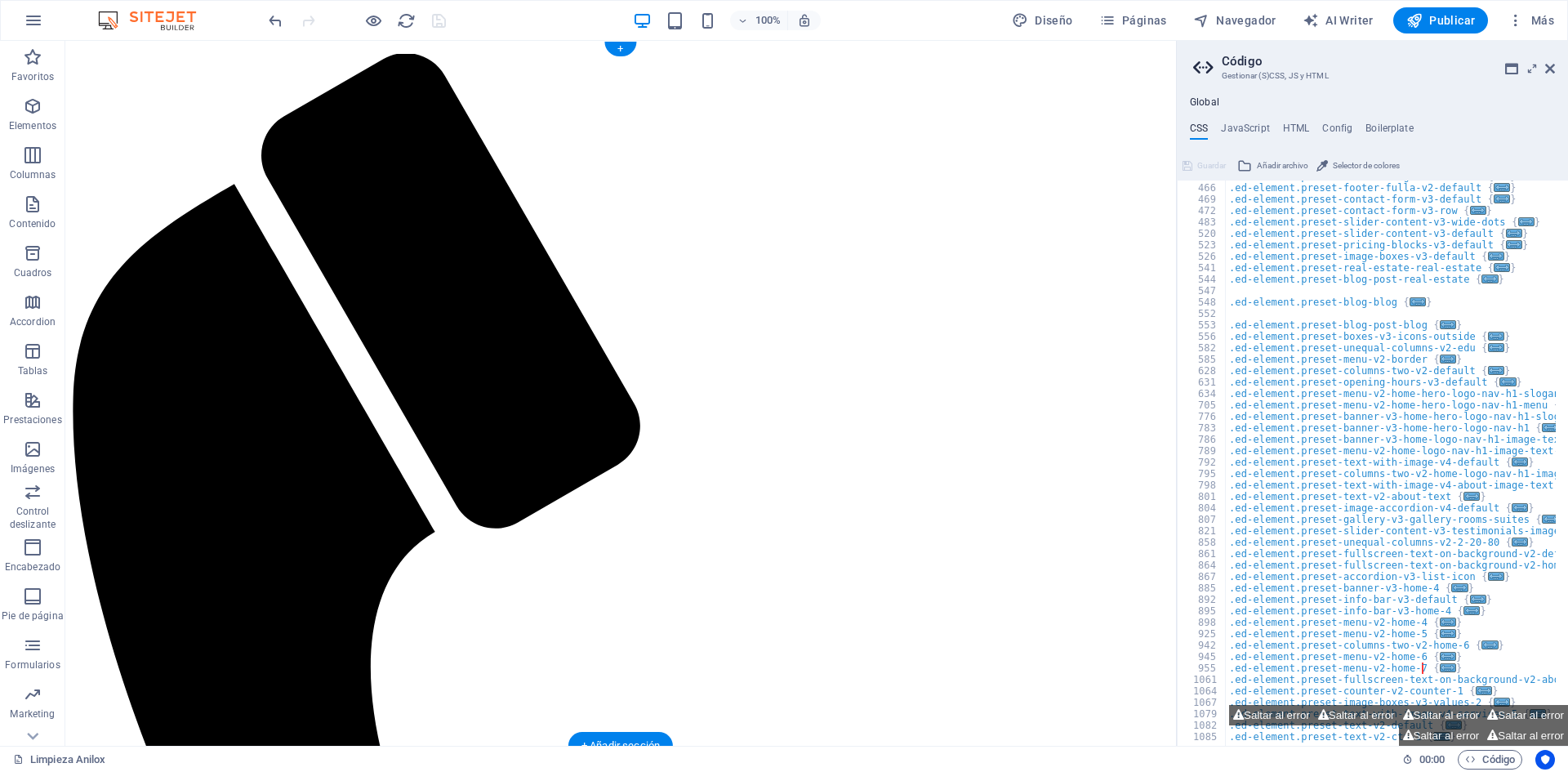
scroll to position [0, 0]
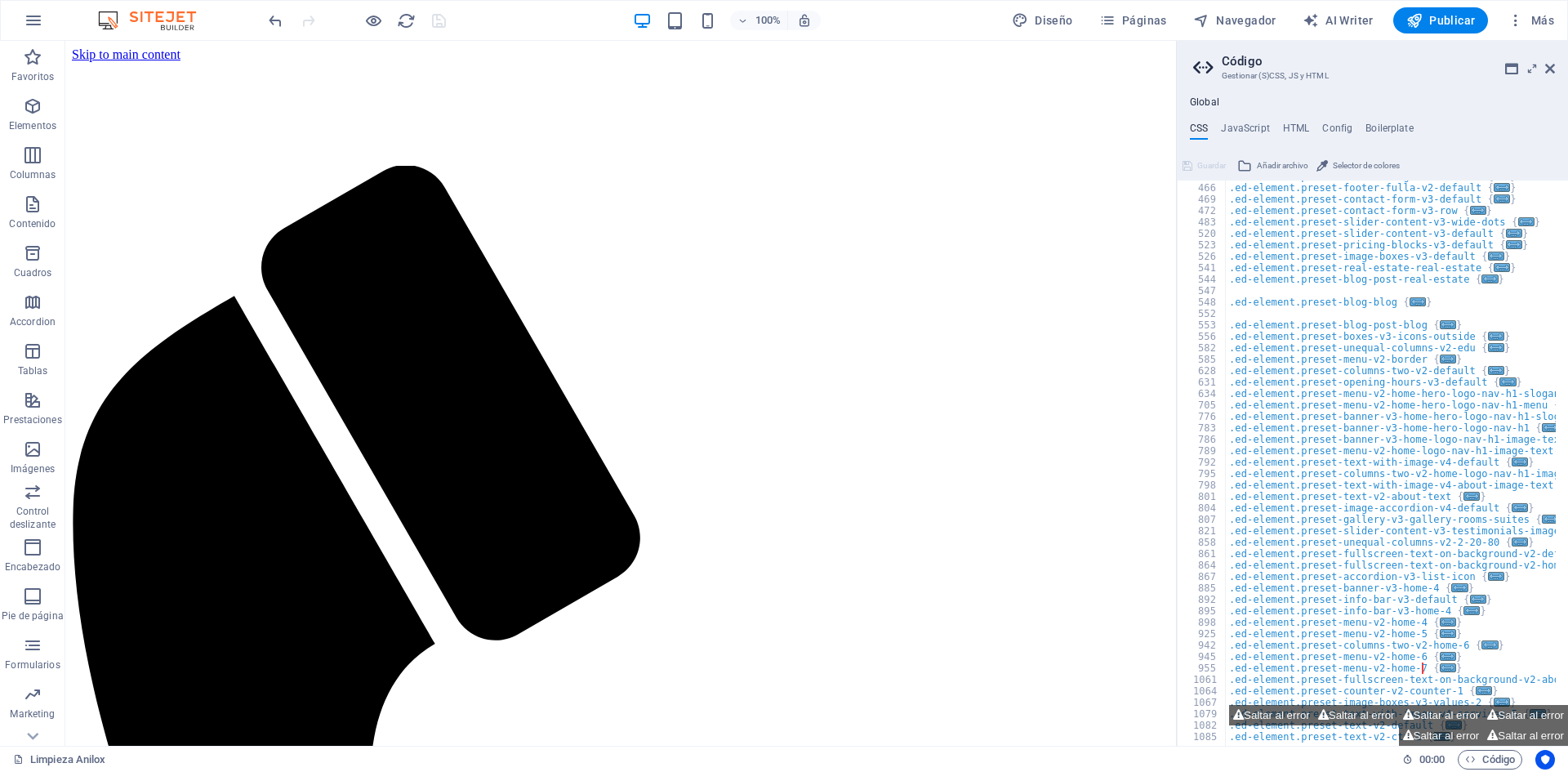
click at [1554, 67] on aside "Código Gestionar (S)CSS, JS y HTML Global CSS JavaScript HTML Config Boilerplat…" at bounding box center [1372, 393] width 392 height 705
click at [1551, 67] on icon at bounding box center [1549, 69] width 10 height 13
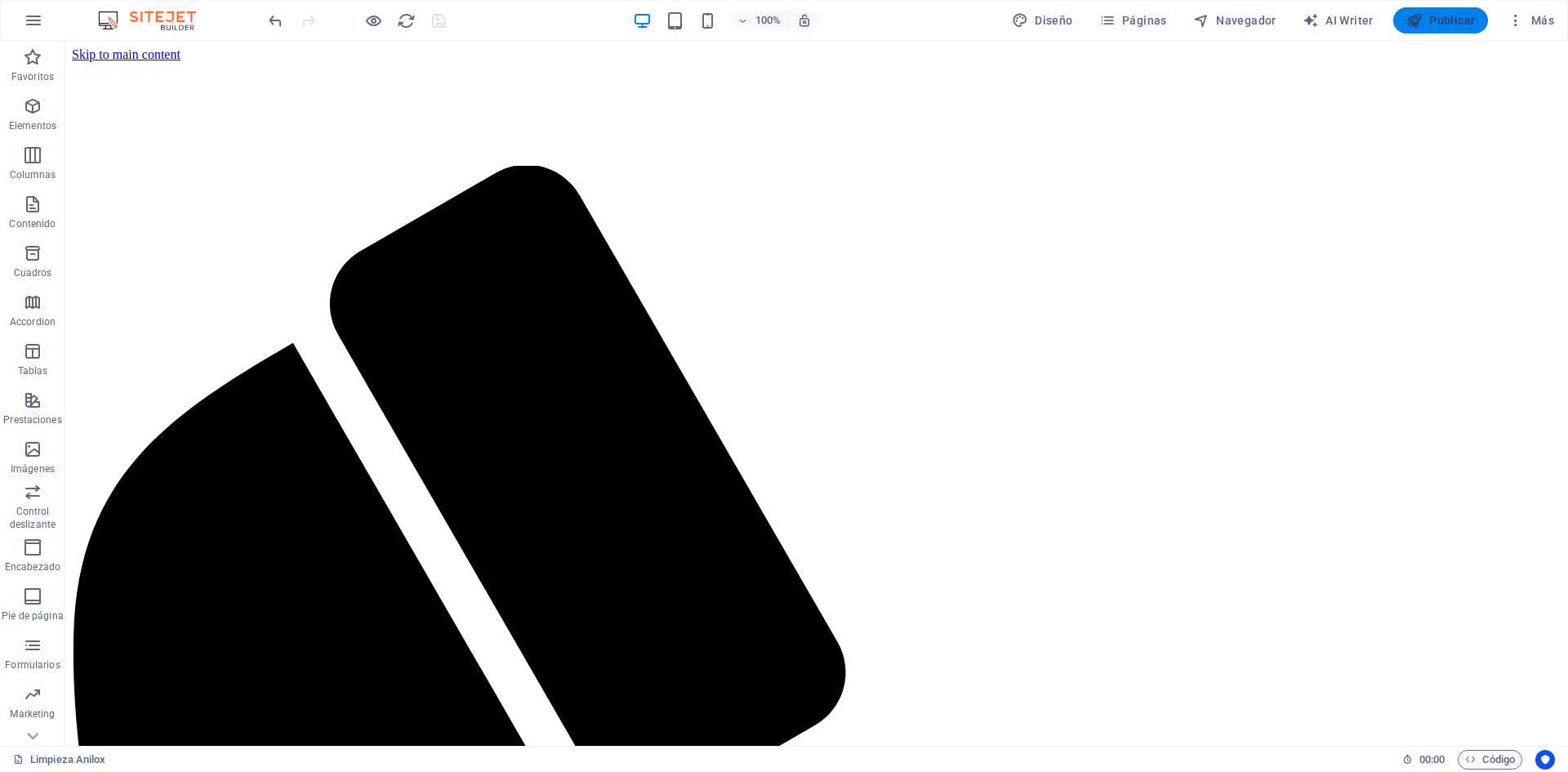
click at [1429, 15] on span "Publicar" at bounding box center [1441, 21] width 70 height 16
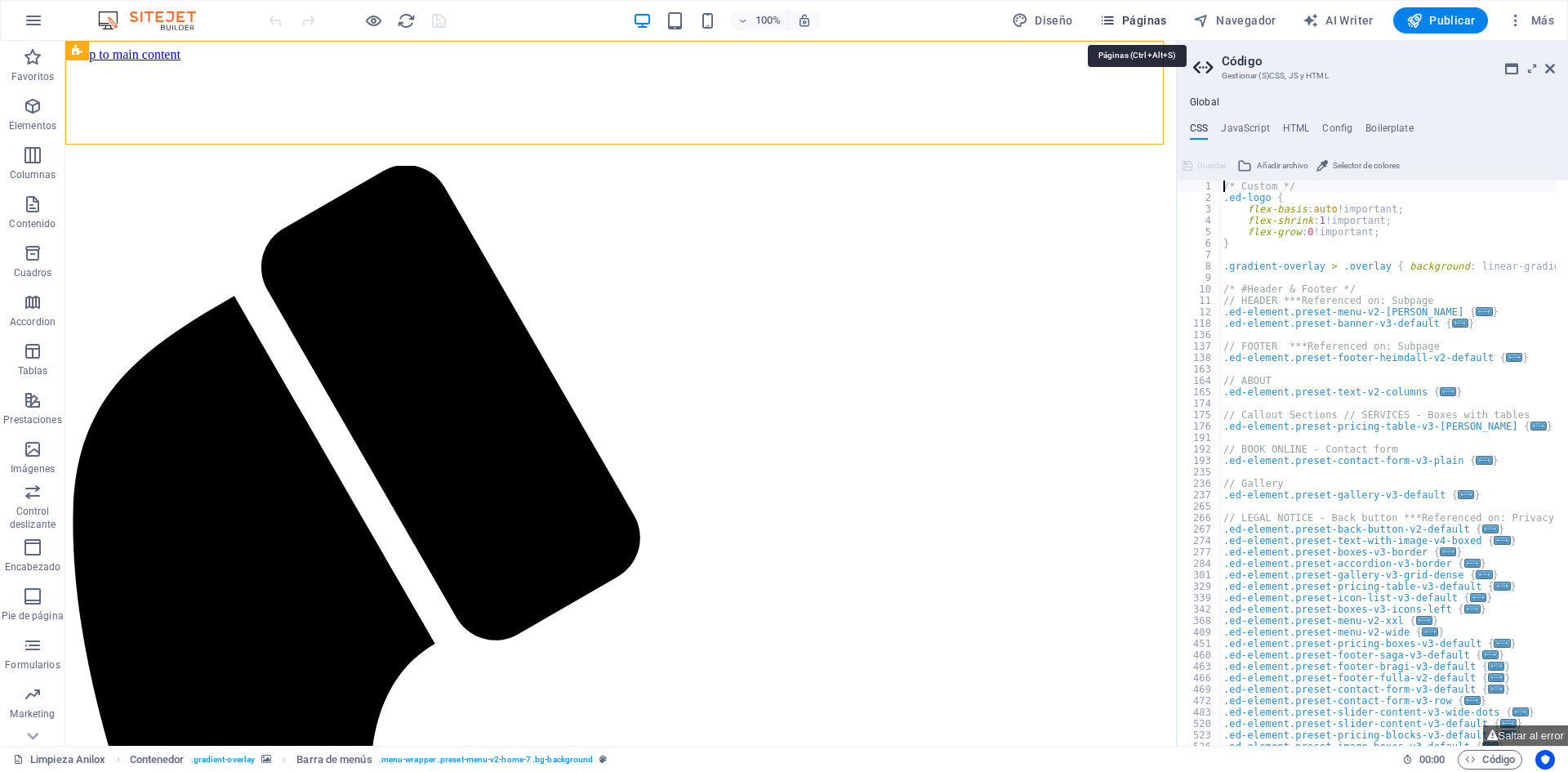
click at [1147, 18] on span "Páginas" at bounding box center [1133, 21] width 68 height 16
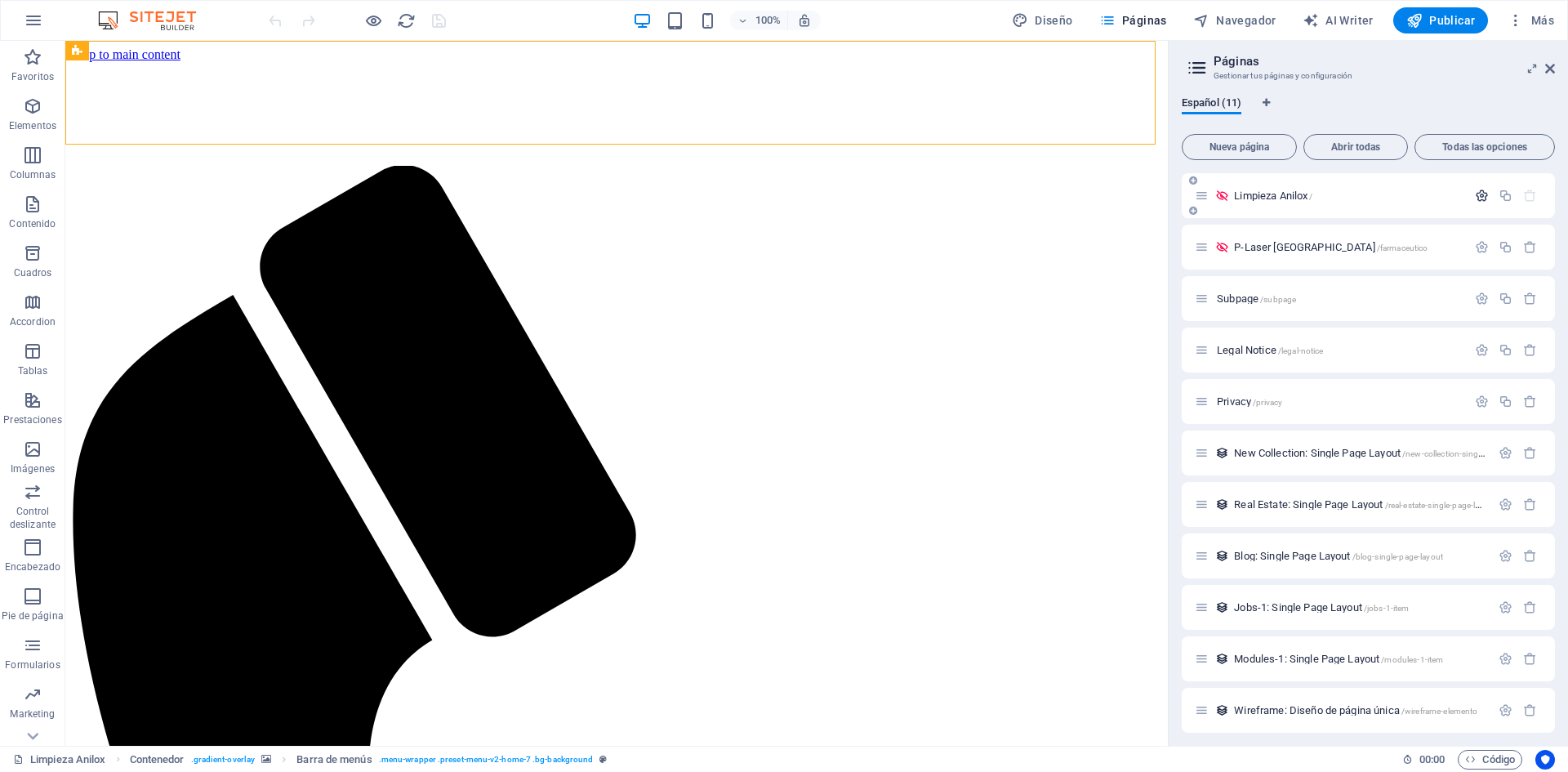
click at [1477, 193] on icon "button" at bounding box center [1481, 195] width 14 height 14
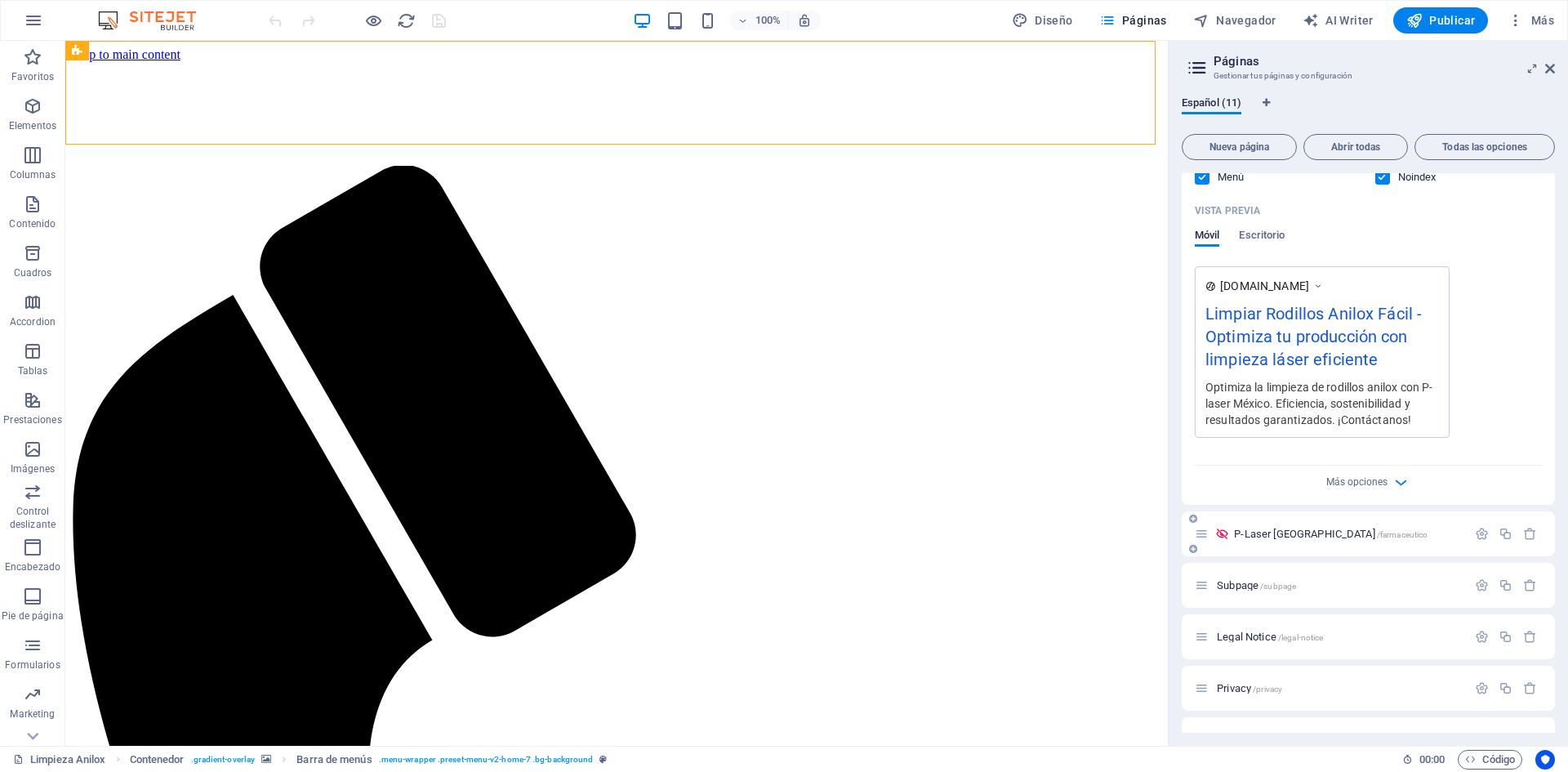
scroll to position [408, 0]
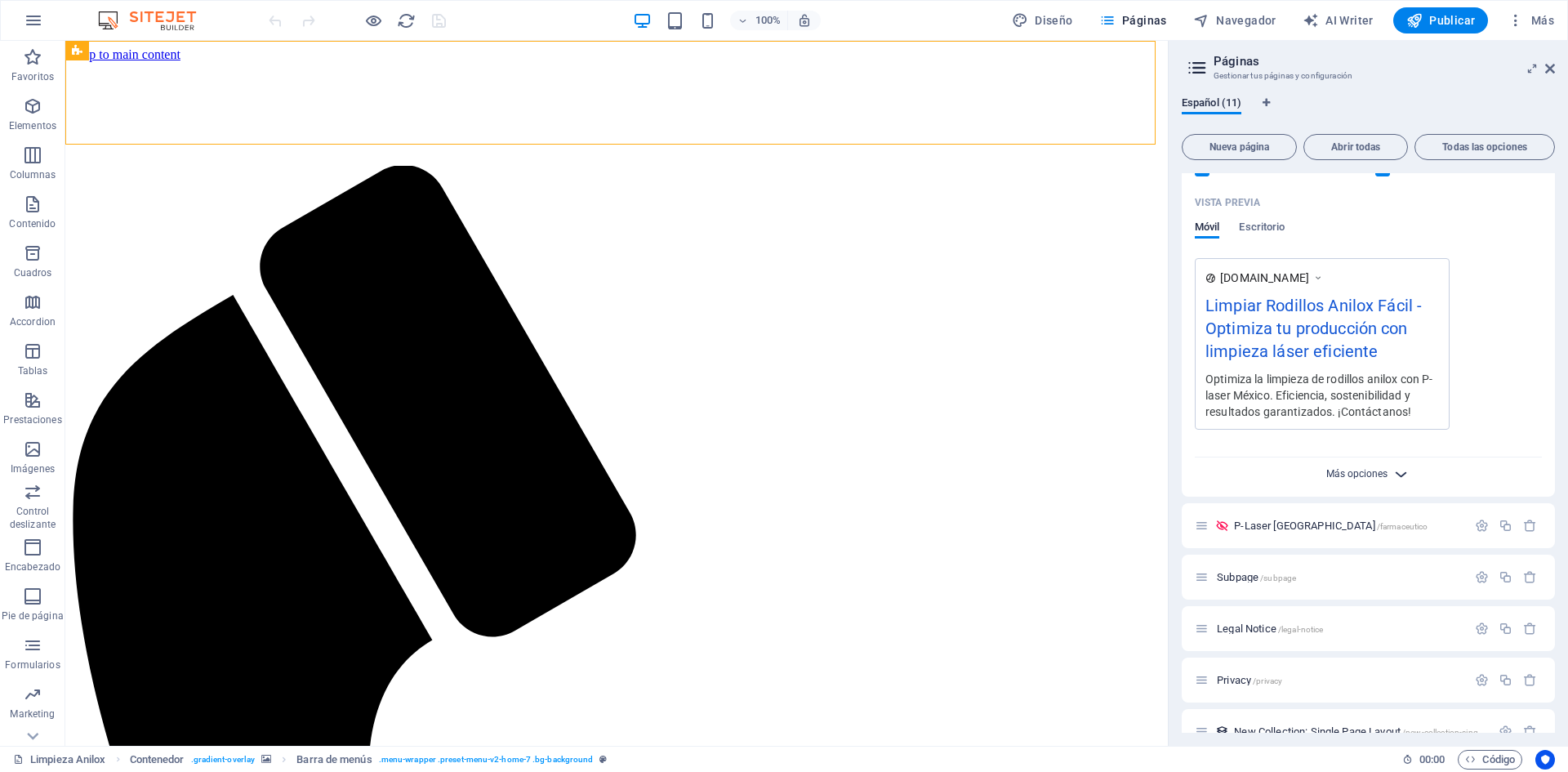
click at [1382, 472] on span "Más opciones" at bounding box center [1357, 473] width 61 height 12
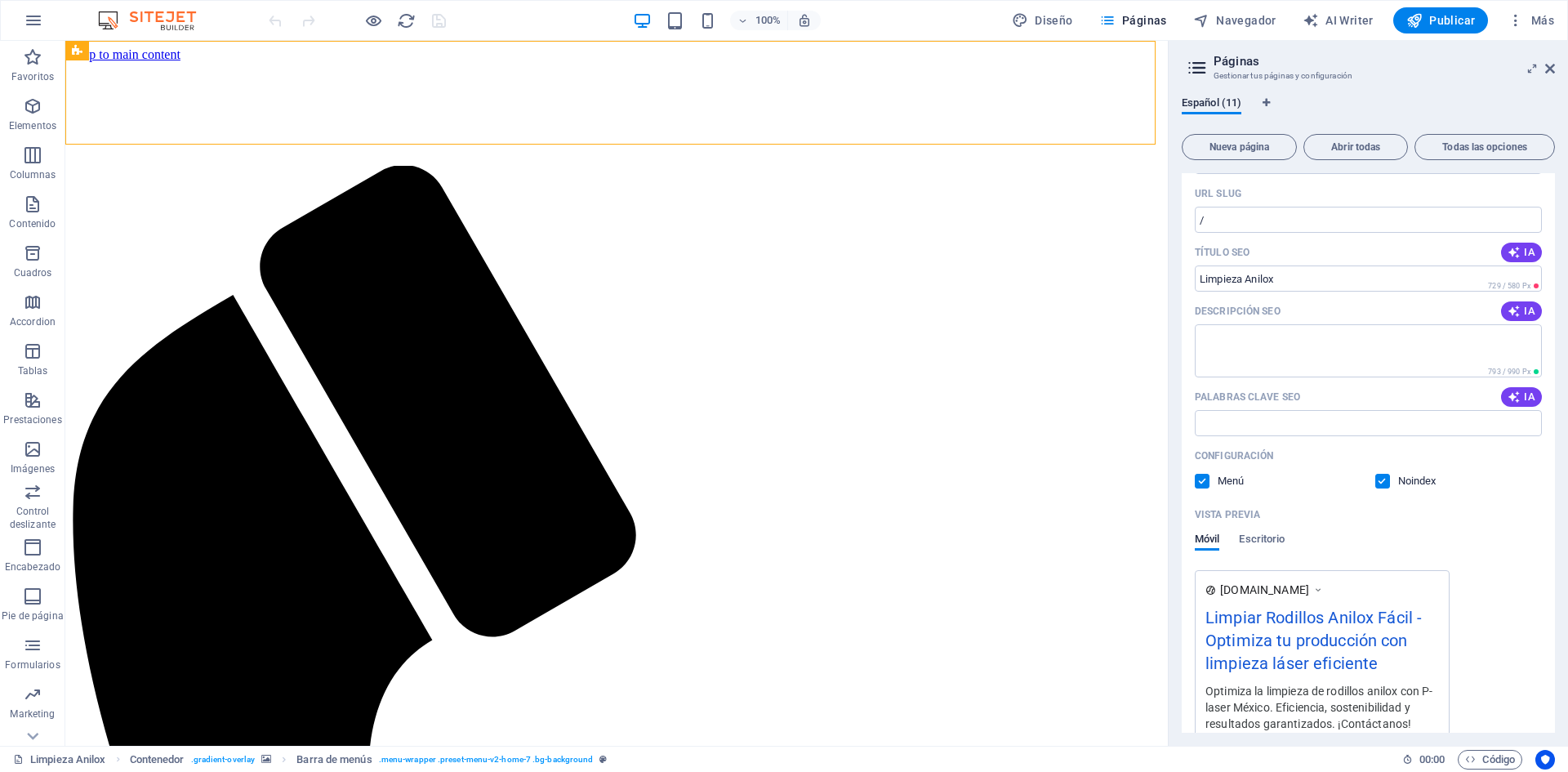
scroll to position [0, 0]
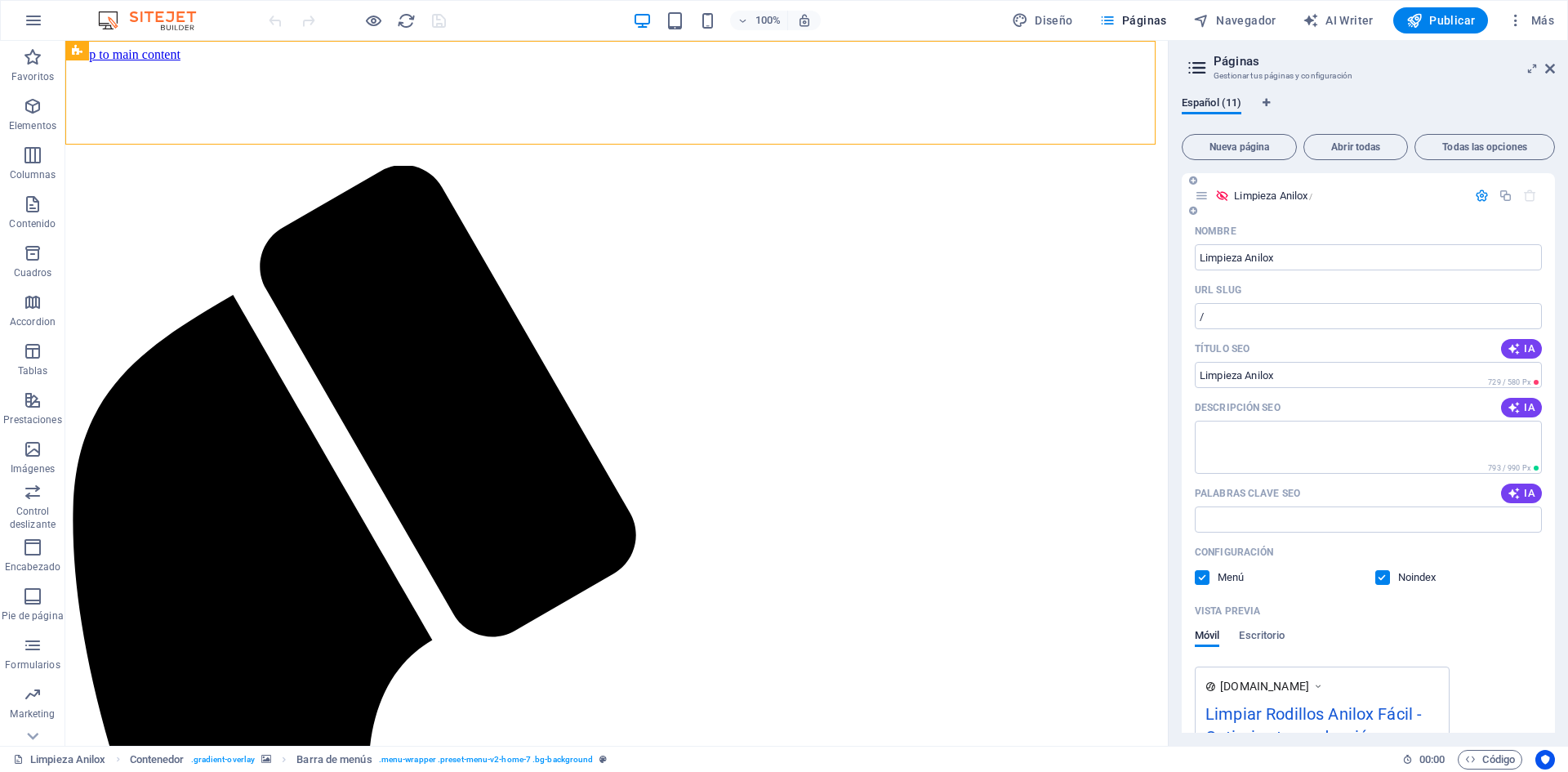
click at [1475, 192] on icon "button" at bounding box center [1481, 195] width 14 height 14
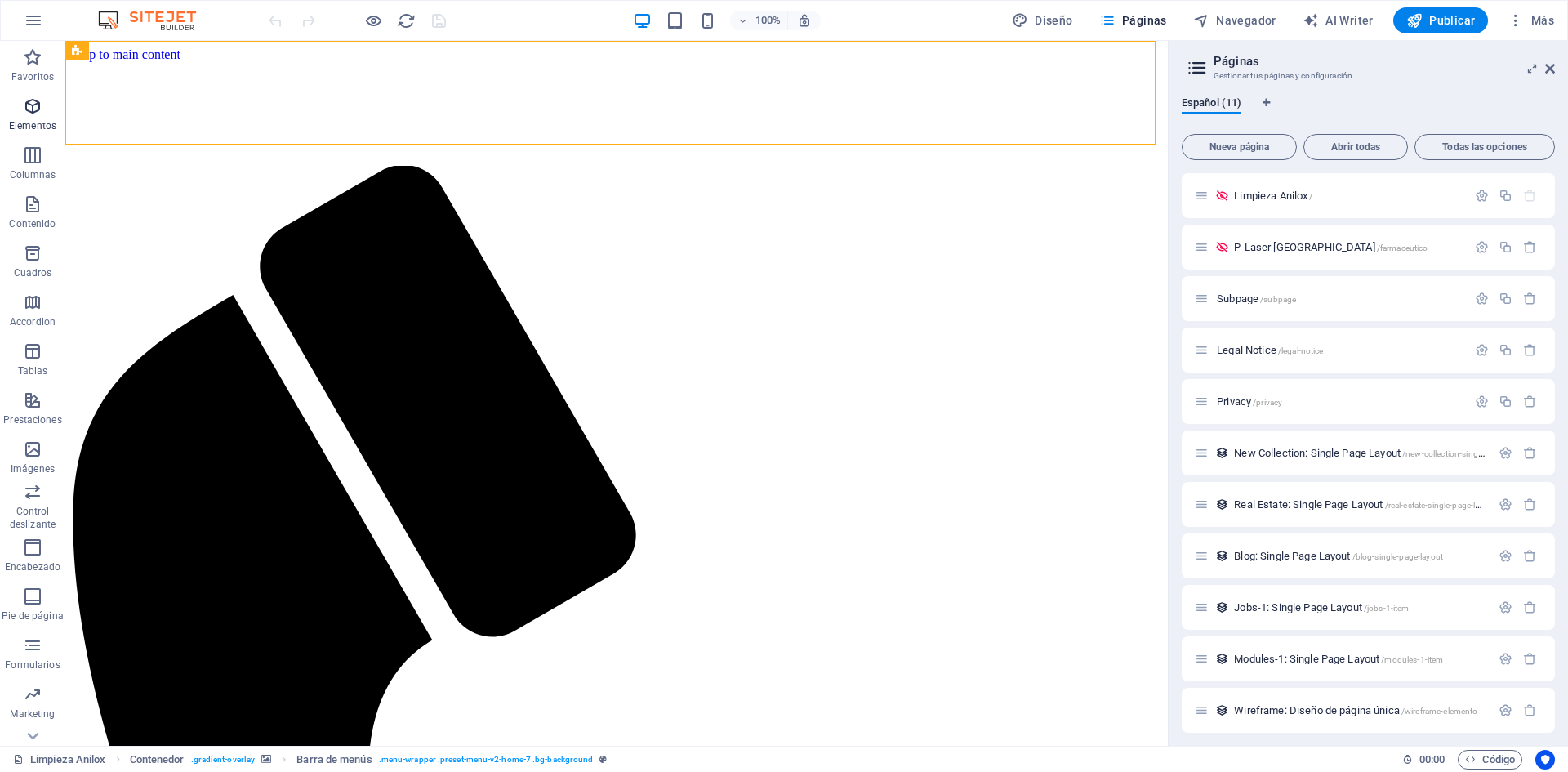
click at [23, 116] on span "Elementos" at bounding box center [32, 116] width 65 height 39
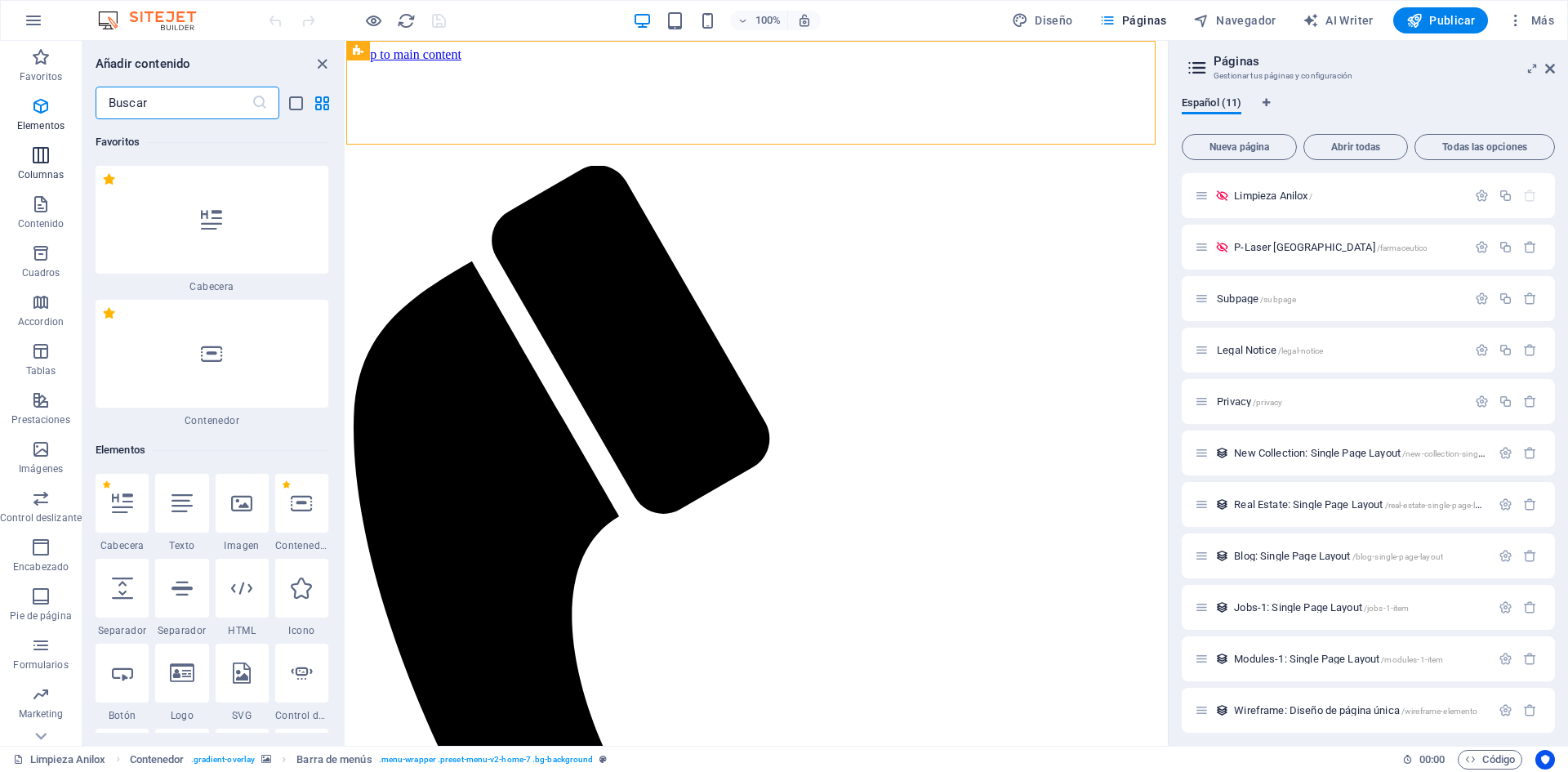
scroll to position [308, 0]
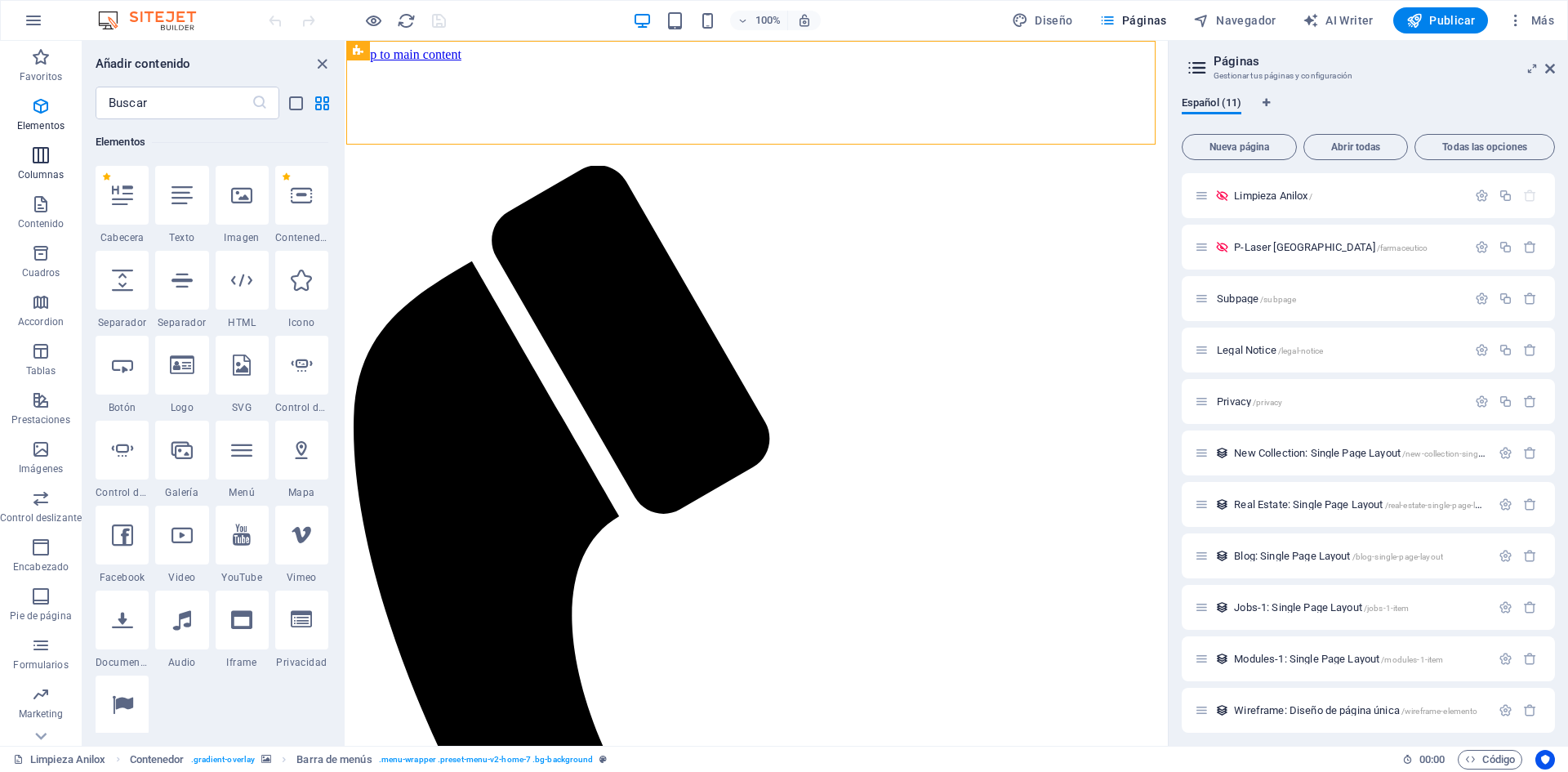
click at [47, 156] on icon "button" at bounding box center [41, 155] width 20 height 20
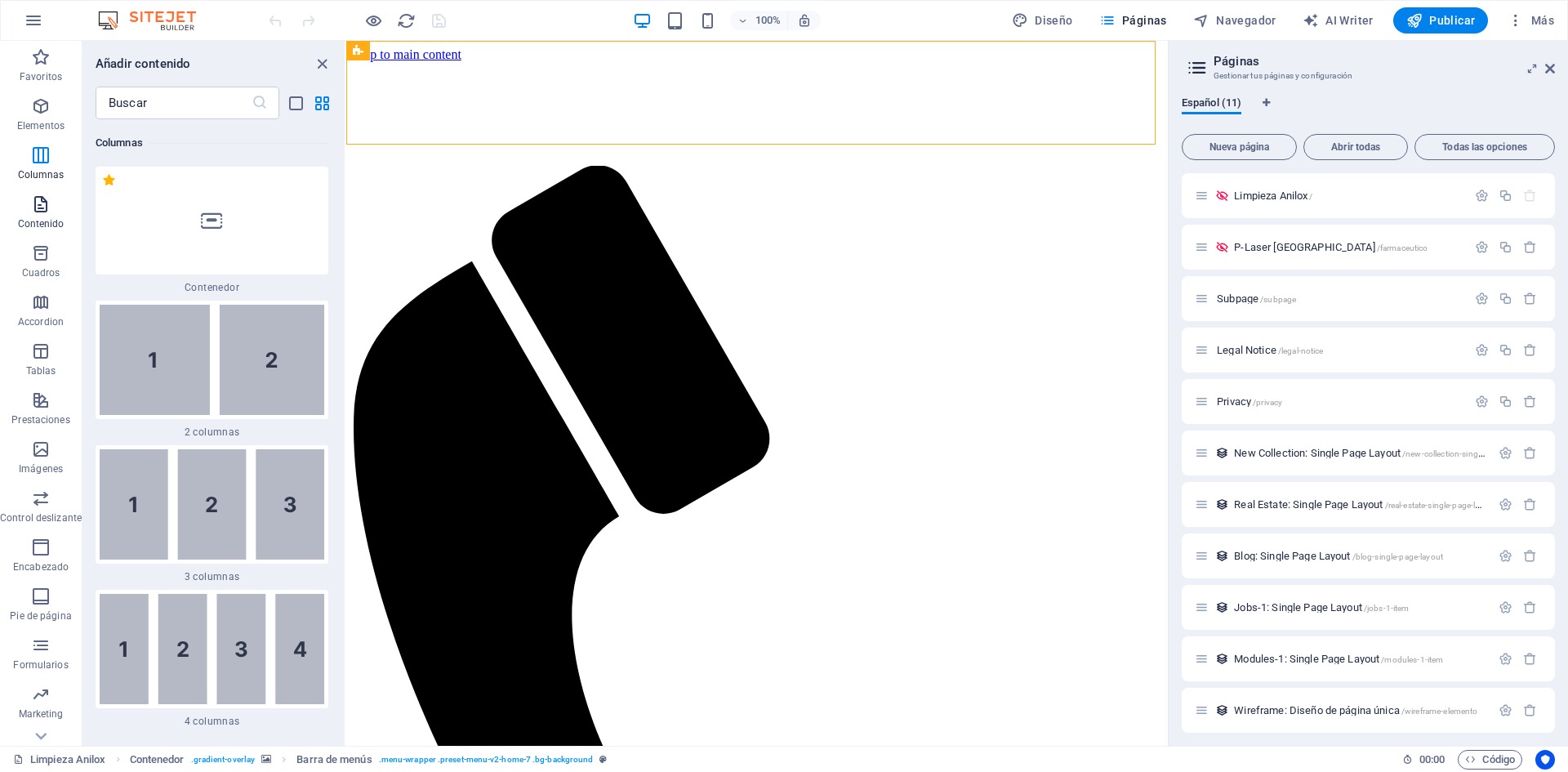
click at [35, 236] on button "Contenido" at bounding box center [41, 212] width 81 height 49
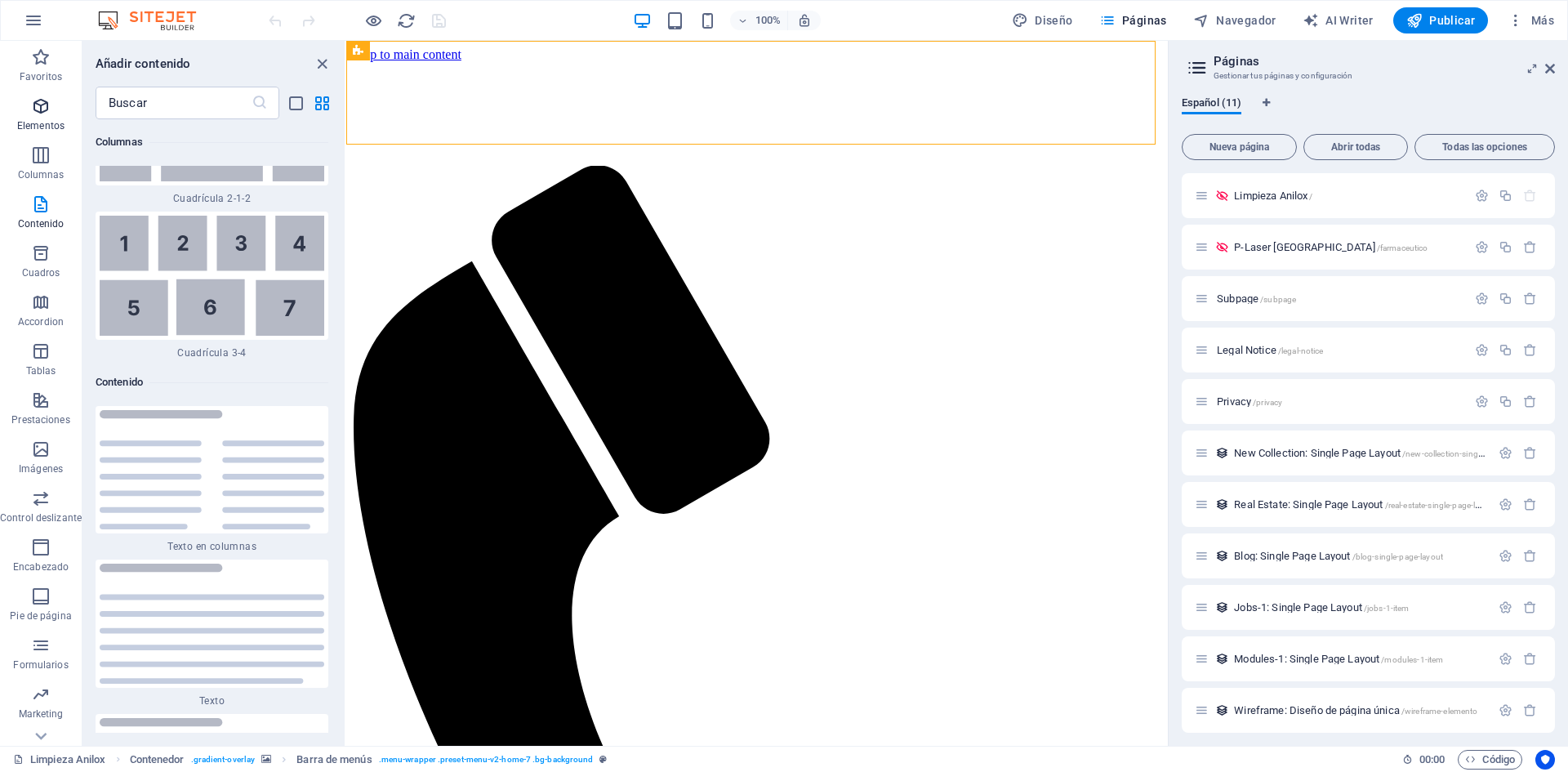
scroll to position [5486, 0]
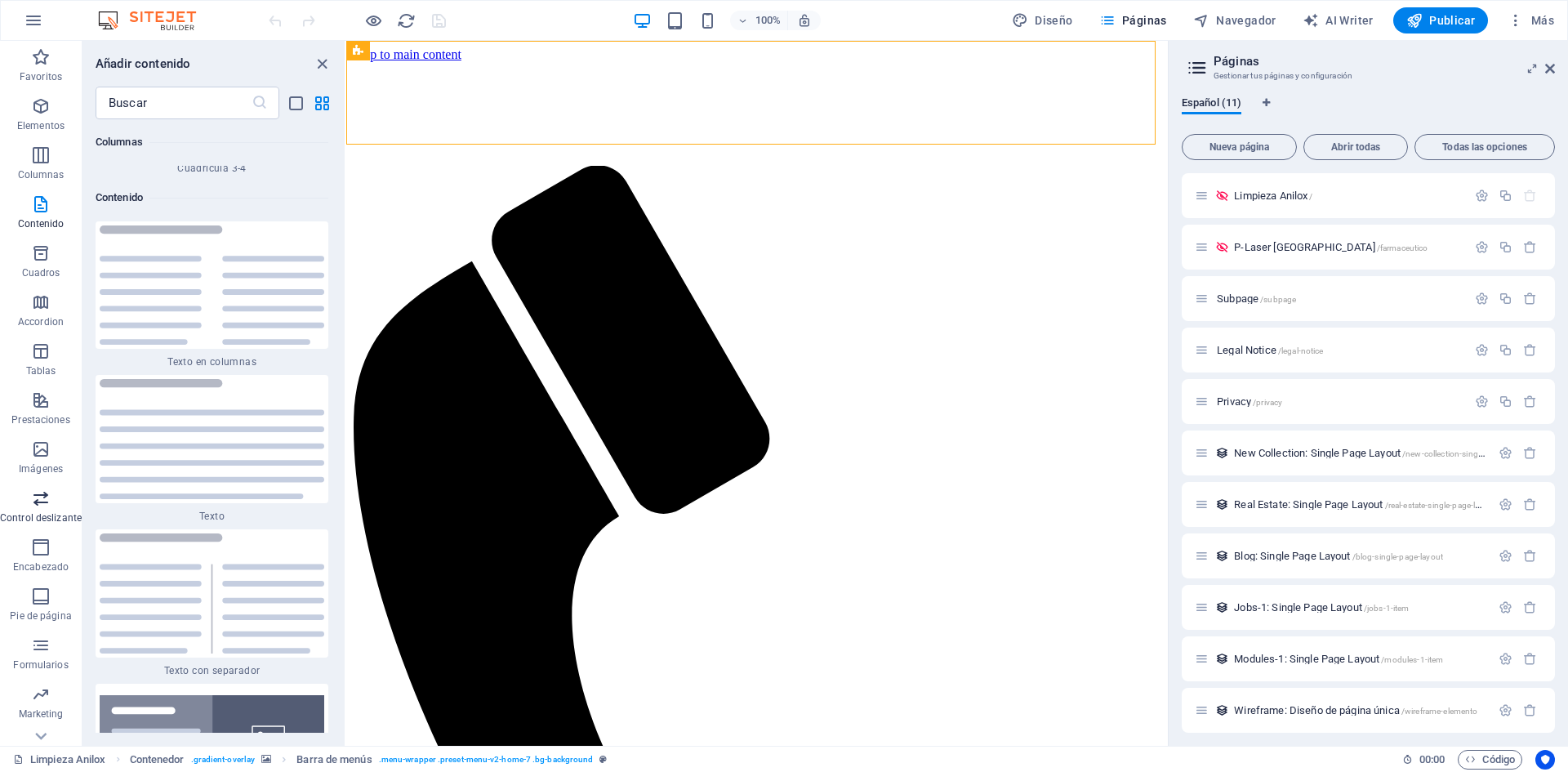
click at [37, 507] on icon "button" at bounding box center [41, 498] width 20 height 20
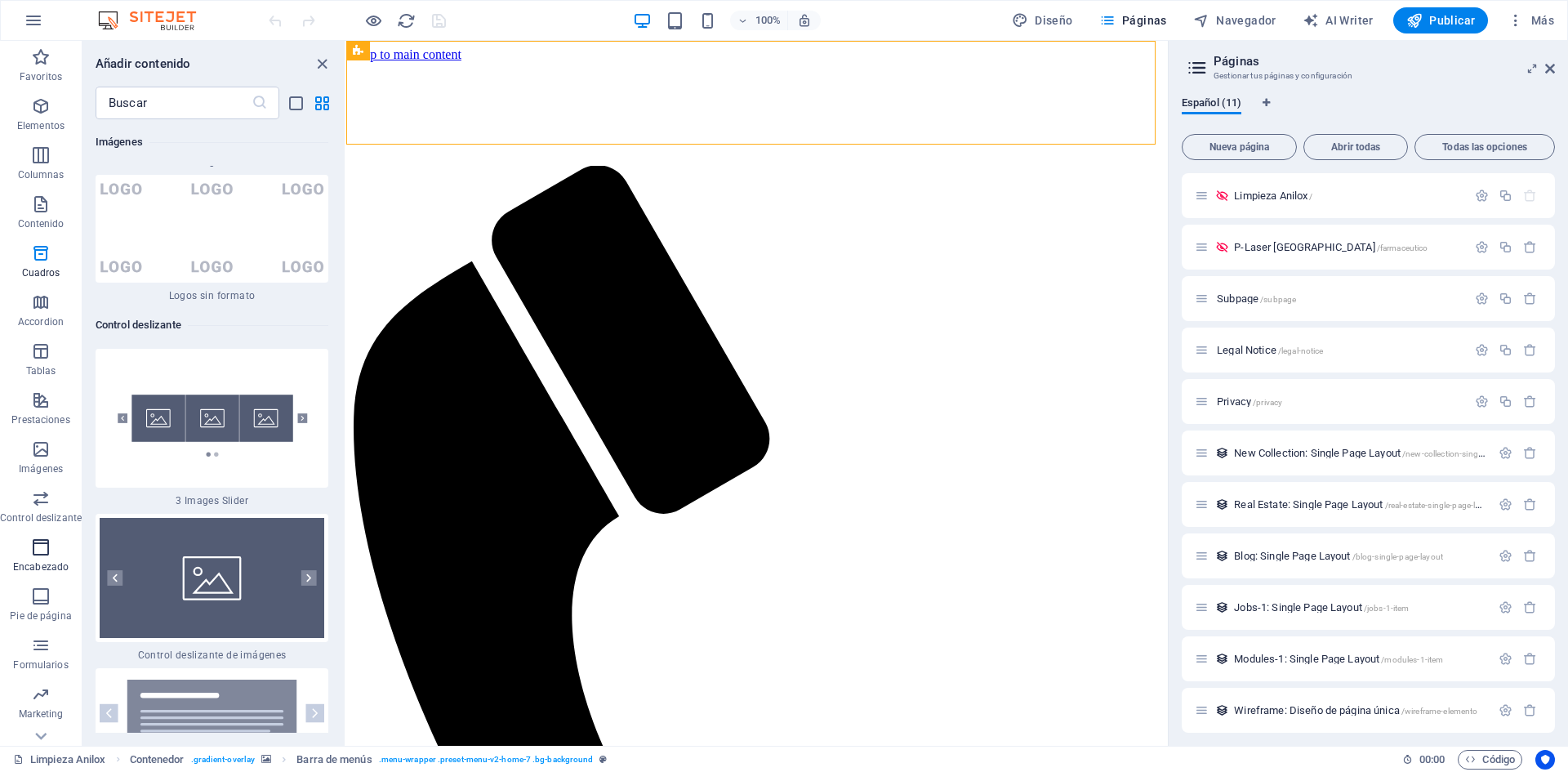
click at [45, 568] on p "Encabezado" at bounding box center [41, 567] width 56 height 13
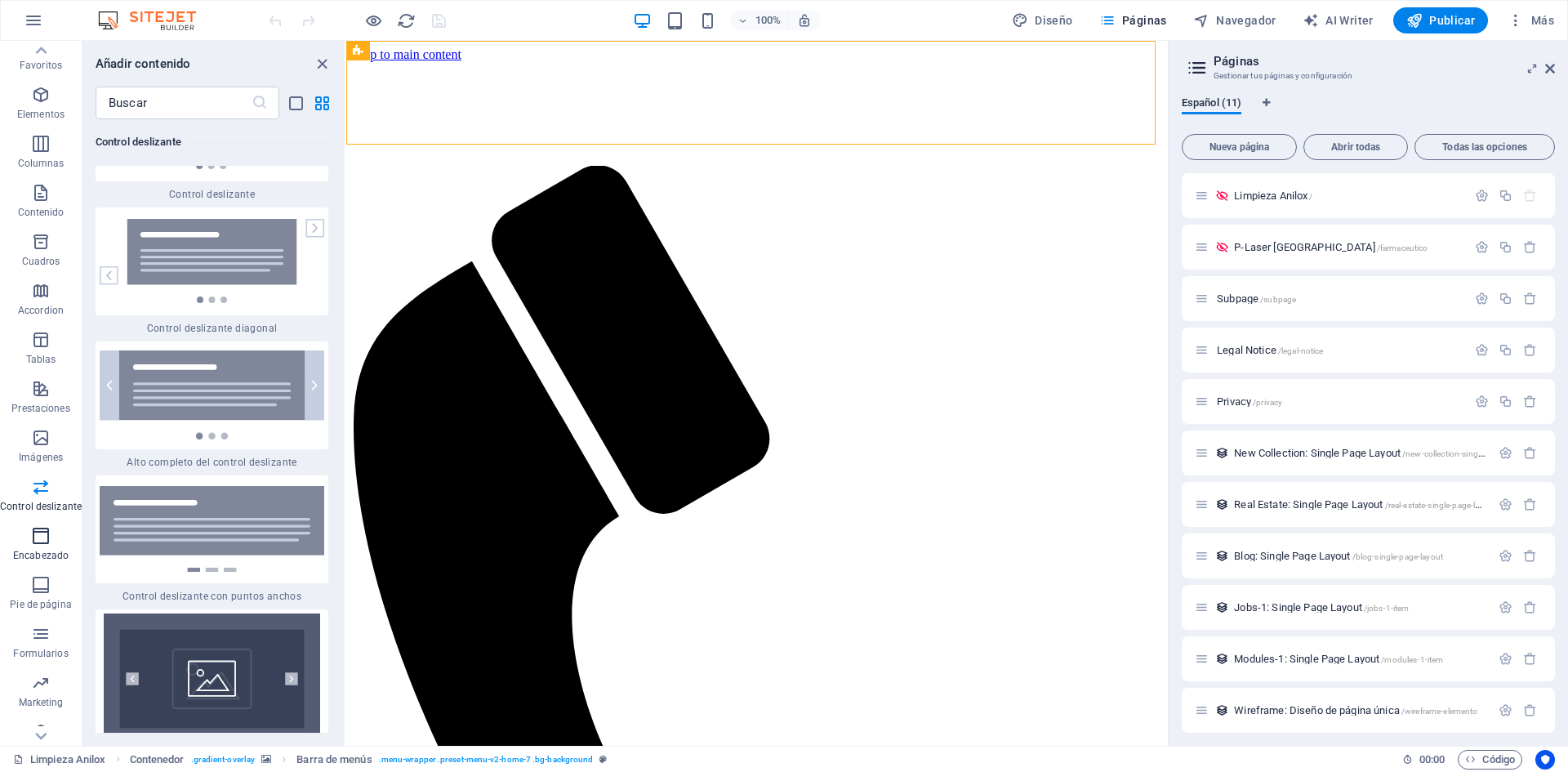
scroll to position [30, 0]
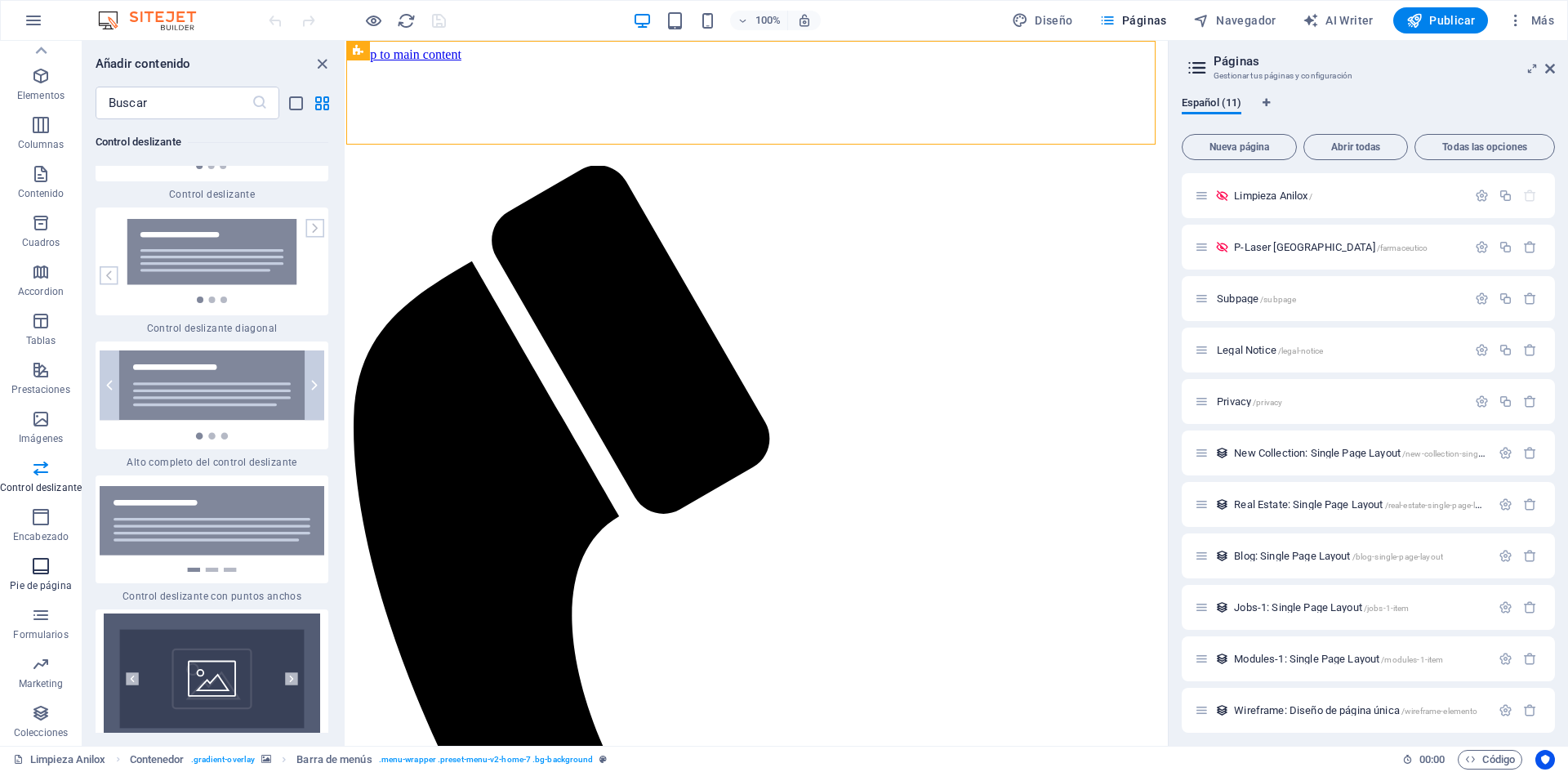
click at [42, 571] on icon "button" at bounding box center [41, 566] width 20 height 20
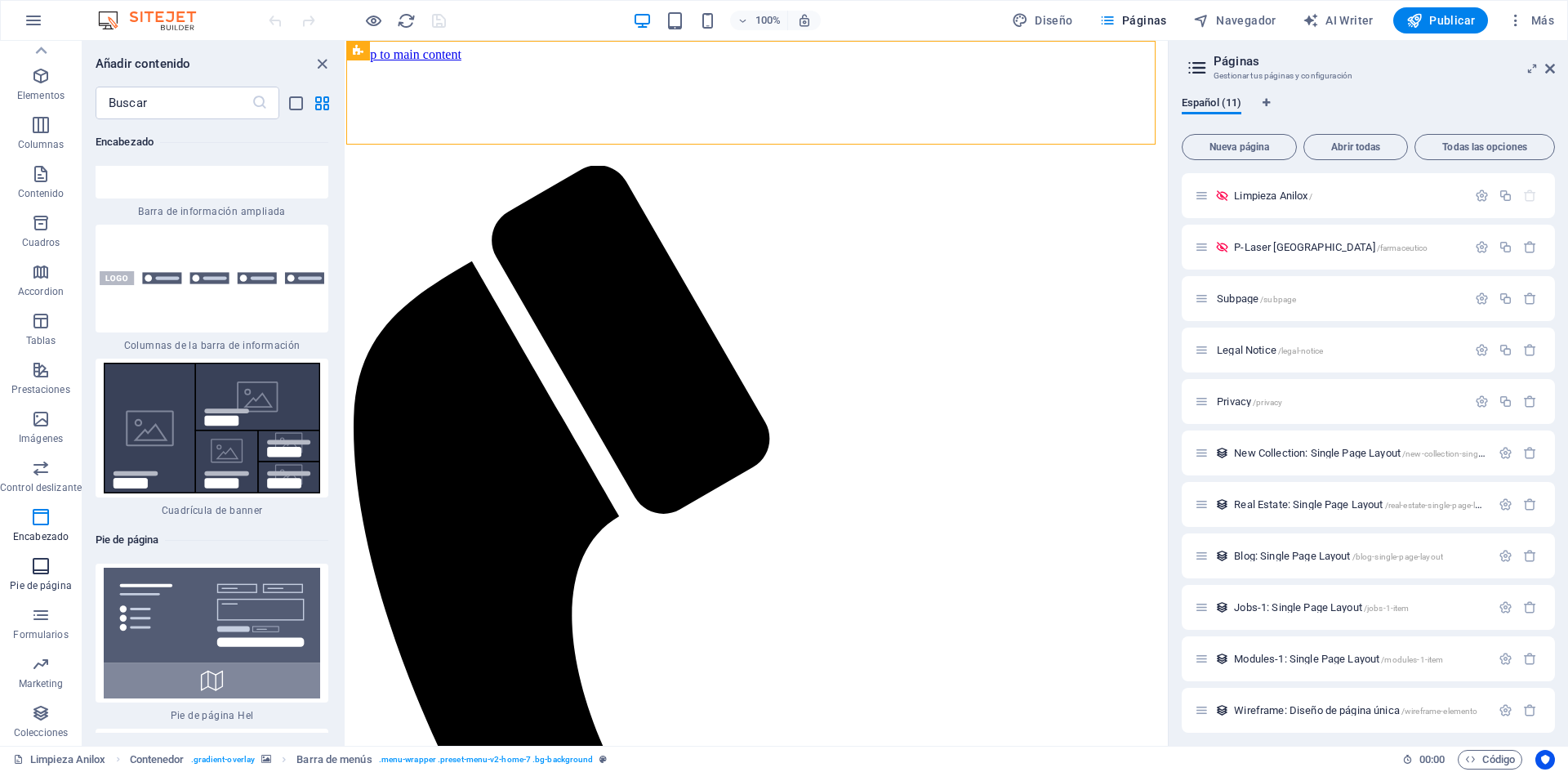
scroll to position [21797, 0]
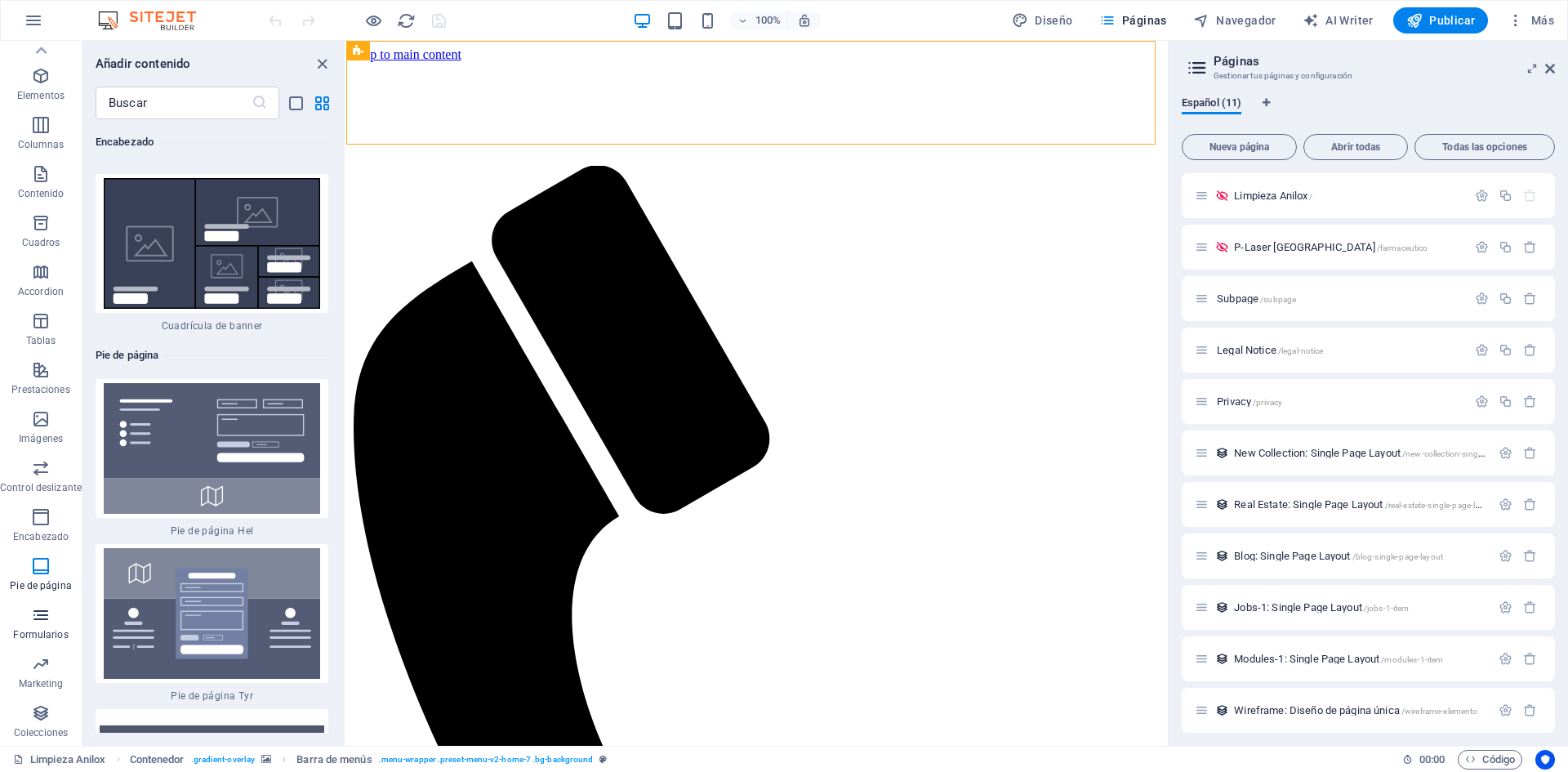
click at [31, 608] on icon "button" at bounding box center [41, 615] width 20 height 20
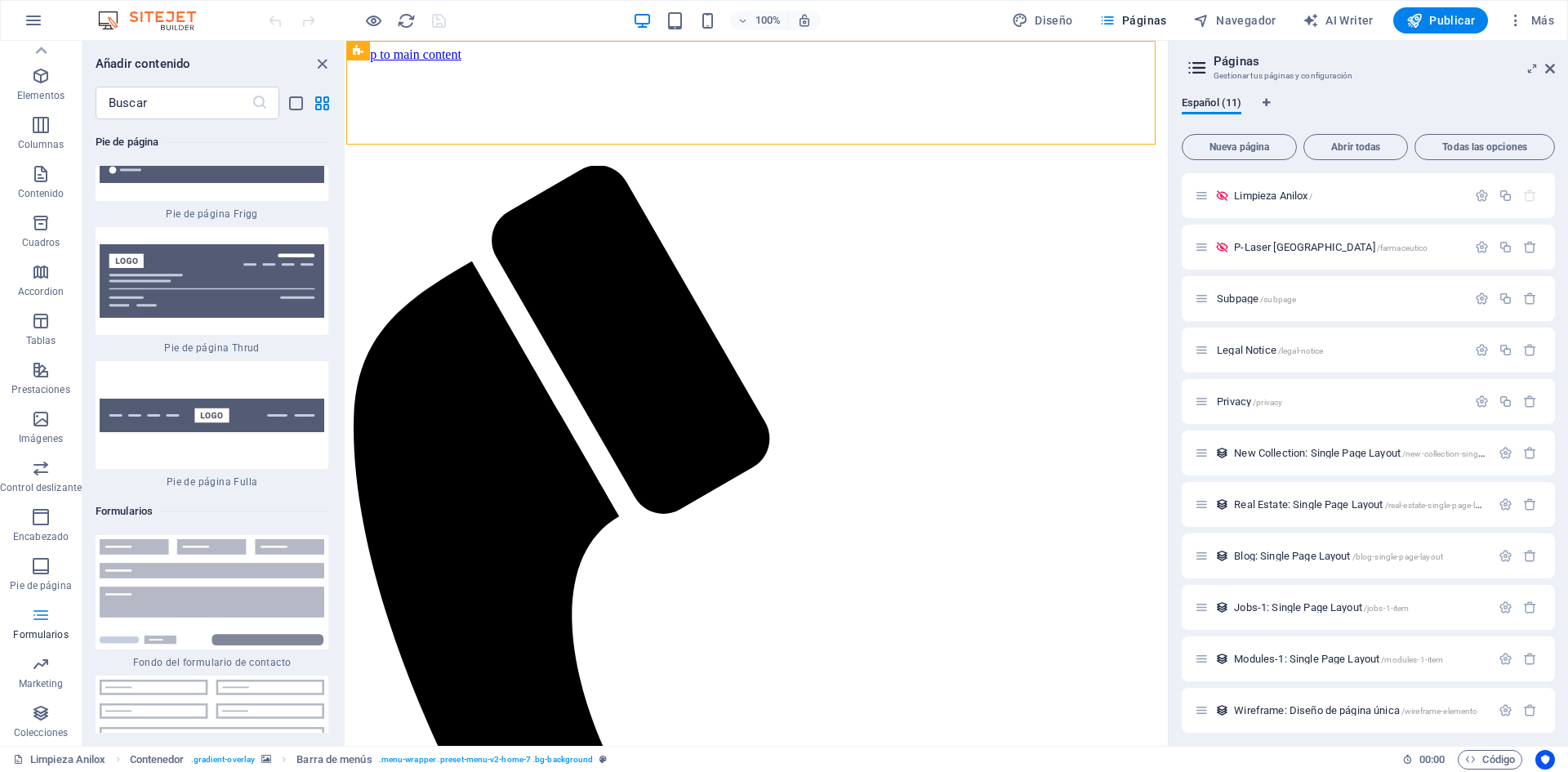
scroll to position [23937, 0]
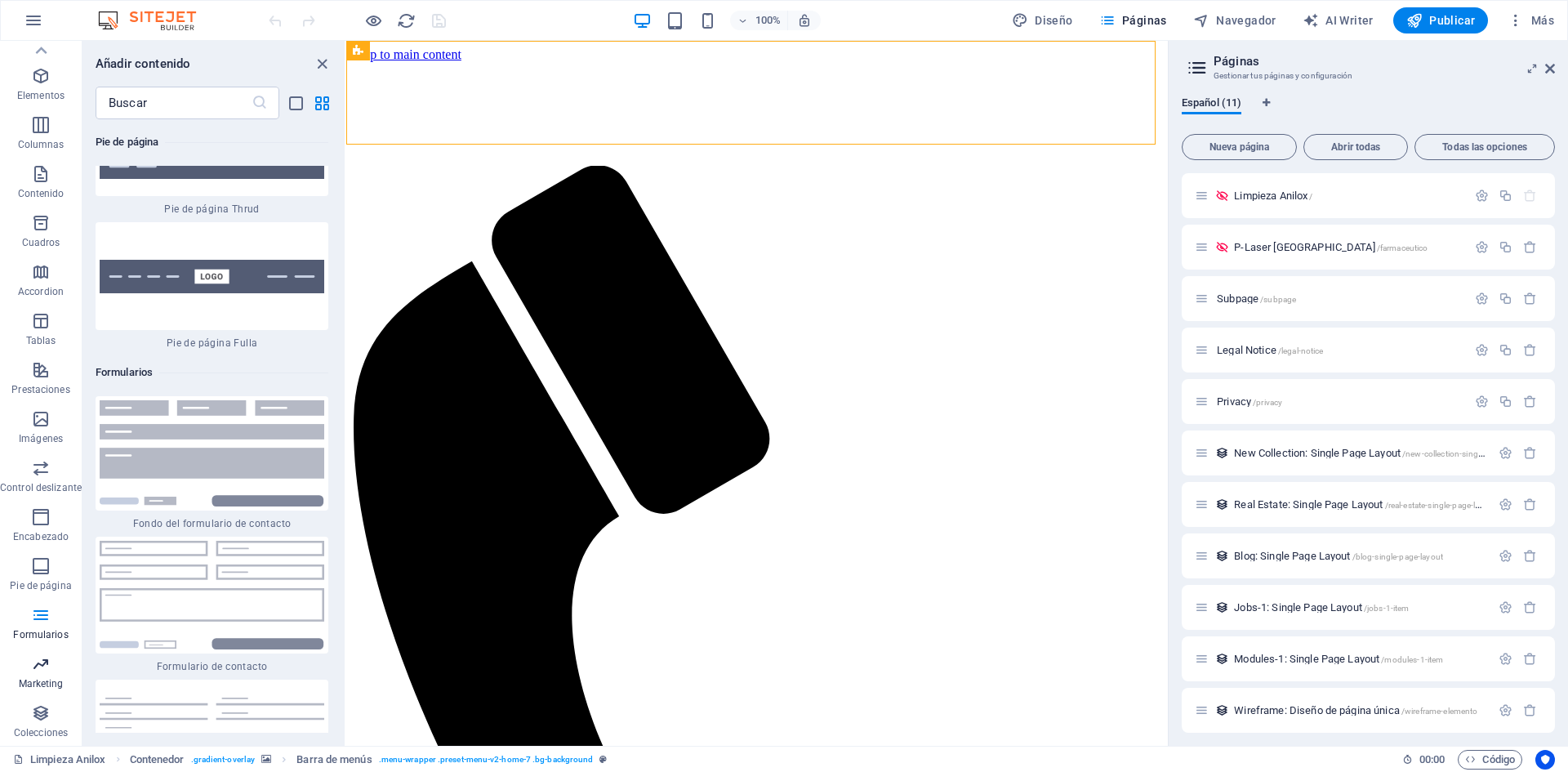
click at [56, 659] on span "Marketing" at bounding box center [41, 674] width 81 height 39
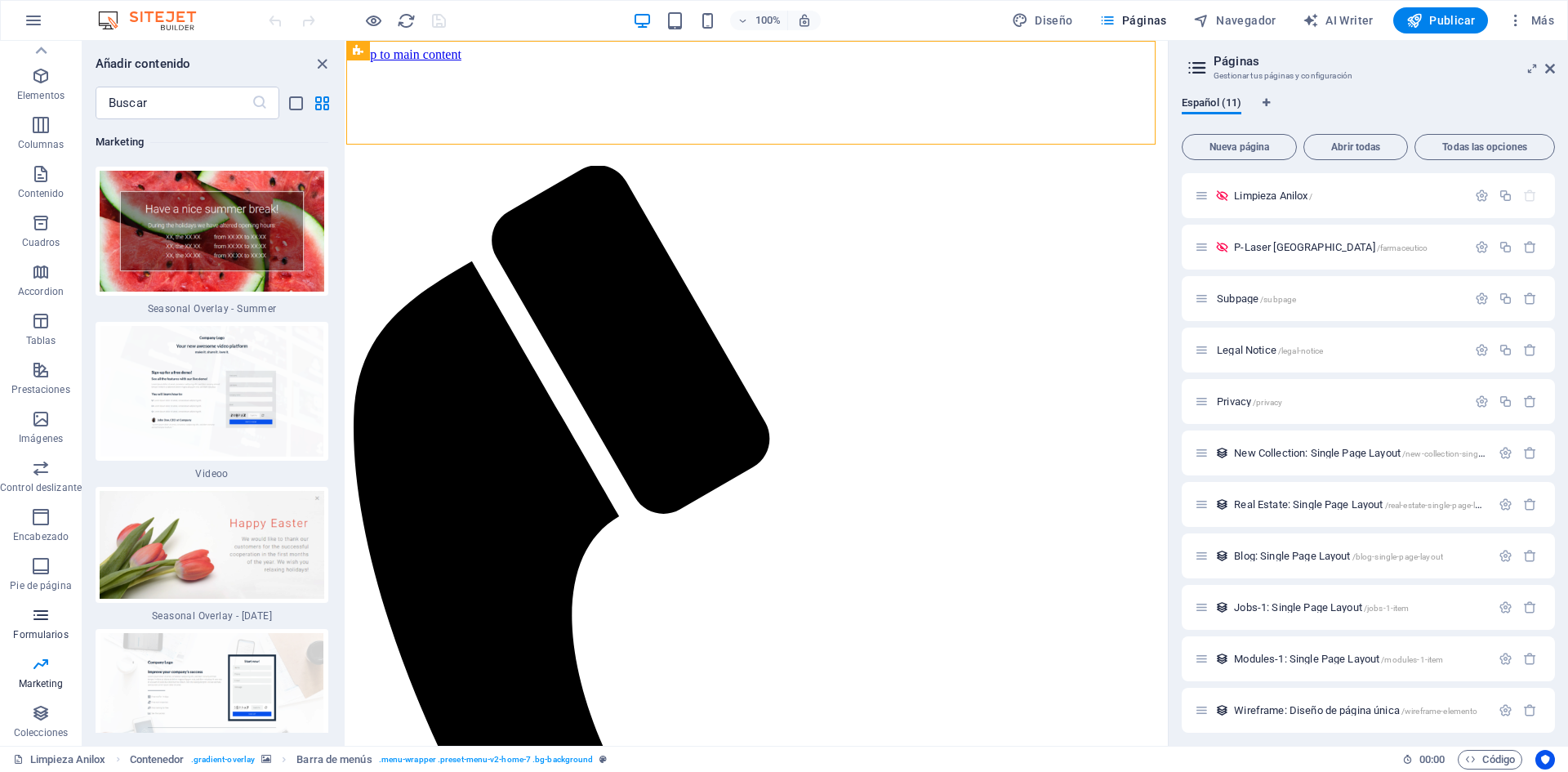
scroll to position [27550, 0]
click at [42, 720] on icon "button" at bounding box center [41, 713] width 20 height 20
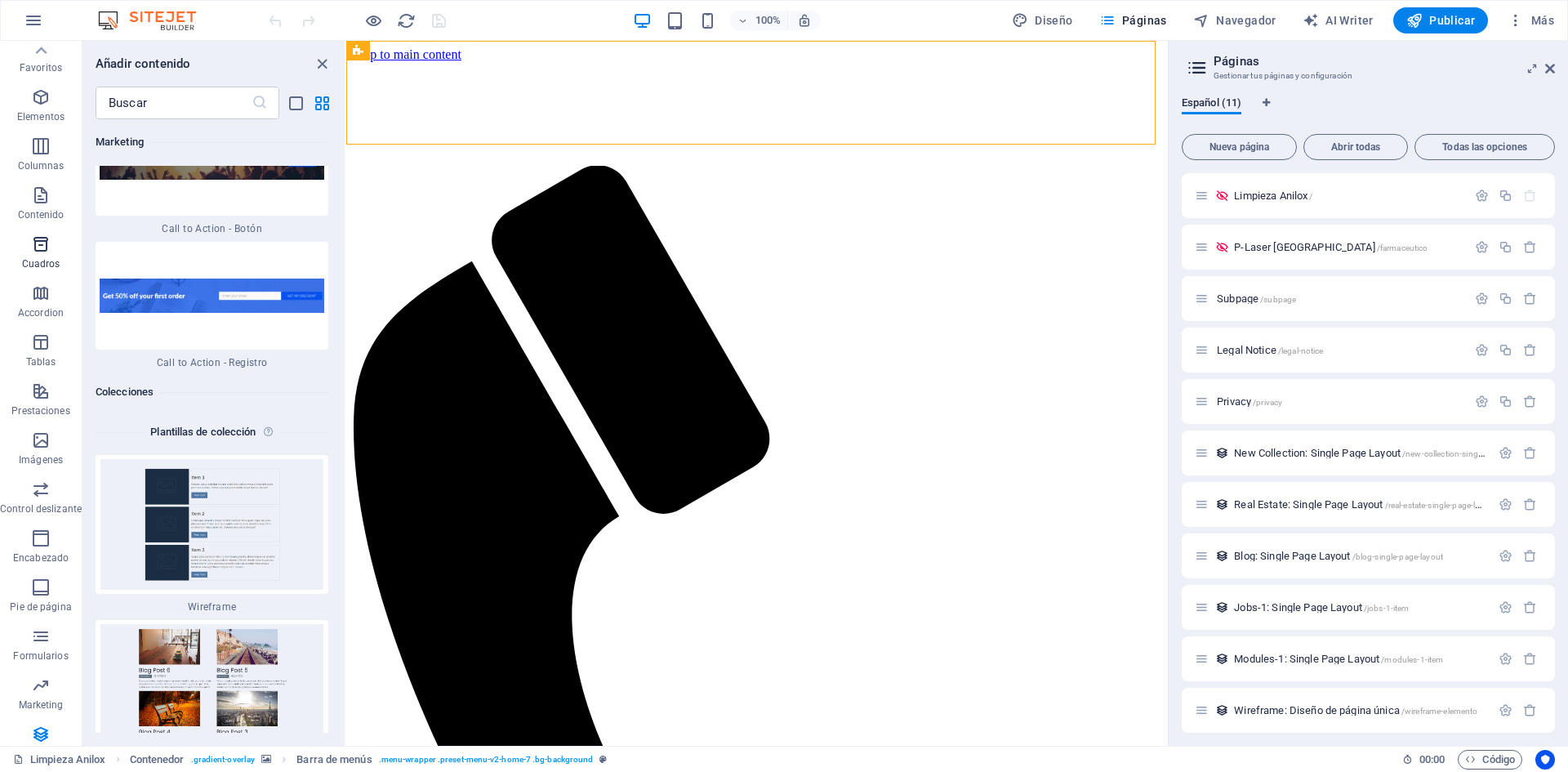
scroll to position [0, 0]
click at [40, 153] on icon "button" at bounding box center [41, 155] width 20 height 20
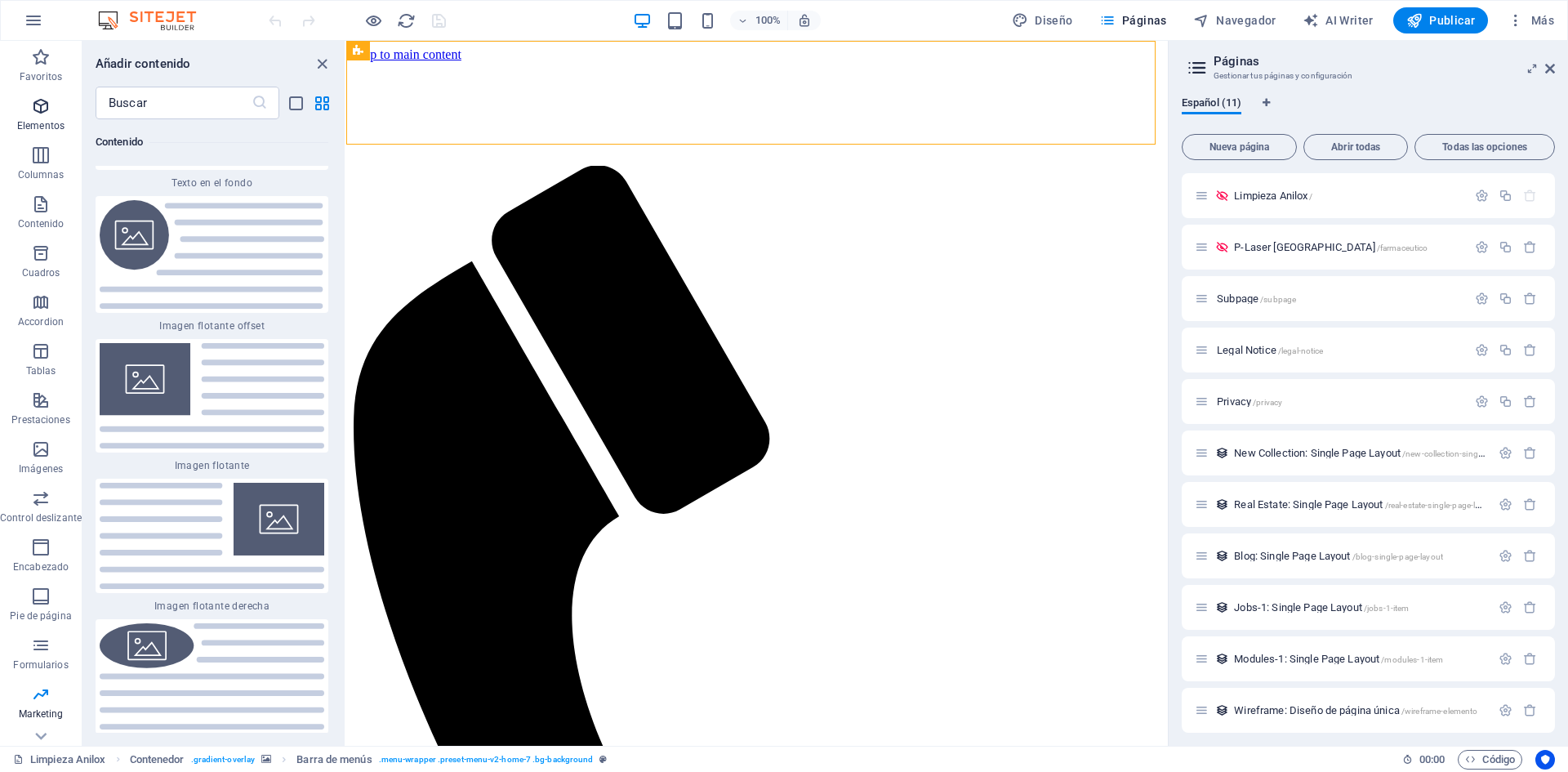
click at [40, 103] on icon "button" at bounding box center [41, 107] width 20 height 20
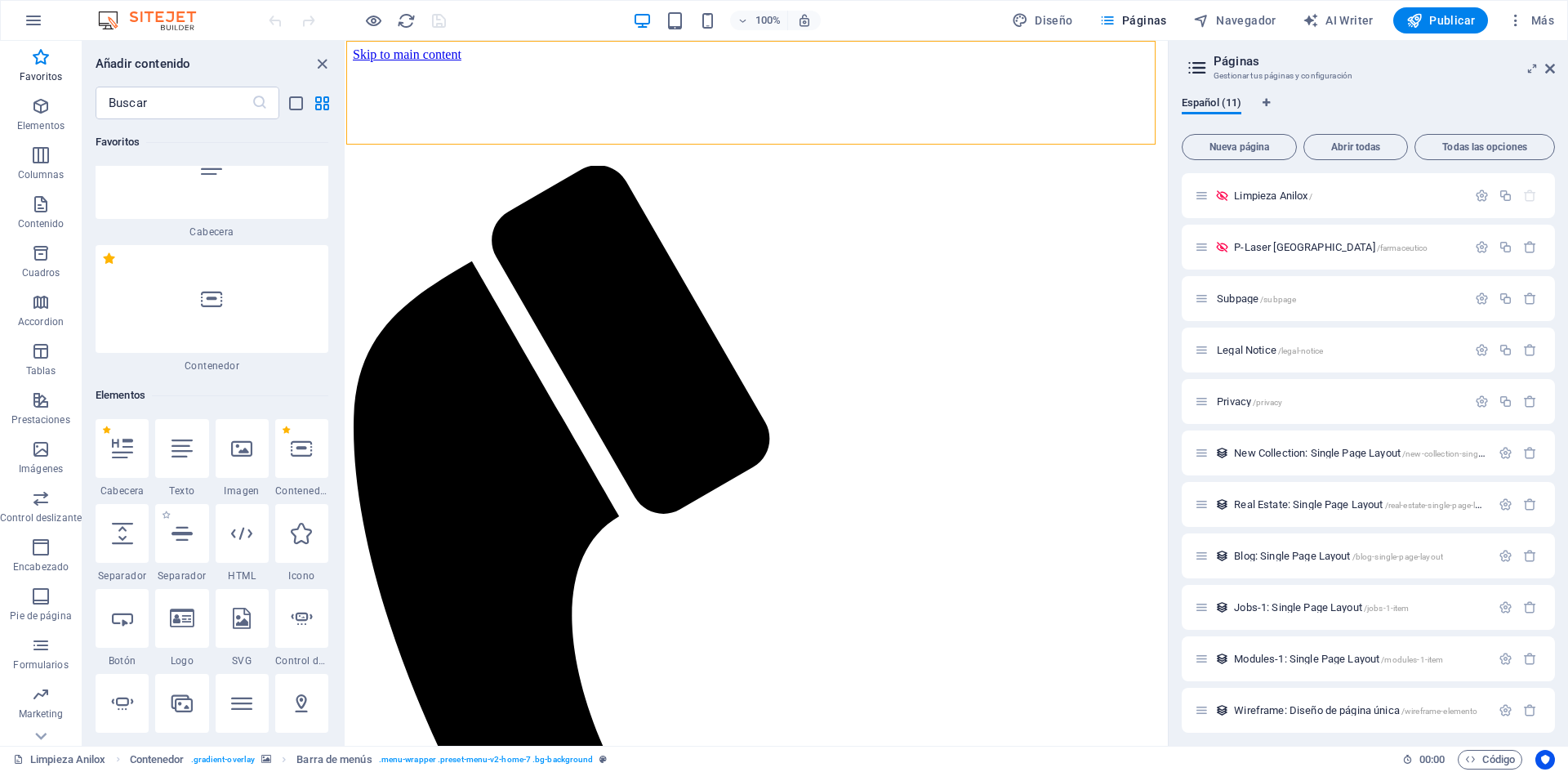
scroll to position [81, 0]
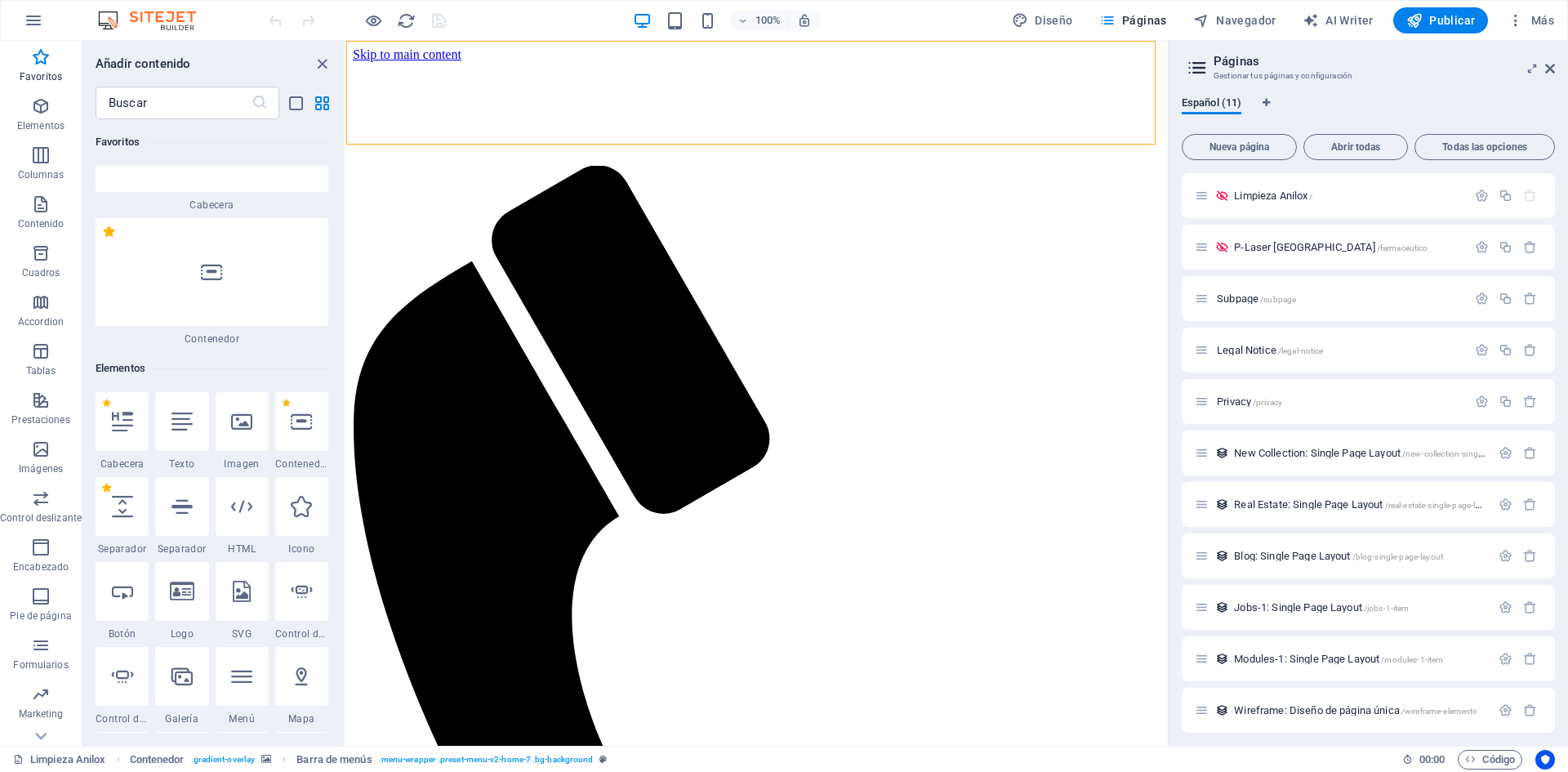
click at [107, 488] on label "1 Star" at bounding box center [107, 488] width 9 height 9
click at [102, 499] on input "1 Star" at bounding box center [101, 499] width 1 height 1
radio input "true"
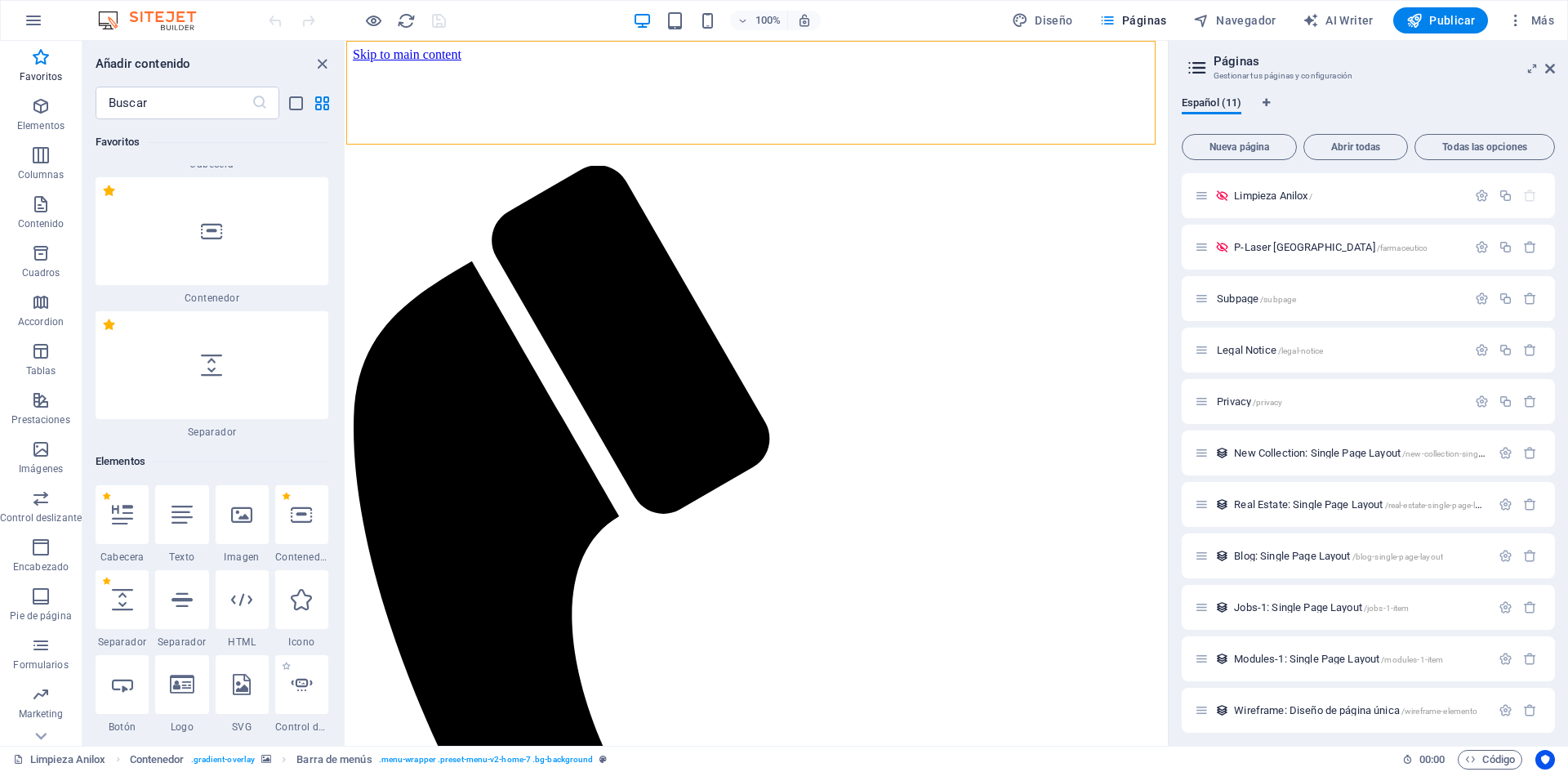
scroll to position [0, 0]
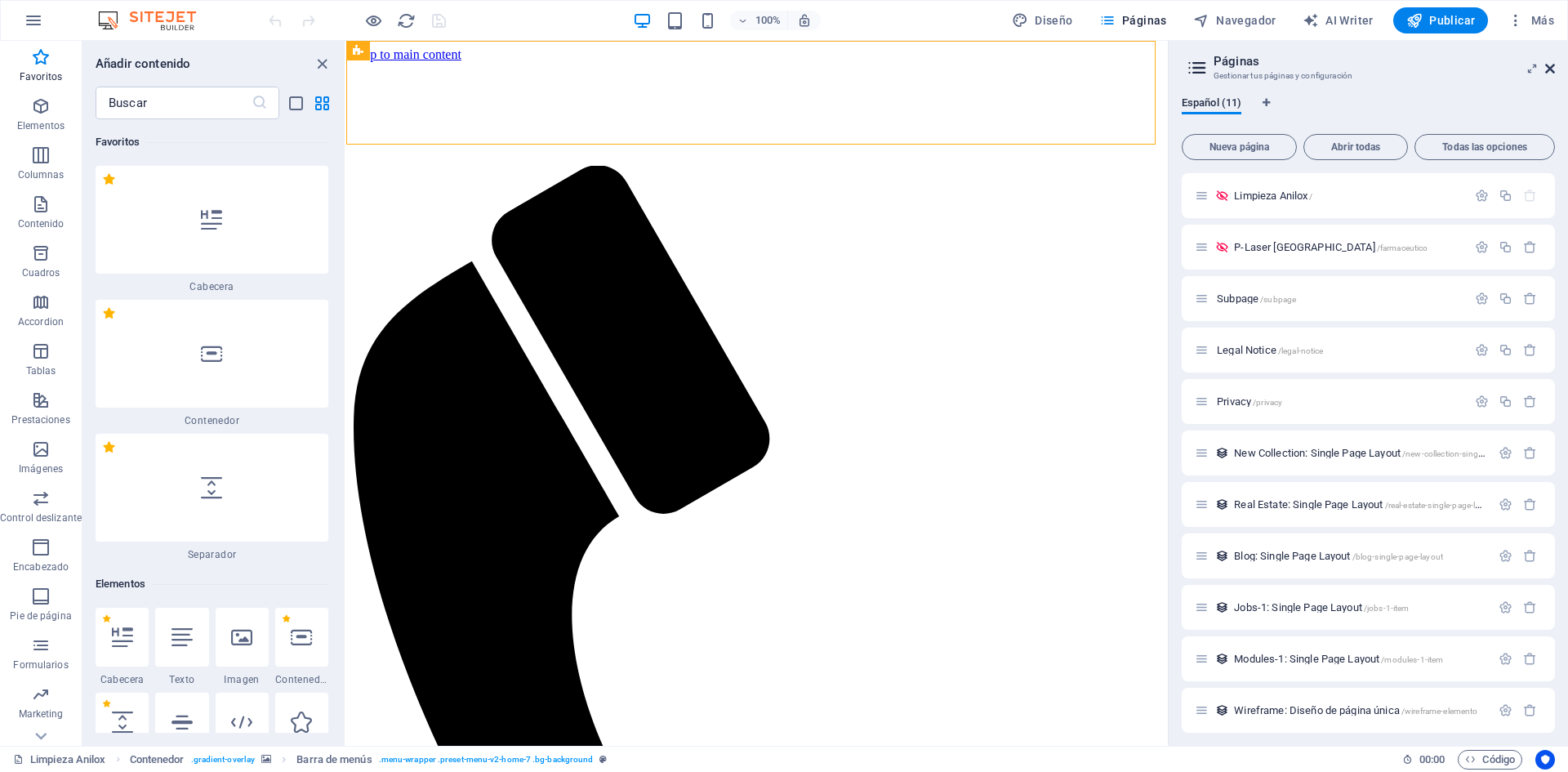
click at [1548, 73] on icon at bounding box center [1549, 69] width 10 height 13
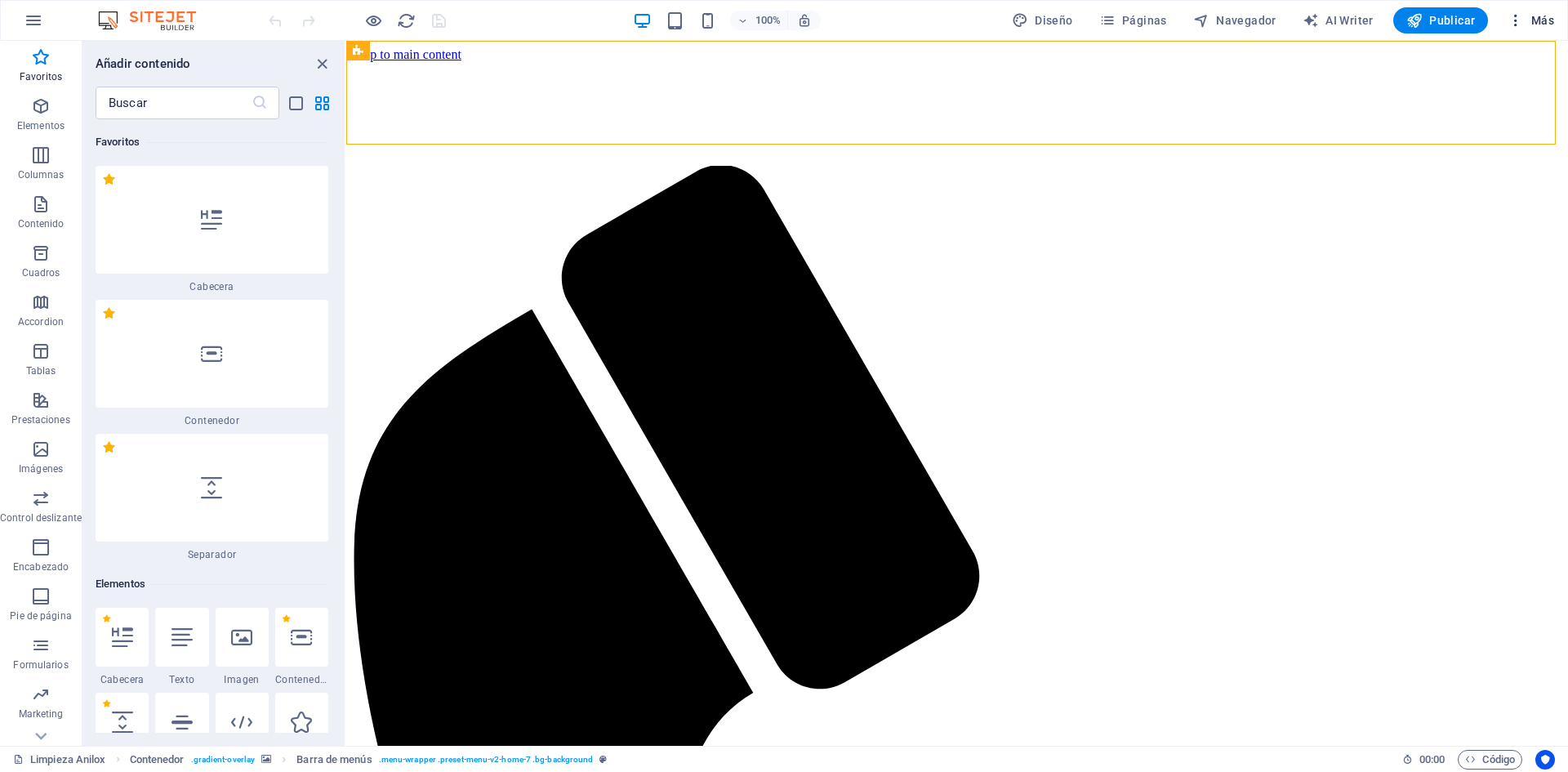
click at [1519, 18] on icon "button" at bounding box center [1516, 21] width 16 height 16
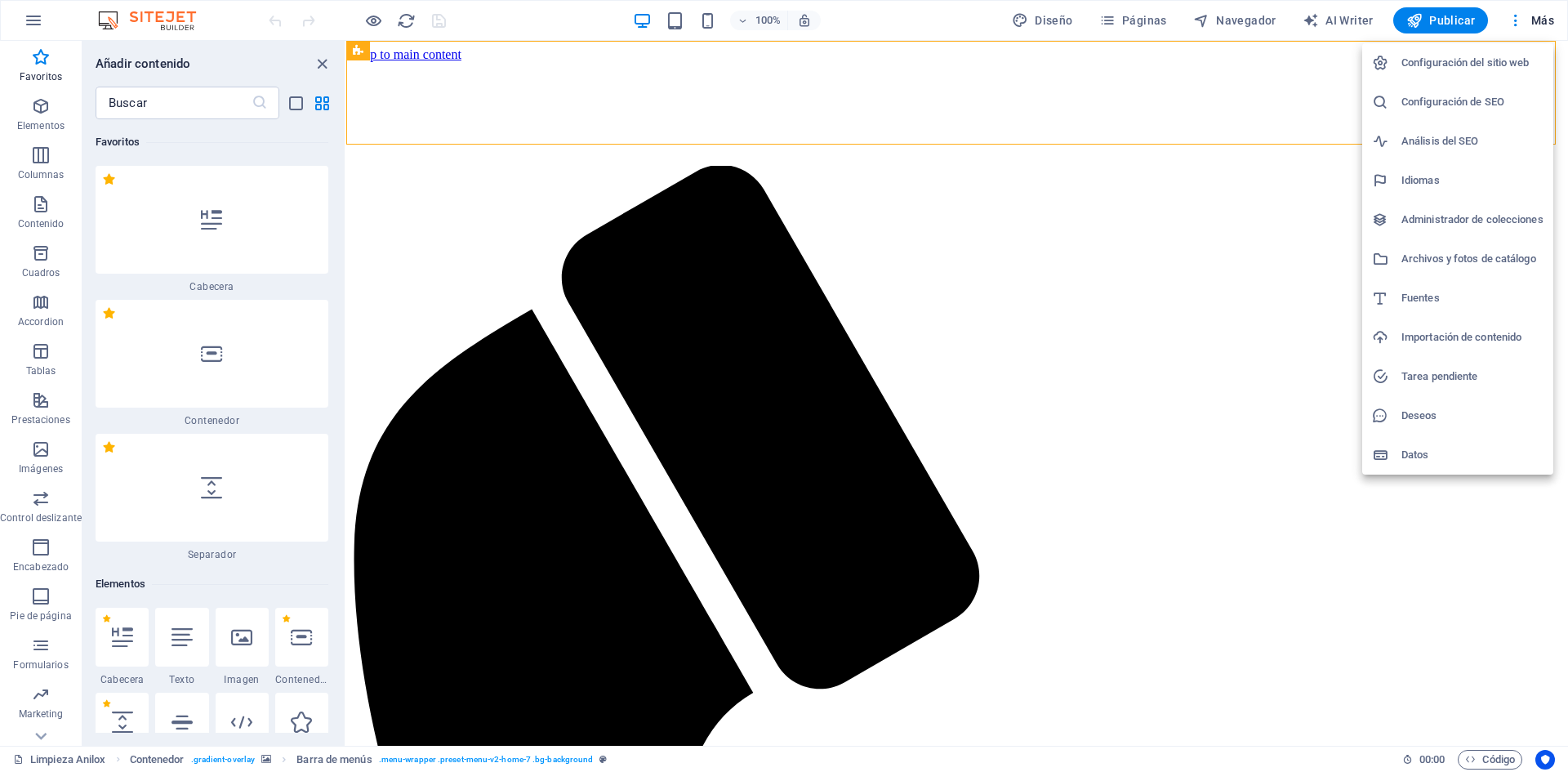
click at [1498, 67] on h6 "Configuración del sitio web" at bounding box center [1471, 63] width 142 height 20
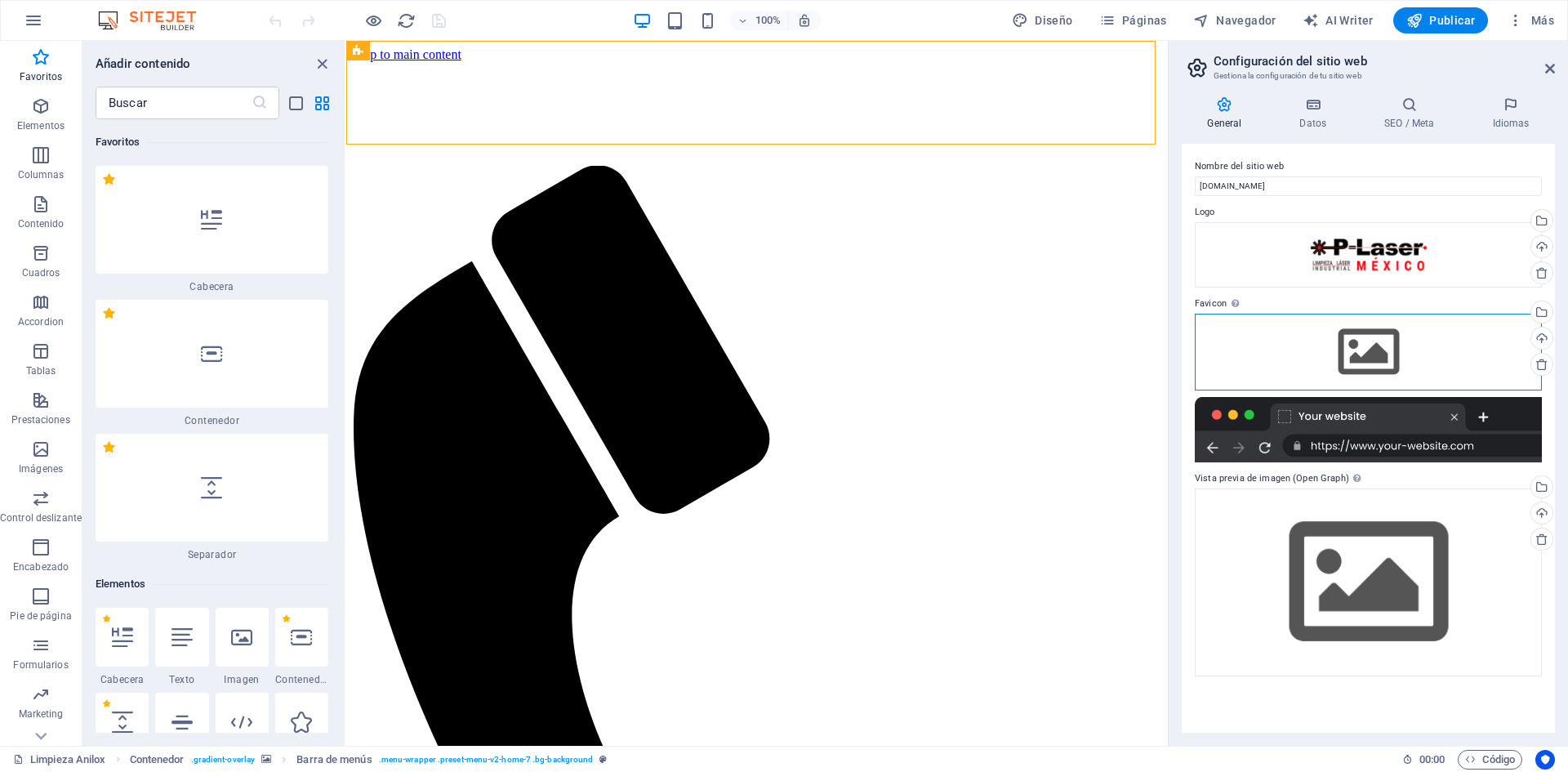
click at [1448, 348] on div "Arrastra archivos aquí, haz clic para escoger archivos o selecciona archivos de…" at bounding box center [1368, 351] width 347 height 77
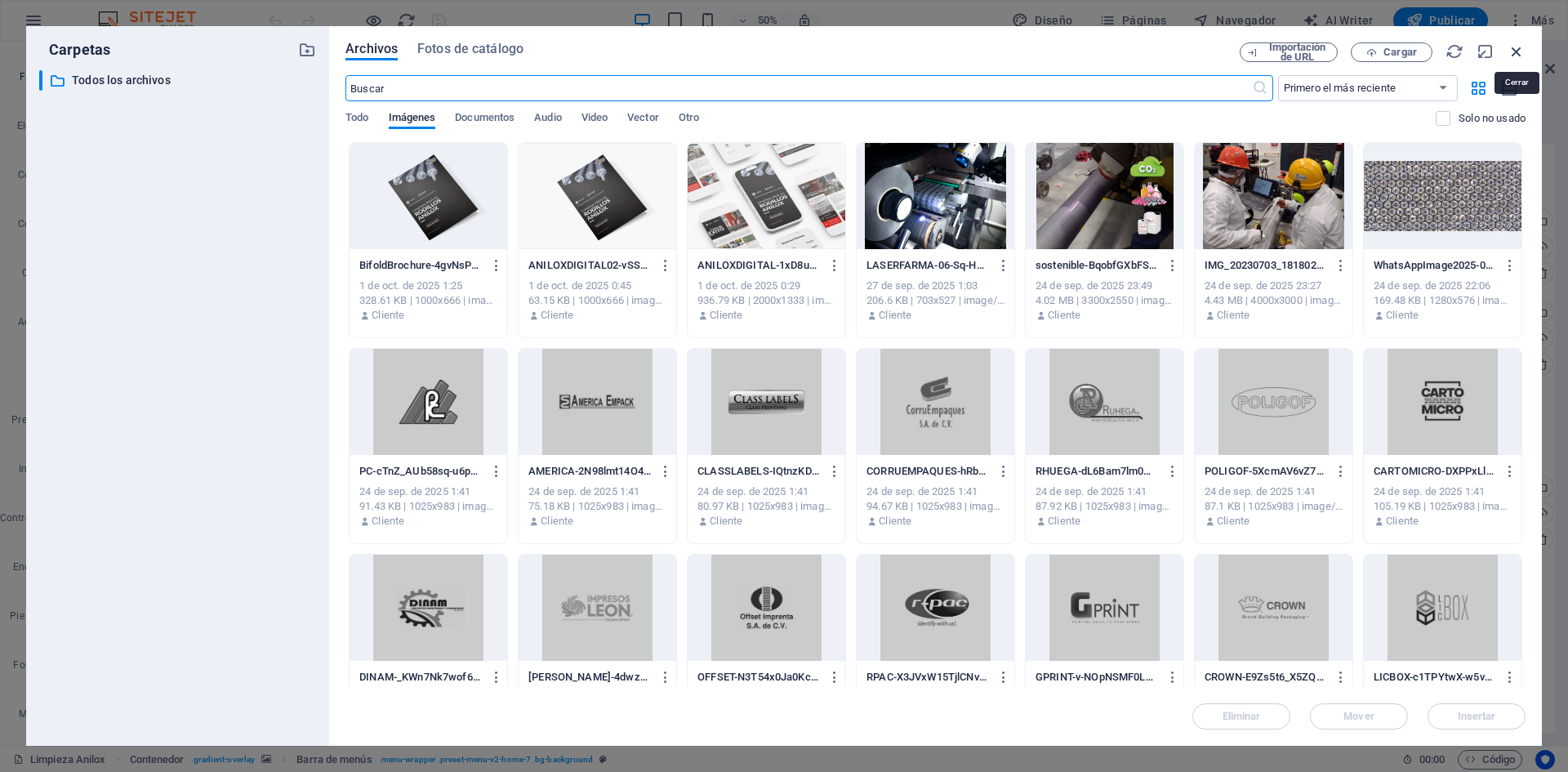
click at [1522, 55] on icon "button" at bounding box center [1517, 51] width 18 height 18
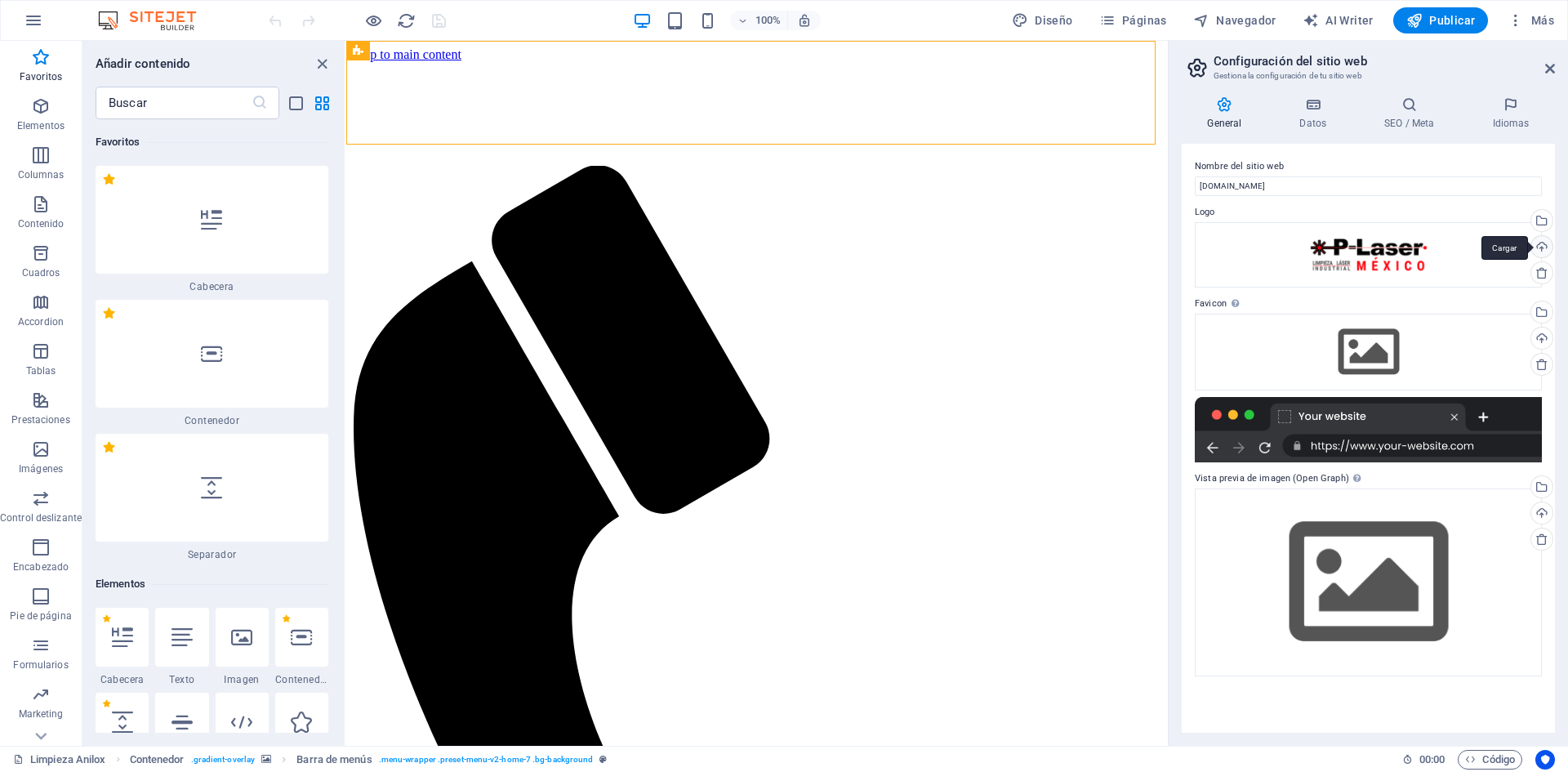
click at [1543, 252] on div "Cargar" at bounding box center [1539, 247] width 24 height 24
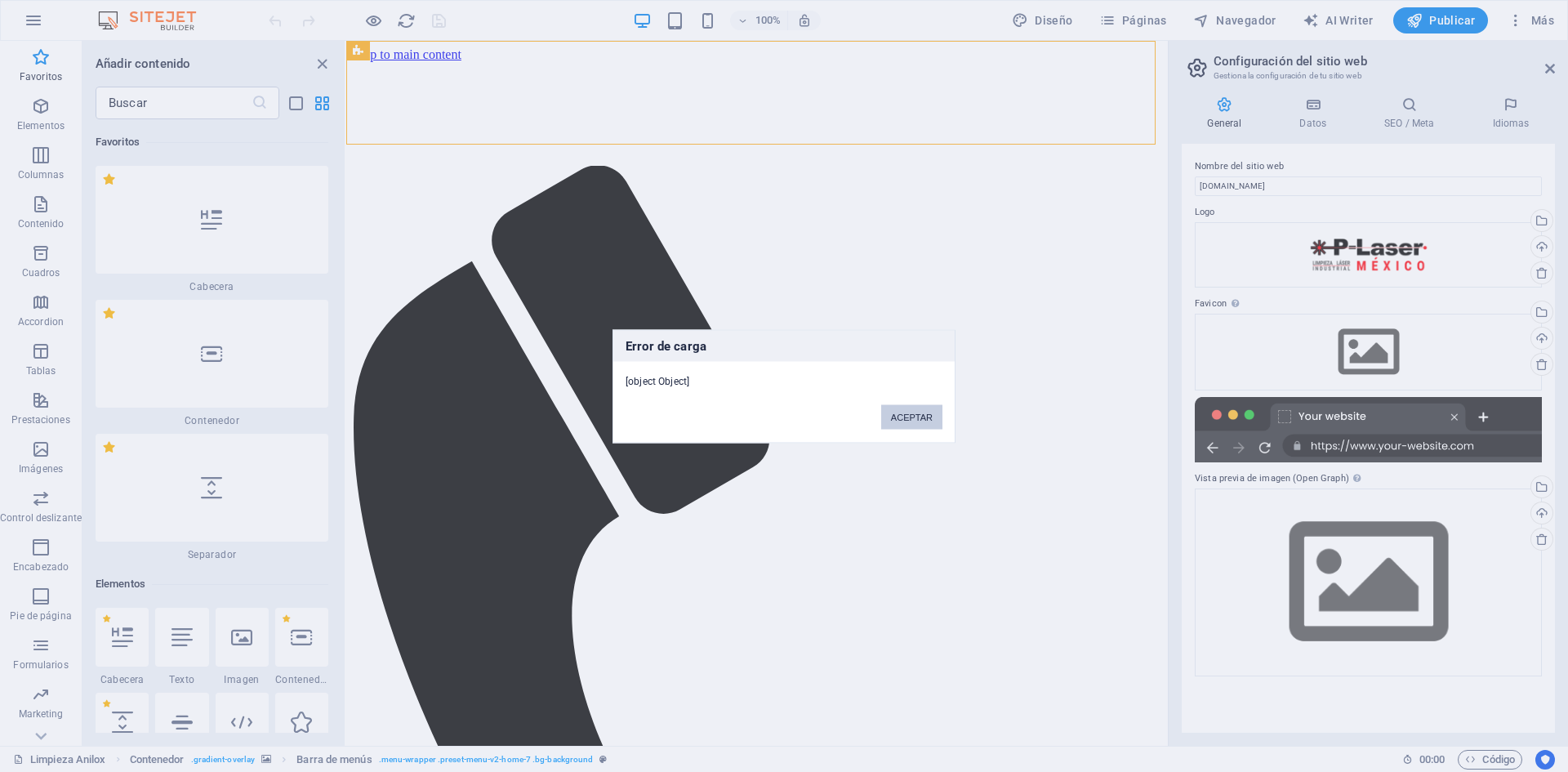
click at [905, 419] on button "ACEPTAR" at bounding box center [912, 416] width 61 height 24
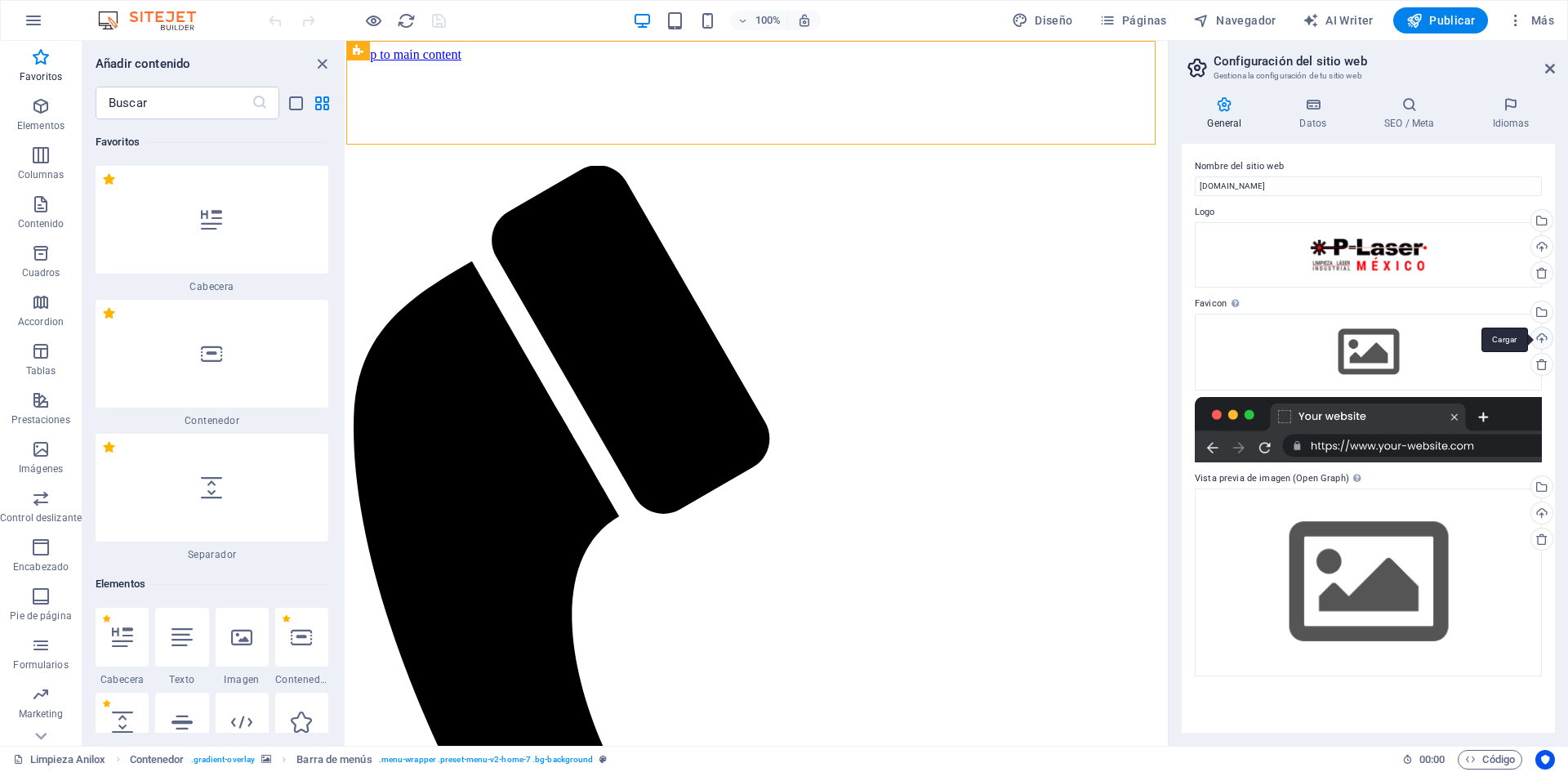
click at [1545, 343] on div "Cargar" at bounding box center [1539, 339] width 24 height 24
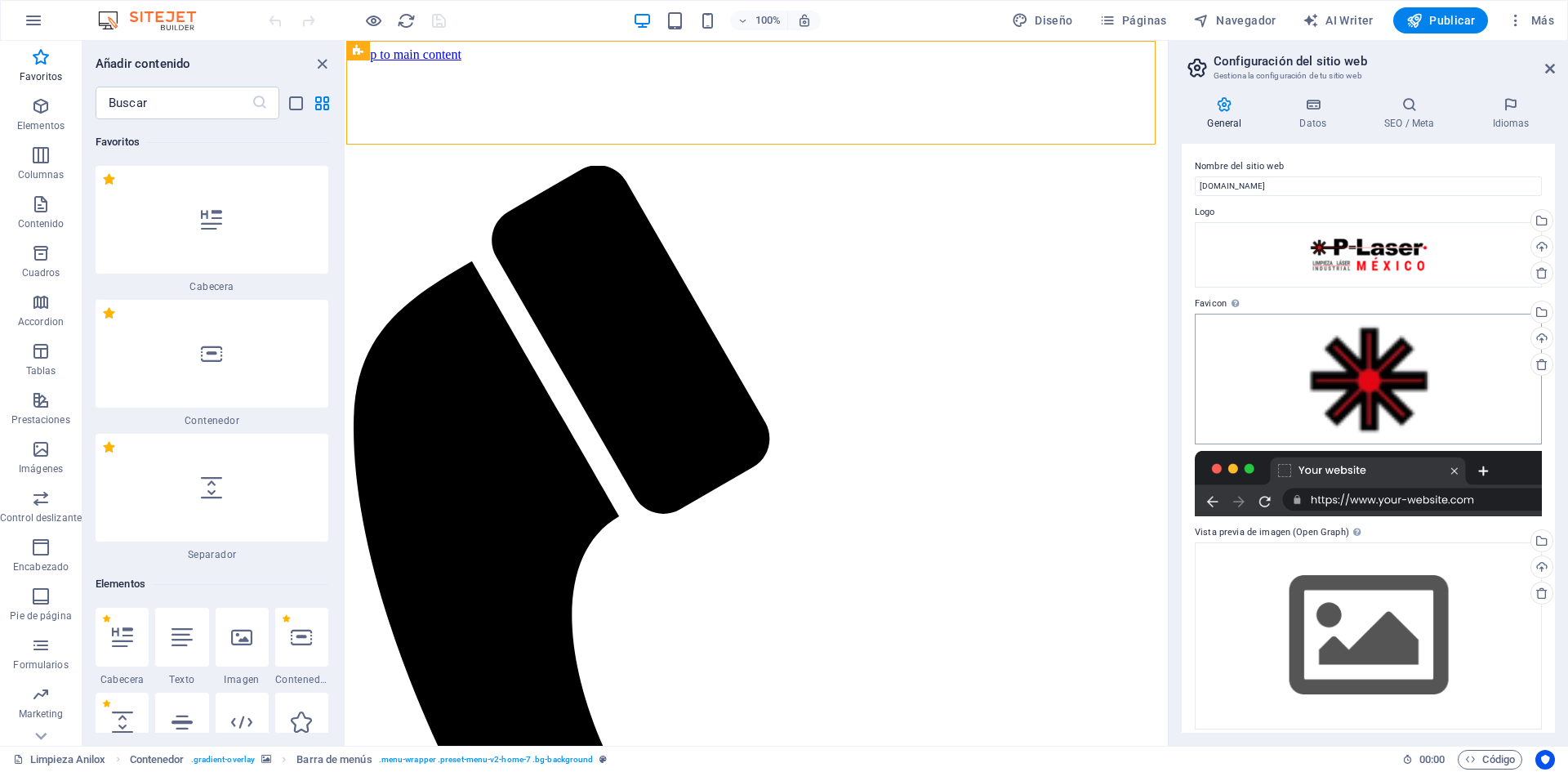
scroll to position [10, 0]
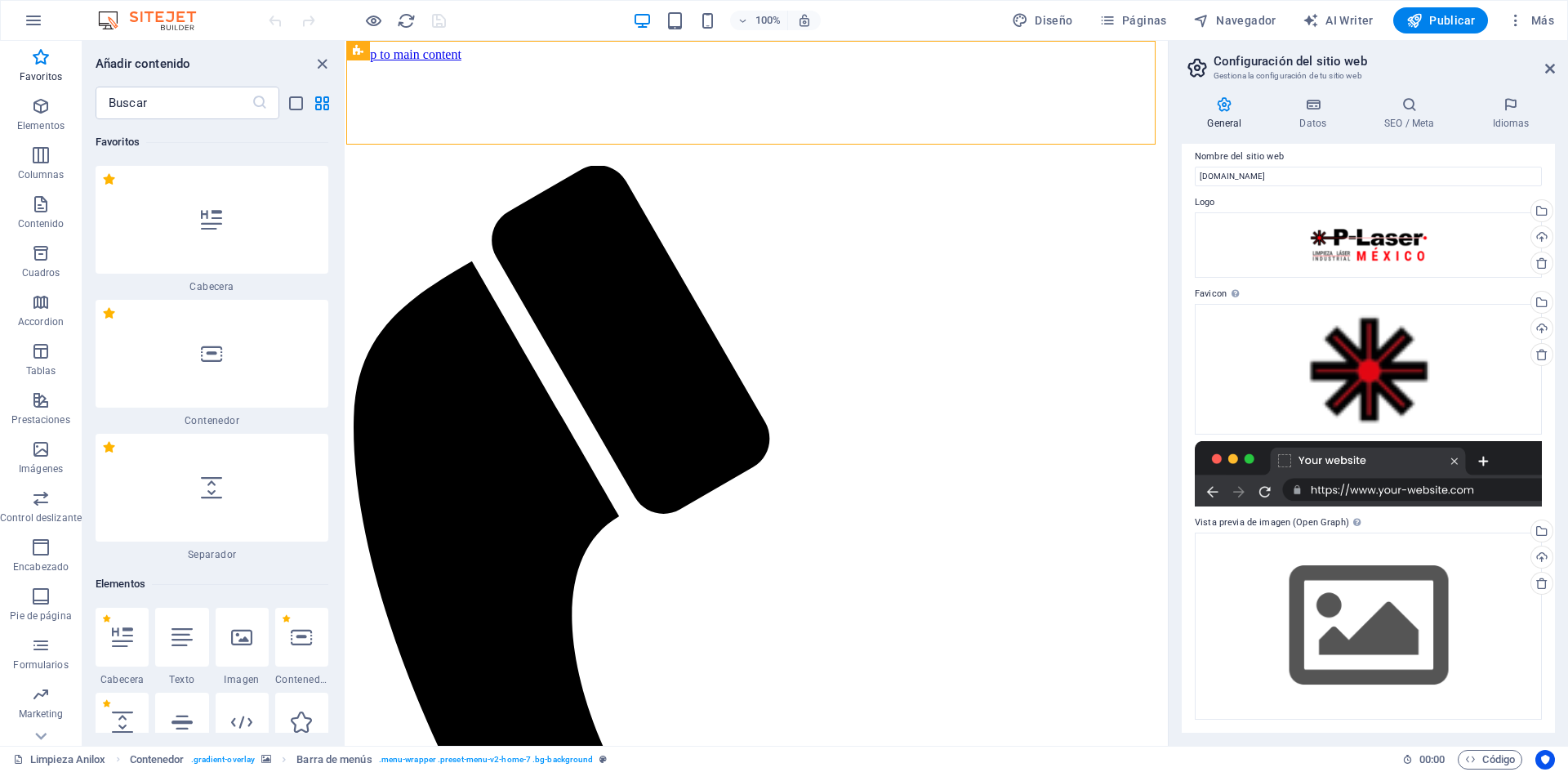
click at [1348, 470] on div at bounding box center [1368, 473] width 347 height 65
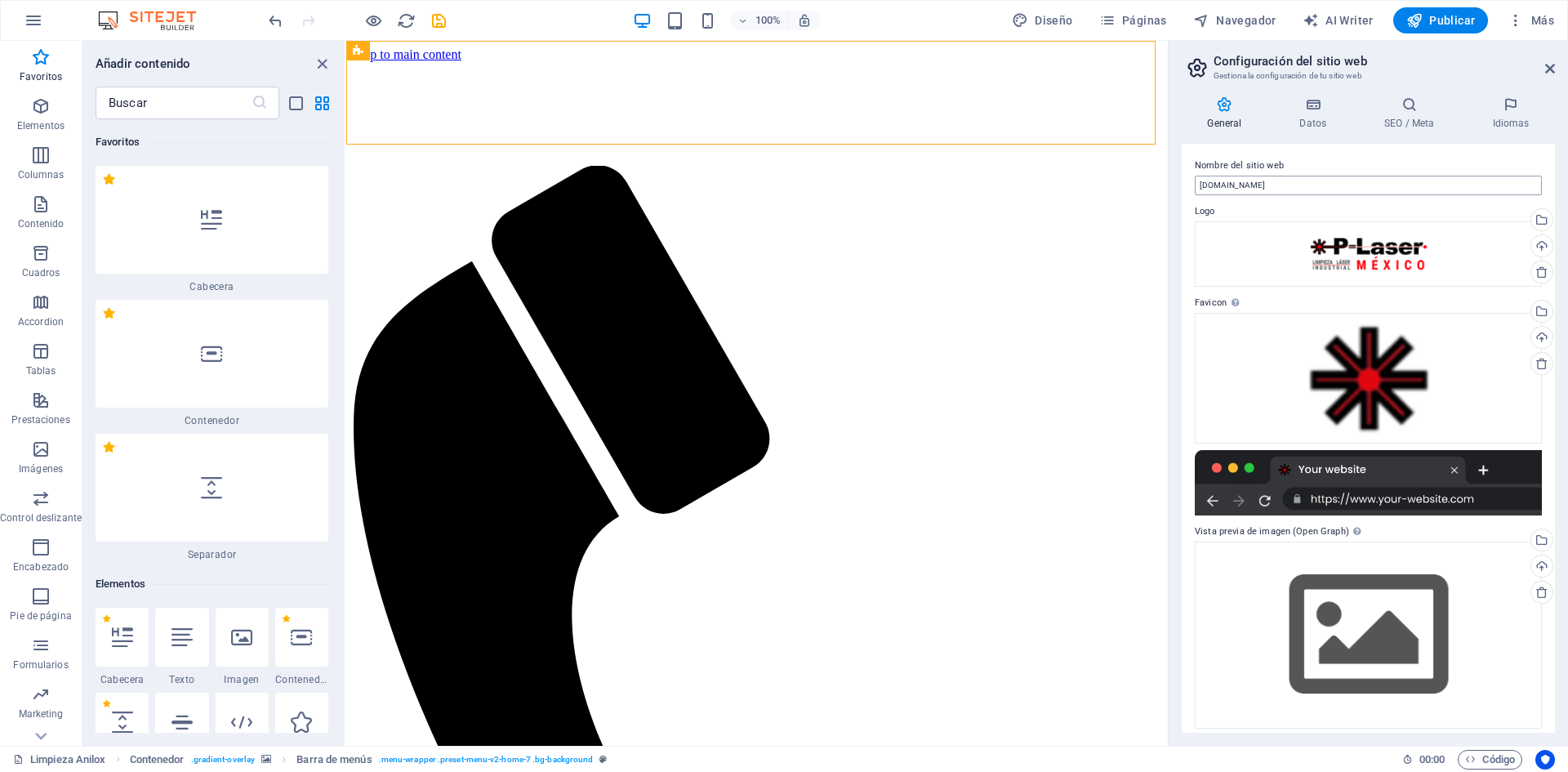
scroll to position [0, 0]
click at [1309, 124] on h4 "Datos" at bounding box center [1316, 114] width 85 height 34
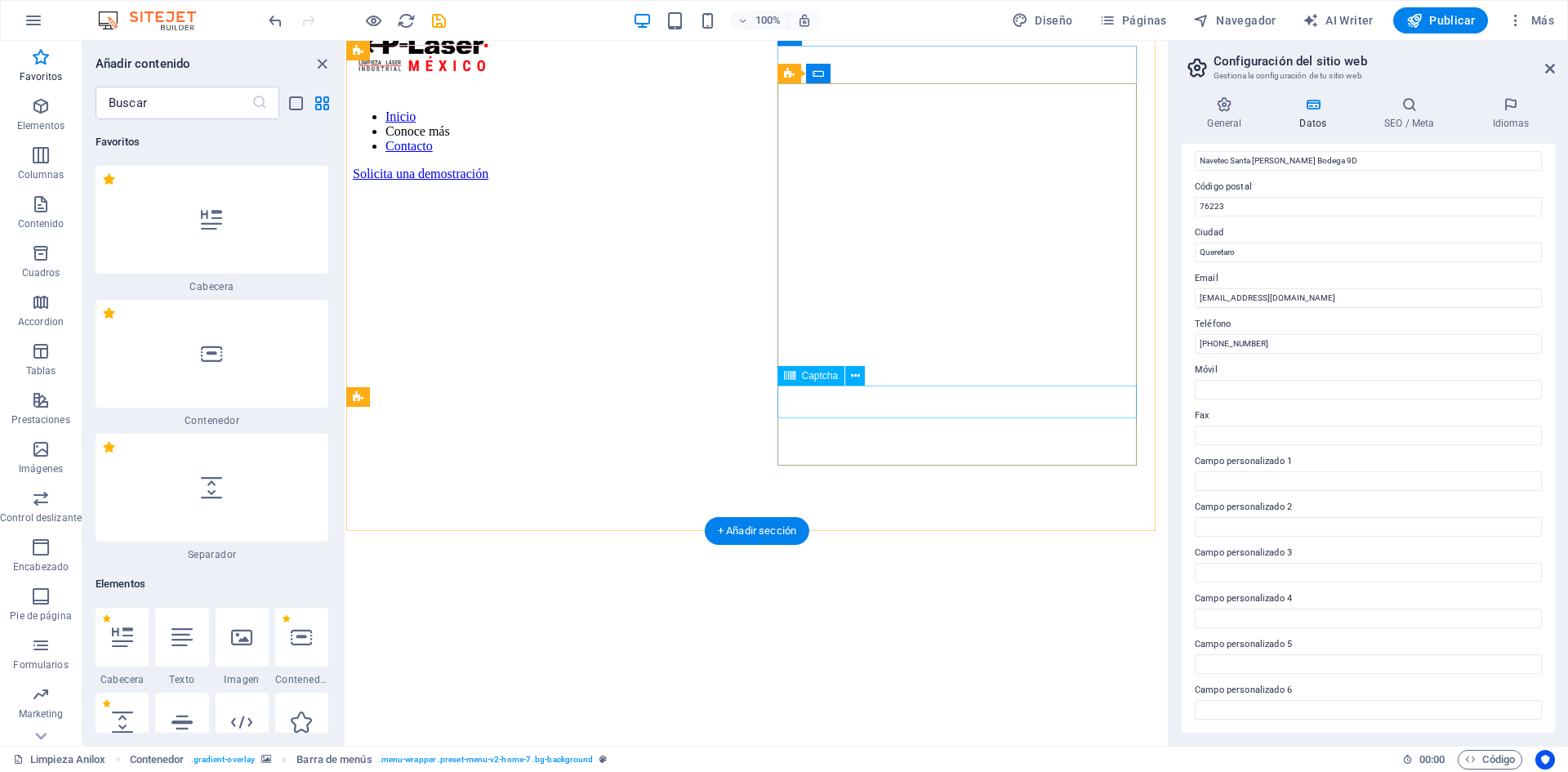
scroll to position [930, 0]
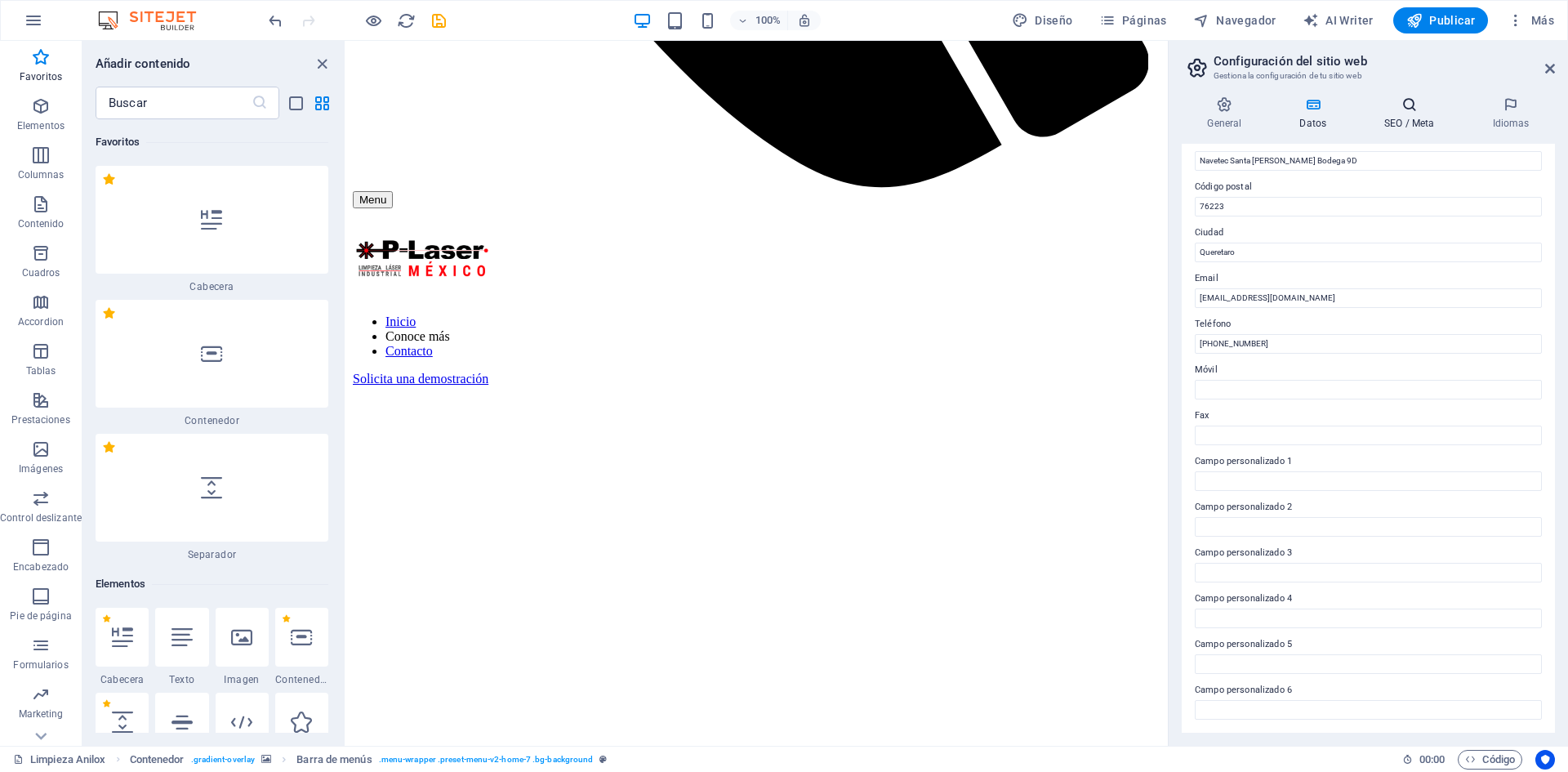
click at [1407, 116] on h4 "SEO / Meta" at bounding box center [1412, 114] width 107 height 34
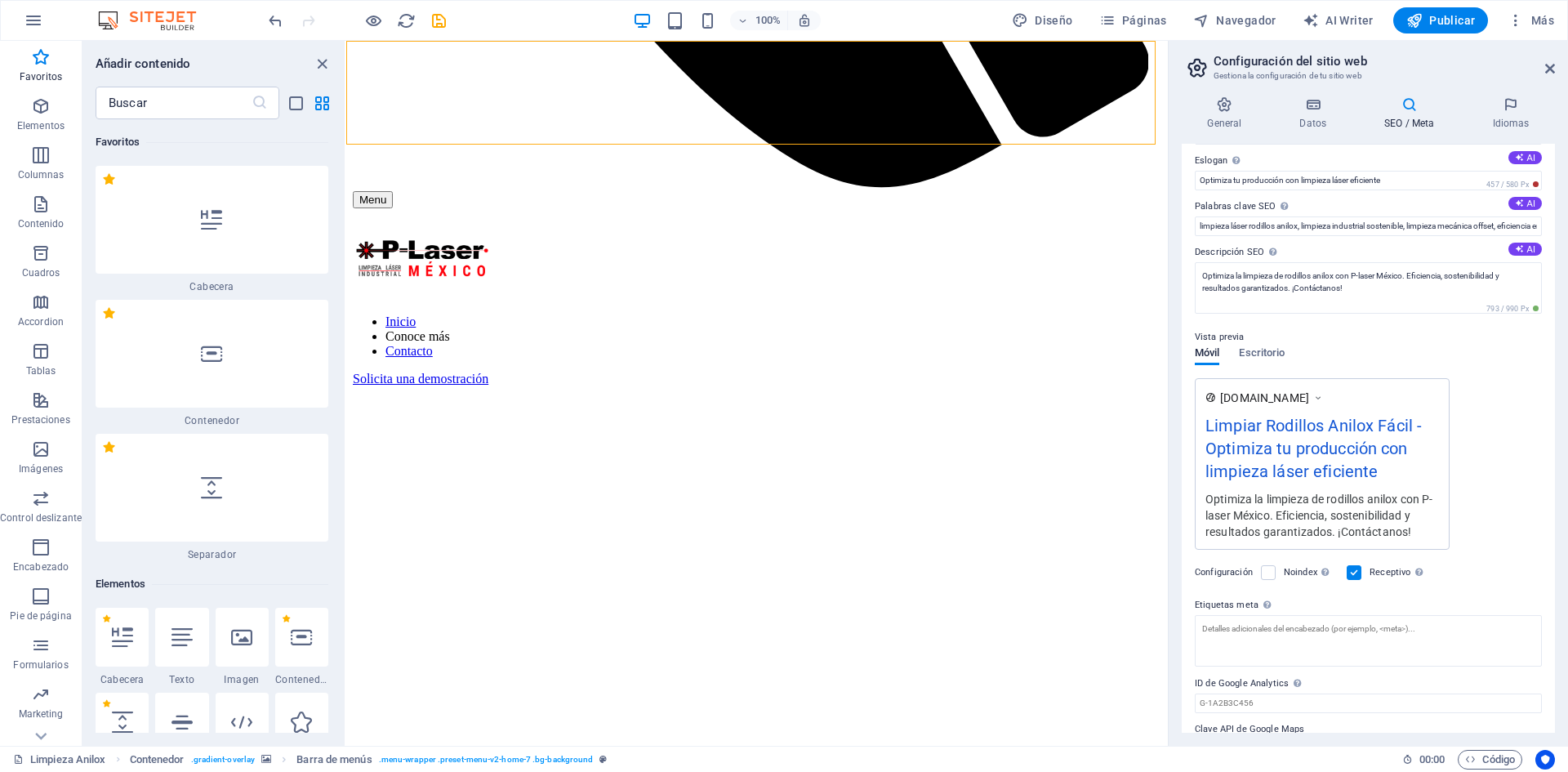
scroll to position [90, 0]
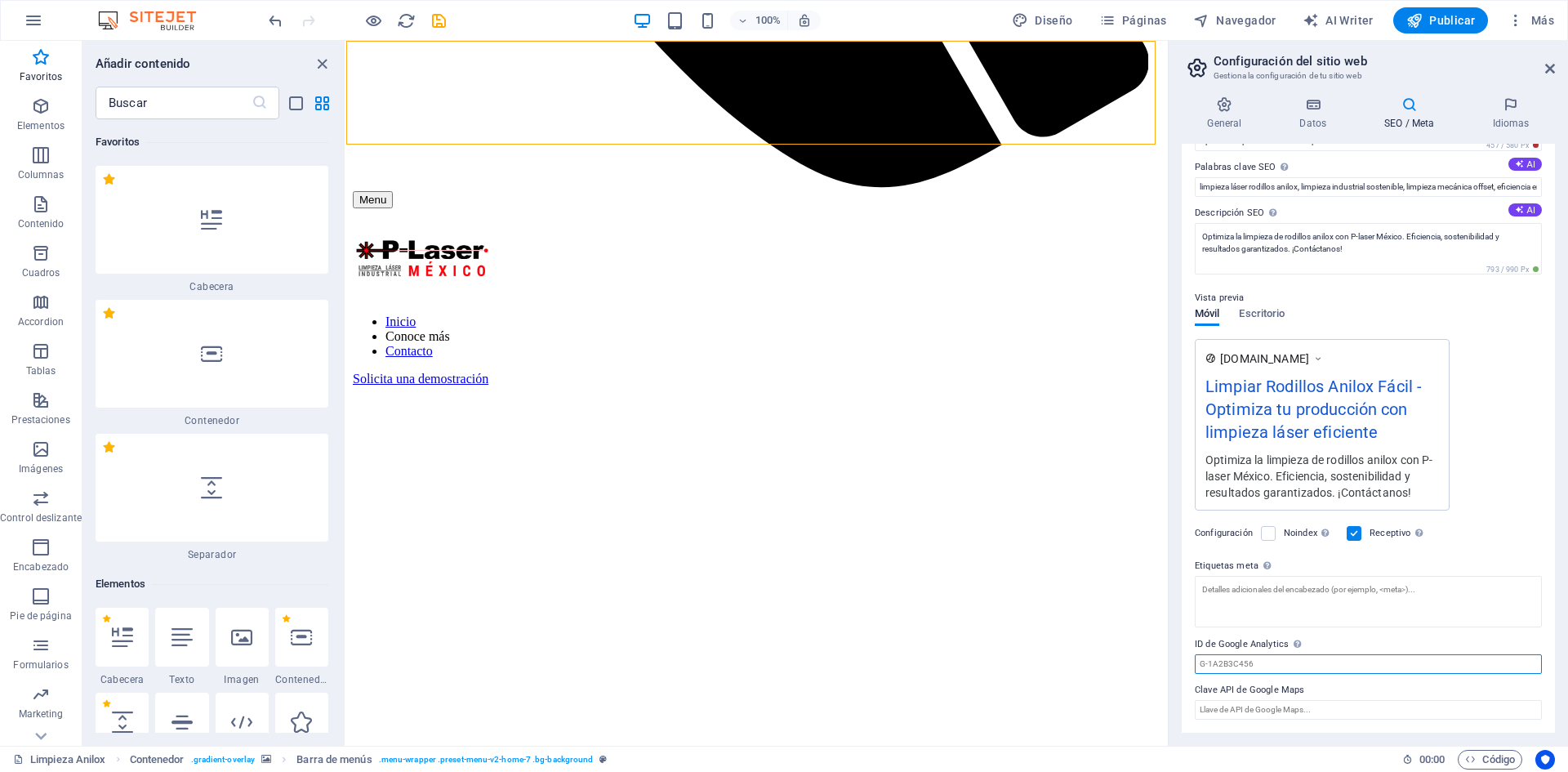
click at [1313, 655] on input "ID de Google Analytics Añada únicamente el ID de Google Analytics. Incluimos el…" at bounding box center [1368, 665] width 347 height 20
paste input "G-9GTL4DDQ3W"
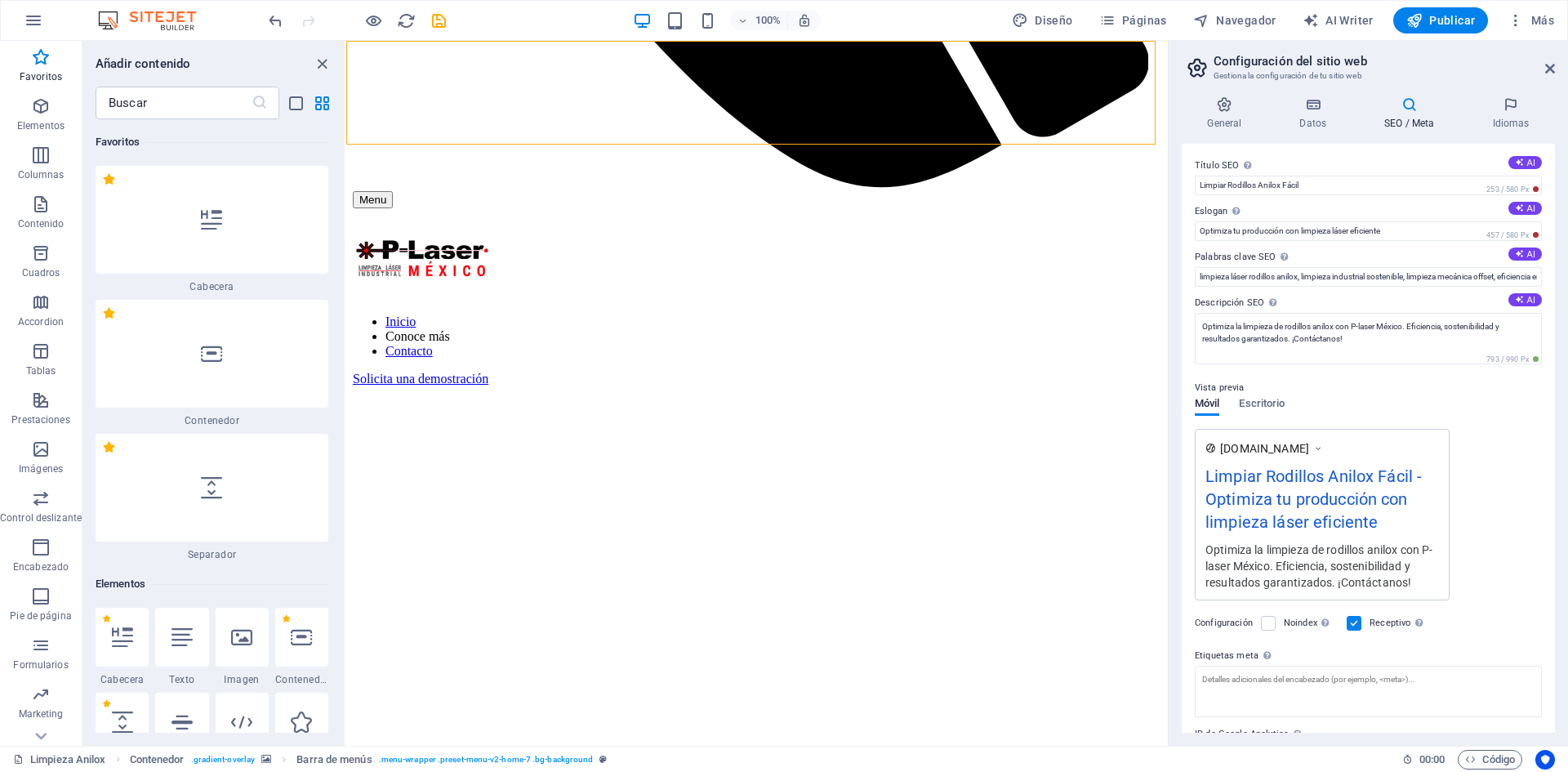
scroll to position [0, 0]
type input "G-9GTL4DDQ3W"
click at [1492, 99] on icon at bounding box center [1511, 105] width 88 height 16
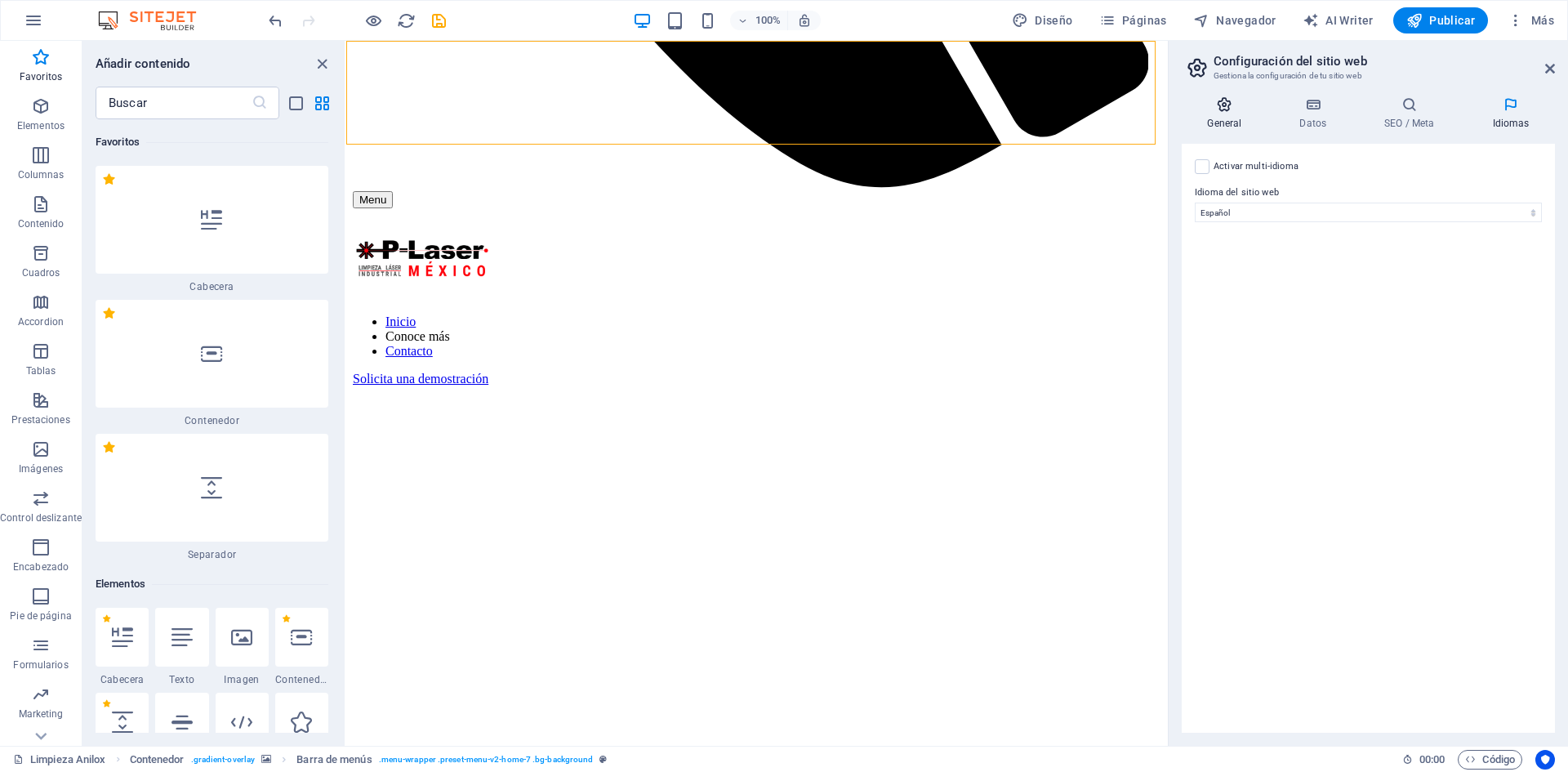
click at [1220, 107] on icon at bounding box center [1224, 105] width 86 height 16
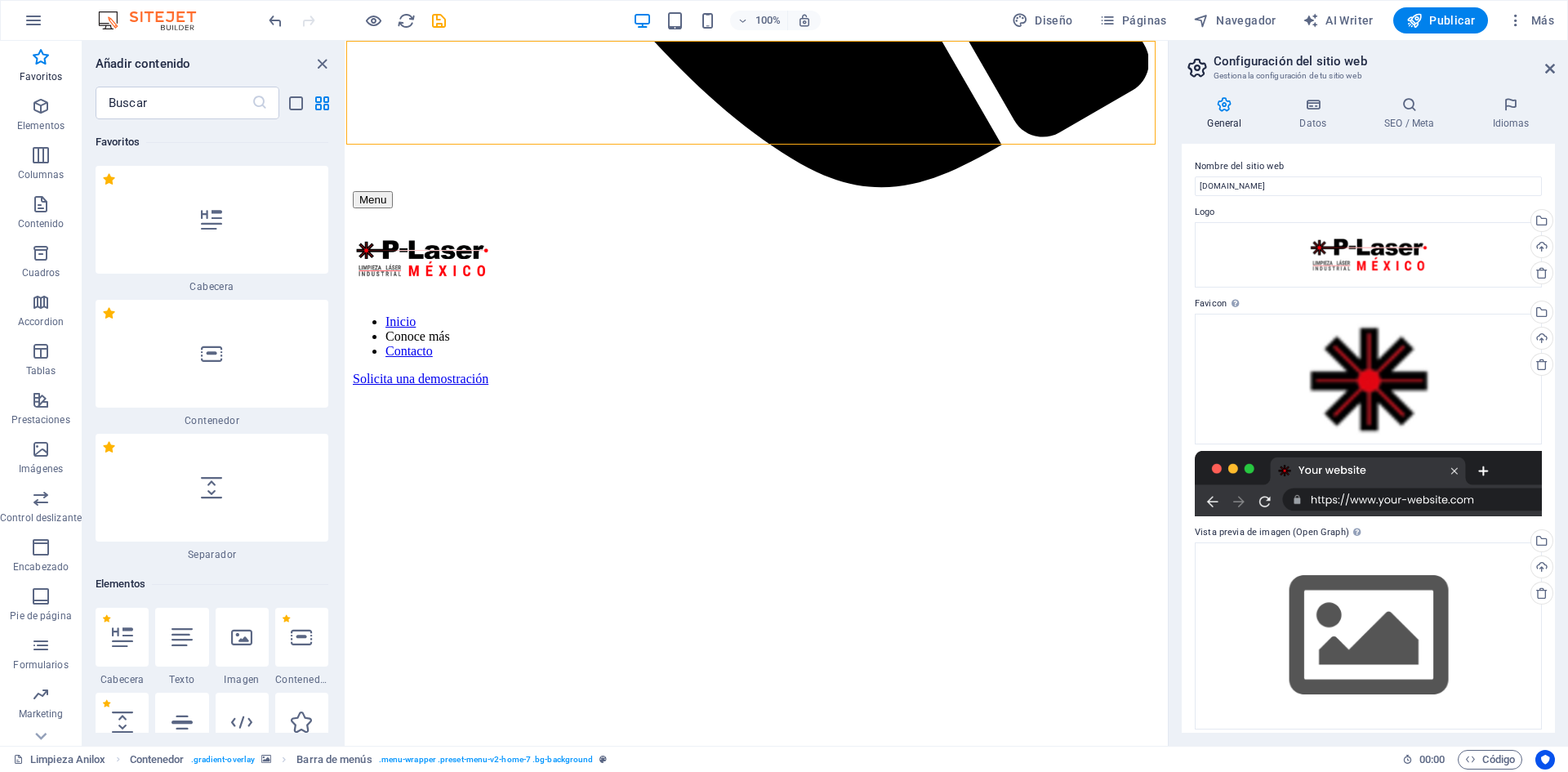
click at [1554, 63] on aside "Configuración del sitio web Gestiona la configuración de tu sitio web General D…" at bounding box center [1368, 393] width 400 height 705
drag, startPoint x: 437, startPoint y: 24, endPoint x: 466, endPoint y: 30, distance: 29.6
click at [437, 24] on icon "save" at bounding box center [439, 21] width 19 height 19
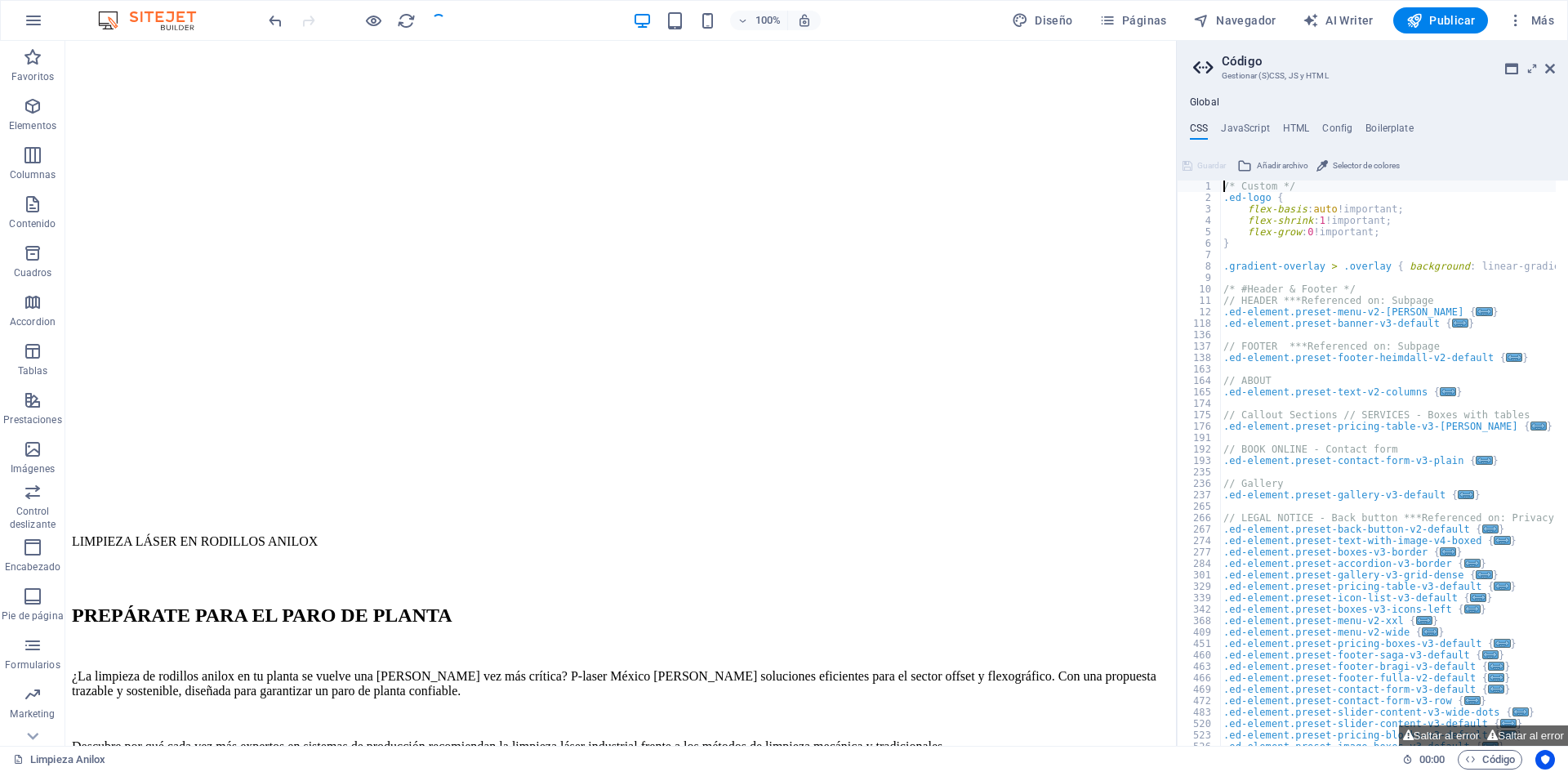
scroll to position [1927, 0]
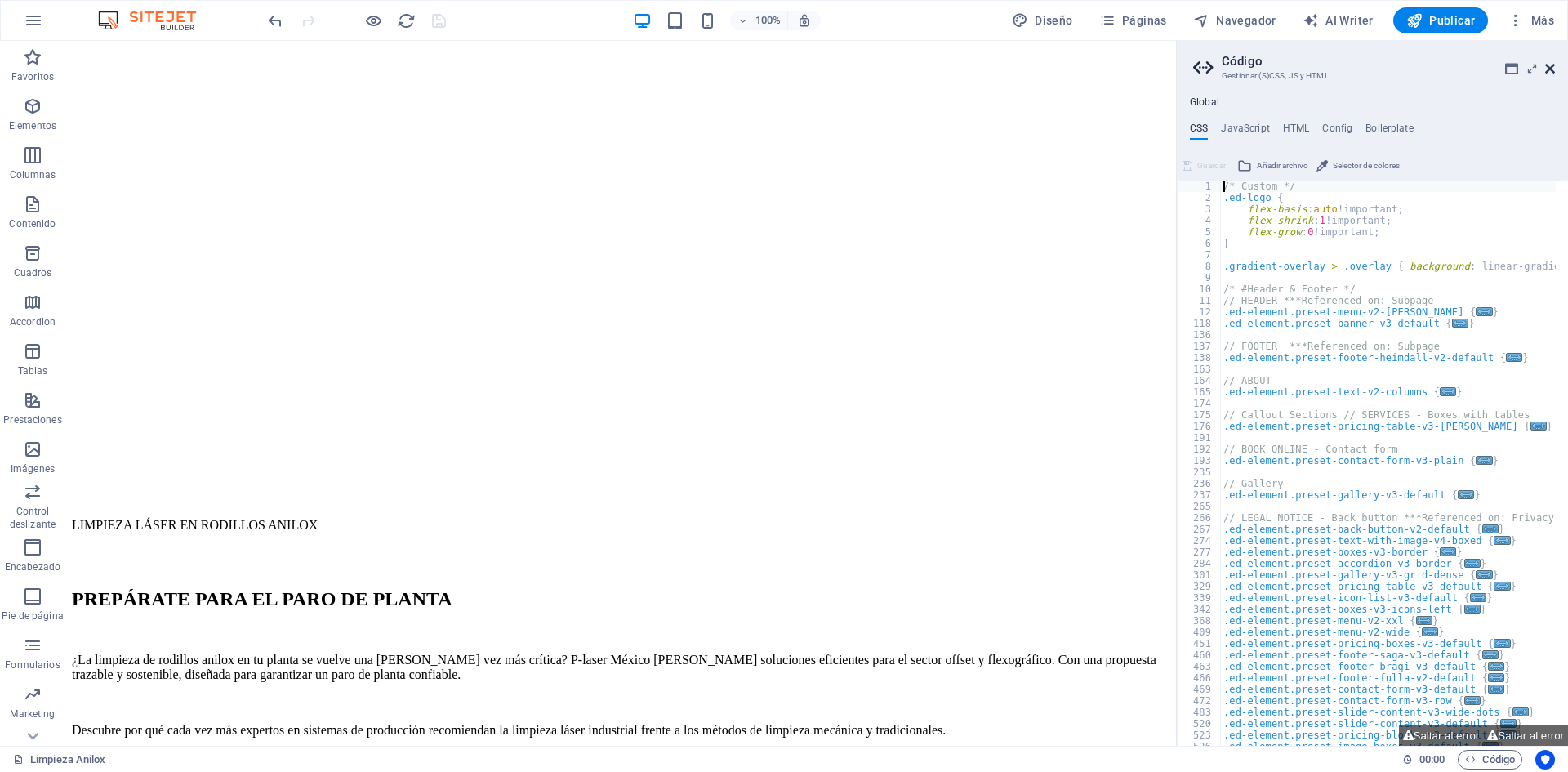
click at [1545, 69] on icon at bounding box center [1549, 69] width 10 height 13
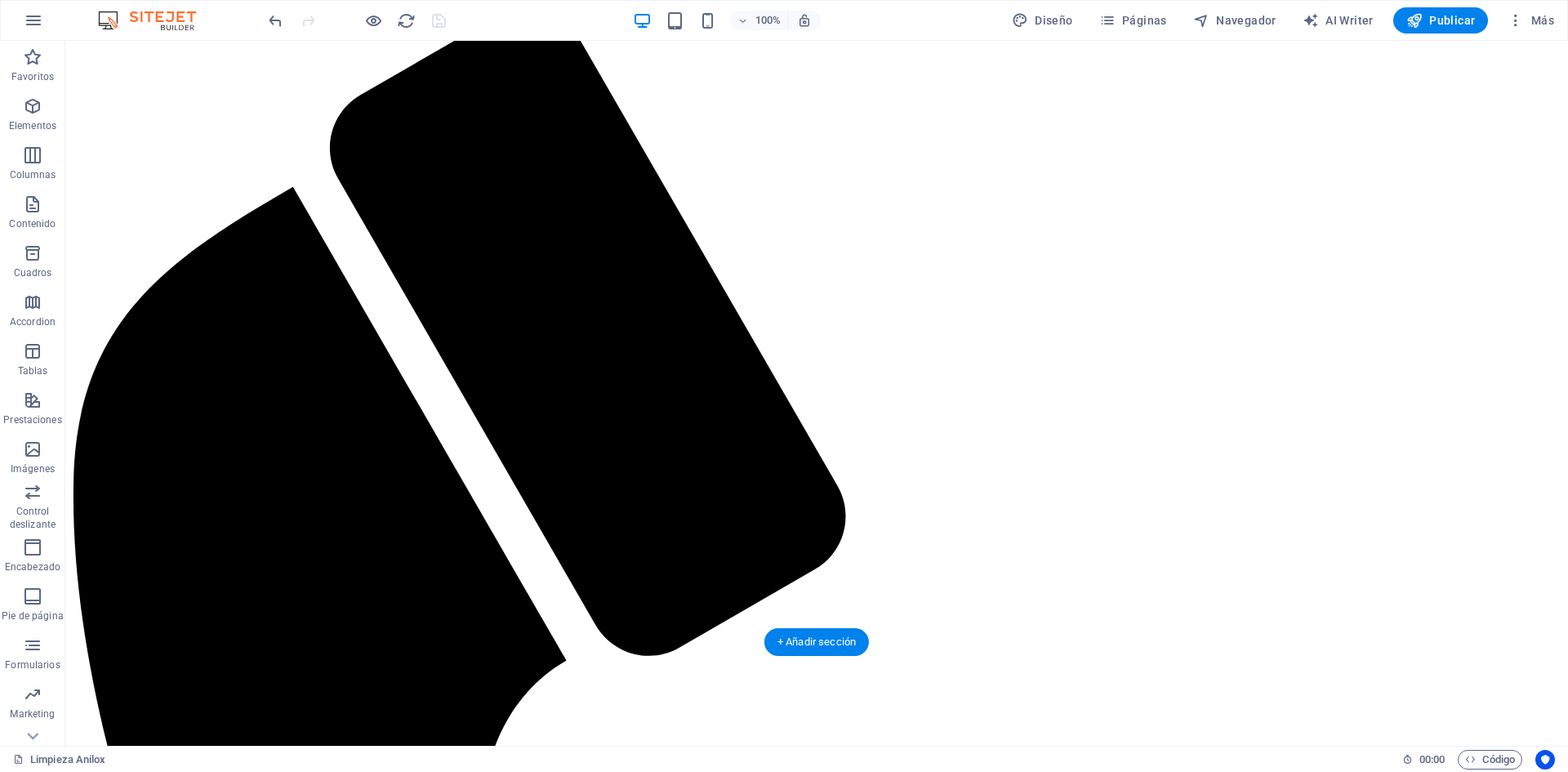
scroll to position [0, 0]
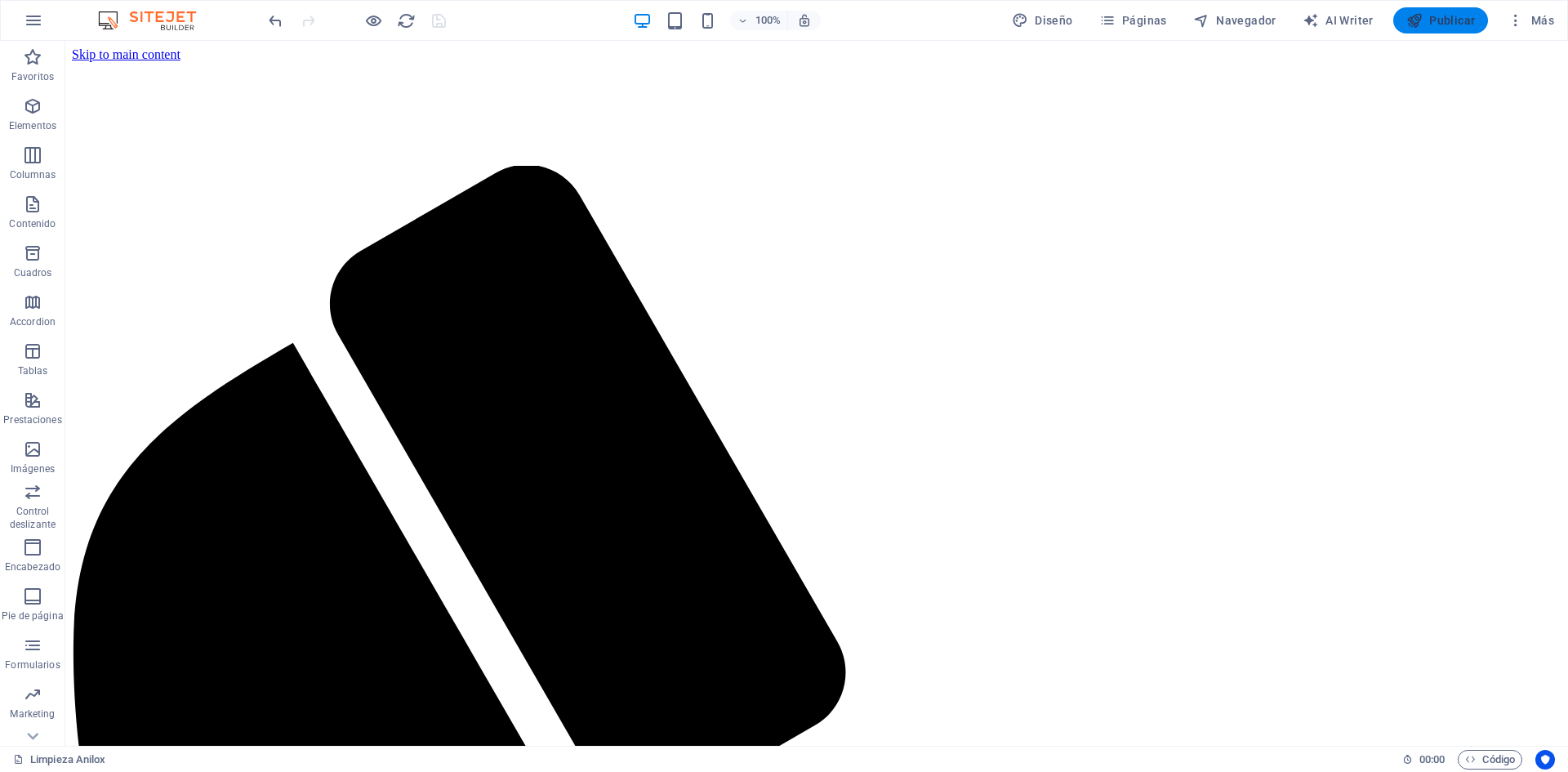
click at [1416, 16] on icon "button" at bounding box center [1415, 21] width 16 height 16
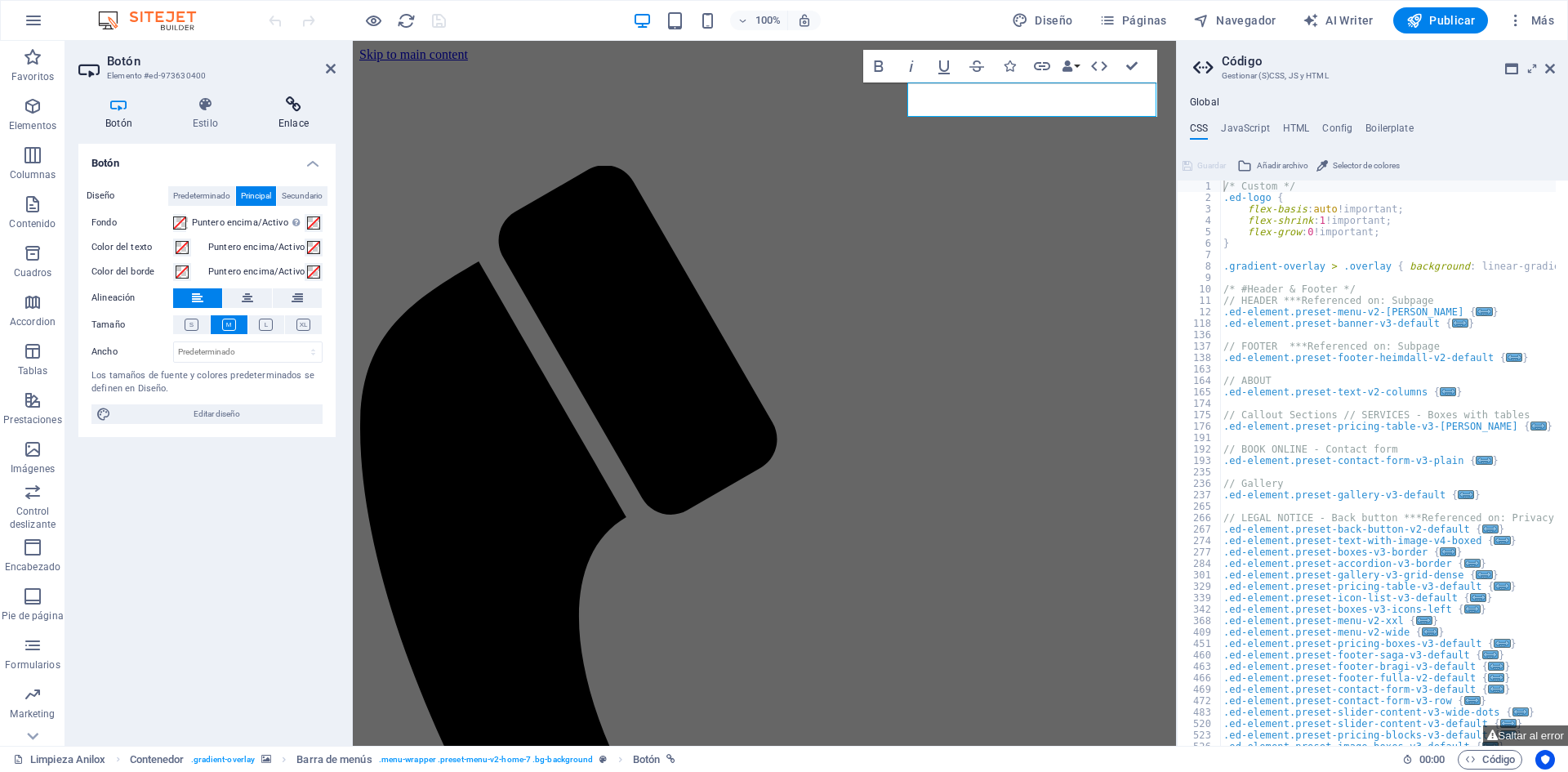
click at [304, 107] on icon at bounding box center [293, 105] width 84 height 16
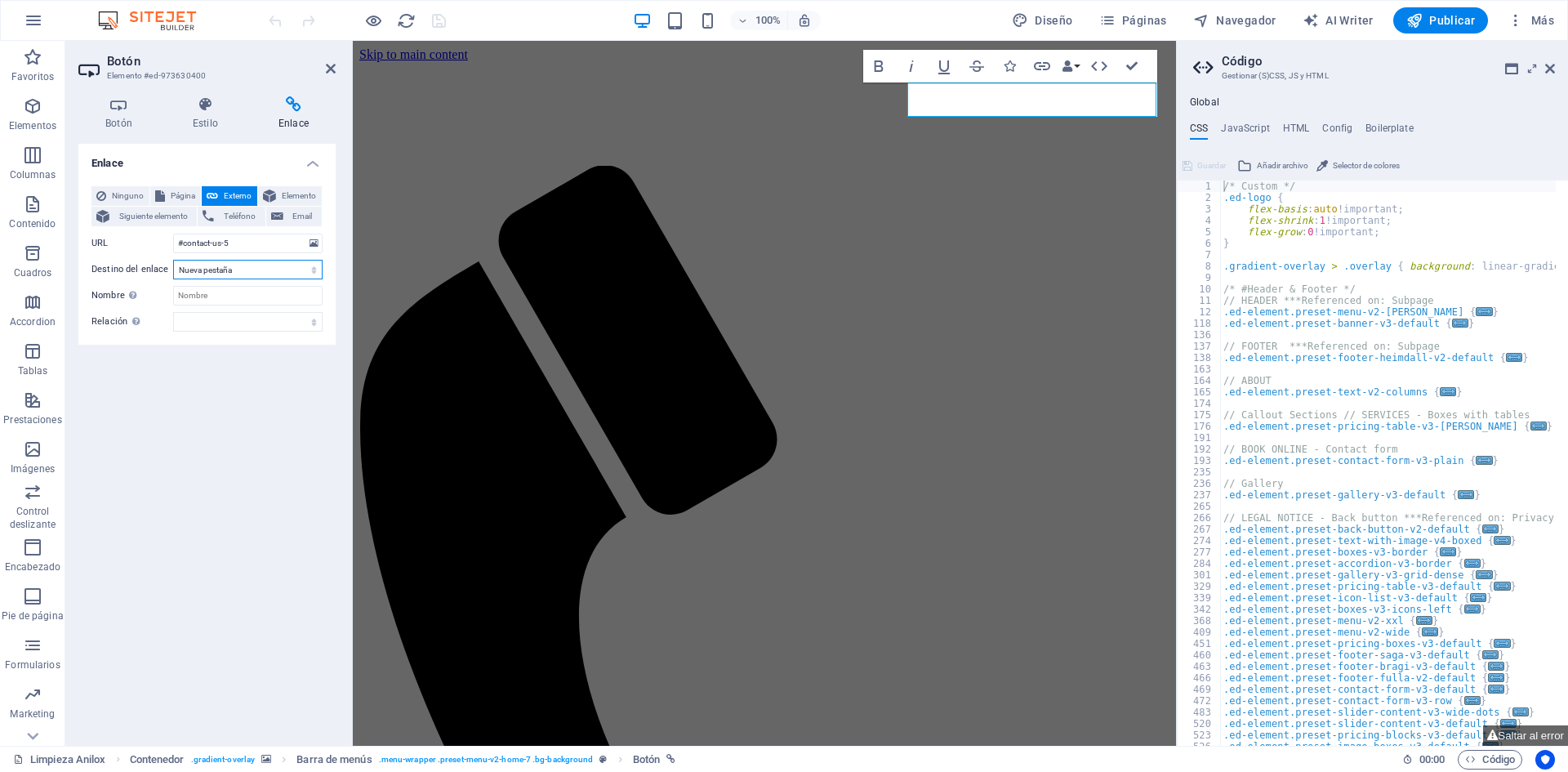
click at [237, 270] on select "Nueva pestaña Misma pestaña Superposición" at bounding box center [248, 270] width 150 height 20
click at [173, 260] on select "Nueva pestaña Misma pestaña Superposición" at bounding box center [248, 270] width 150 height 20
click at [273, 189] on icon at bounding box center [269, 196] width 13 height 20
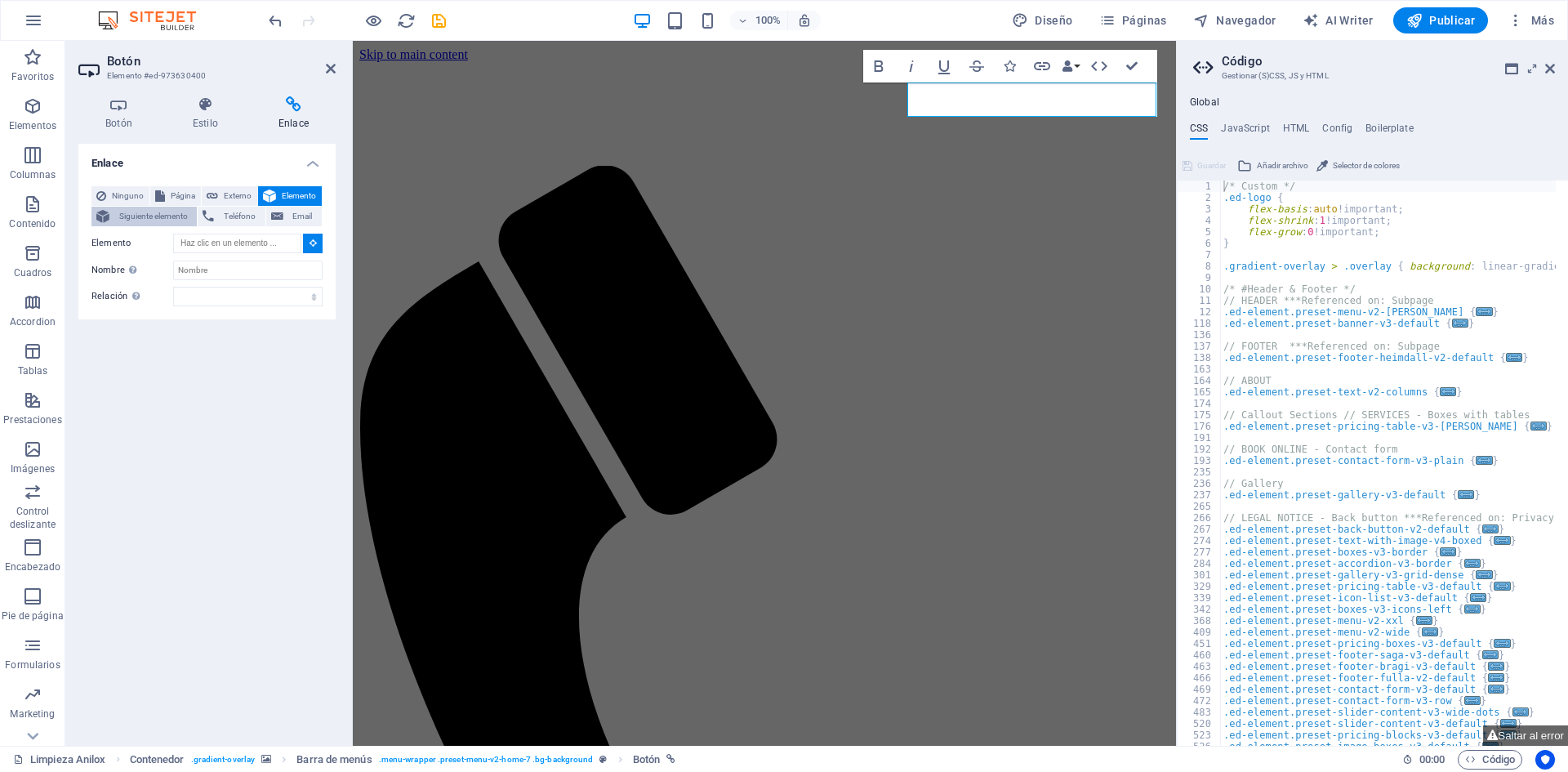
click at [140, 219] on span "Siguiente elemento" at bounding box center [153, 217] width 78 height 20
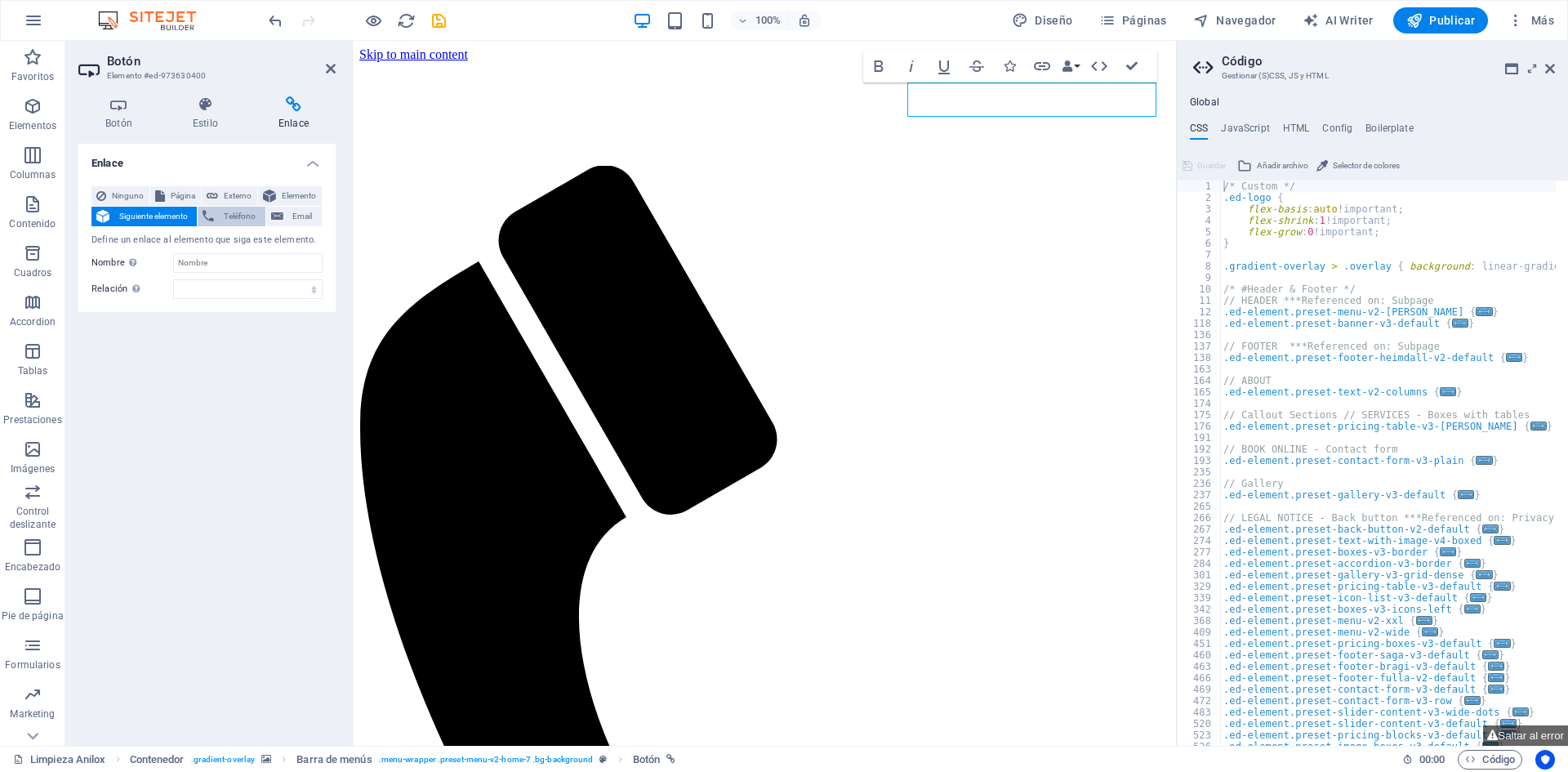
click at [224, 218] on span "Teléfono" at bounding box center [238, 217] width 41 height 20
click at [304, 217] on span "Email" at bounding box center [302, 217] width 29 height 20
click at [295, 190] on span "Elemento" at bounding box center [299, 196] width 36 height 20
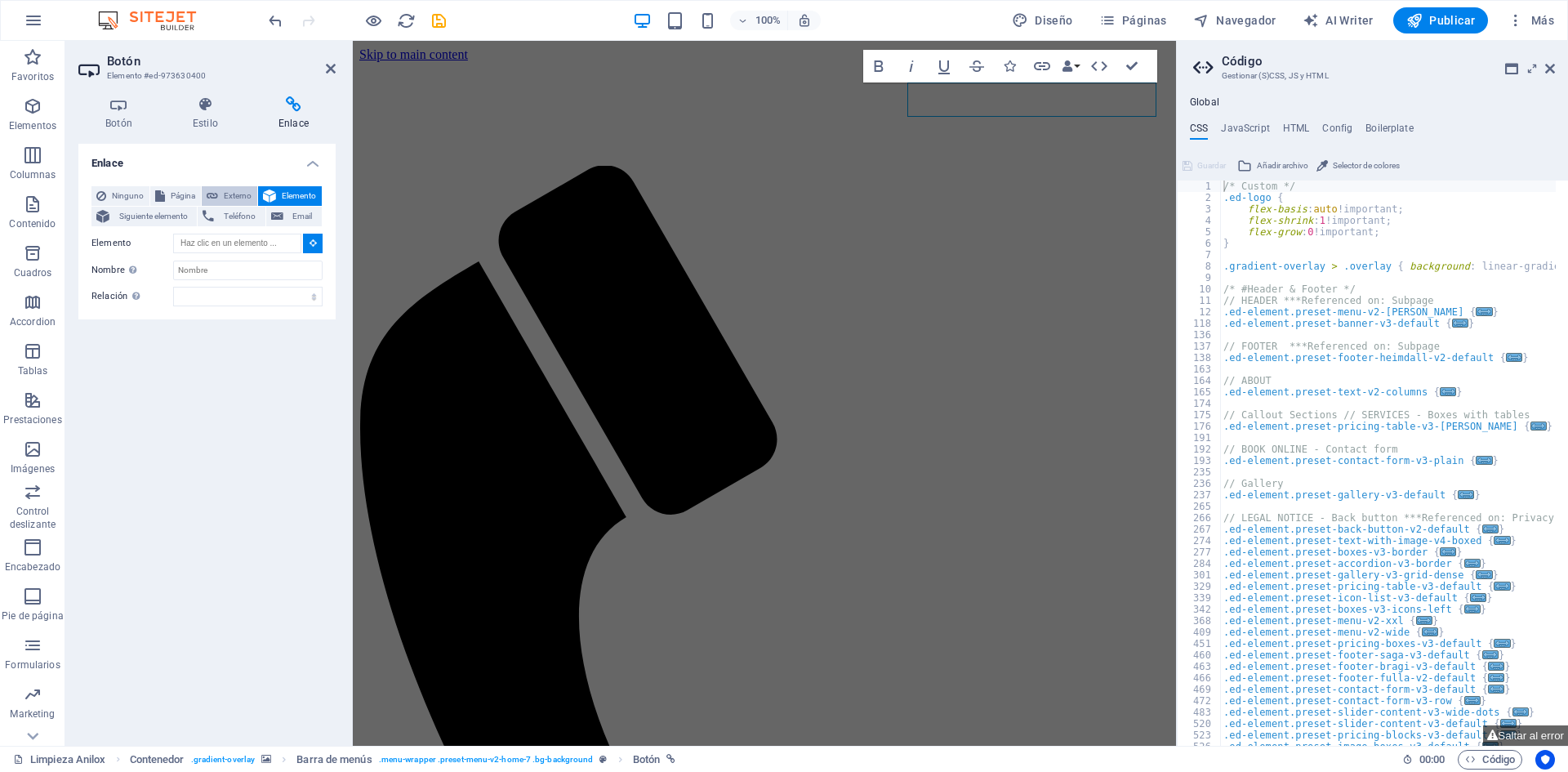
click at [215, 190] on icon at bounding box center [212, 196] width 12 height 20
select select "blank"
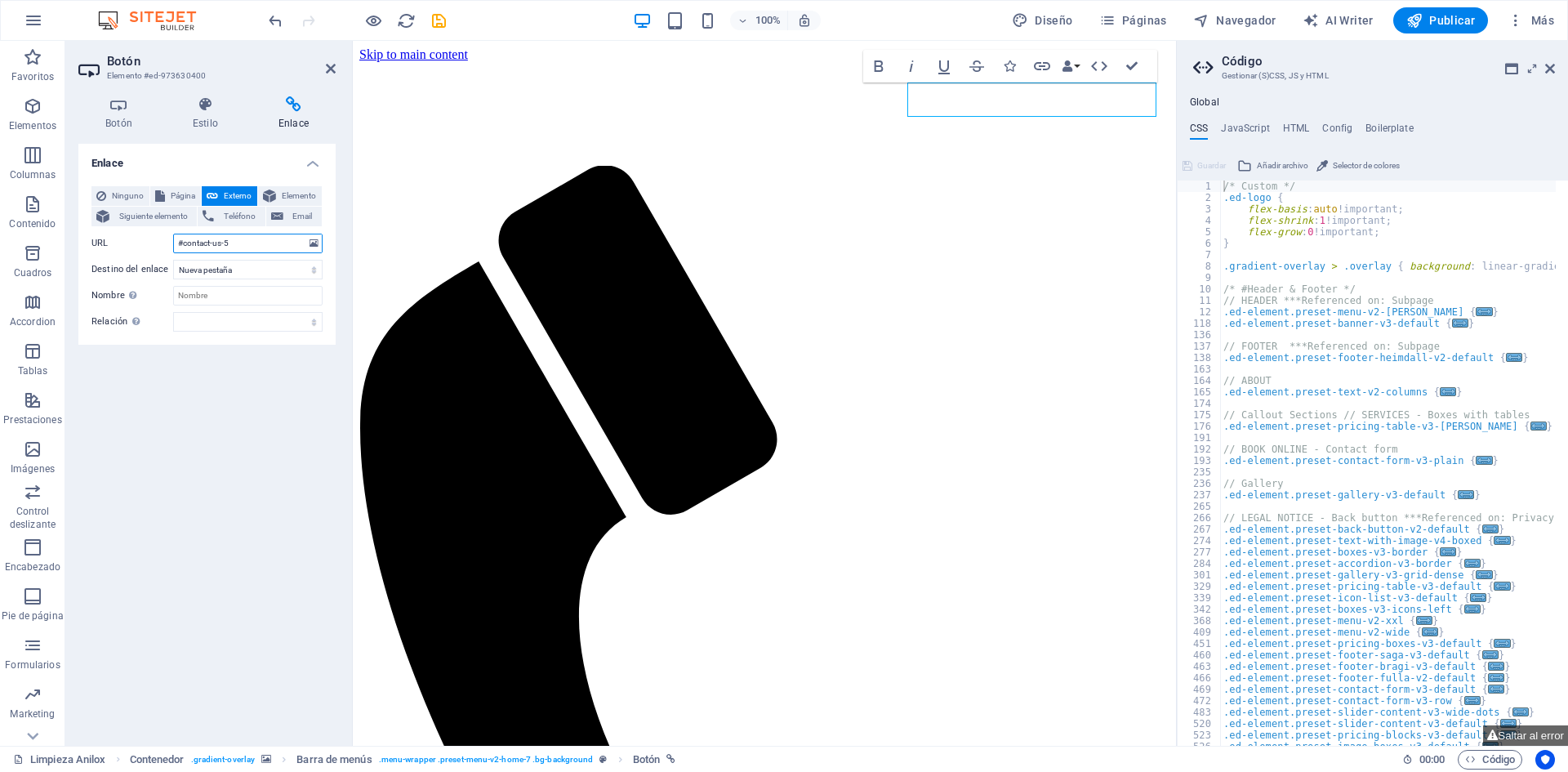
drag, startPoint x: 241, startPoint y: 241, endPoint x: 73, endPoint y: 228, distance: 168.5
click at [73, 228] on div "Botón Estilo Enlace Botón Diseño Predeterminado Principal Secundario Fondo Punt…" at bounding box center [207, 414] width 283 height 663
click at [287, 186] on span "Elemento" at bounding box center [299, 196] width 36 height 20
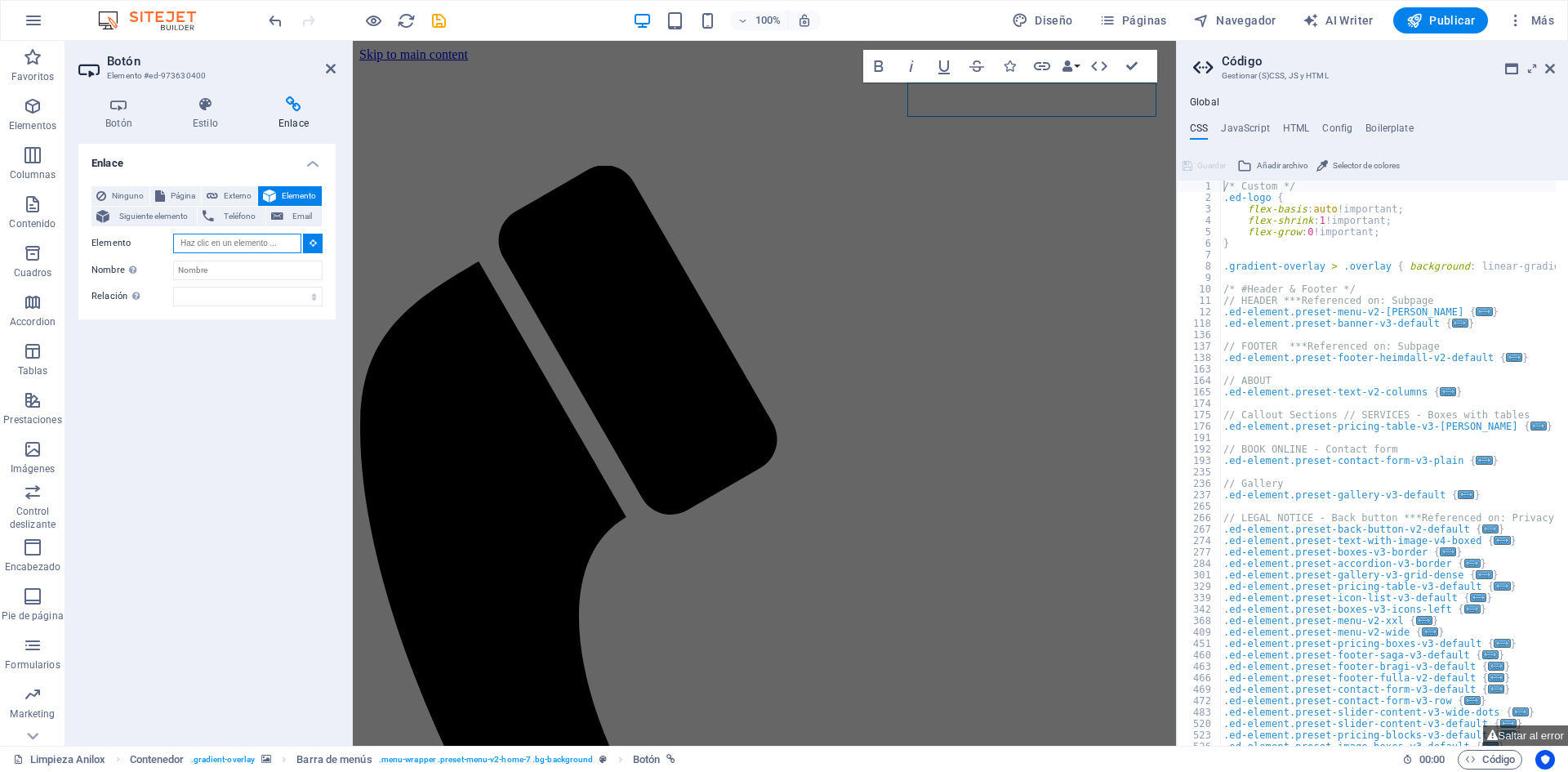
paste input "#contact-us-5"
type input "#contact-us-5"
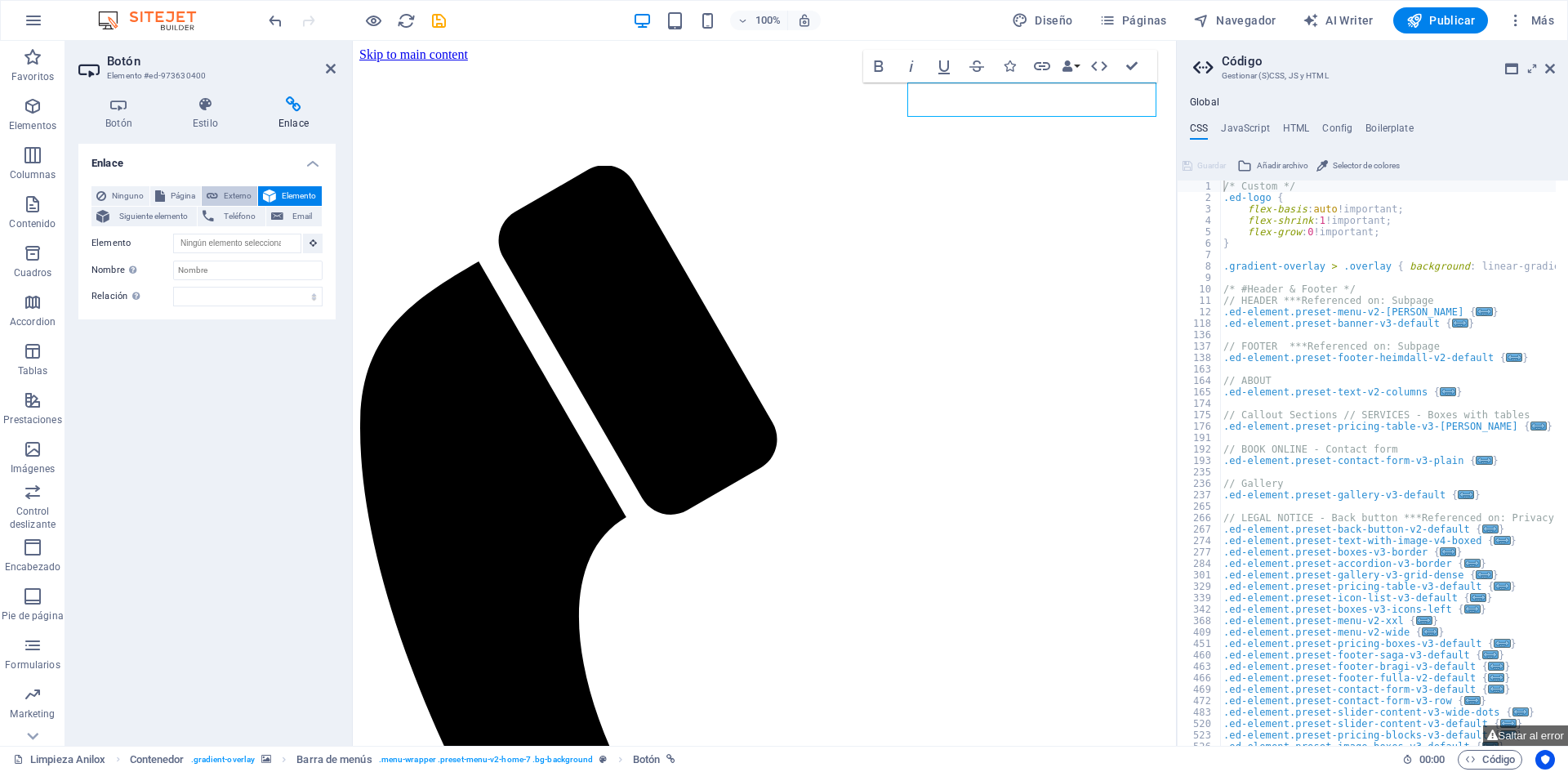
click at [230, 187] on span "Externo" at bounding box center [237, 196] width 30 height 20
click at [238, 271] on select "Nueva pestaña Misma pestaña Superposición" at bounding box center [248, 270] width 150 height 20
select select "overlay"
click at [173, 260] on select "Nueva pestaña Misma pestaña Superposición" at bounding box center [248, 270] width 150 height 20
click at [215, 271] on select "Nueva pestaña Misma pestaña Superposición" at bounding box center [248, 270] width 150 height 20
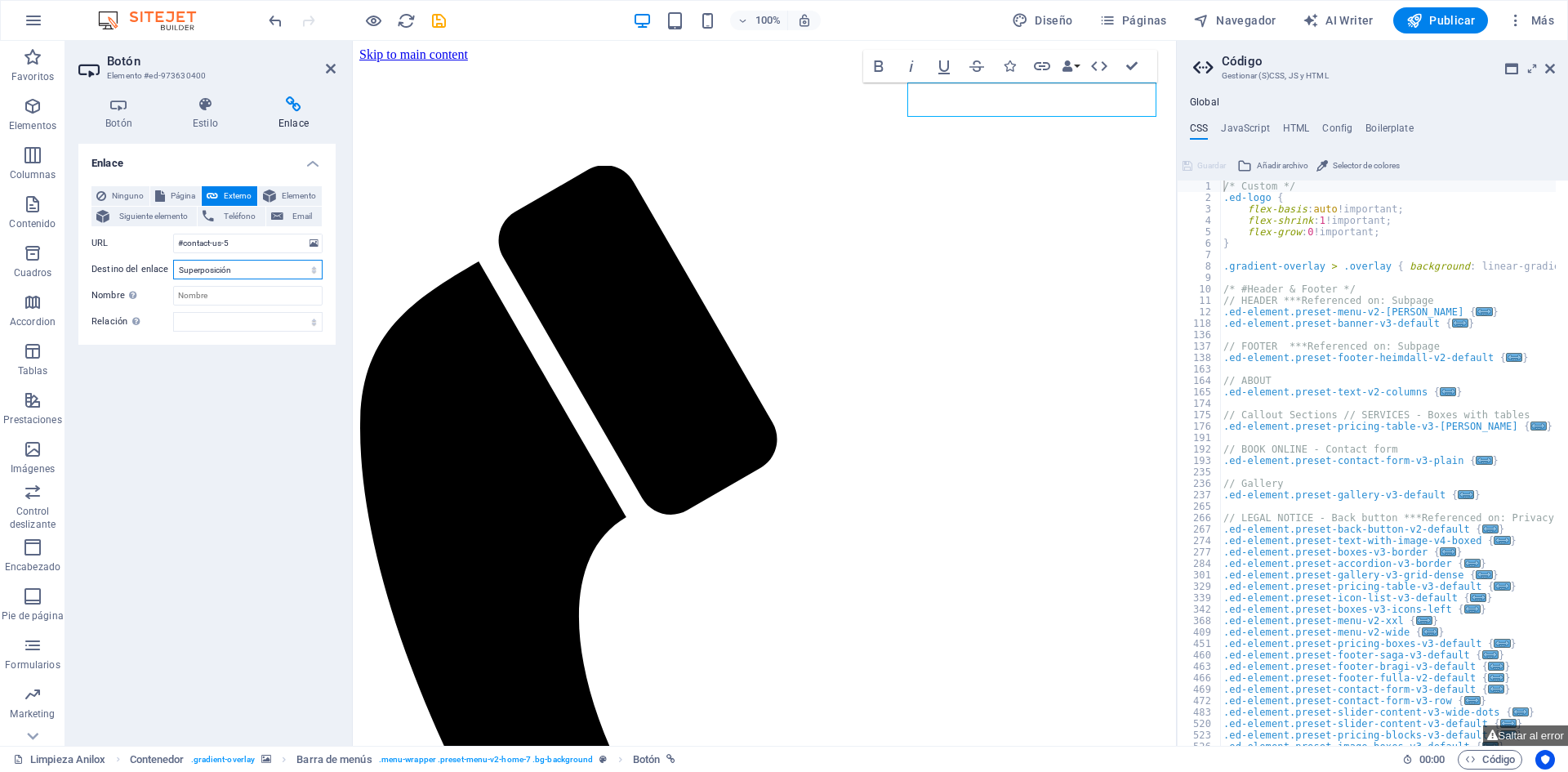
select select
click at [173, 260] on select "Nueva pestaña Misma pestaña Superposición" at bounding box center [248, 270] width 150 height 20
click at [321, 66] on h2 "Botón" at bounding box center [220, 61] width 228 height 14
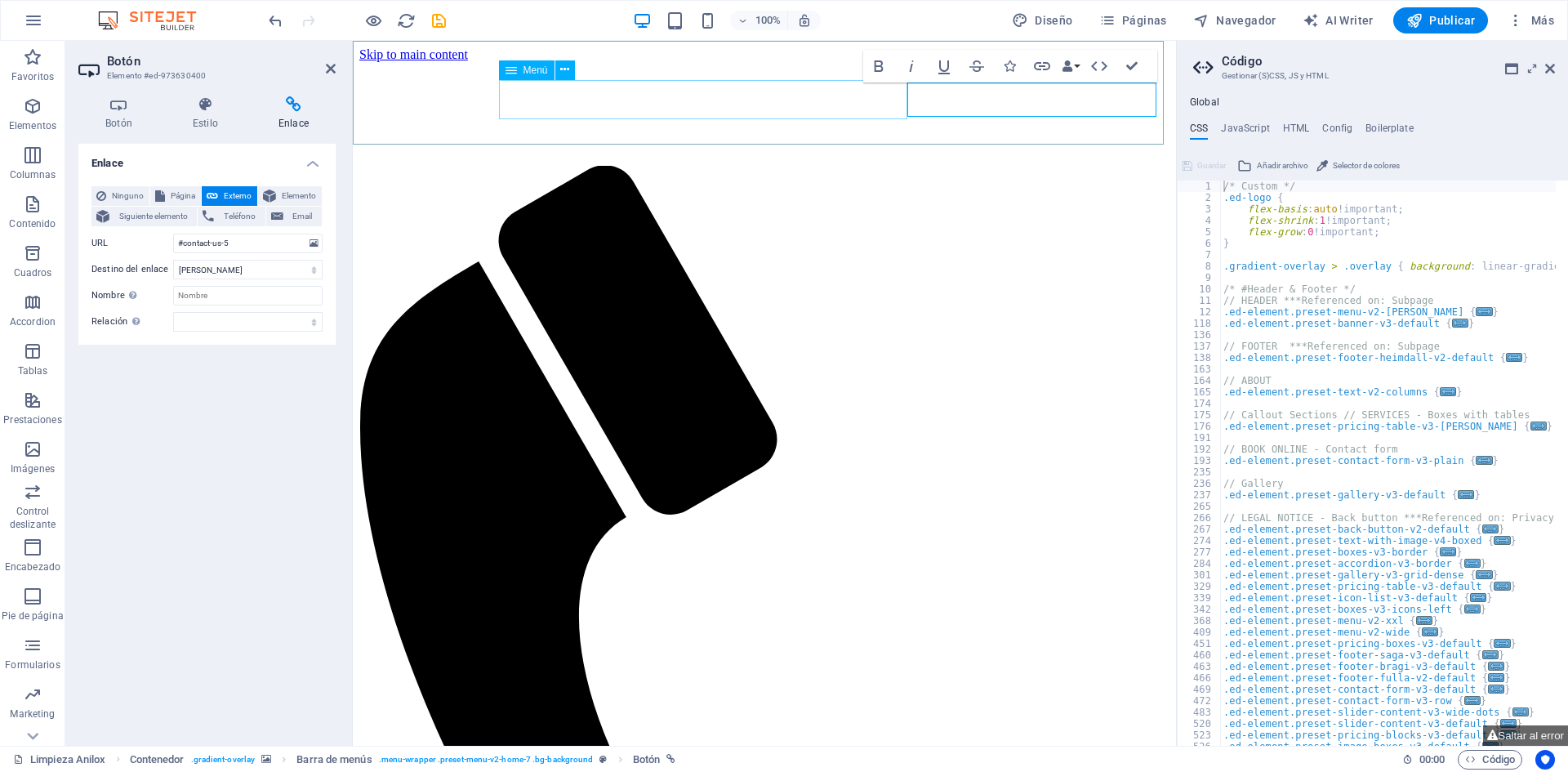
select select
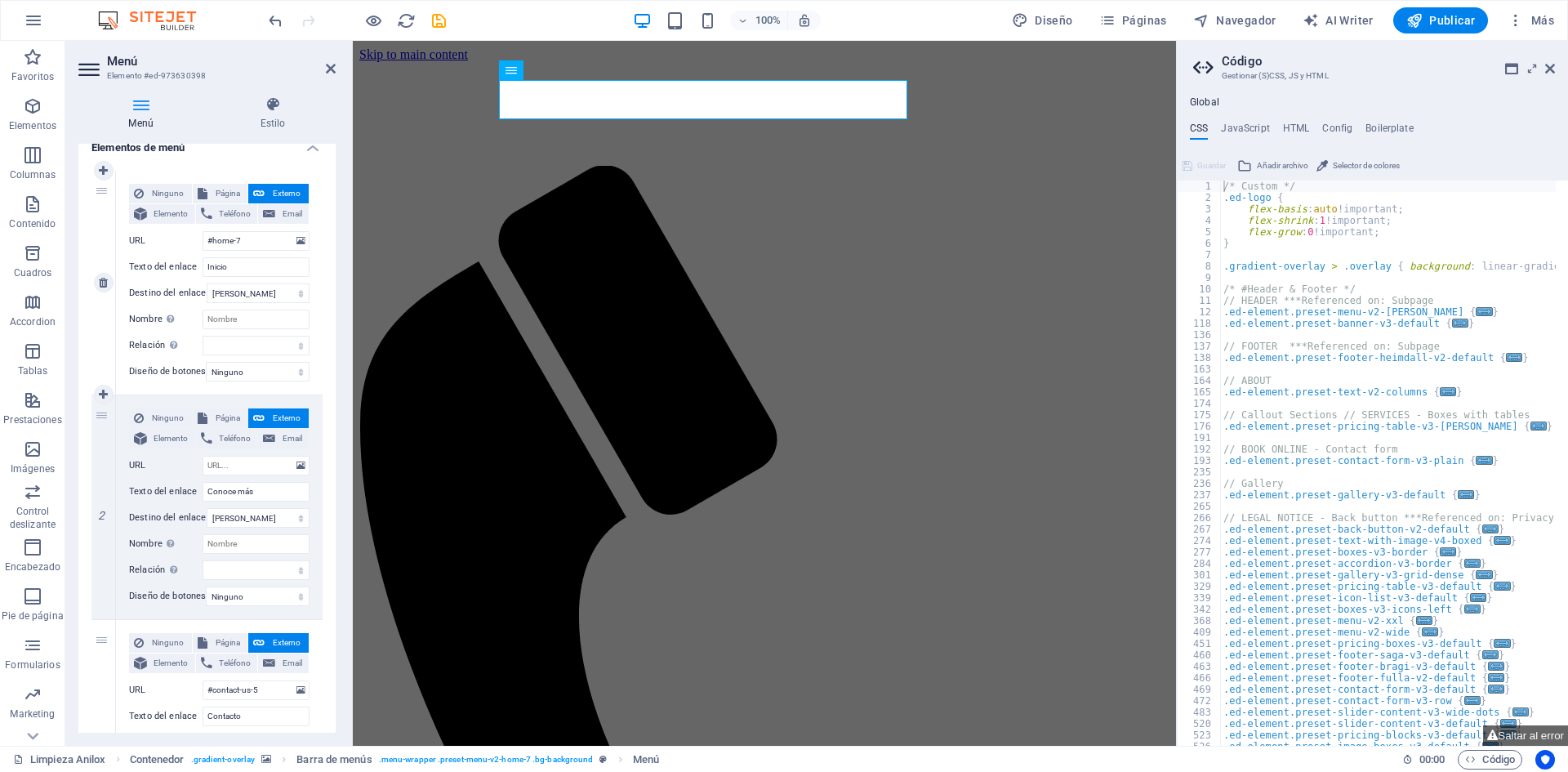
scroll to position [163, 0]
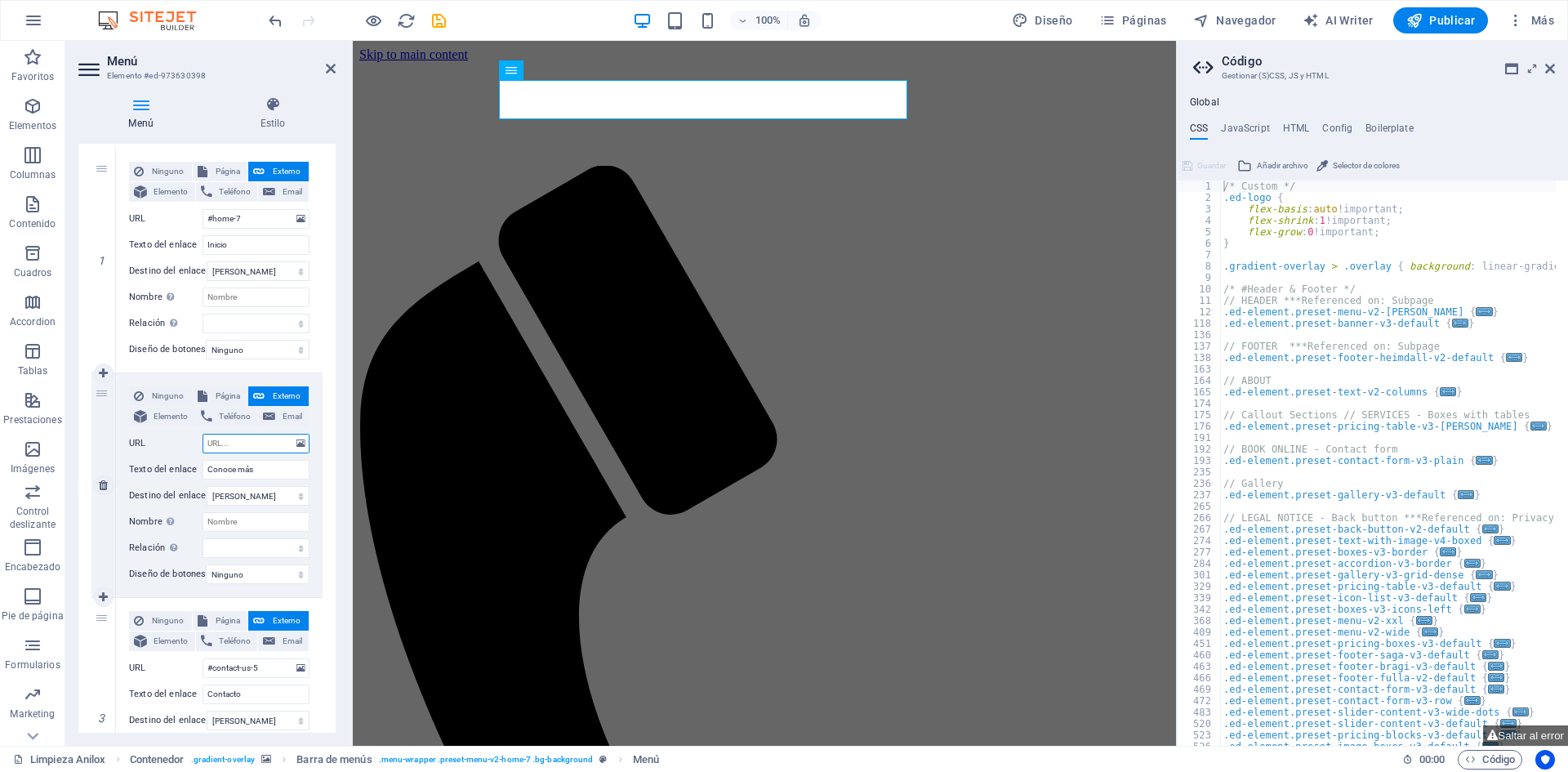
click at [246, 443] on input "URL" at bounding box center [255, 443] width 107 height 20
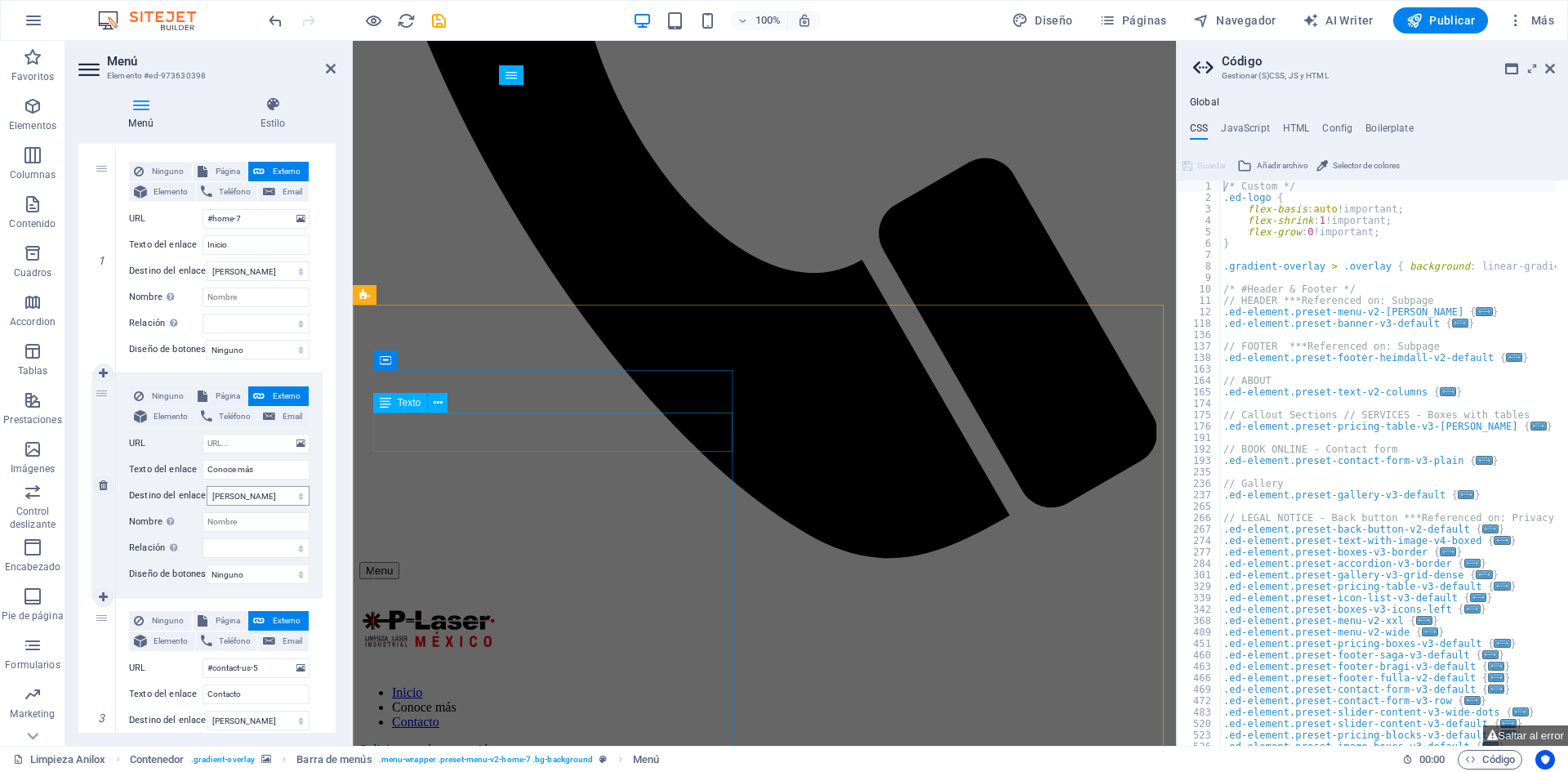
scroll to position [572, 0]
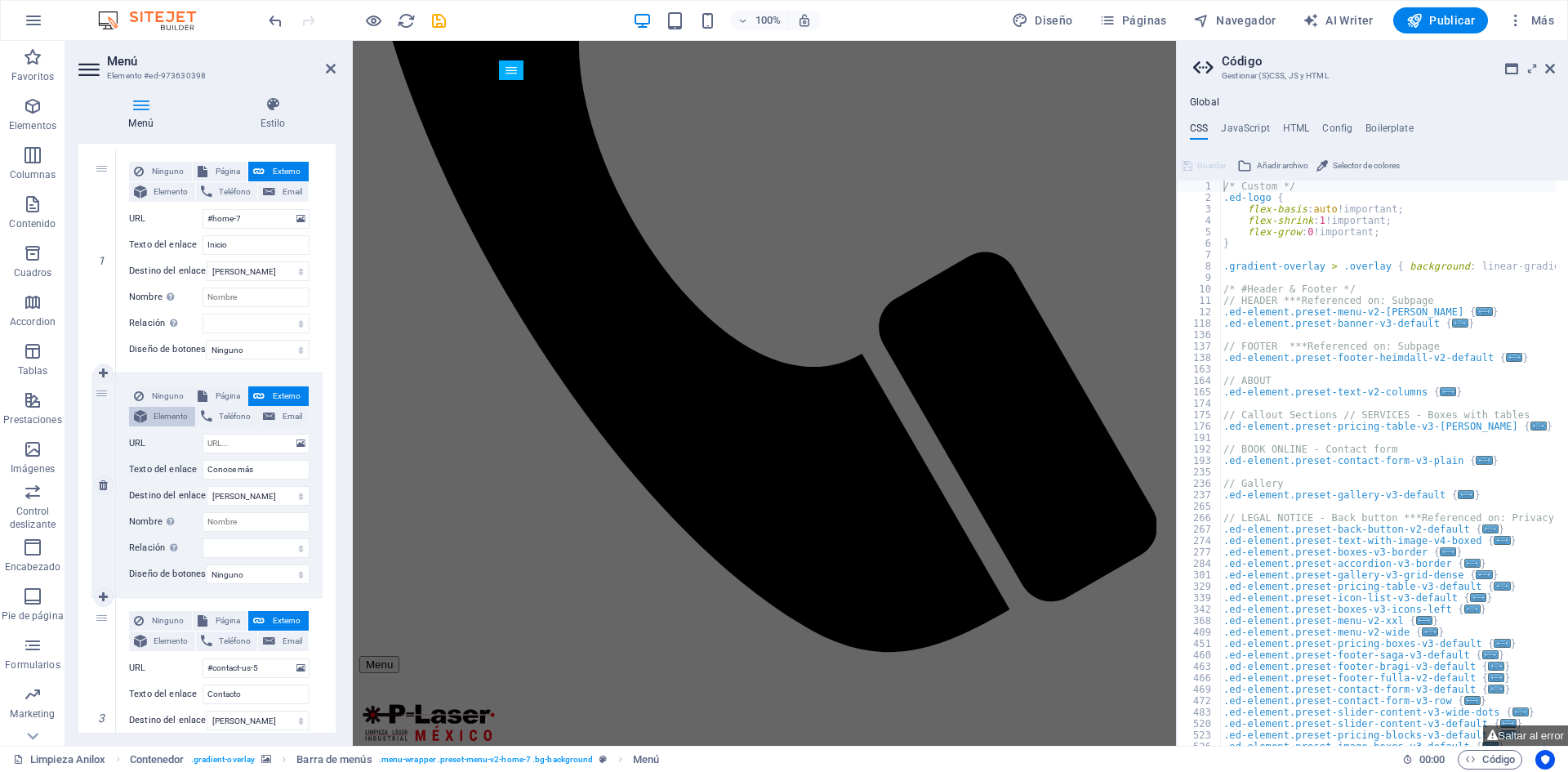
click at [154, 420] on span "Elemento" at bounding box center [171, 416] width 39 height 20
select select
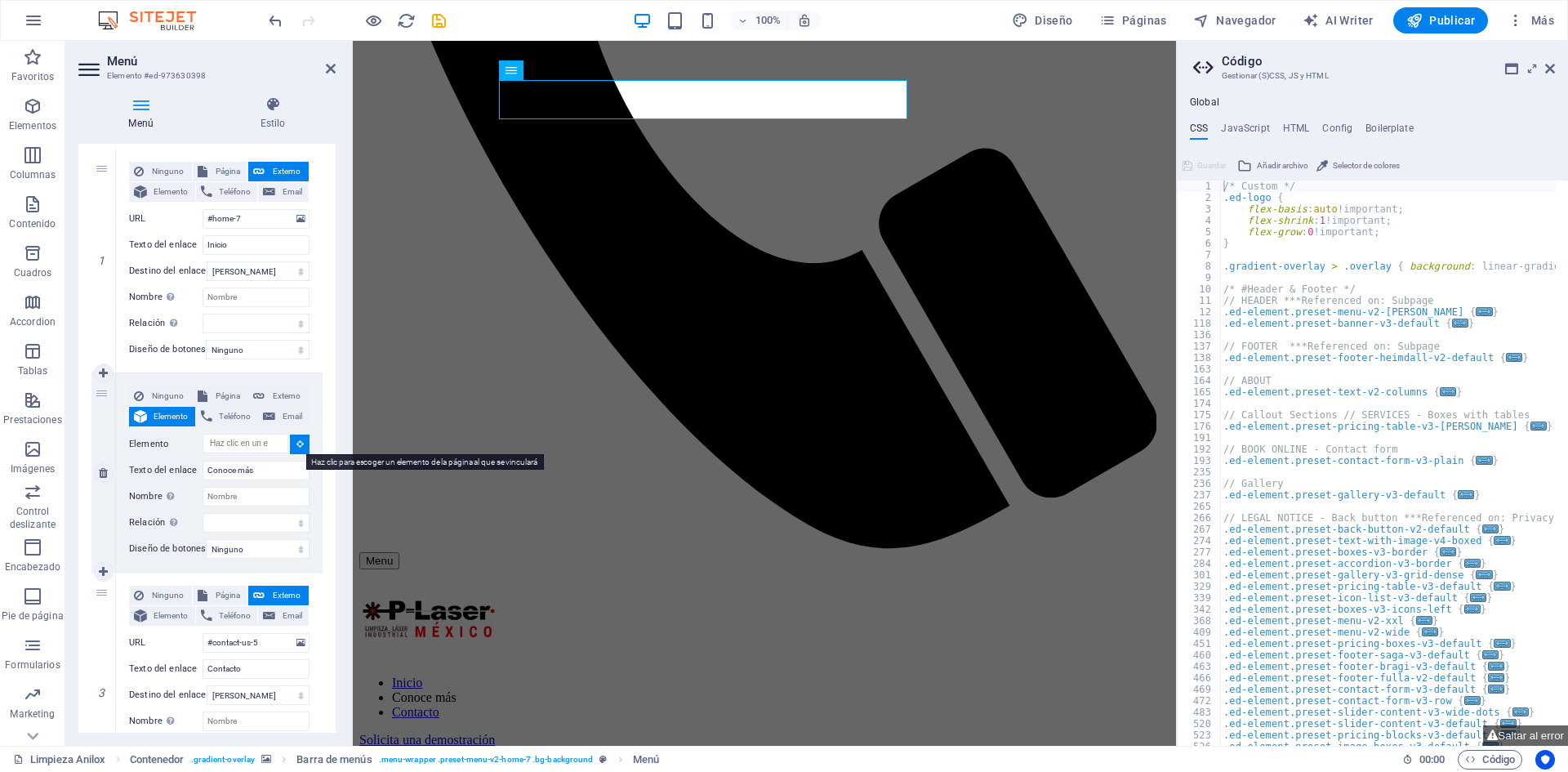
click at [296, 446] on icon at bounding box center [300, 443] width 7 height 8
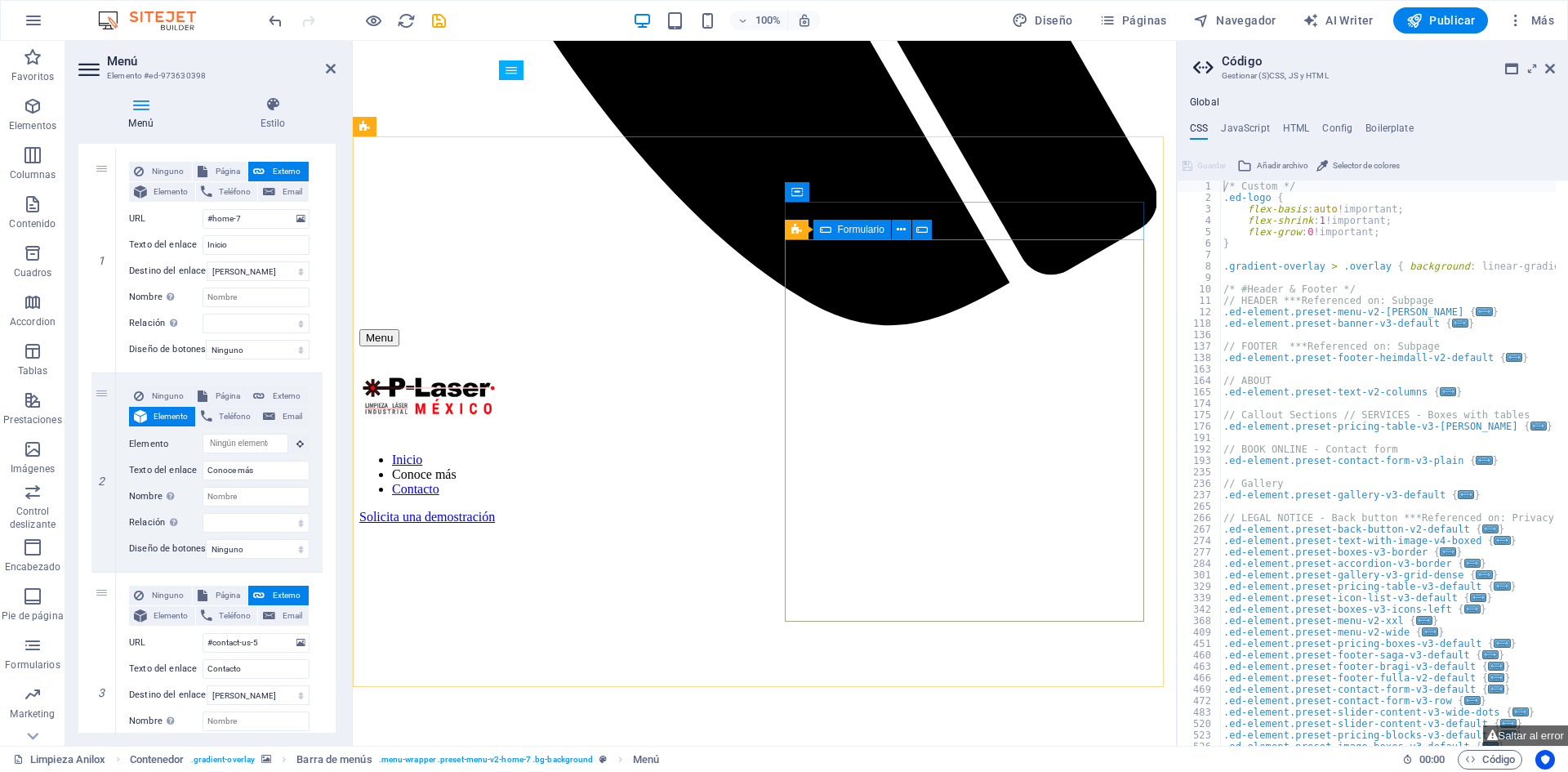
scroll to position [1225, 0]
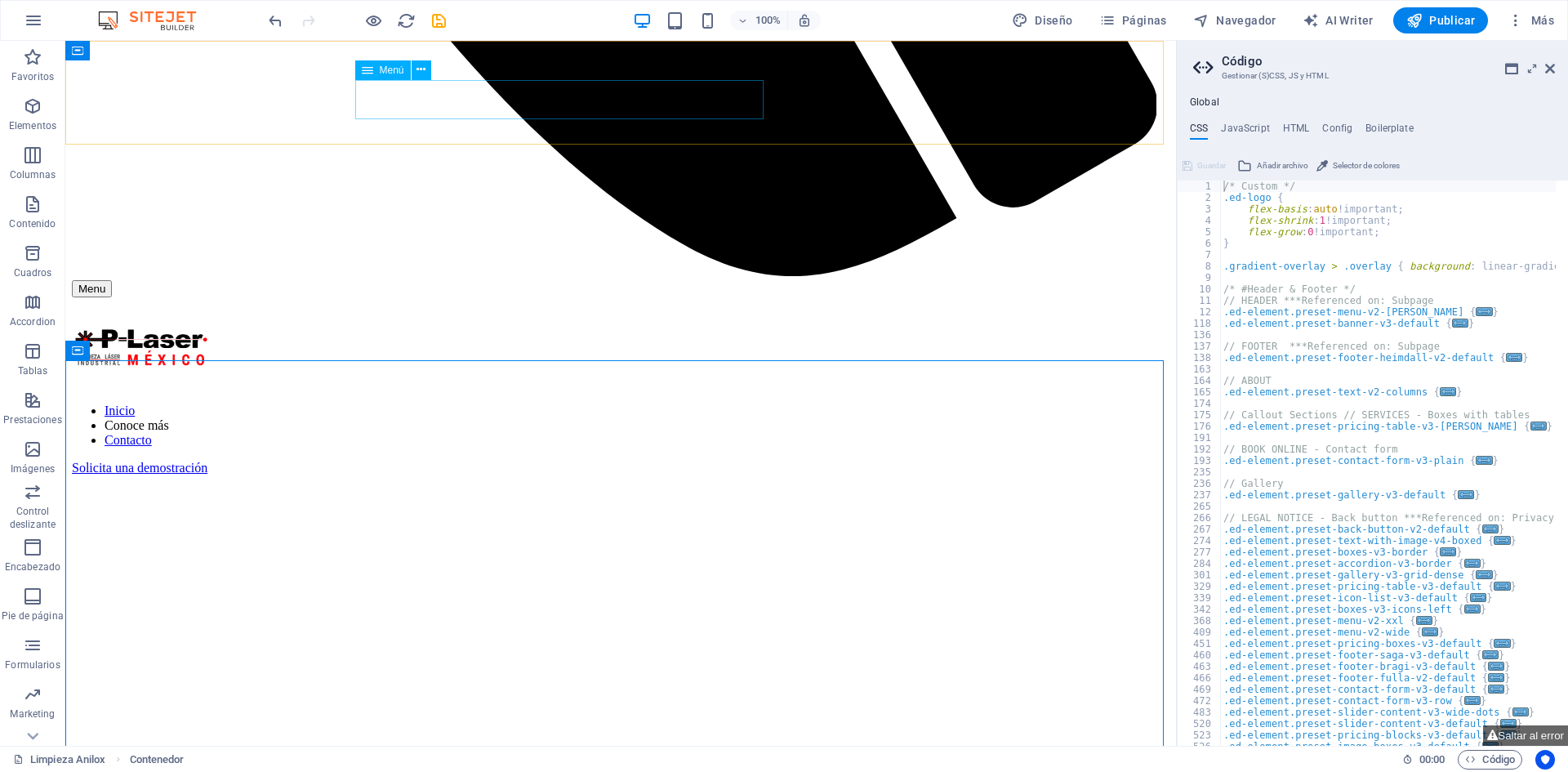
click at [475, 404] on nav "Inicio Conoce más Contacto" at bounding box center [621, 425] width 1098 height 44
select select
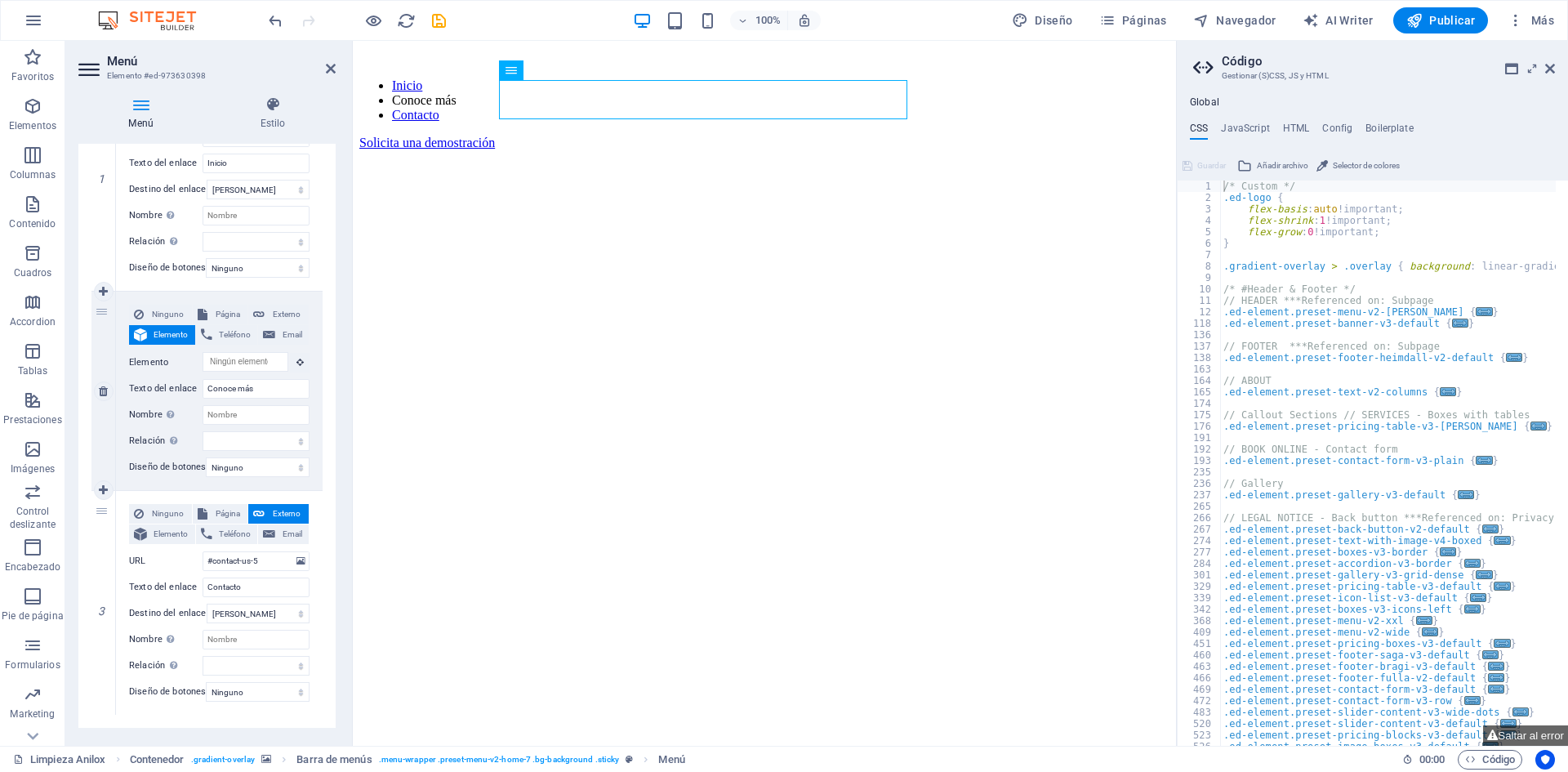
scroll to position [1121, 0]
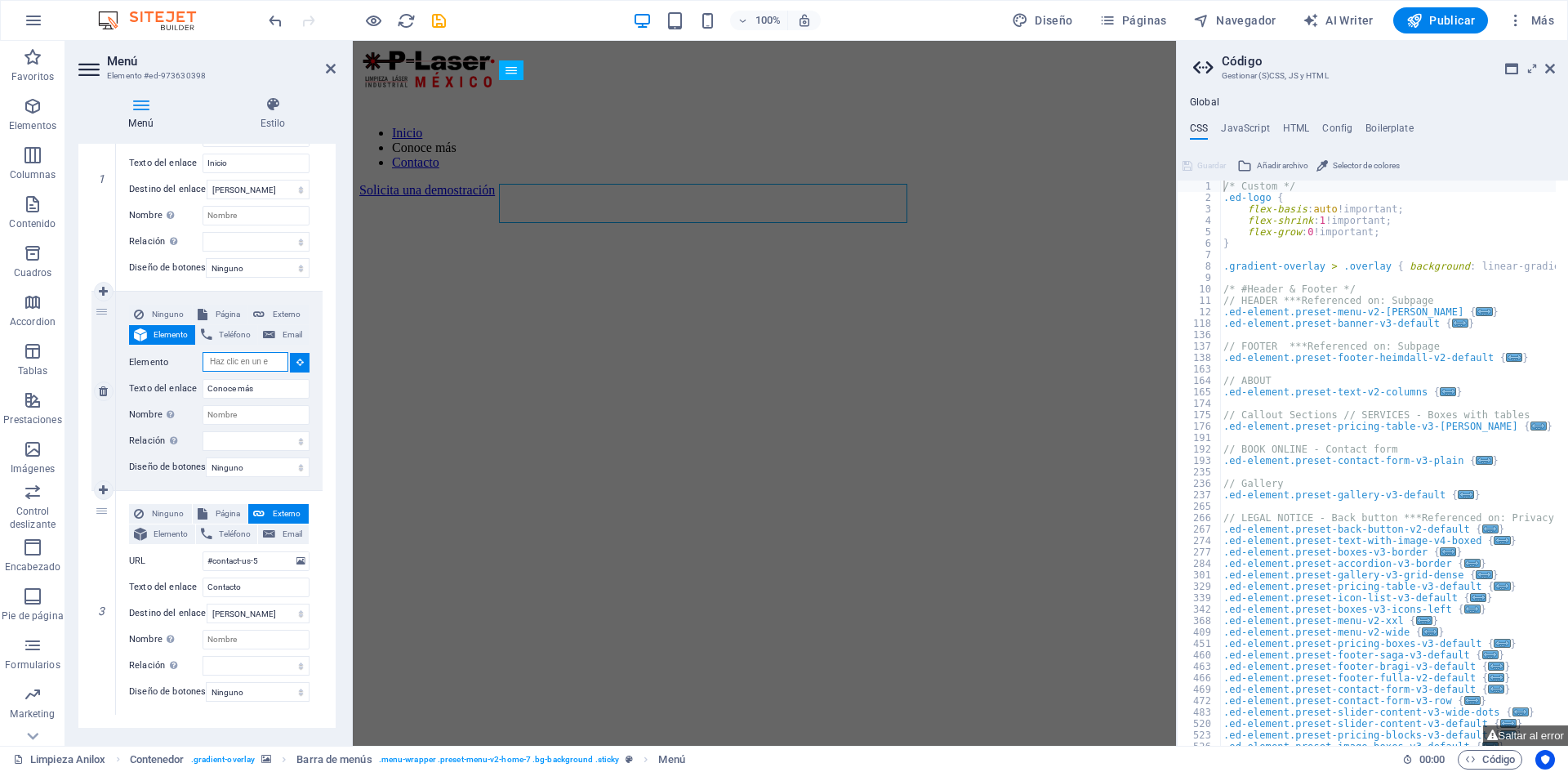
click at [233, 357] on input "Elemento" at bounding box center [245, 362] width 86 height 20
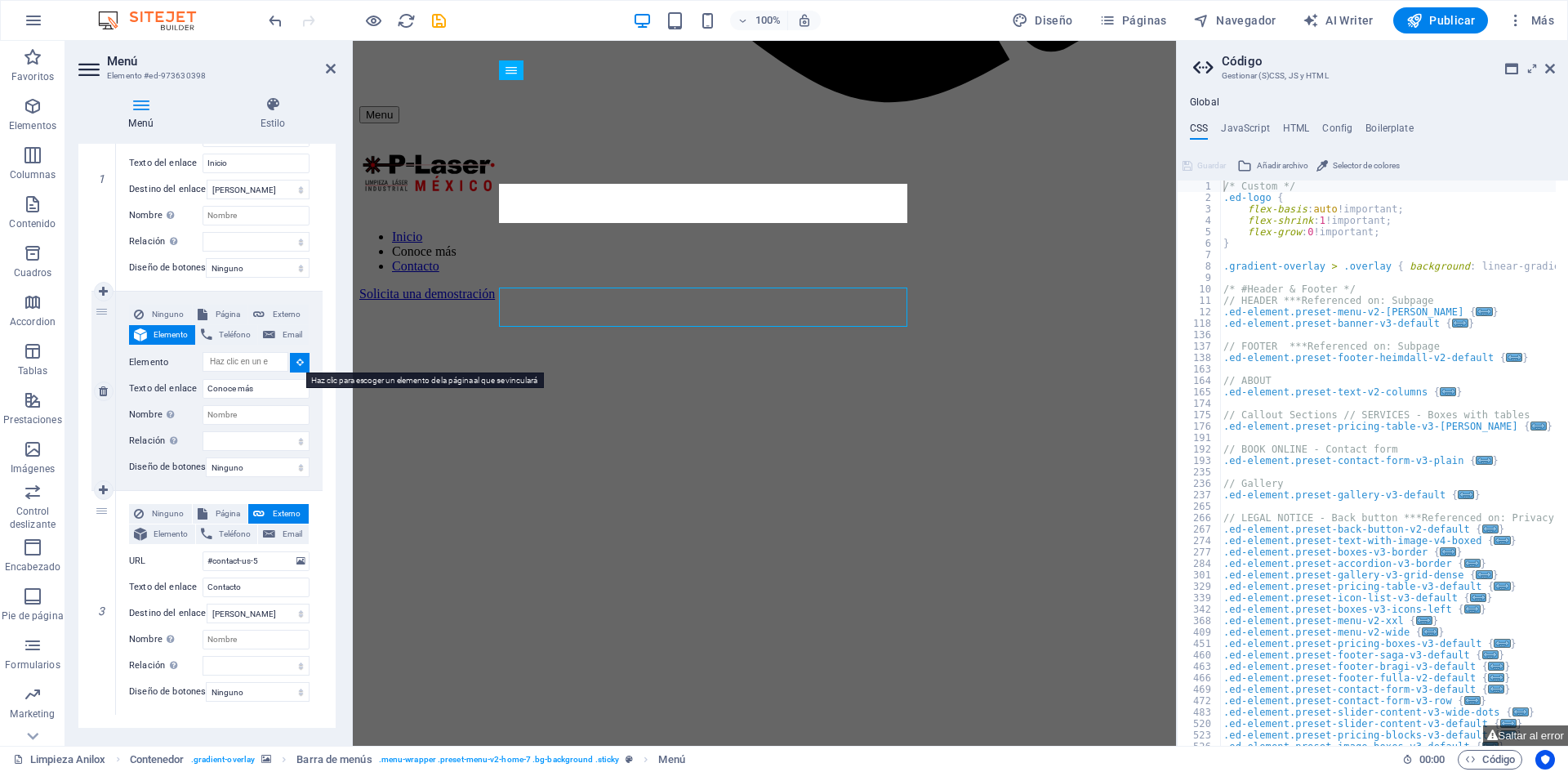
click at [297, 367] on button at bounding box center [300, 363] width 20 height 20
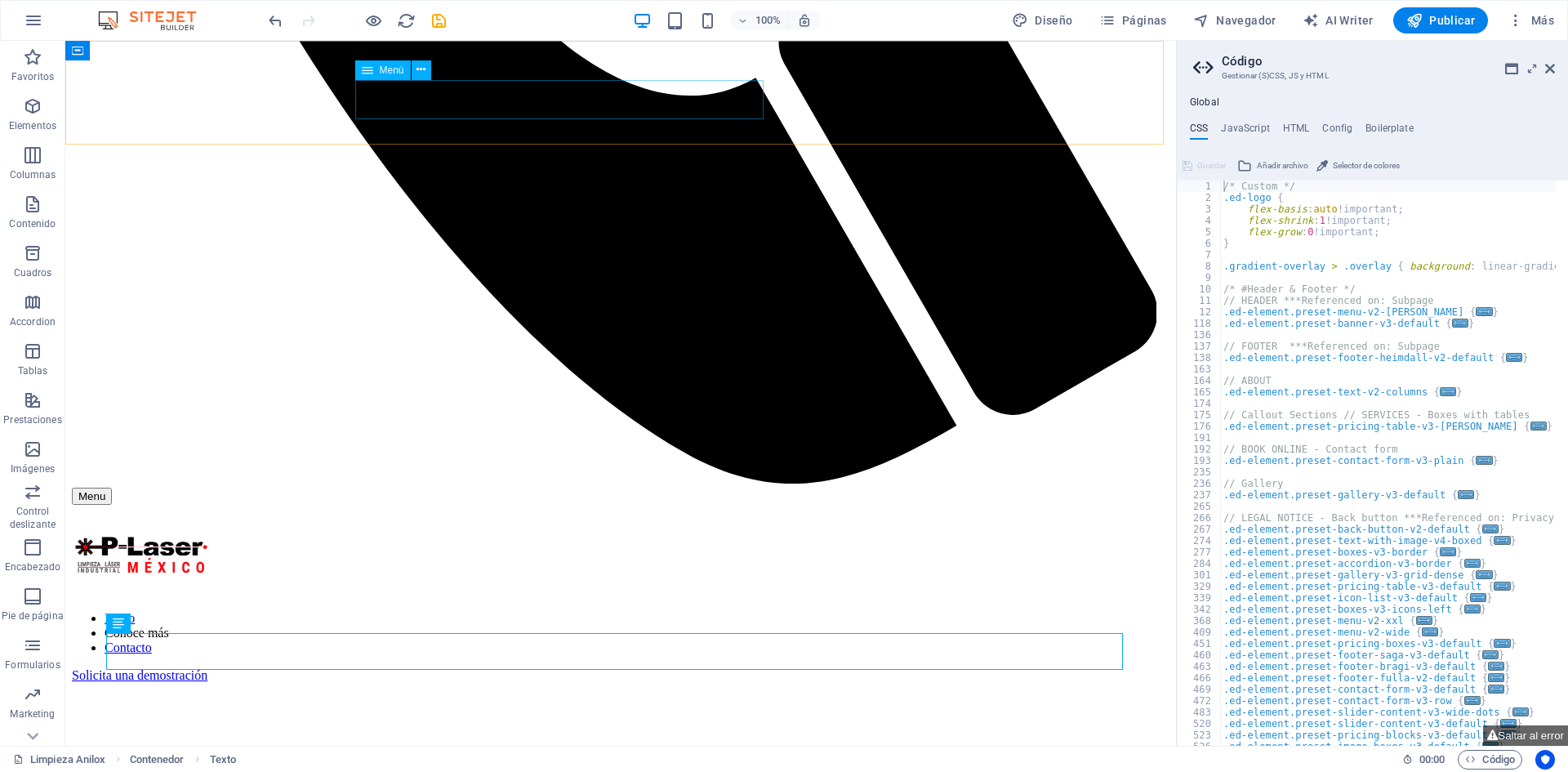
click at [507, 611] on nav "Inicio Conoce más Contacto" at bounding box center [621, 633] width 1098 height 44
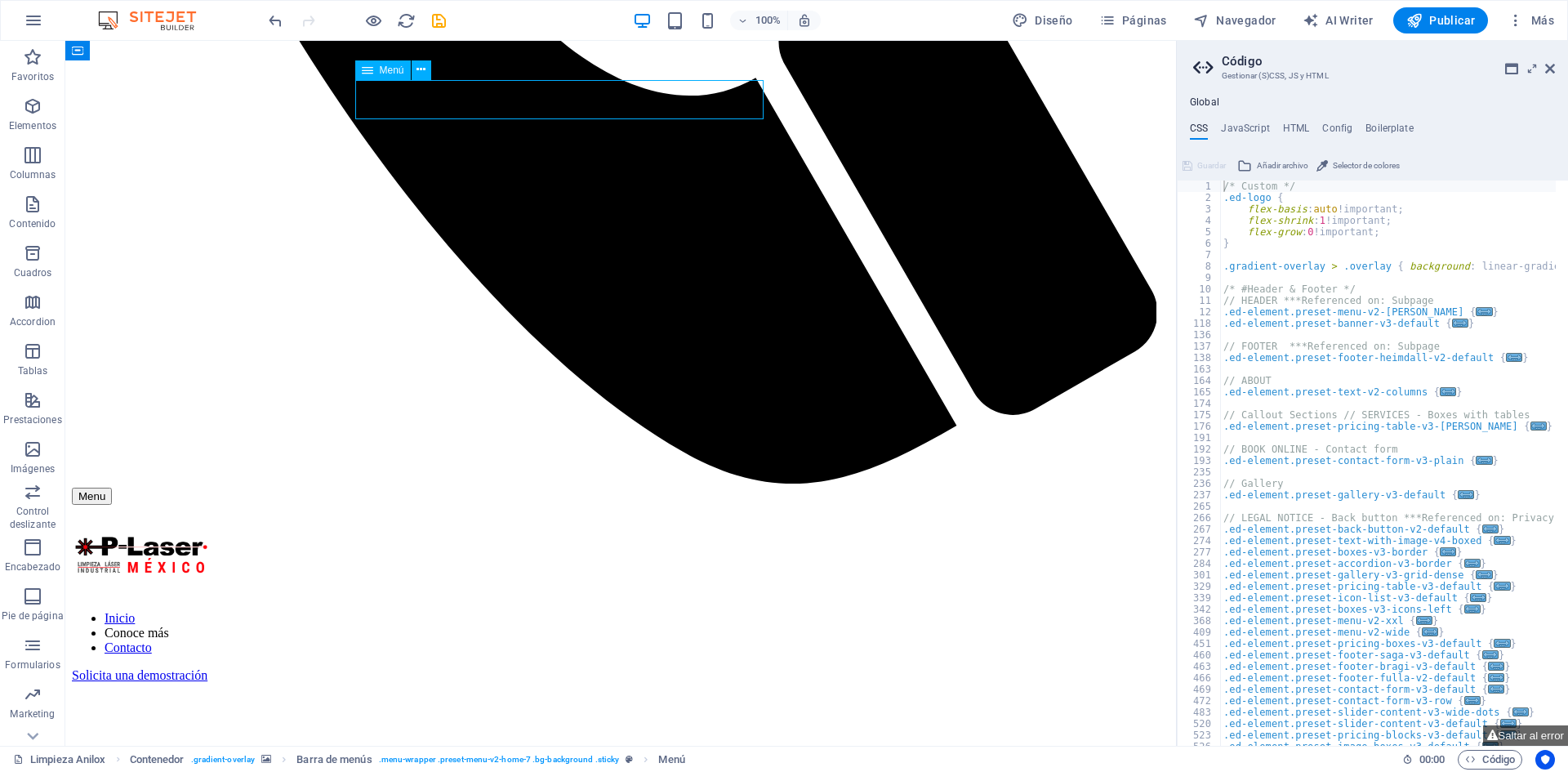
click at [507, 611] on nav "Inicio Conoce más Contacto" at bounding box center [621, 633] width 1098 height 44
select select
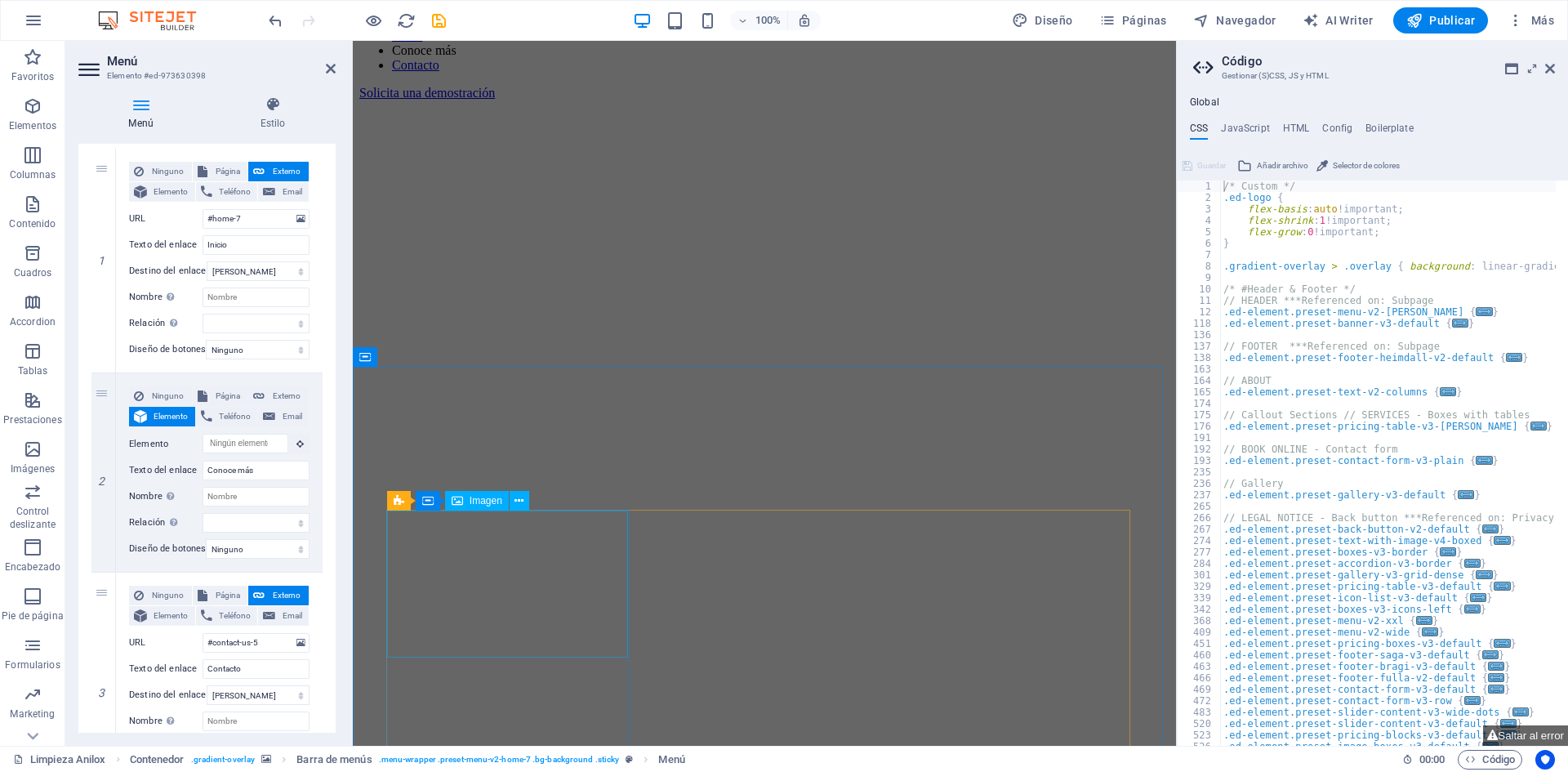
scroll to position [1464, 0]
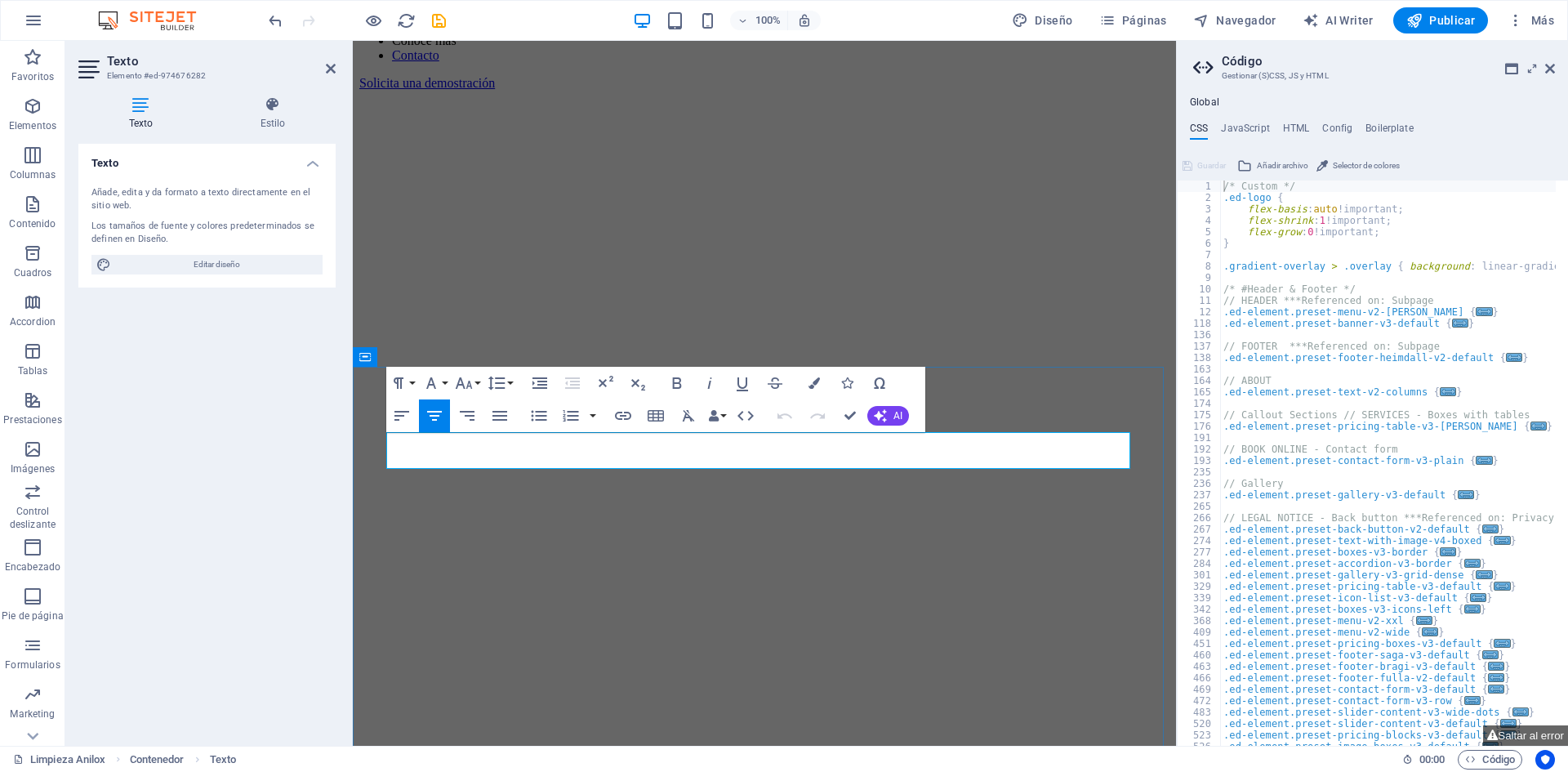
scroll to position [1219, 0]
select select "separator"
select select "fan"
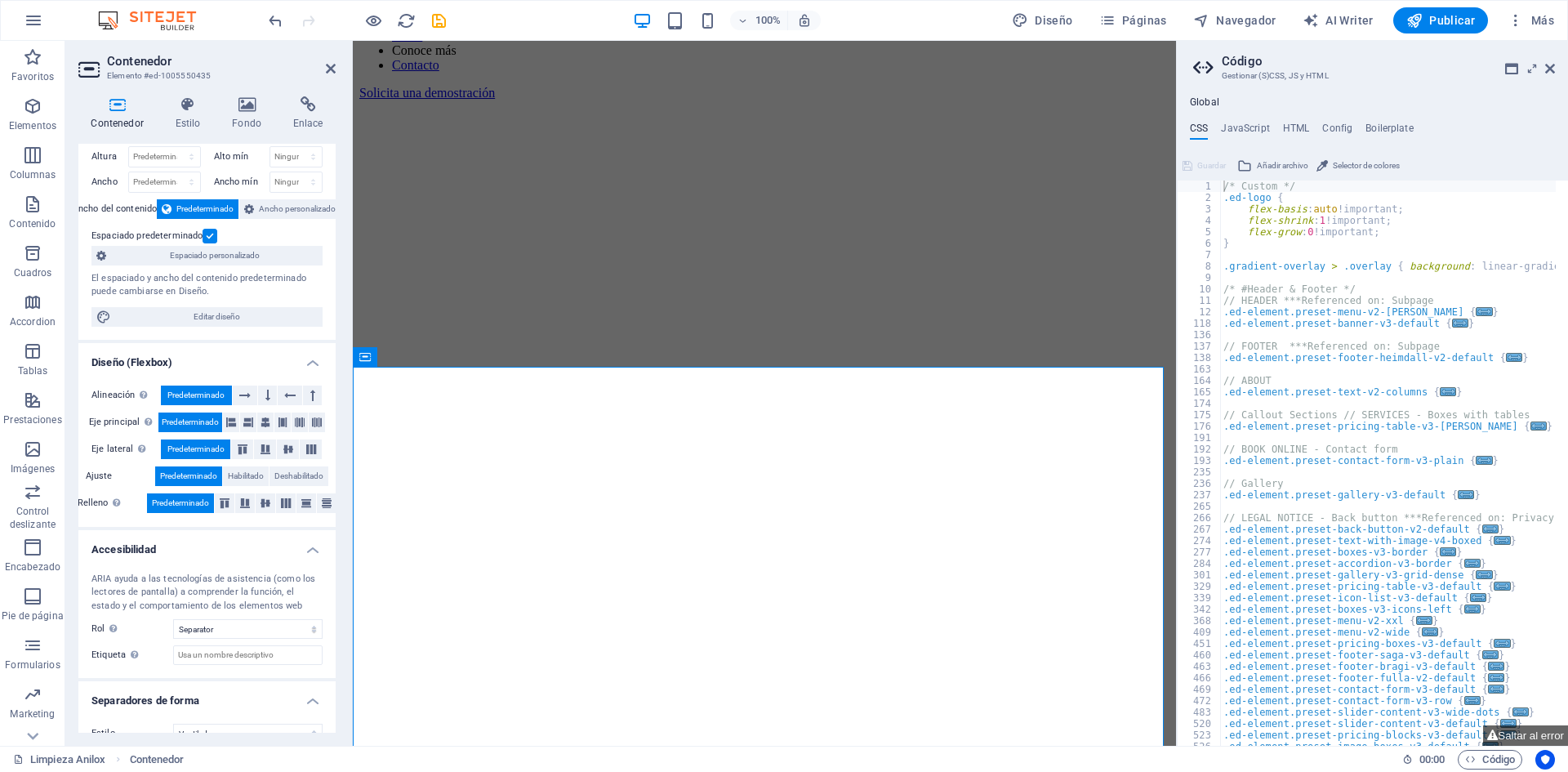
scroll to position [0, 0]
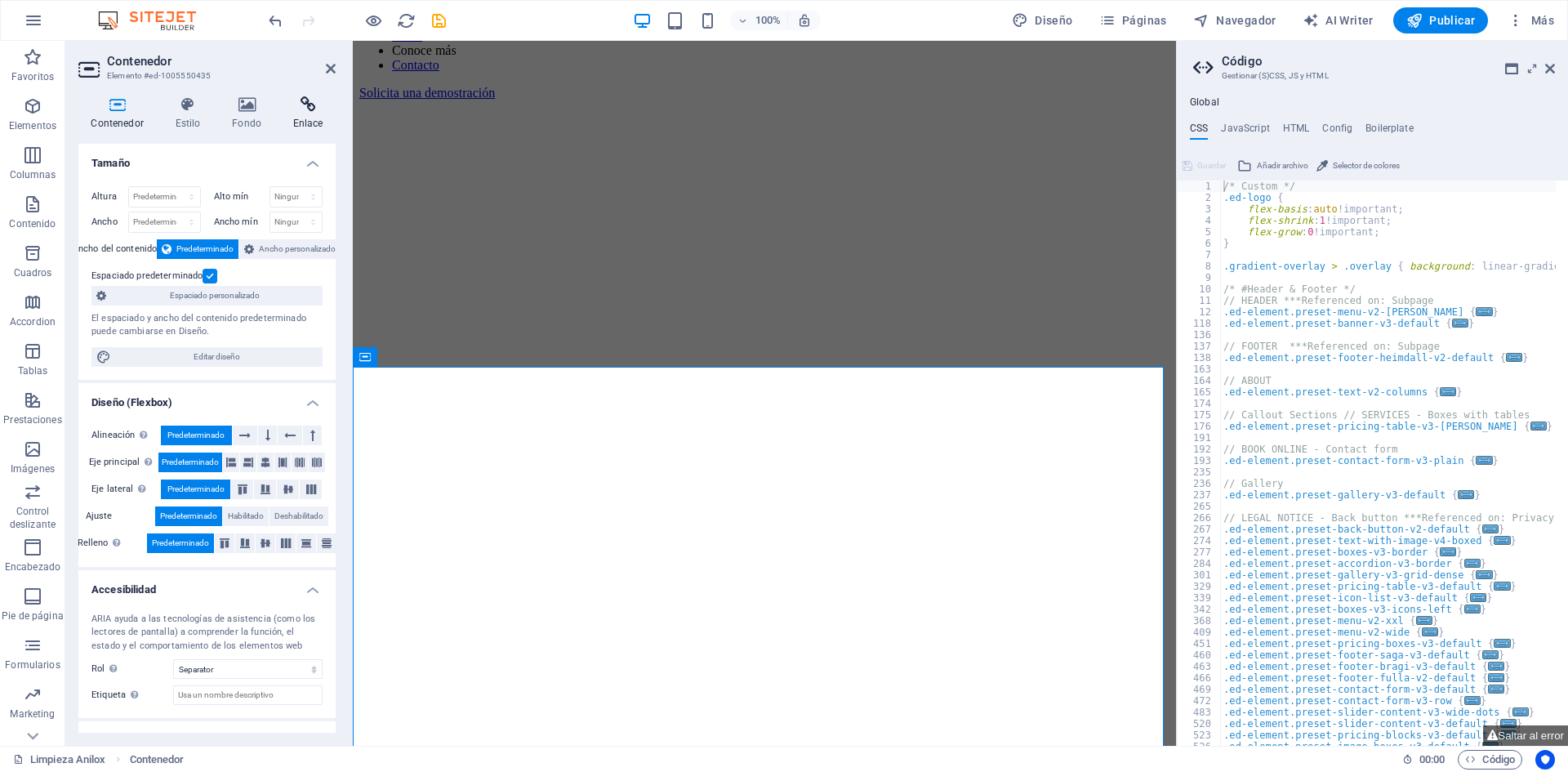
click at [320, 116] on h4 "Enlace" at bounding box center [308, 114] width 56 height 34
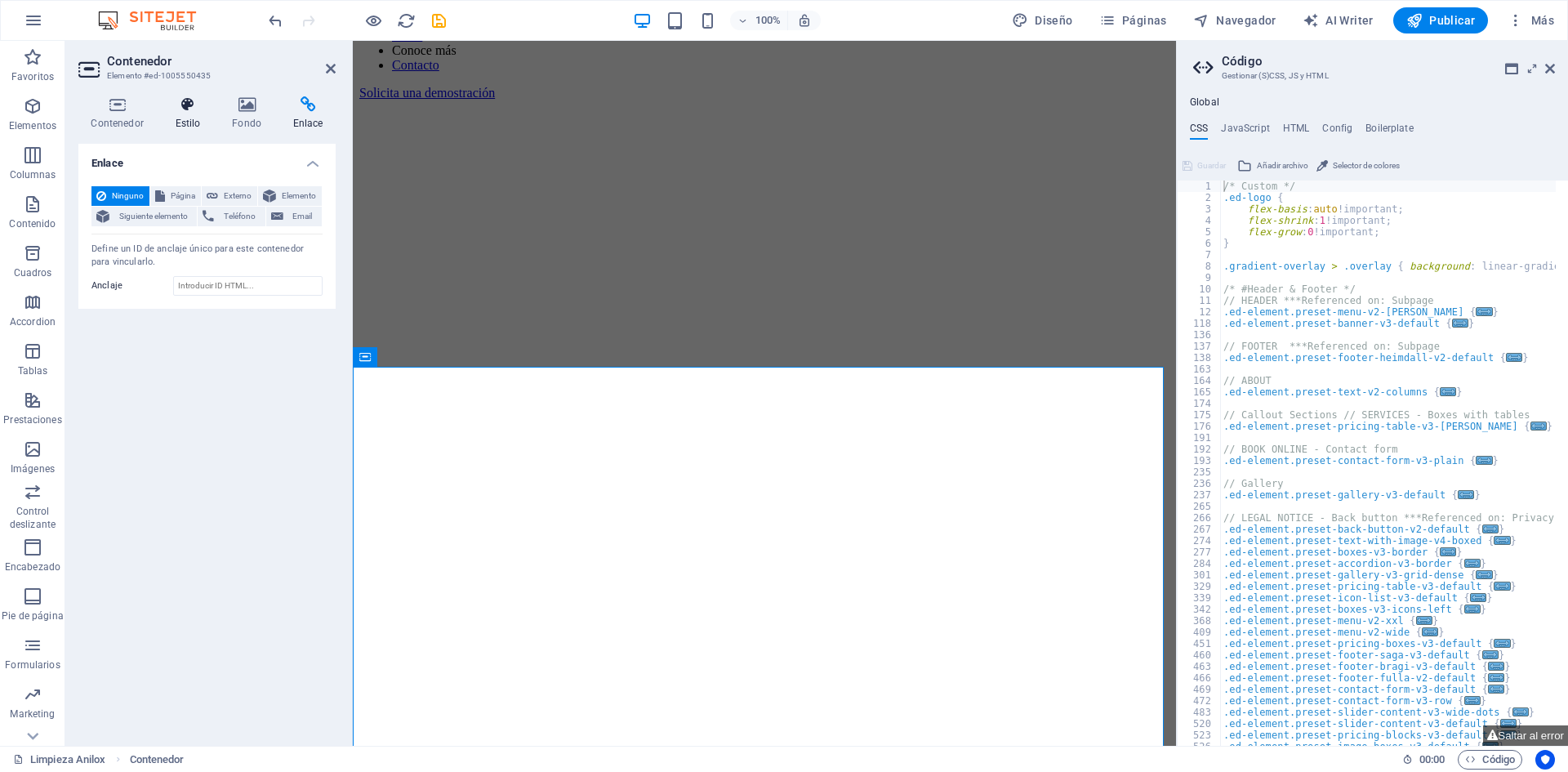
click at [181, 112] on icon at bounding box center [188, 105] width 51 height 16
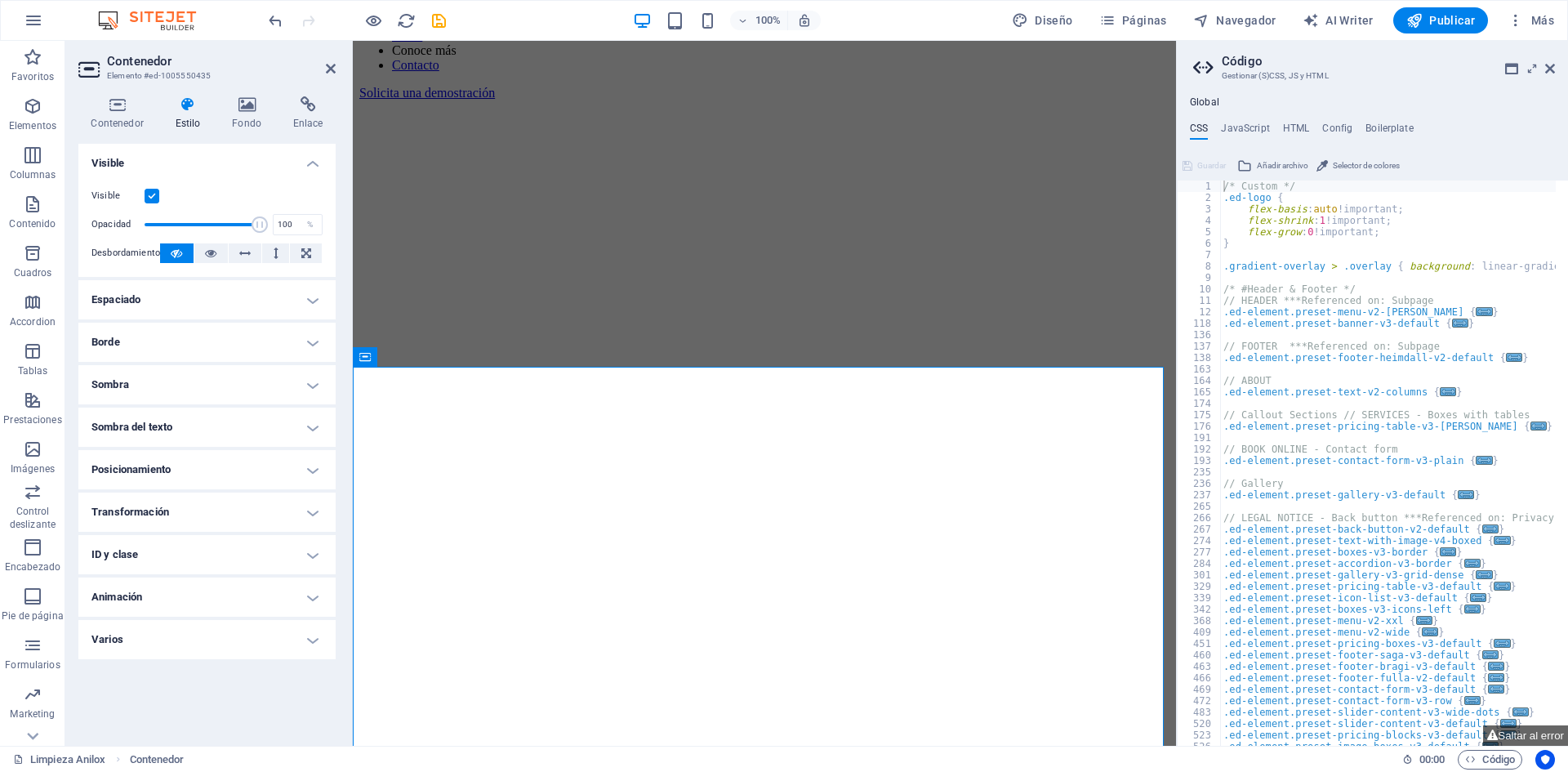
click at [143, 553] on h4 "ID y clase" at bounding box center [207, 553] width 257 height 39
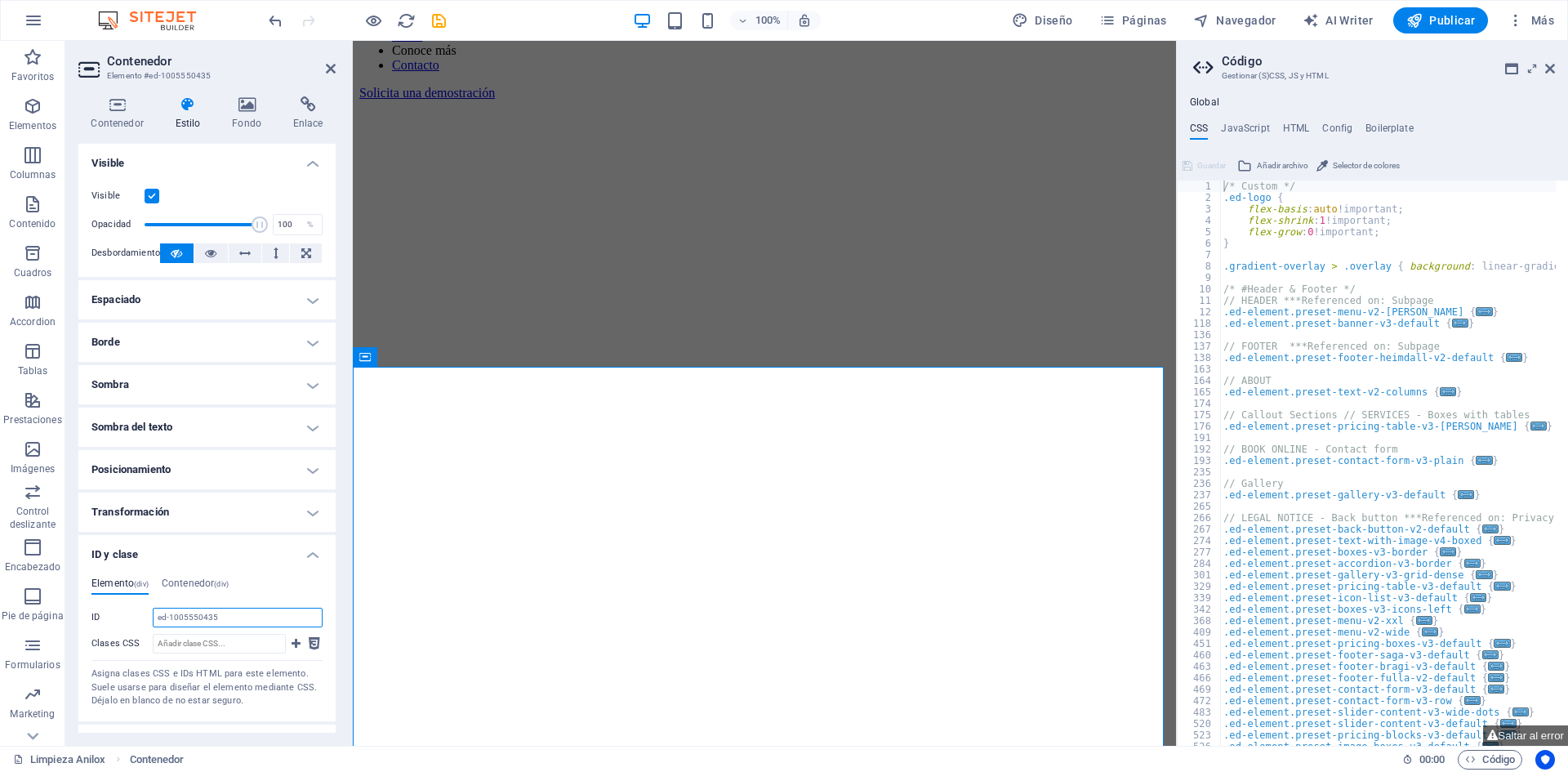
drag, startPoint x: 227, startPoint y: 613, endPoint x: 137, endPoint y: 613, distance: 90.0
click at [137, 613] on div "ID ed-1005550435" at bounding box center [207, 618] width 231 height 20
click at [199, 582] on h4 "Contenedor (div)" at bounding box center [195, 587] width 67 height 18
click at [236, 618] on input "ID No se aceptan espacios ni caracteres especiales (excepto "-" o "_")" at bounding box center [237, 618] width 170 height 20
click at [201, 618] on input "ID No se aceptan espacios ni caracteres especiales (excepto "-" o "_")" at bounding box center [237, 618] width 170 height 20
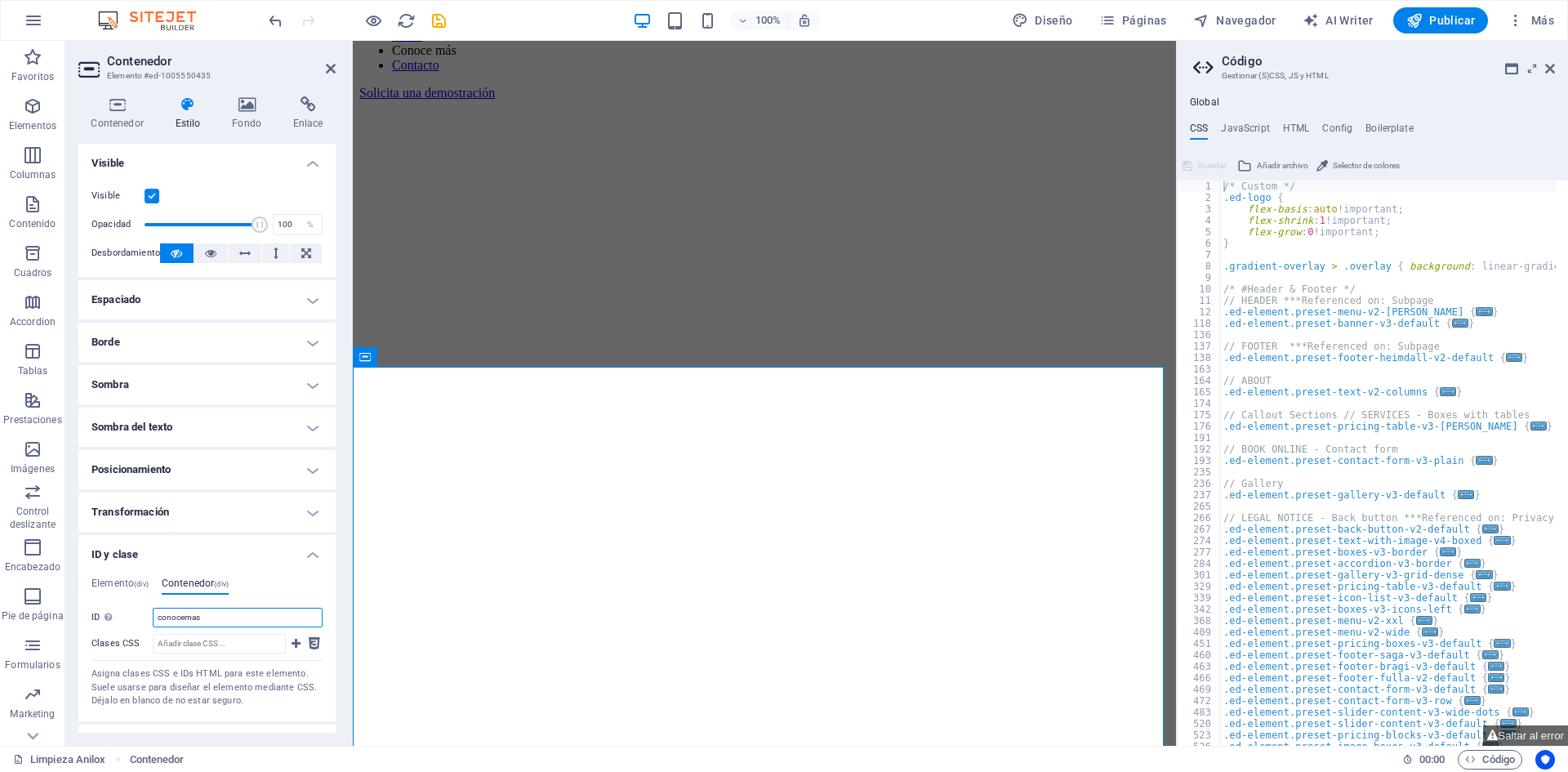
click at [185, 617] on input "conocemas" at bounding box center [237, 618] width 170 height 20
drag, startPoint x: 263, startPoint y: 616, endPoint x: -73, endPoint y: 612, distance: 336.0
click at [0, 612] on html "P-Laser Mexico Limpieza Anilox Favoritos Elementos Columnas Contenido Cuadros A…" at bounding box center [784, 386] width 1568 height 772
type input "conoce-mas"
click at [198, 640] on input "Clases CSS" at bounding box center [218, 644] width 133 height 20
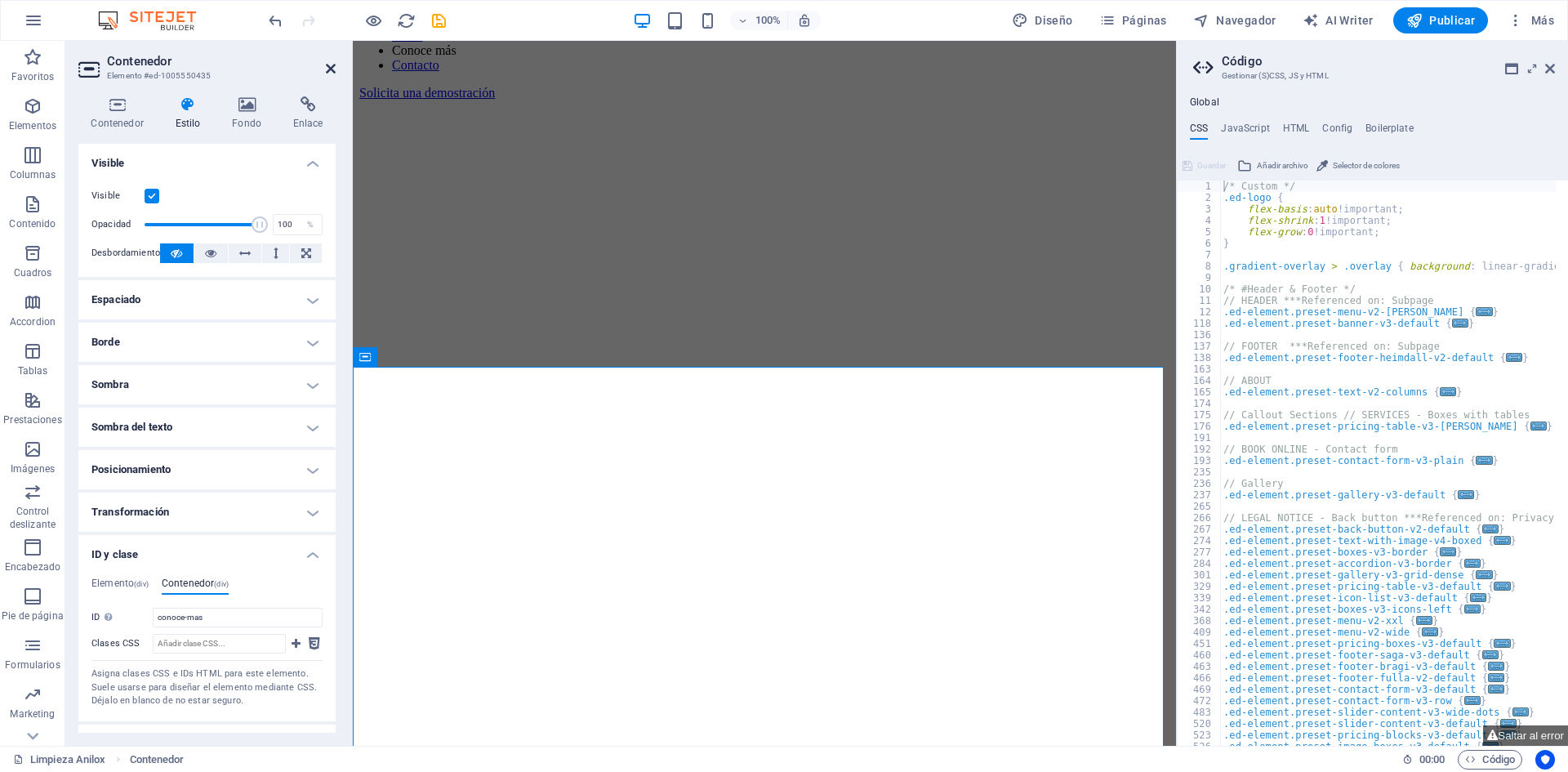
drag, startPoint x: 329, startPoint y: 65, endPoint x: 267, endPoint y: 29, distance: 71.7
click at [329, 65] on icon at bounding box center [330, 69] width 10 height 13
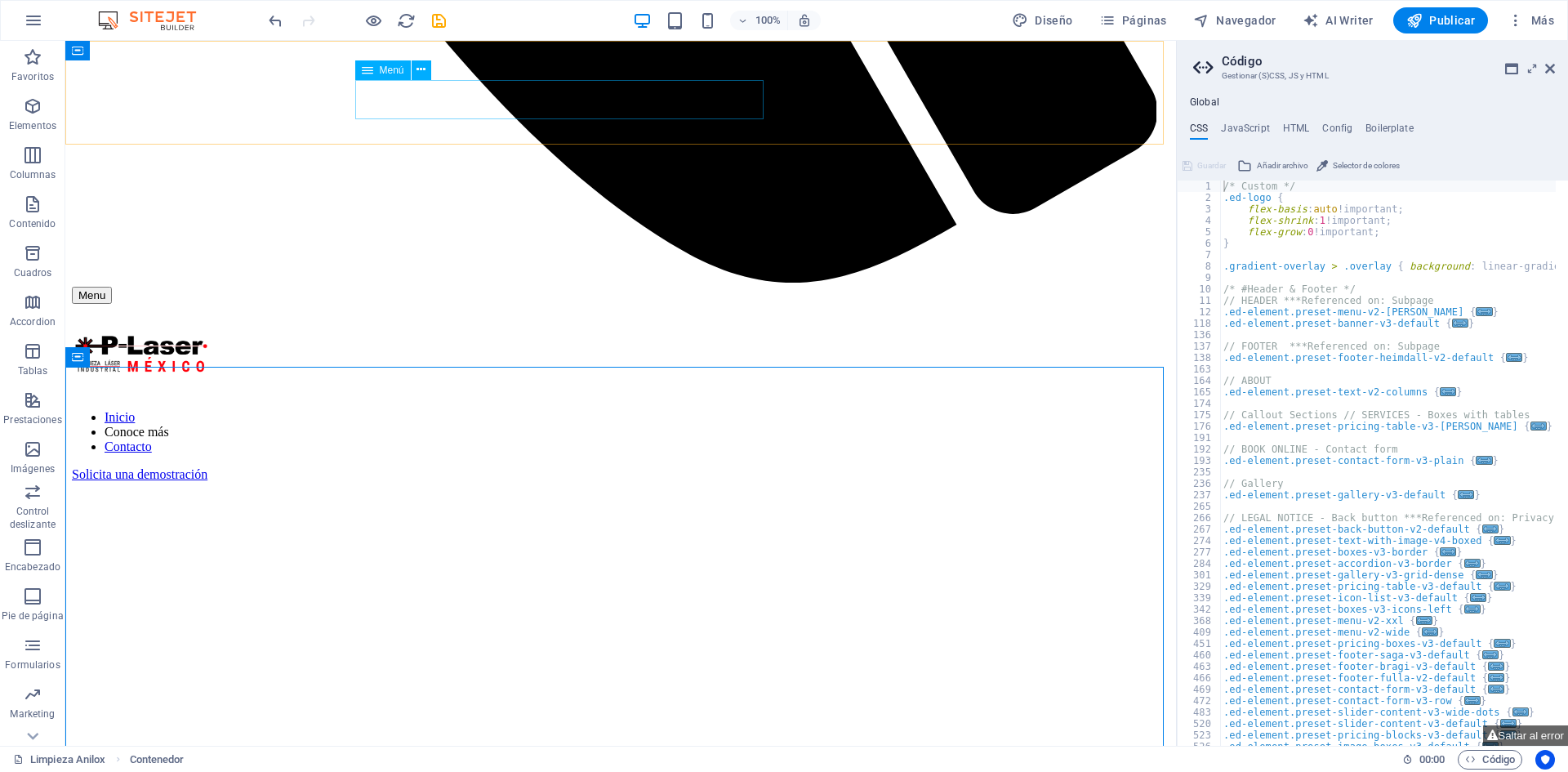
click at [534, 410] on nav "Inicio Conoce más Contacto" at bounding box center [621, 432] width 1098 height 44
select select
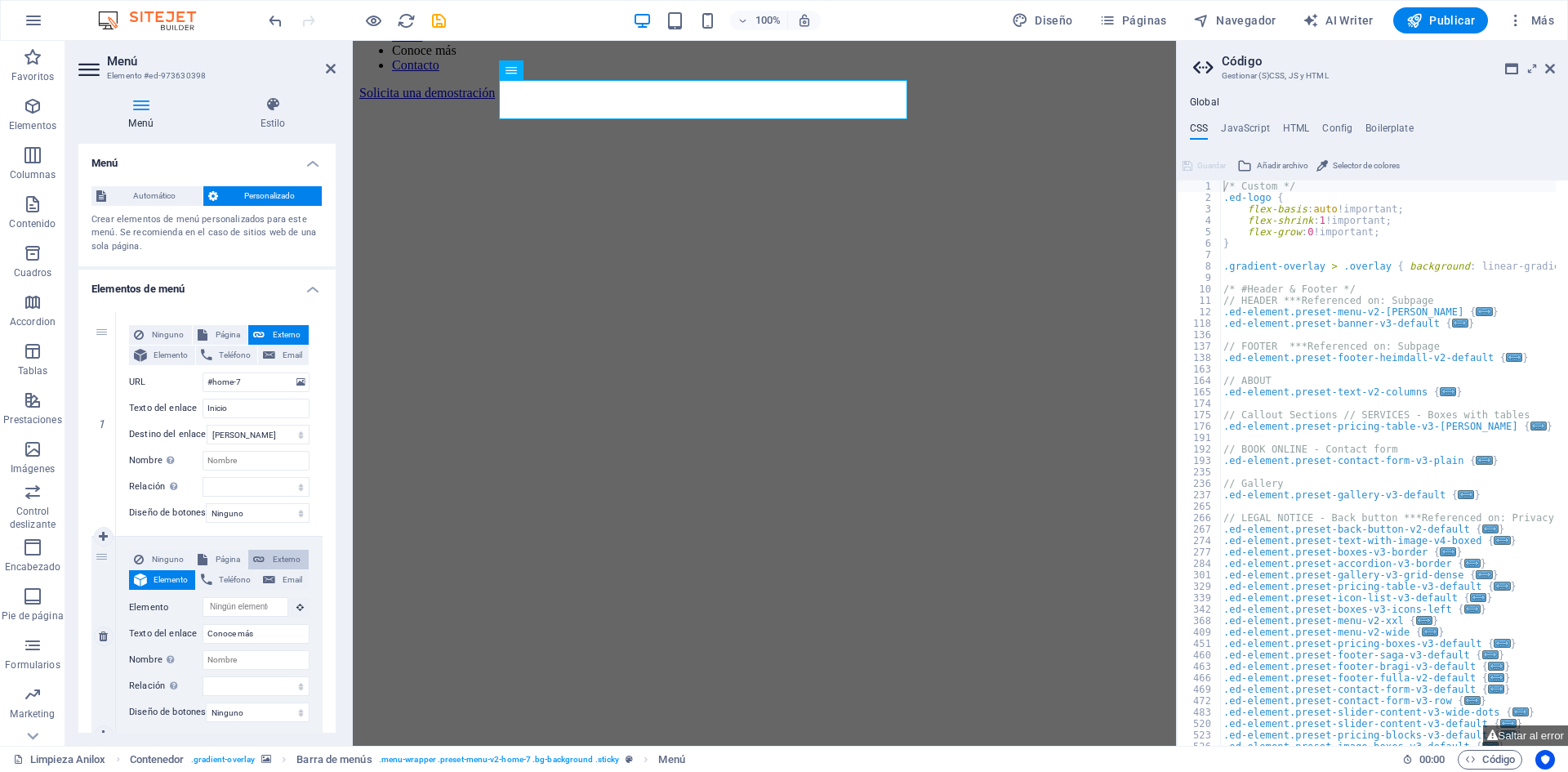
scroll to position [163, 0]
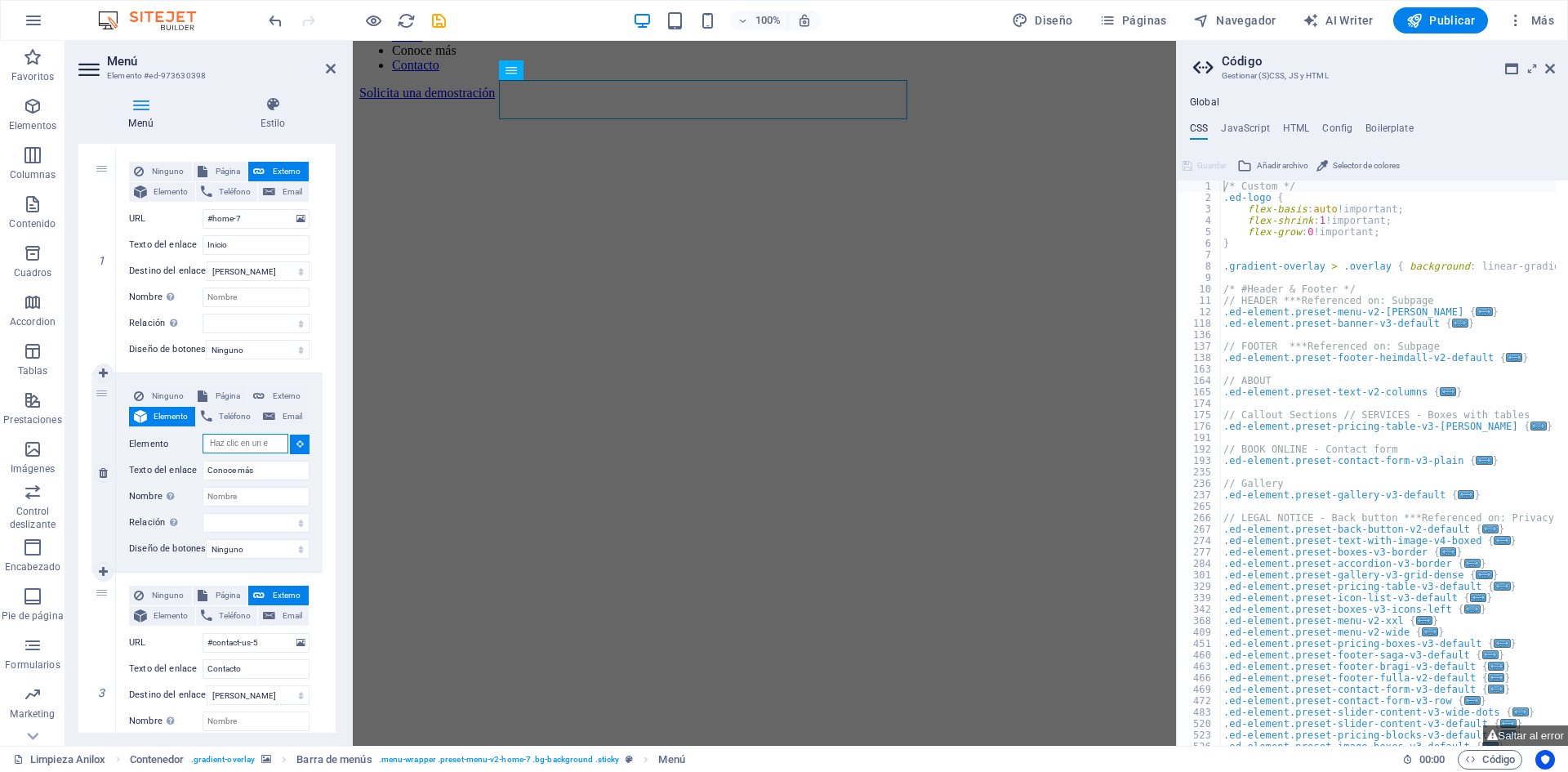
click at [219, 441] on input "Elemento" at bounding box center [245, 443] width 86 height 20
paste input "conoce-mas"
type input "#conoce-mas"
select select
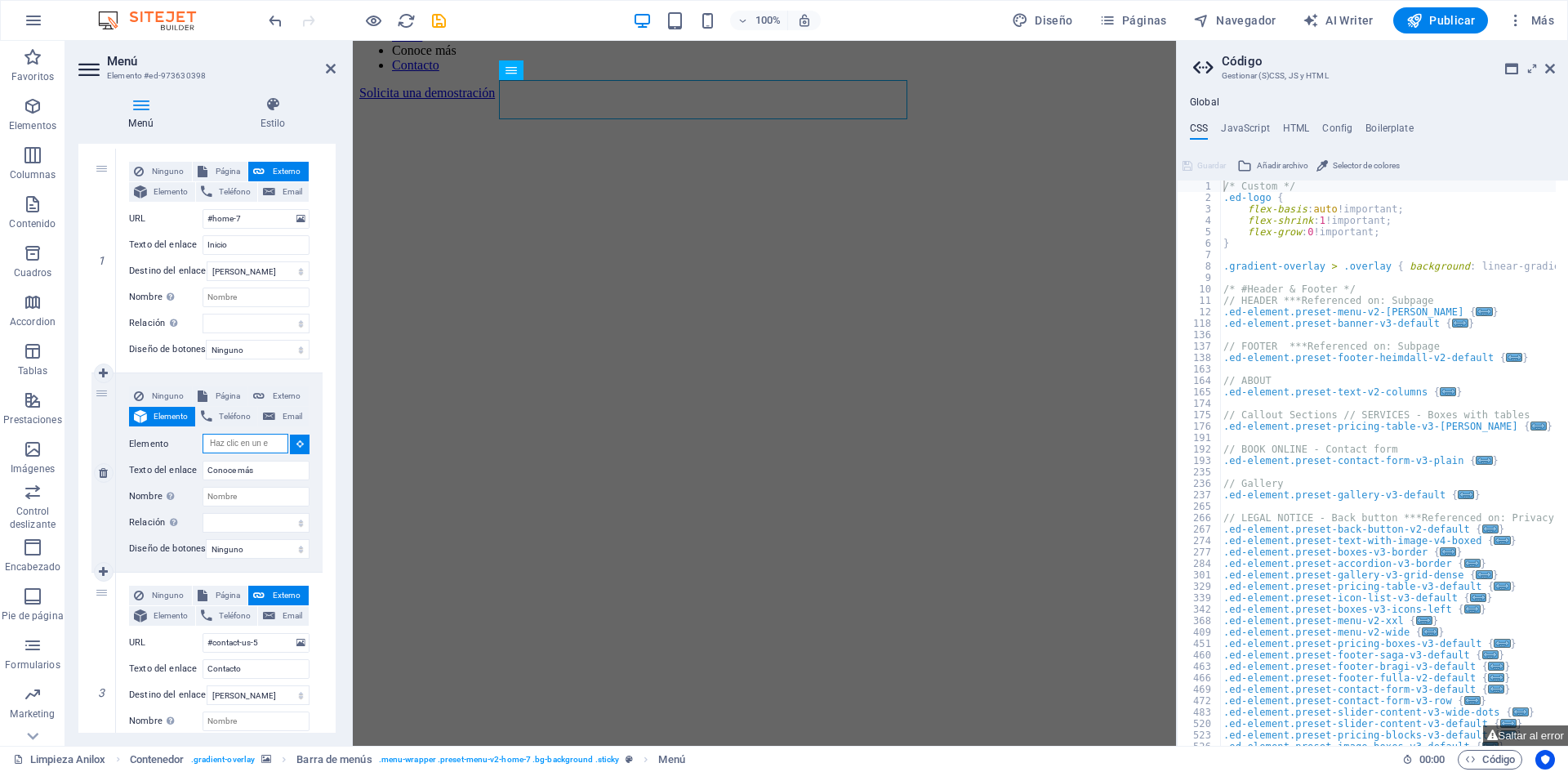
select select
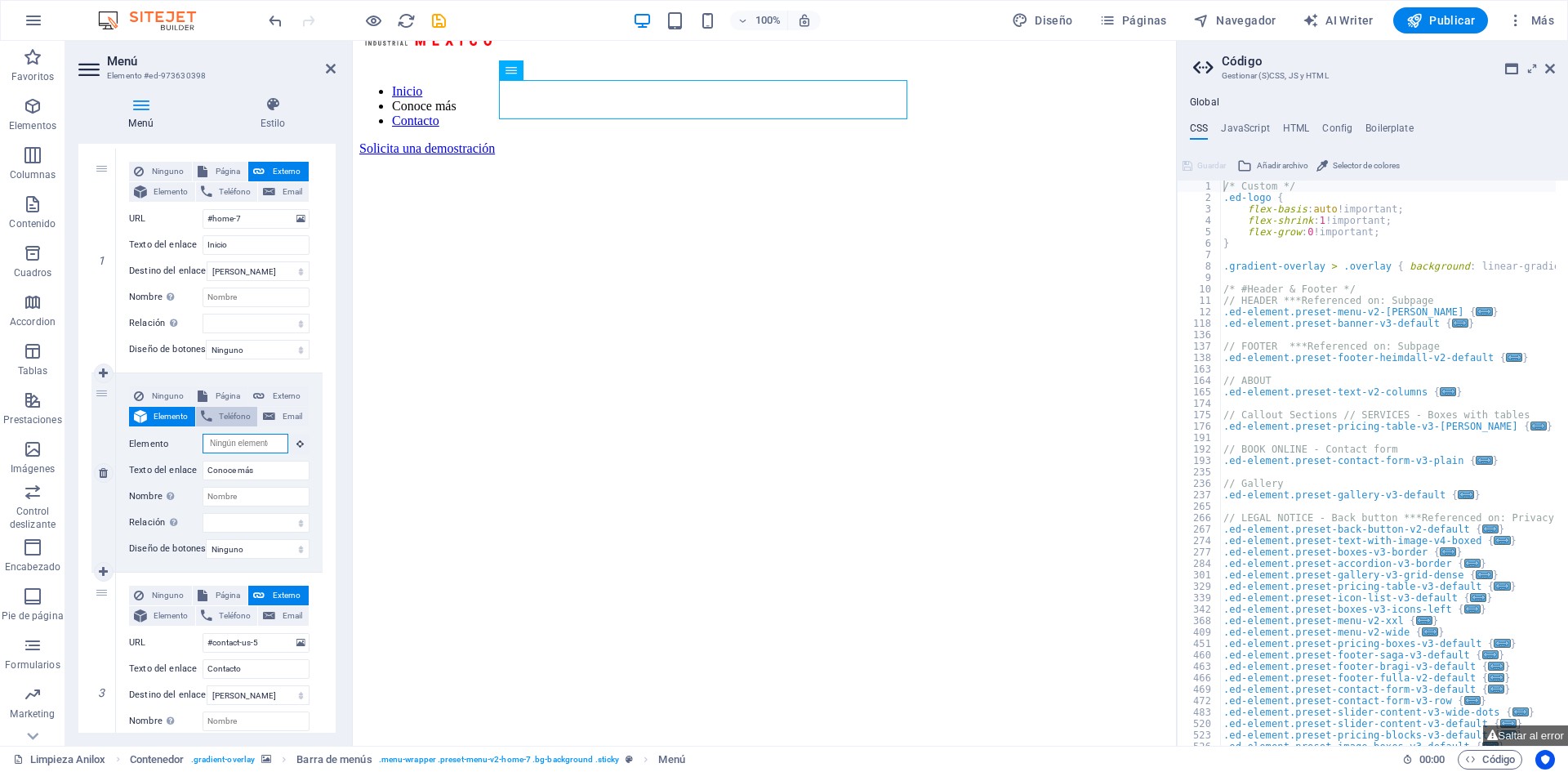
scroll to position [1115, 0]
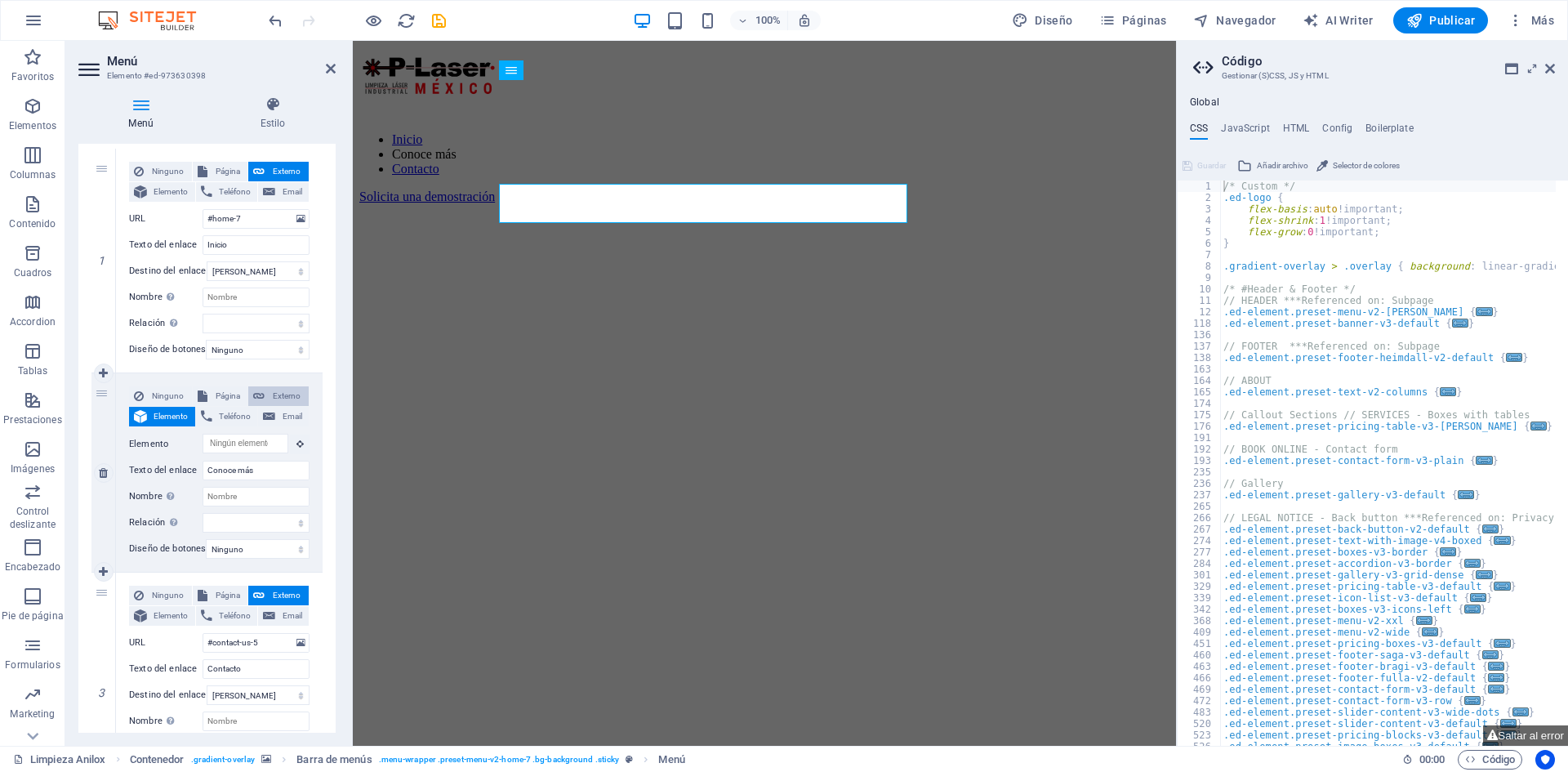
click at [262, 393] on icon at bounding box center [258, 396] width 12 height 20
select select
select select "blank"
select select
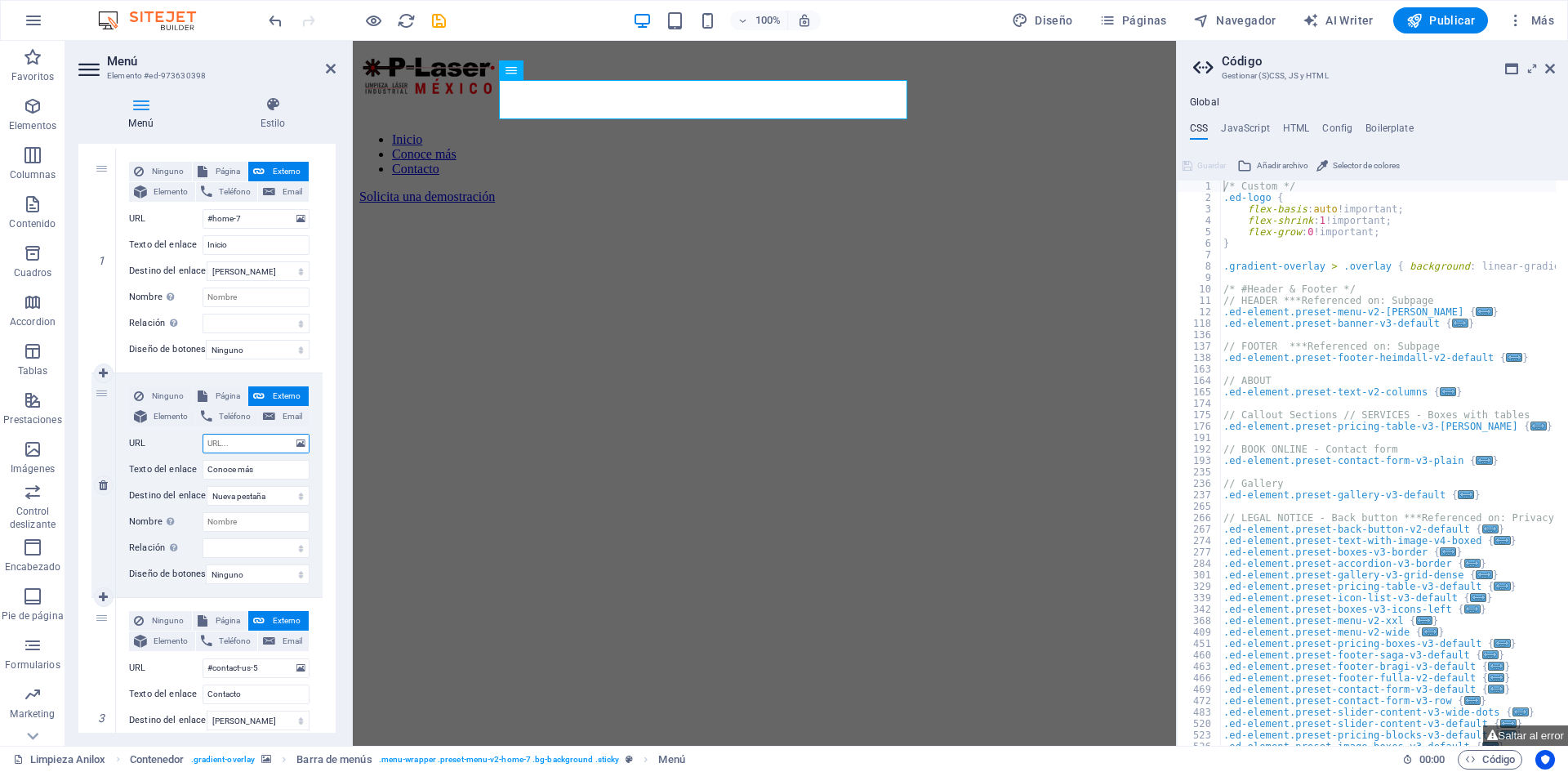
type input "#"
paste input "conoce-mas"
select select
type input "#conoce-mas"
select select
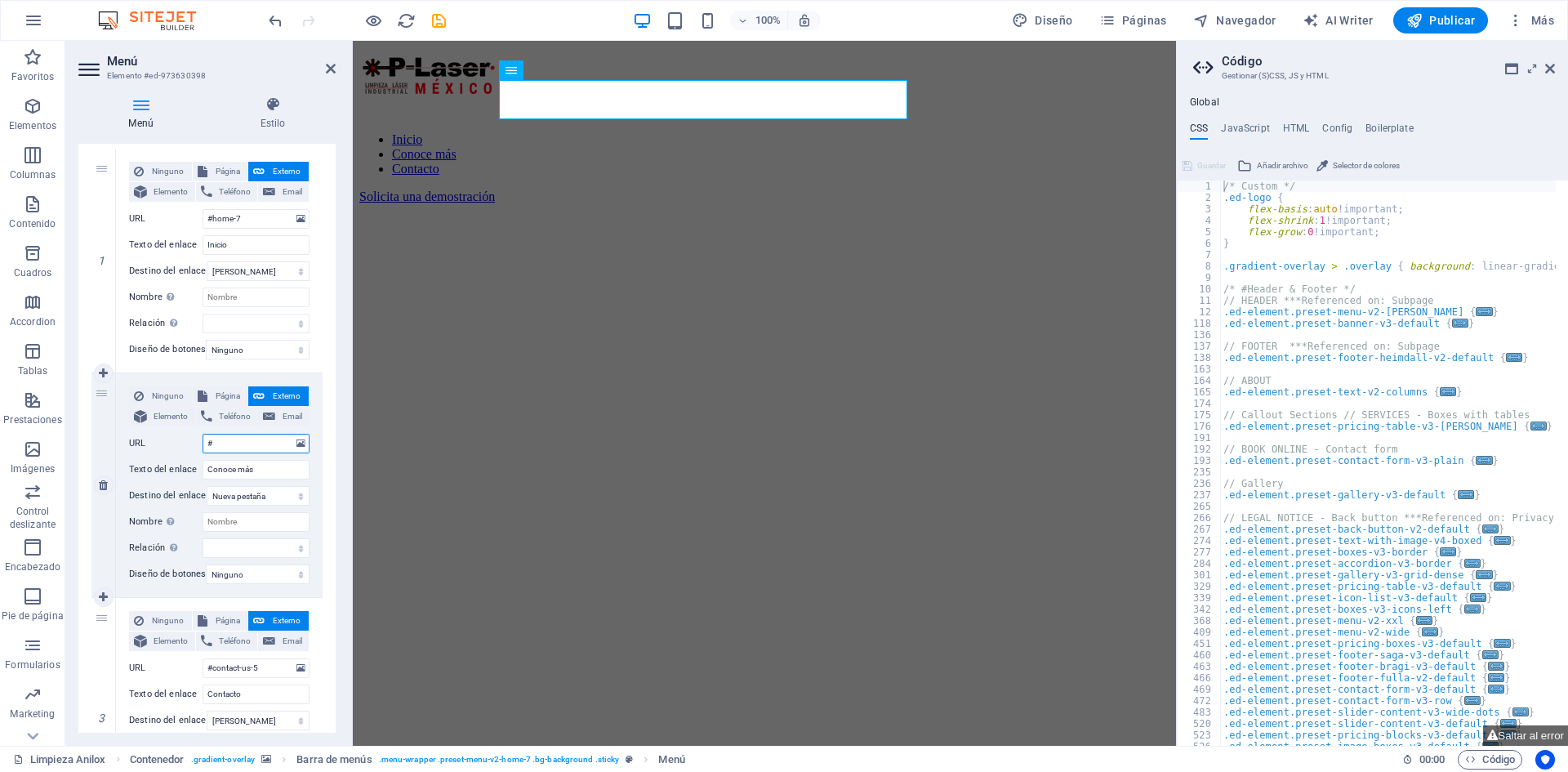
select select
type input "#conoce-mas"
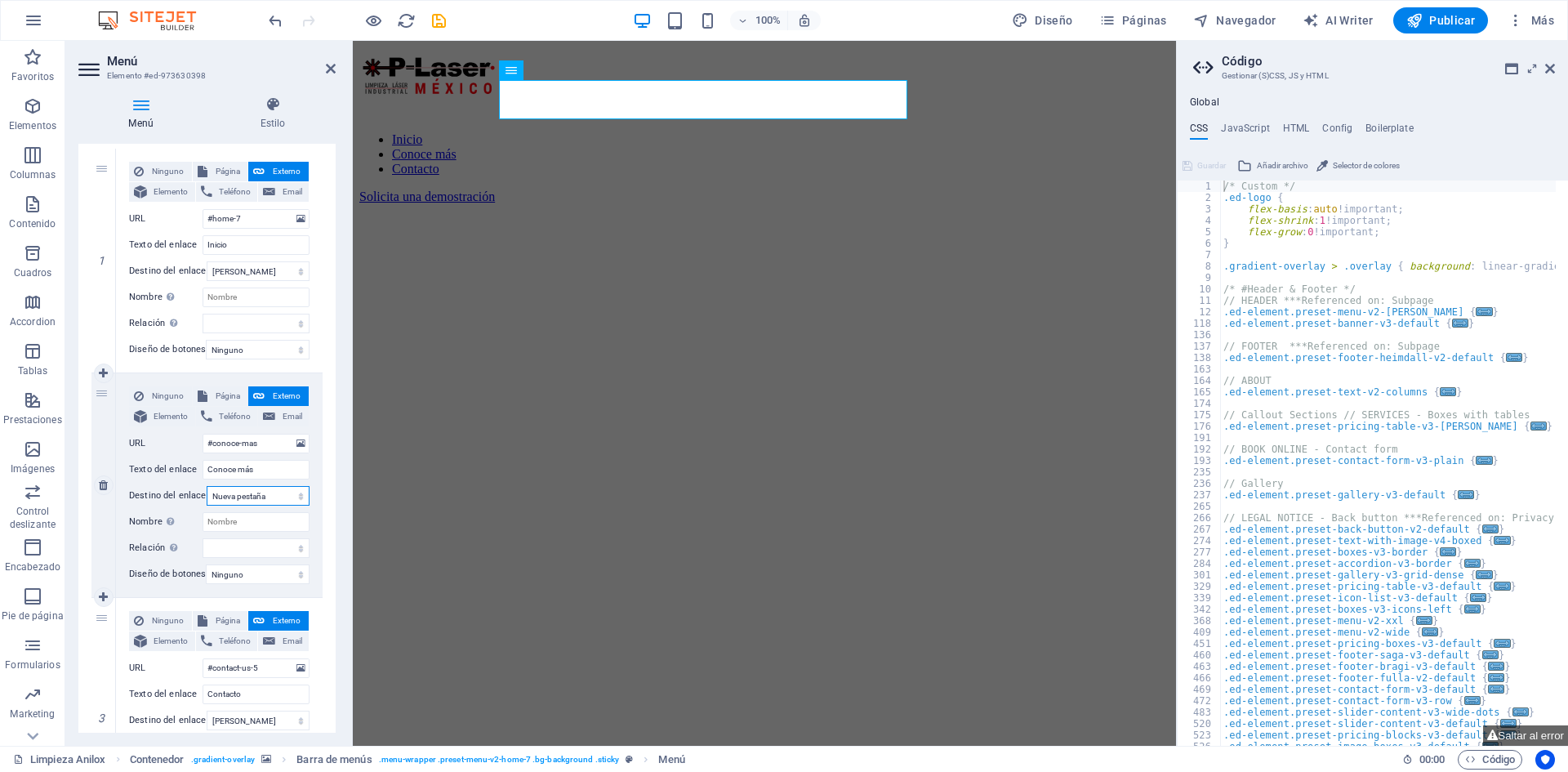
click at [272, 500] on select "Nueva pestaña Misma pestaña Superposición" at bounding box center [258, 496] width 103 height 20
select select
click at [207, 486] on select "Nueva pestaña Misma pestaña Superposición" at bounding box center [258, 496] width 103 height 20
select select
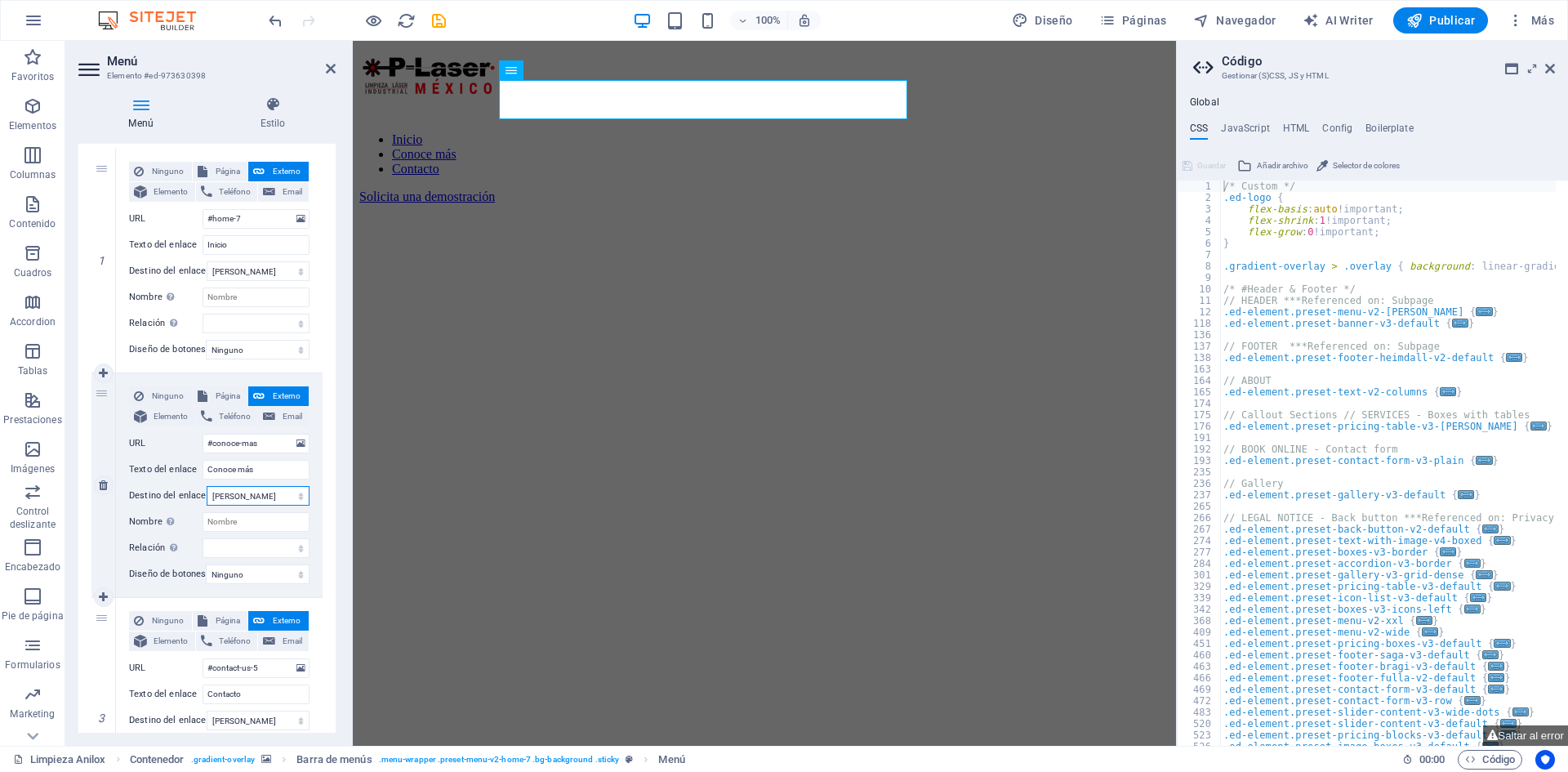
select select
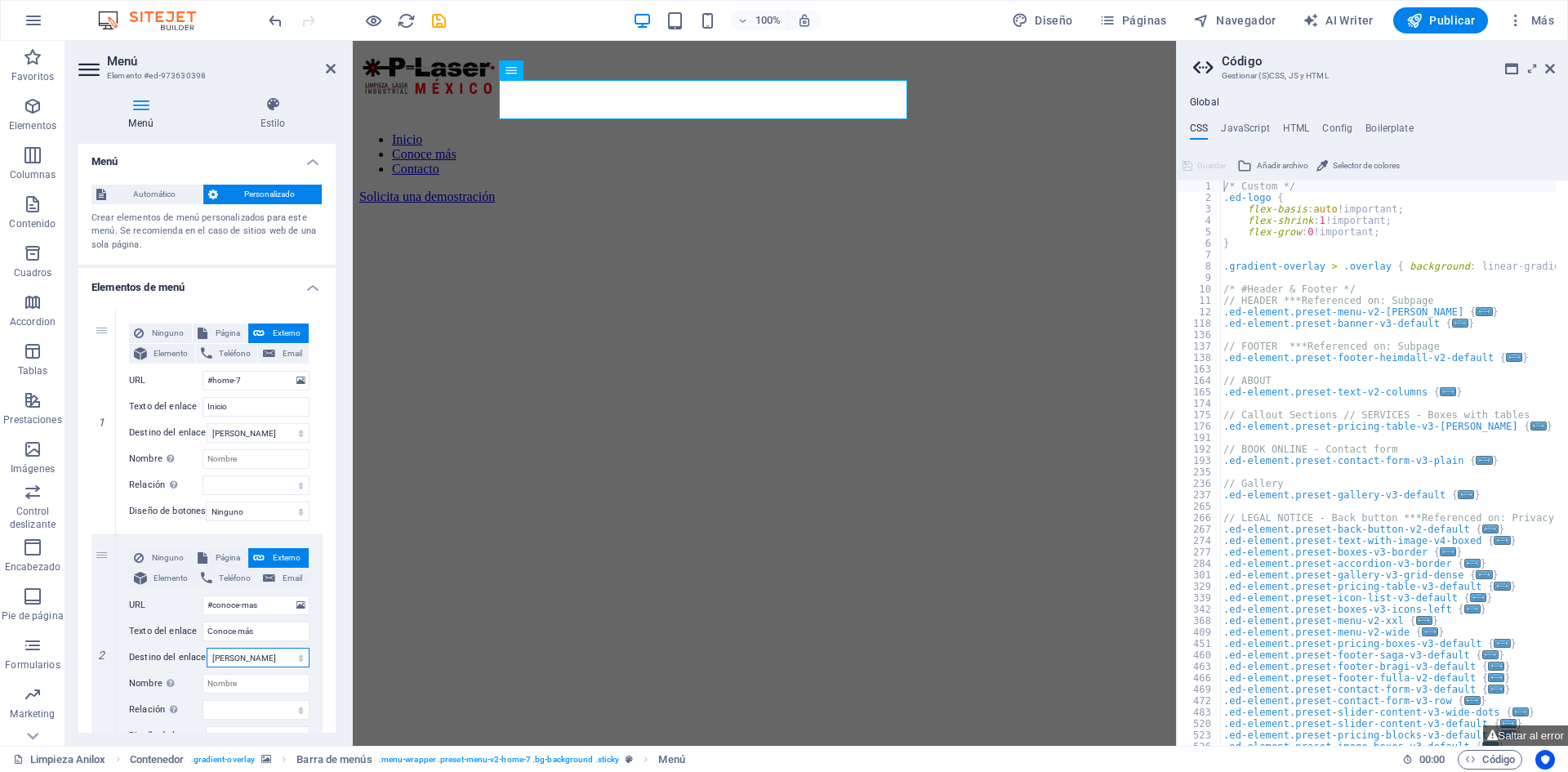
scroll to position [0, 0]
click at [329, 62] on icon at bounding box center [330, 69] width 10 height 13
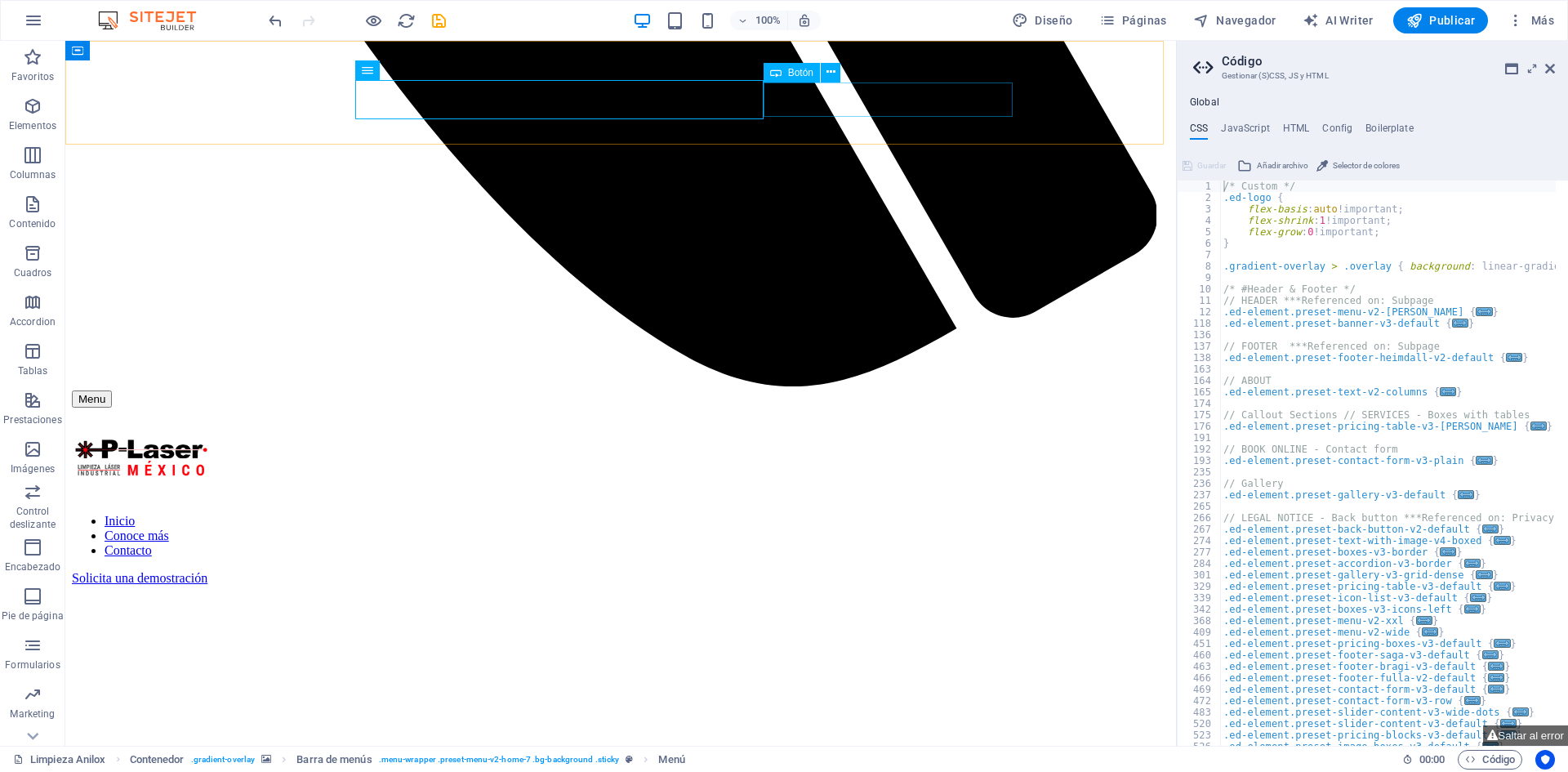
click at [869, 571] on div "Solicita una demostración" at bounding box center [621, 578] width 1098 height 14
select select
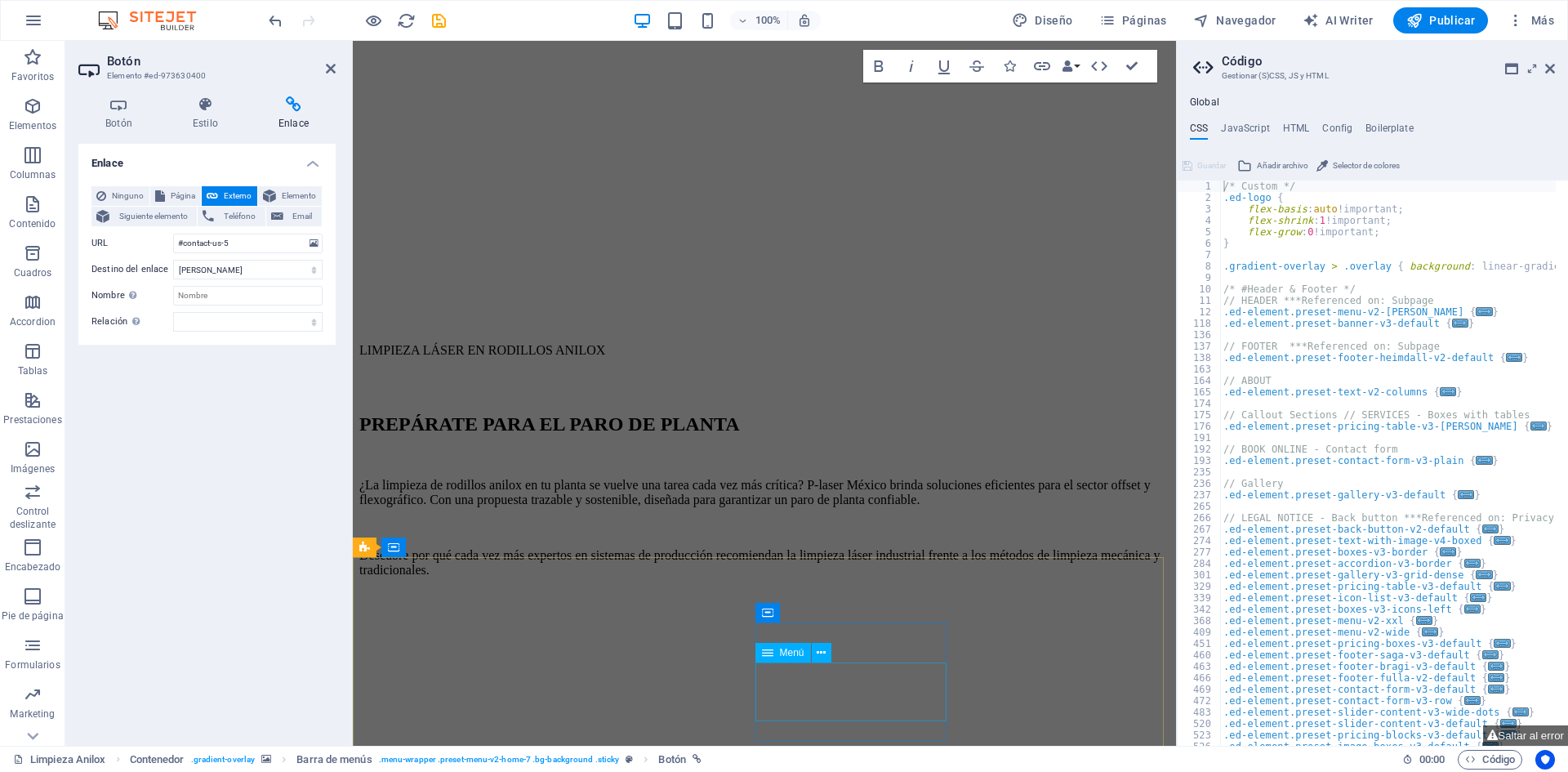
scroll to position [1850, 0]
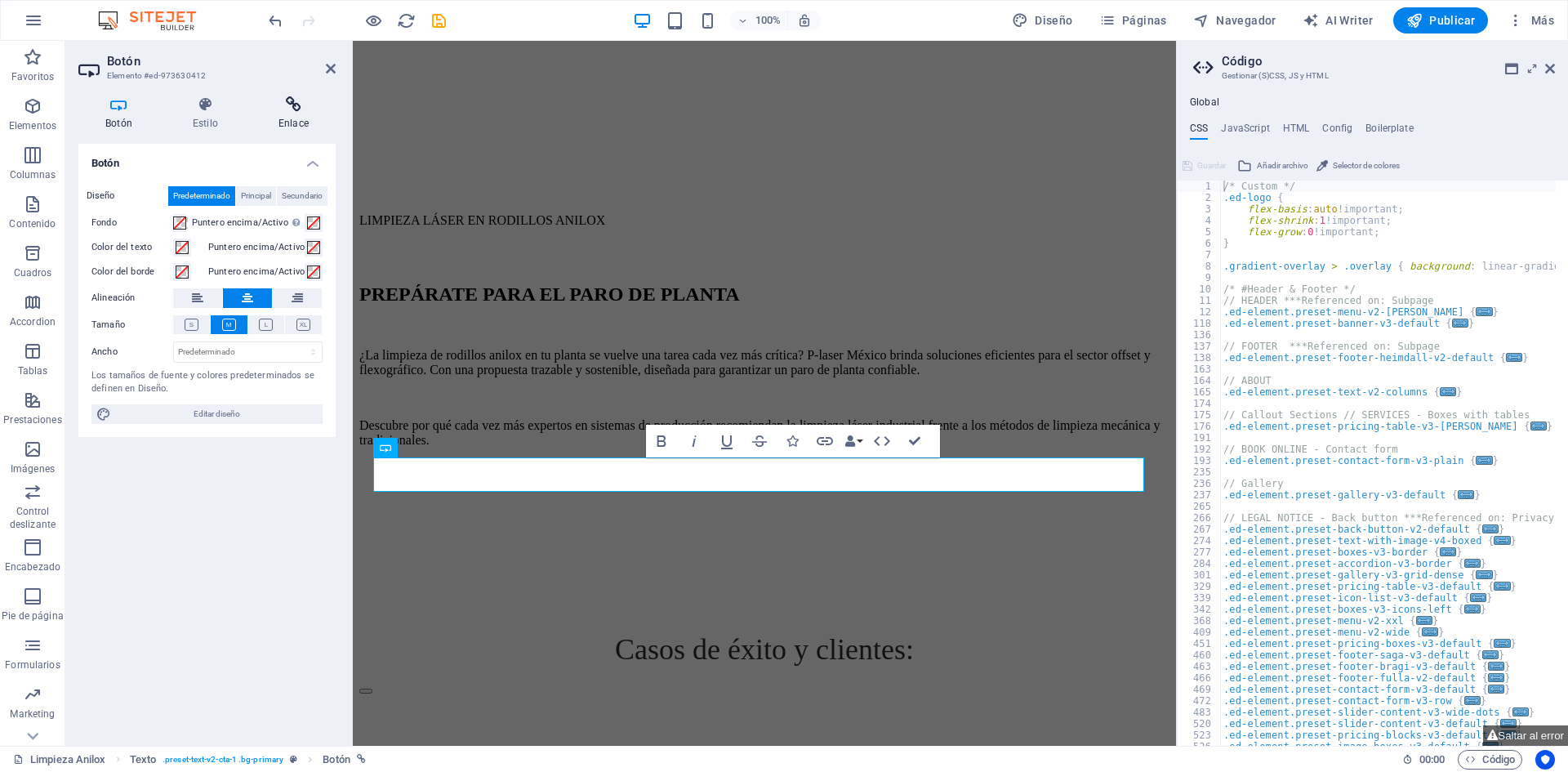
click at [294, 109] on icon at bounding box center [293, 105] width 84 height 16
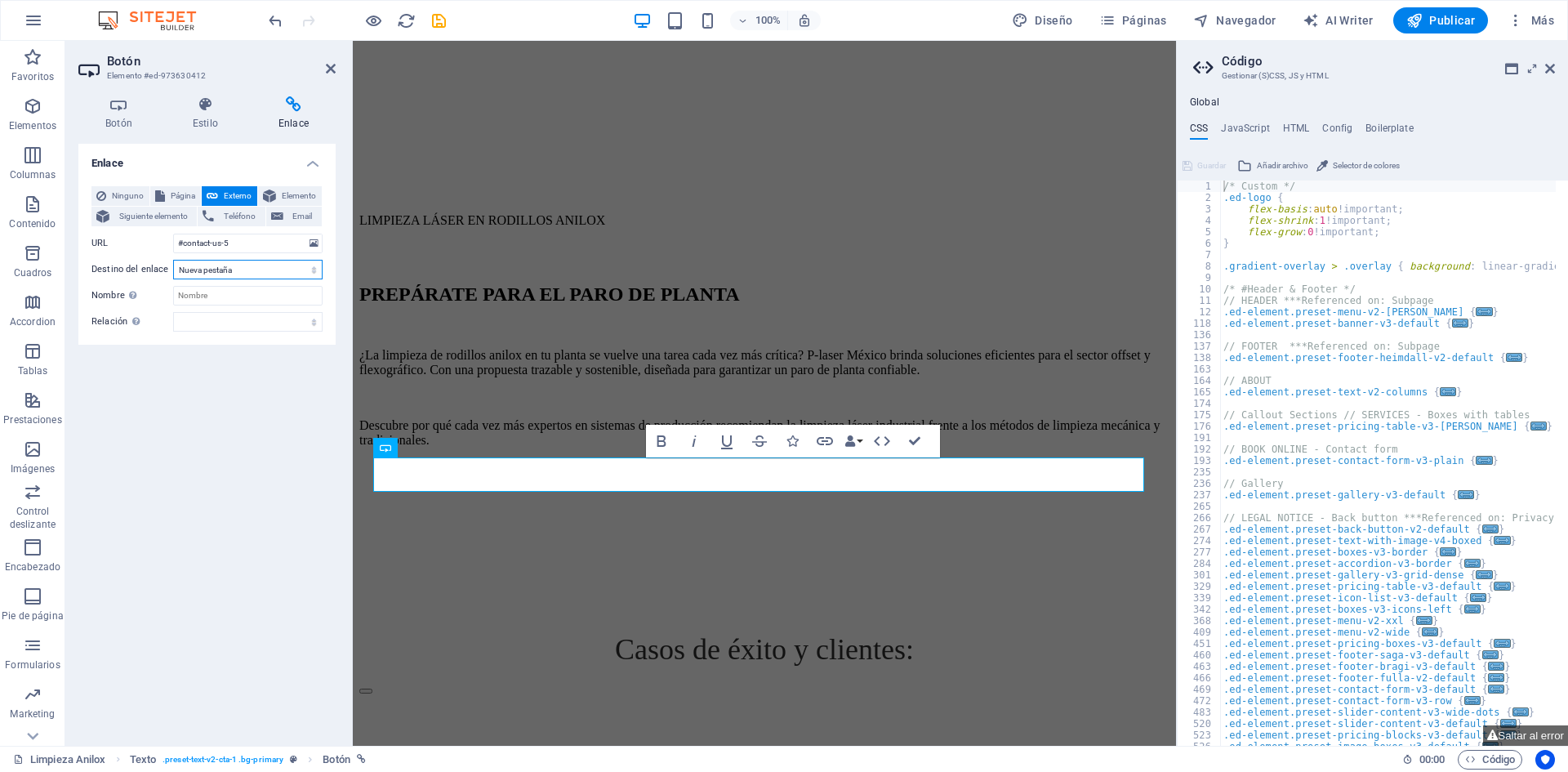
click at [249, 275] on select "Nueva pestaña Misma pestaña Superposición" at bounding box center [248, 270] width 150 height 20
select select
click at [173, 260] on select "Nueva pestaña Misma pestaña Superposición" at bounding box center [248, 270] width 150 height 20
click at [432, 22] on icon "save" at bounding box center [439, 21] width 19 height 19
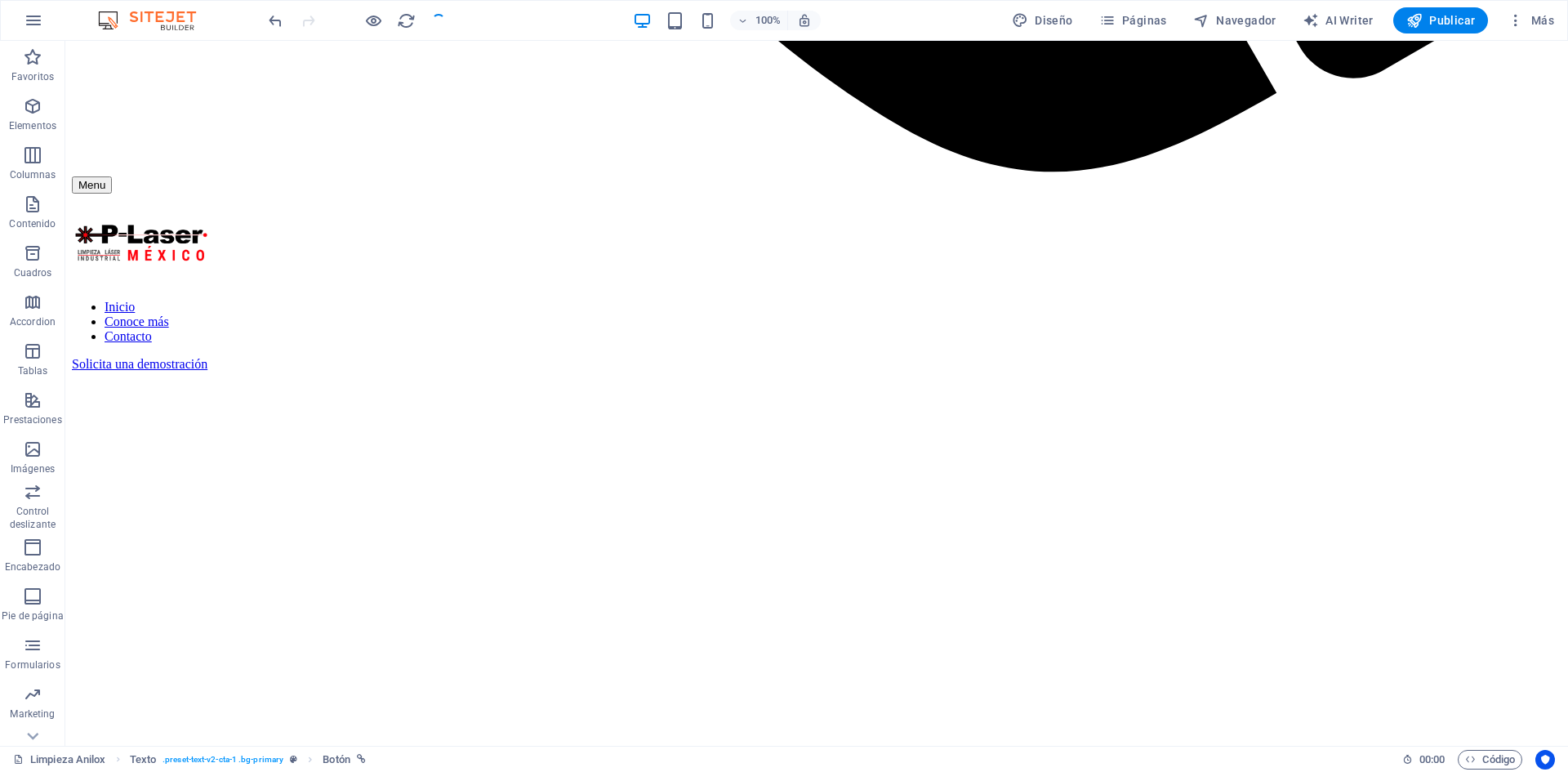
checkbox input "false"
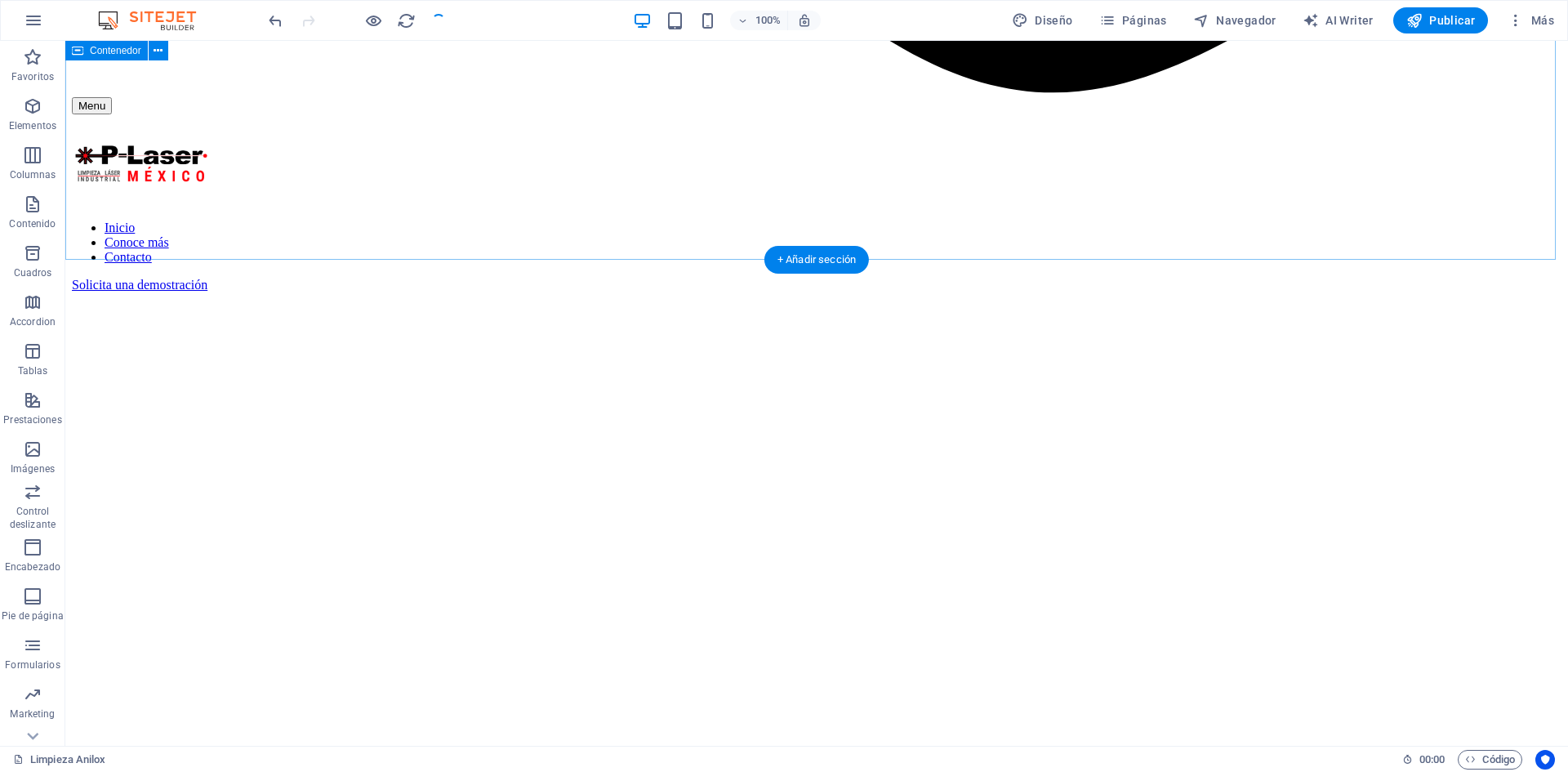
scroll to position [1982, 0]
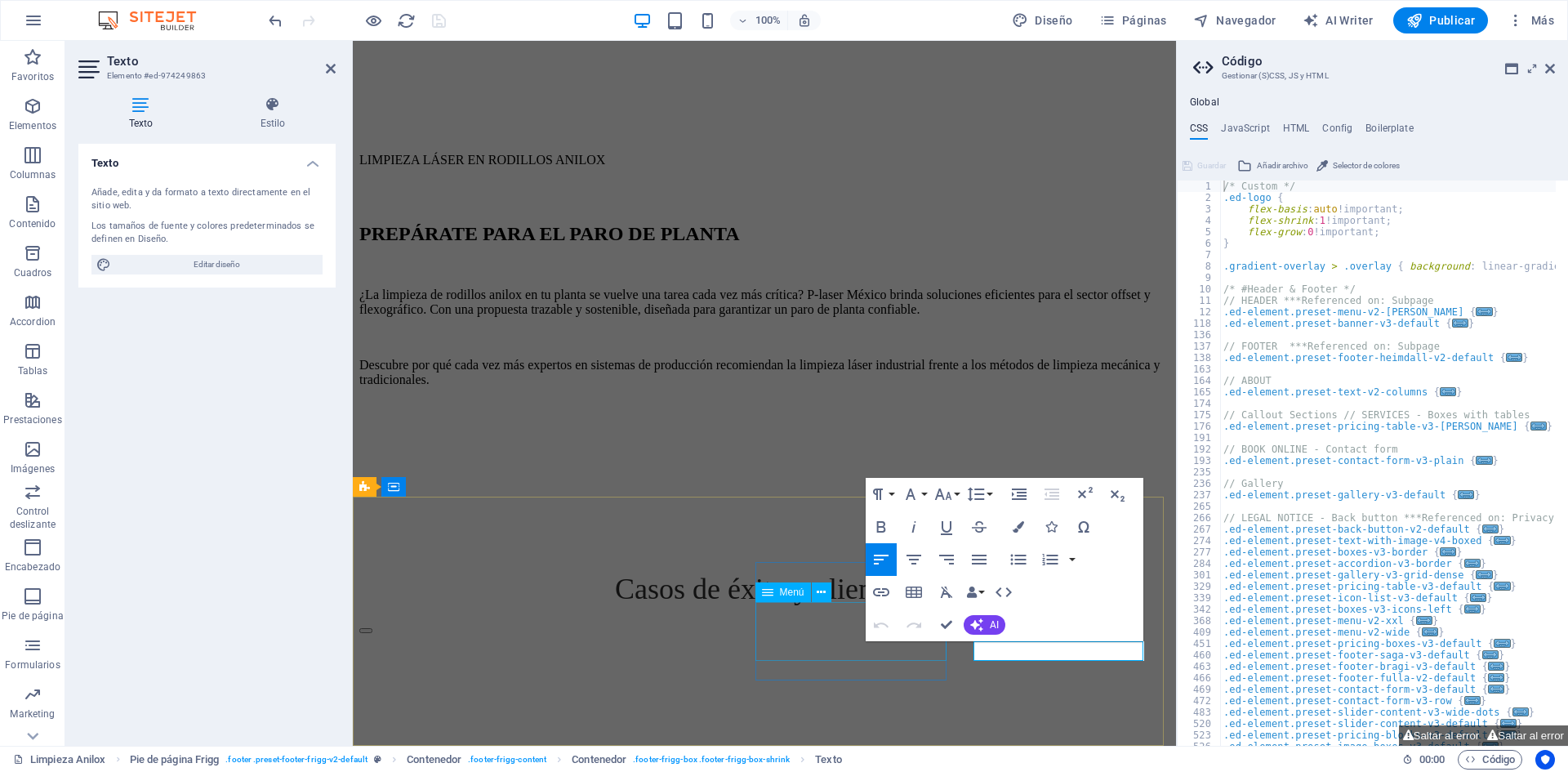
select select
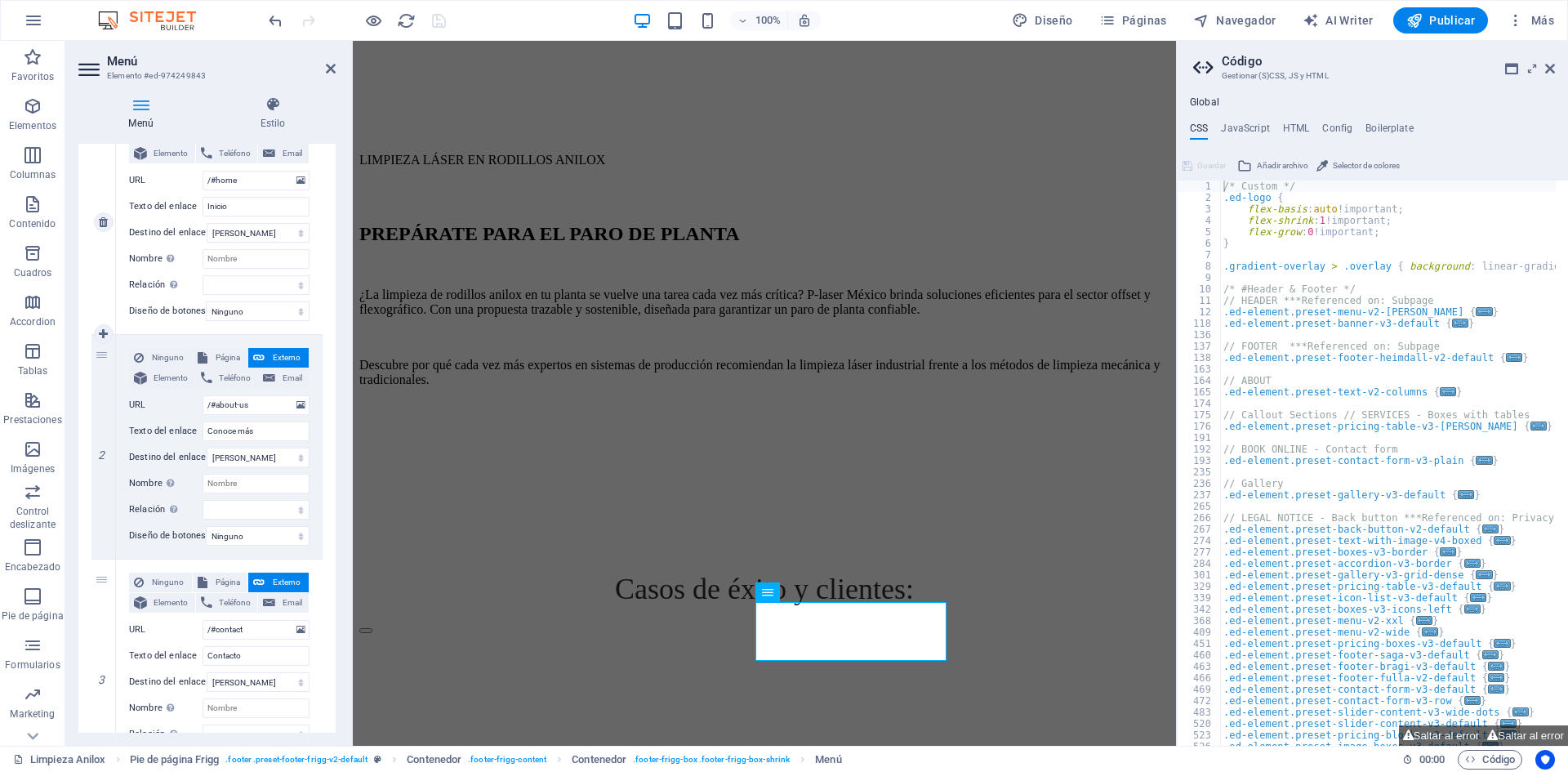
scroll to position [245, 0]
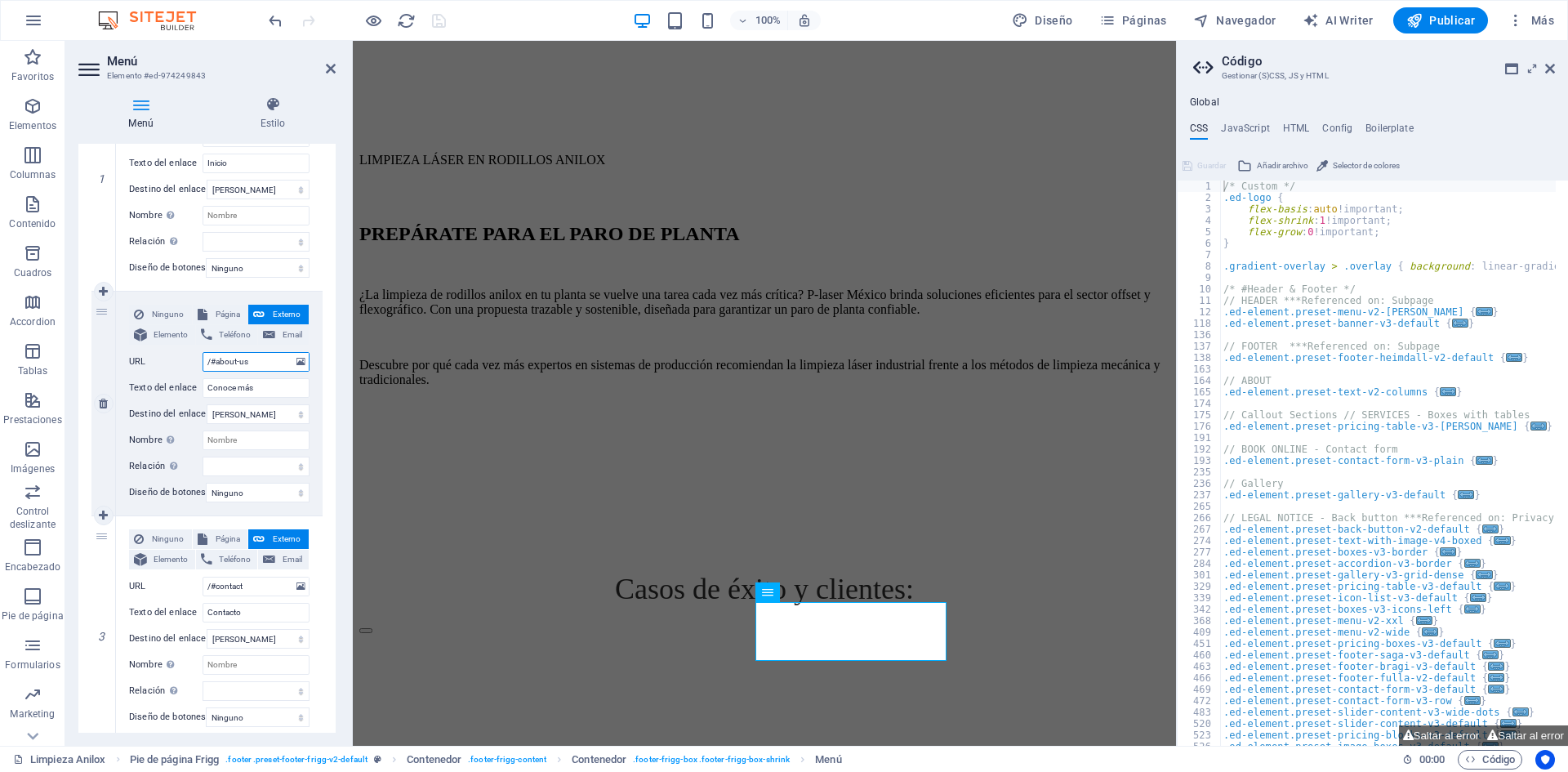
drag, startPoint x: 260, startPoint y: 359, endPoint x: 114, endPoint y: 355, distance: 146.1
click at [114, 355] on div "2 Ninguno Página Externo Elemento Teléfono Email Página Limpieza Anilox P-Laser…" at bounding box center [207, 404] width 231 height 225
click at [264, 367] on input "/#about-us" at bounding box center [255, 362] width 107 height 20
drag, startPoint x: 275, startPoint y: 364, endPoint x: 214, endPoint y: 380, distance: 63.1
click at [214, 380] on div "Ninguno Página Externo Elemento Teléfono Email Página Limpieza Anilox P-Laser M…" at bounding box center [219, 390] width 181 height 172
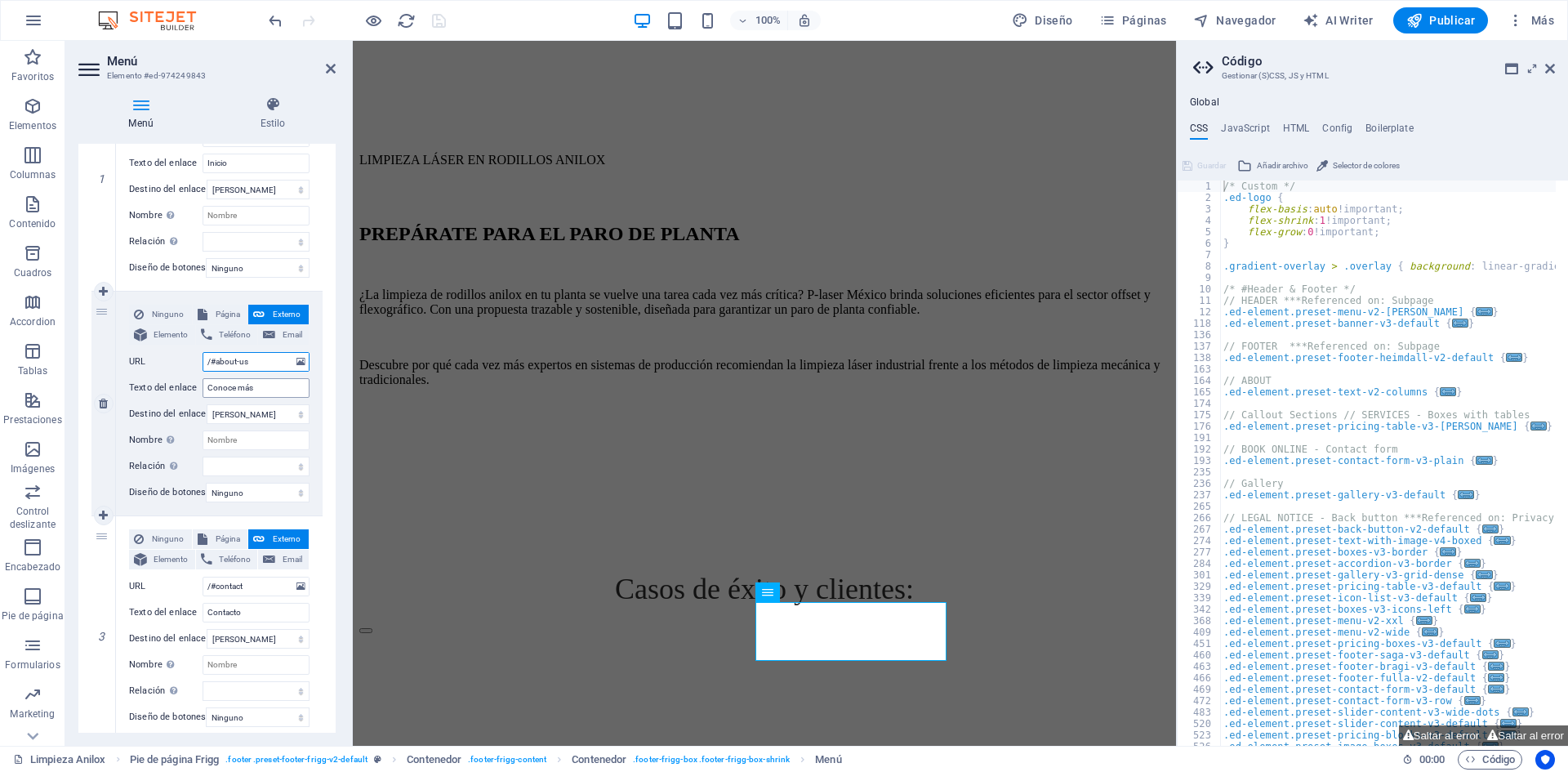
paste input "conoce-ma"
type input "/#conoce-mas"
select select
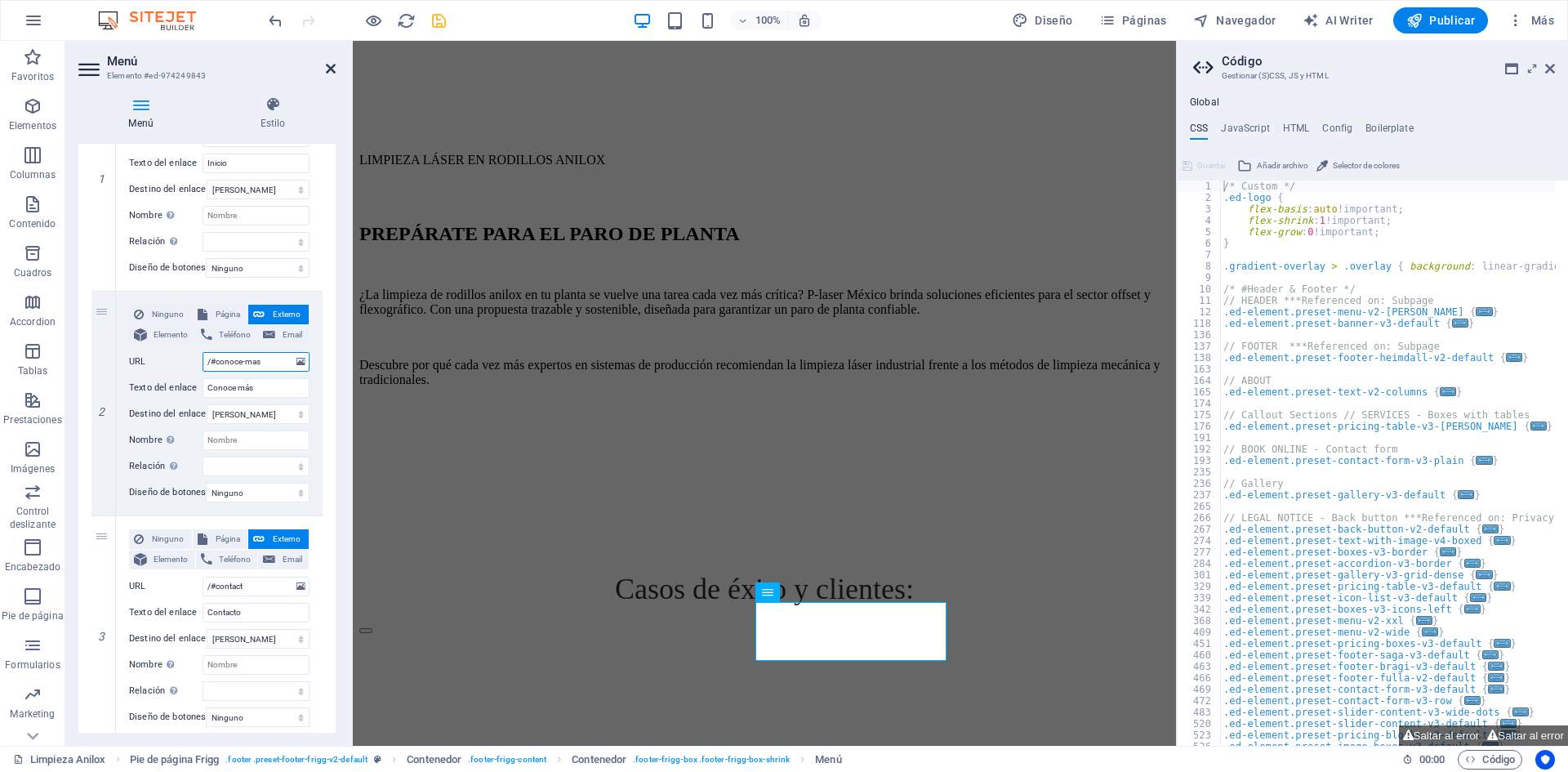
type input "/#conoce-mas"
click at [329, 70] on icon at bounding box center [330, 69] width 10 height 13
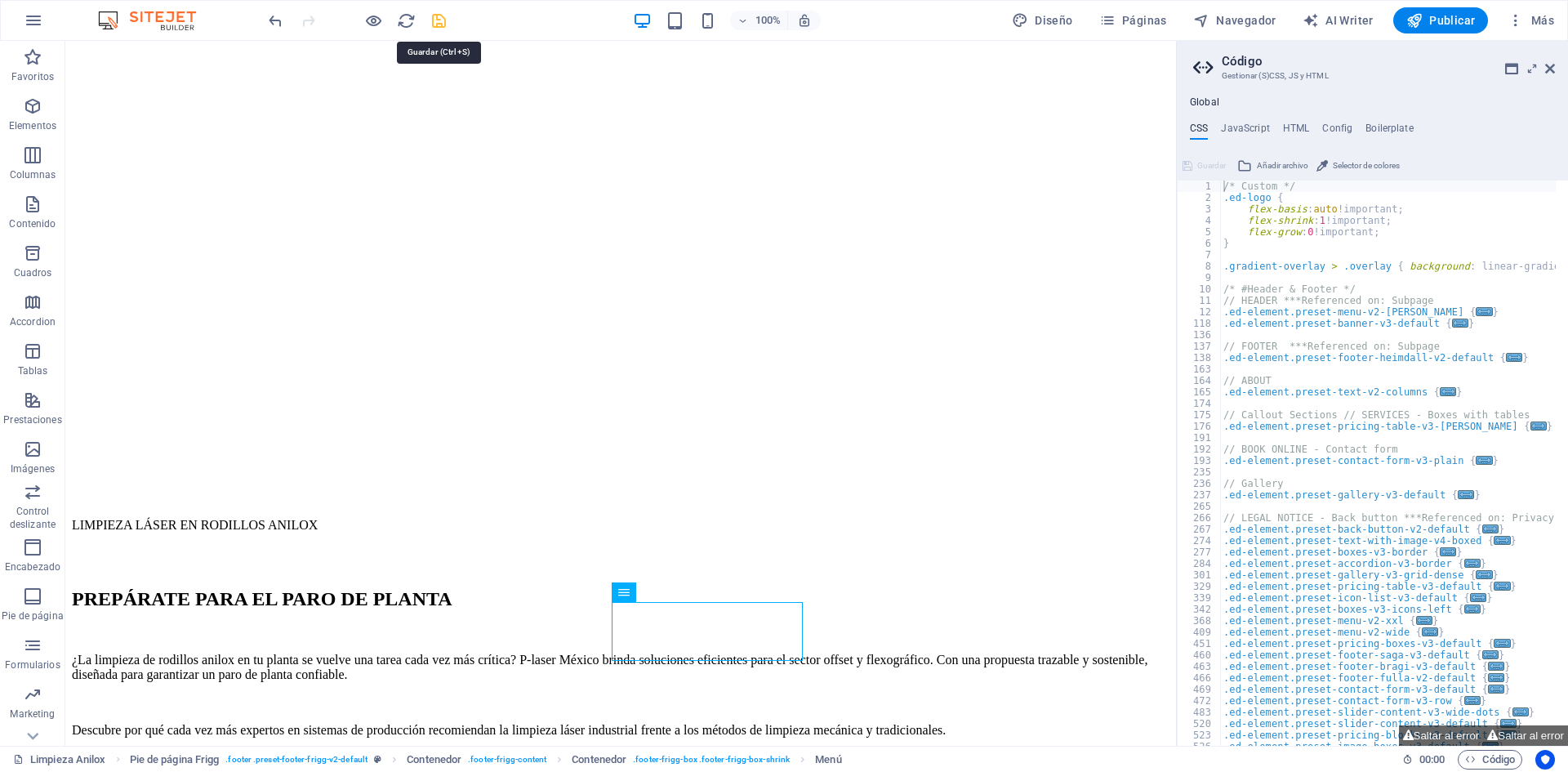
click at [441, 12] on icon "save" at bounding box center [439, 21] width 19 height 19
checkbox input "false"
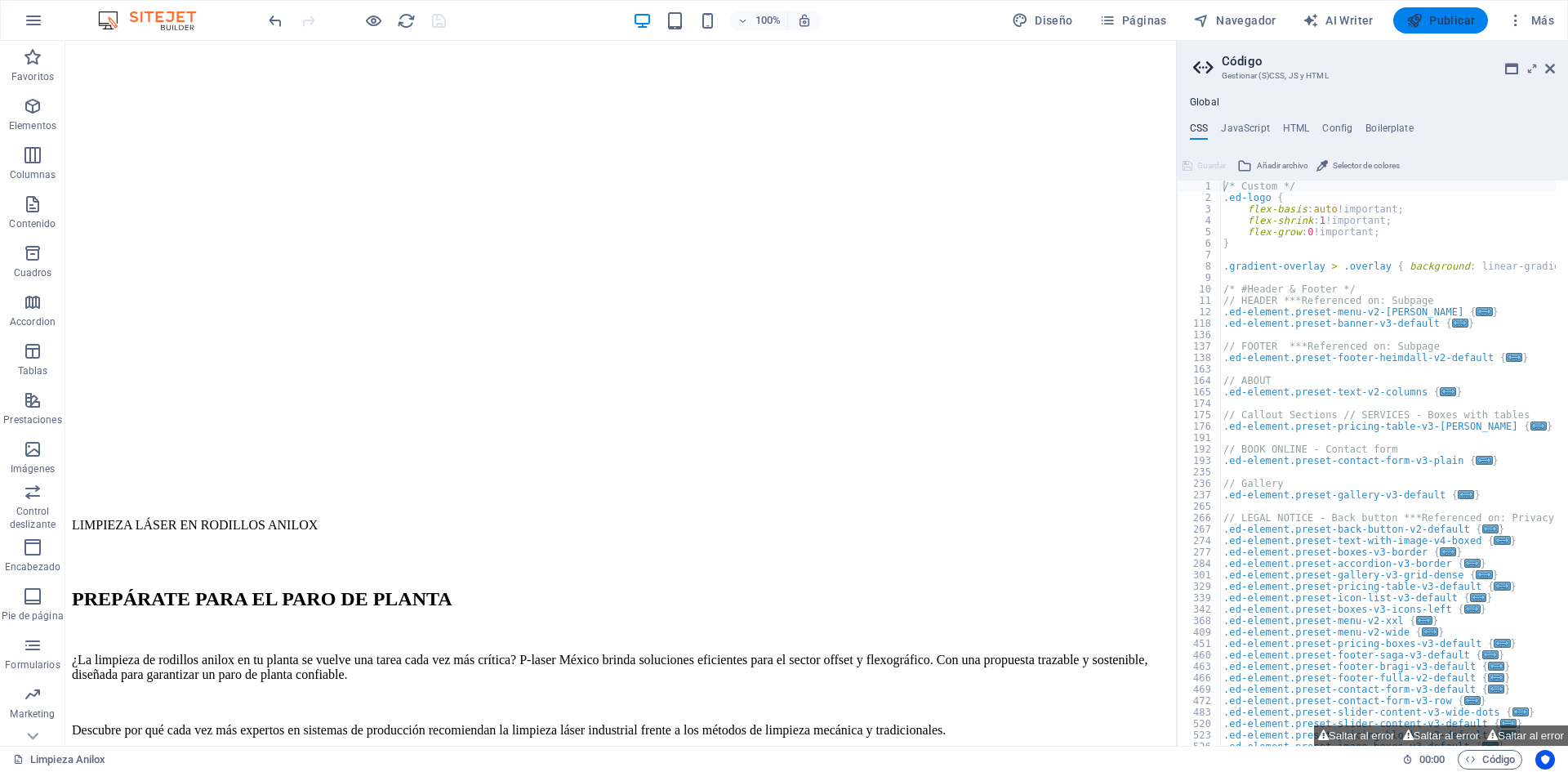
drag, startPoint x: 1422, startPoint y: 23, endPoint x: 1276, endPoint y: 34, distance: 146.4
click at [1422, 23] on icon "button" at bounding box center [1415, 21] width 16 height 16
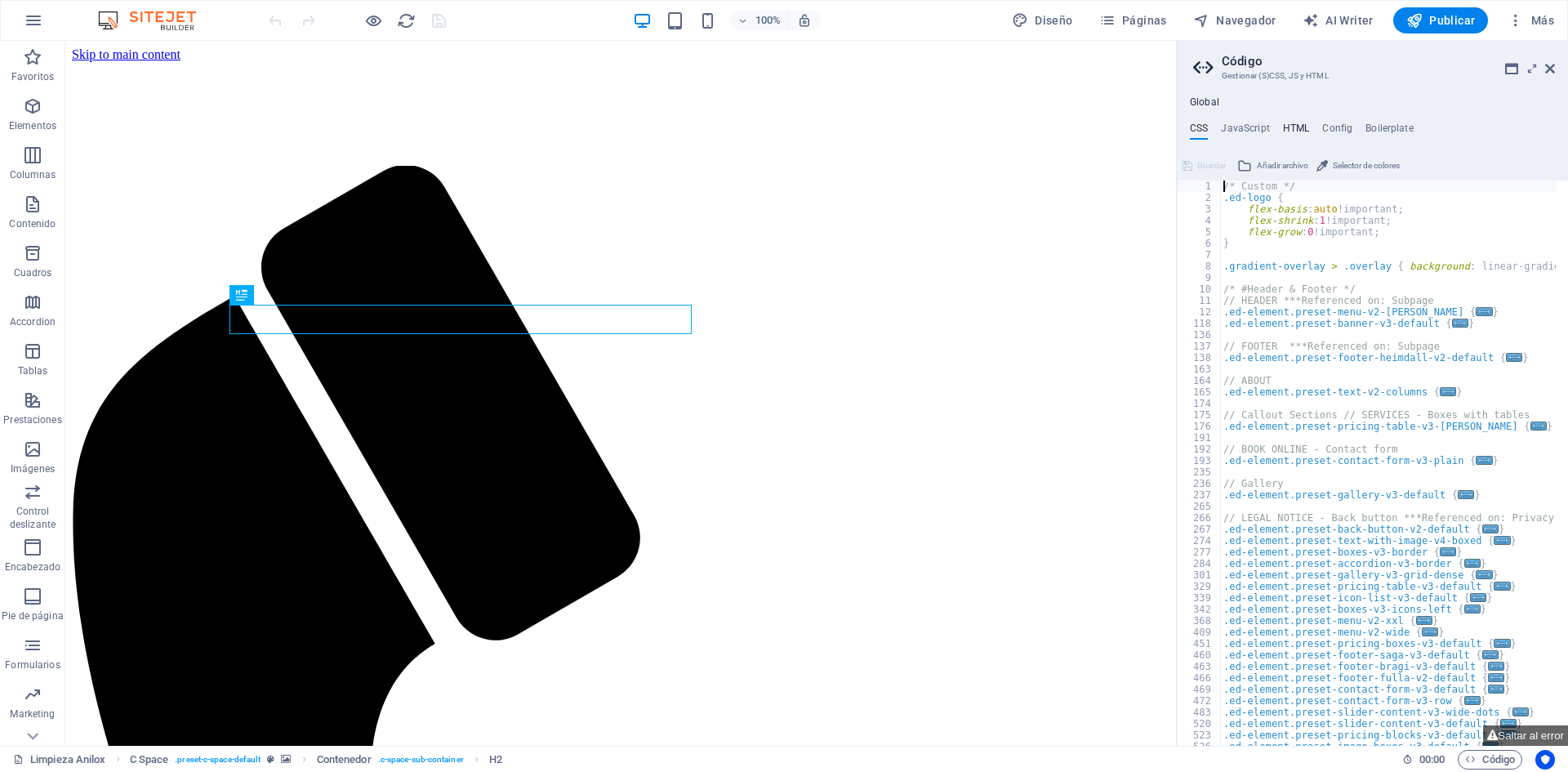
click at [1295, 124] on h4 "HTML" at bounding box center [1296, 132] width 27 height 18
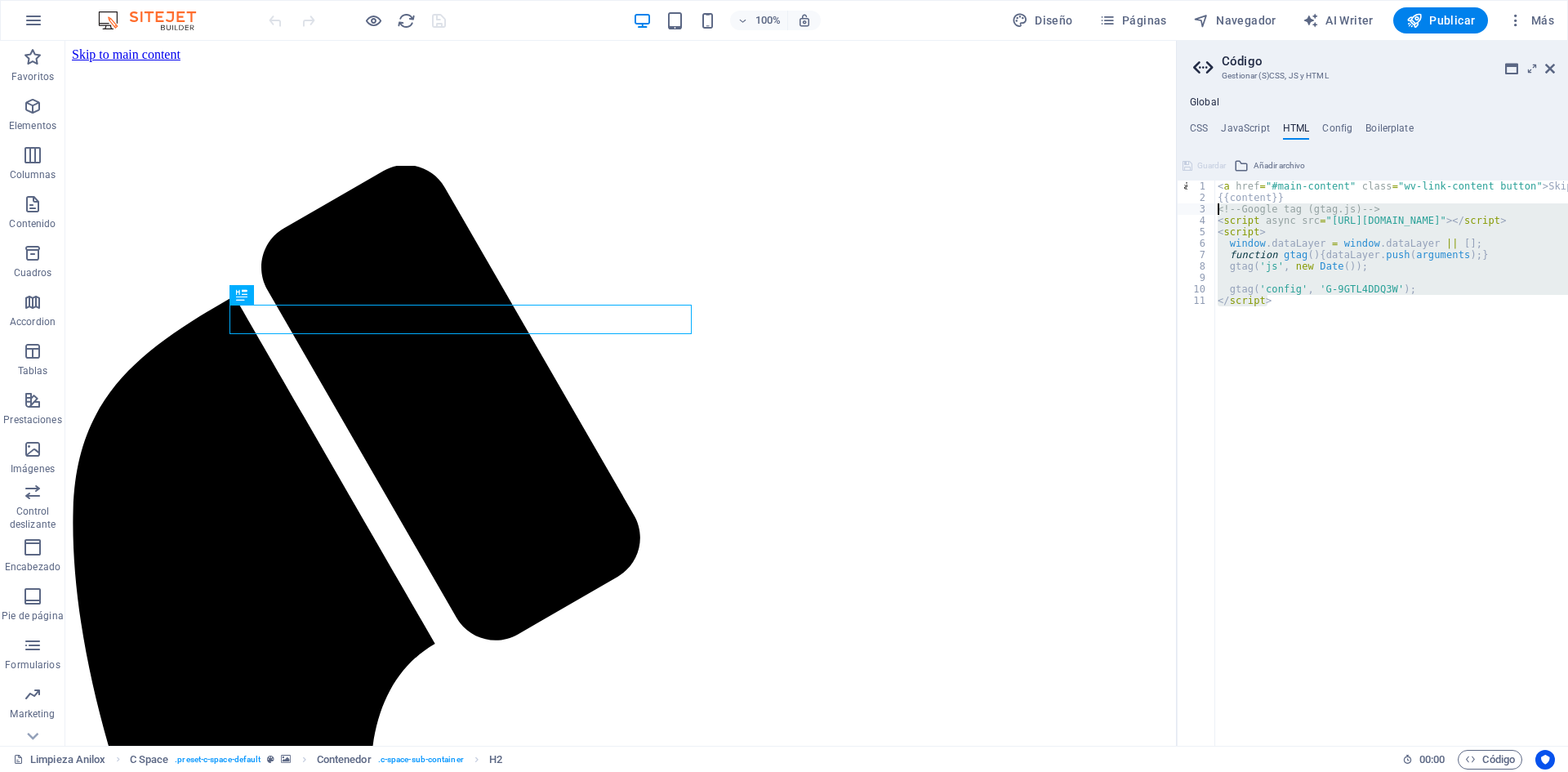
drag, startPoint x: 1271, startPoint y: 300, endPoint x: 1193, endPoint y: 209, distance: 119.9
click at [1193, 209] on div "<a href="#main-content" class="wv-link-content button">Skip to main content</a>…" at bounding box center [1371, 463] width 391 height 565
paste textarea
type textarea "</script>"
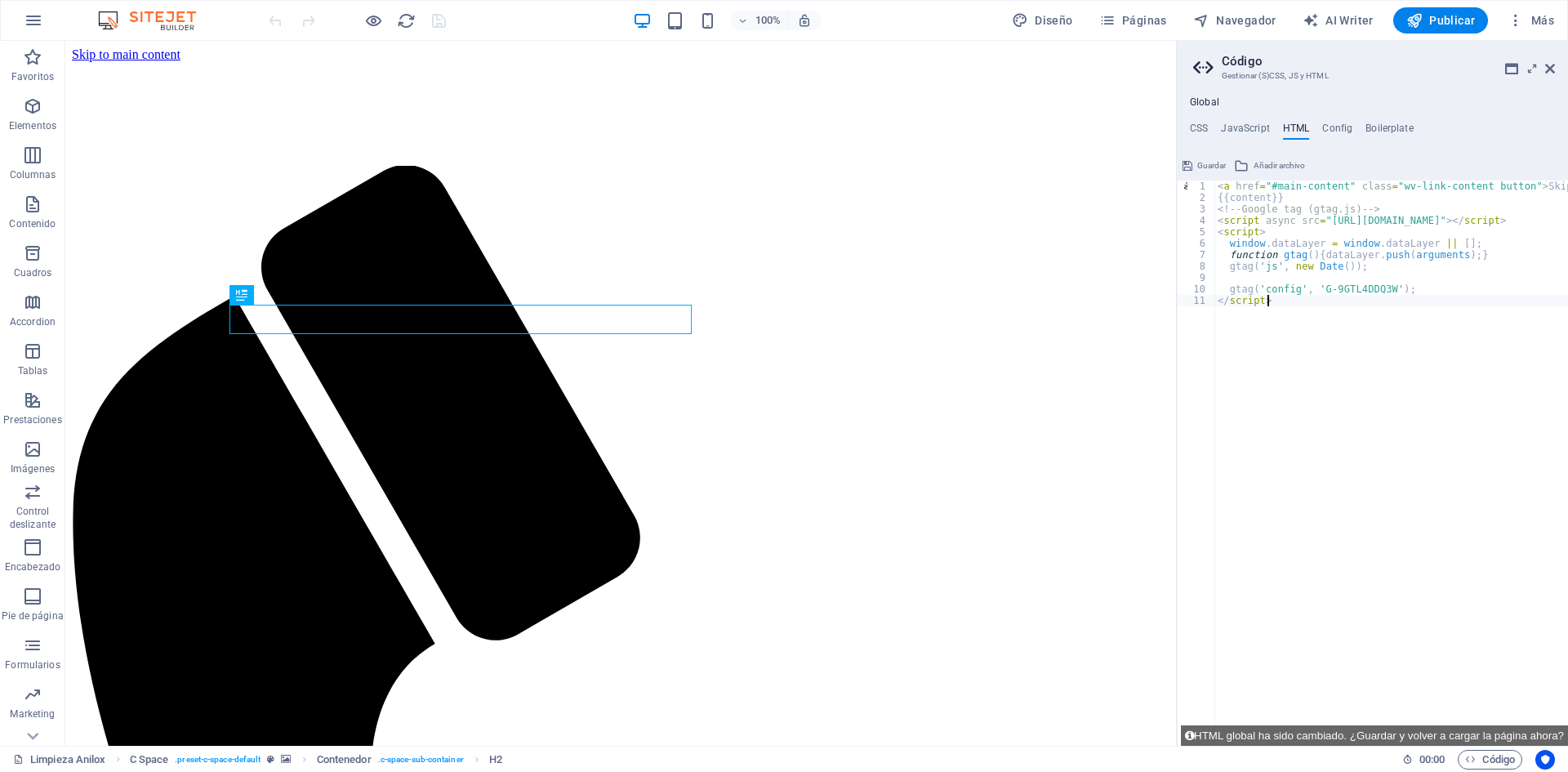
click at [1433, 445] on div "< a href = "#main-content" class = "wv-link-content button" > Skip to main cont…" at bounding box center [1453, 469] width 479 height 576
click at [436, 22] on div at bounding box center [357, 20] width 183 height 26
click at [1555, 62] on aside "Código Gestionar (S)CSS, JS y HTML Global CSS JavaScript HTML Config Boilerplat…" at bounding box center [1372, 393] width 392 height 705
click at [1553, 69] on aside "Código Gestionar (S)CSS, JS y HTML Global CSS JavaScript HTML Config Boilerplat…" at bounding box center [1372, 393] width 392 height 705
click at [1549, 70] on icon at bounding box center [1549, 69] width 10 height 13
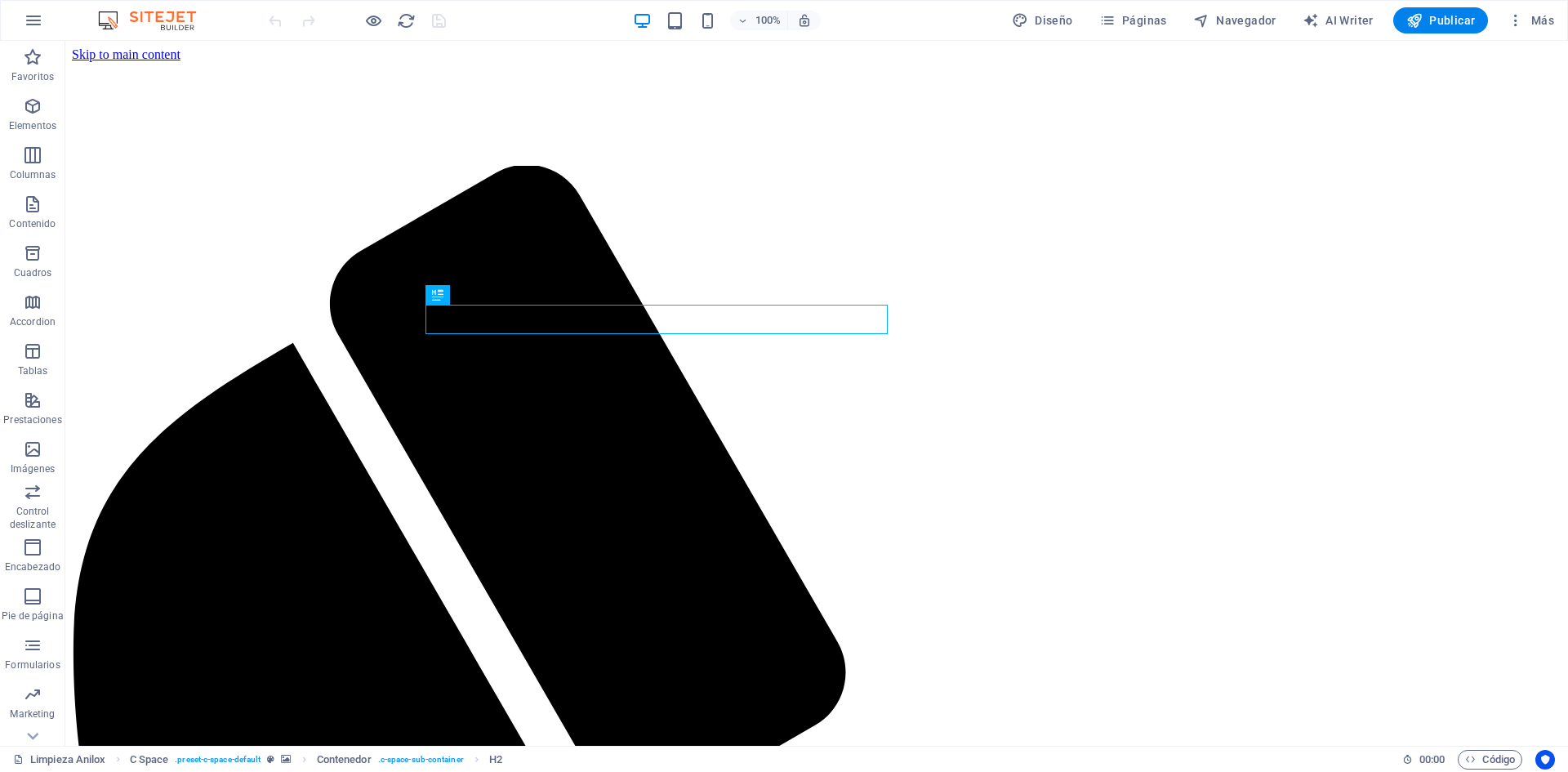
click at [435, 15] on div at bounding box center [357, 20] width 183 height 26
click at [1508, 19] on icon "button" at bounding box center [1516, 21] width 16 height 16
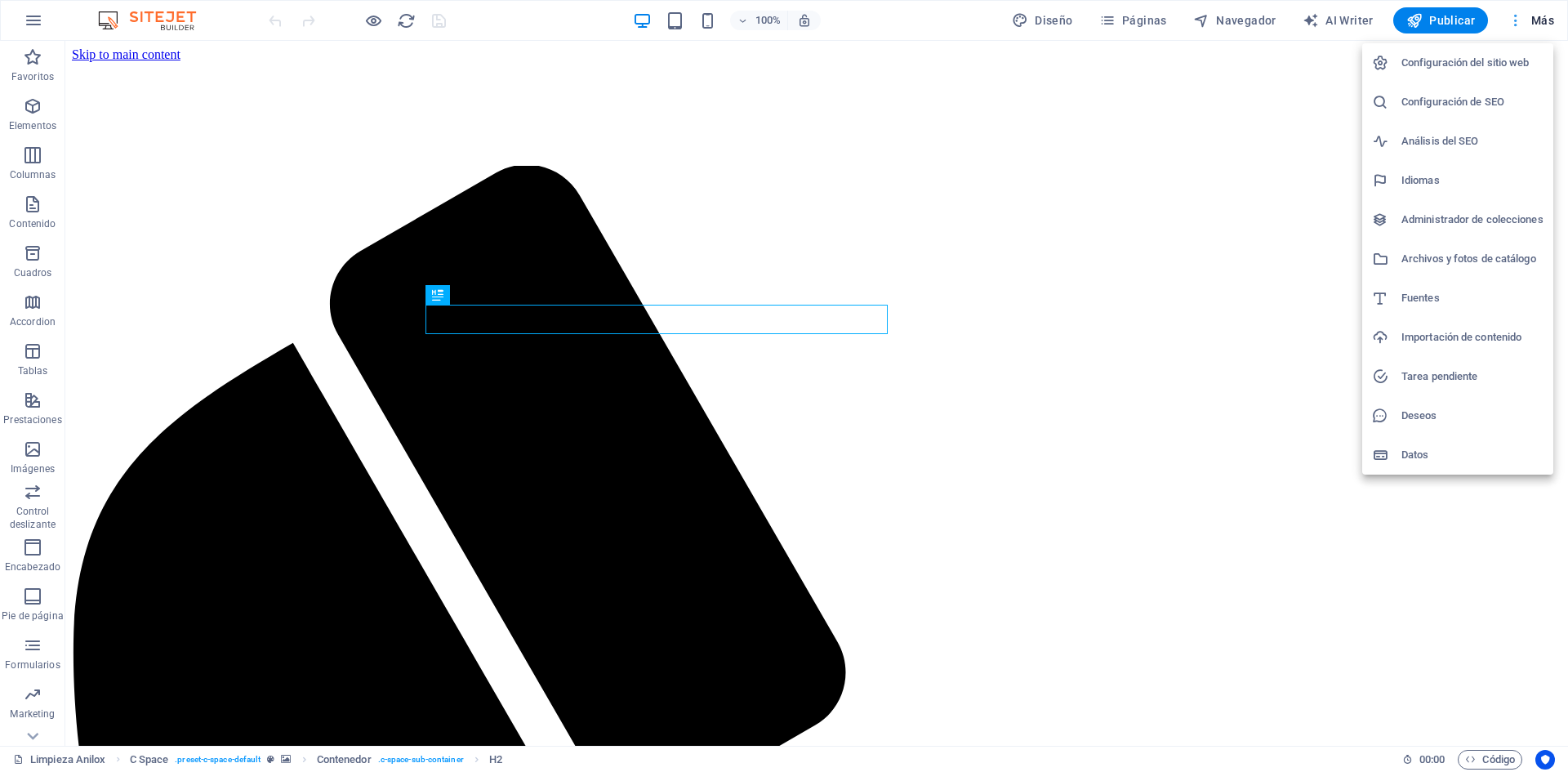
click at [1508, 19] on div at bounding box center [784, 386] width 1568 height 772
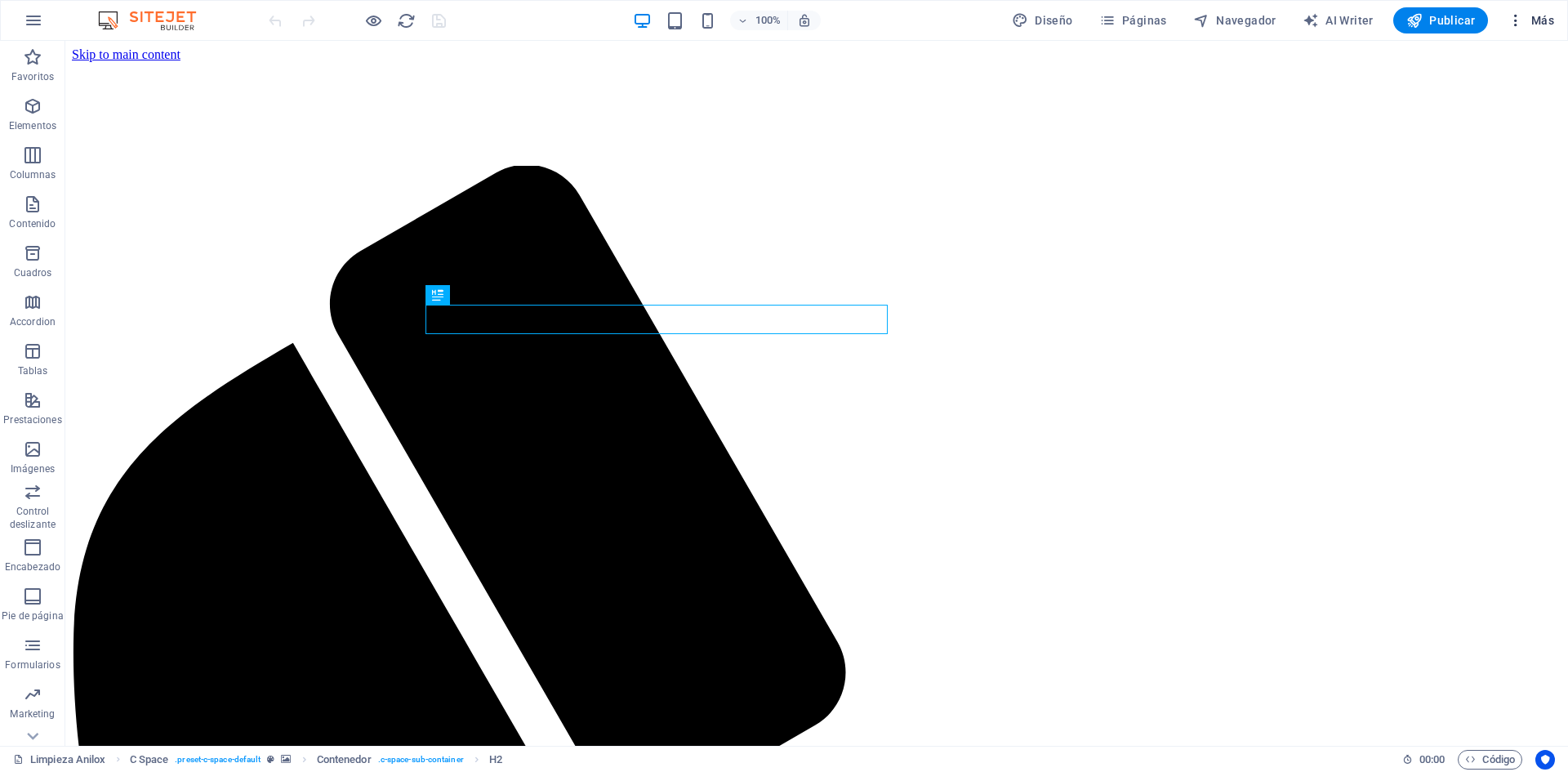
click at [1513, 19] on icon "button" at bounding box center [1516, 21] width 16 height 16
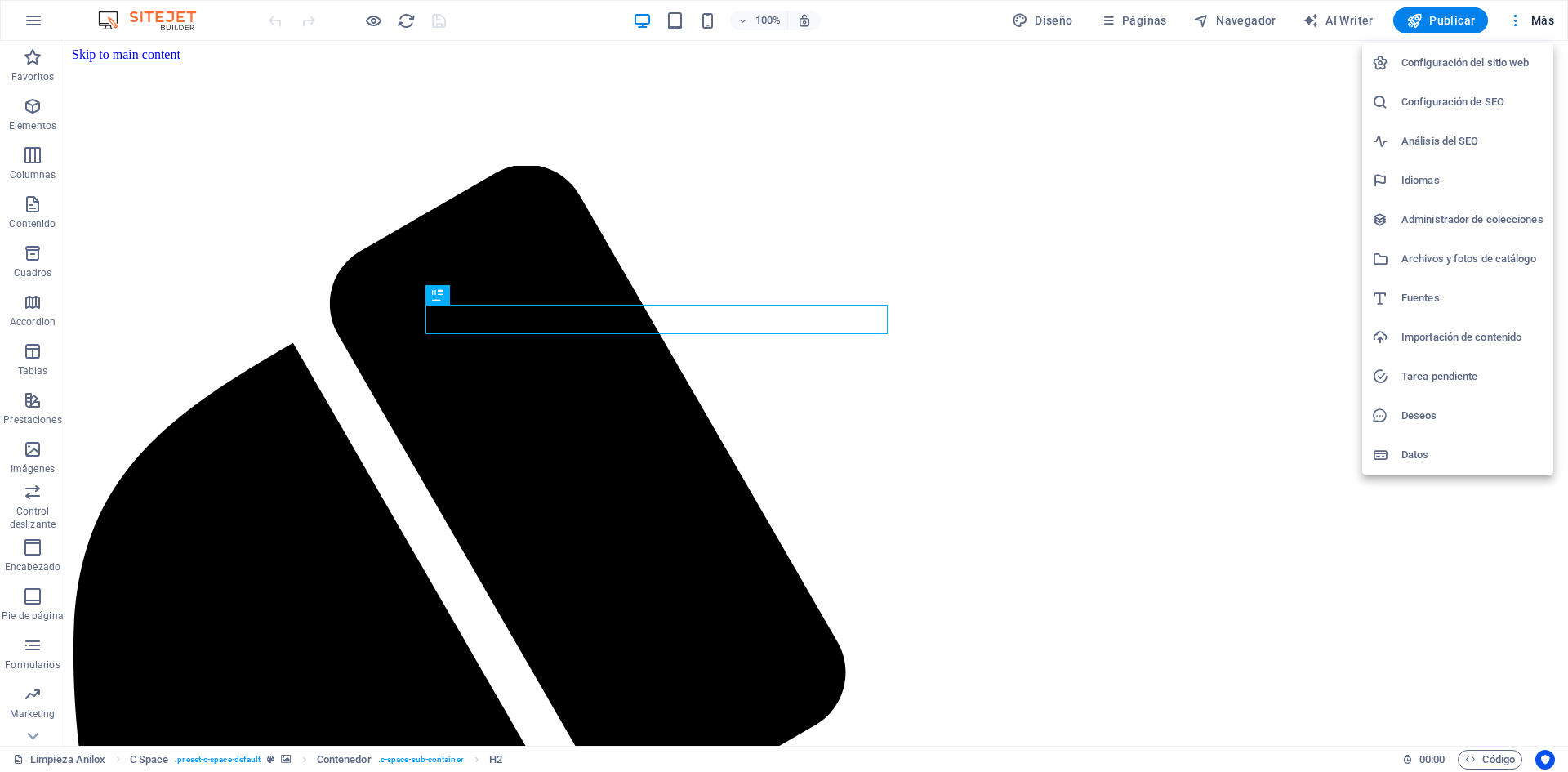
click at [1517, 24] on div at bounding box center [784, 386] width 1568 height 772
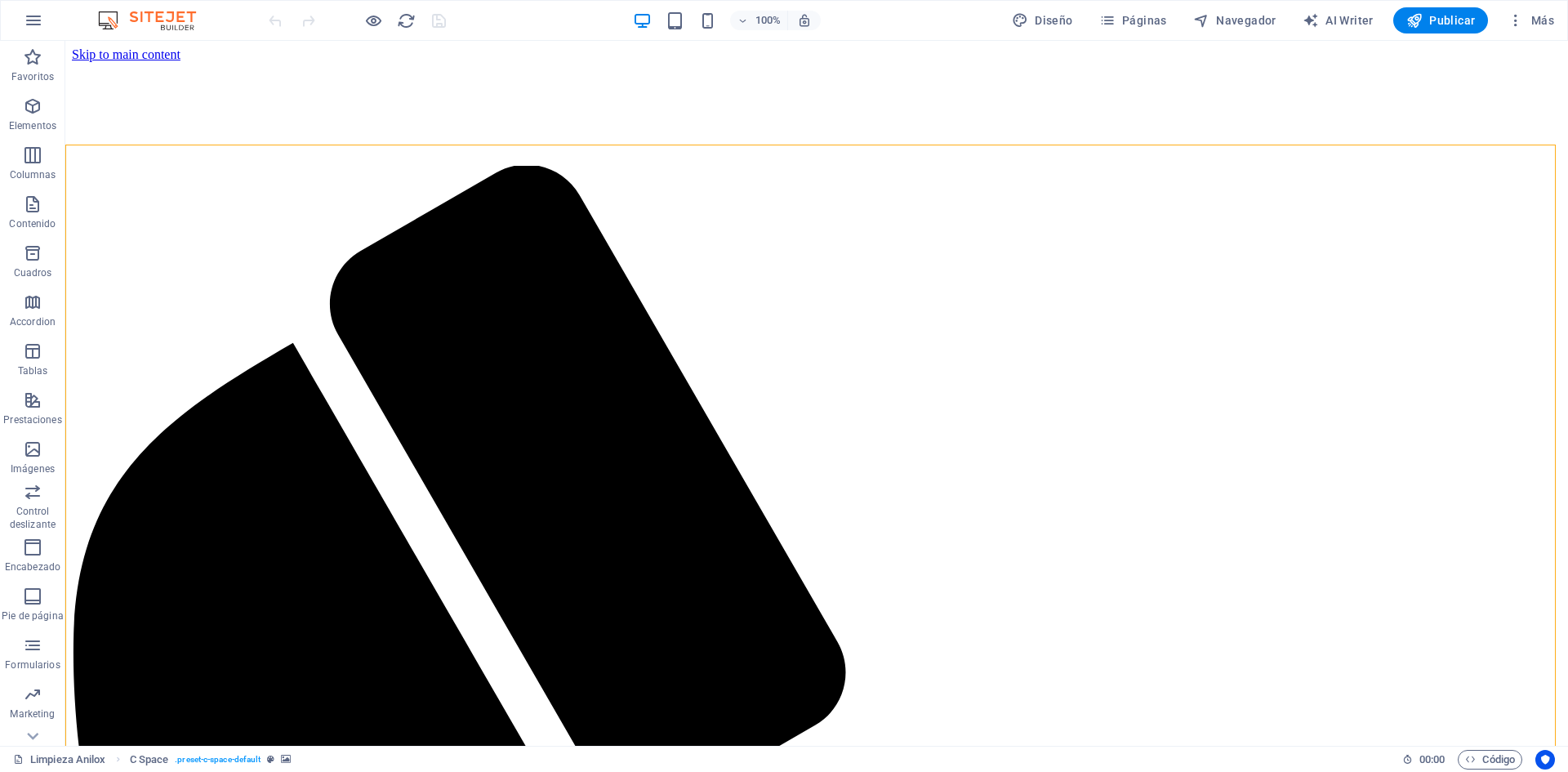
select select "%"
select select "vh"
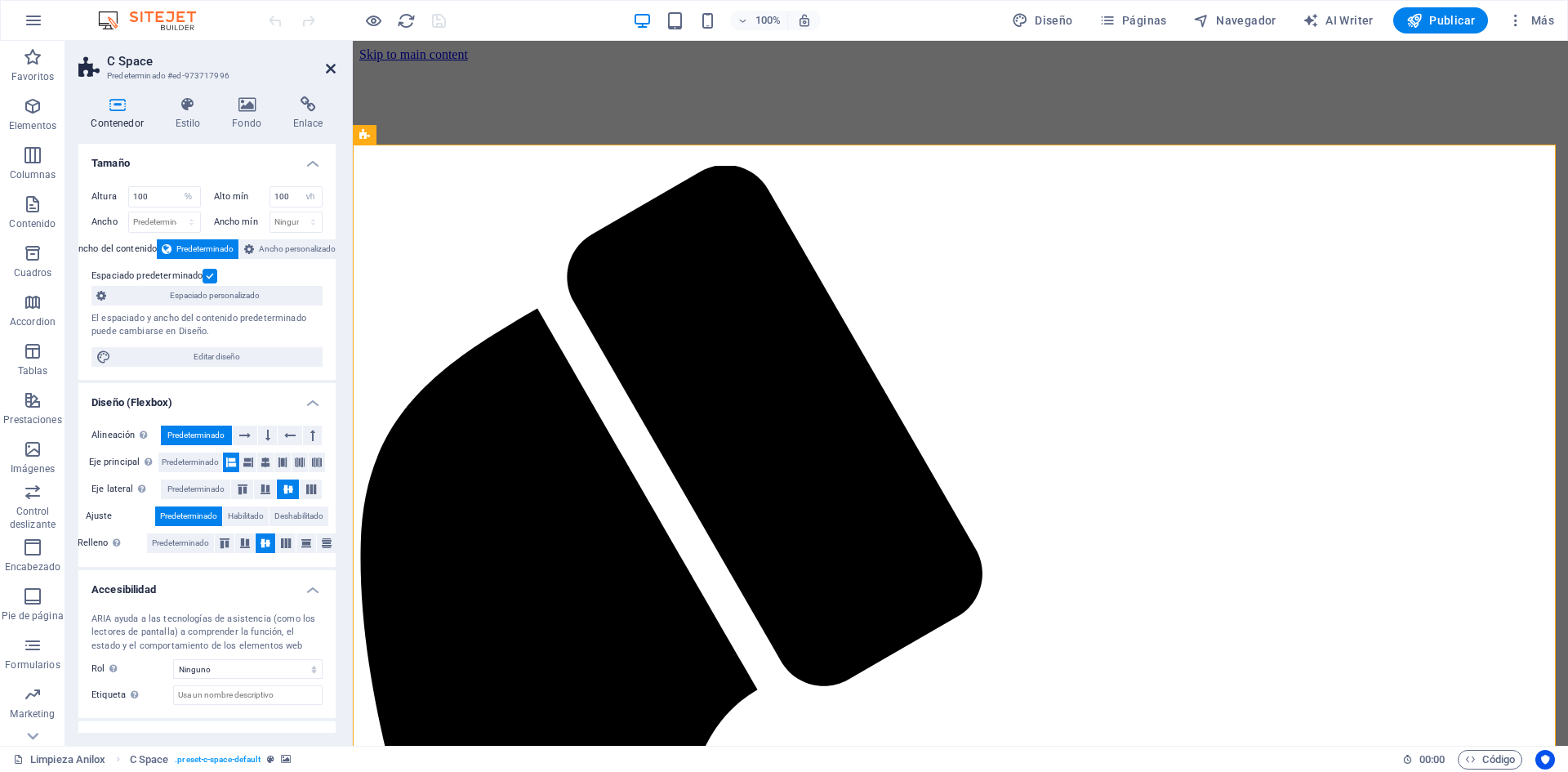
drag, startPoint x: 330, startPoint y: 70, endPoint x: 266, endPoint y: 30, distance: 75.5
click at [330, 70] on icon at bounding box center [330, 69] width 10 height 13
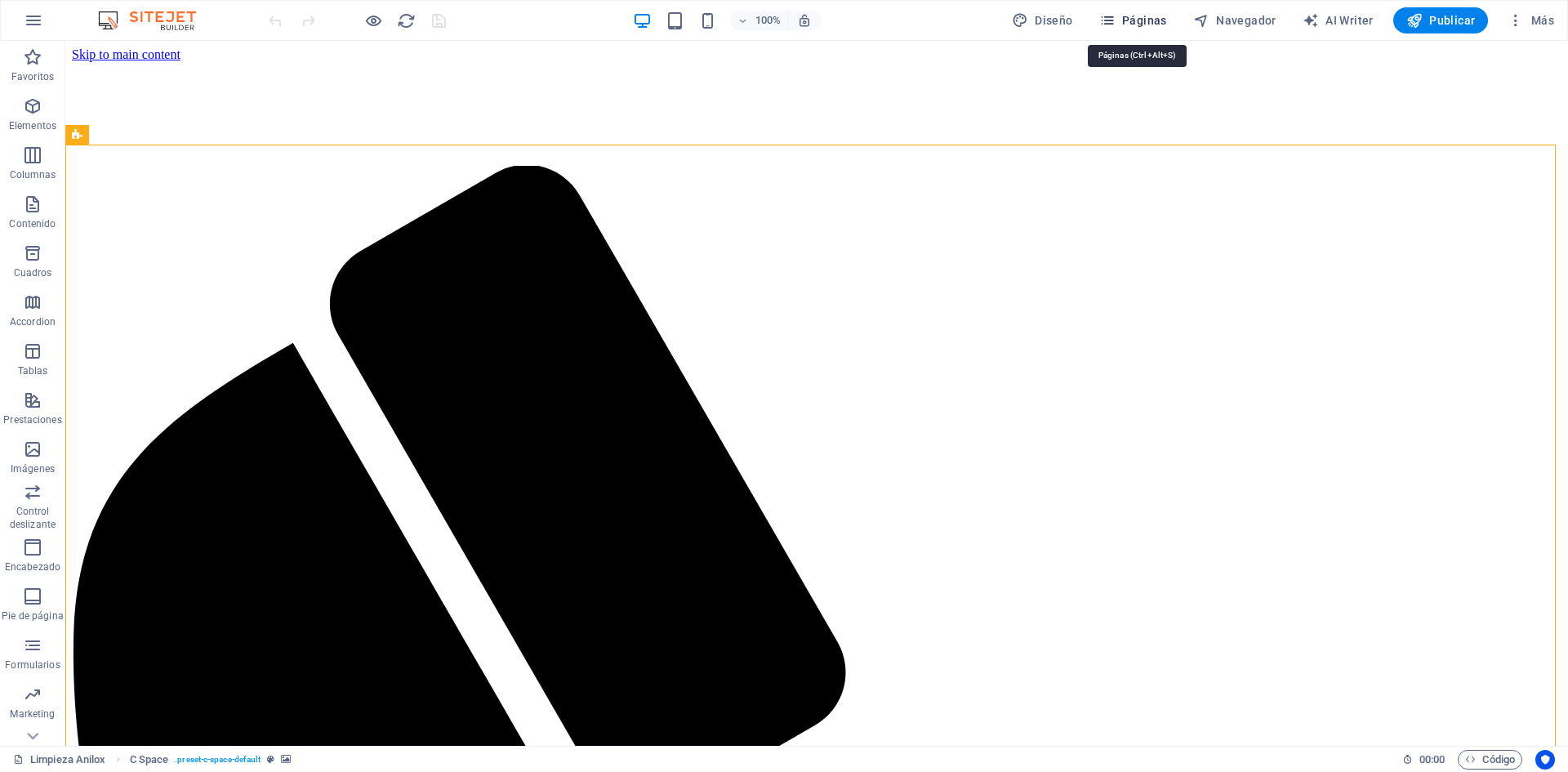
click at [1120, 23] on span "Páginas" at bounding box center [1133, 21] width 68 height 16
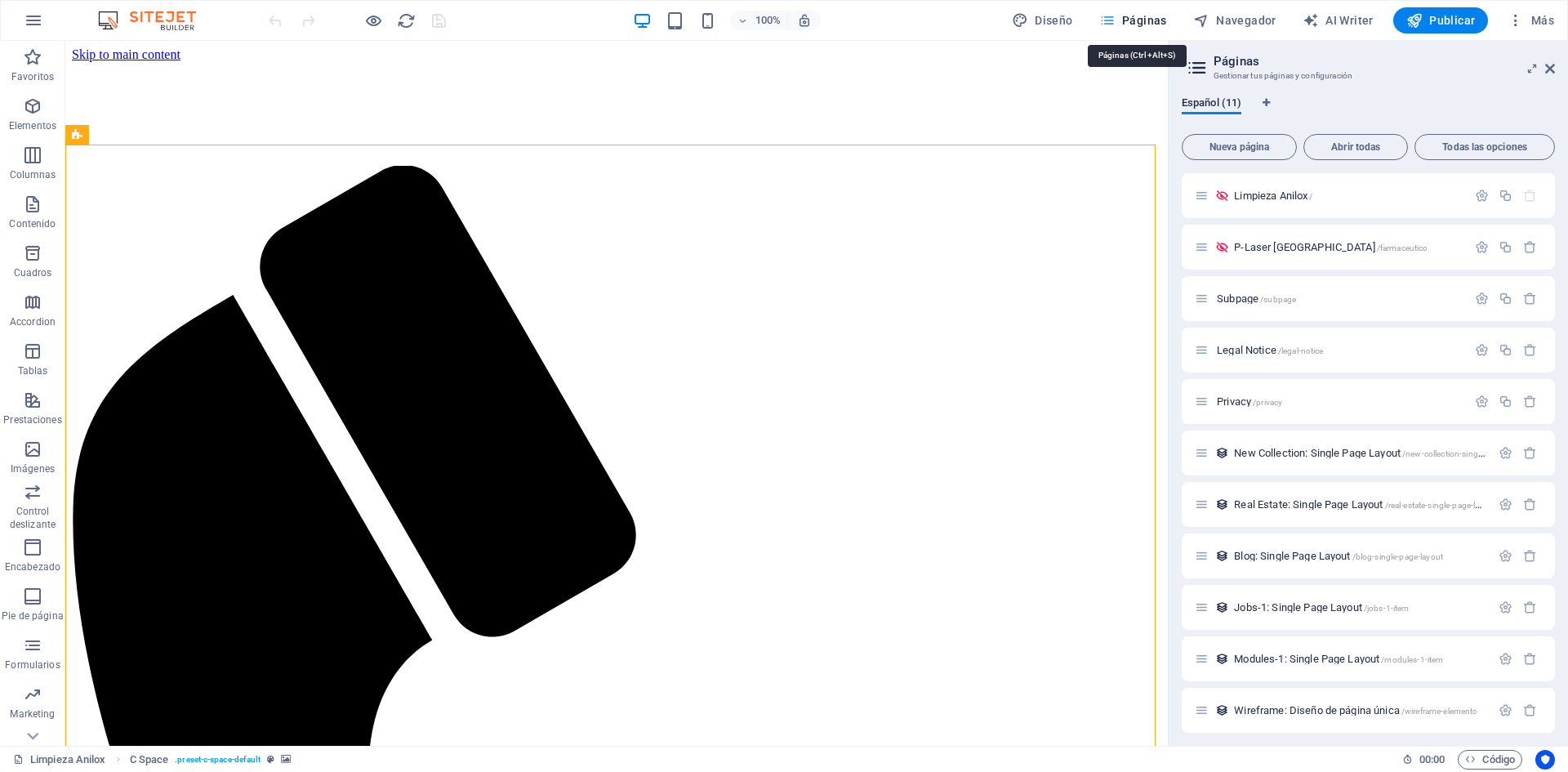
click at [1126, 16] on span "Páginas" at bounding box center [1133, 21] width 68 height 16
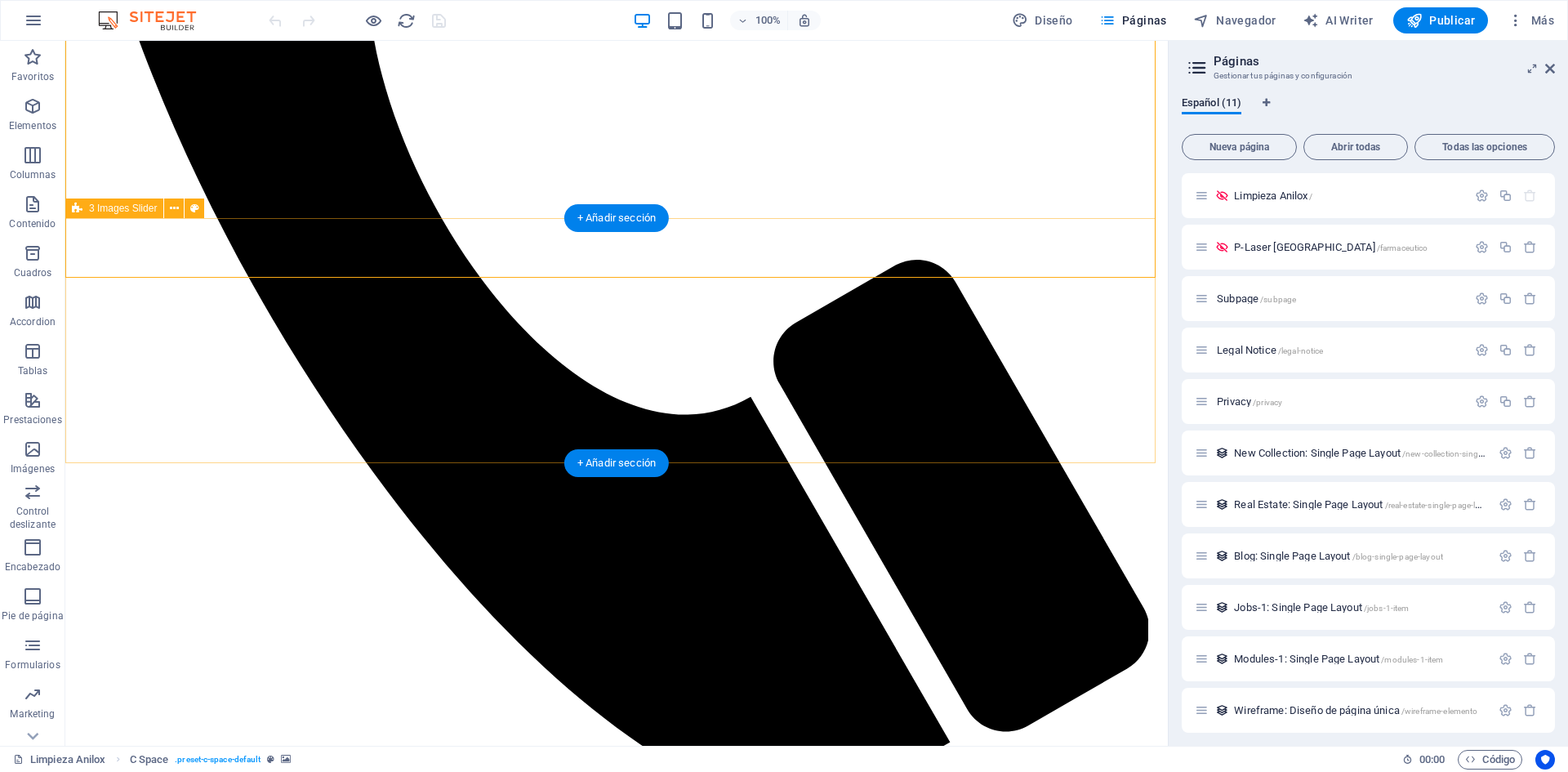
scroll to position [898, 0]
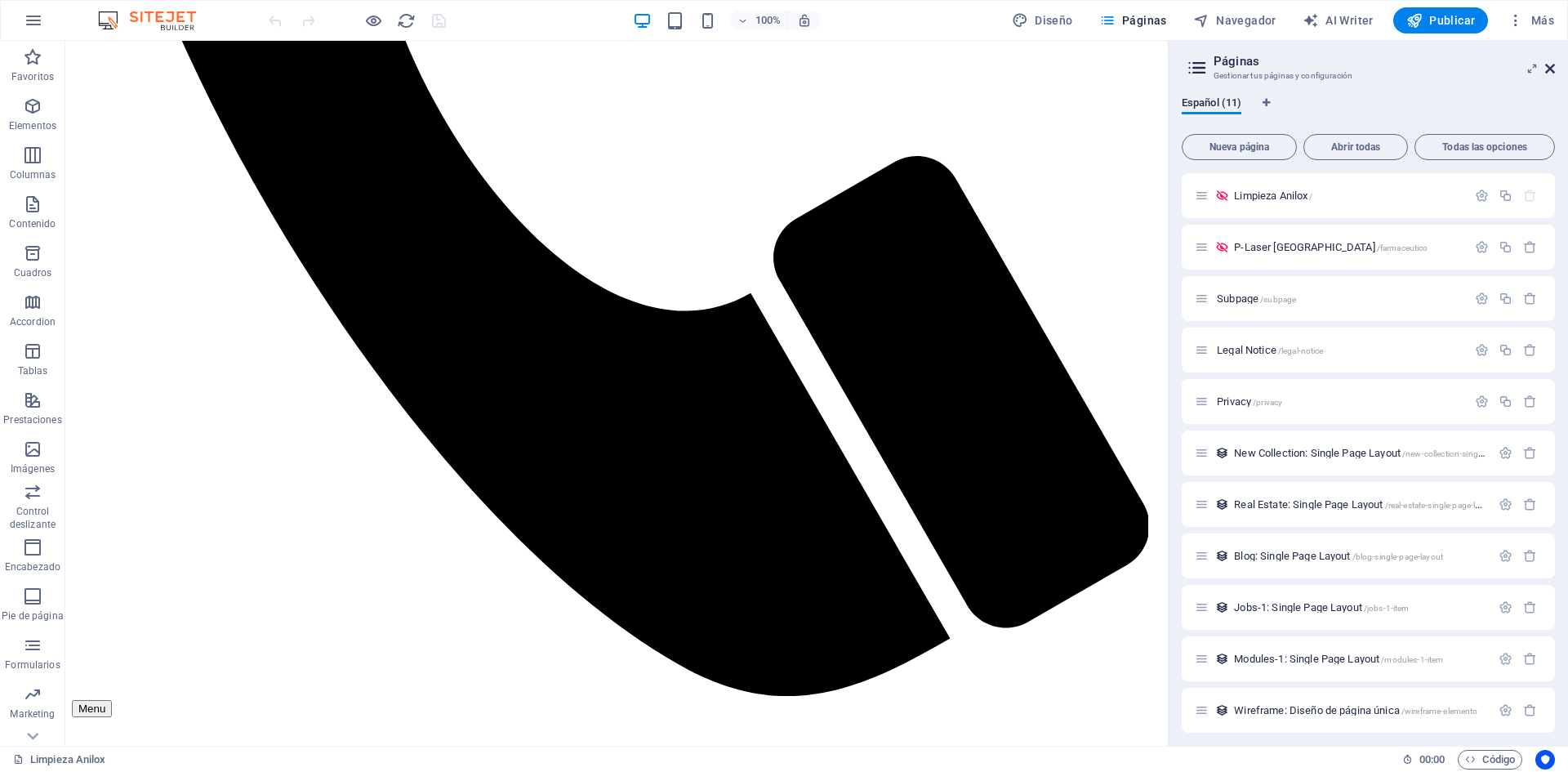
click at [1550, 68] on icon at bounding box center [1549, 69] width 10 height 13
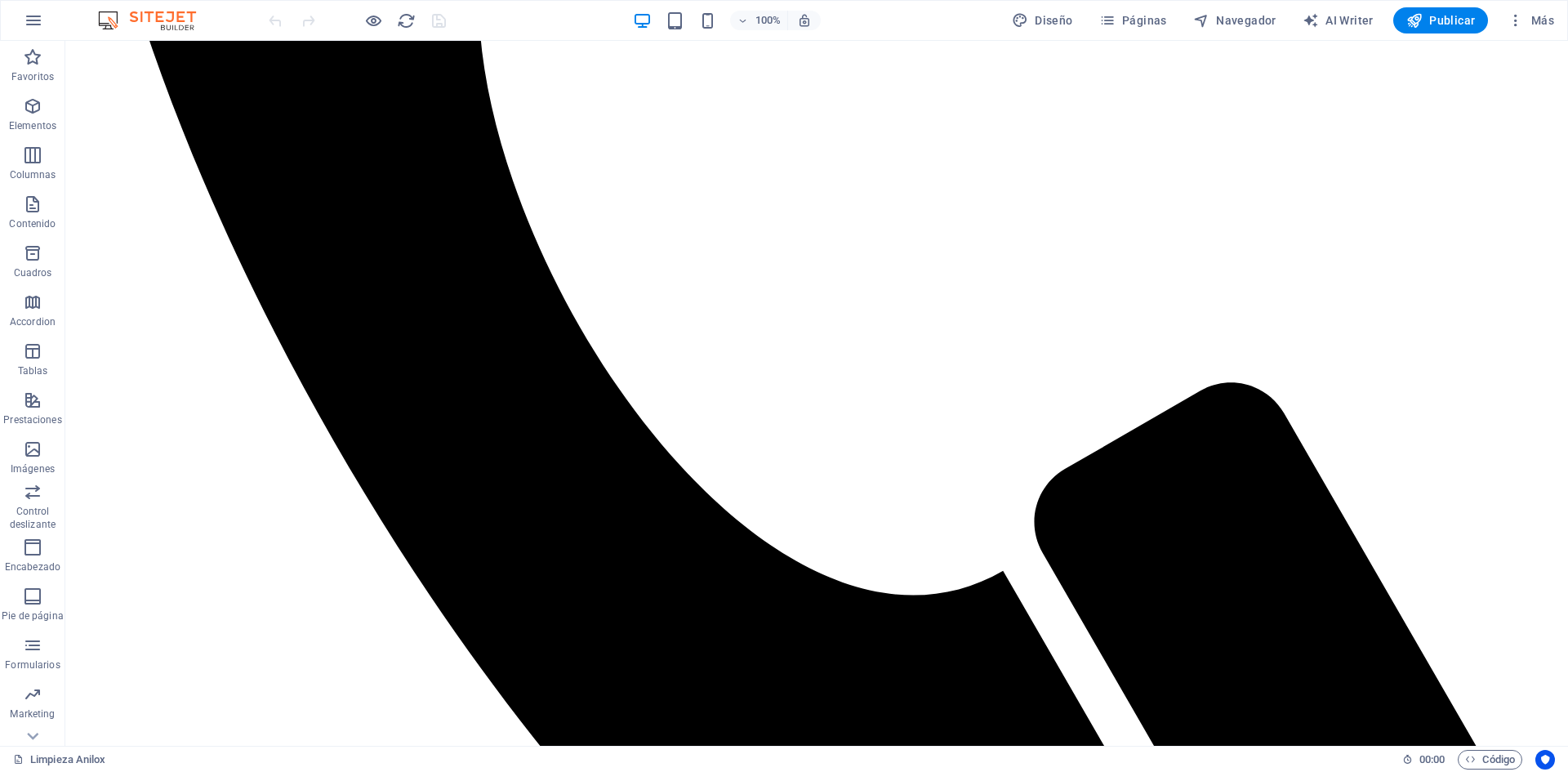
click at [443, 23] on div at bounding box center [357, 20] width 183 height 26
click at [404, 22] on icon "reload" at bounding box center [406, 21] width 19 height 19
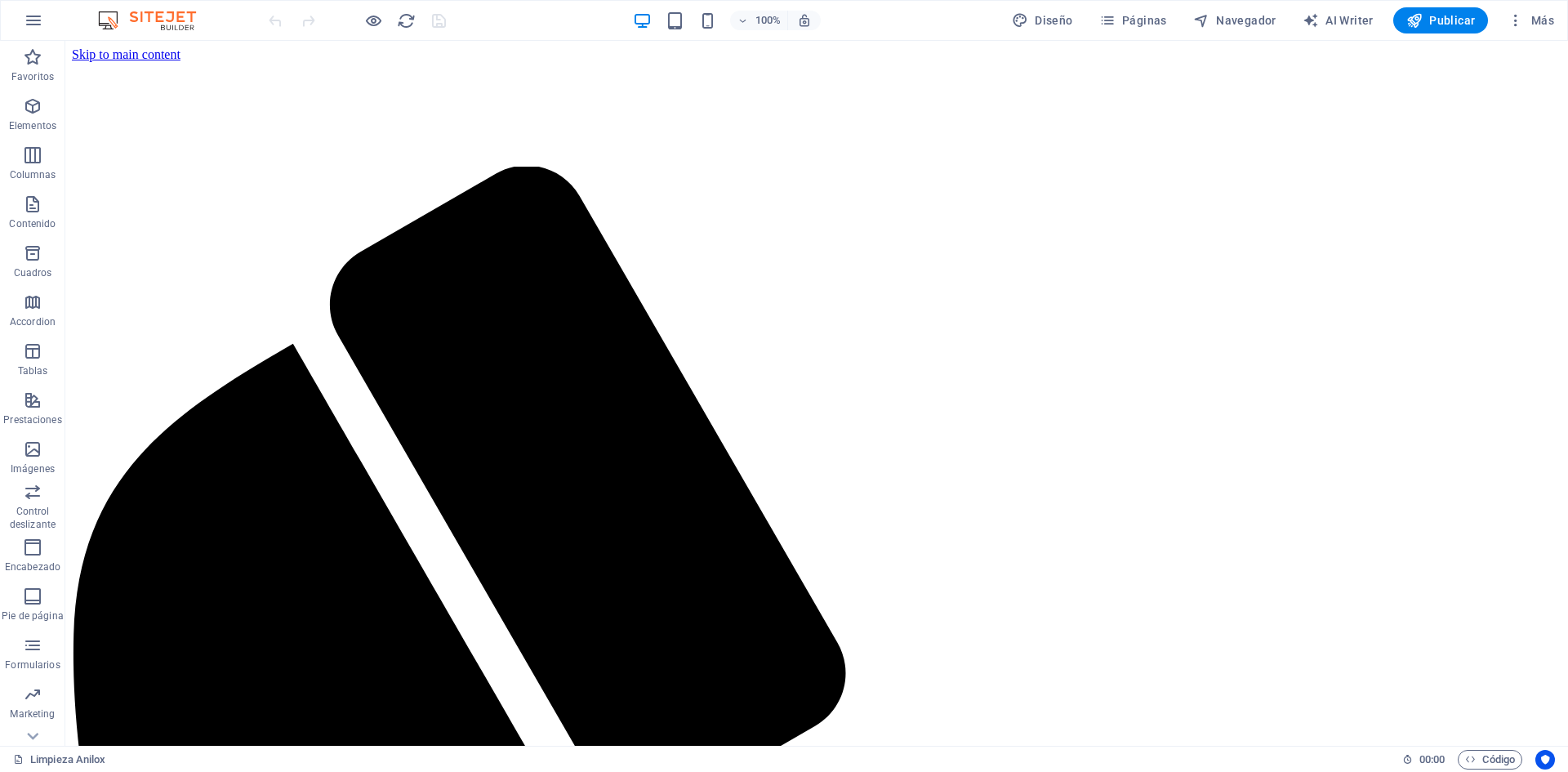
scroll to position [0, 0]
click at [1050, 21] on span "Diseño" at bounding box center [1043, 21] width 61 height 16
select select "px"
select select "200"
select select "px"
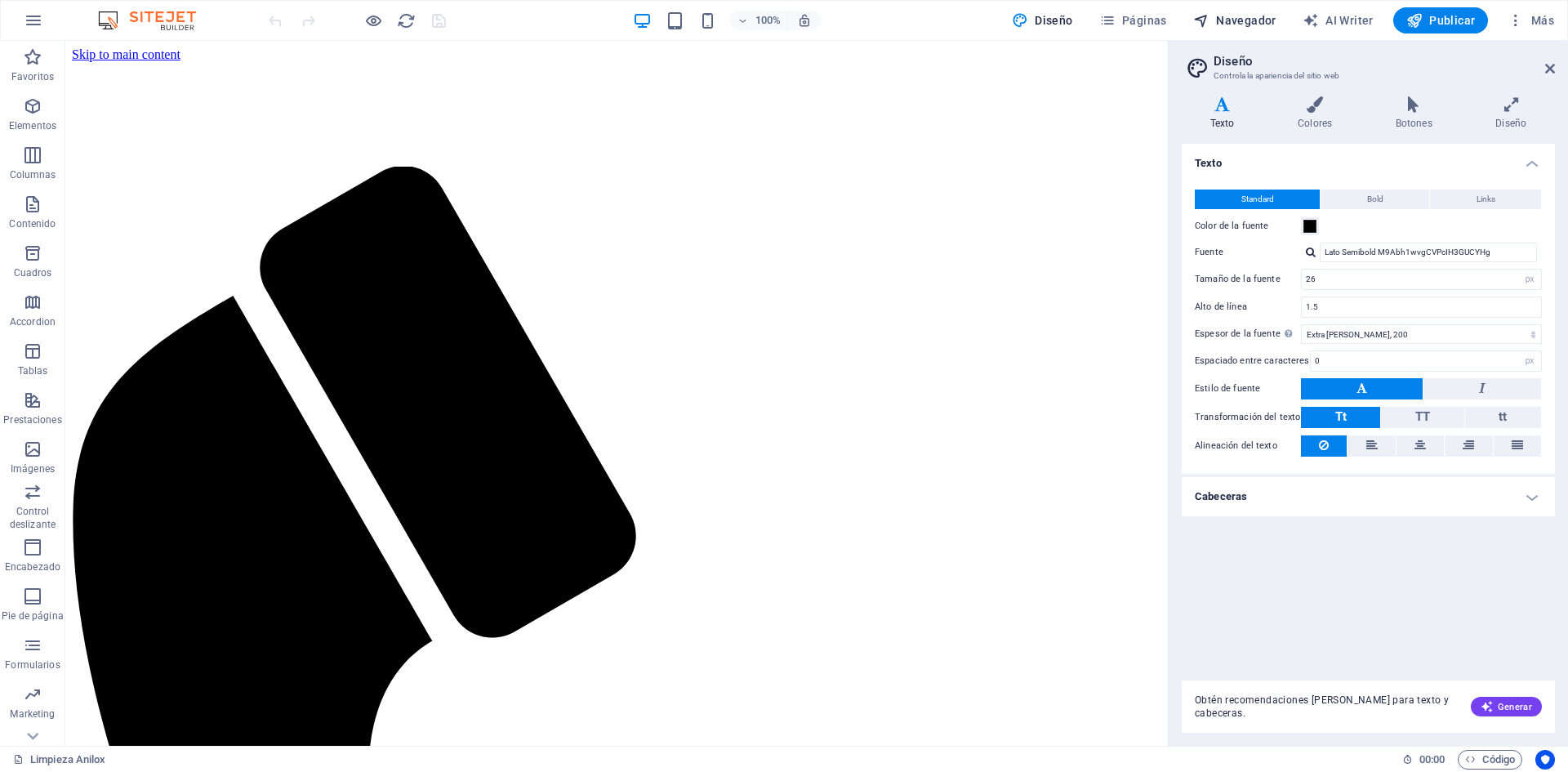
click at [1261, 11] on button "Navegador" at bounding box center [1234, 20] width 97 height 26
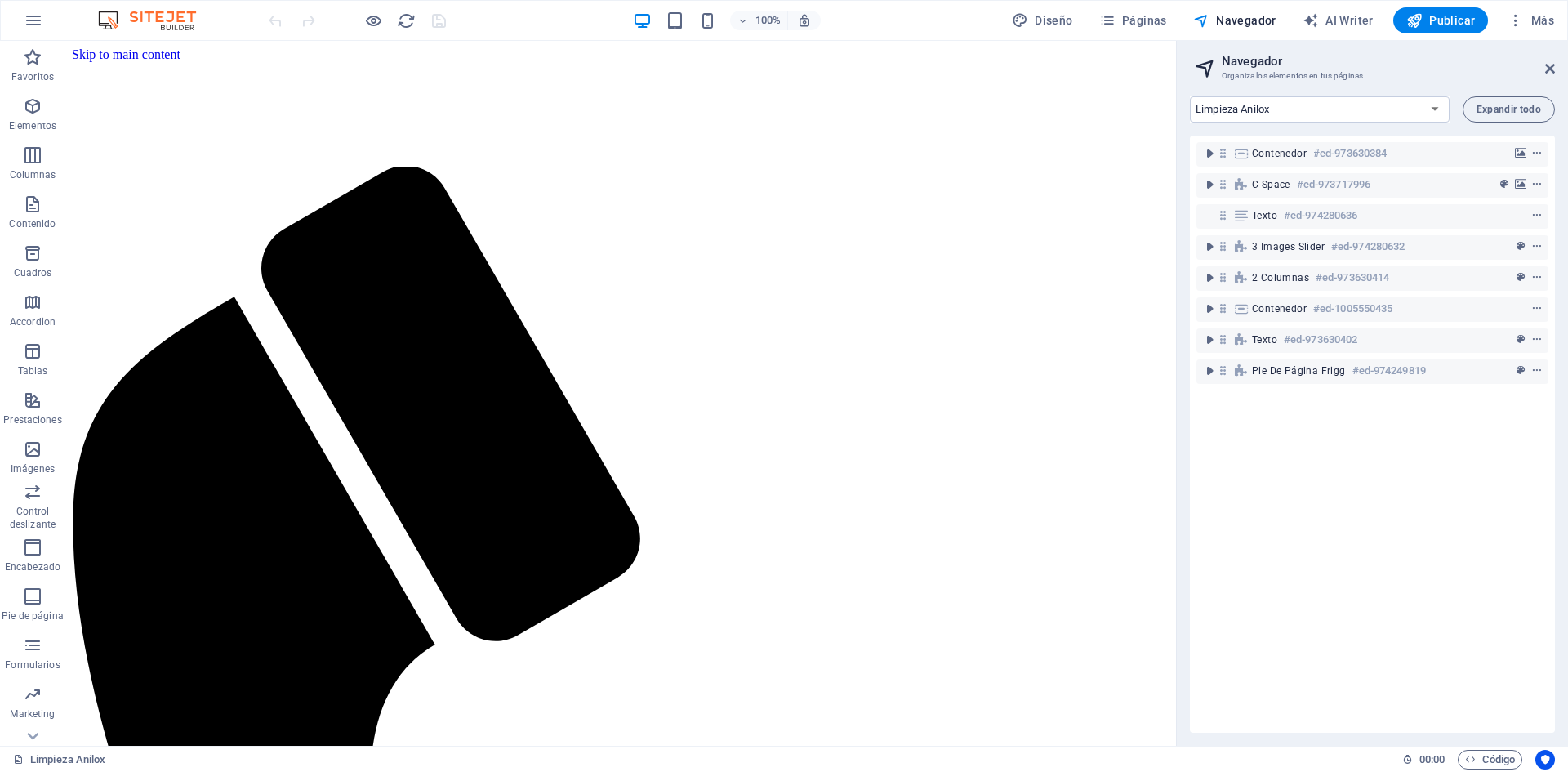
click at [1549, 61] on h2 "Navegador" at bounding box center [1387, 61] width 333 height 14
click at [1550, 65] on icon at bounding box center [1549, 69] width 10 height 13
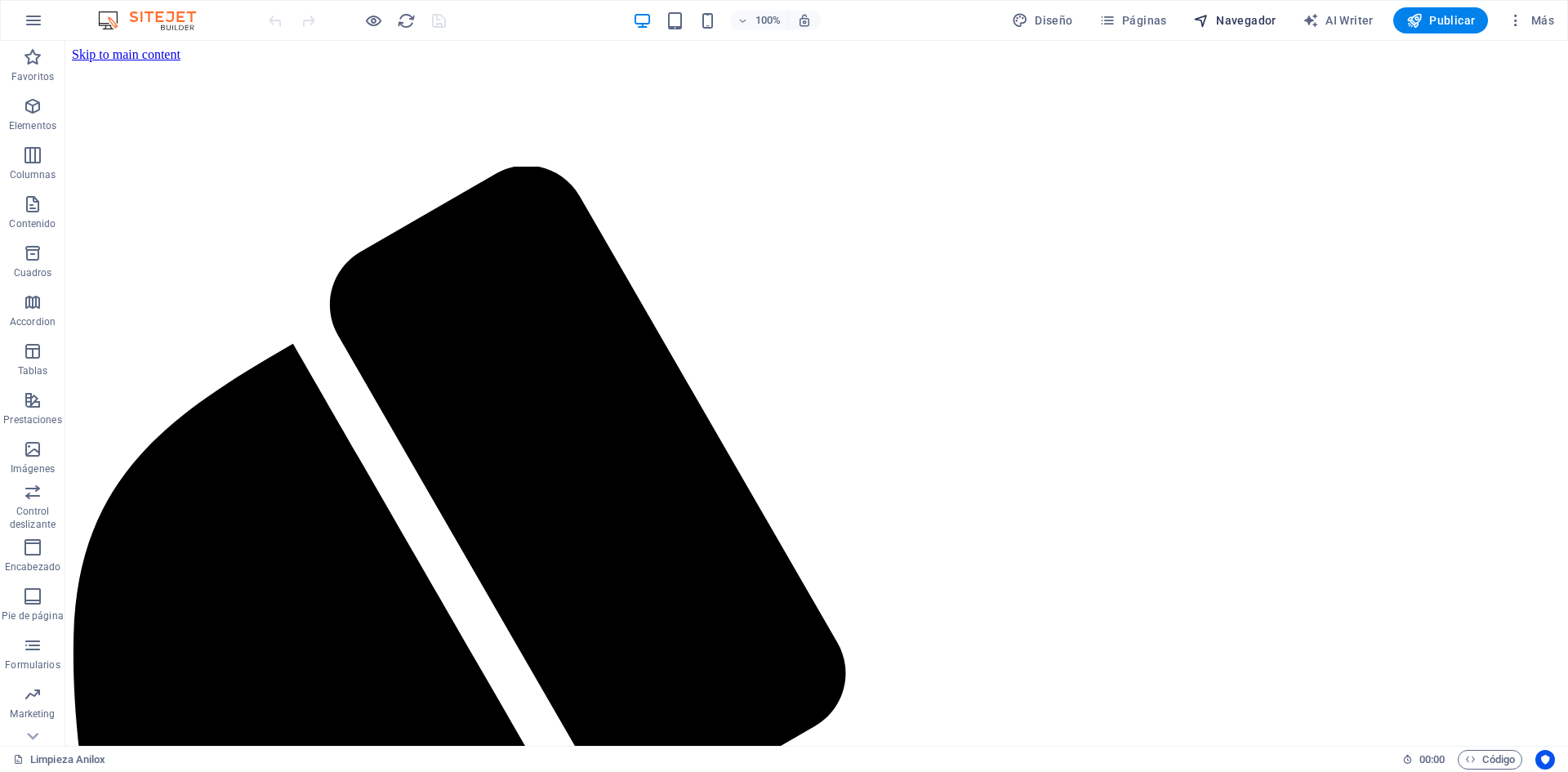
click at [1237, 23] on span "Navegador" at bounding box center [1235, 21] width 83 height 16
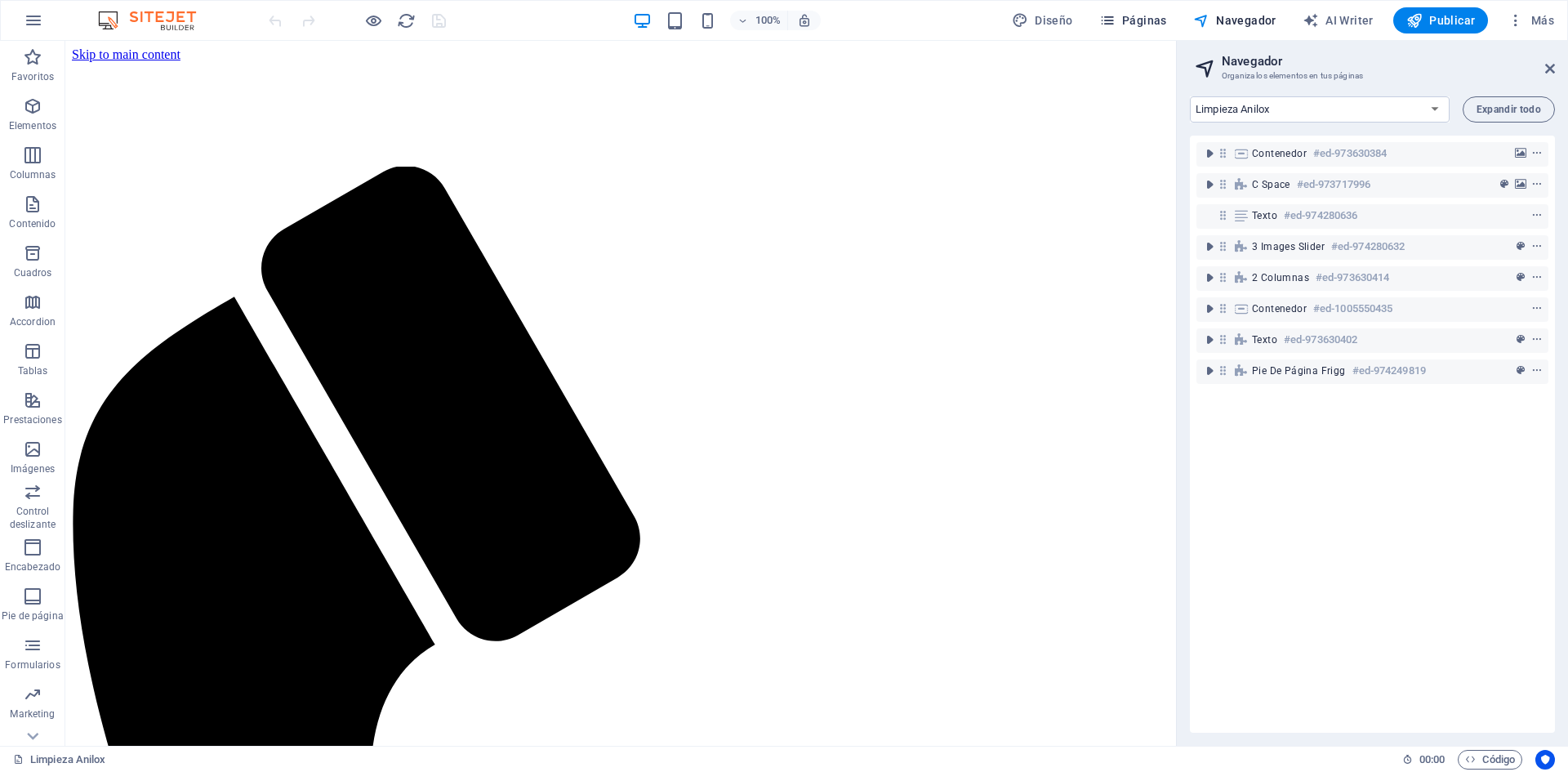
click at [1167, 27] on span "Páginas" at bounding box center [1133, 21] width 68 height 16
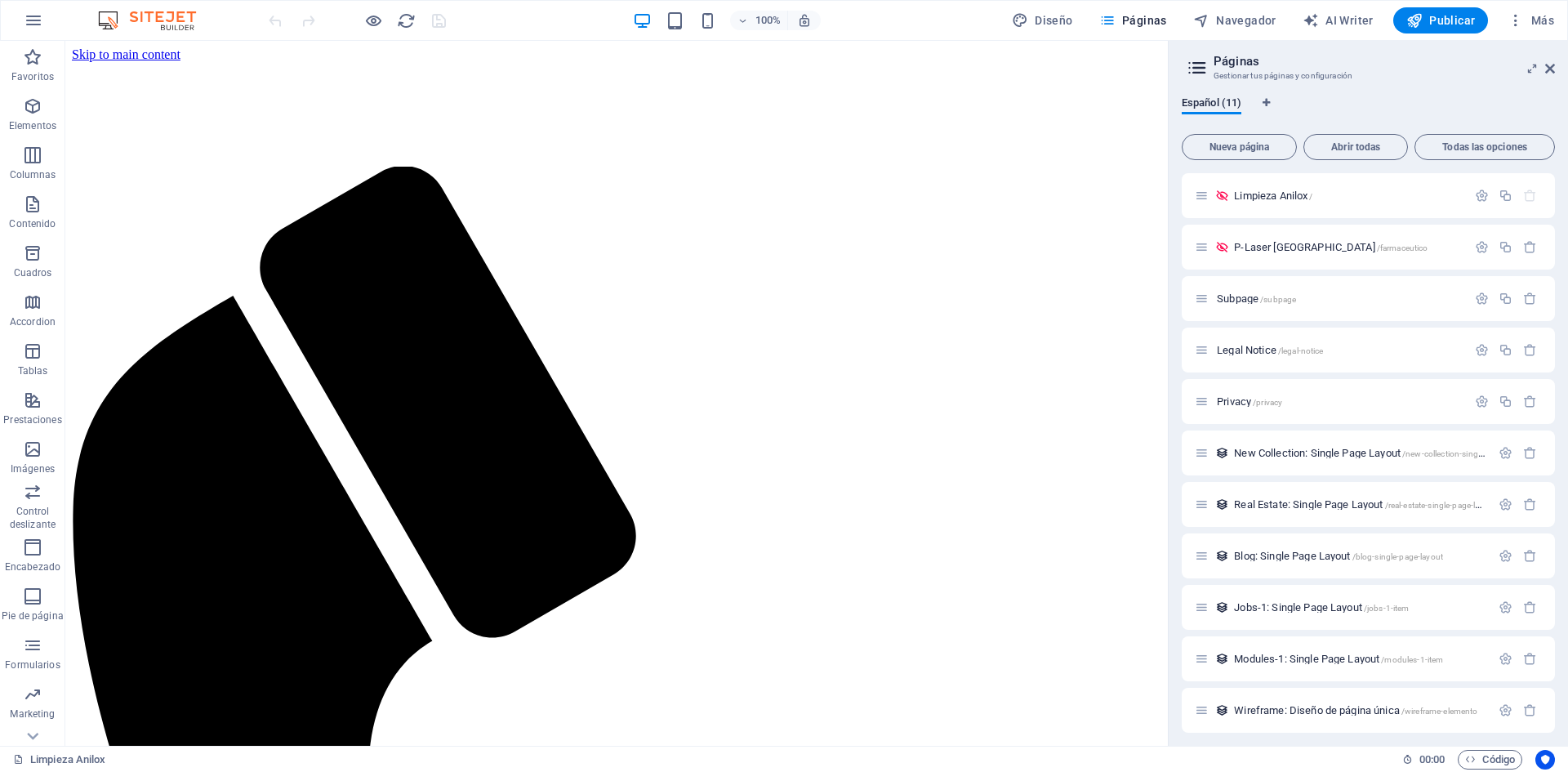
click at [1543, 56] on h2 "Páginas" at bounding box center [1384, 61] width 341 height 14
click at [1549, 69] on icon at bounding box center [1549, 69] width 10 height 13
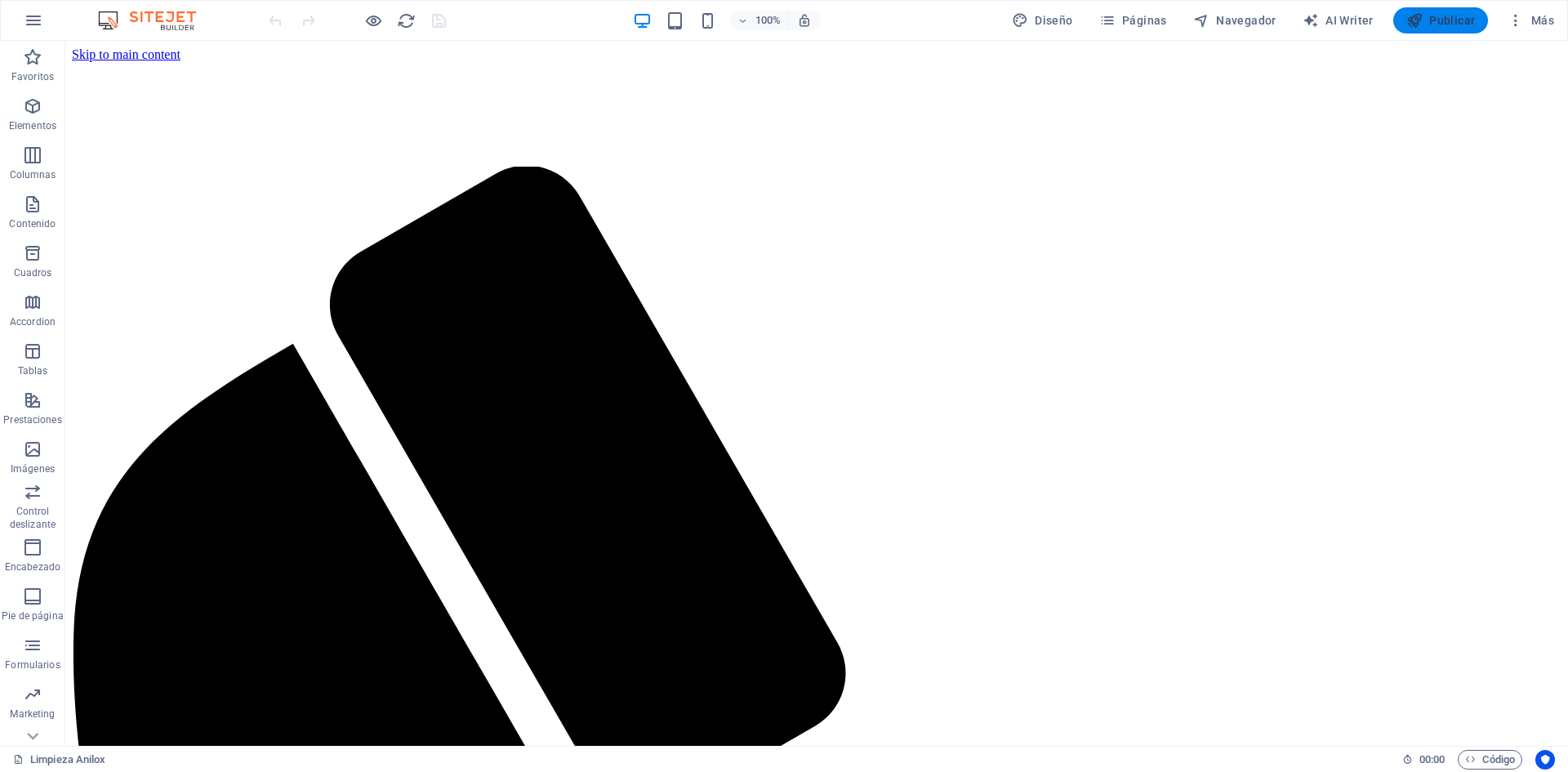
click at [1461, 15] on span "Publicar" at bounding box center [1441, 21] width 70 height 16
